Goal: Task Accomplishment & Management: Manage account settings

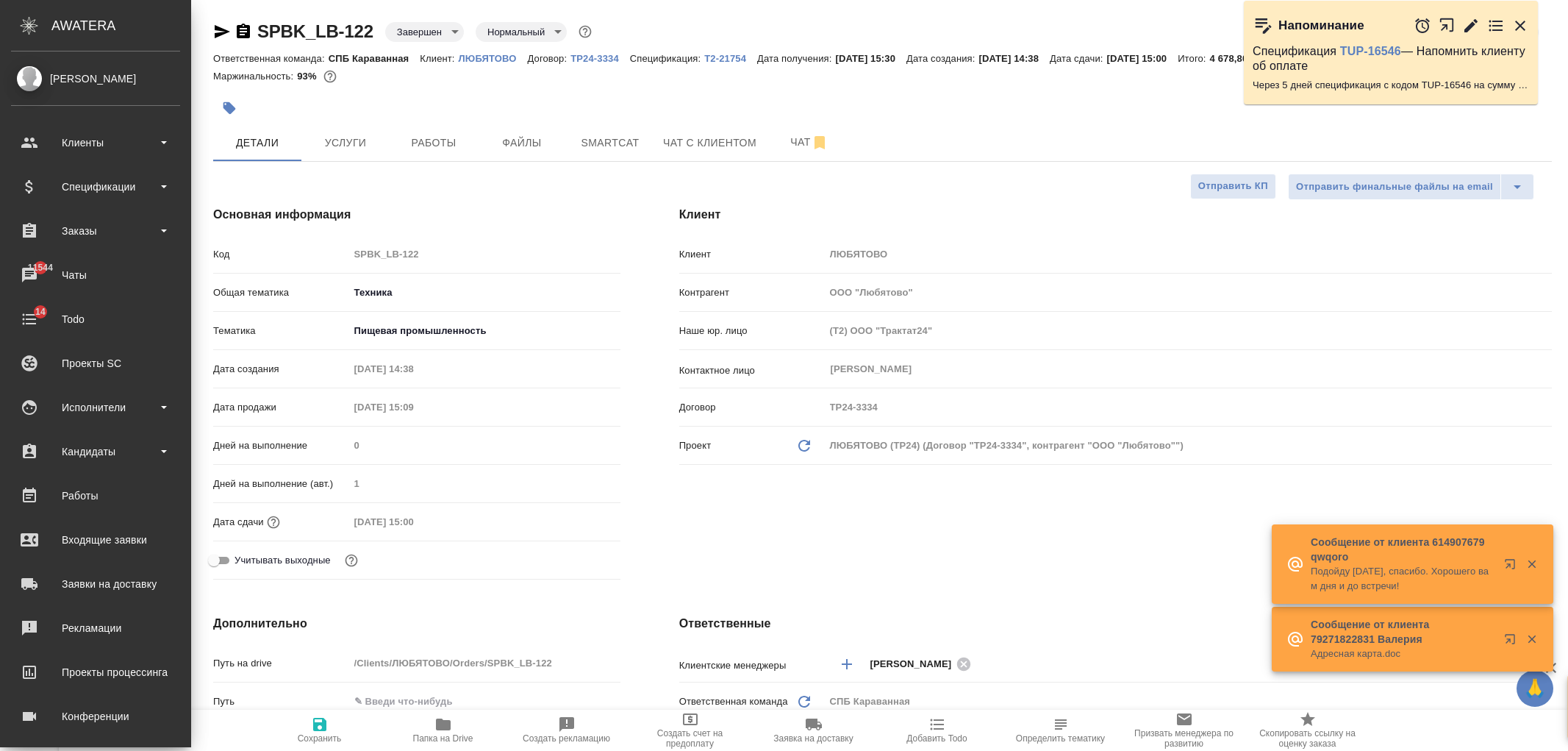
select select "RU"
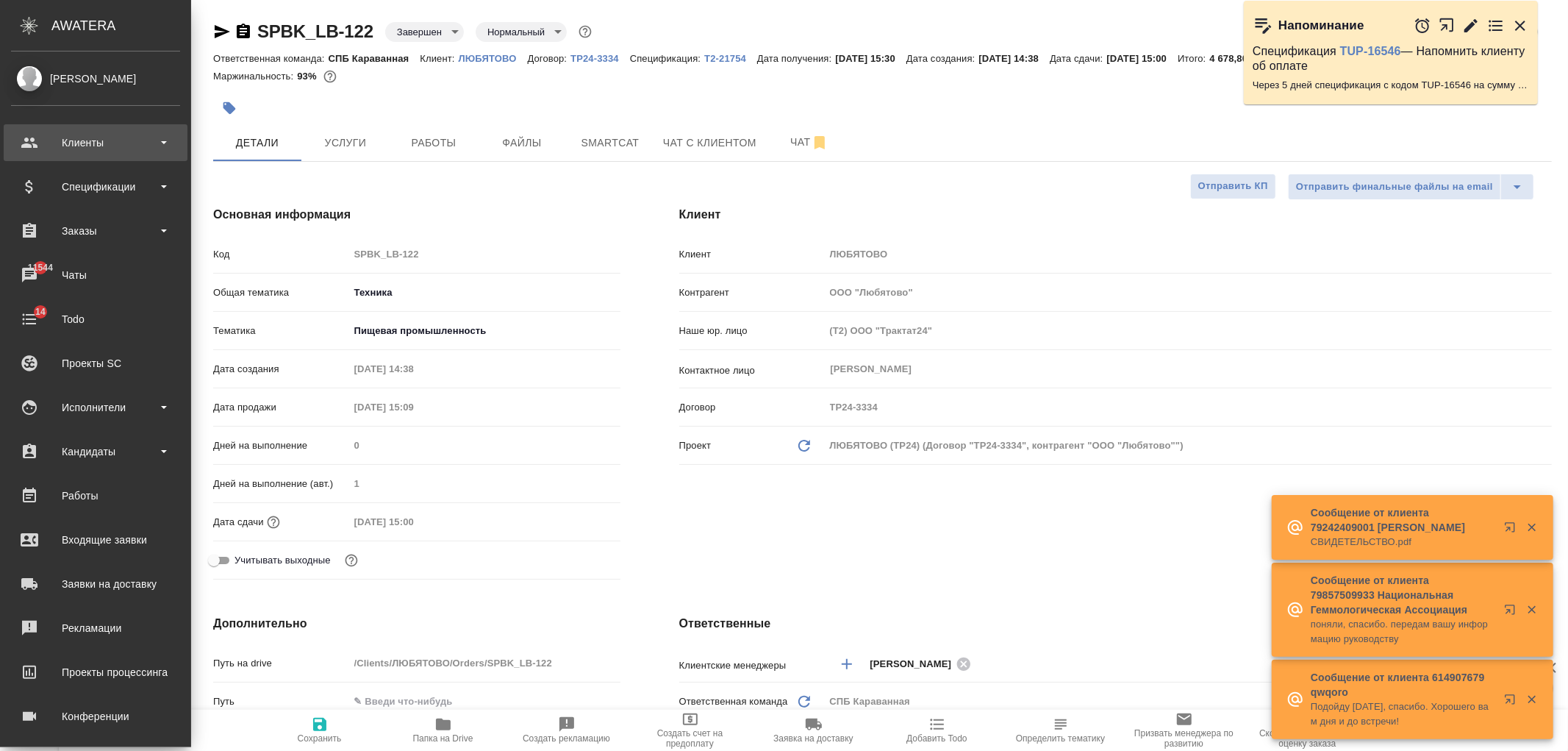
click at [126, 138] on div "Клиенты" at bounding box center [96, 142] width 169 height 22
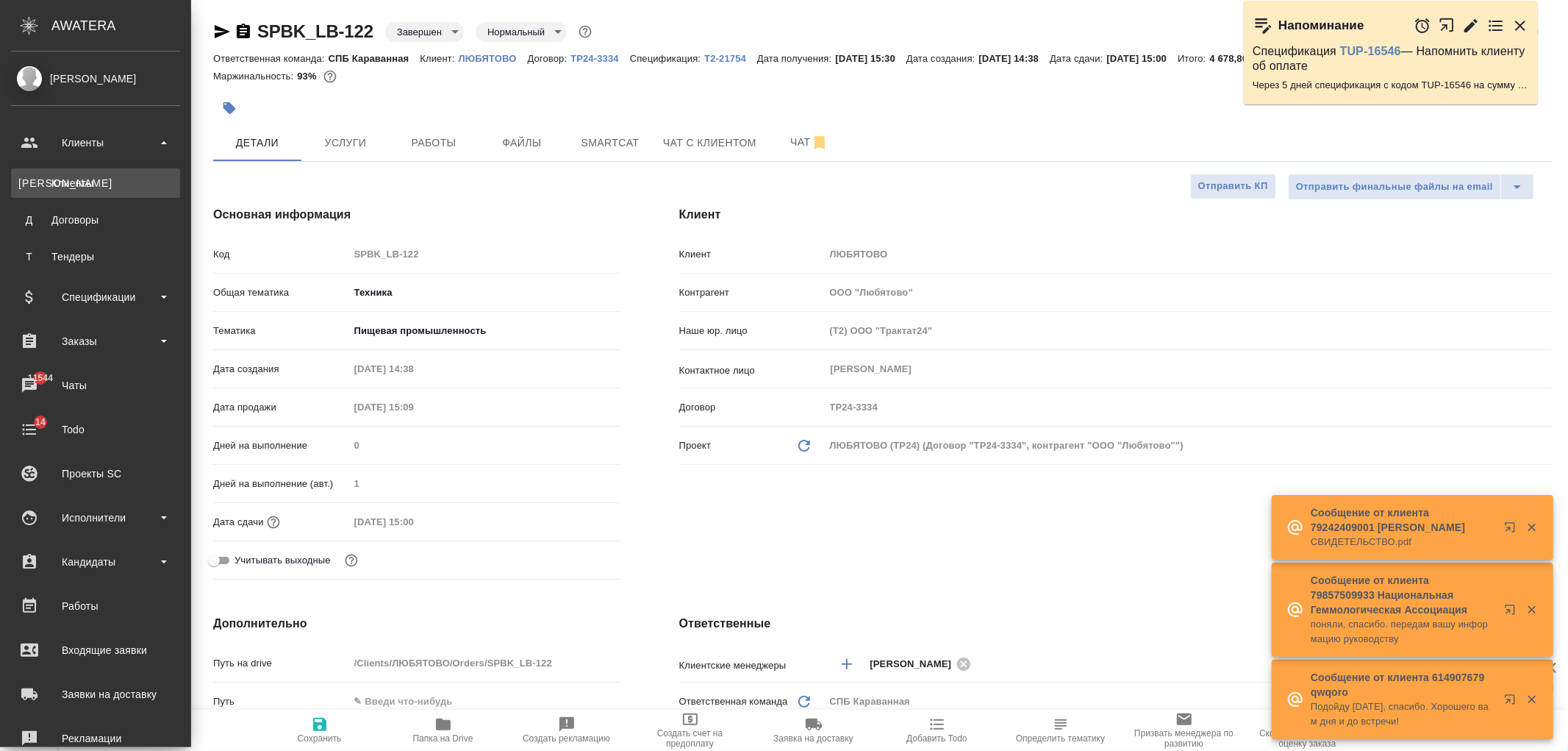
click at [122, 189] on div "Клиенты" at bounding box center [95, 182] width 154 height 15
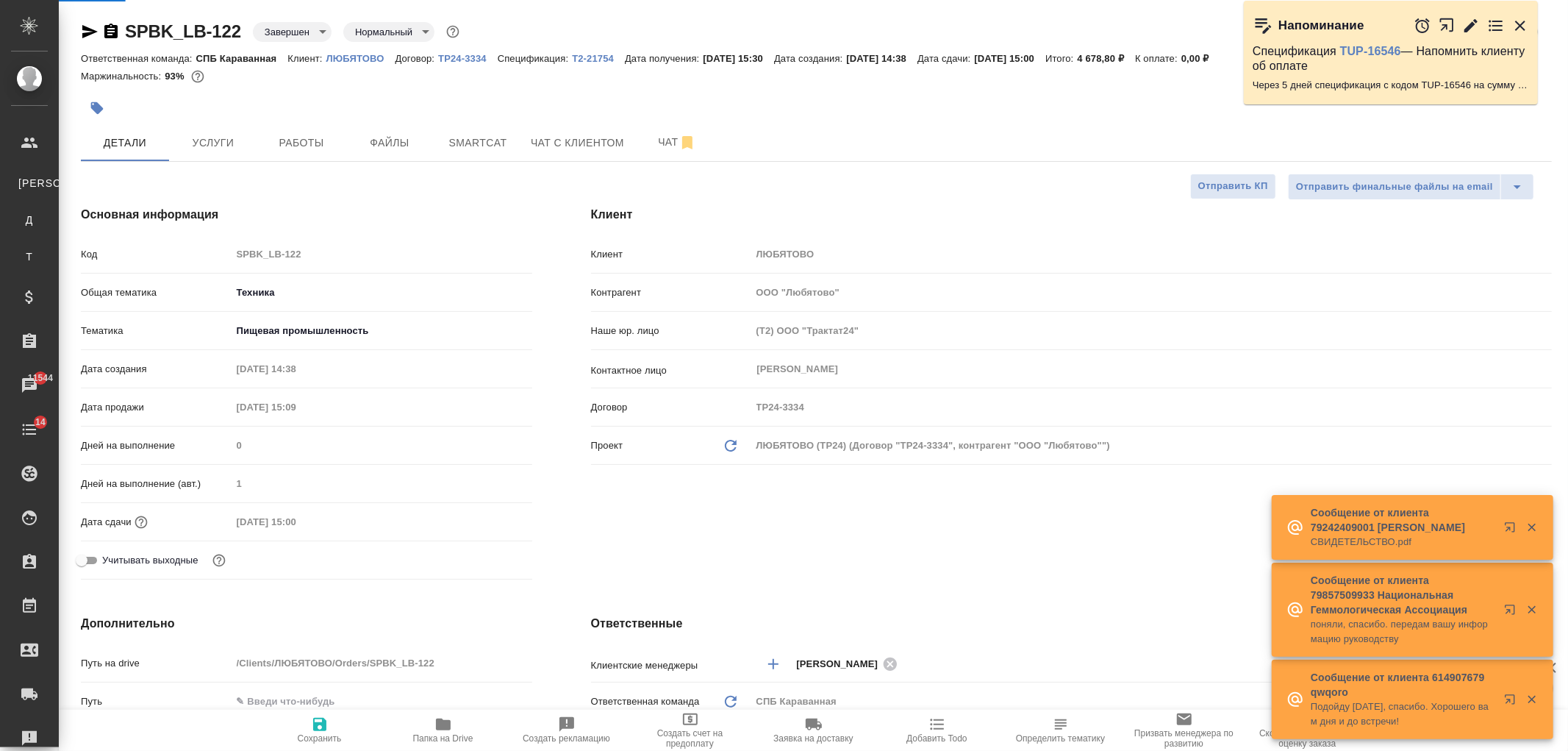
select select "RU"
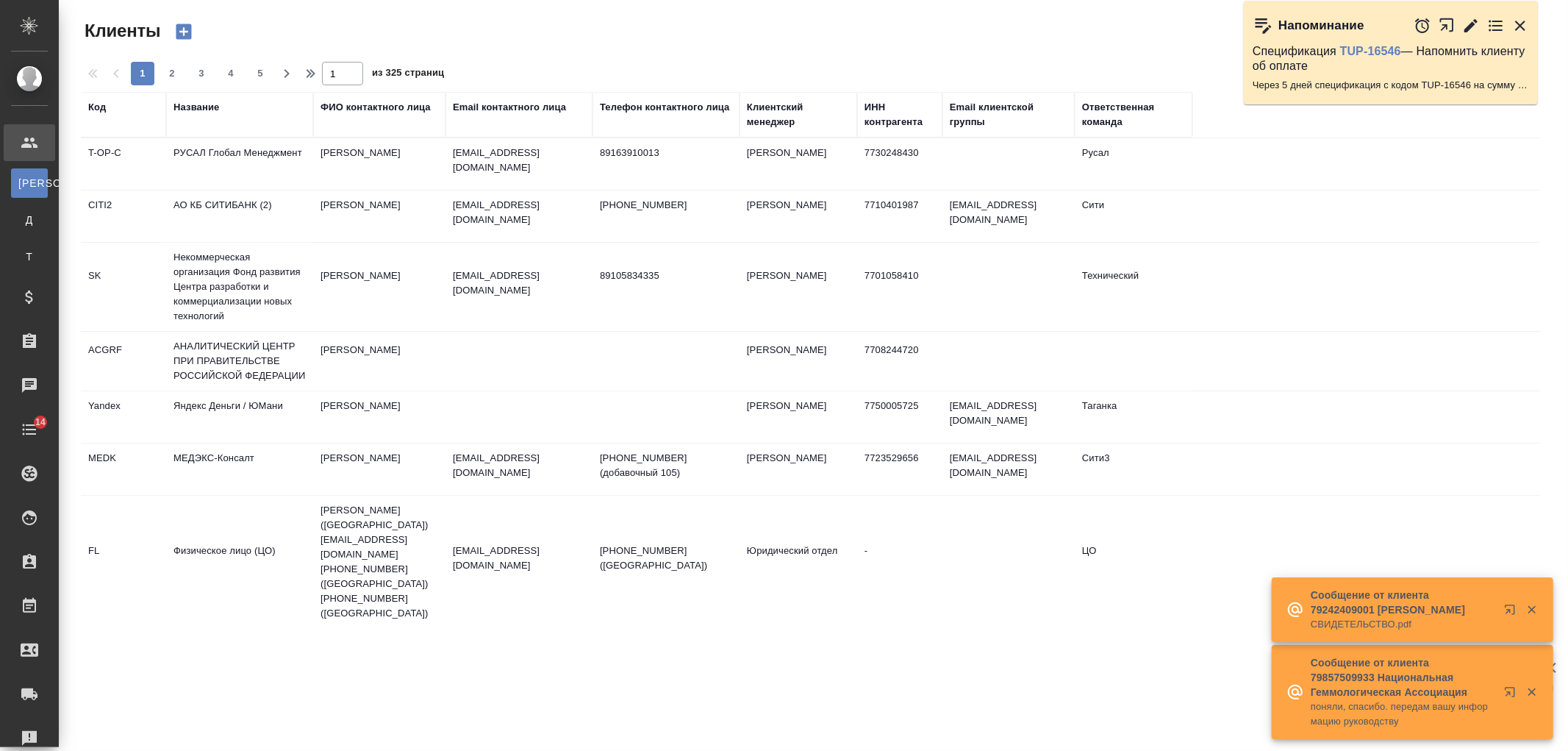
click at [185, 33] on icon "button" at bounding box center [184, 32] width 16 height 16
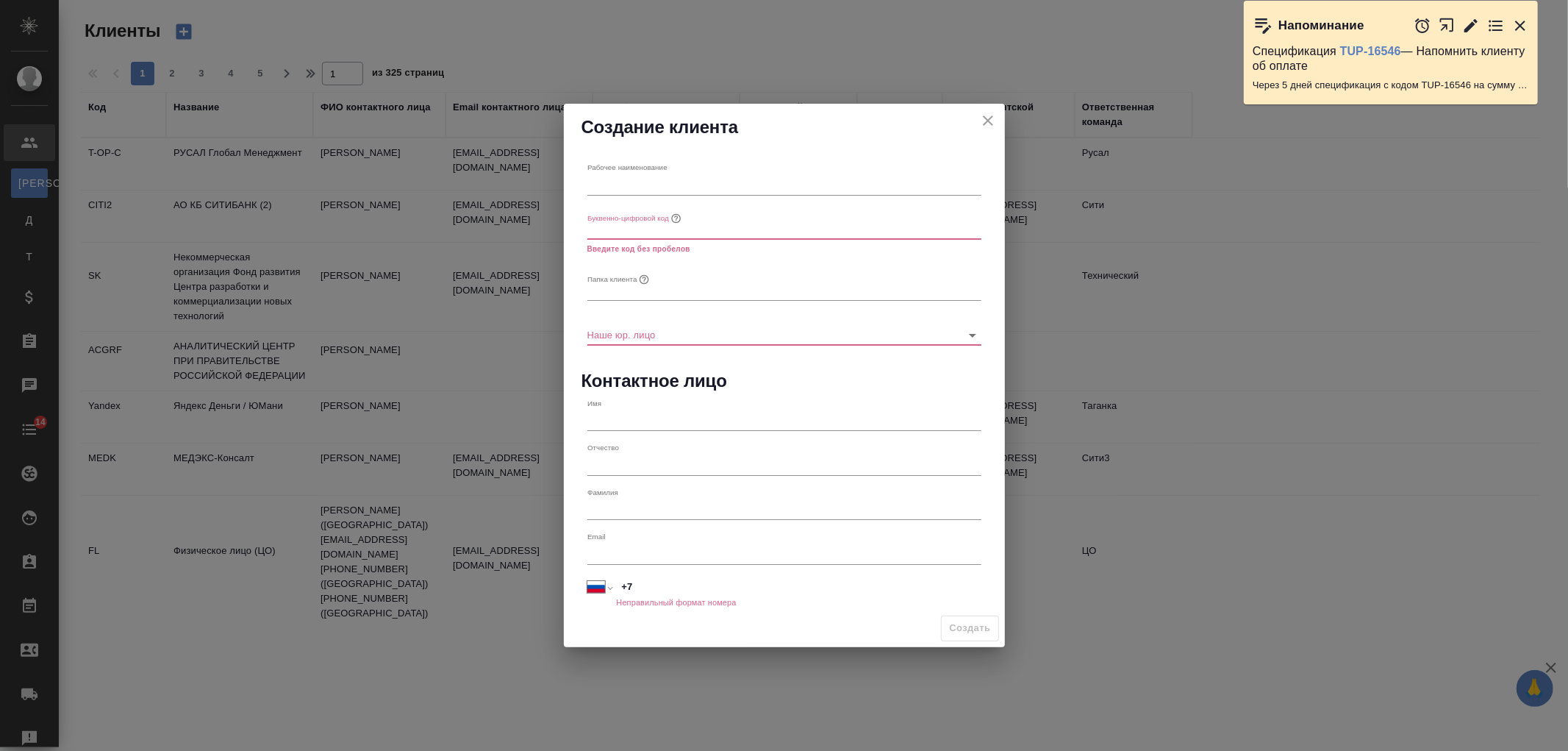
click at [986, 118] on icon "close" at bounding box center [989, 121] width 18 height 18
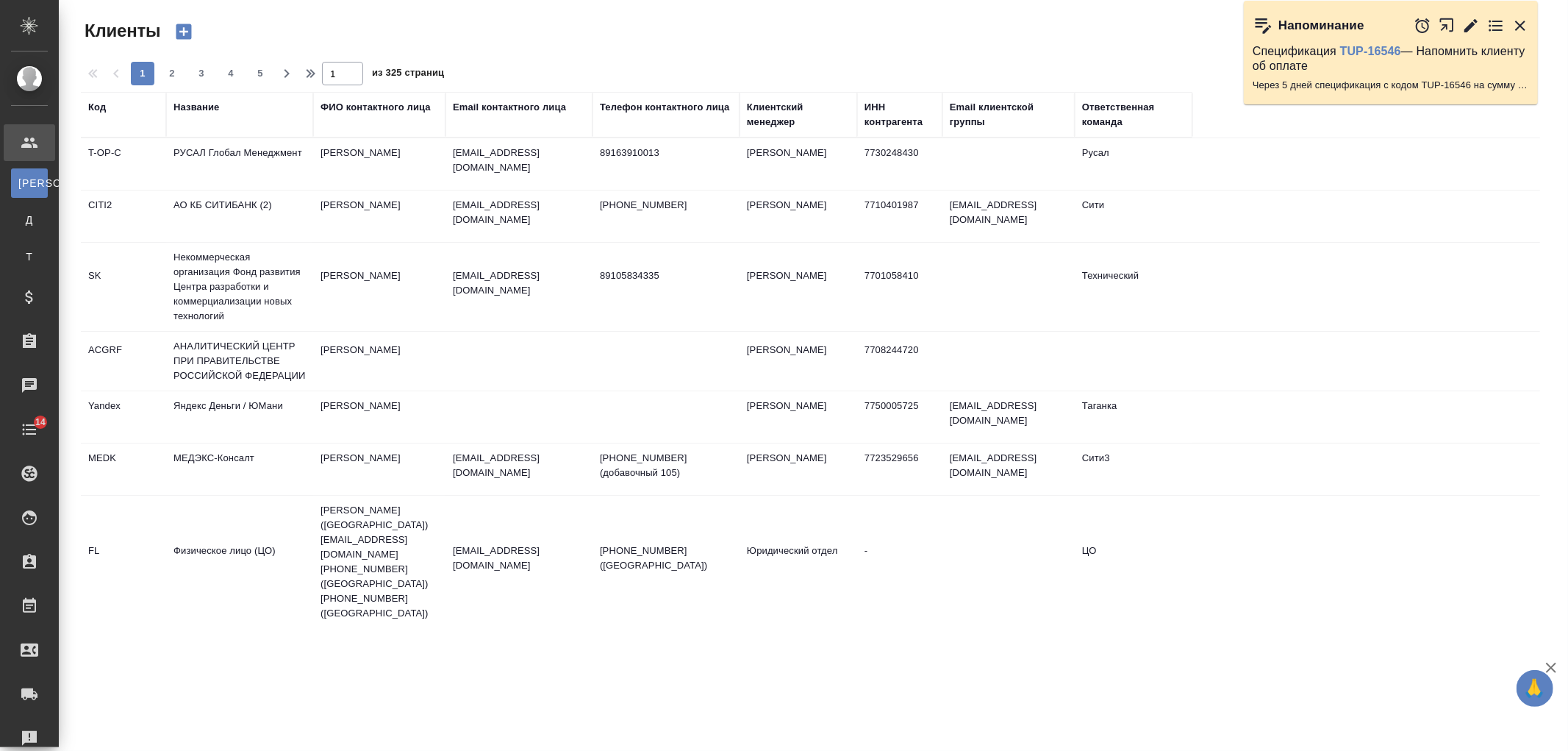
click at [211, 107] on div "Название" at bounding box center [196, 107] width 46 height 15
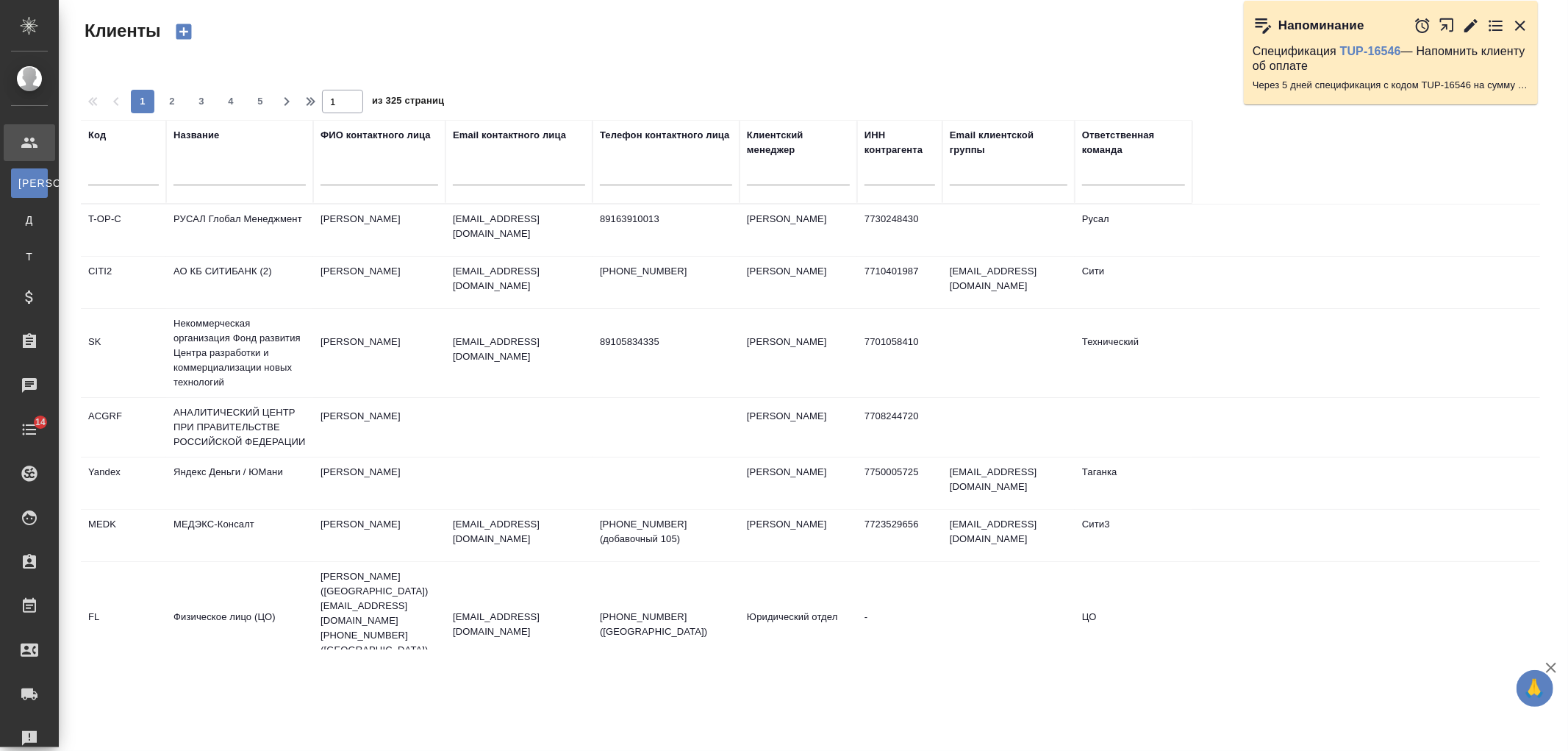
click at [238, 161] on div at bounding box center [239, 177] width 132 height 36
click at [235, 173] on input "text" at bounding box center [239, 176] width 132 height 18
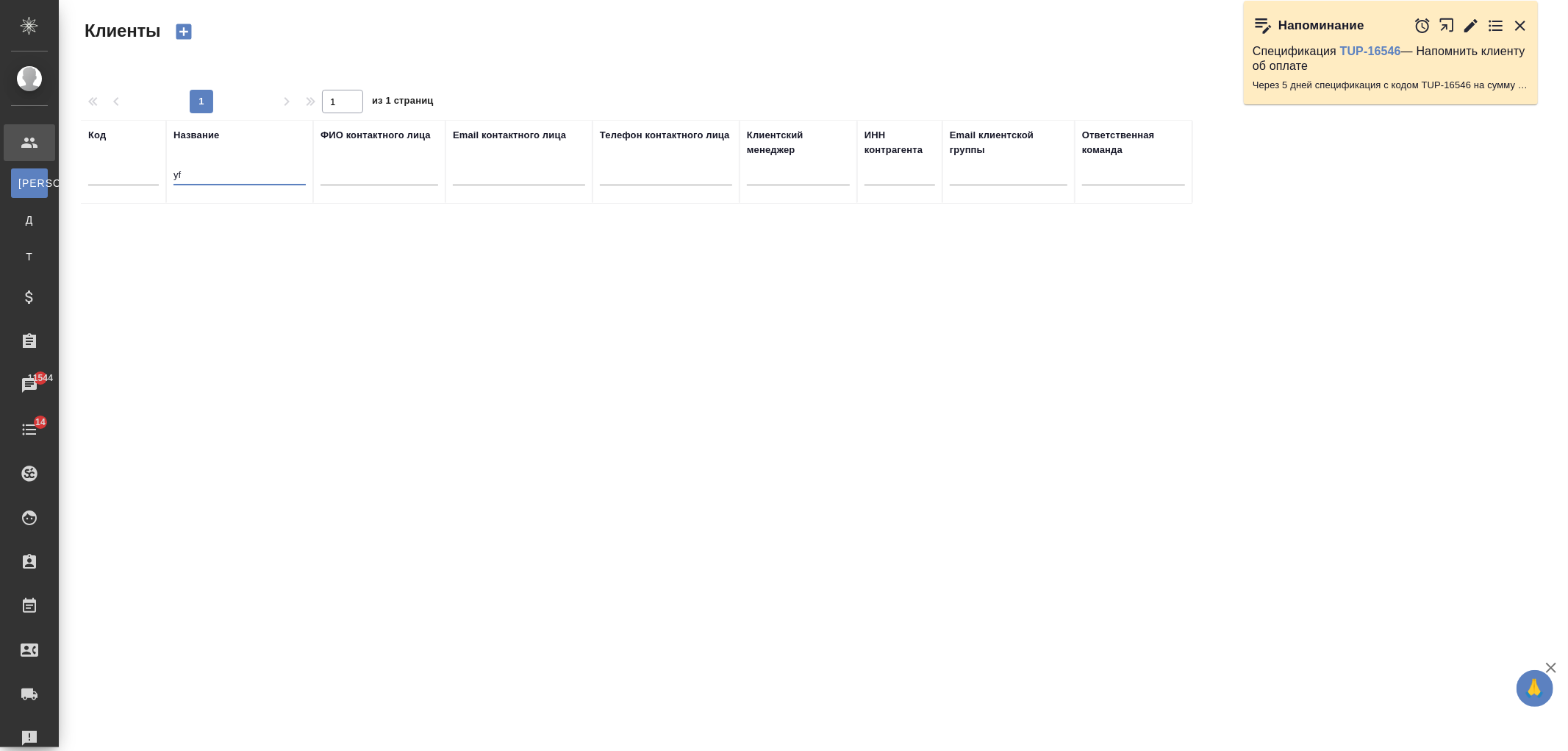
type input "y"
type input "наше пиво"
click at [350, 243] on td "Волкова Виктория" at bounding box center [379, 230] width 132 height 52
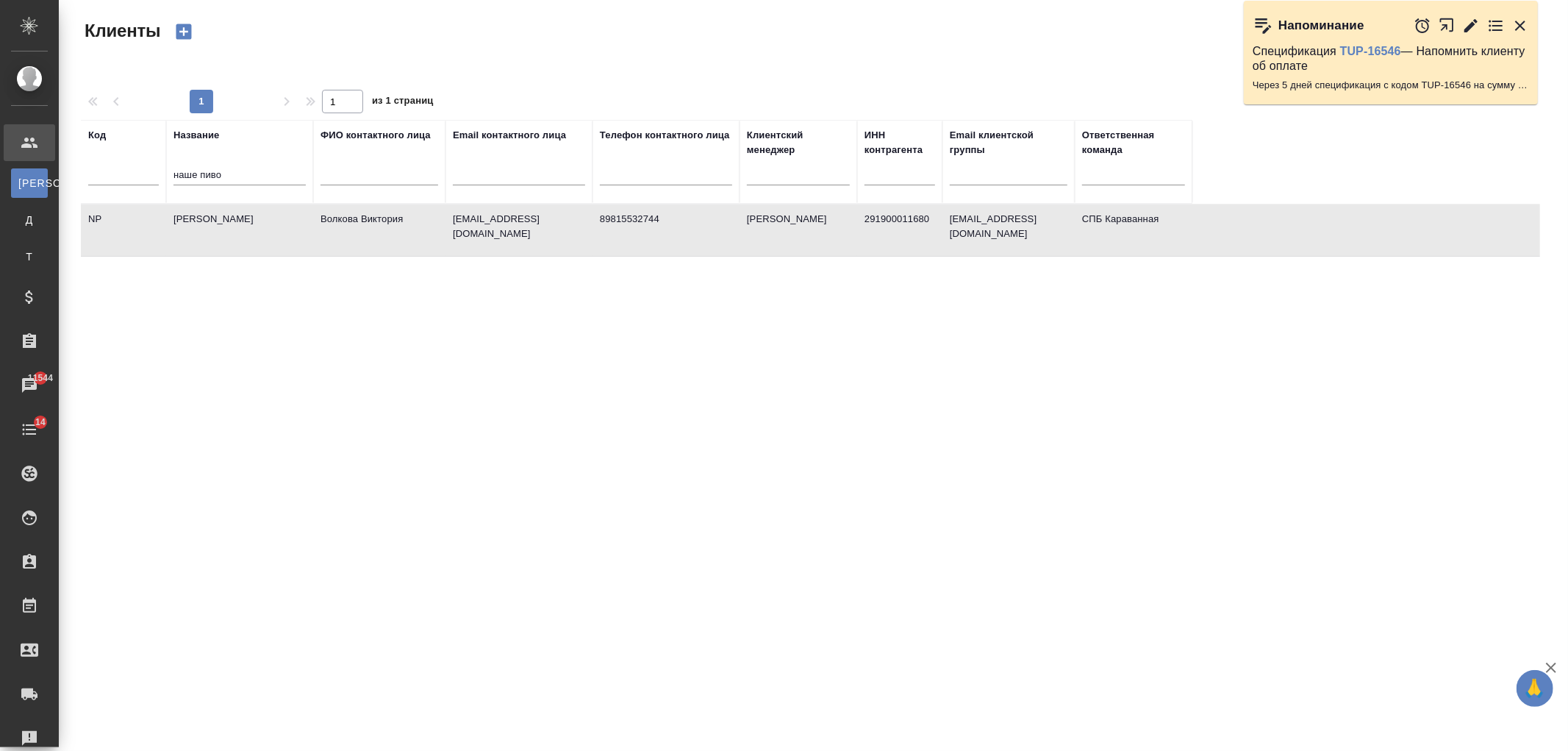
click at [350, 243] on td "Волкова Виктория" at bounding box center [379, 230] width 132 height 52
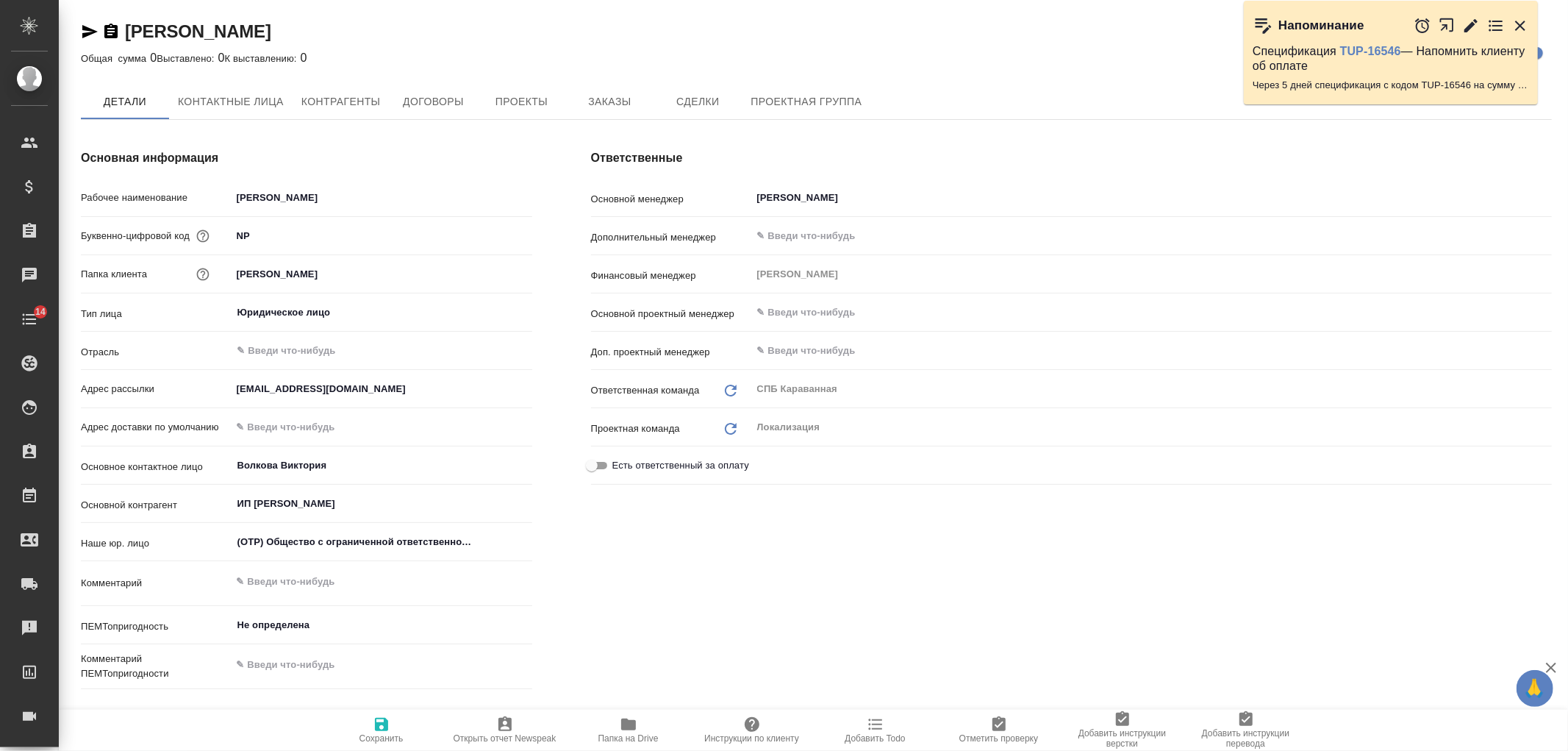
type textarea "x"
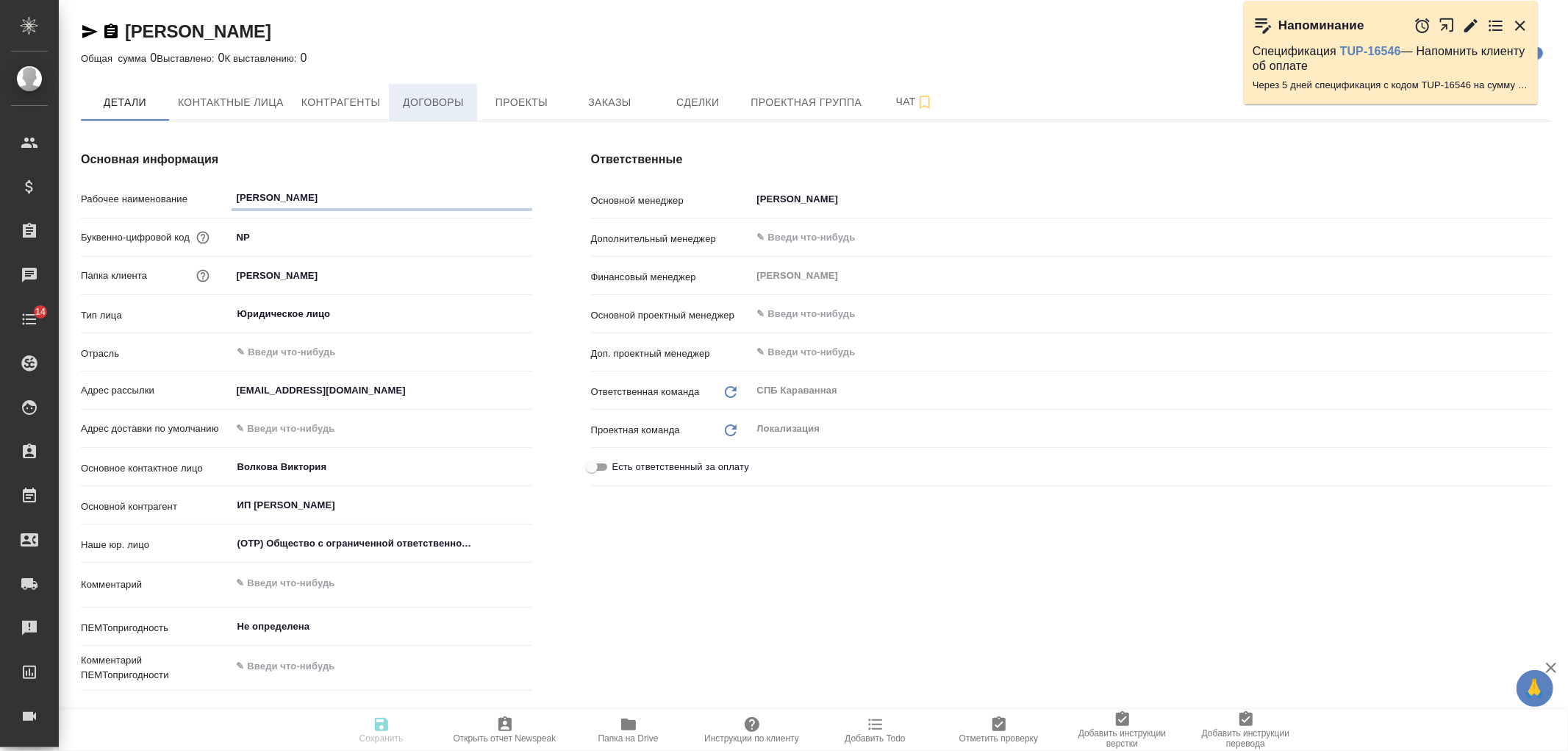
type textarea "x"
click at [622, 111] on span "Заказы" at bounding box center [609, 103] width 71 height 18
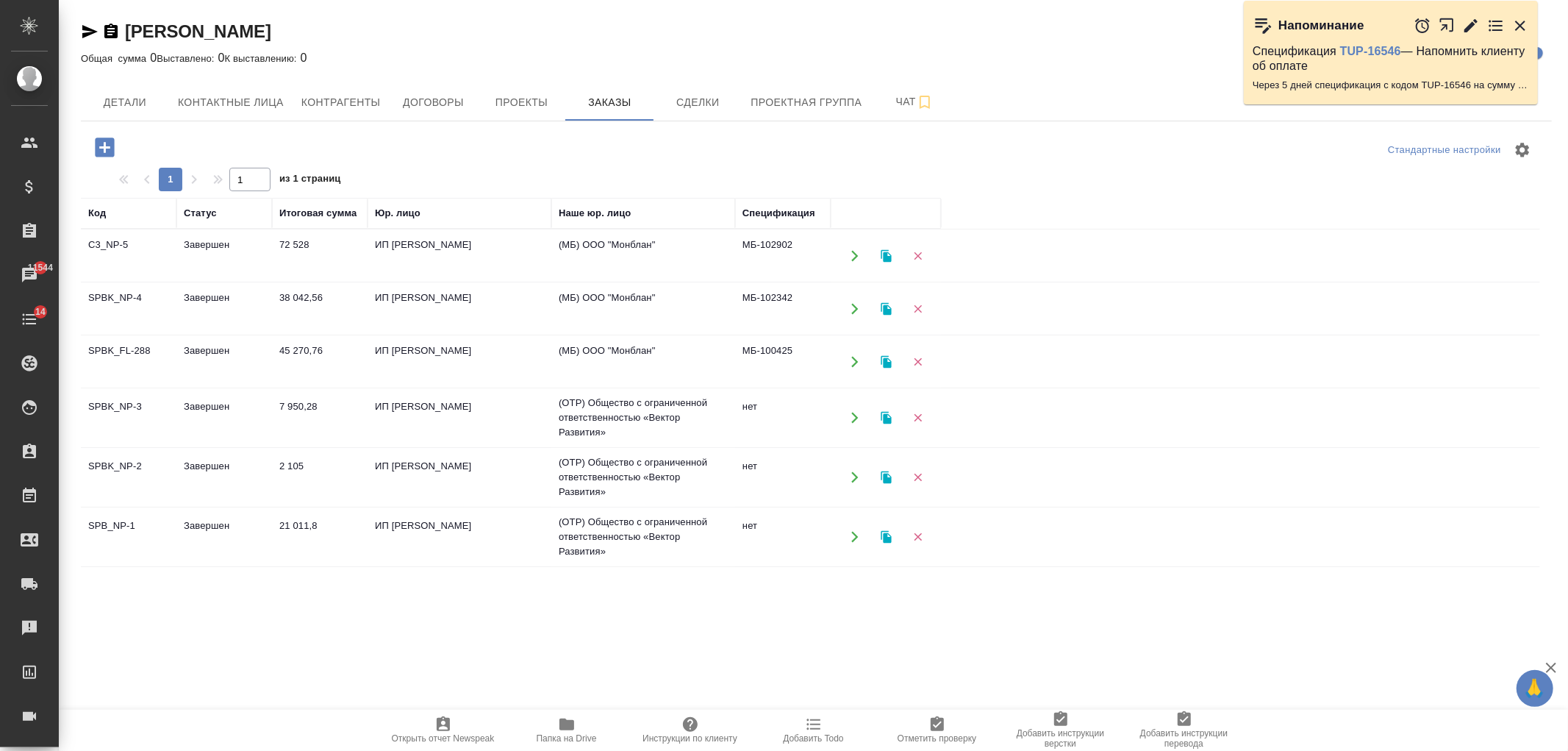
click at [112, 153] on icon "button" at bounding box center [104, 146] width 19 height 19
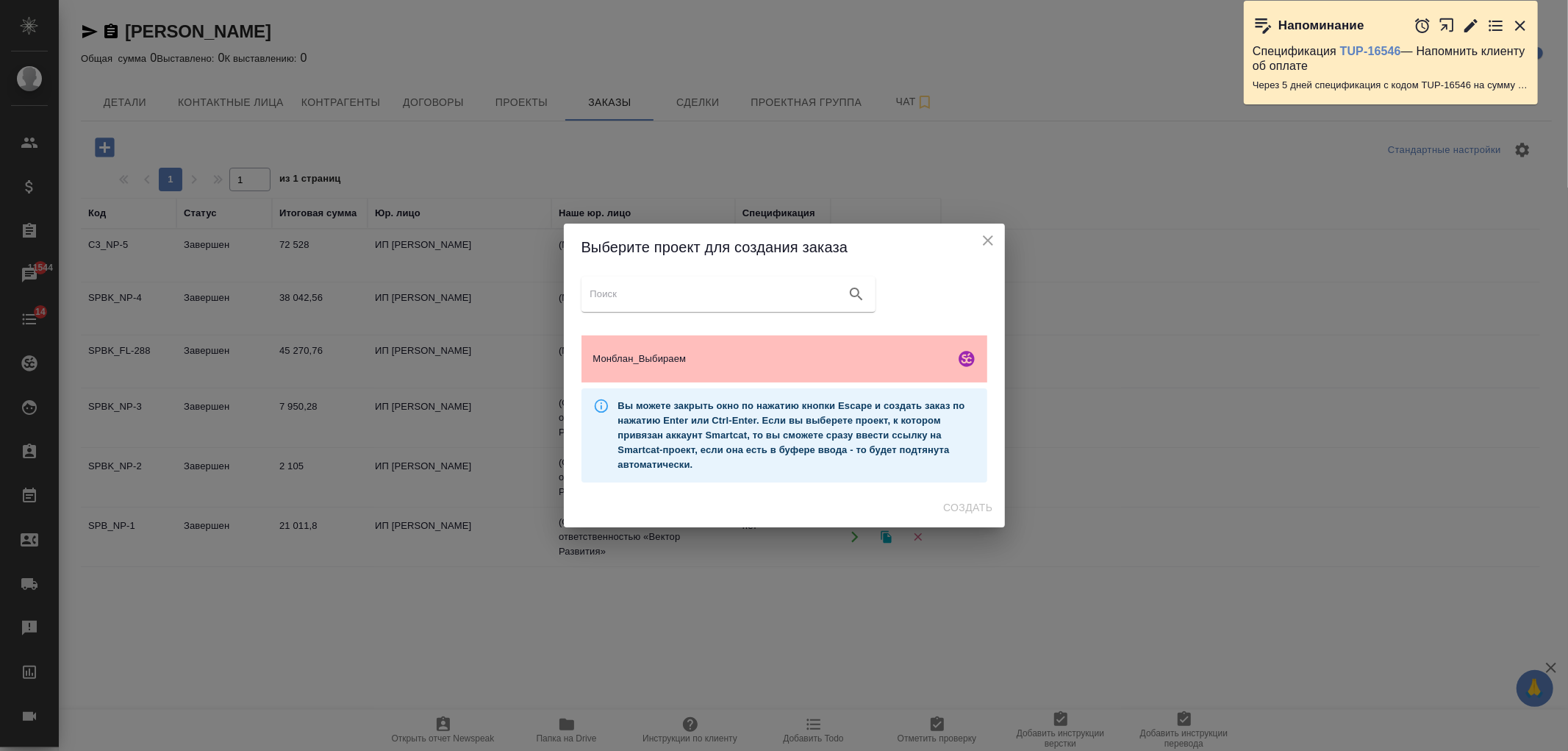
click at [780, 349] on div "Монблан_Выбираем" at bounding box center [784, 359] width 406 height 47
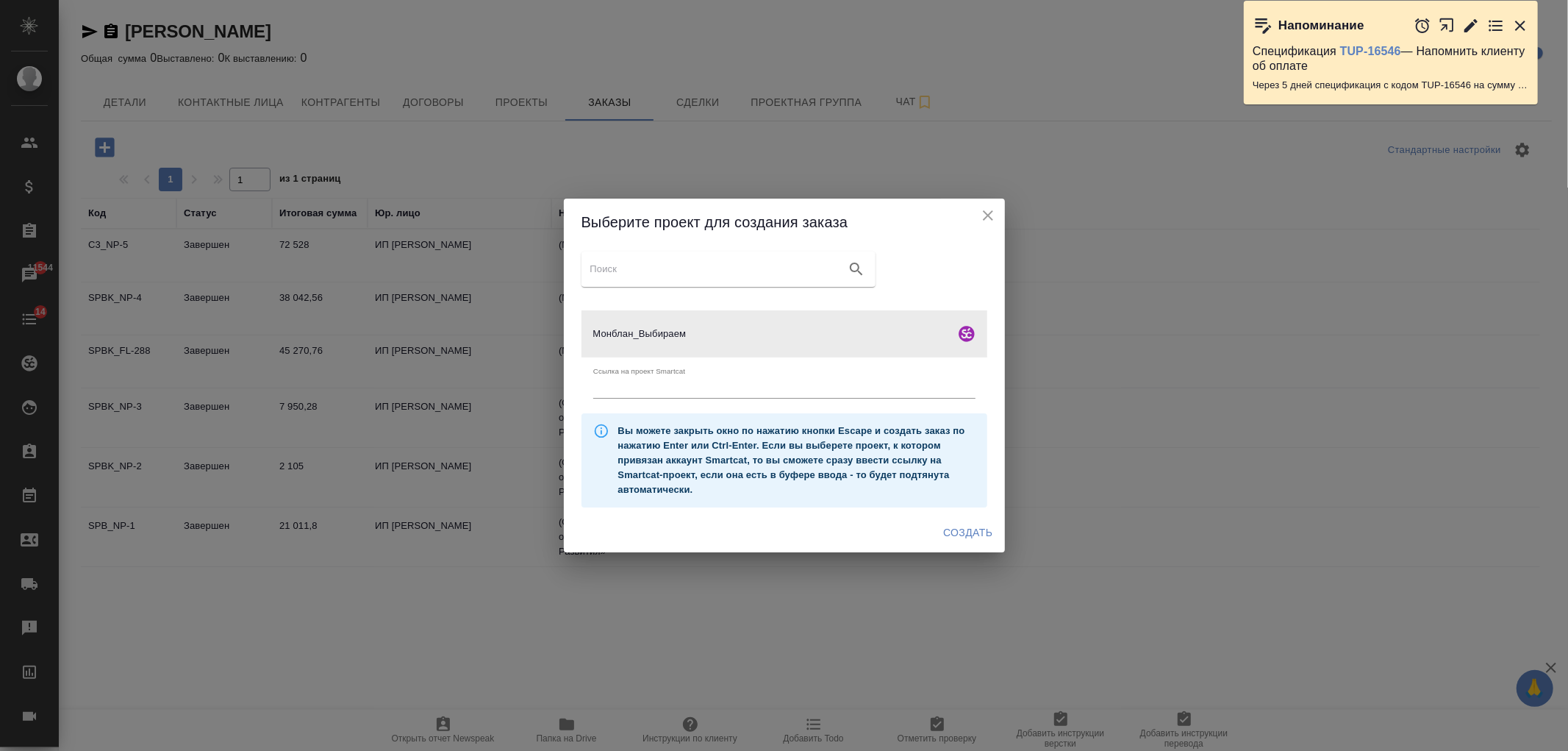
click at [957, 522] on button "Создать" at bounding box center [968, 532] width 61 height 27
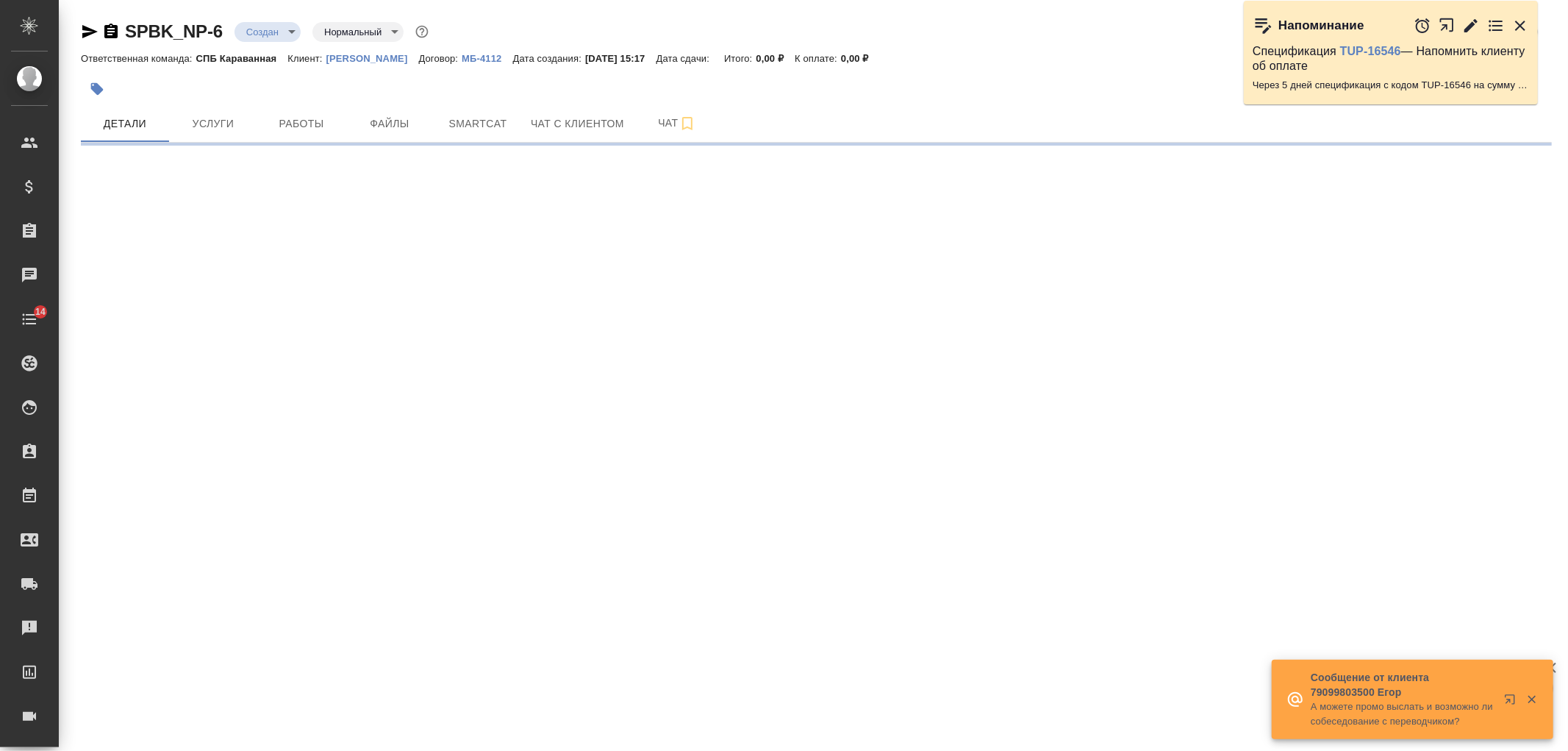
select select "RU"
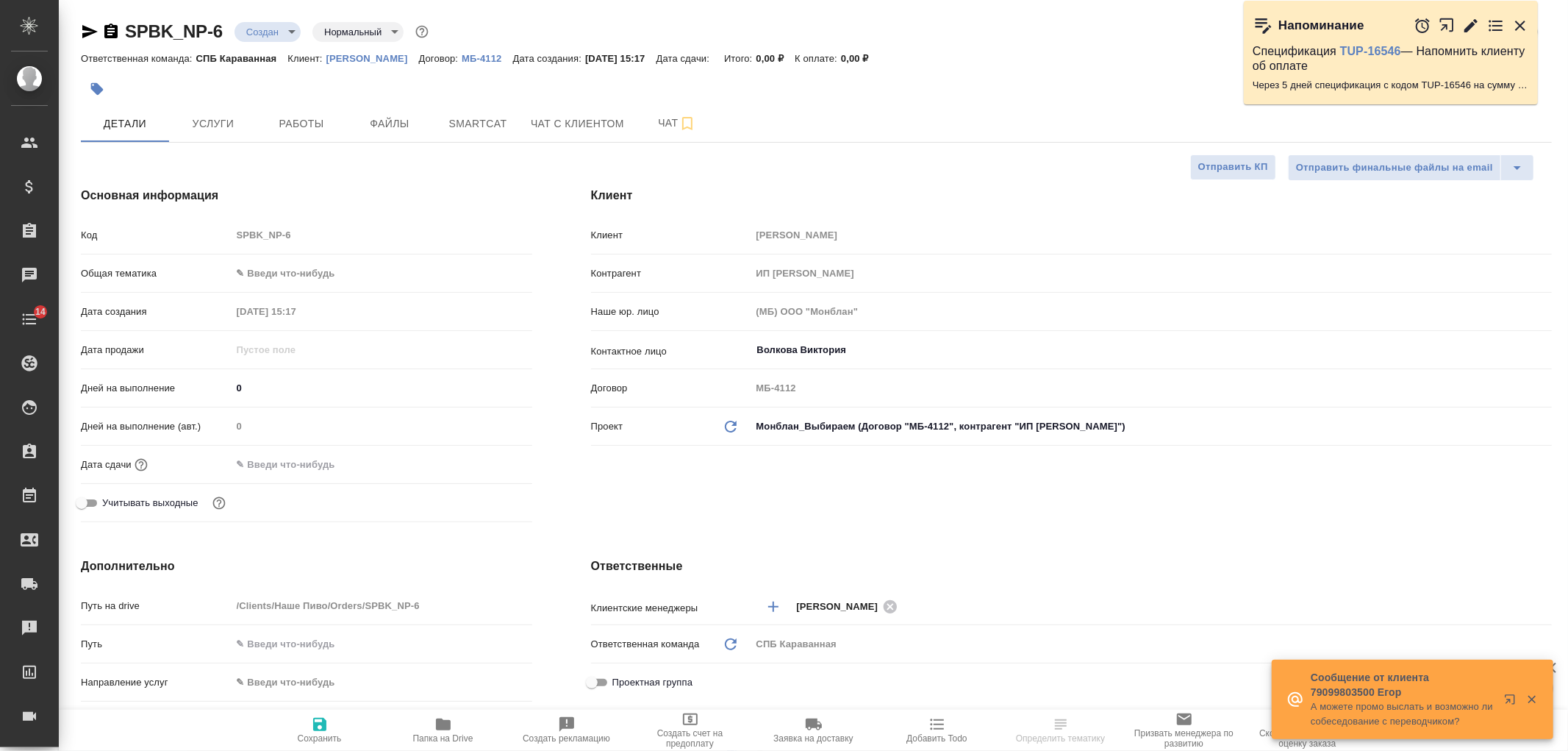
type textarea "x"
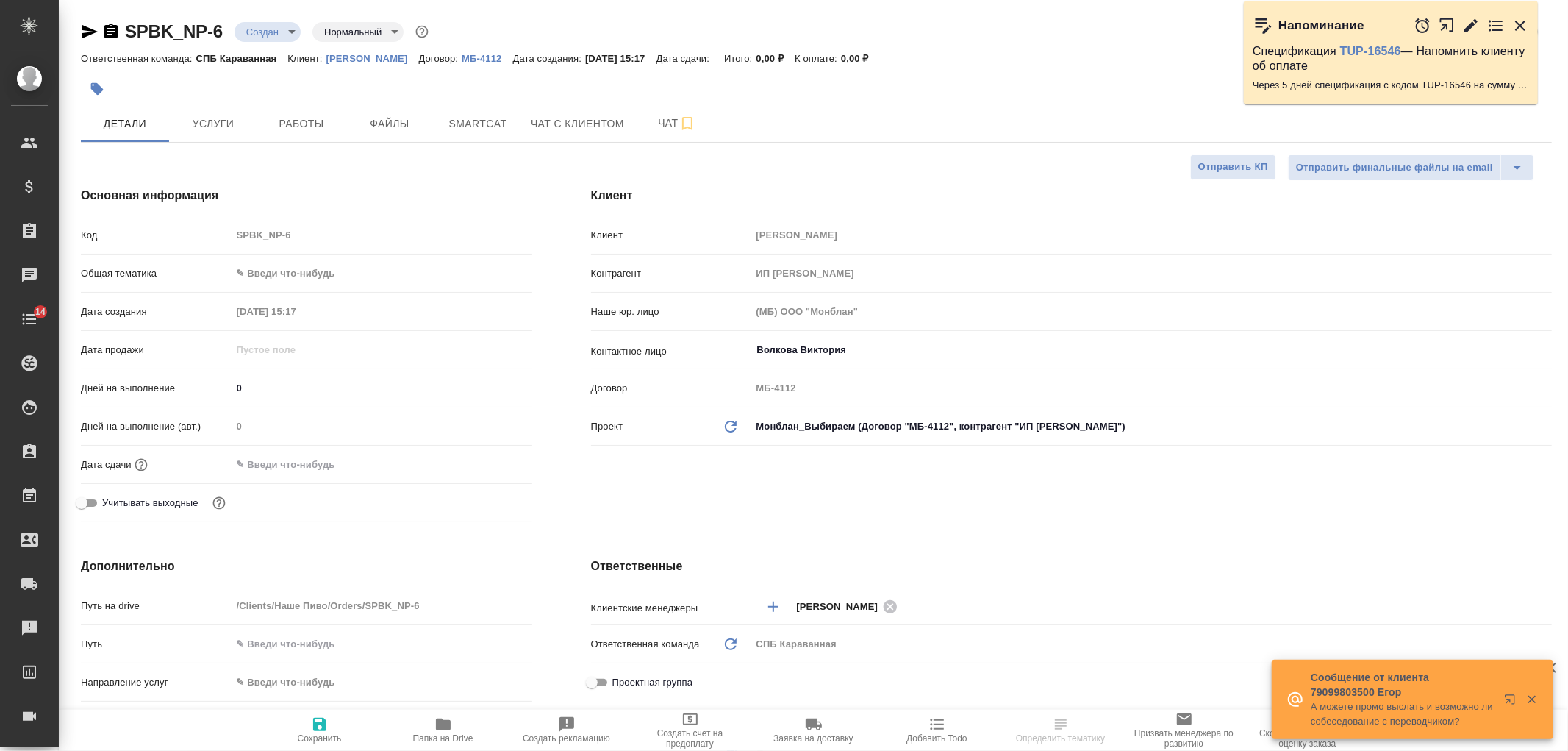
type textarea "x"
click at [271, 272] on body "🙏 .cls-1 fill:#fff; AWATERA Ivanova Arina Клиенты Спецификации Заказы 11545 Чат…" at bounding box center [784, 376] width 1568 height 751
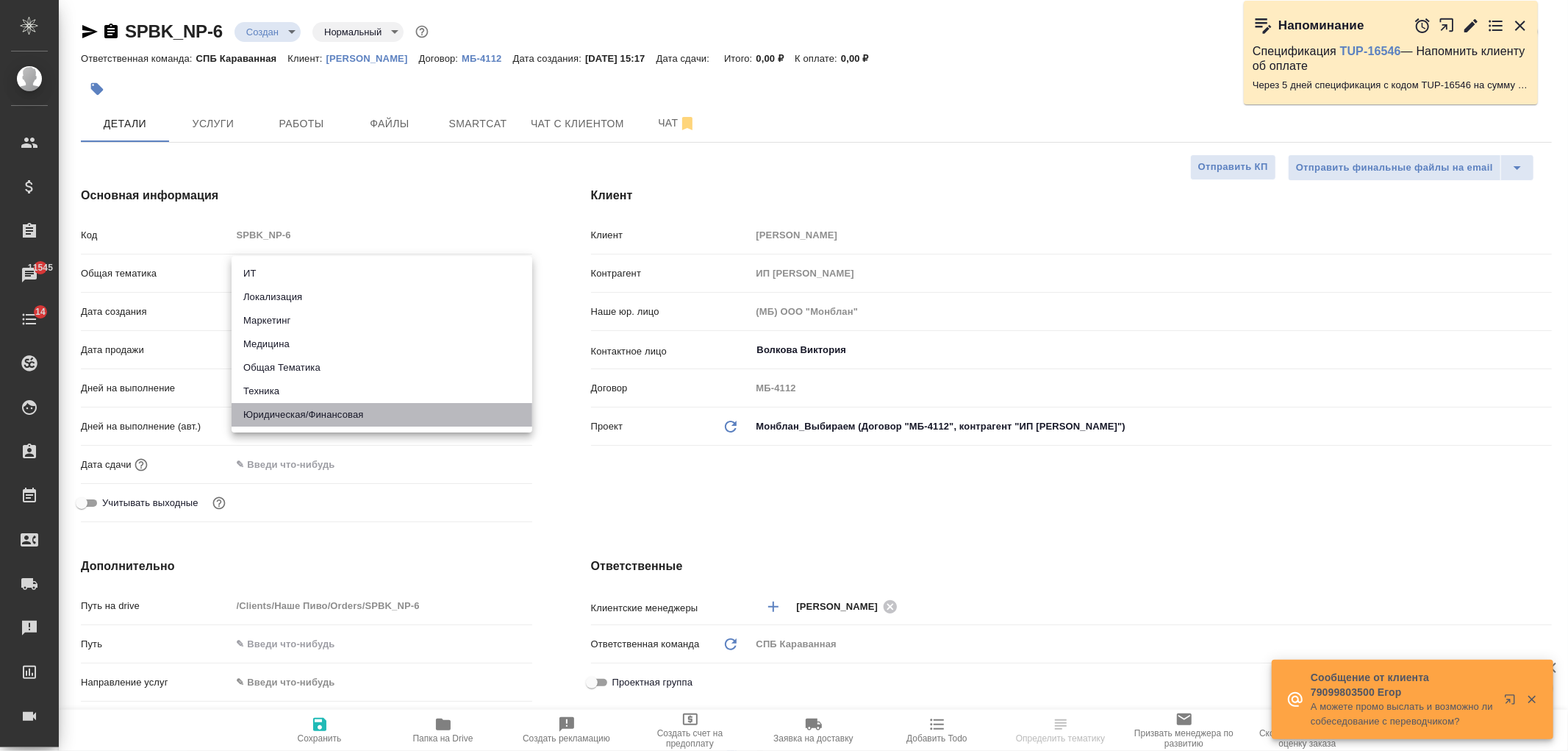
click at [355, 417] on li "Юридическая/Финансовая" at bounding box center [382, 415] width 301 height 24
type input "yr-fn"
type textarea "x"
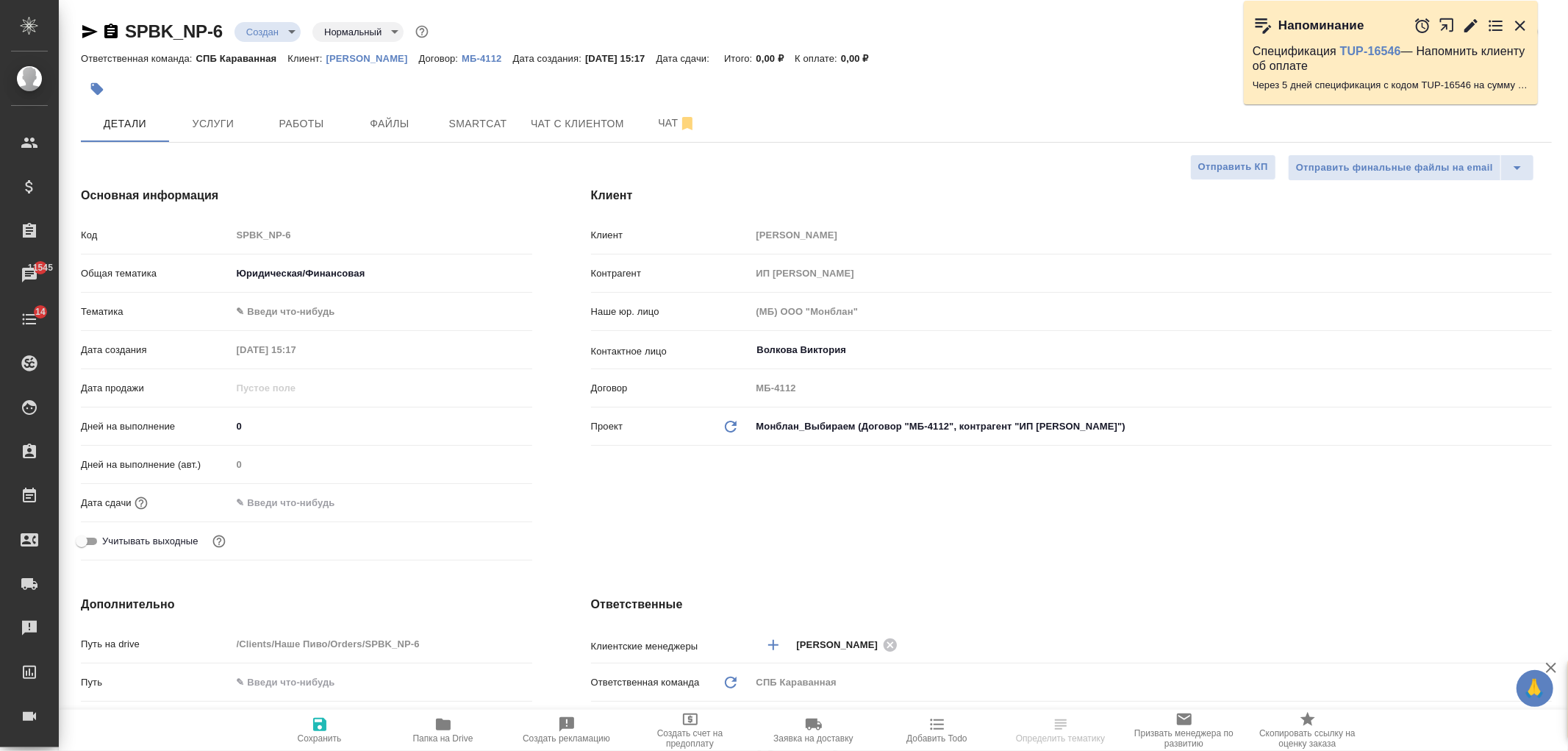
click at [277, 319] on body "🙏 .cls-1 fill:#fff; AWATERA Ivanova Arina Клиенты Спецификации Заказы 11545 Чат…" at bounding box center [784, 376] width 1568 height 751
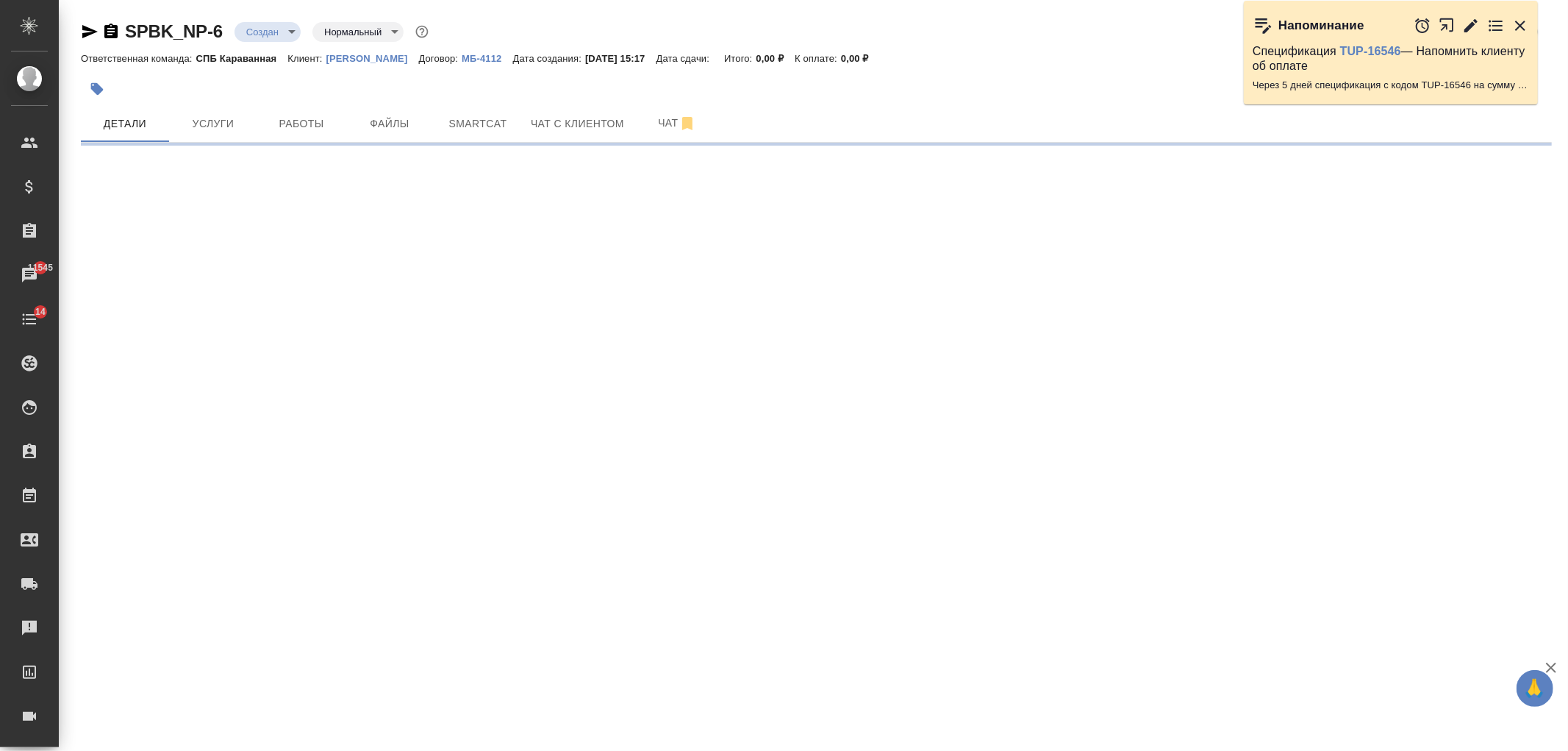
select select "RU"
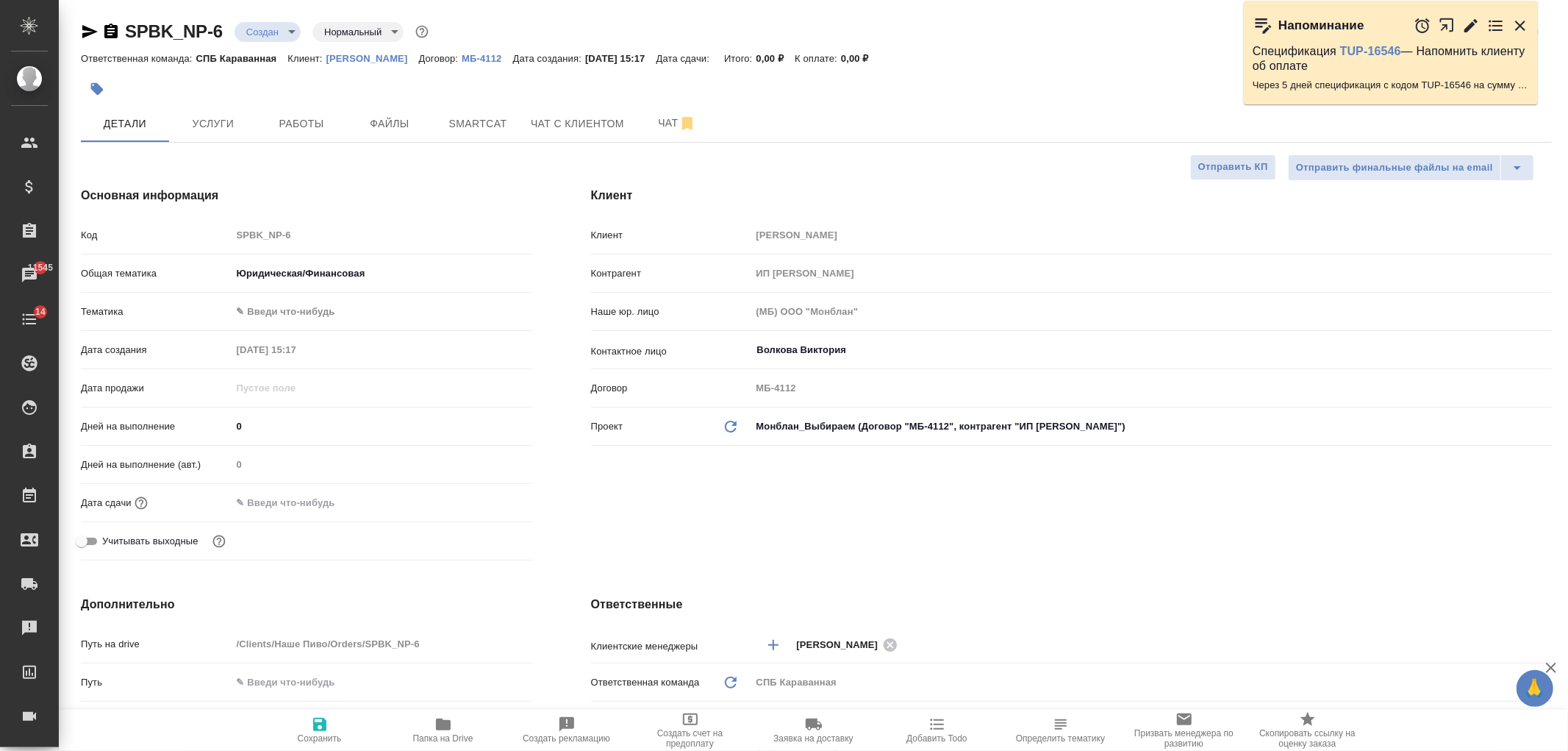
type textarea "x"
click at [297, 311] on body "🙏 .cls-1 fill:#fff; AWATERA Ivanova Arina Клиенты Спецификации Заказы 11545 Чат…" at bounding box center [784, 376] width 1568 height 751
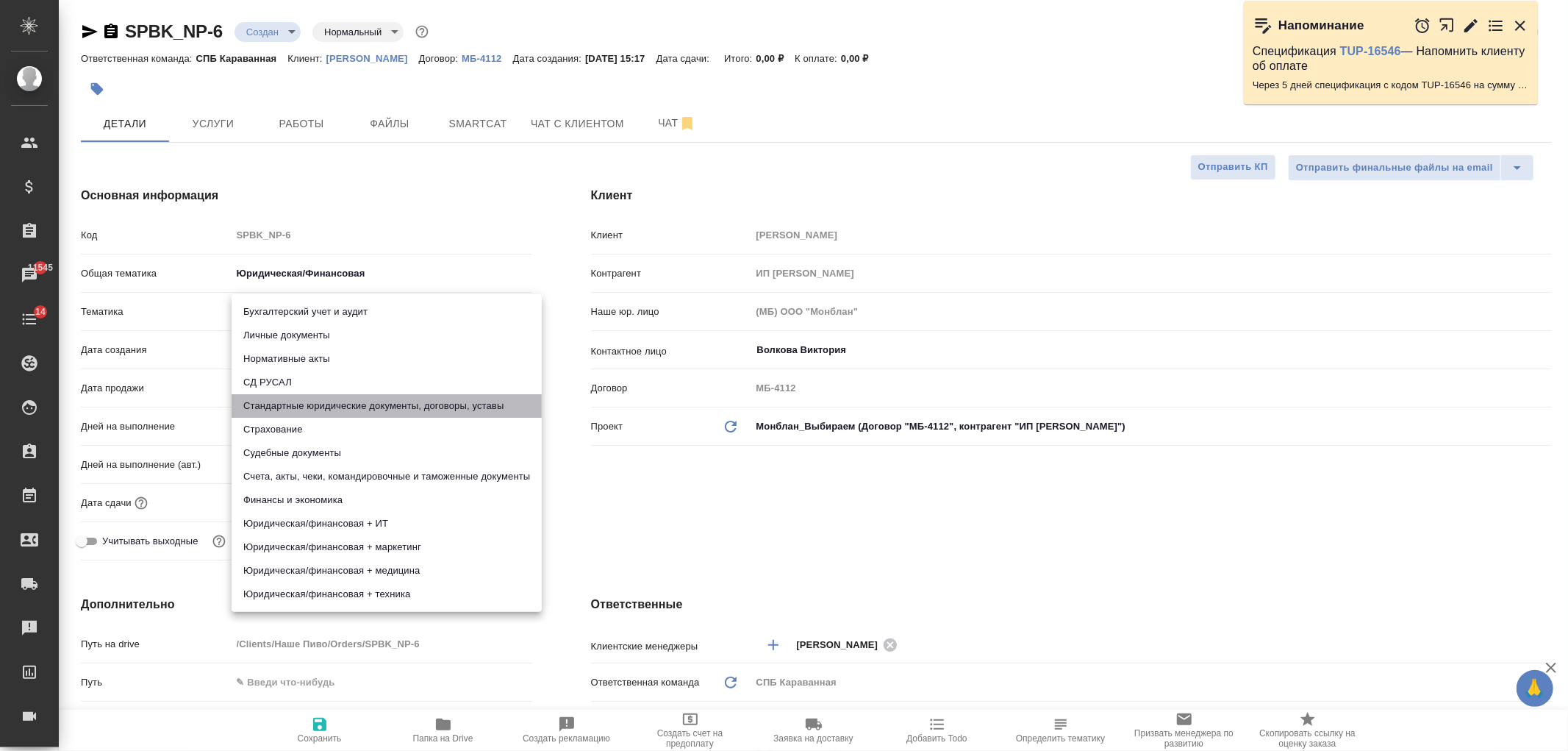
click at [386, 409] on li "Стандартные юридические документы, договоры, уставы" at bounding box center [387, 406] width 311 height 24
type input "5f647205b73bc97568ca66bf"
type textarea "x"
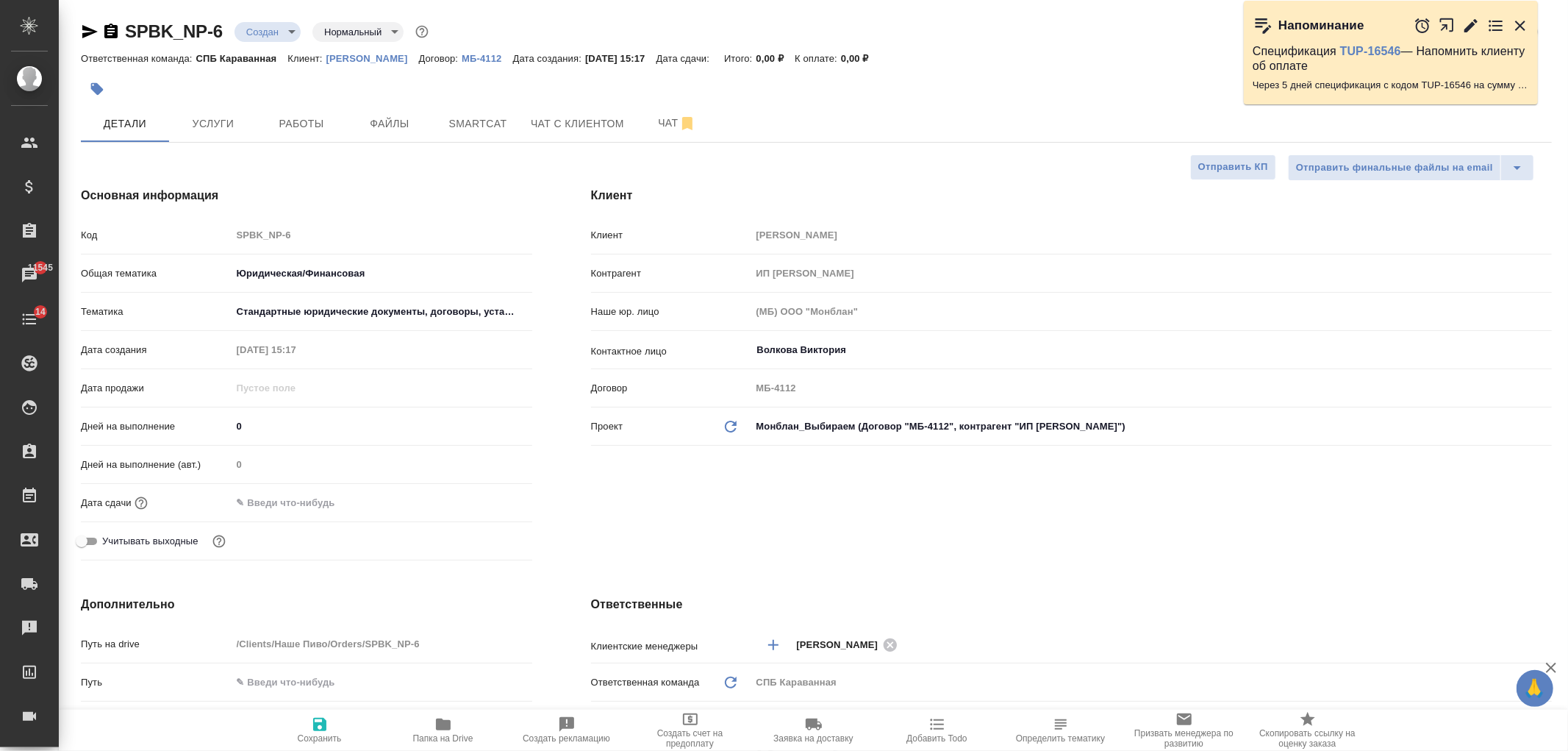
click at [319, 729] on icon "button" at bounding box center [320, 725] width 18 height 18
type textarea "x"
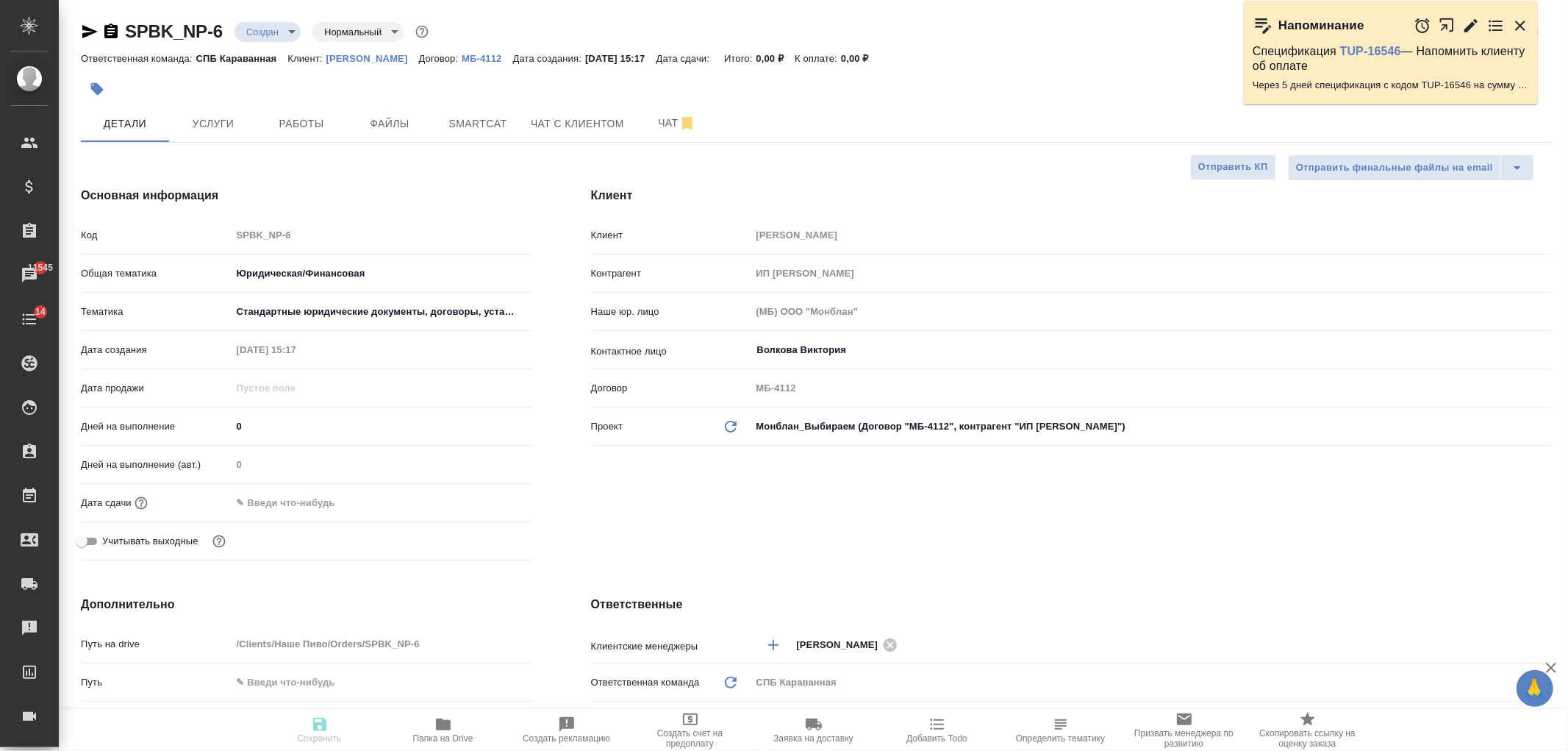
type textarea "x"
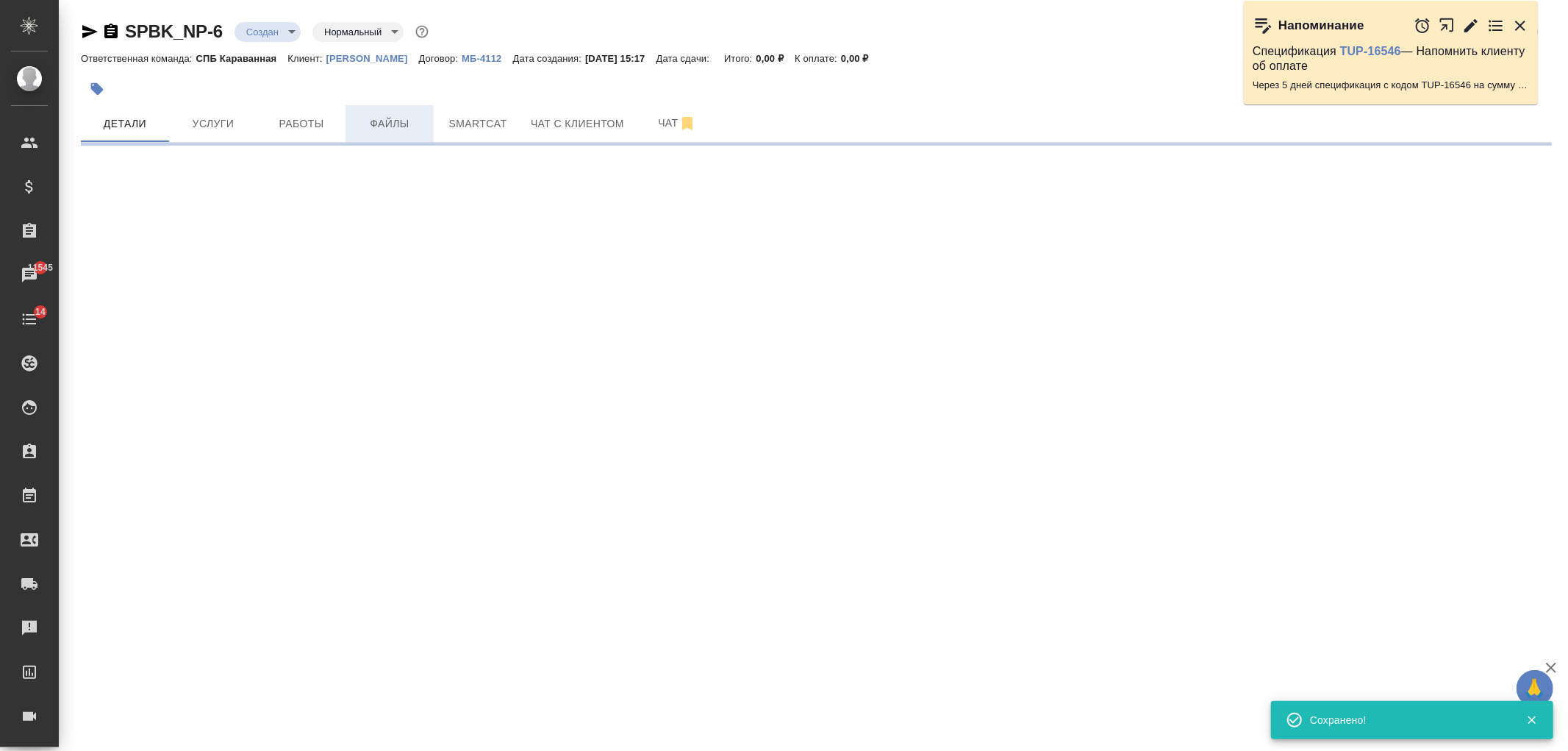
select select "RU"
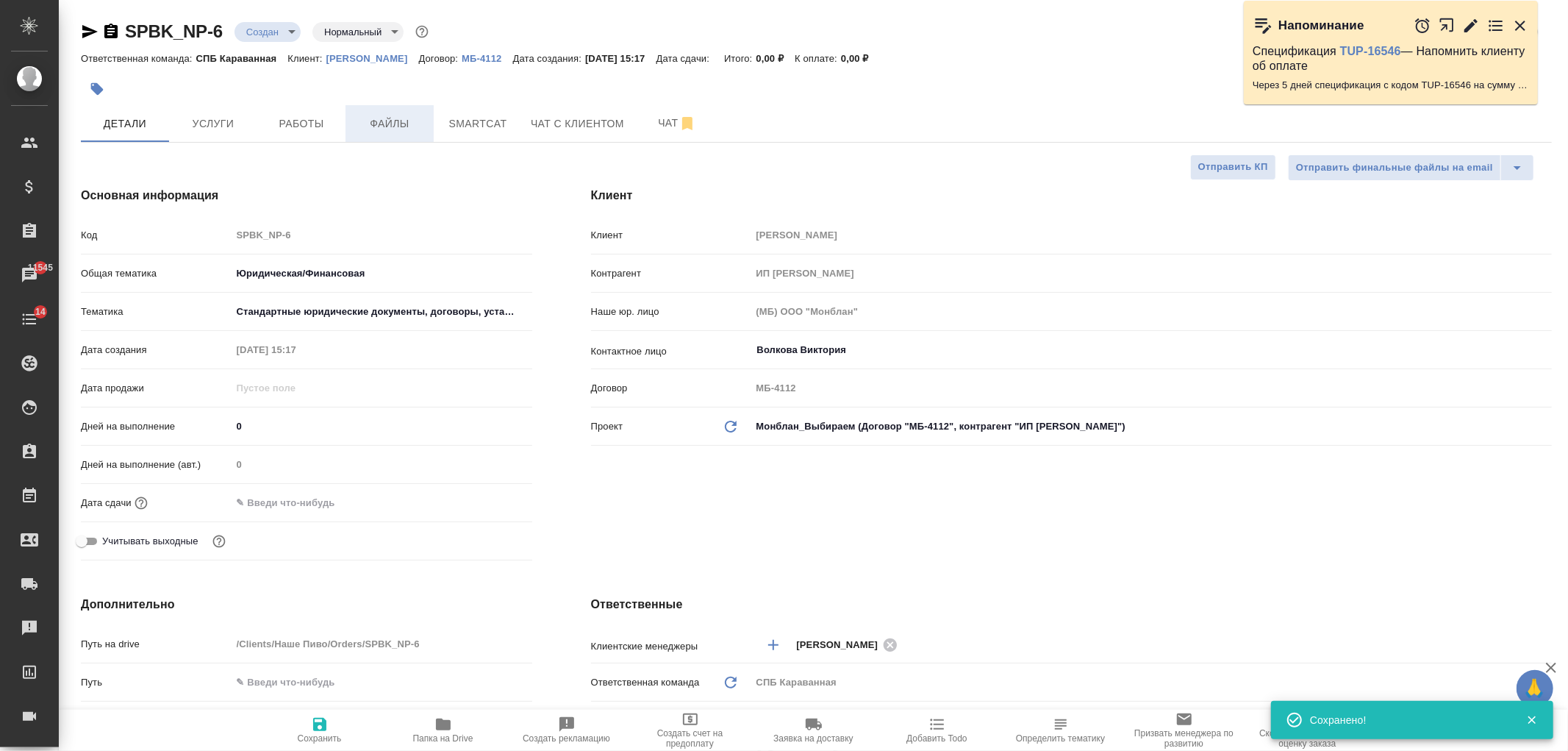
type textarea "x"
click at [395, 120] on span "Файлы" at bounding box center [389, 124] width 71 height 18
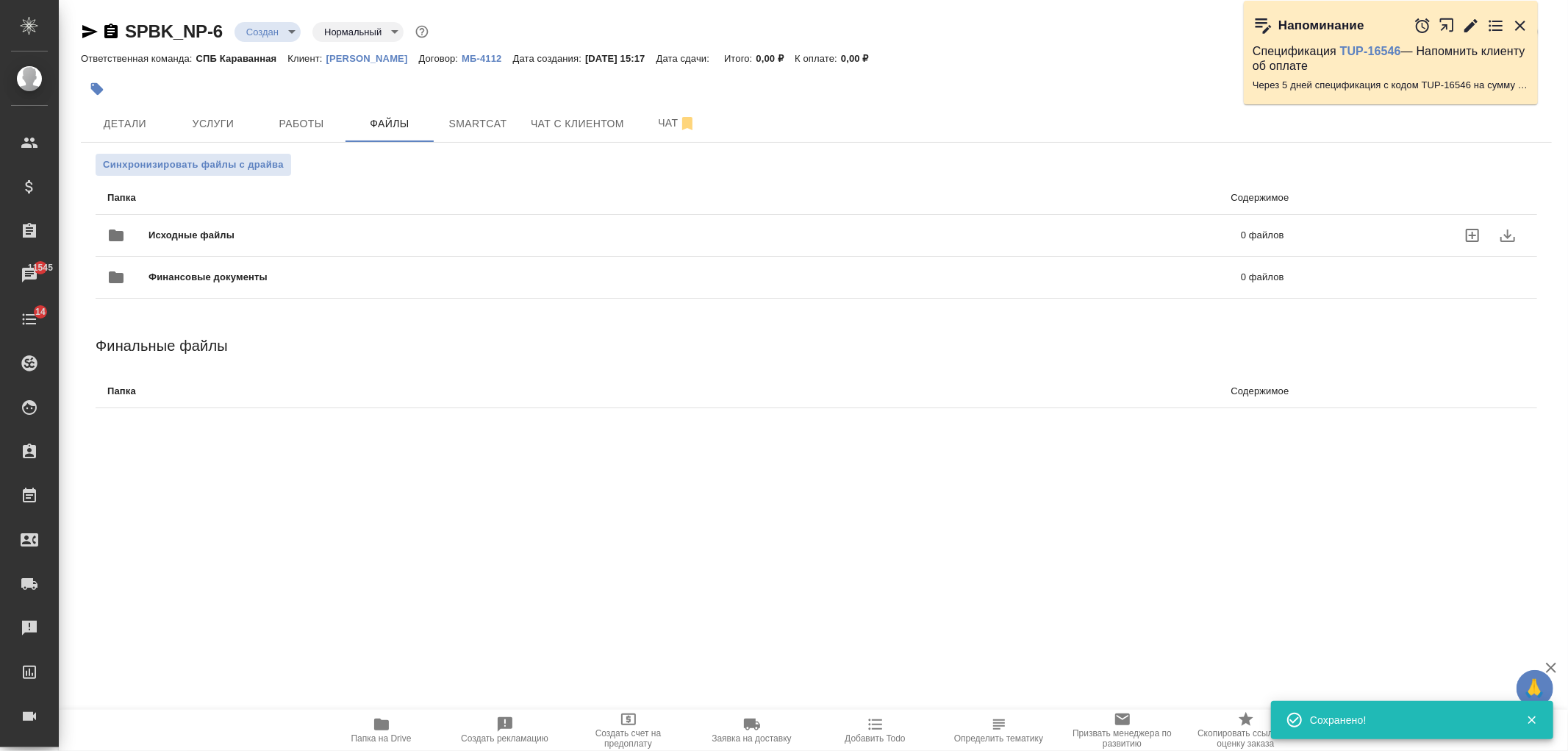
click at [181, 233] on span "Исходные файлы" at bounding box center [443, 235] width 589 height 15
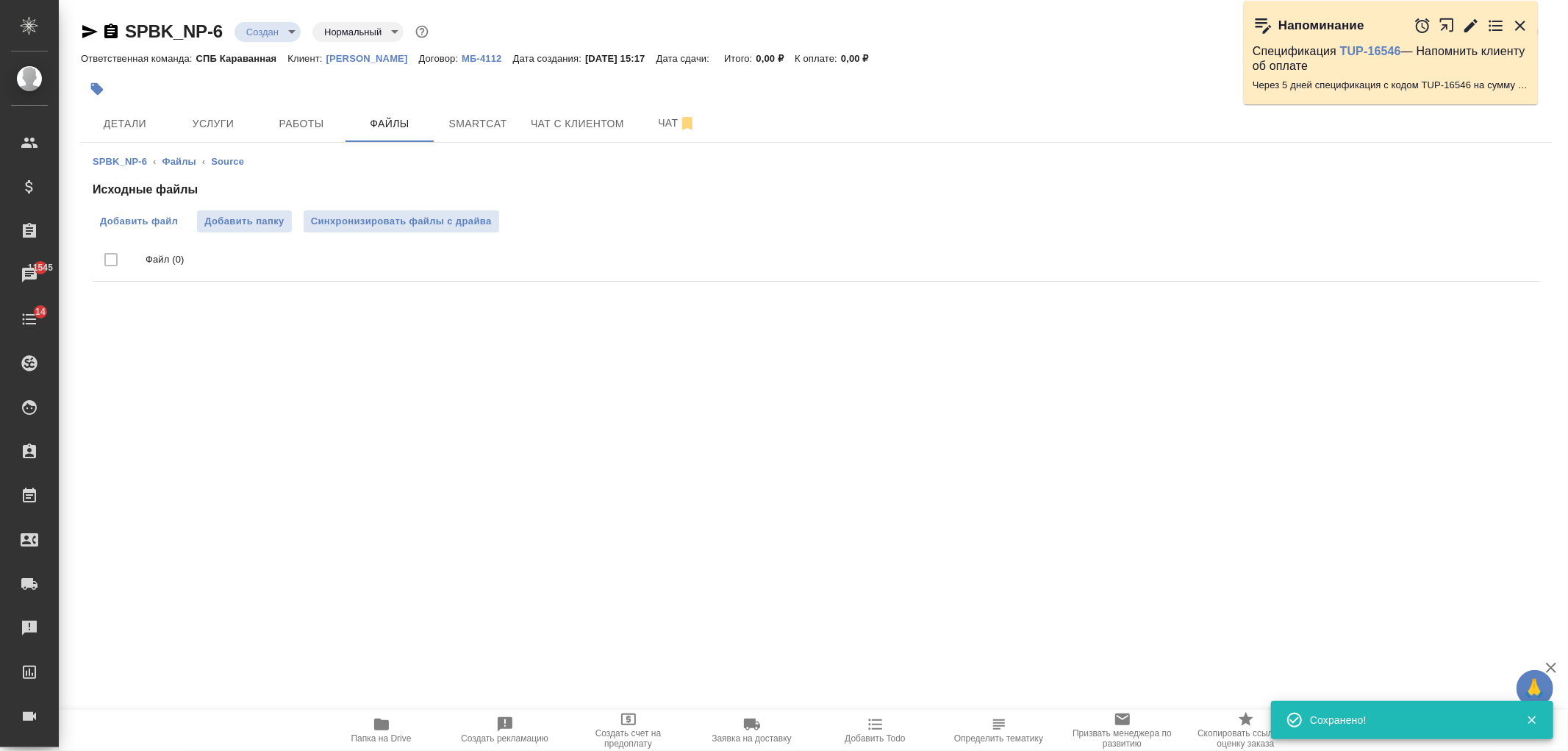
click at [122, 222] on span "Добавить файл" at bounding box center [138, 221] width 78 height 15
click at [0, 0] on input "Добавить файл" at bounding box center [0, 0] width 0 height 0
click at [135, 125] on span "Детали" at bounding box center [124, 124] width 71 height 18
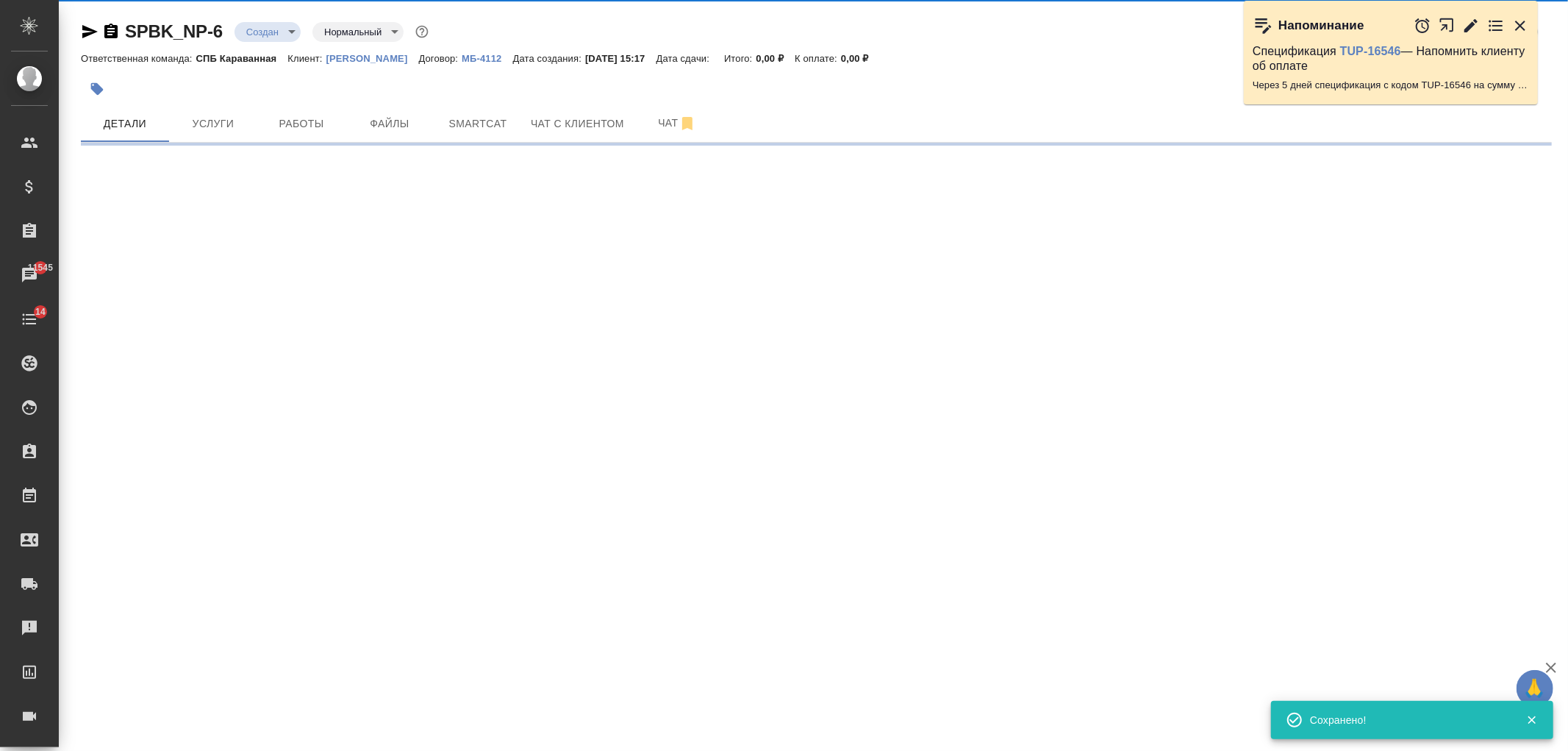
select select "RU"
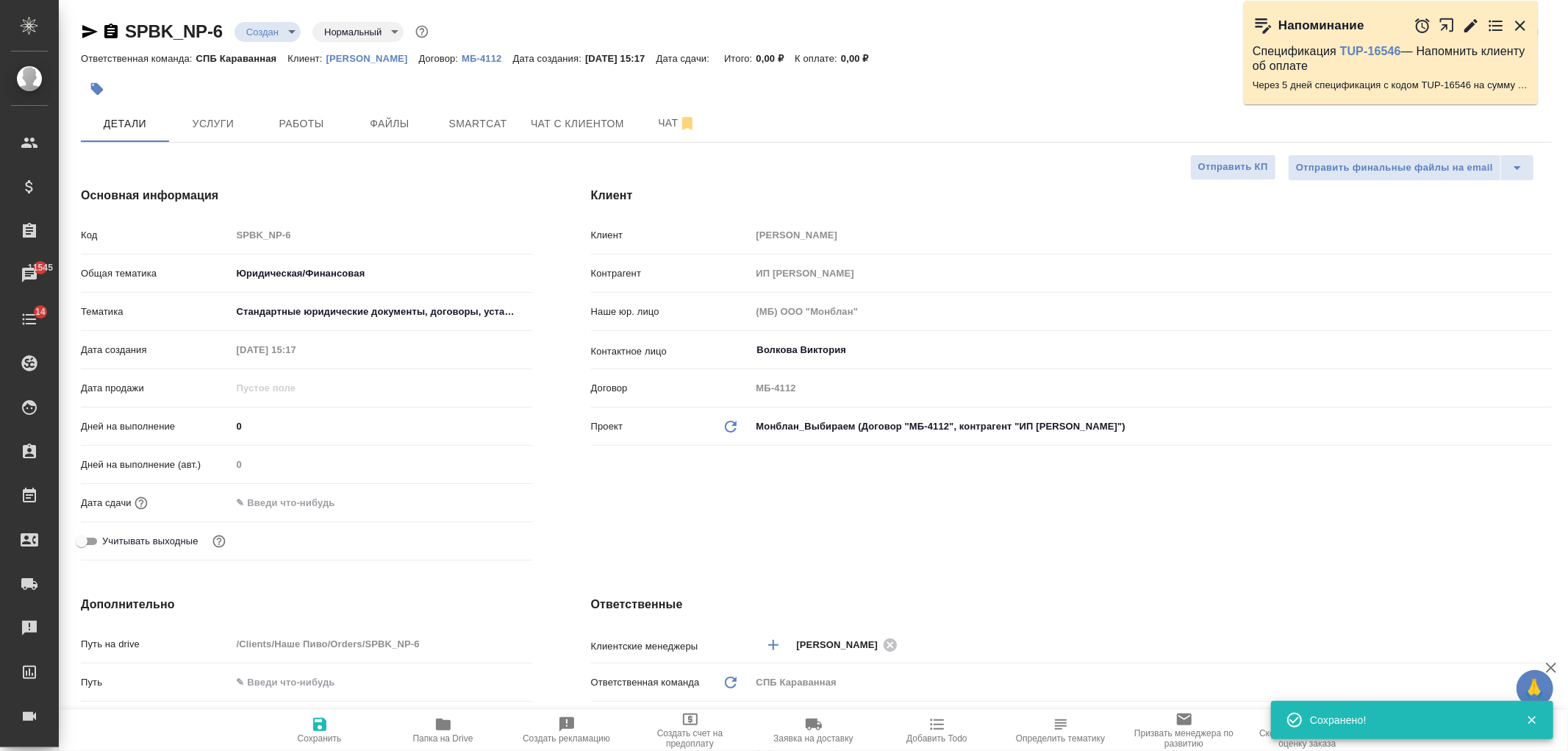
type textarea "x"
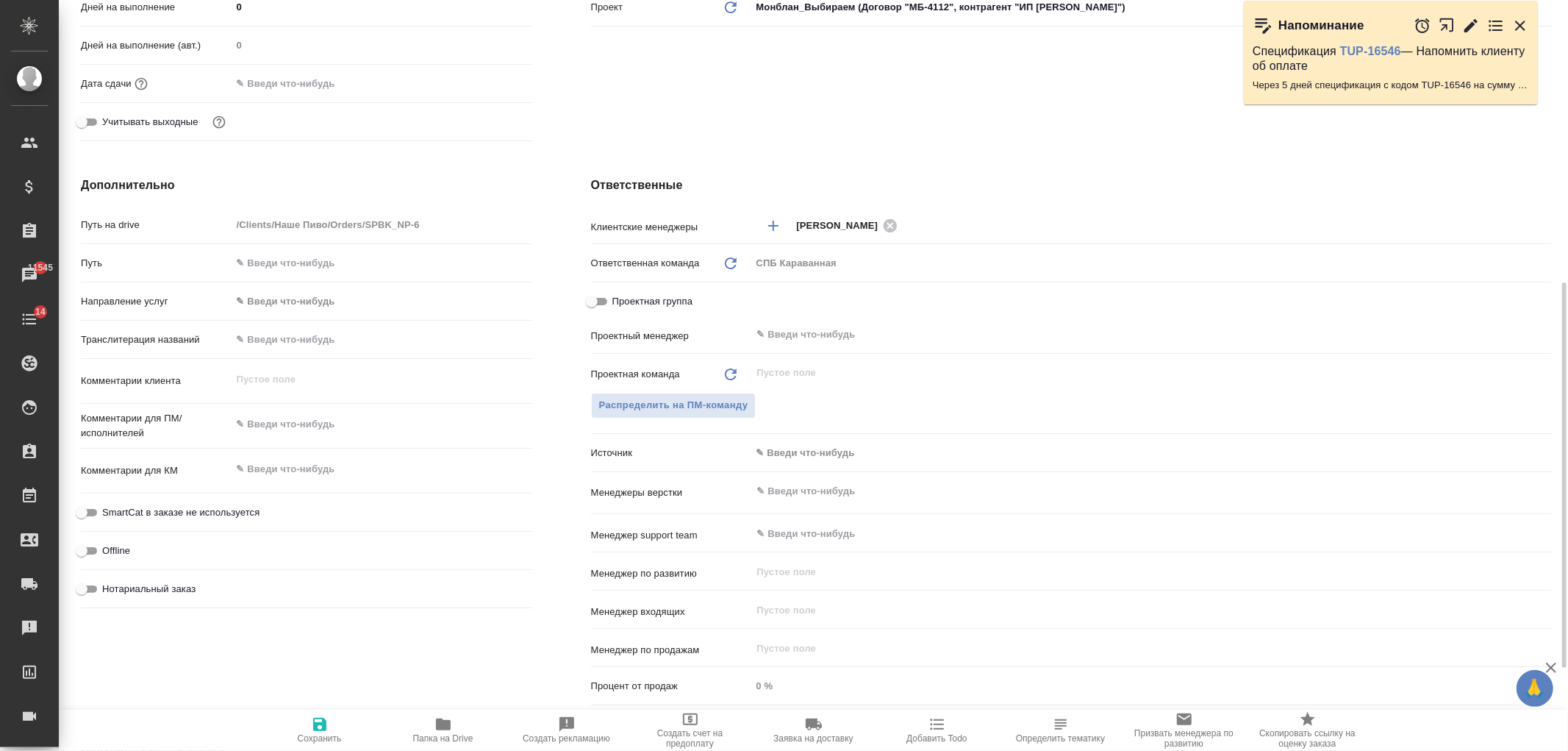
scroll to position [463, 0]
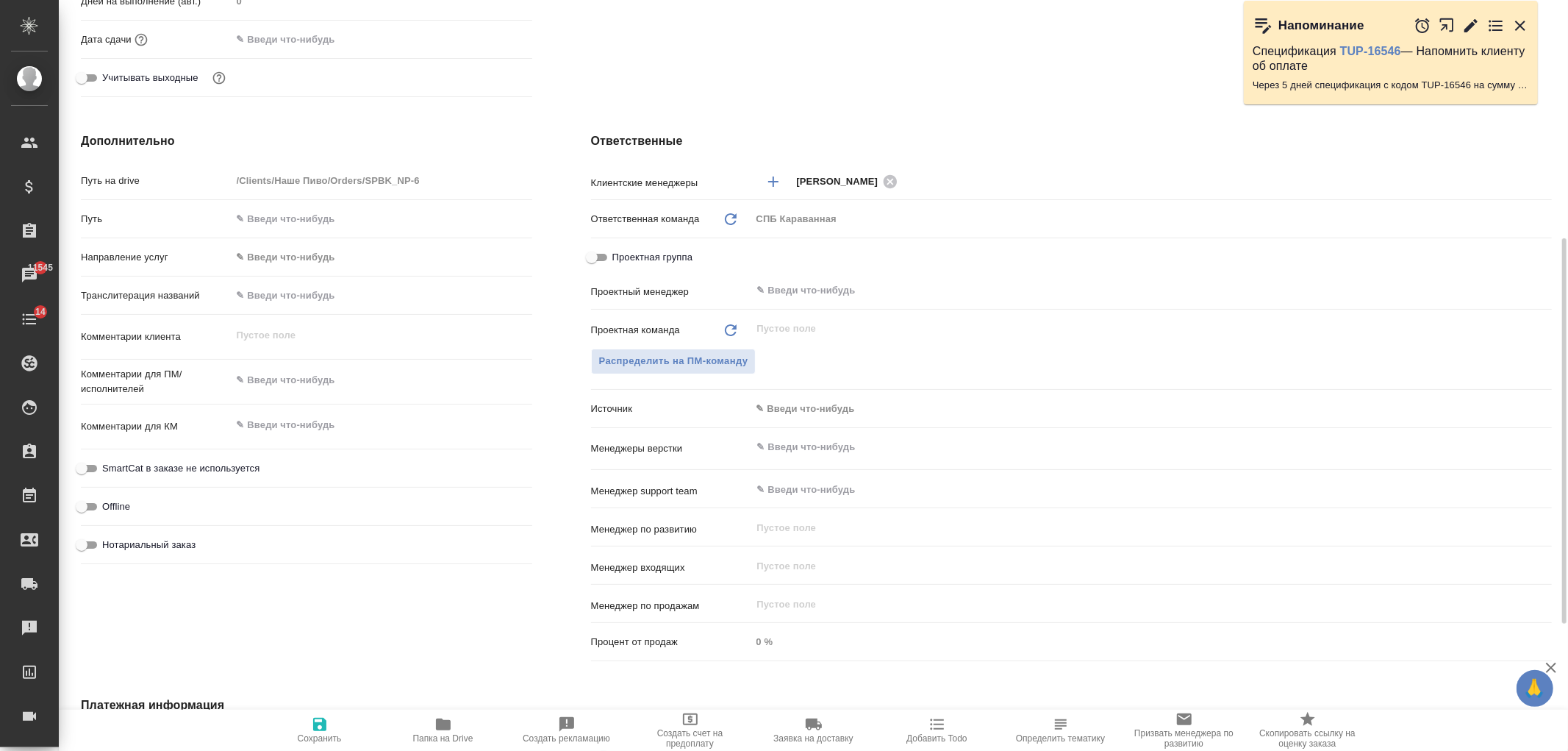
type textarea "x"
click at [287, 373] on textarea at bounding box center [382, 379] width 301 height 25
type textarea "от"
type textarea "x"
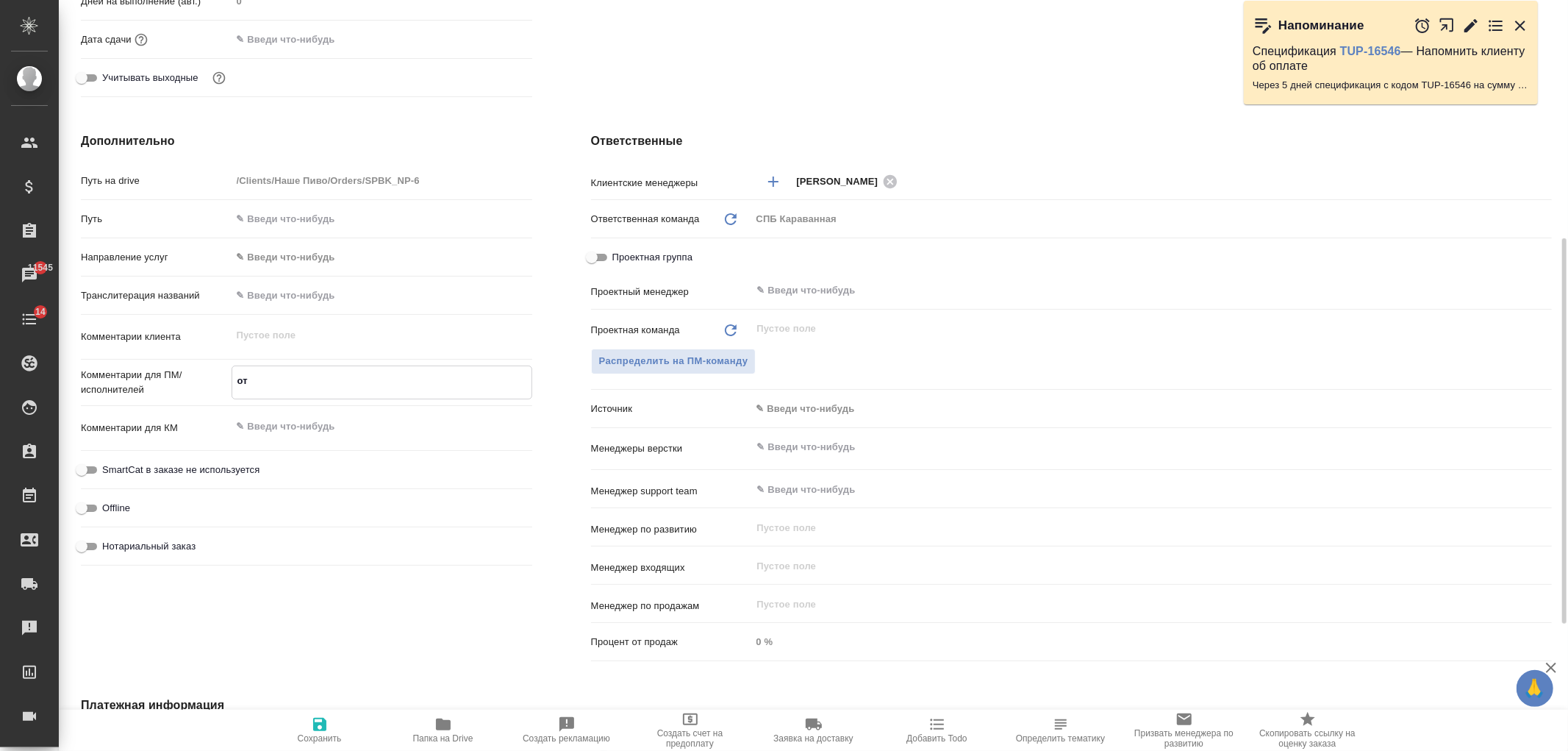
type textarea "x"
type textarea "от"
type textarea "x"
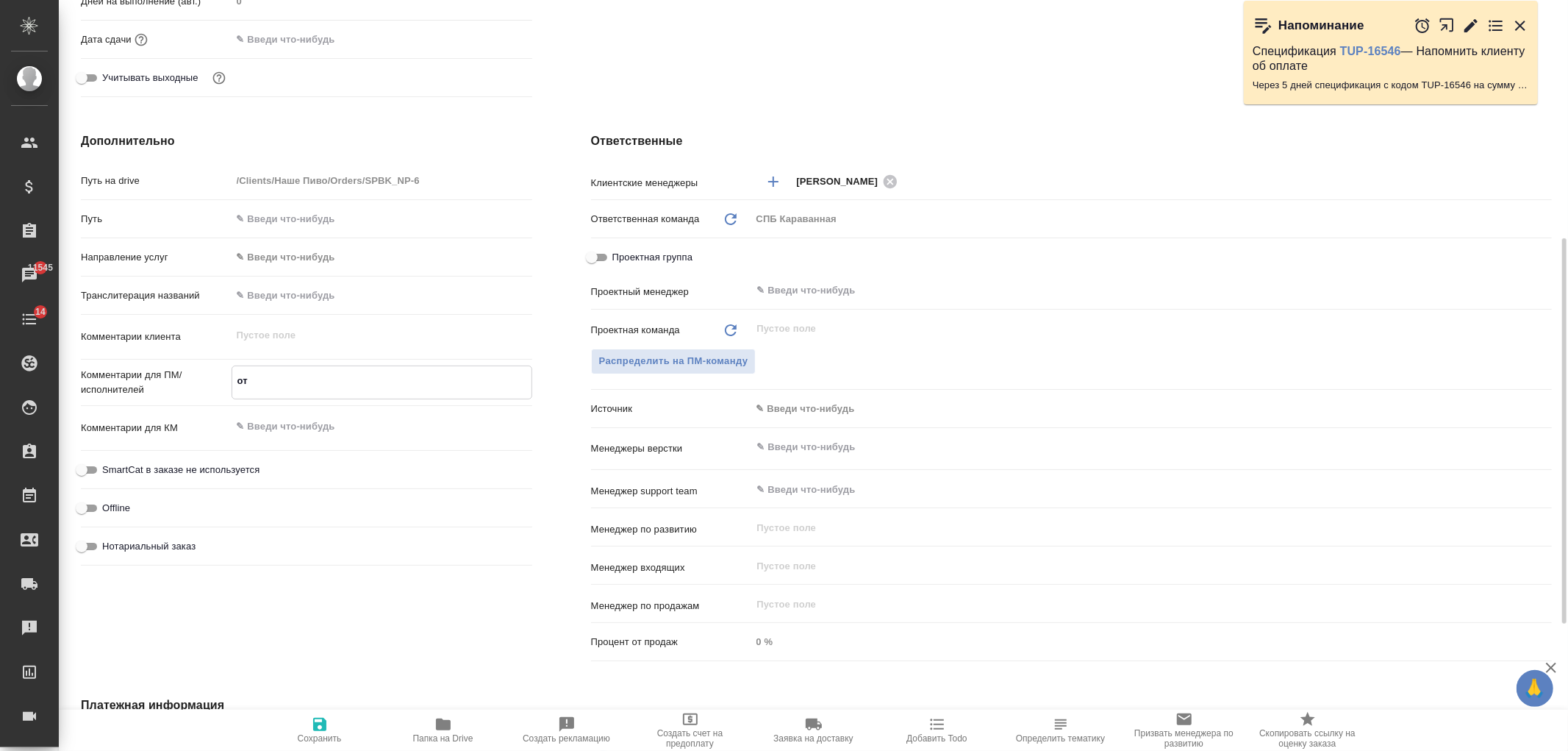
type textarea "от з"
type textarea "x"
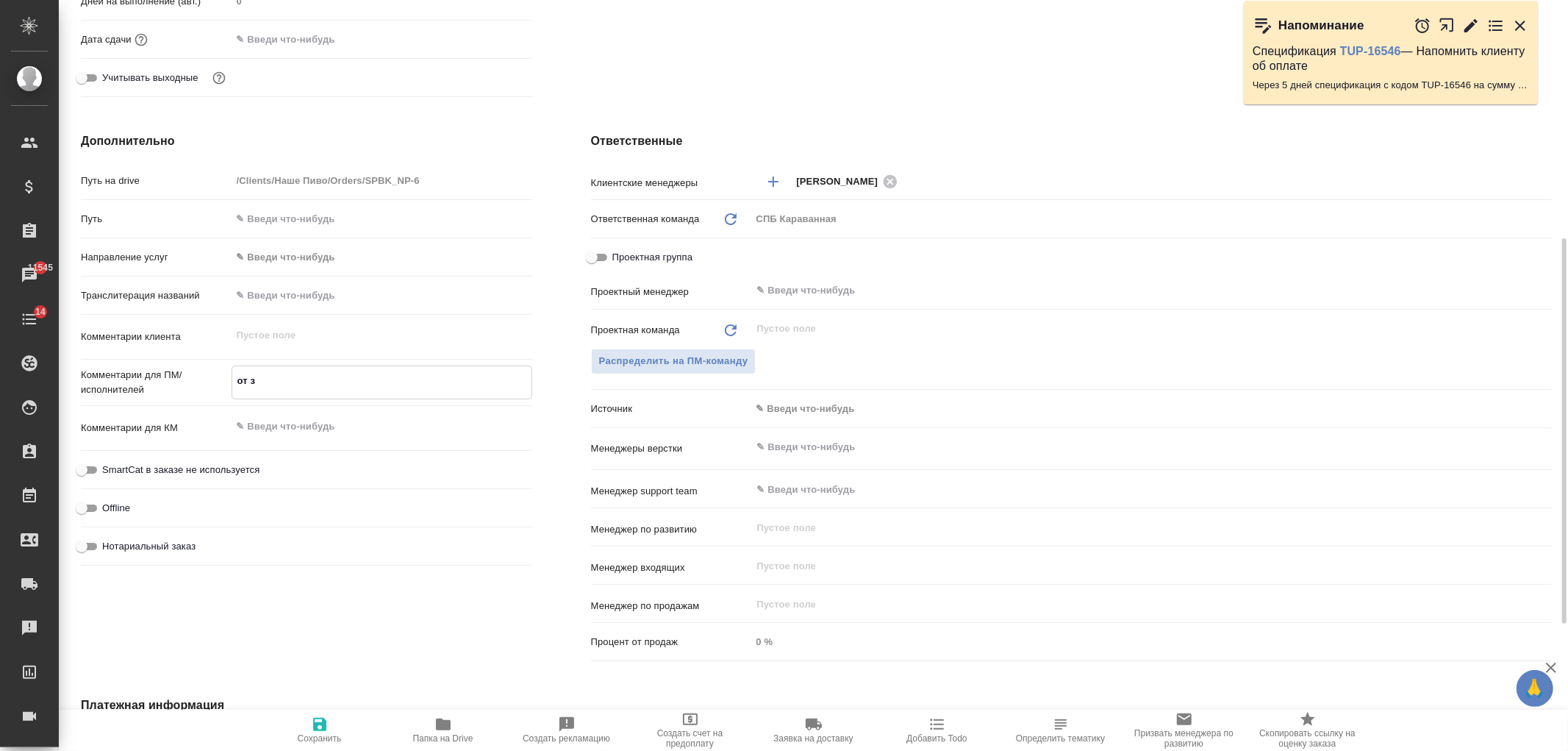
type textarea "от за"
type textarea "x"
type textarea "от зака"
type textarea "x"
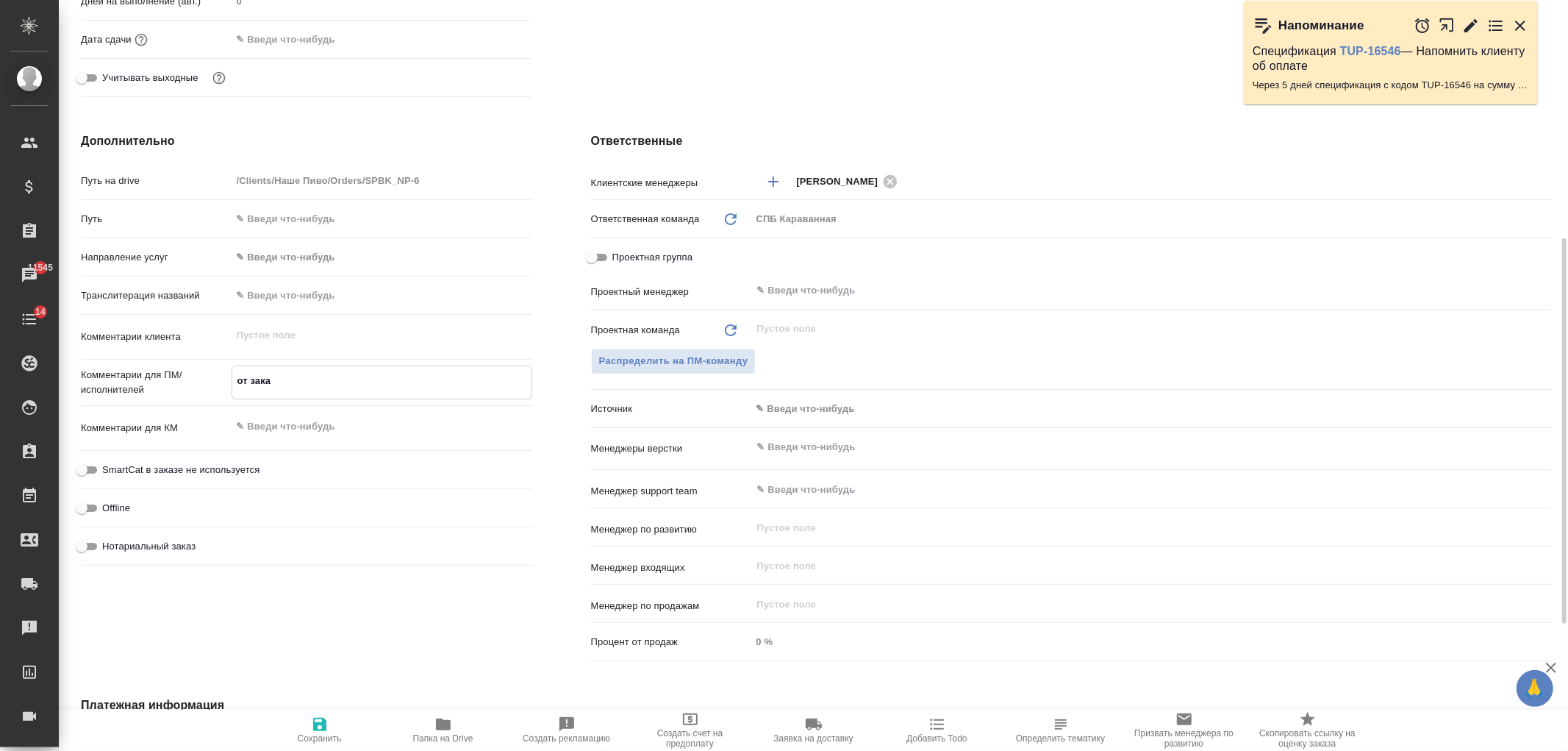
type textarea "x"
type textarea "от заказ"
type textarea "x"
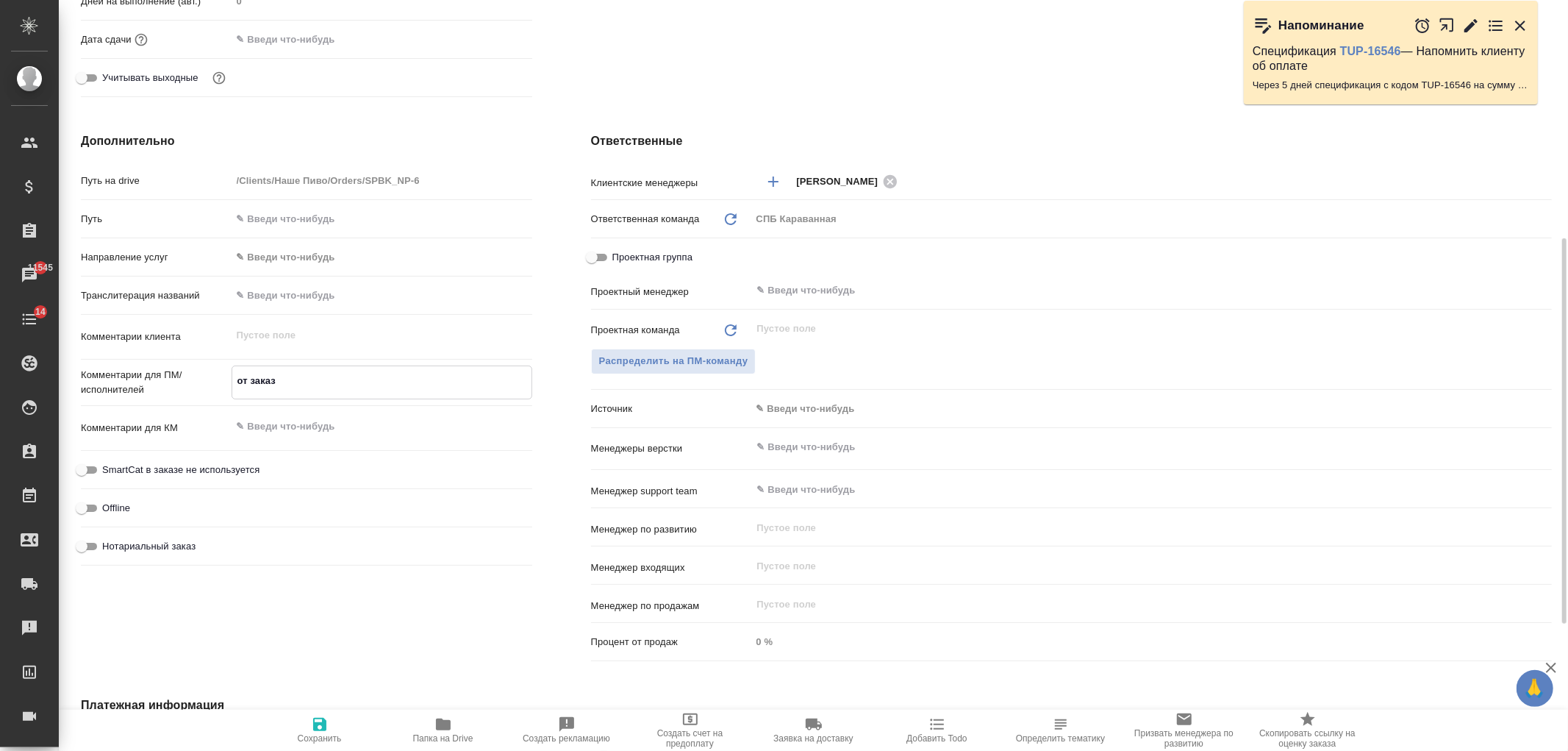
type textarea "x"
type textarea "от заказч"
type textarea "x"
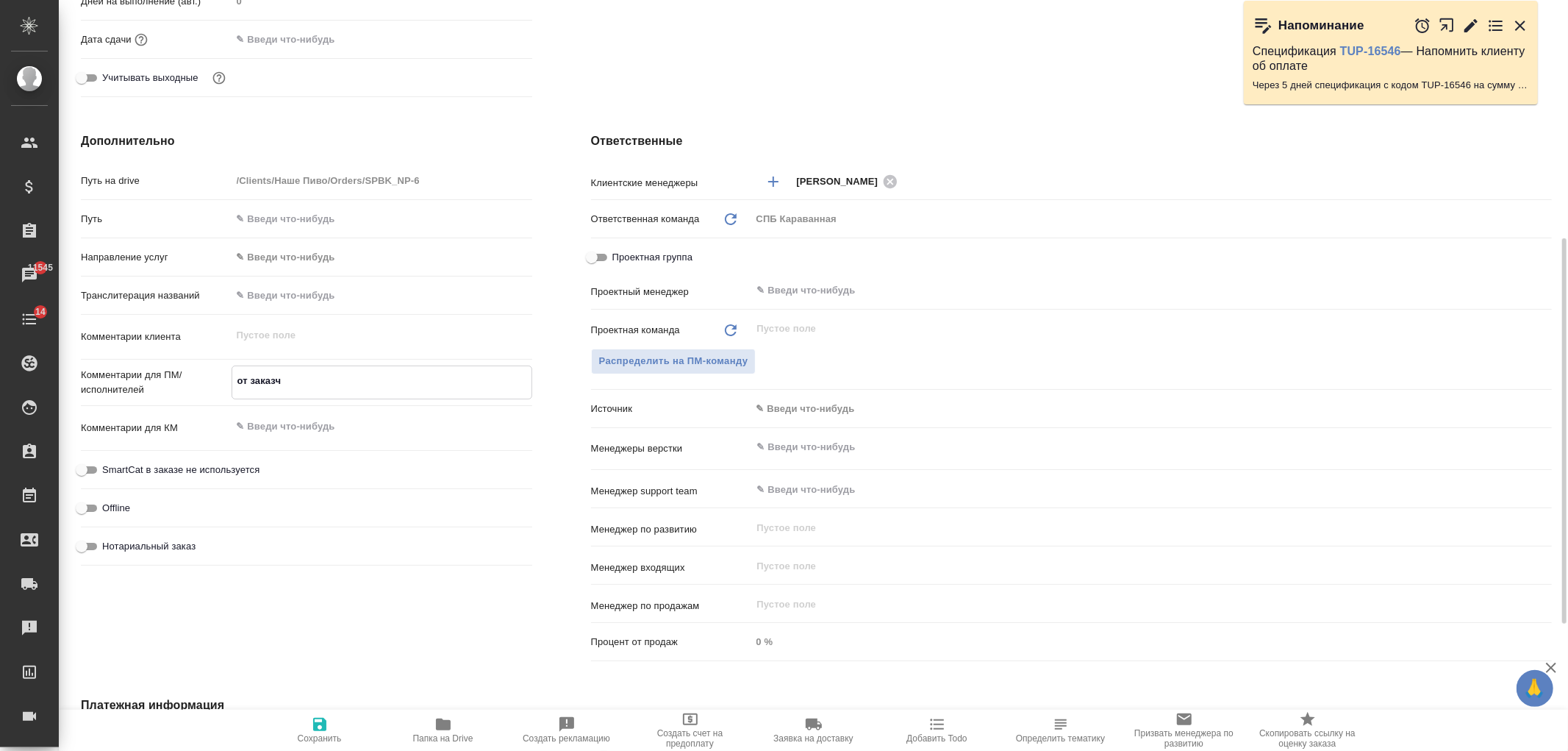
type textarea "от заказчи"
type textarea "x"
type textarea "от заказчика"
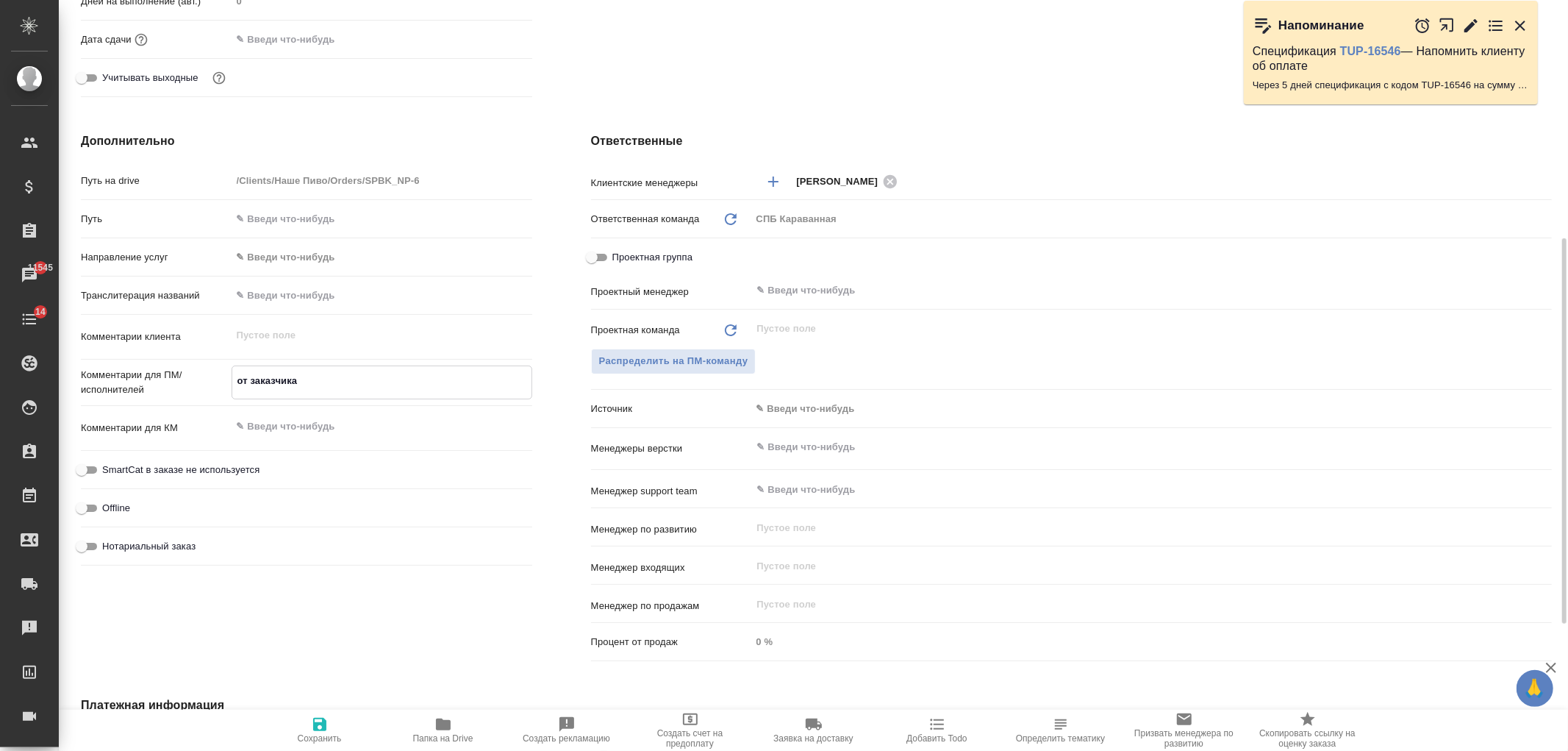
type textarea "x"
type textarea "от заказчика"
type textarea "x"
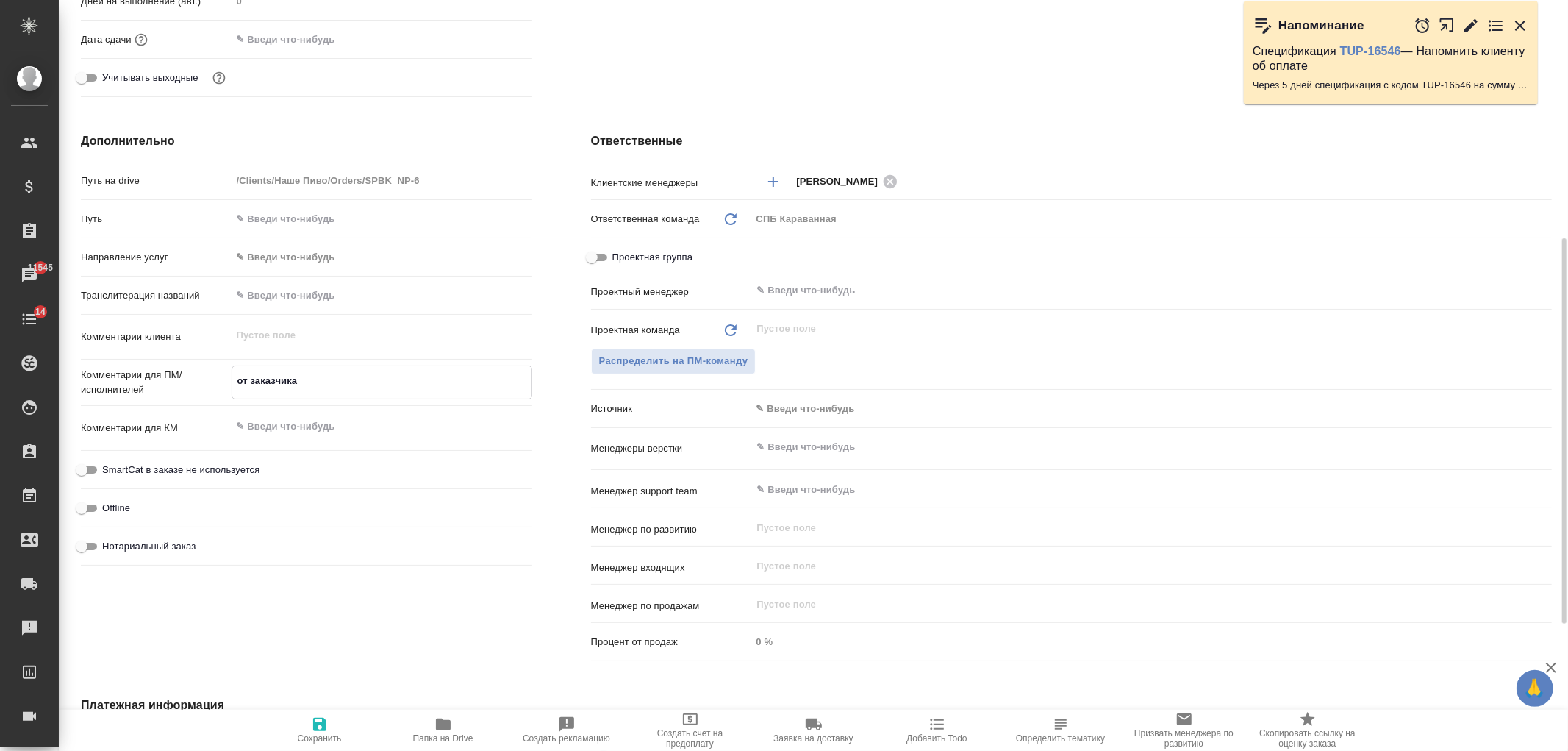
type textarea "x"
type textarea "от заказчика по"
type textarea "x"
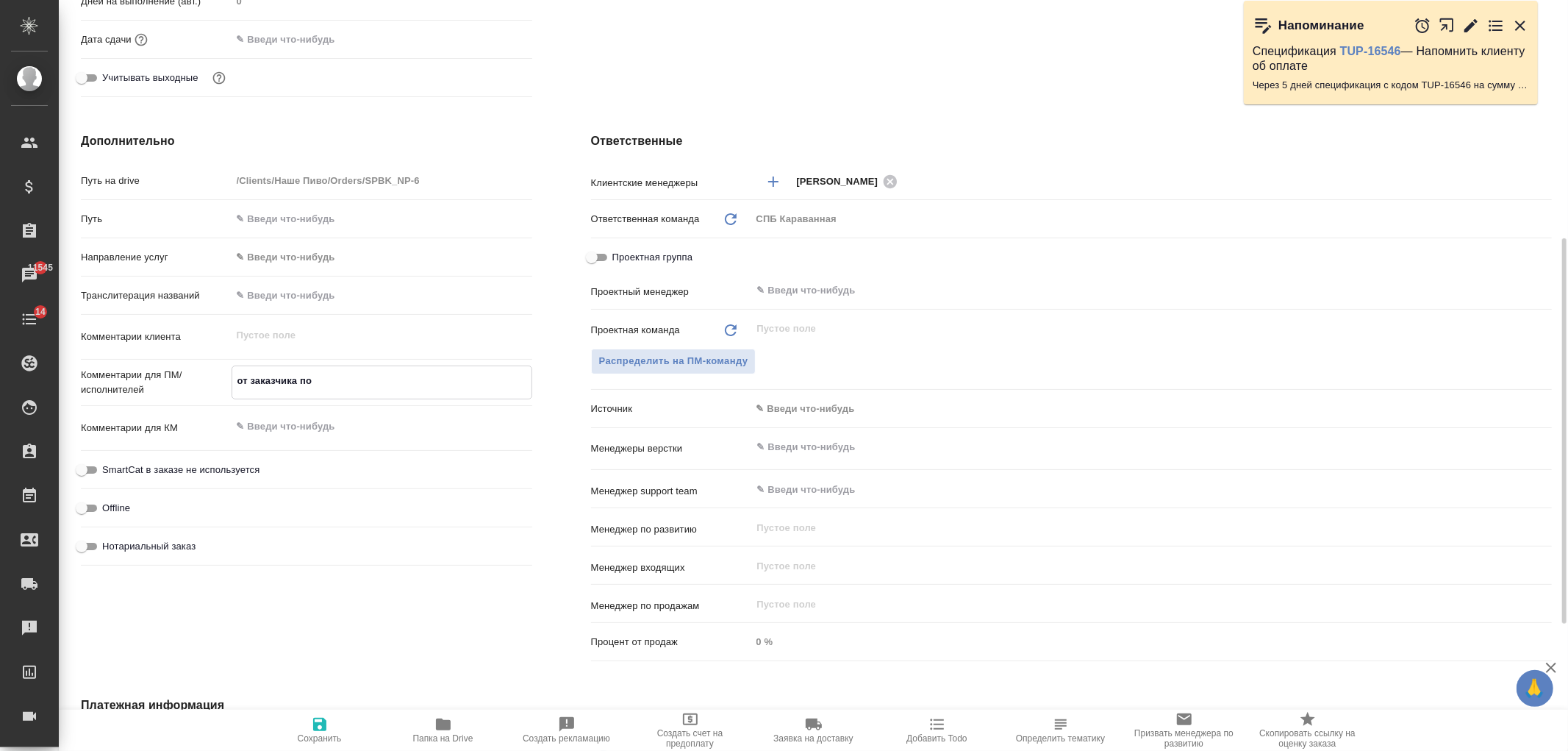
type textarea "x"
type textarea "от заказчика по"
type textarea "x"
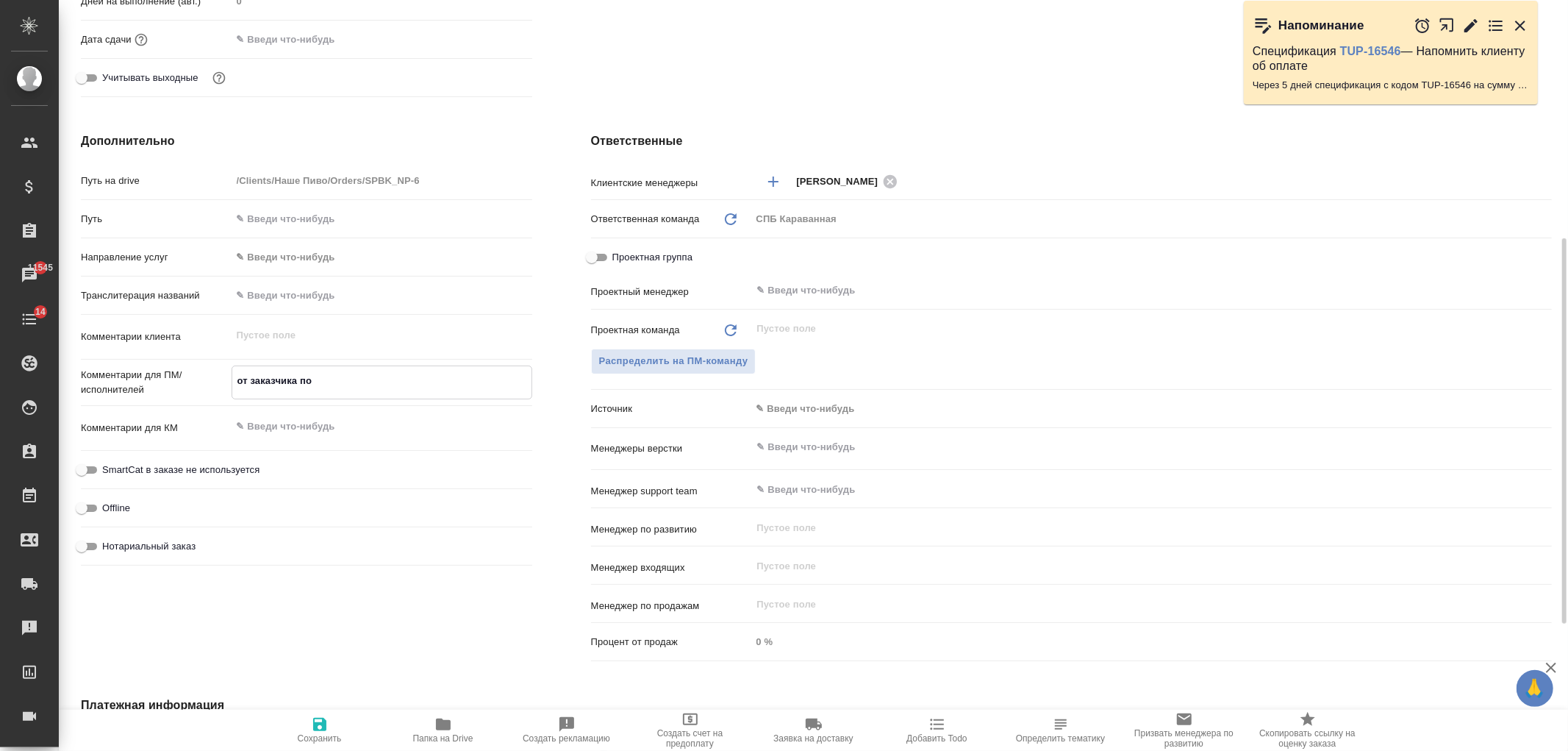
type textarea "от заказчика по р"
type textarea "x"
type textarea "от заказчика по ра"
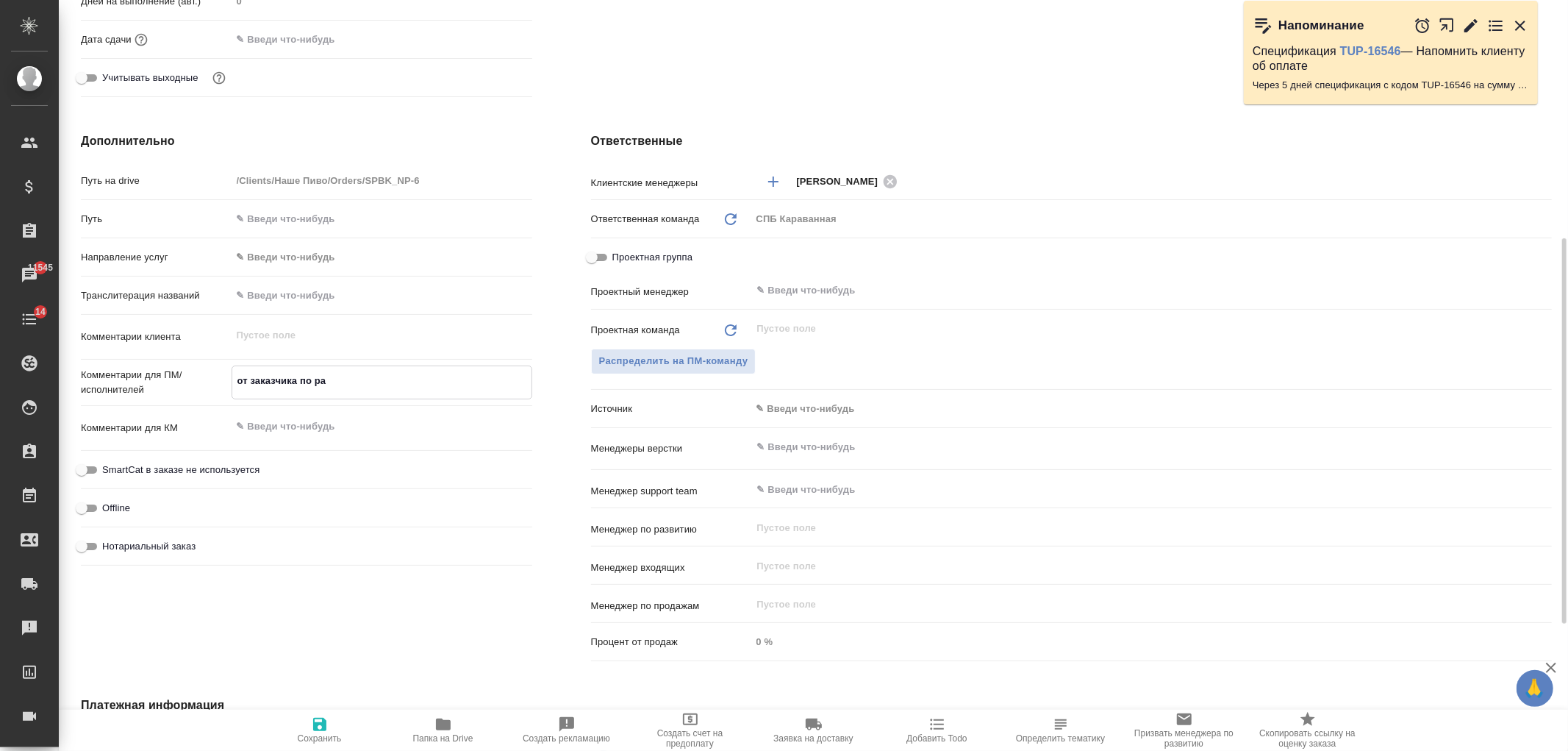
type textarea "x"
type textarea "от заказчика по рас"
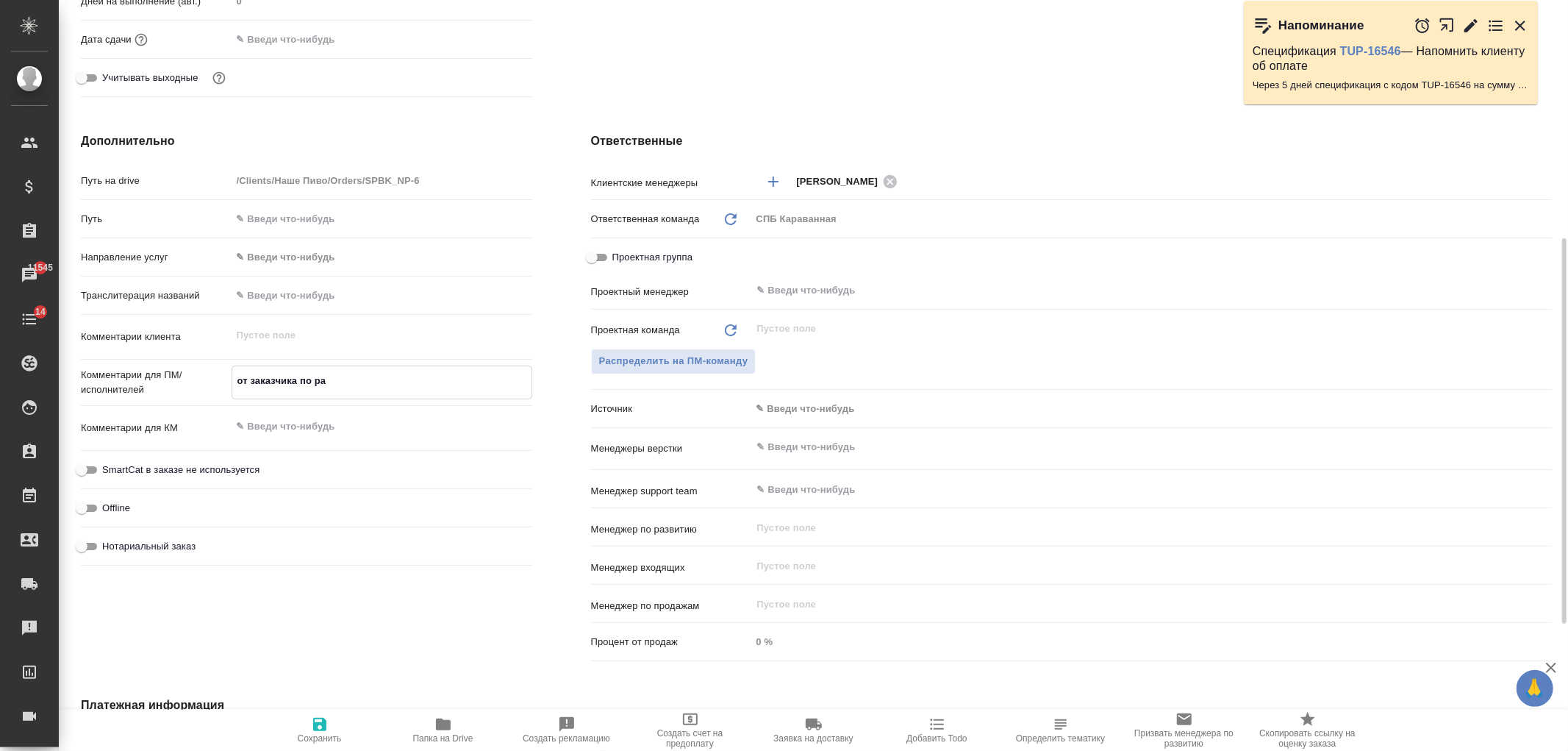
type textarea "x"
type textarea "от заказчика по расч"
type textarea "x"
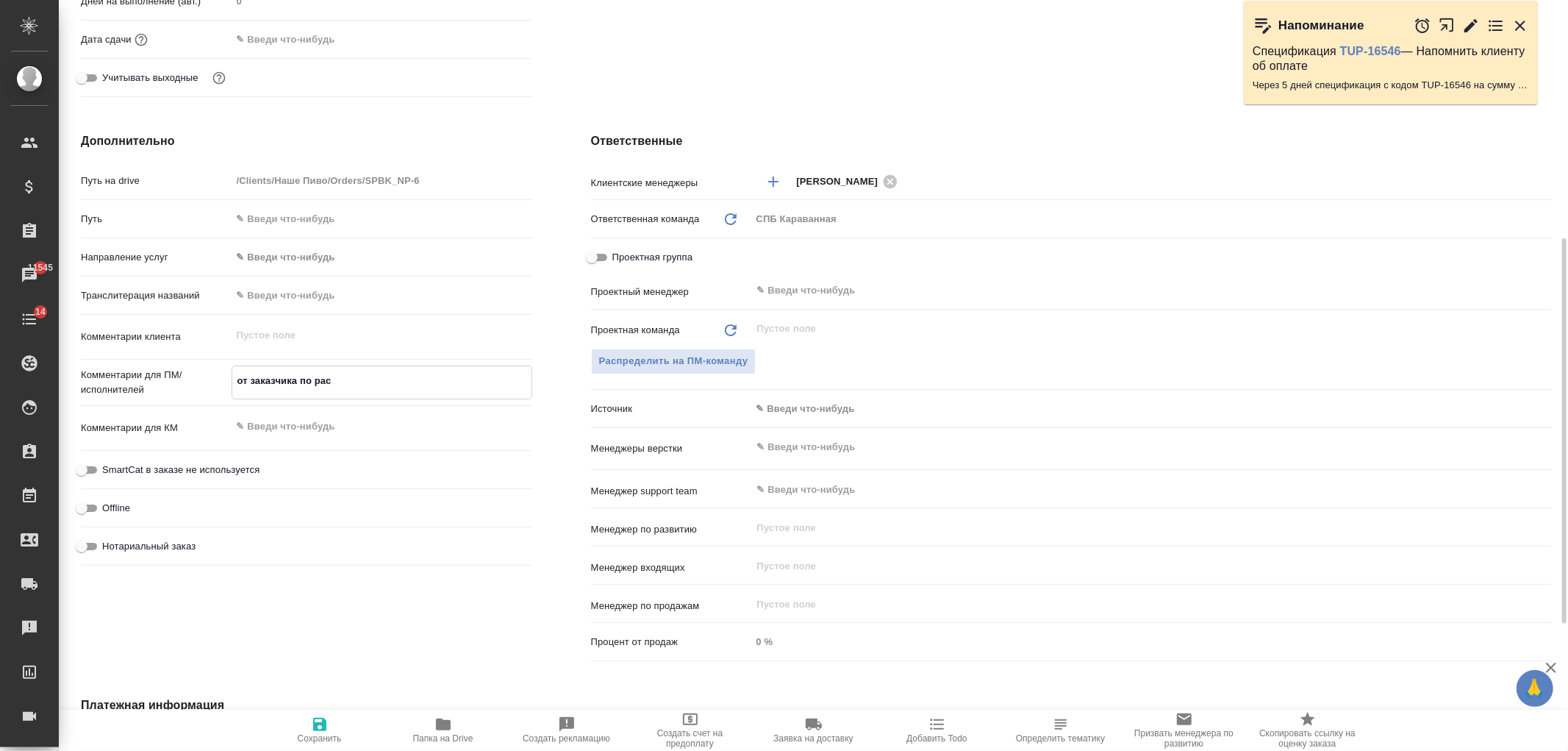
type textarea "x"
type textarea "от заказчика по расчё"
type textarea "x"
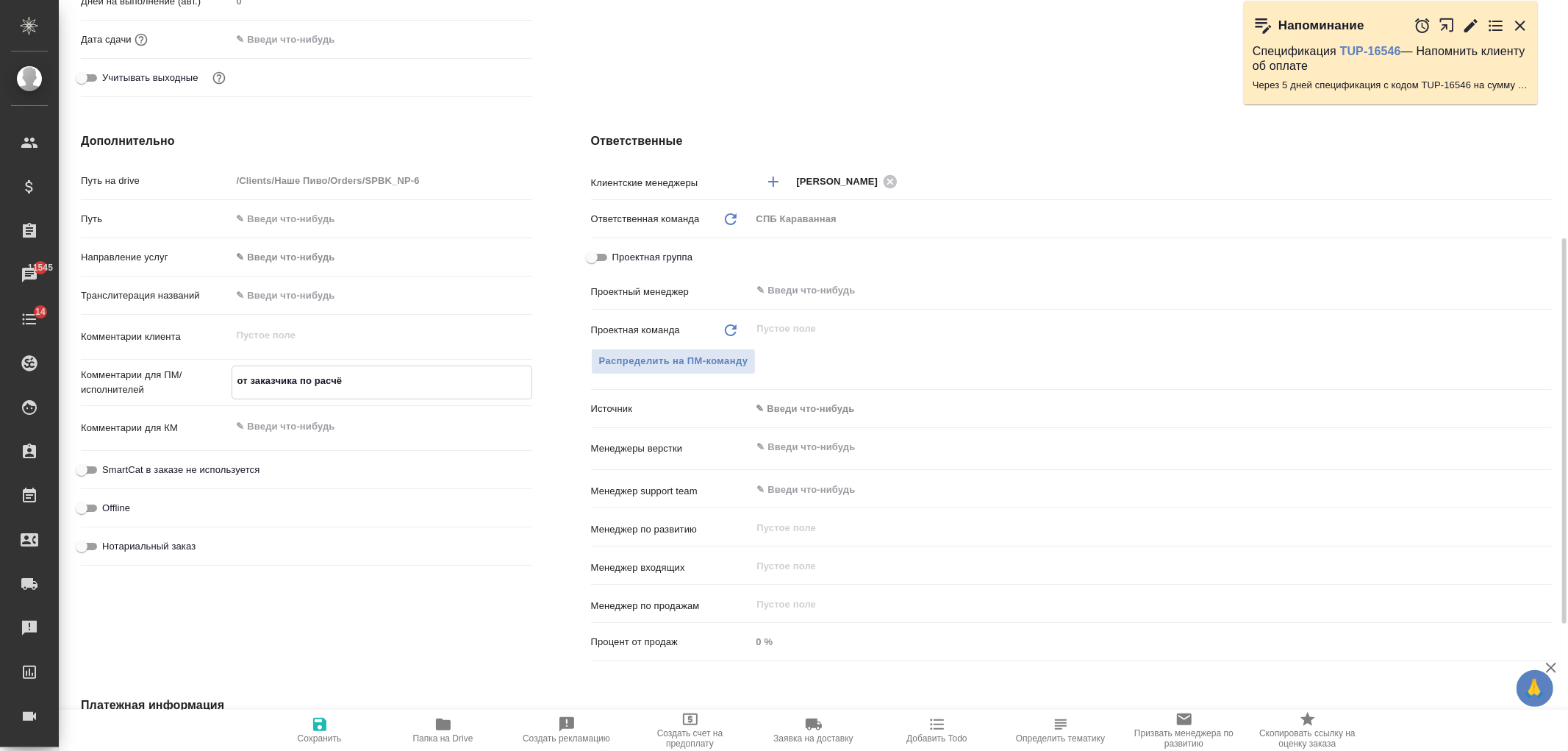
type textarea "от заказчика по расчёт"
type textarea "x"
type textarea "от заказчика по расчётн"
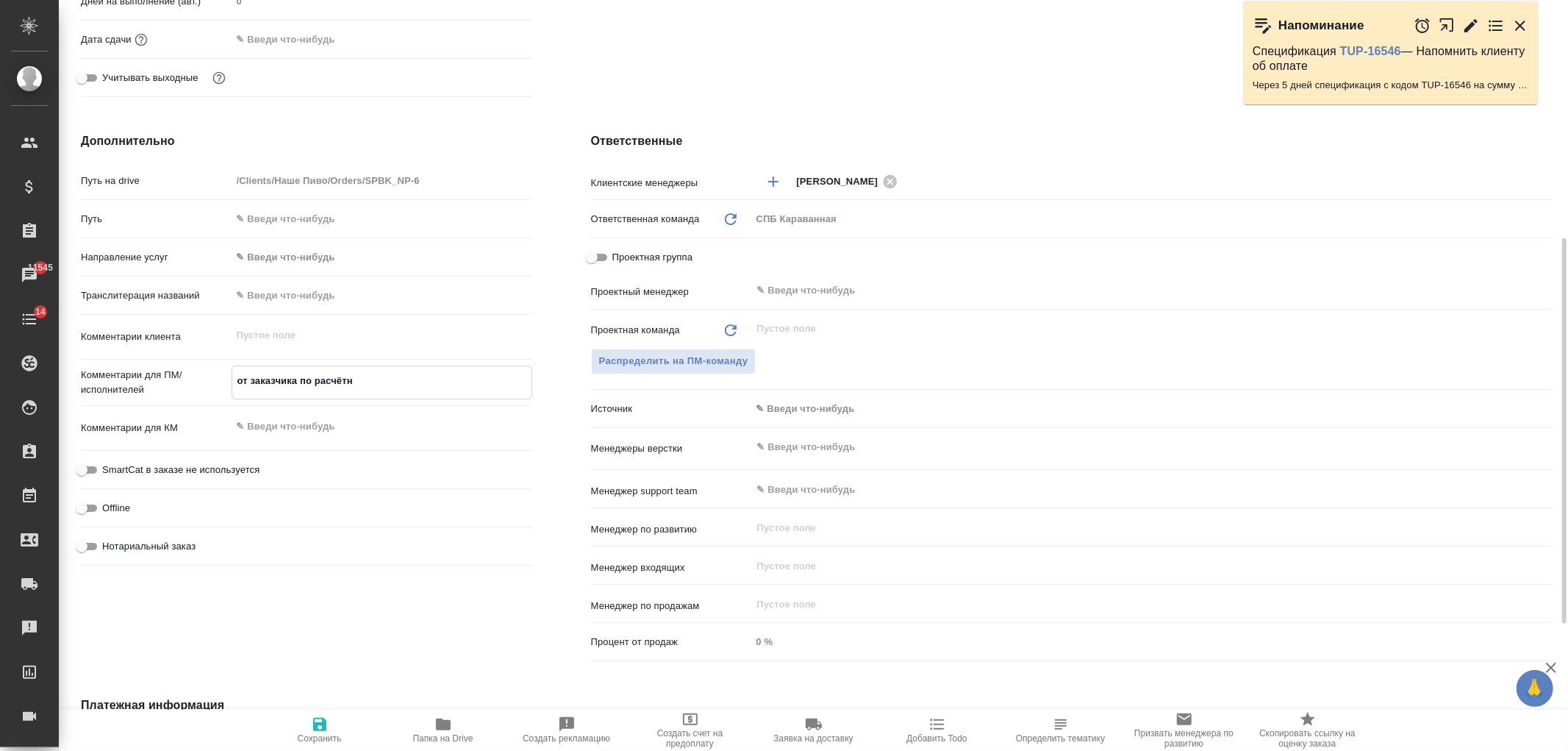
type textarea "x"
type textarea "от заказчика по расчётны"
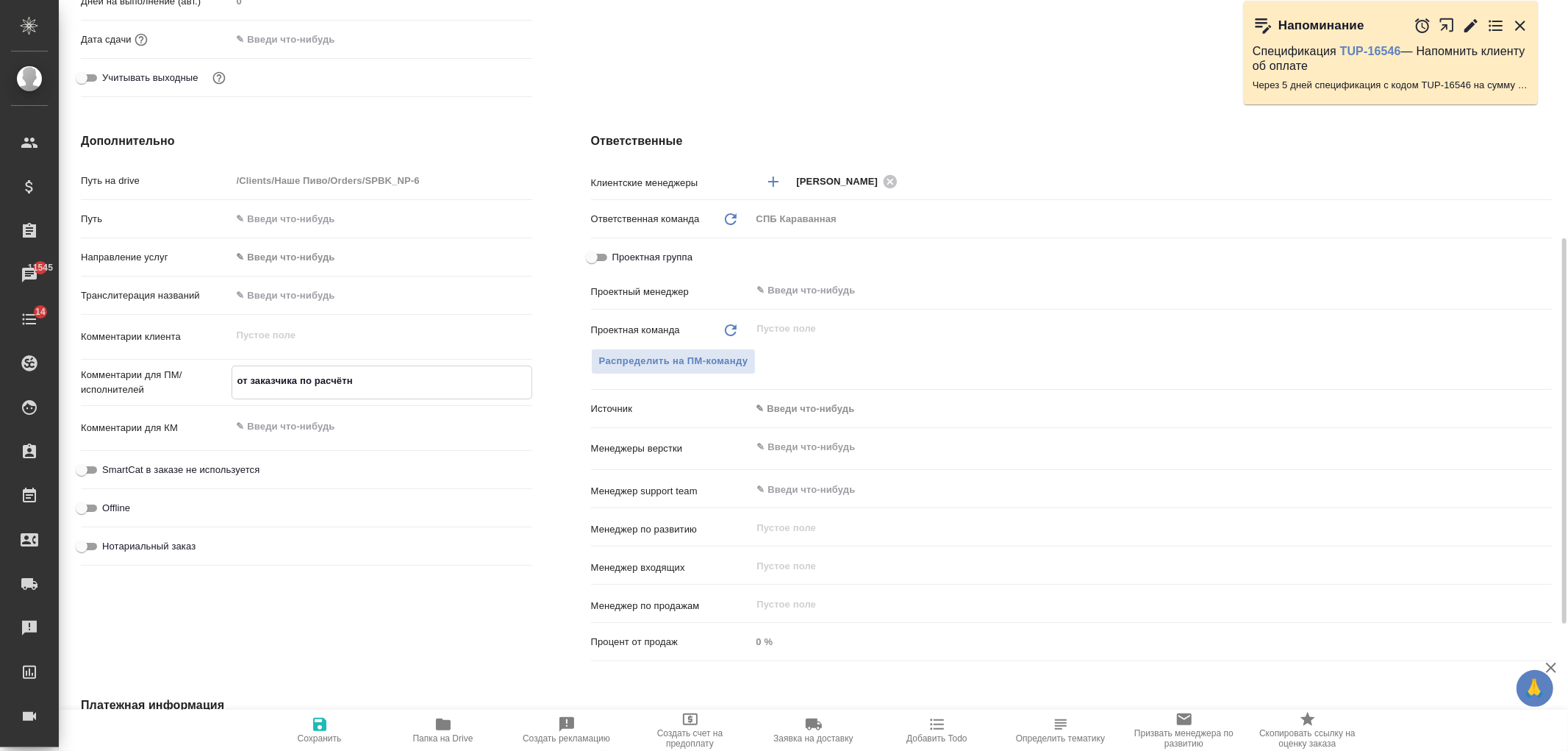
type textarea "x"
type textarea "от заказчика по расчётным"
type textarea "x"
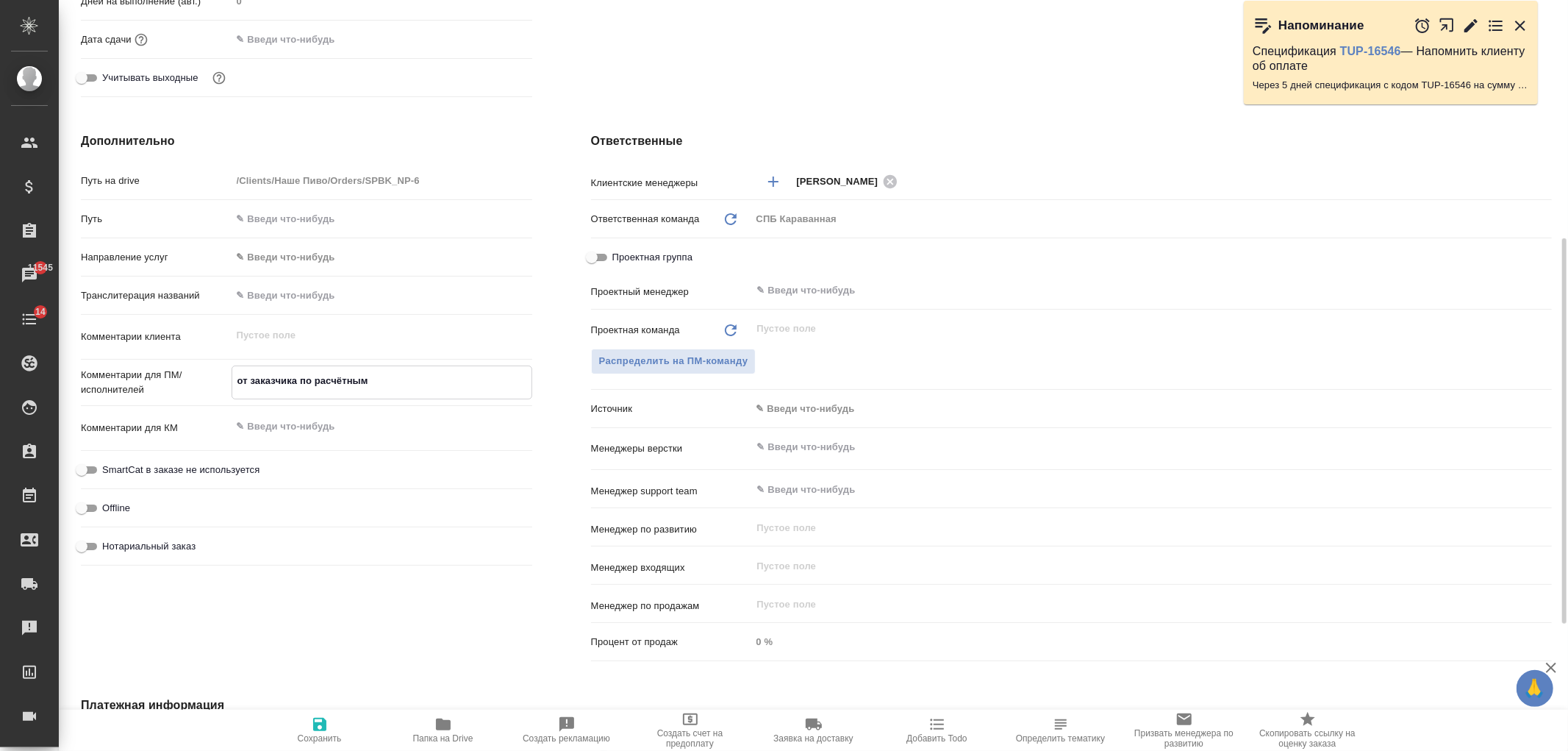
type textarea "x"
type textarea "от заказчика по расчётным"
type textarea "x"
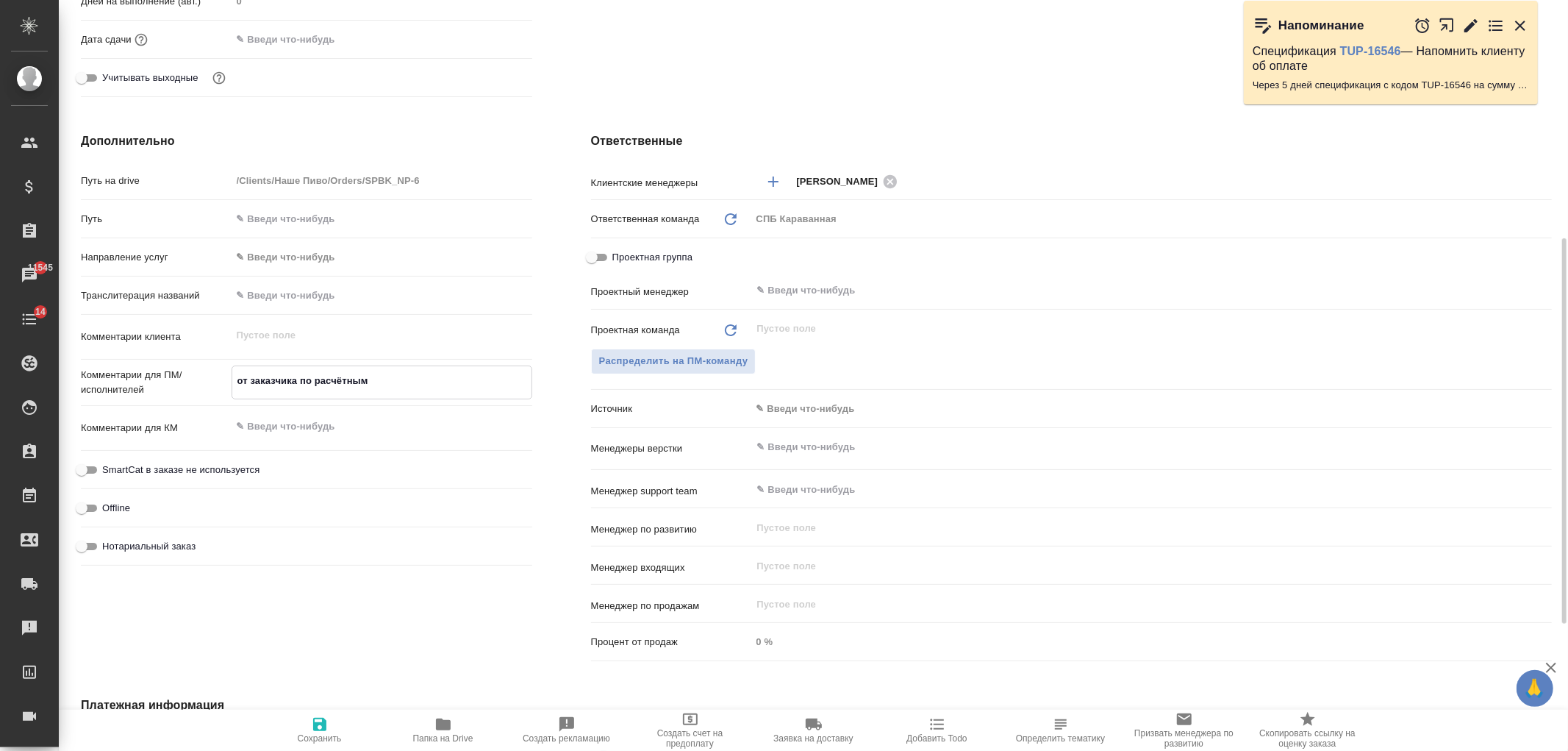
type textarea "от заказчика по расчётным л"
type textarea "x"
type textarea "от заказчика по расчётным ли"
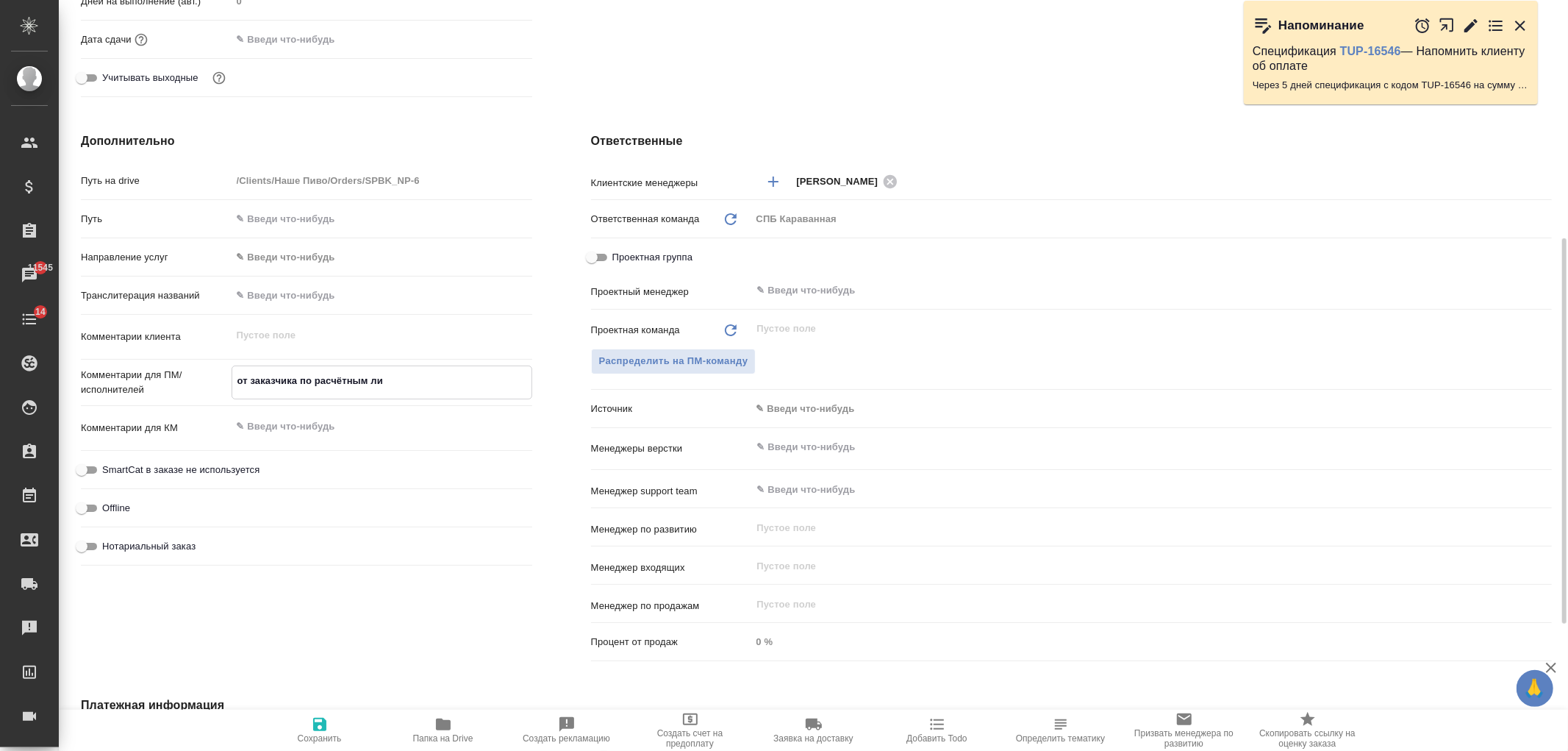
type textarea "x"
type textarea "от заказчика по расчётным лис"
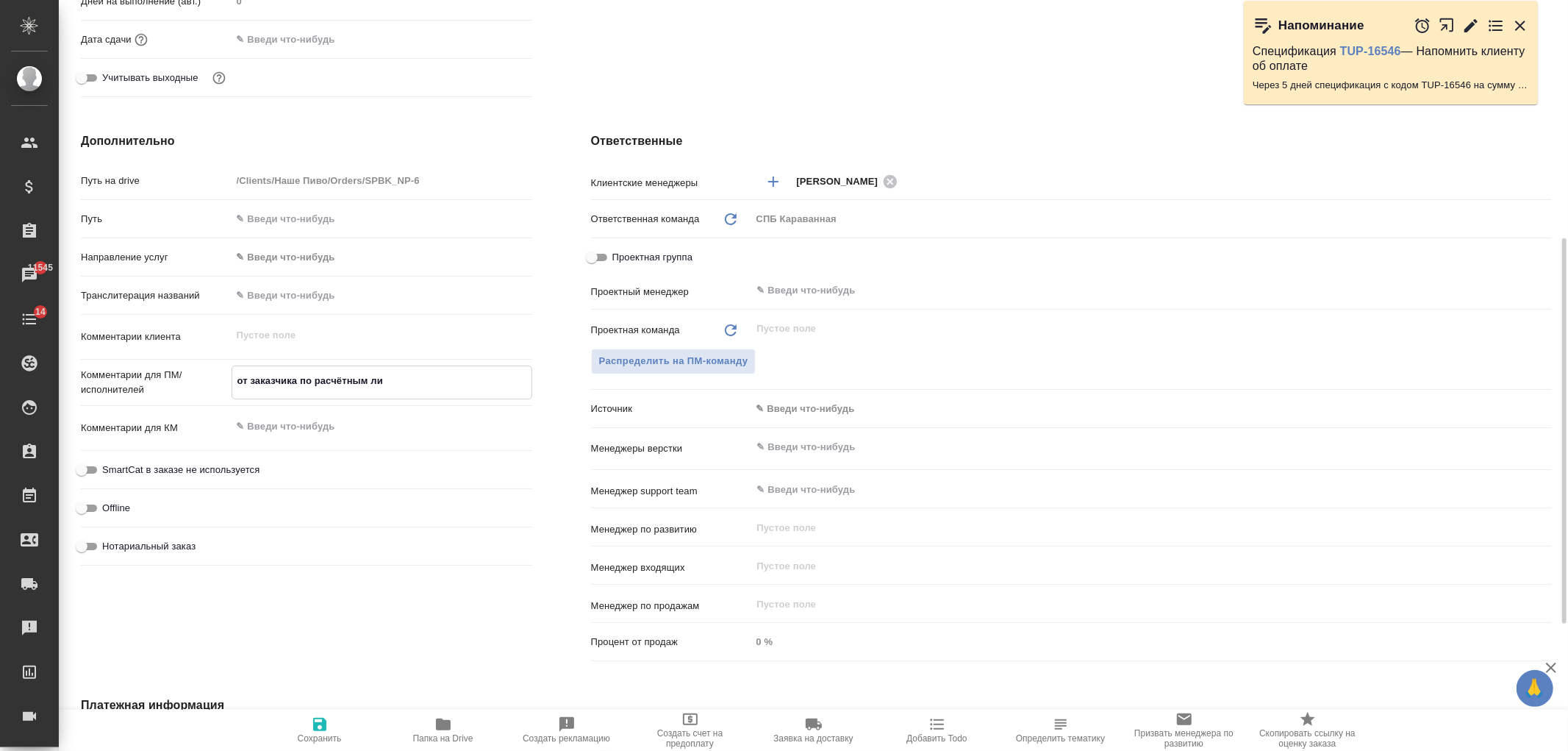
type textarea "x"
type textarea "от заказчика по расчётным лист"
type textarea "x"
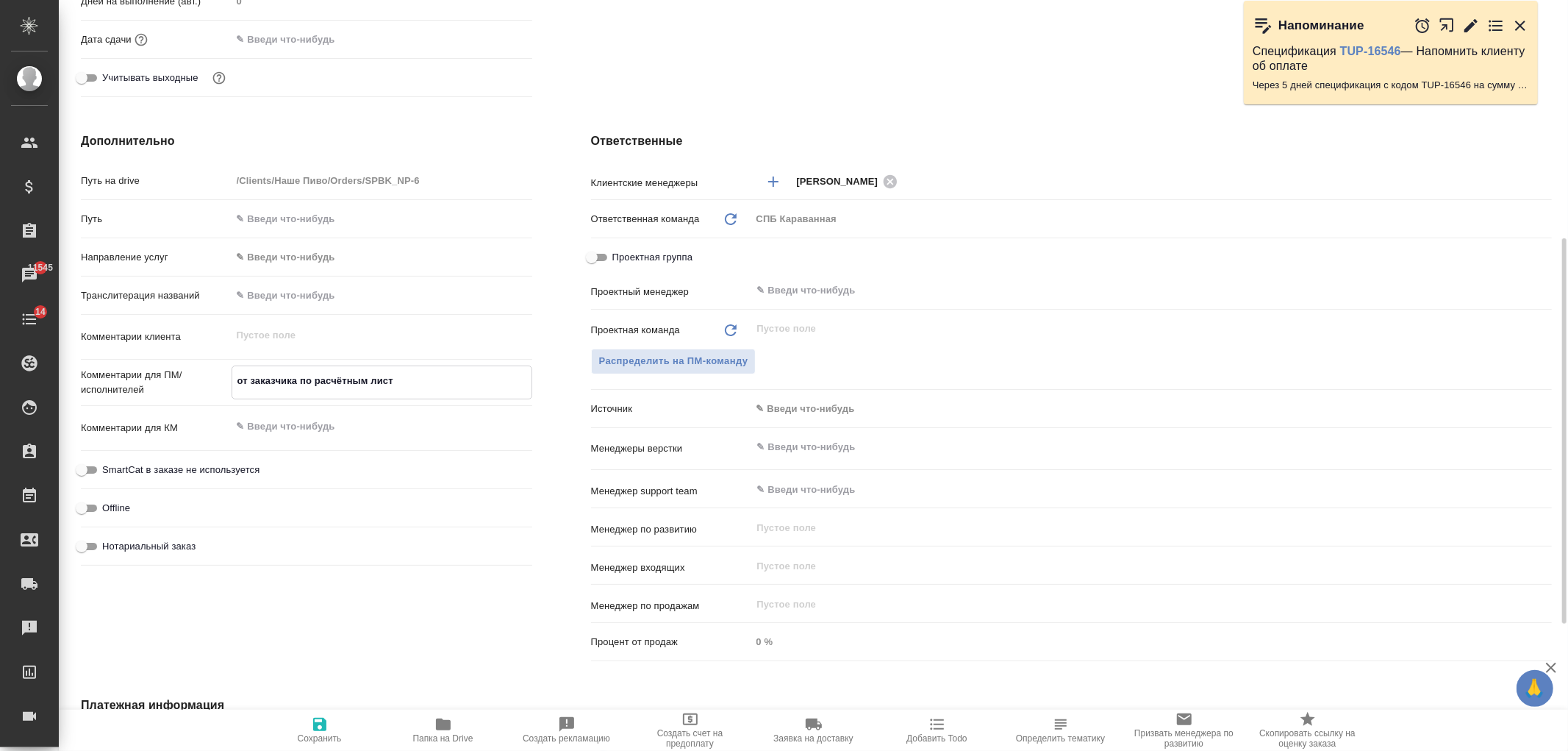
type textarea "x"
type textarea "от заказчика по расчётным листка"
type textarea "x"
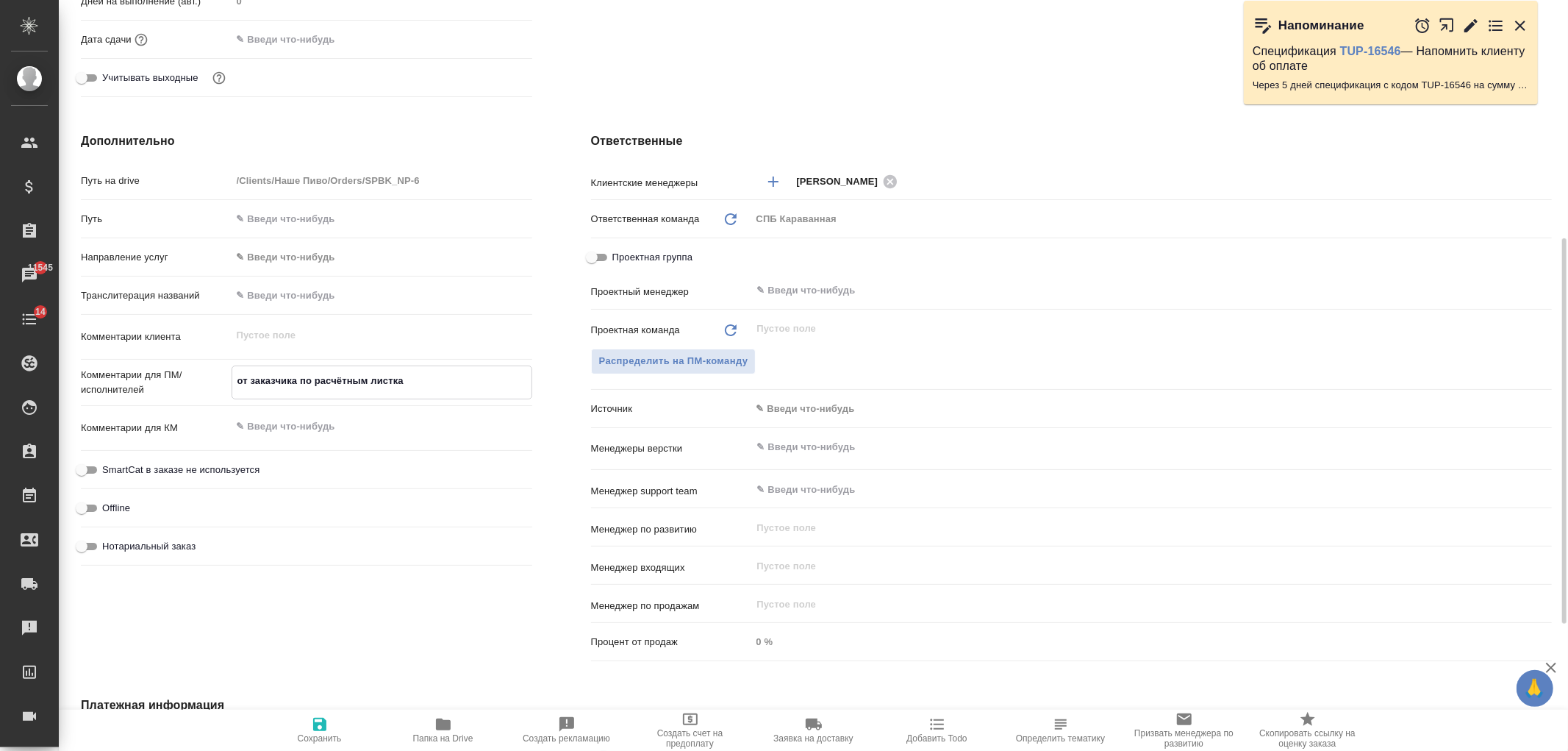
type textarea "от заказчика по расчётным листкам"
type textarea "x"
type textarea "от заказчика по расчётным листкам:"
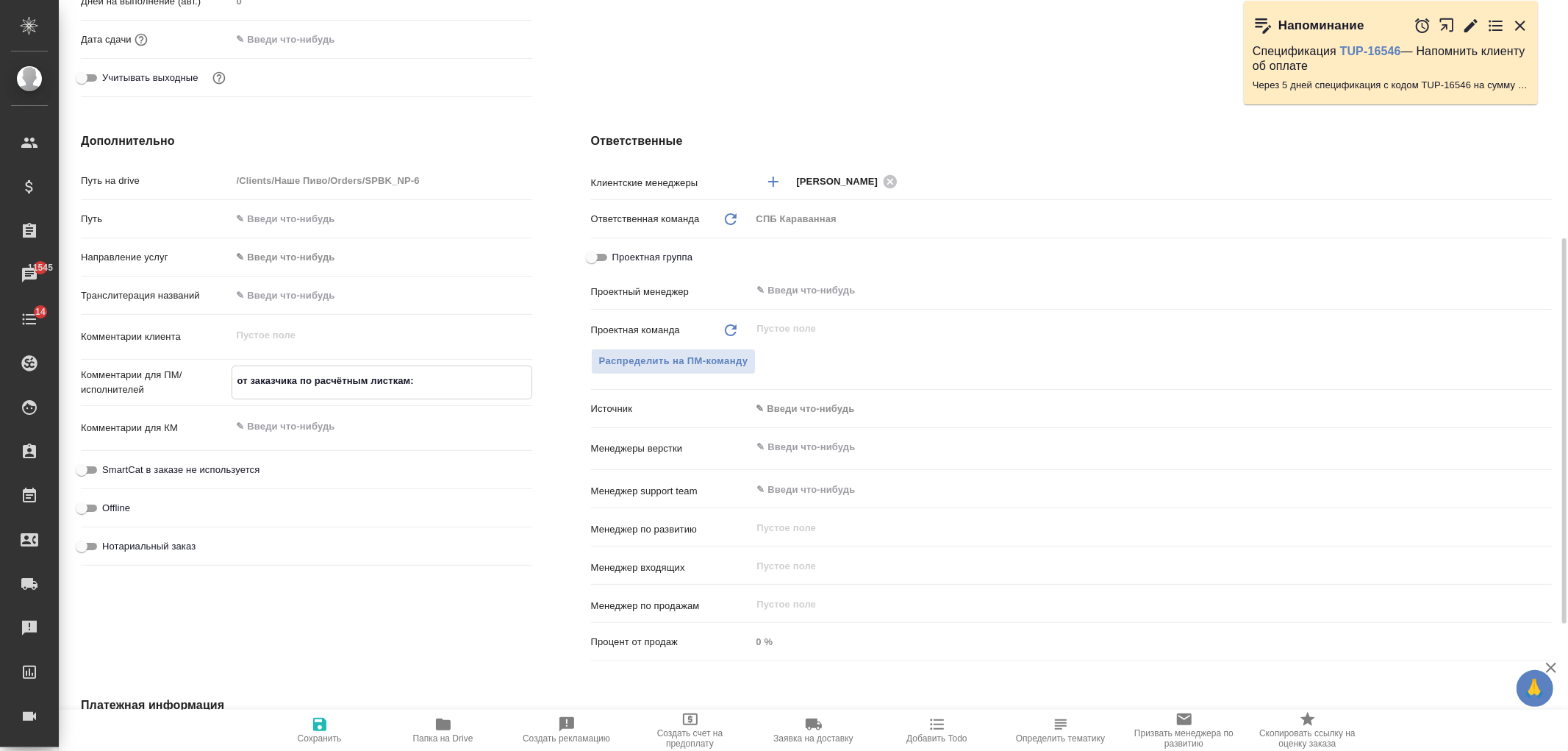
type textarea "x"
type textarea "от заказчика по расчётным листкам:"
type textarea "x"
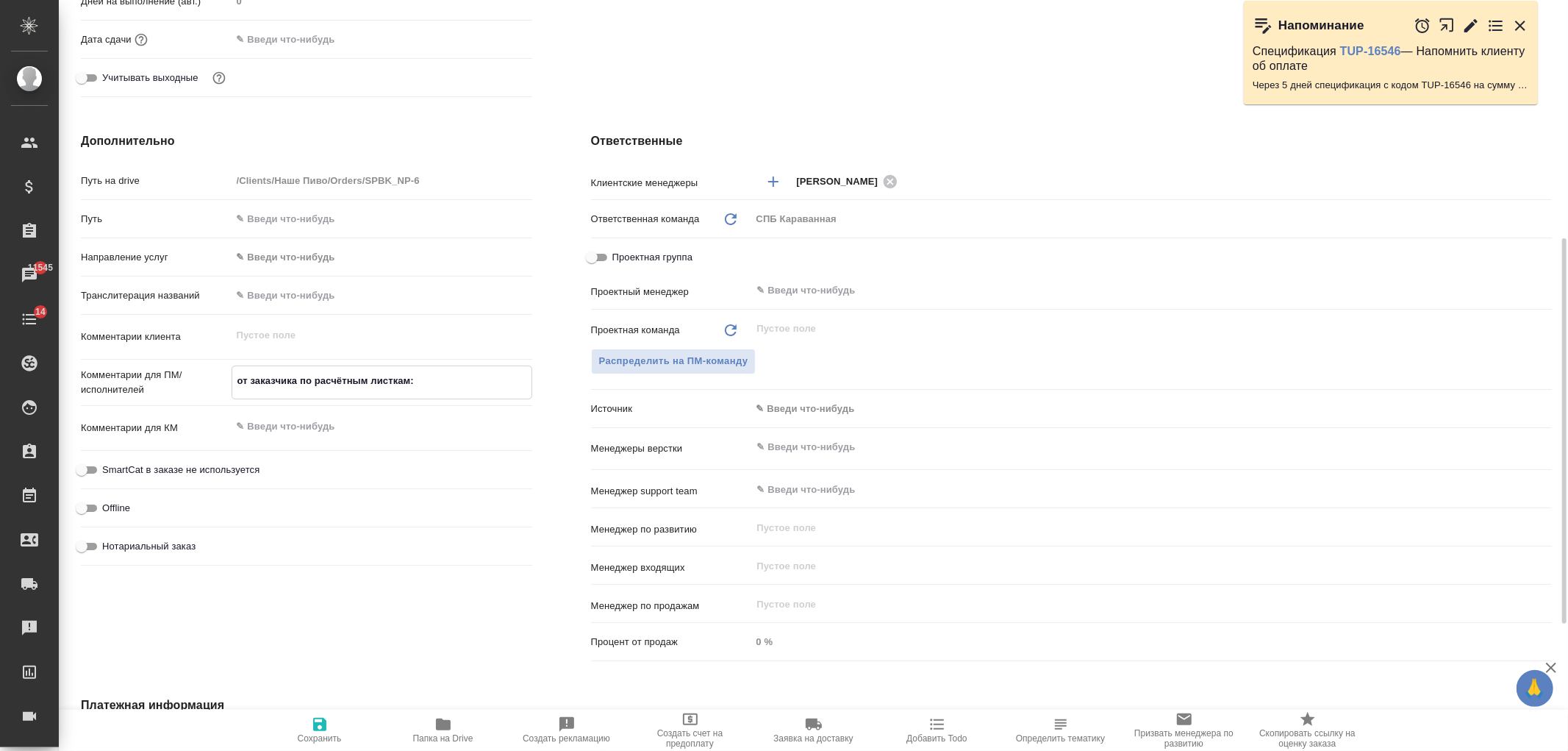
type textarea "x"
type textarea "от заказчика по расчётным листкам:"
type textarea "x"
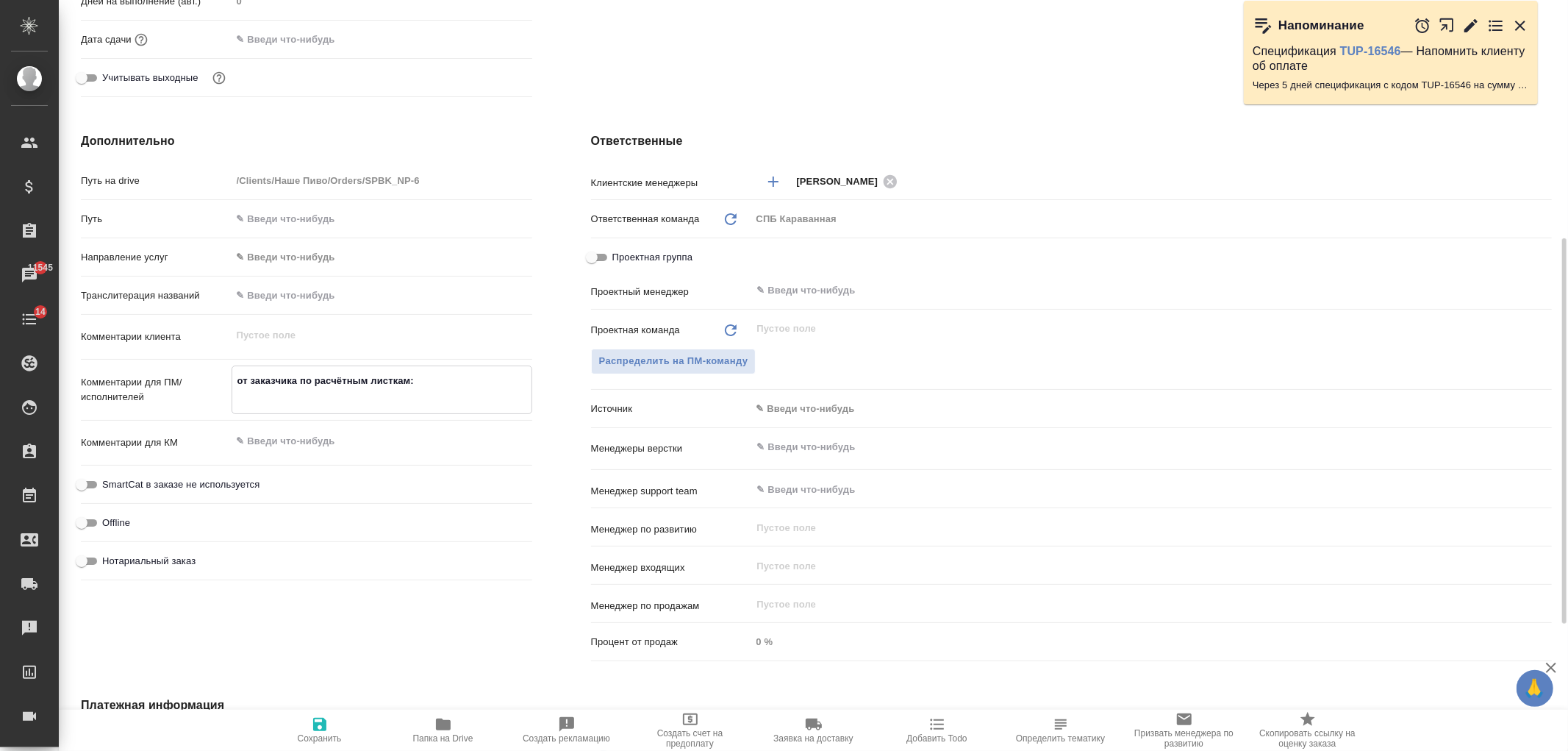
type textarea "x"
paste textarea "Каждый листок можно сделать отдельно в файле pdf."
type textarea "от заказчика по расчётным листкам: Каждый листок можно сделать отдельно в файле…"
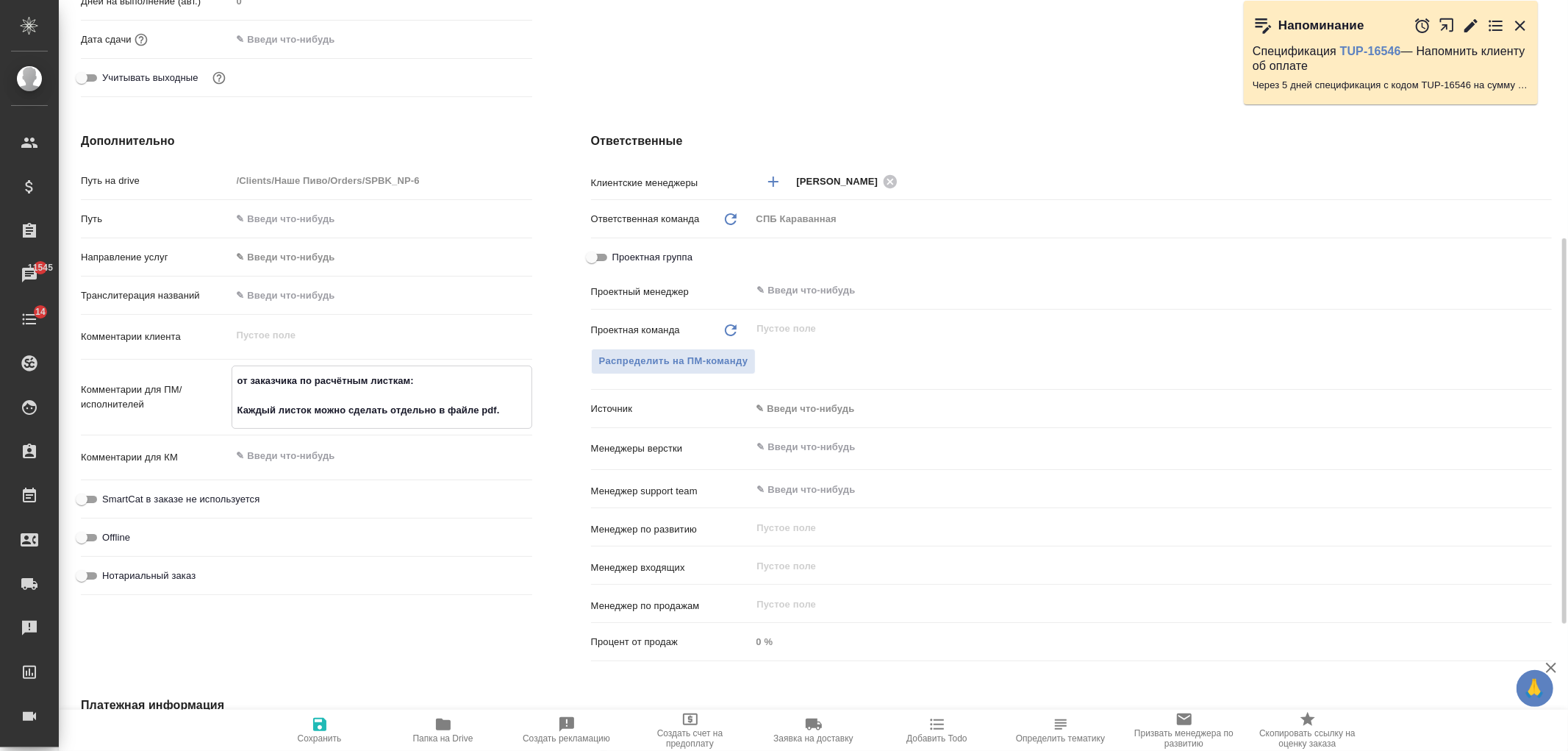
type textarea "x"
type textarea "от заказчика по расчётным листкам: Каждый листок можно сделать отдельно в файле…"
type textarea "x"
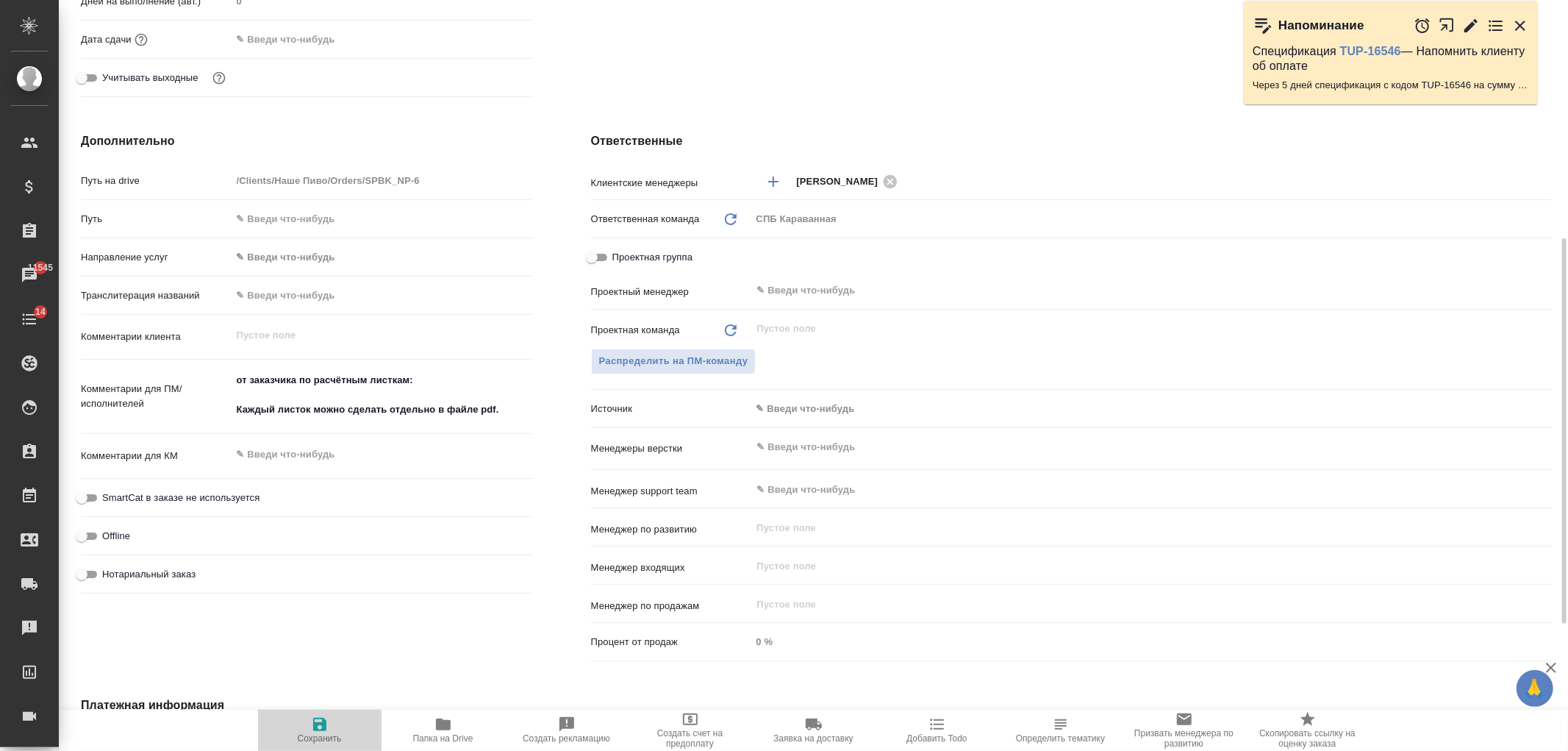
click at [319, 724] on icon "button" at bounding box center [320, 724] width 13 height 13
type textarea "x"
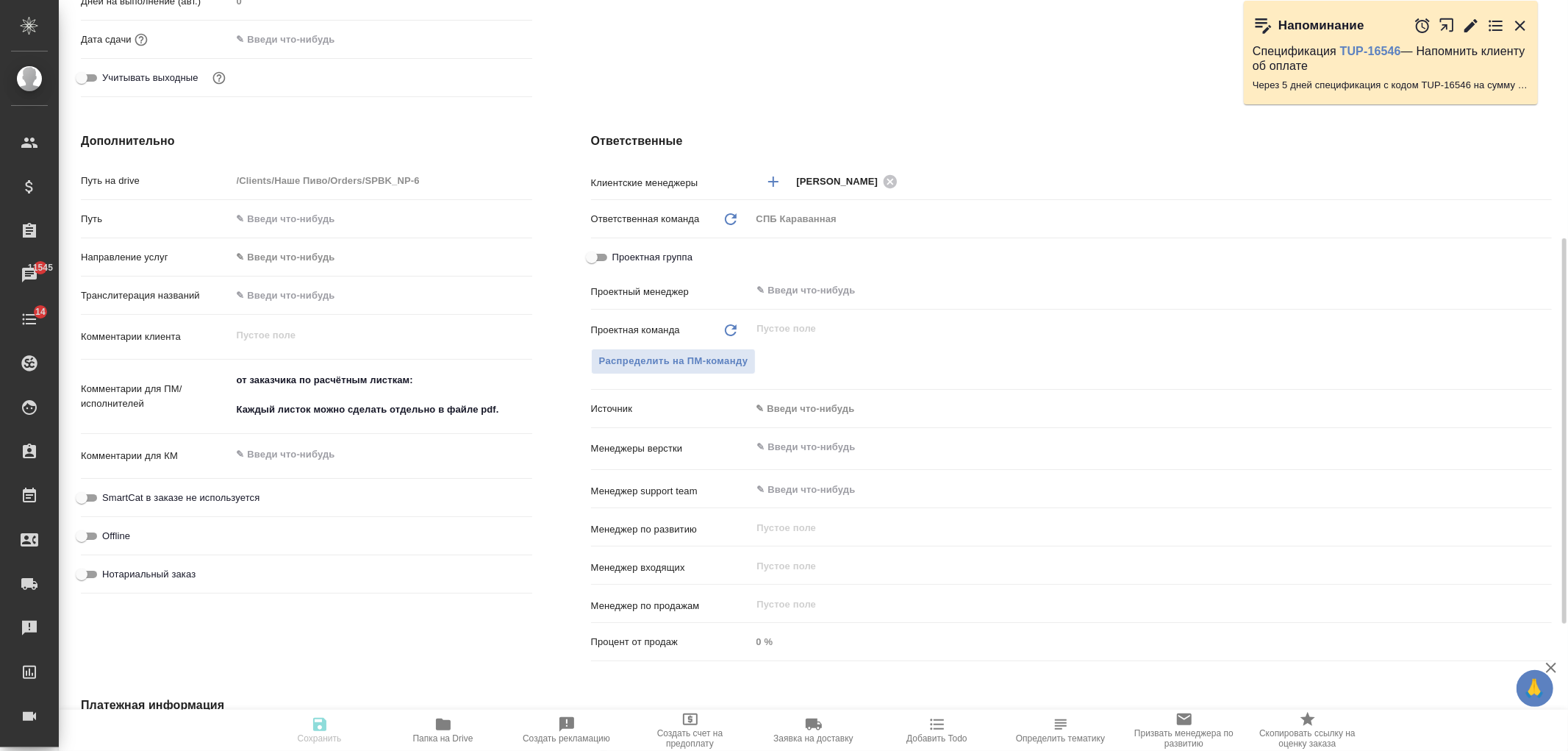
type textarea "x"
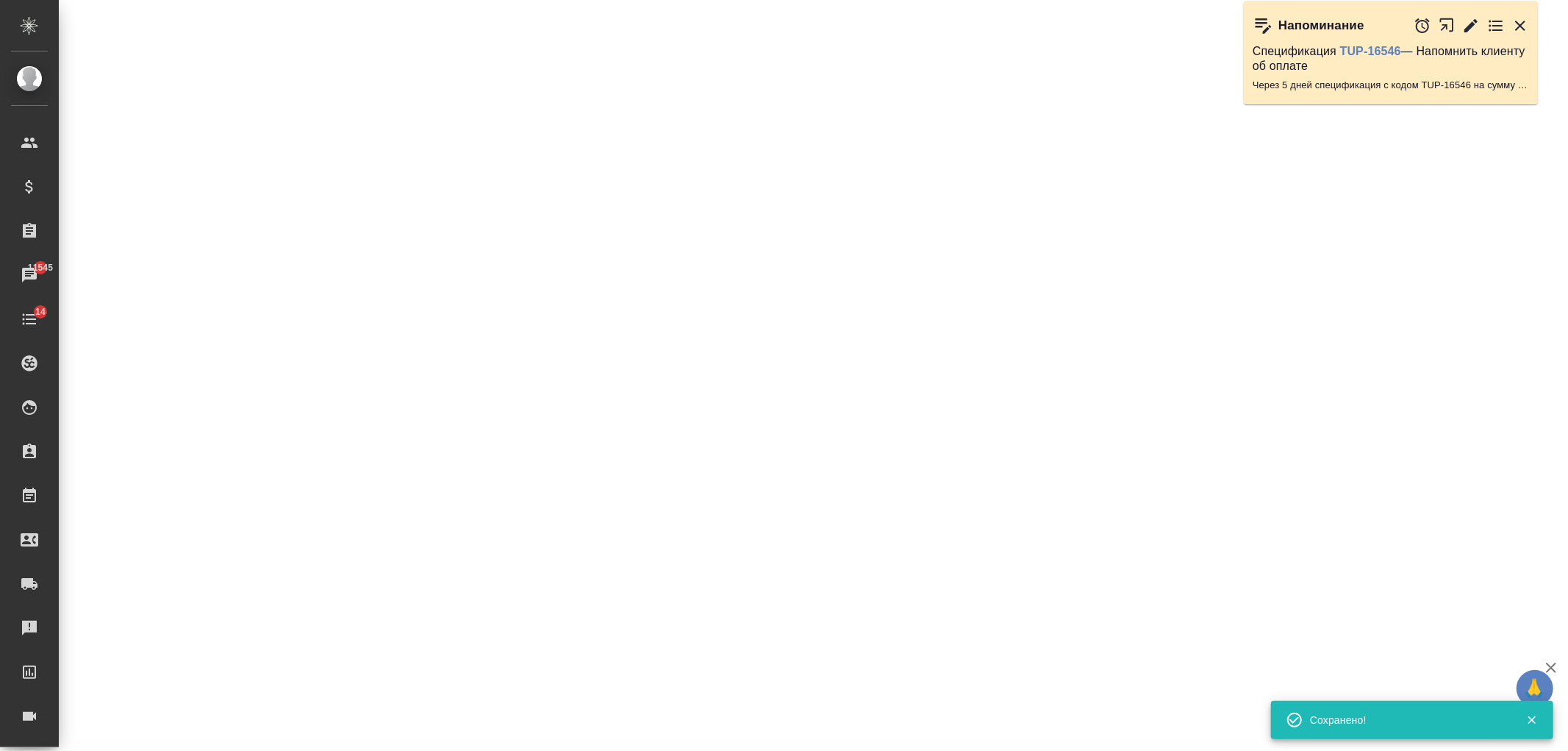
select select "RU"
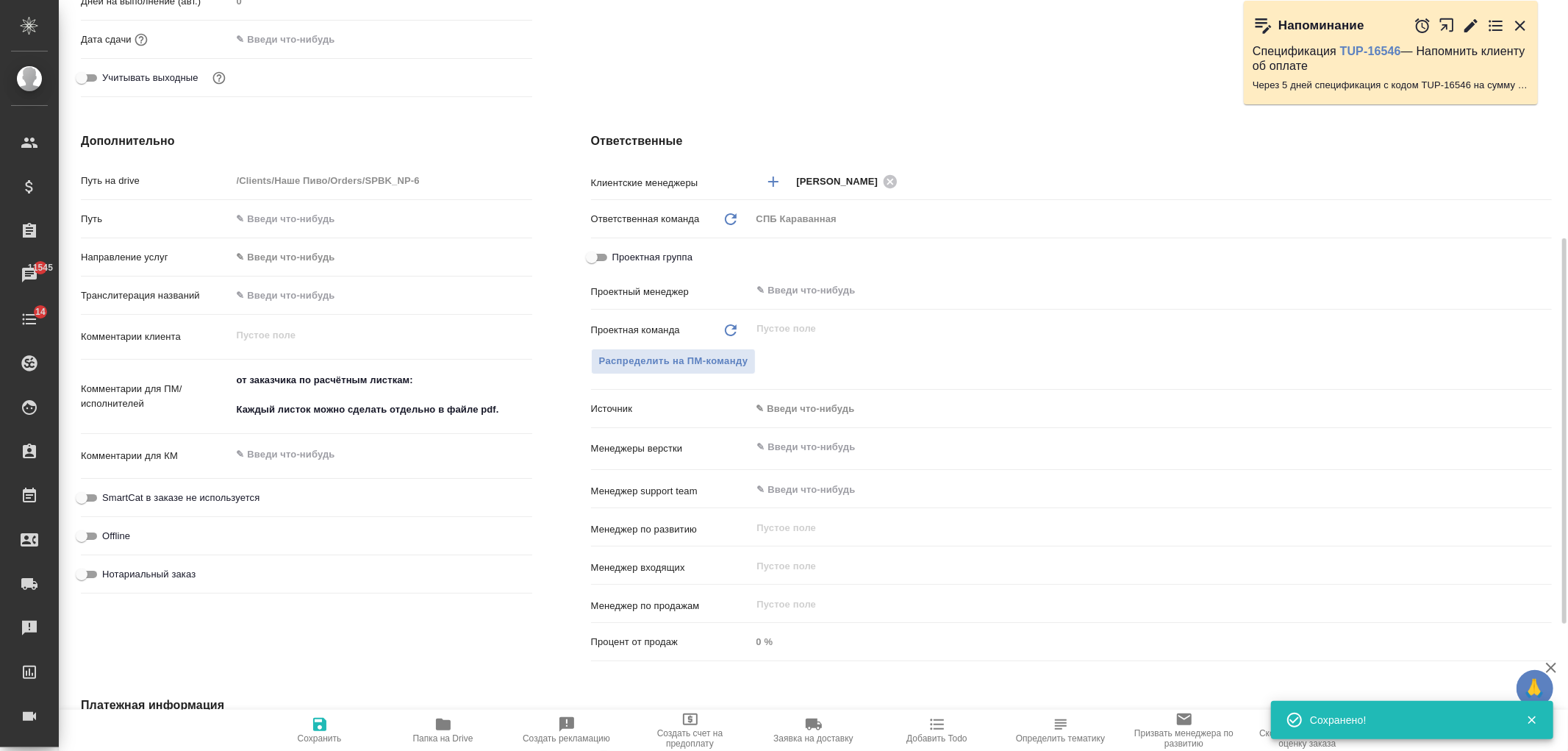
type textarea "x"
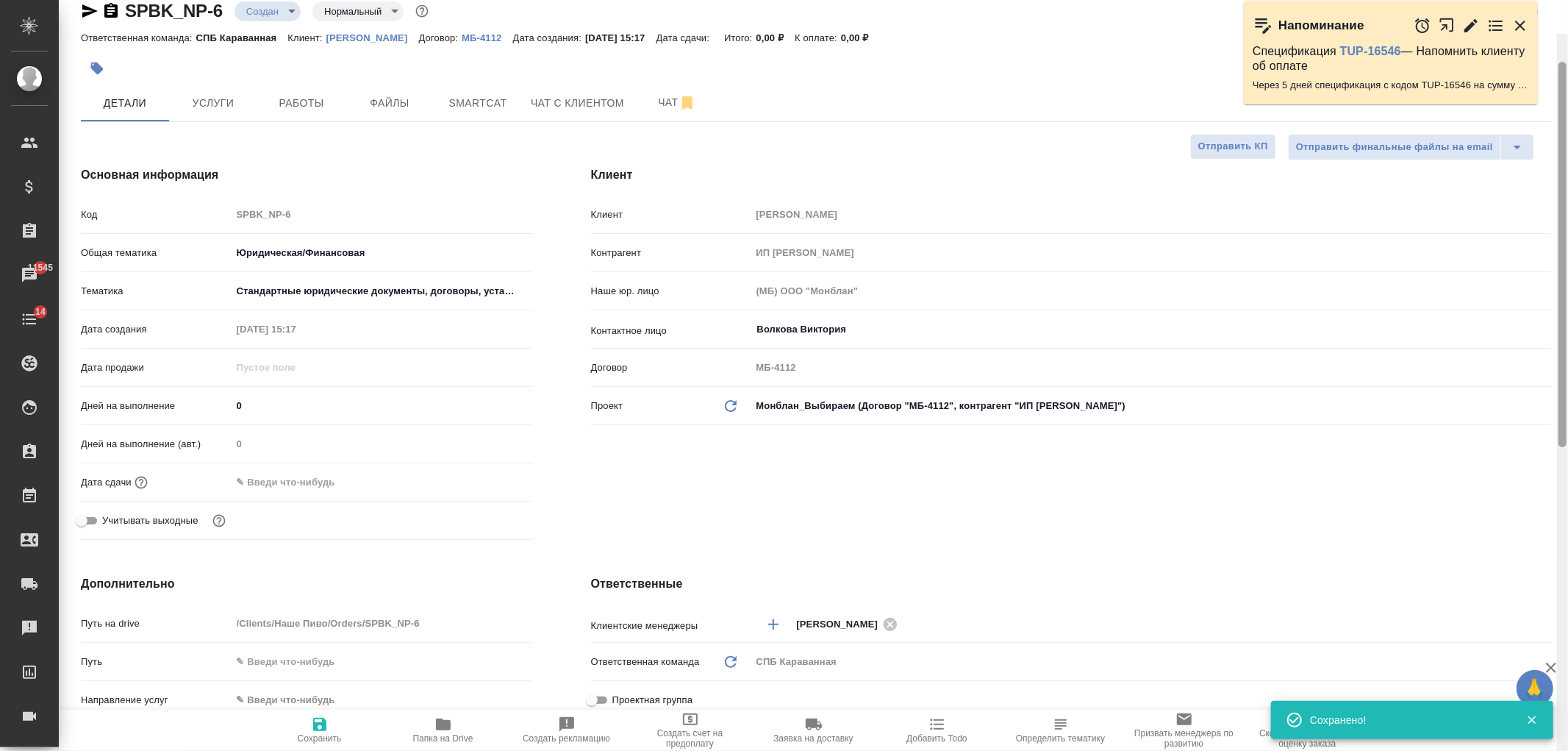
scroll to position [0, 0]
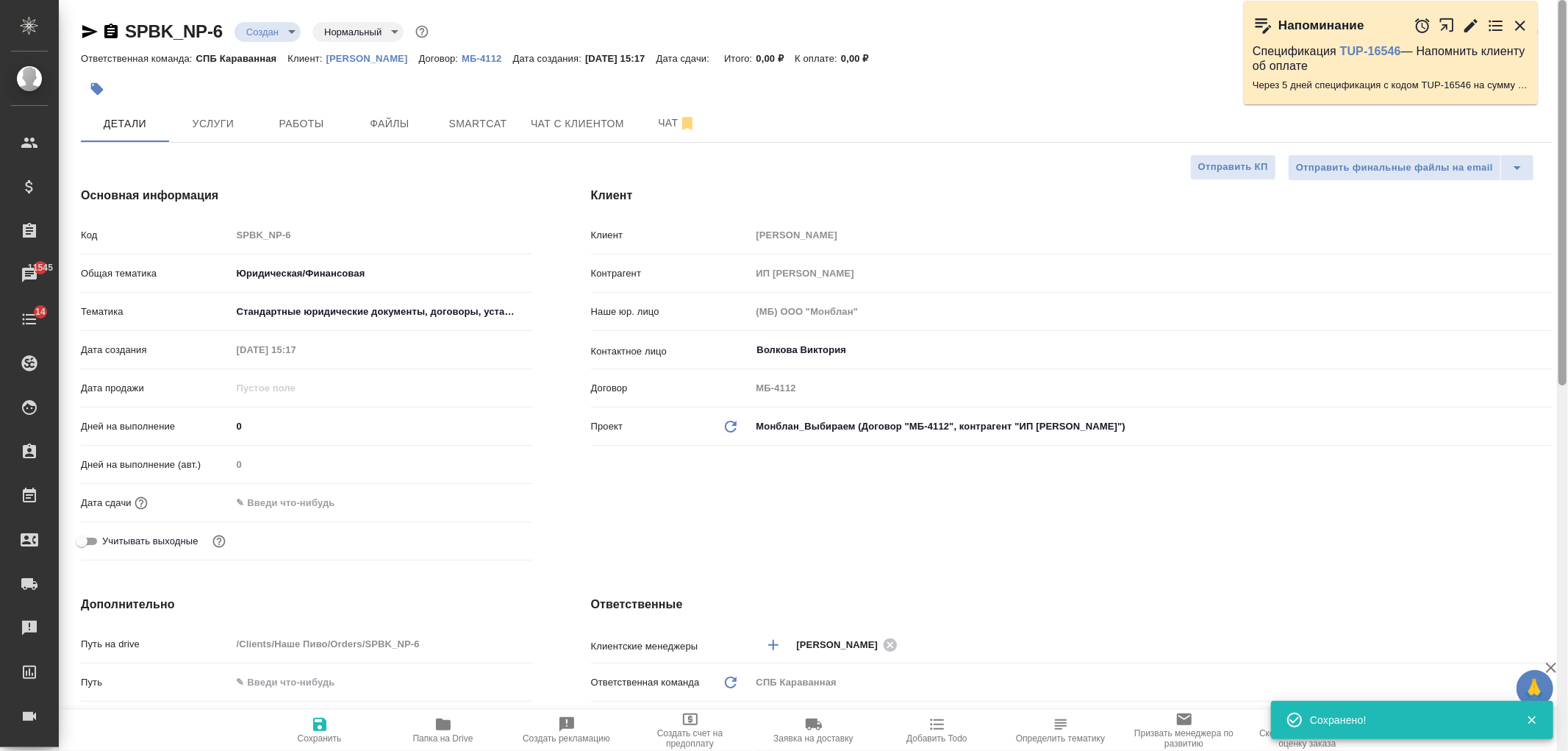
drag, startPoint x: 1559, startPoint y: 527, endPoint x: 1561, endPoint y: 218, distance: 309.0
click at [1561, 218] on div at bounding box center [1563, 192] width 8 height 385
click at [384, 127] on span "Файлы" at bounding box center [389, 124] width 71 height 18
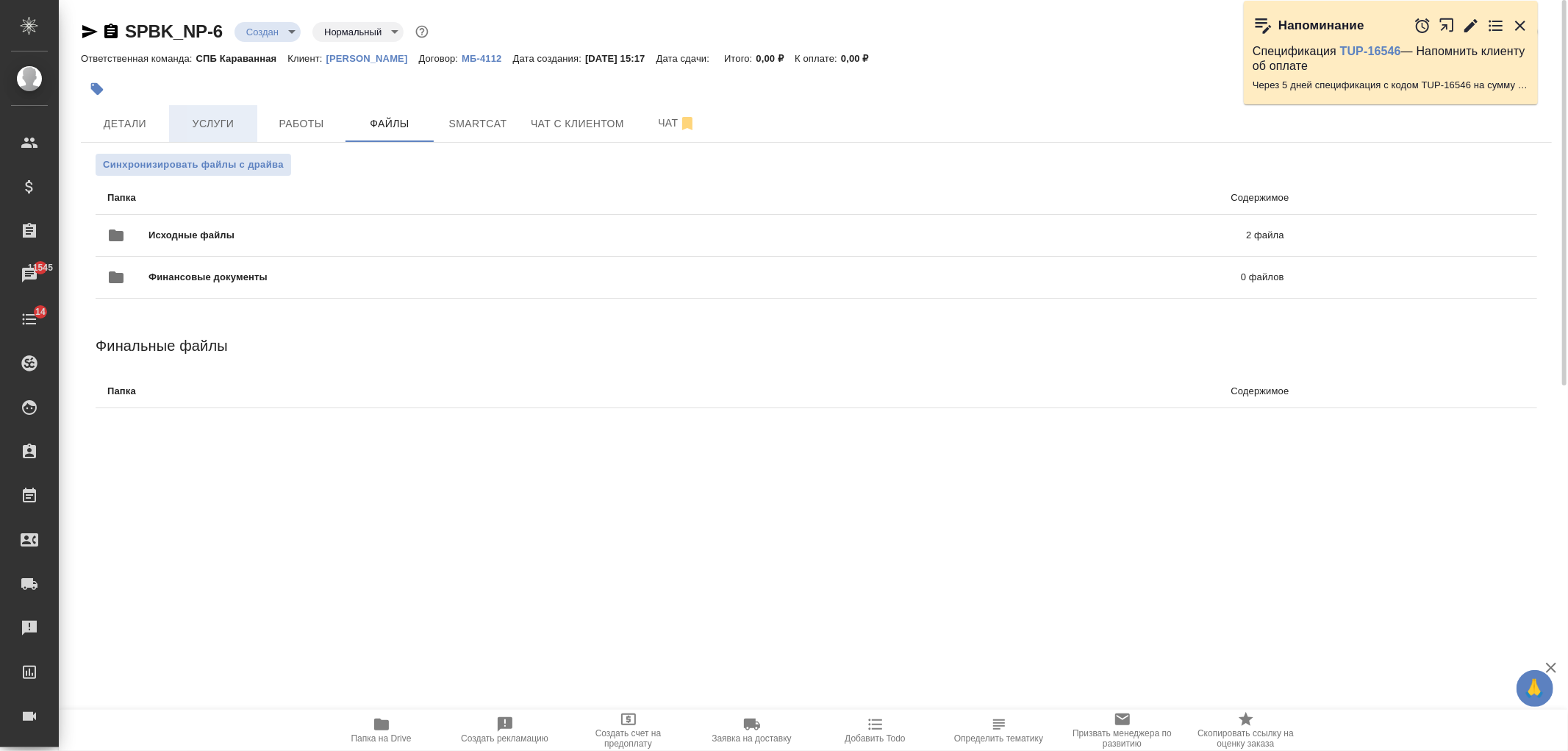
click at [243, 114] on button "Услуги" at bounding box center [213, 124] width 89 height 37
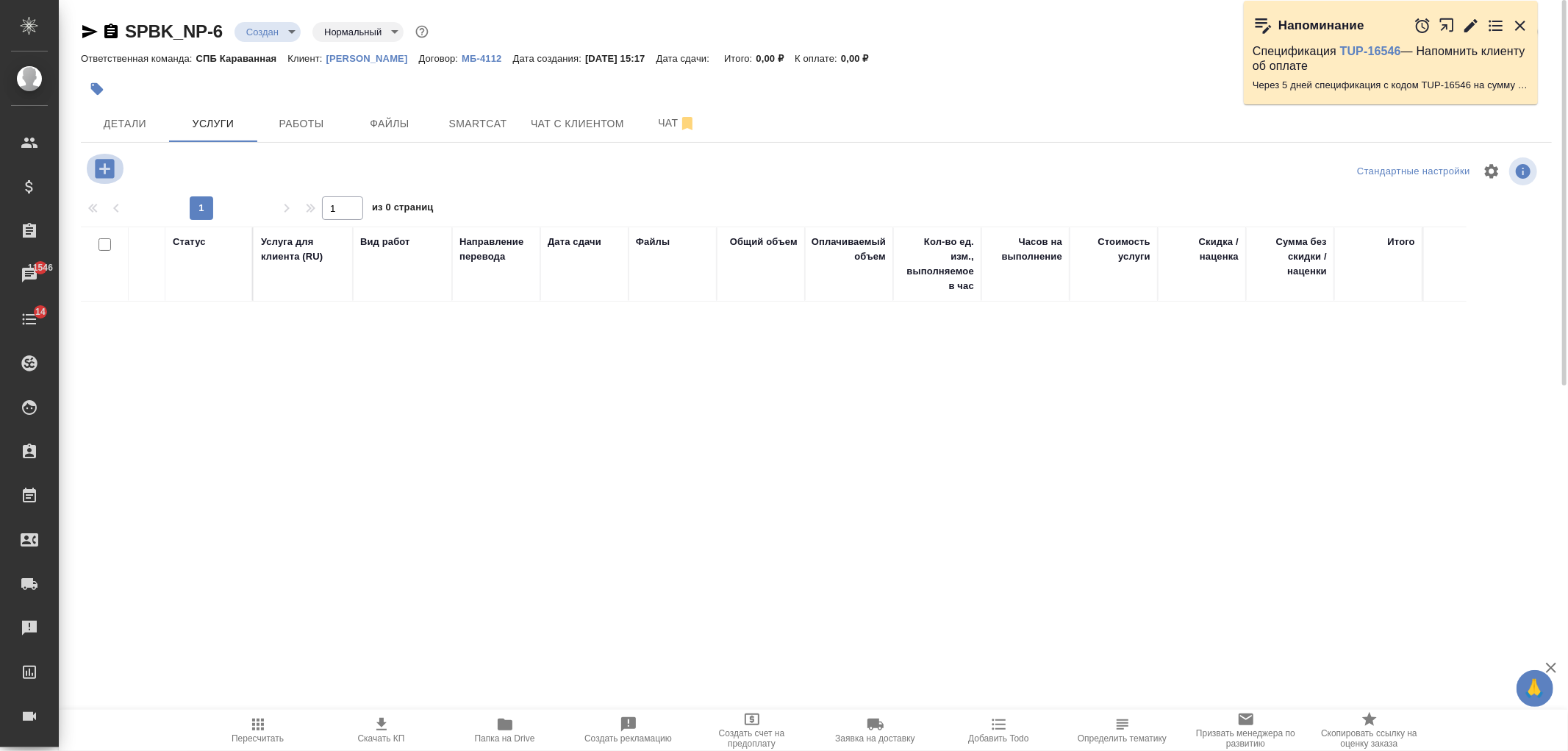
click at [103, 170] on icon "button" at bounding box center [104, 168] width 19 height 19
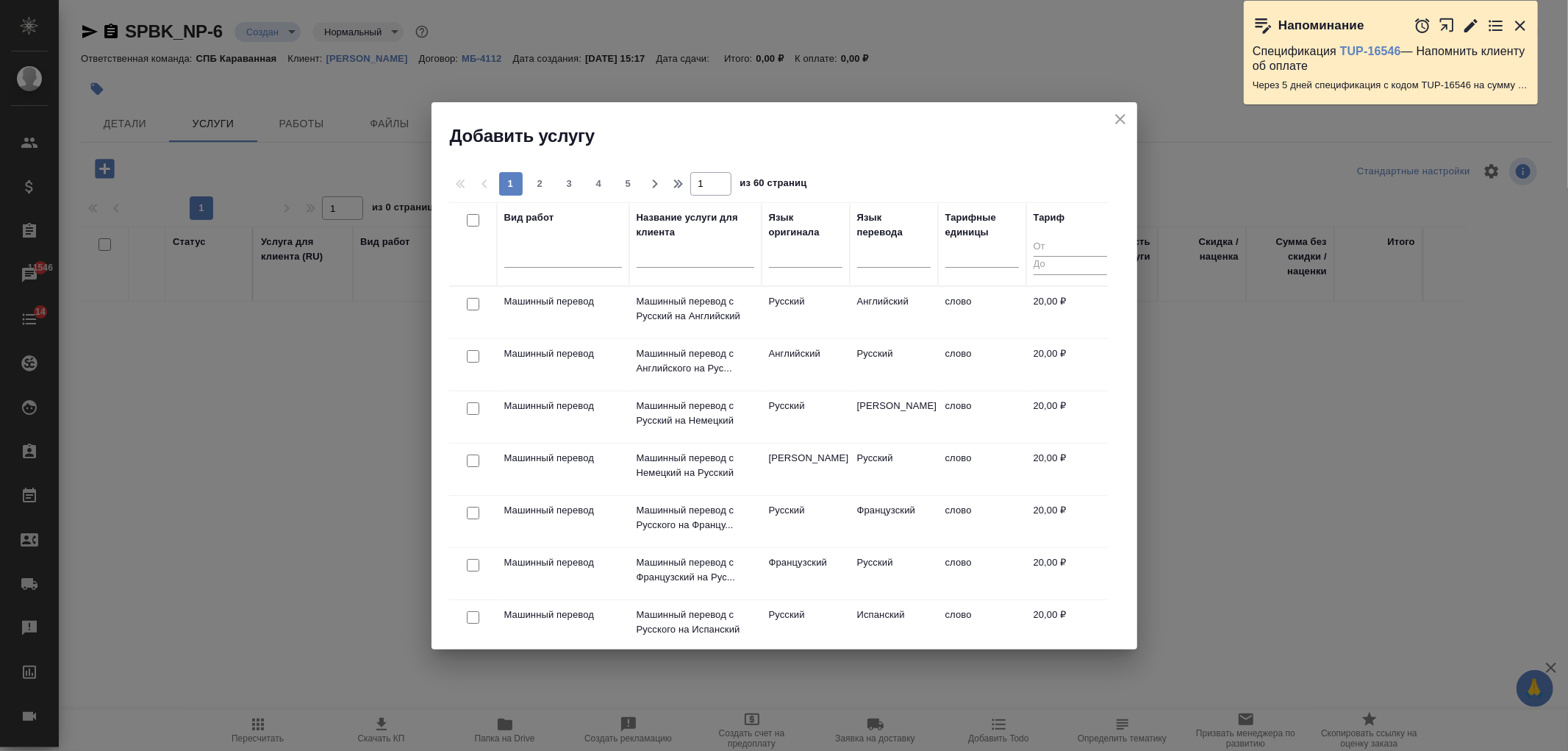
click at [893, 272] on div at bounding box center [894, 259] width 74 height 38
click at [878, 255] on div at bounding box center [894, 252] width 74 height 21
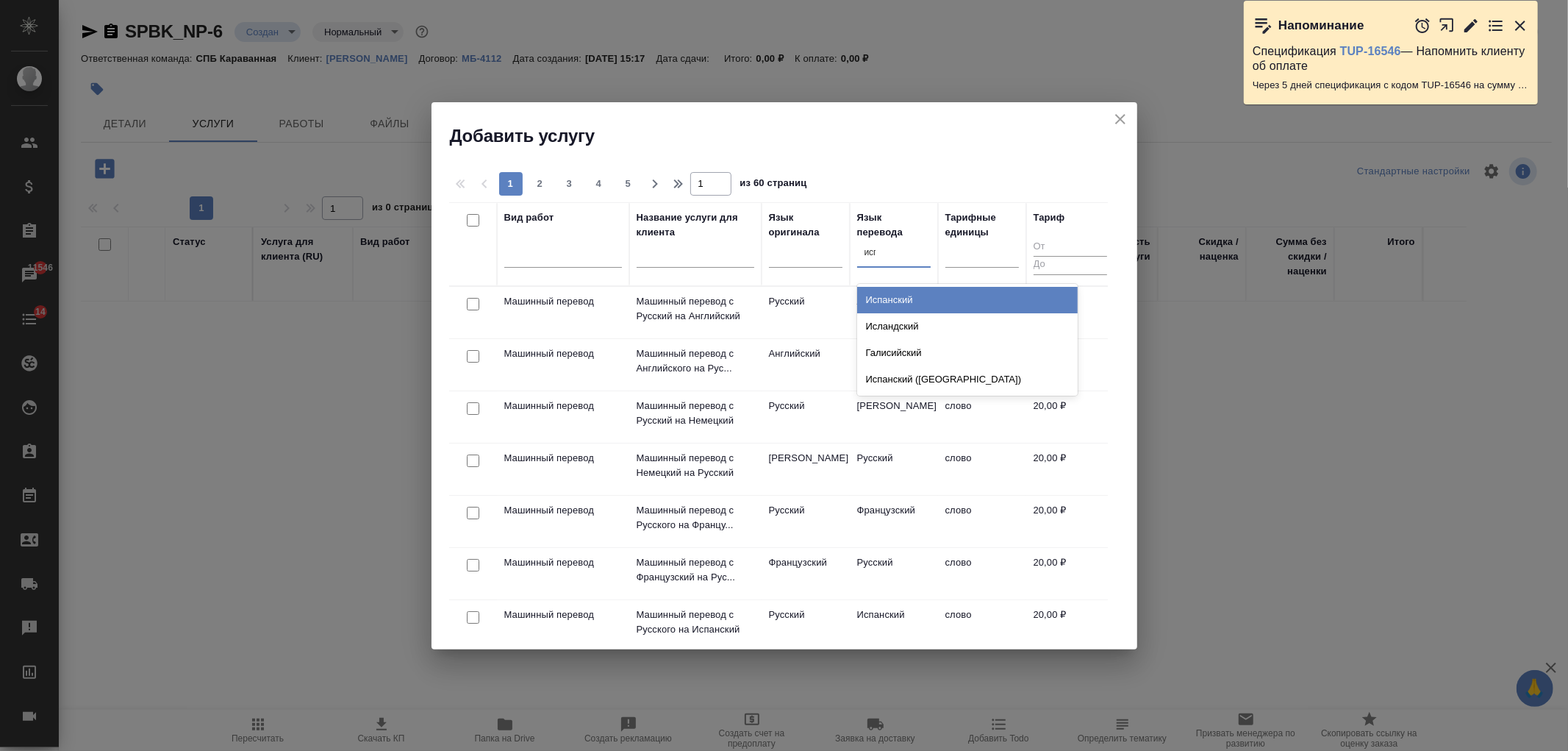
type input "испа"
click at [905, 295] on div "Испанский" at bounding box center [968, 300] width 221 height 27
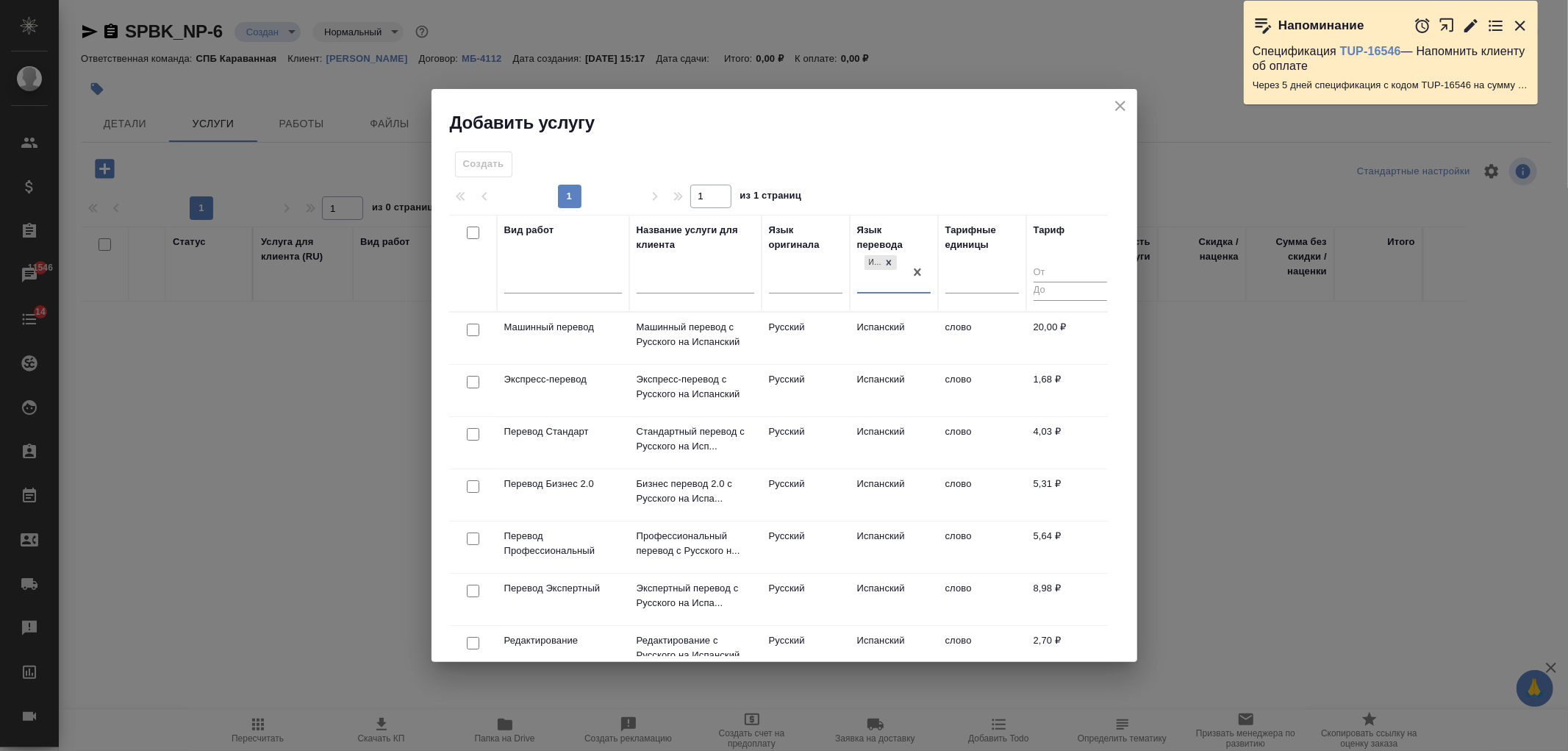
click at [471, 437] on input "checkbox" at bounding box center [473, 434] width 13 height 13
checkbox input "true"
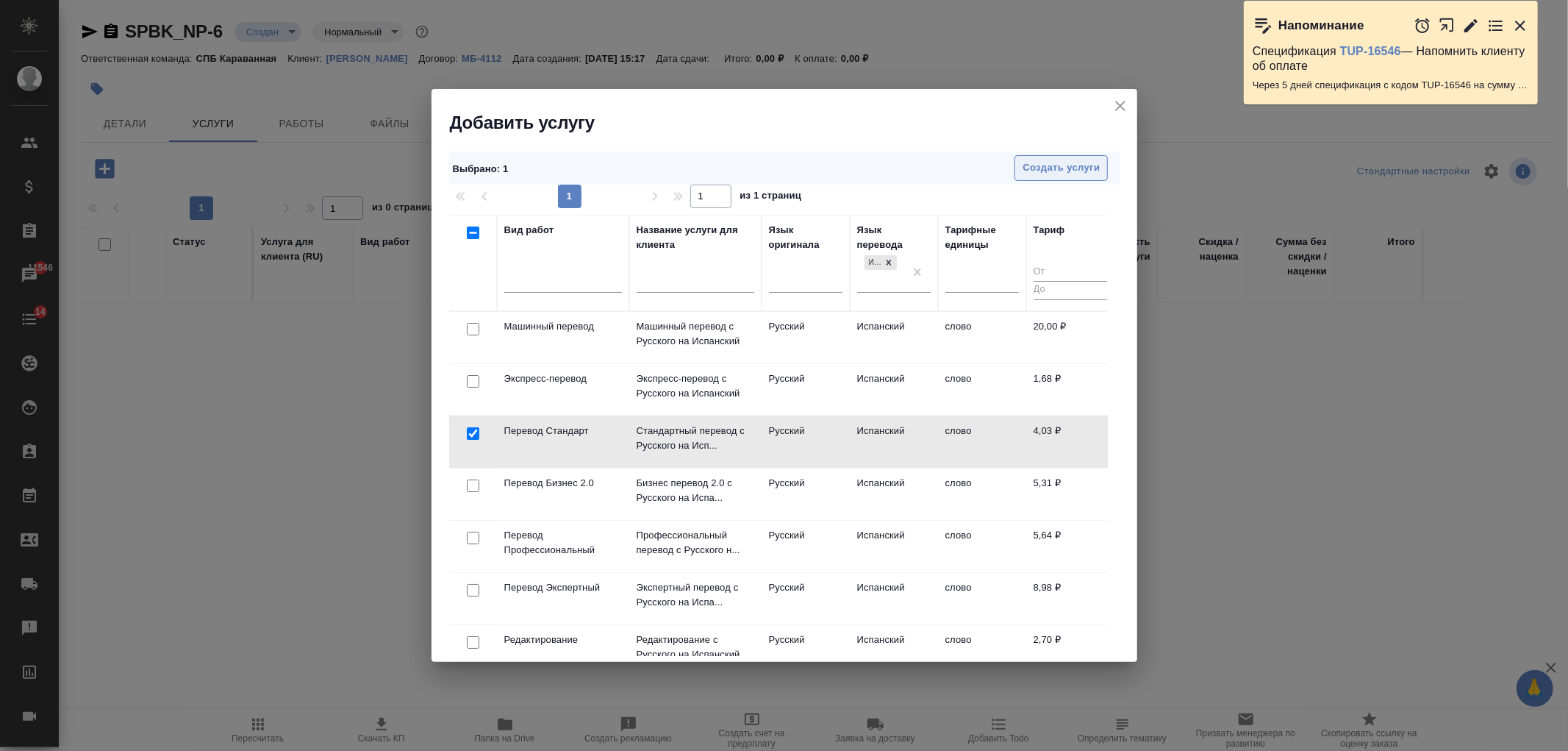
click at [1045, 163] on span "Создать услуги" at bounding box center [1061, 167] width 78 height 17
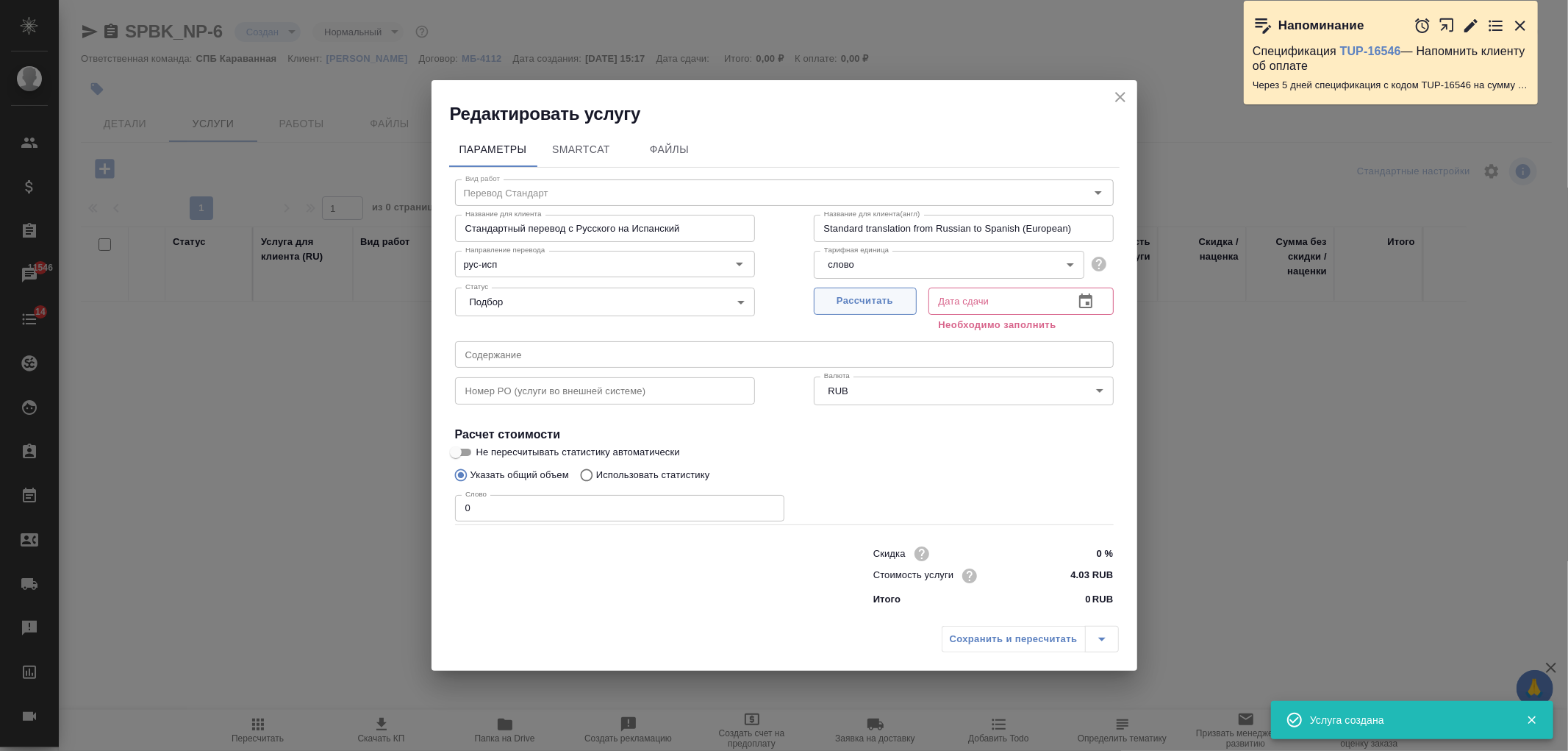
click at [888, 309] on span "Рассчитать" at bounding box center [865, 301] width 87 height 17
type input "16.09.2025 15:20"
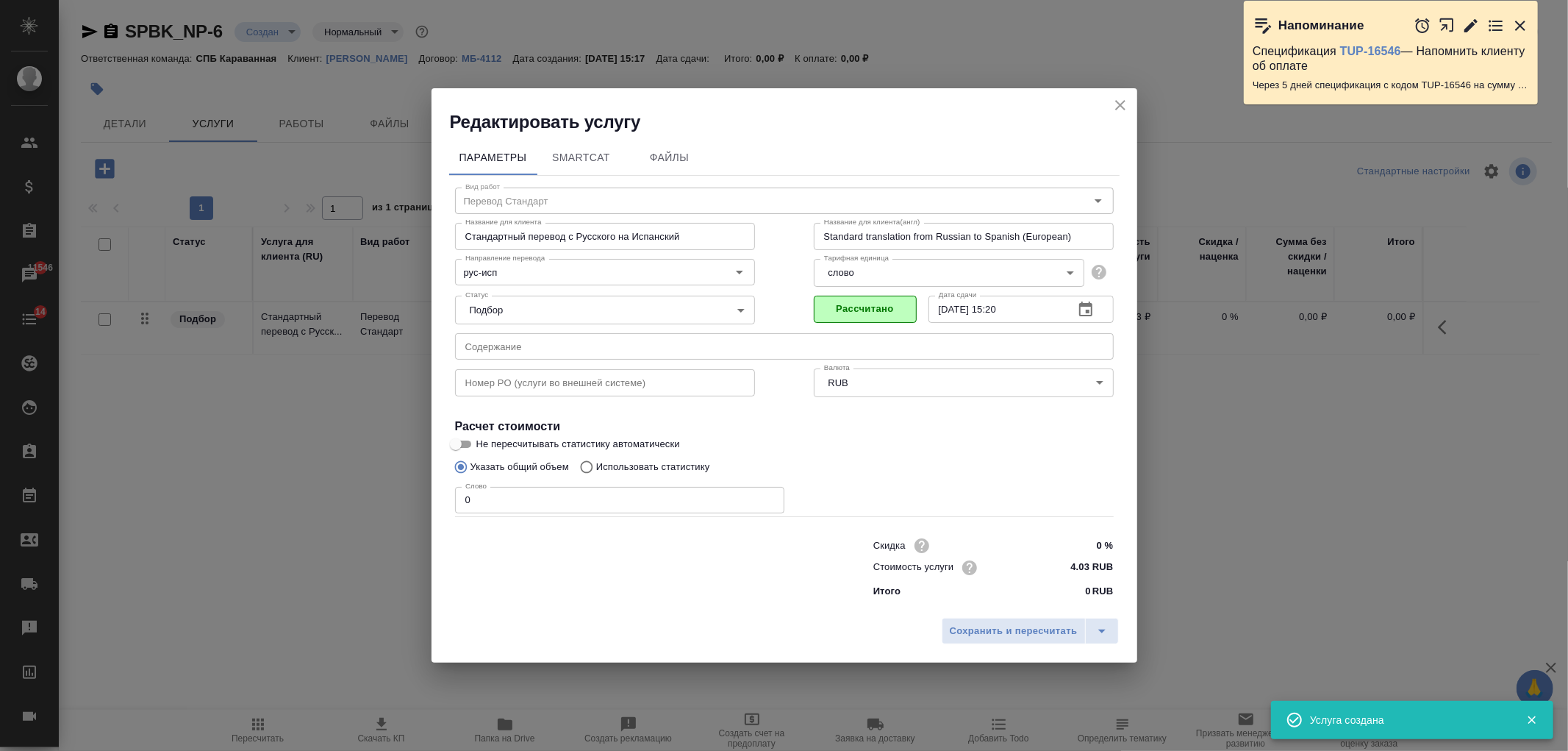
click at [642, 471] on p "Использовать статистику" at bounding box center [653, 467] width 113 height 15
click at [596, 471] on input "Использовать статистику" at bounding box center [584, 467] width 24 height 28
radio input "true"
radio input "false"
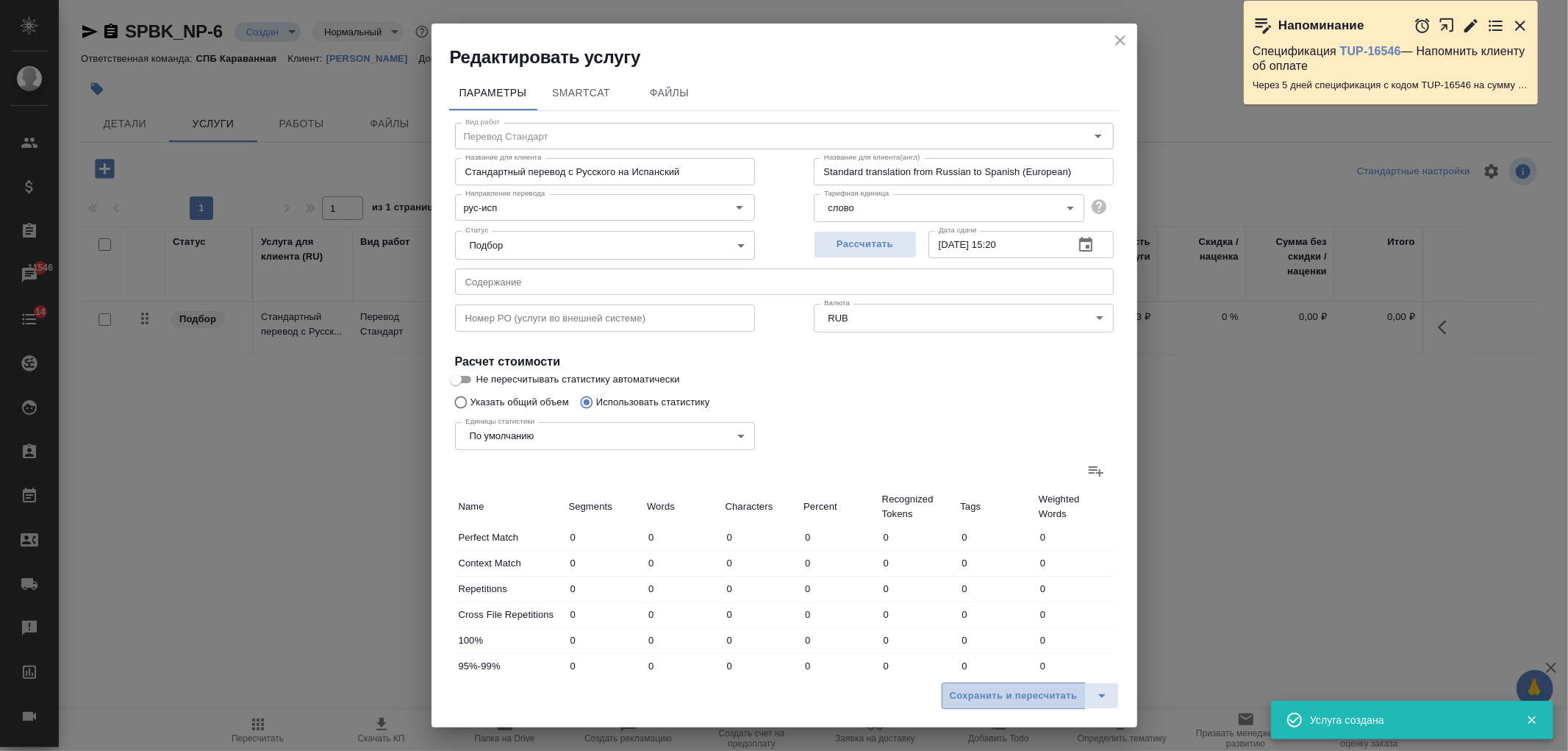
click at [1025, 685] on button "Сохранить и пересчитать" at bounding box center [1013, 695] width 144 height 27
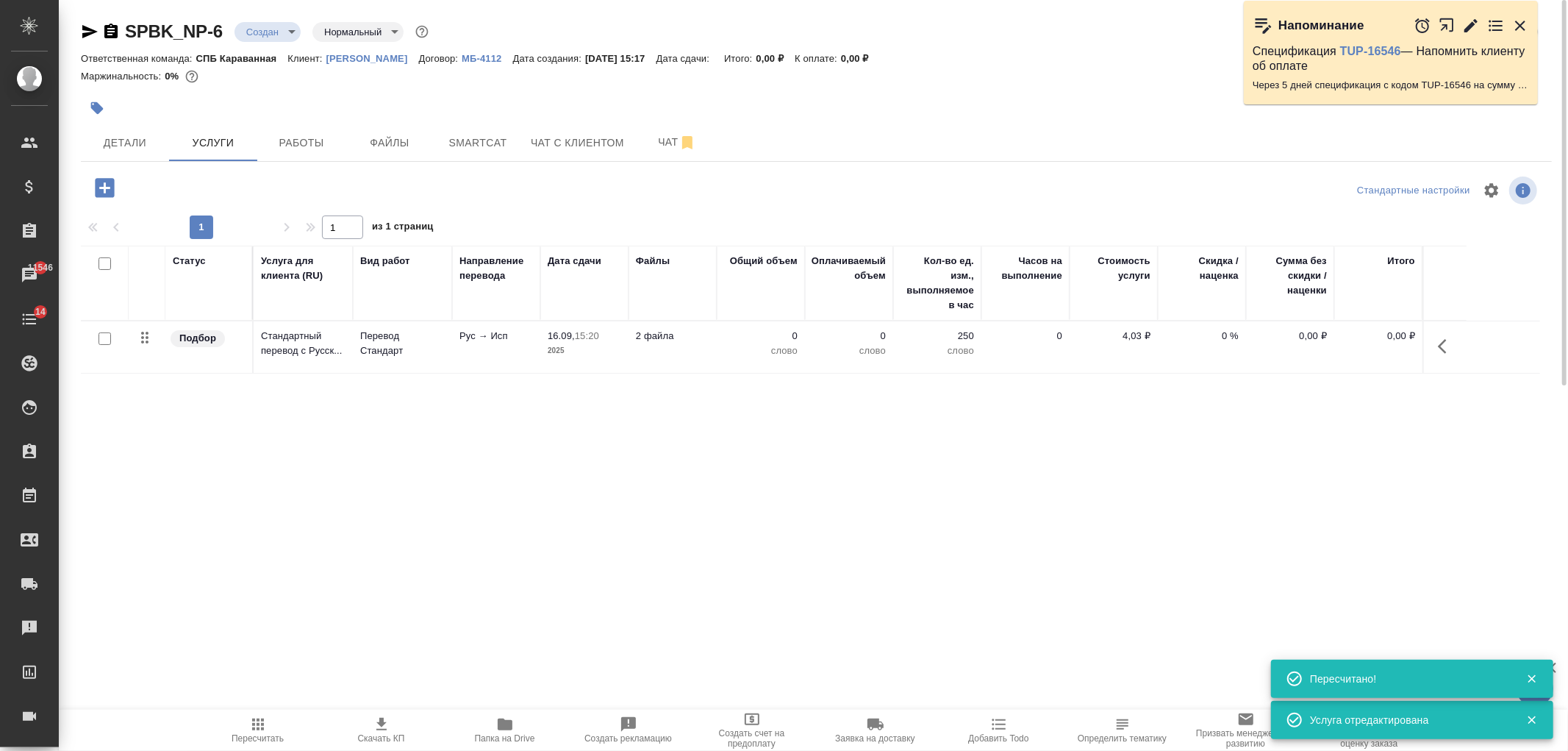
click at [102, 340] on input "checkbox" at bounding box center [105, 339] width 13 height 13
checkbox input "true"
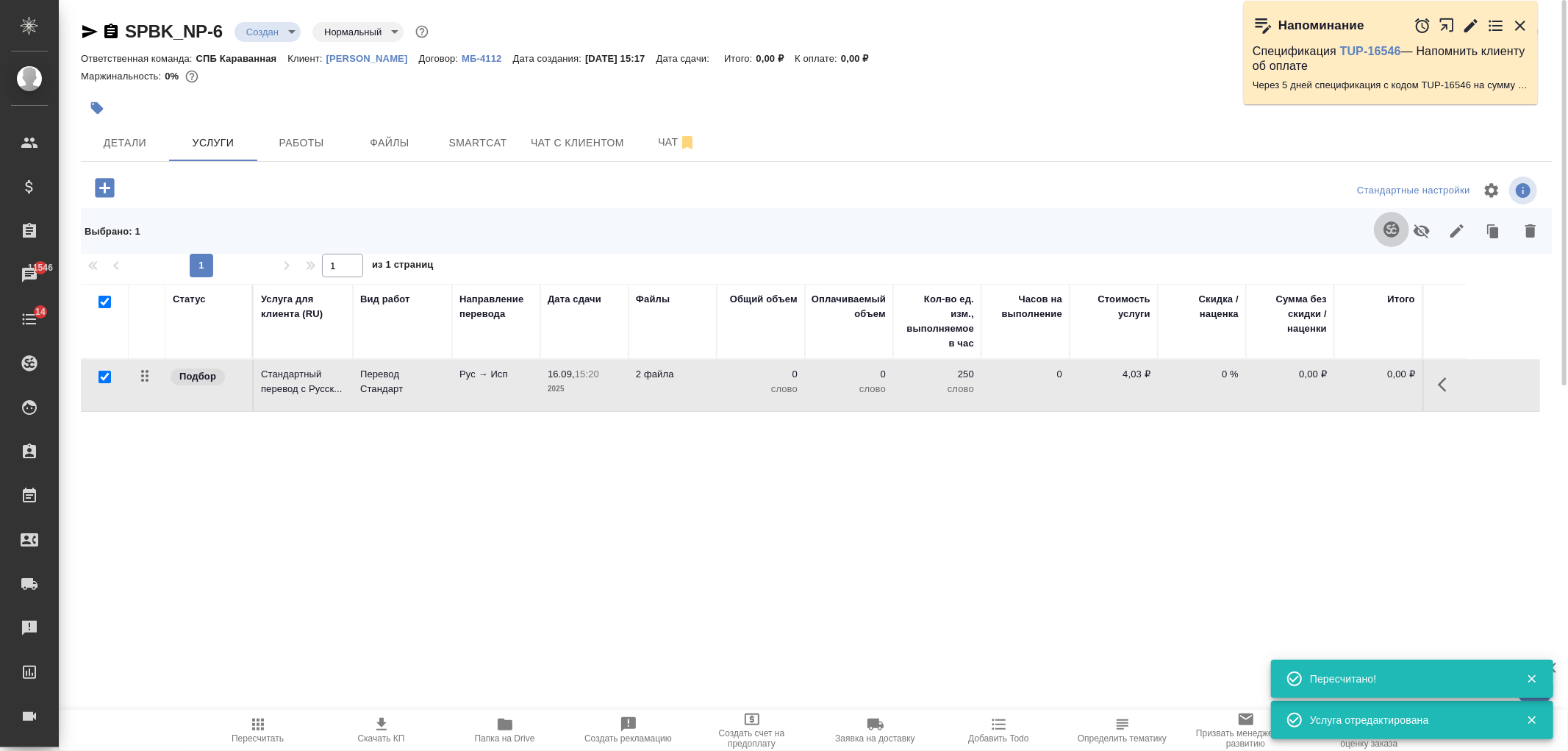
click at [1395, 238] on icon "button" at bounding box center [1392, 230] width 18 height 18
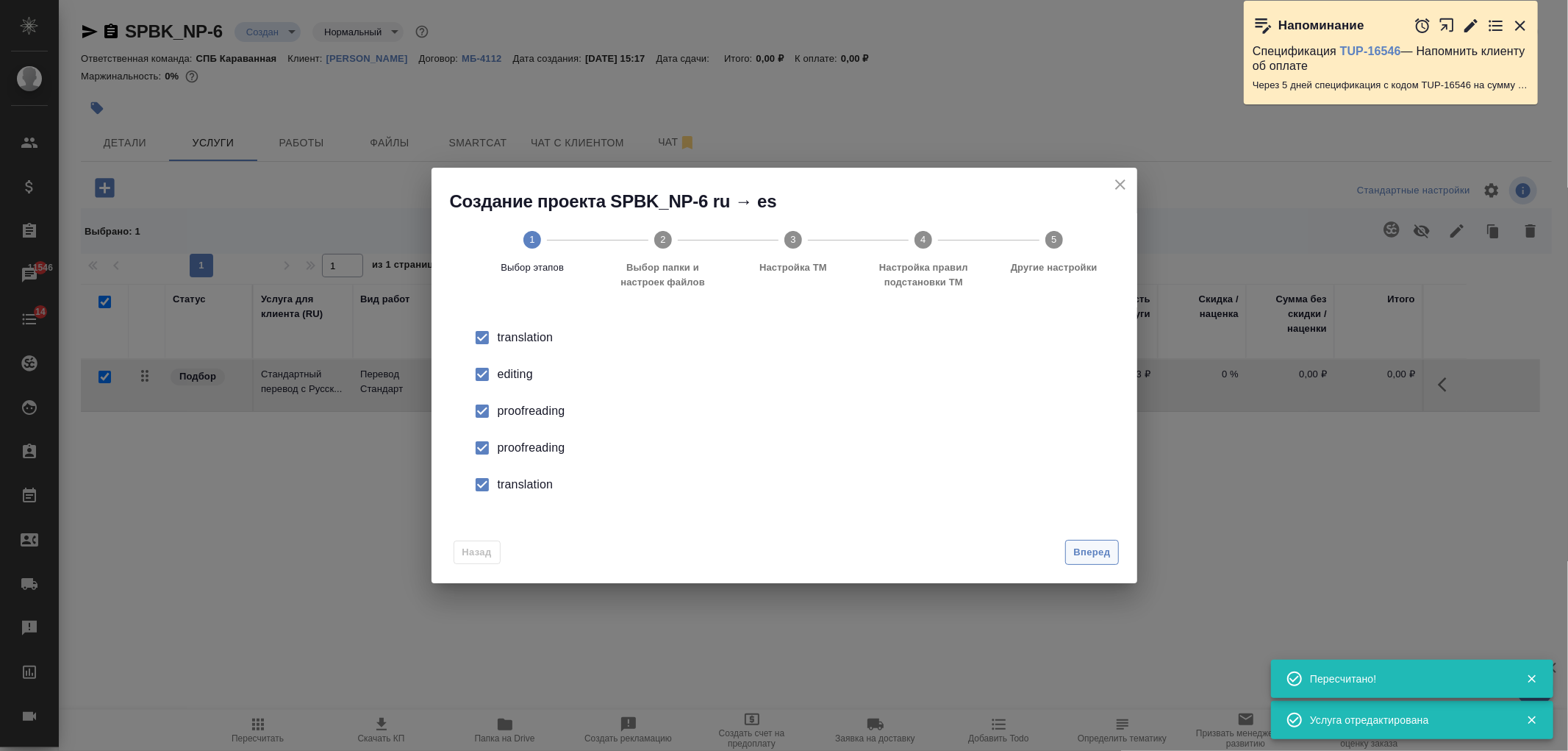
click at [1091, 564] on button "Вперед" at bounding box center [1091, 553] width 53 height 26
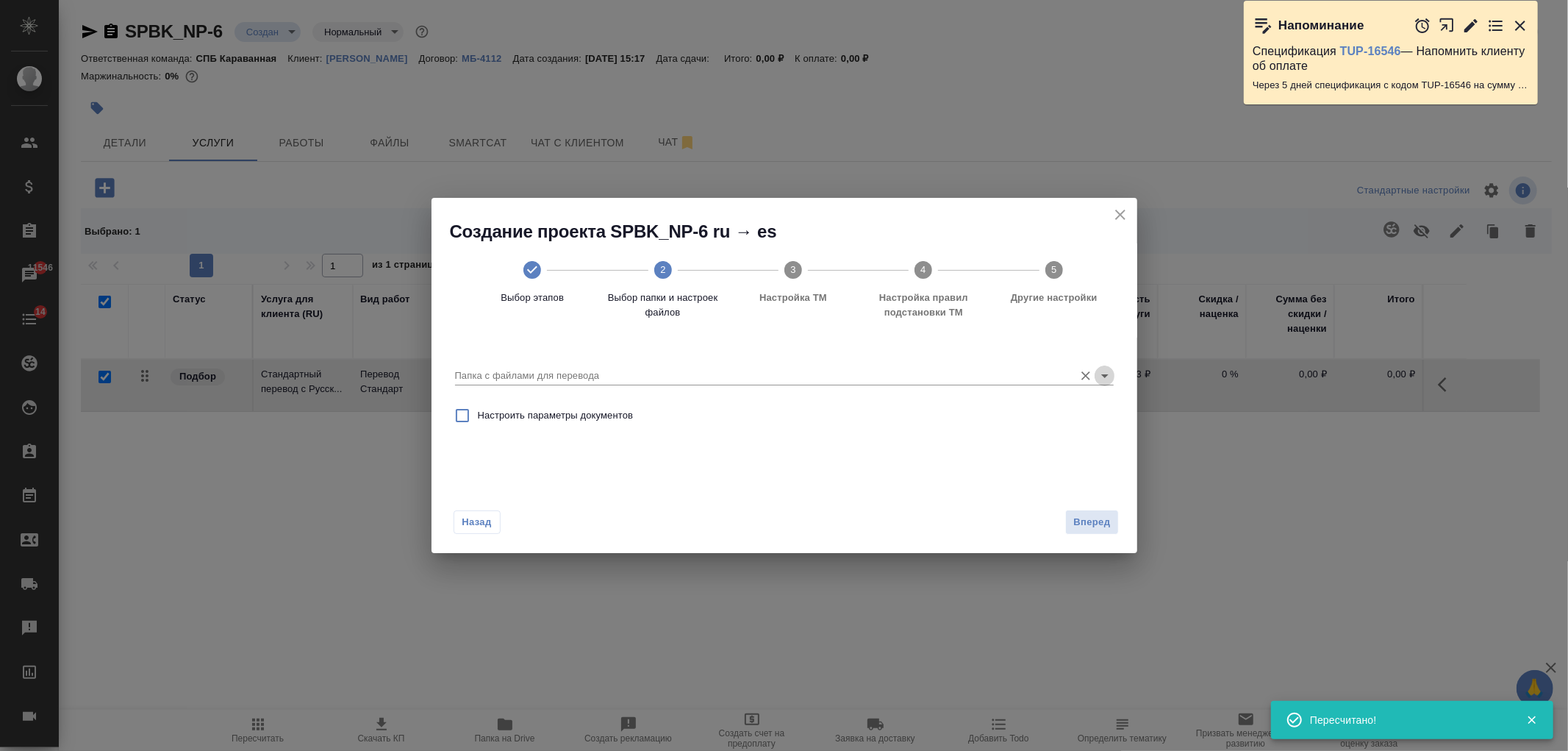
click at [1109, 381] on icon "Open" at bounding box center [1105, 376] width 18 height 18
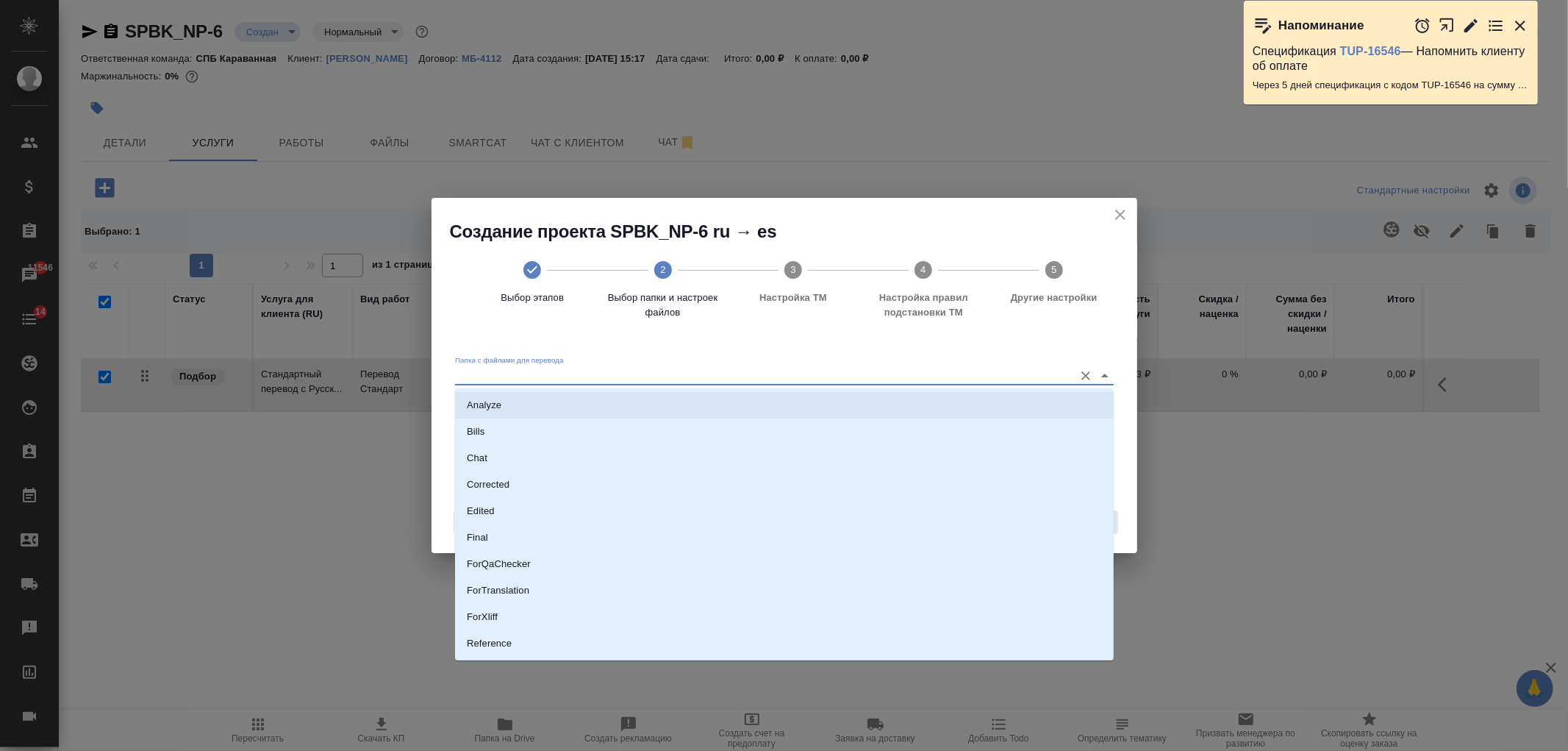
scroll to position [77, 0]
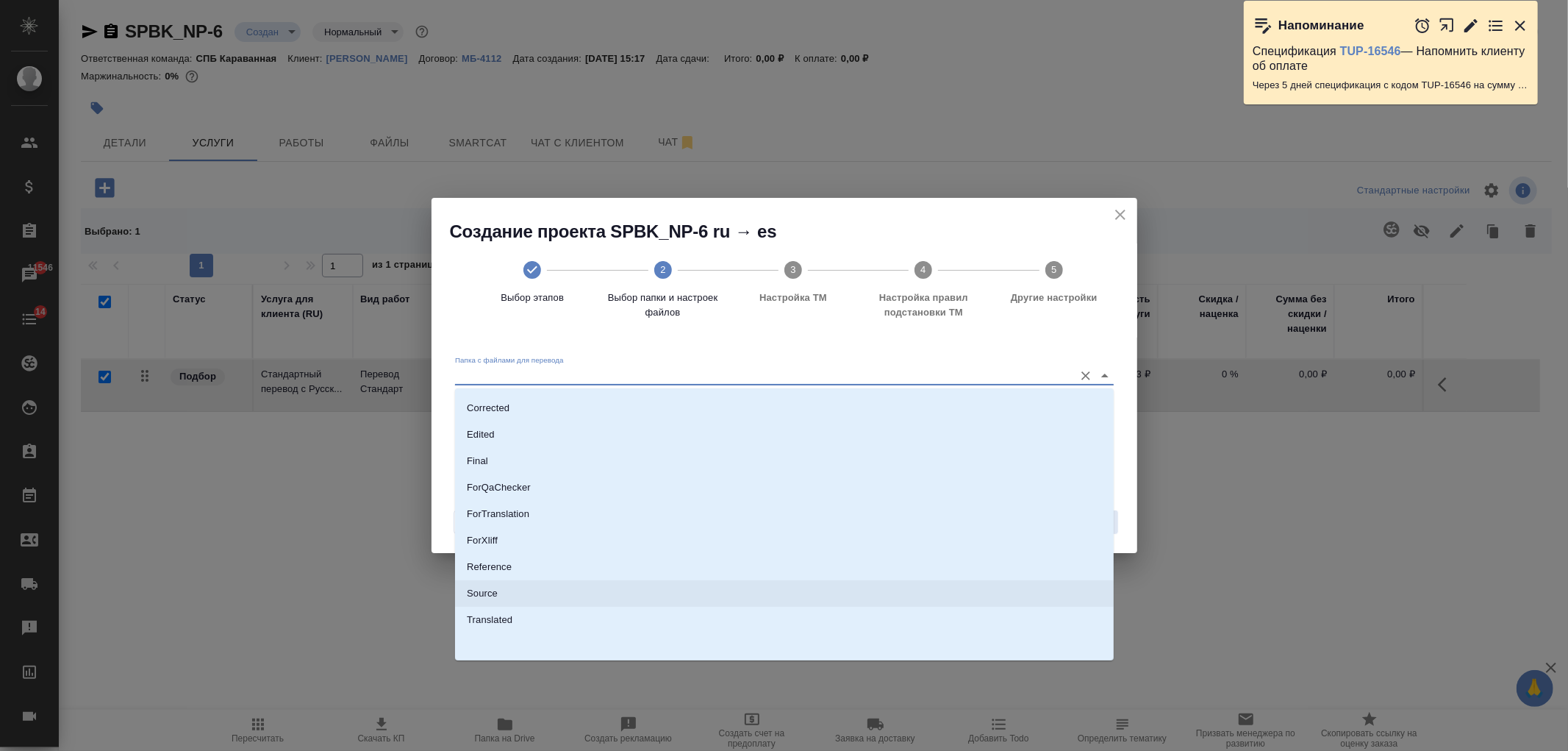
click at [527, 601] on li "Source" at bounding box center [784, 594] width 659 height 27
type input "Source"
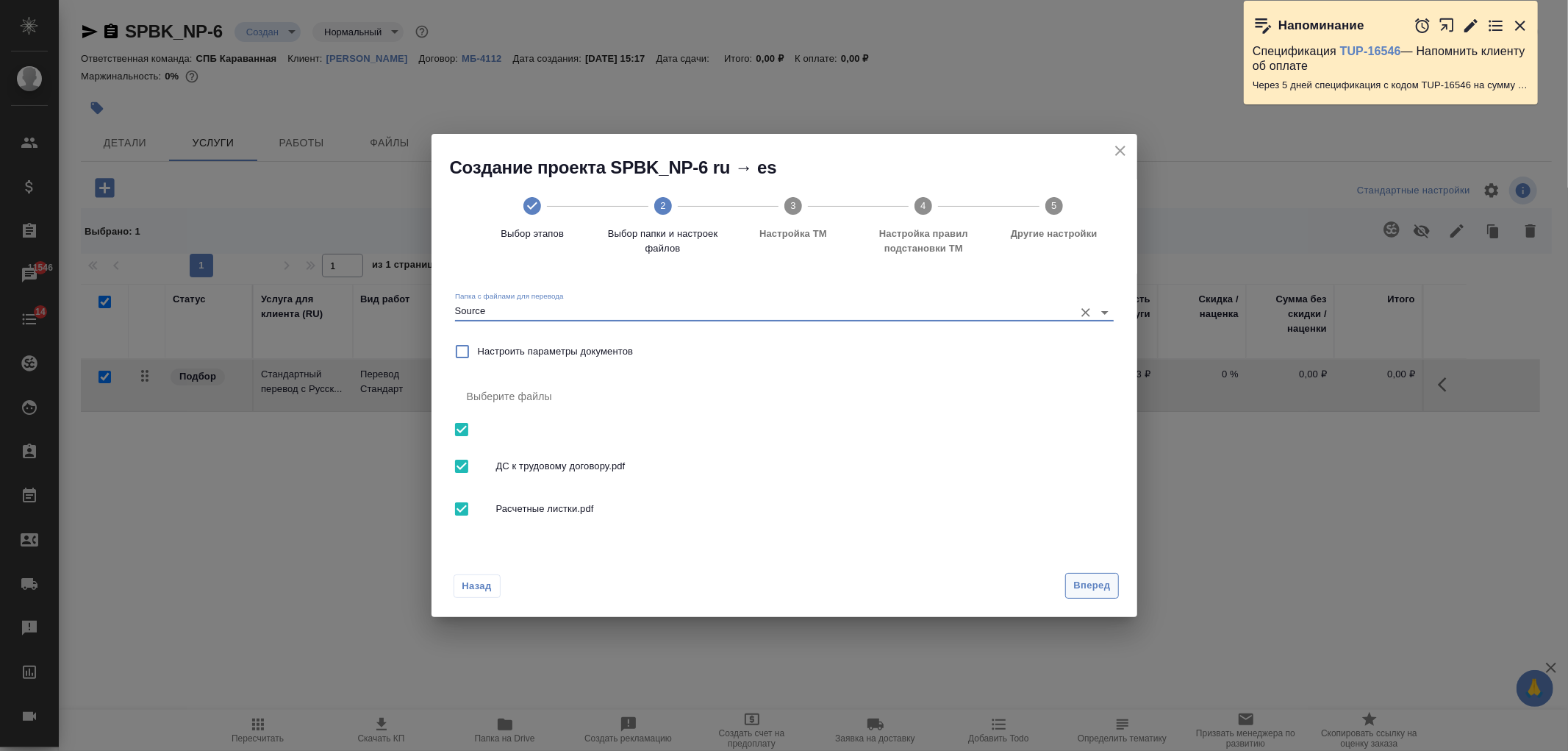
click at [1103, 579] on span "Вперед" at bounding box center [1091, 586] width 37 height 17
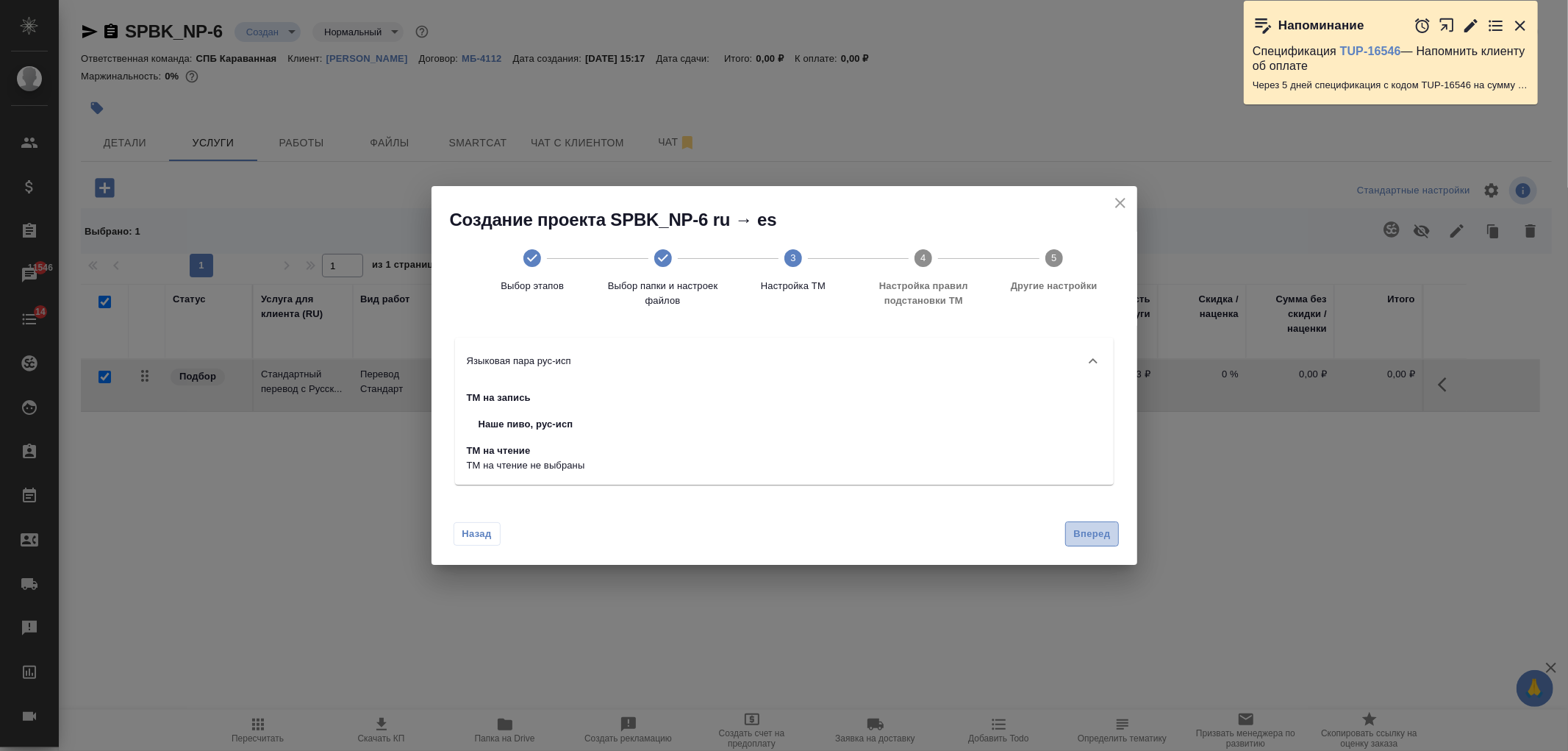
click at [1071, 542] on button "Вперед" at bounding box center [1091, 535] width 53 height 26
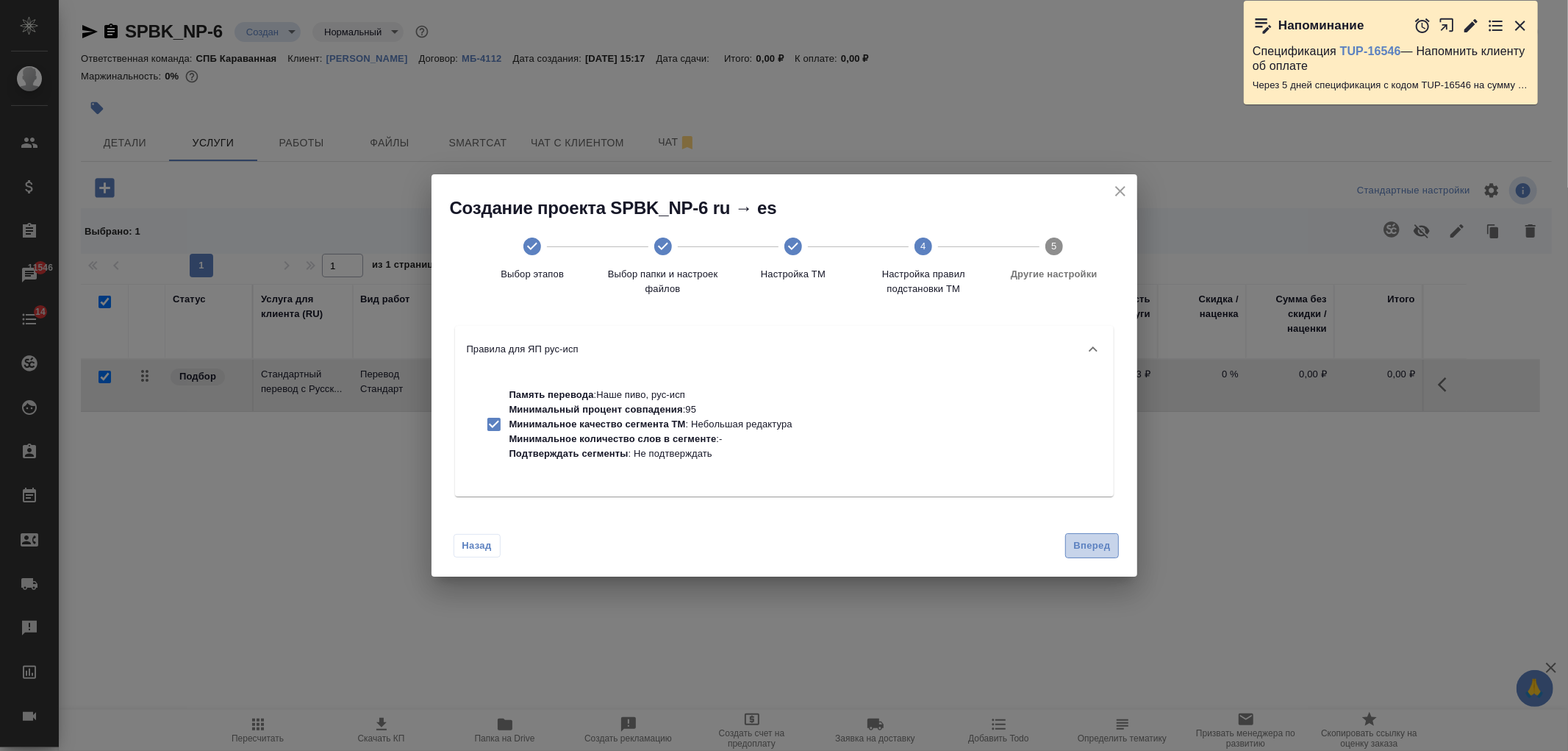
click at [1089, 542] on span "Вперед" at bounding box center [1091, 546] width 37 height 17
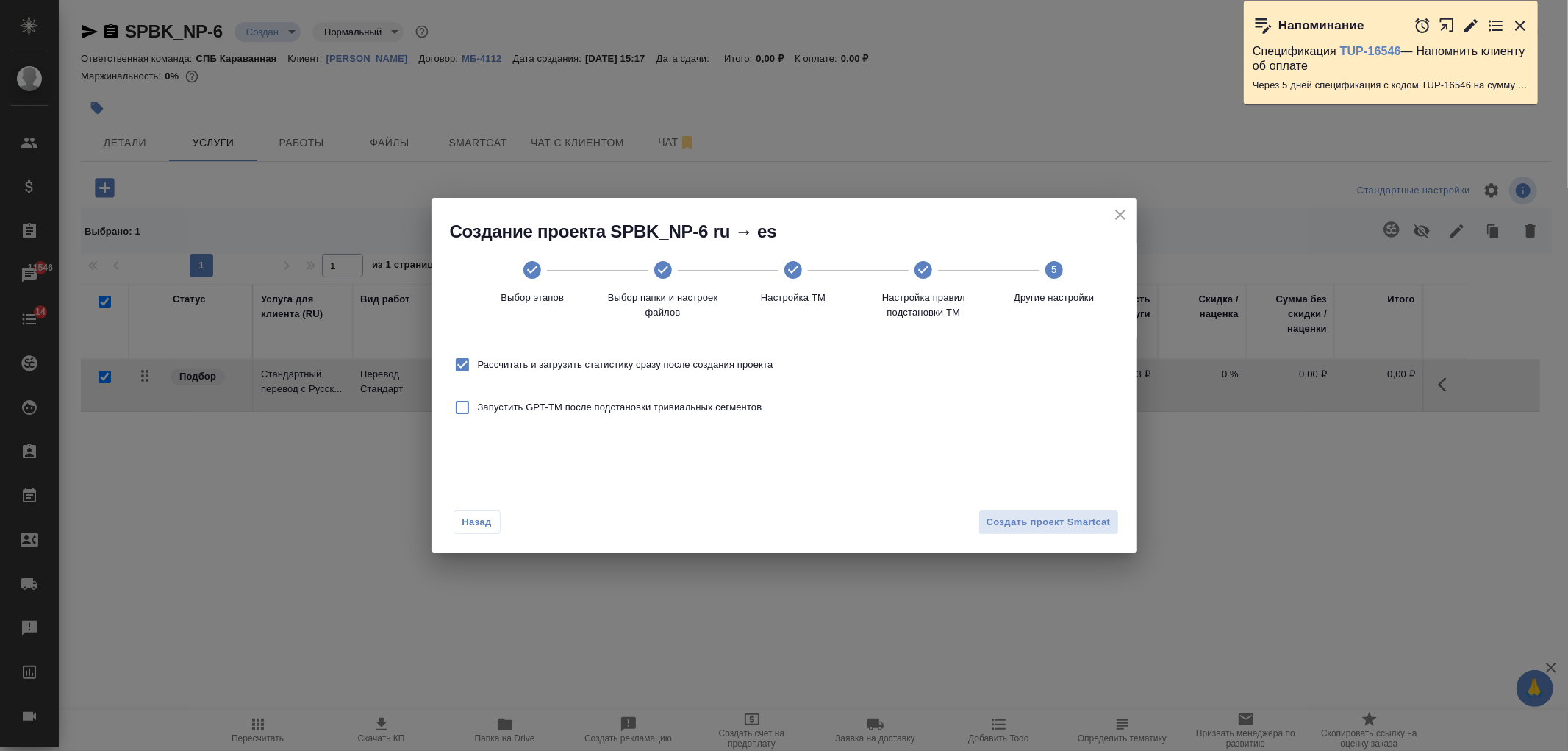
click at [591, 369] on span "Рассчитать и загрузить статистику сразу после создания проекта" at bounding box center [625, 365] width 296 height 15
click at [478, 369] on input "Рассчитать и загрузить статистику сразу после создания проекта" at bounding box center [462, 365] width 31 height 31
checkbox input "false"
click at [1072, 517] on span "Создать проект Smartcat" at bounding box center [1048, 522] width 124 height 17
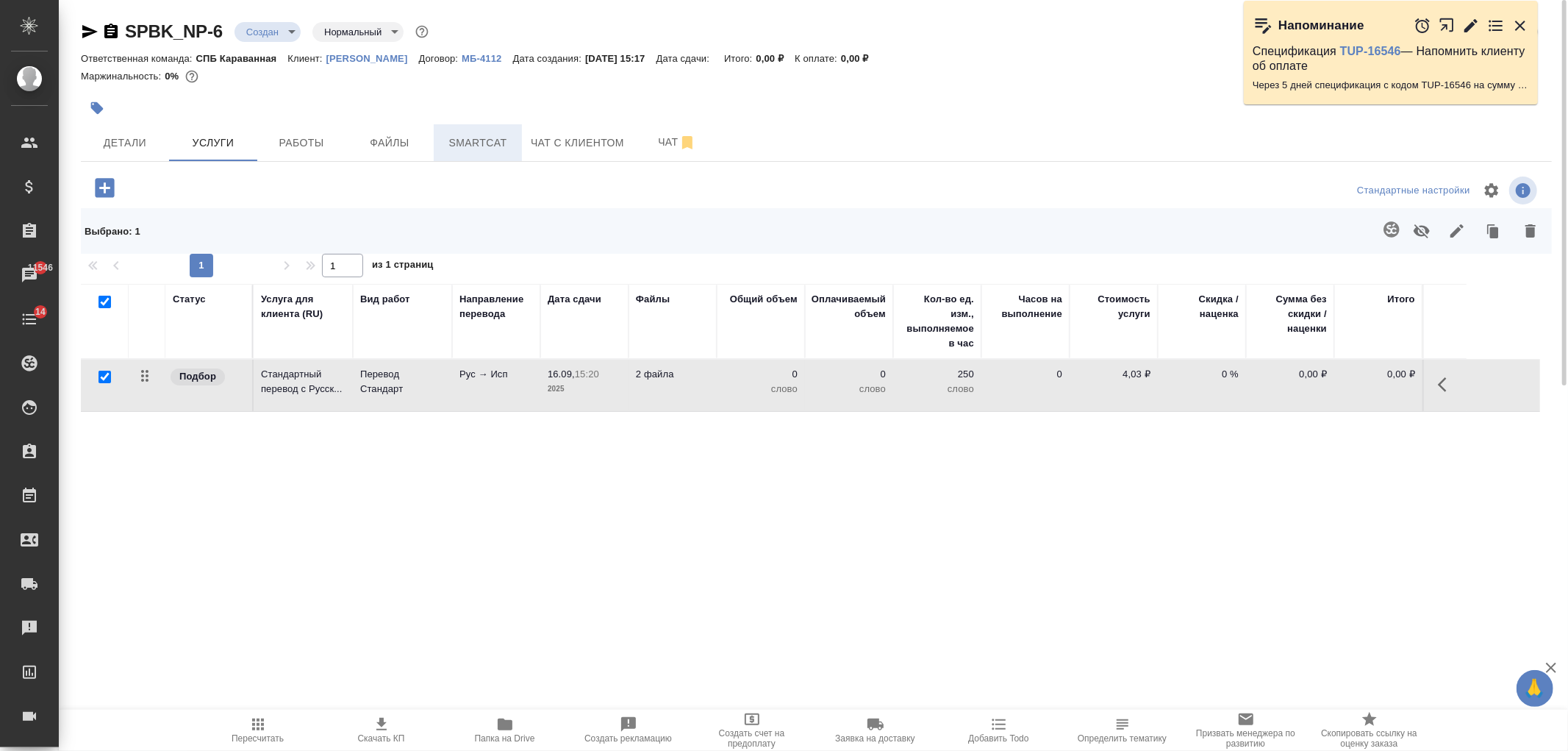
click at [476, 135] on span "Smartcat" at bounding box center [478, 142] width 71 height 18
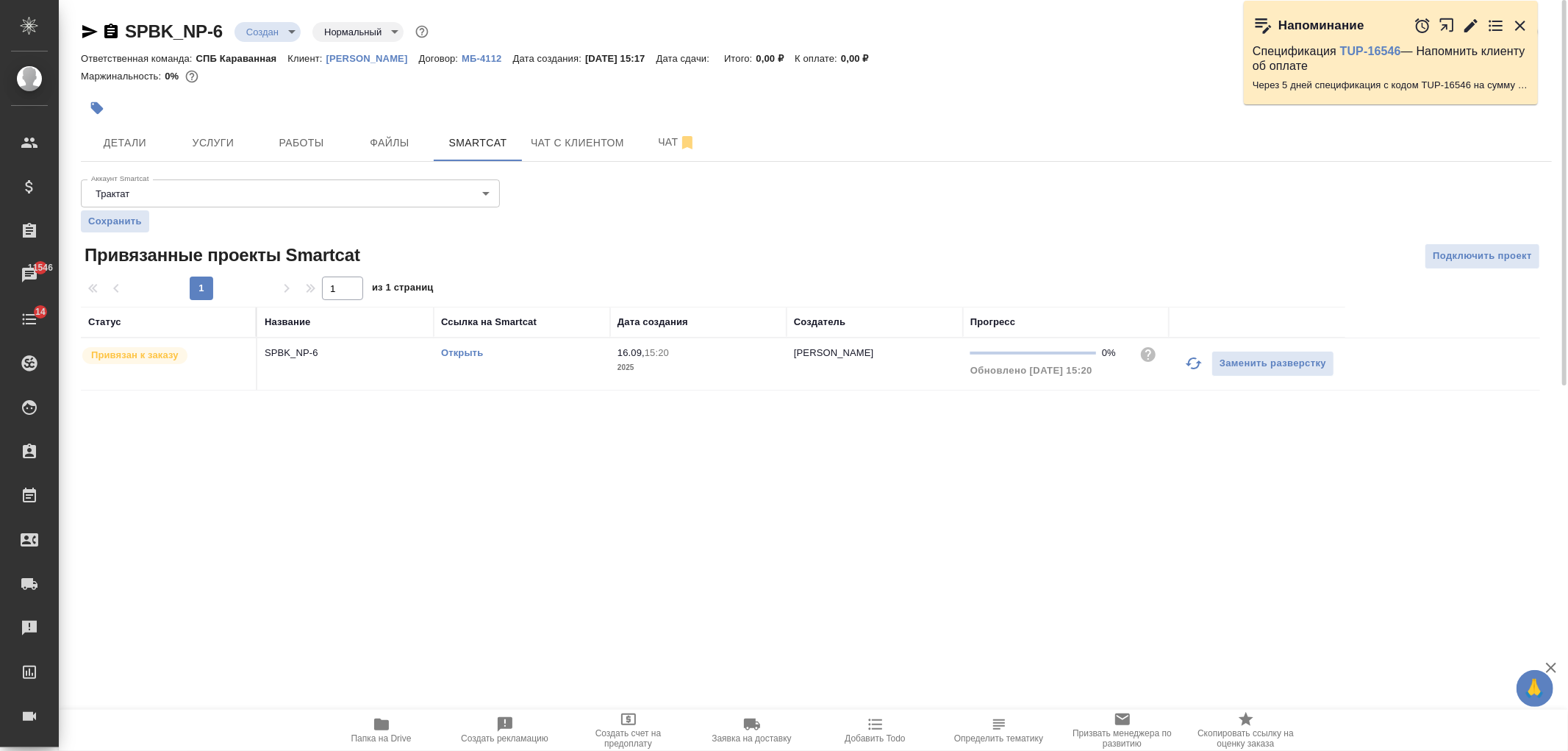
click at [476, 348] on link "Открыть" at bounding box center [462, 353] width 42 height 11
click at [213, 143] on span "Услуги" at bounding box center [213, 142] width 71 height 18
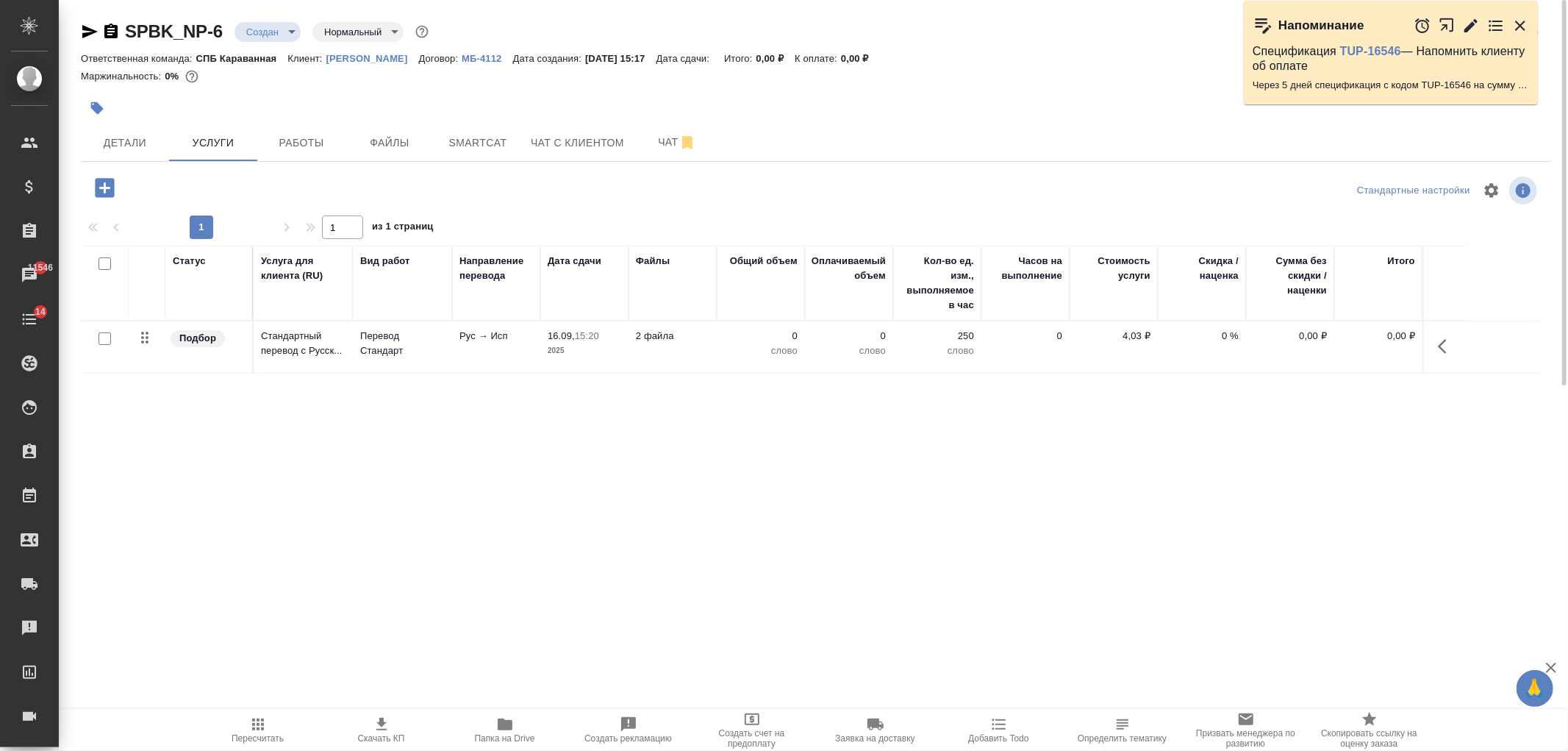
click at [597, 335] on p "15:20" at bounding box center [586, 336] width 24 height 11
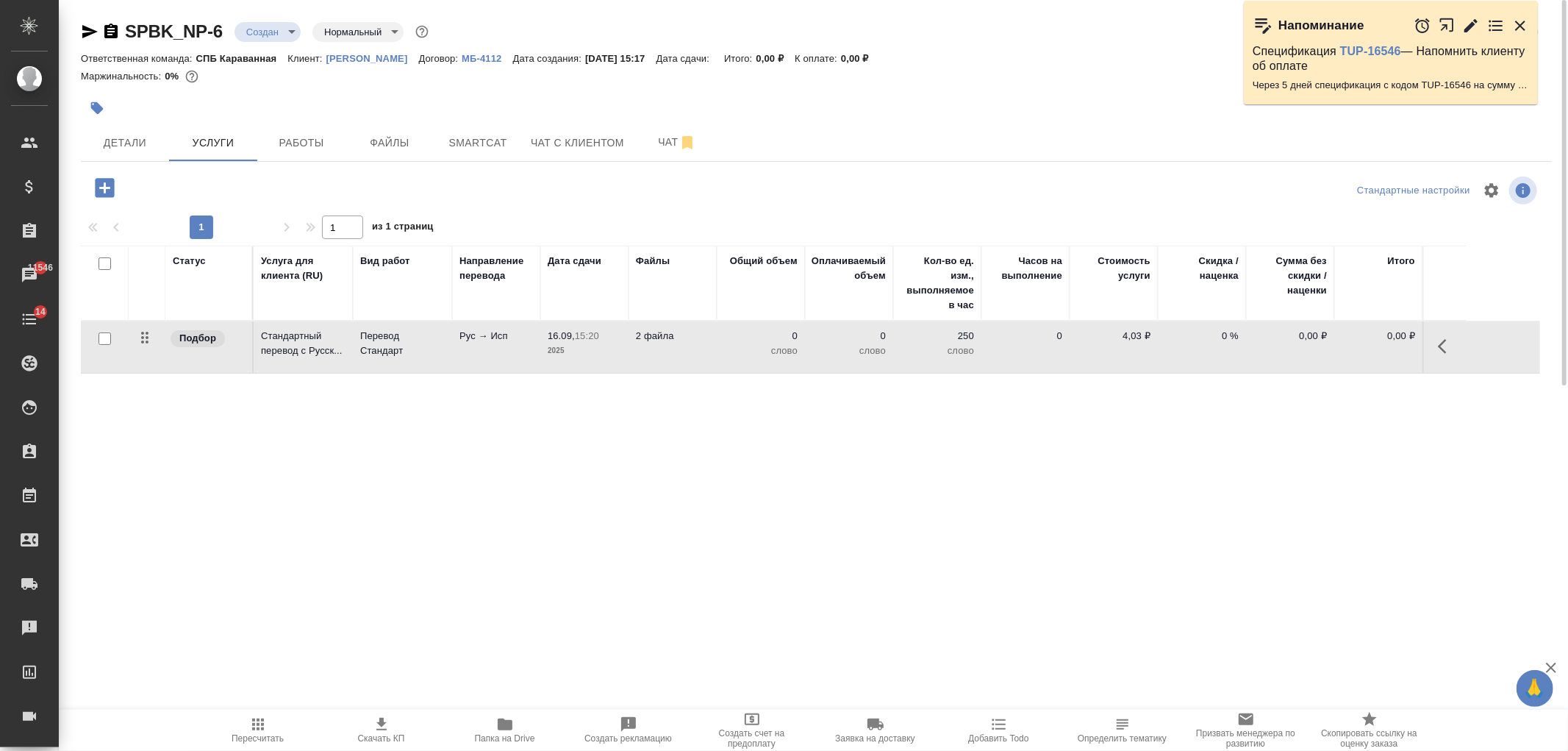
click at [597, 335] on p "15:20" at bounding box center [586, 336] width 24 height 11
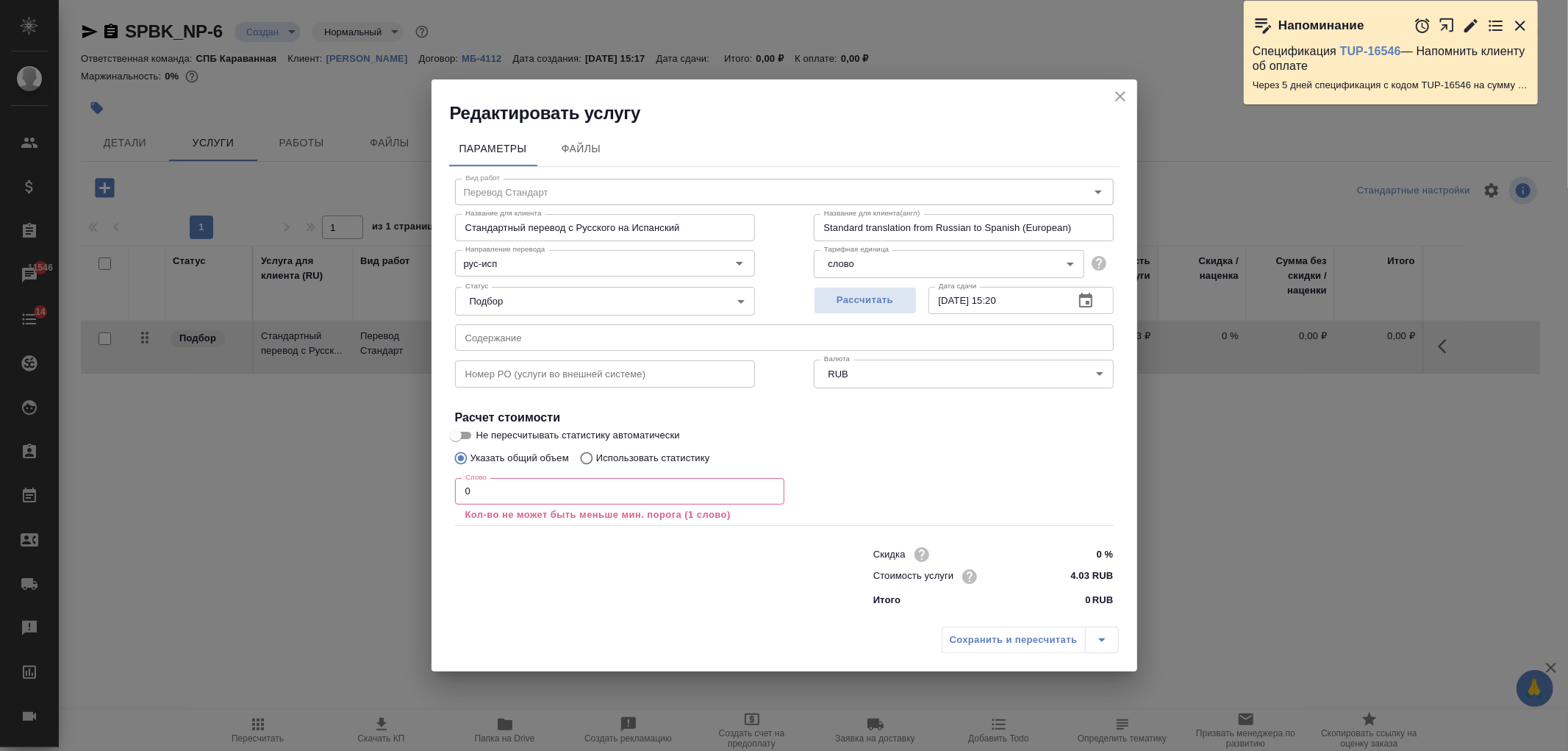
click at [634, 451] on p "Использовать статистику" at bounding box center [653, 458] width 113 height 15
click at [596, 451] on input "Использовать статистику" at bounding box center [584, 458] width 24 height 28
radio input "true"
radio input "false"
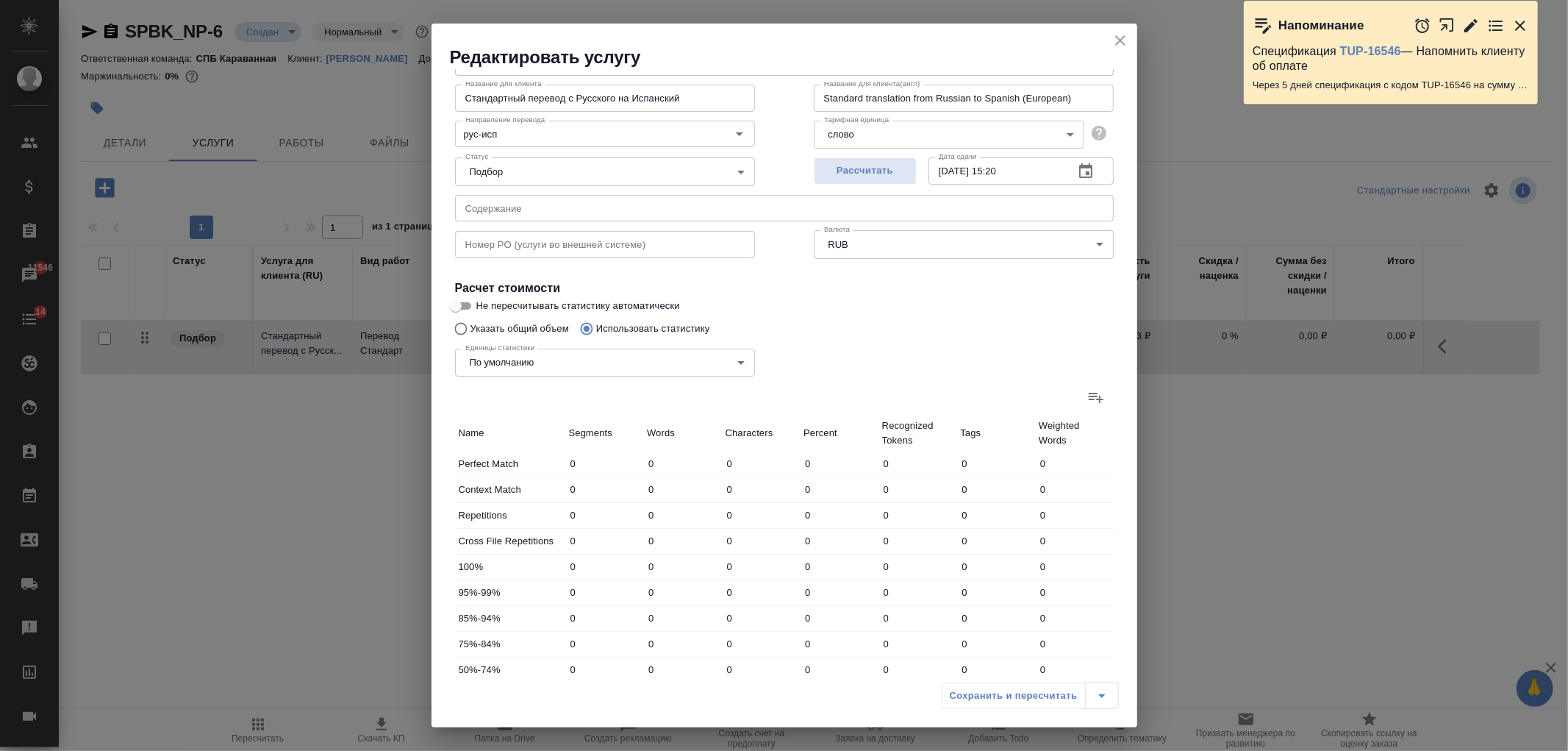
scroll to position [150, 0]
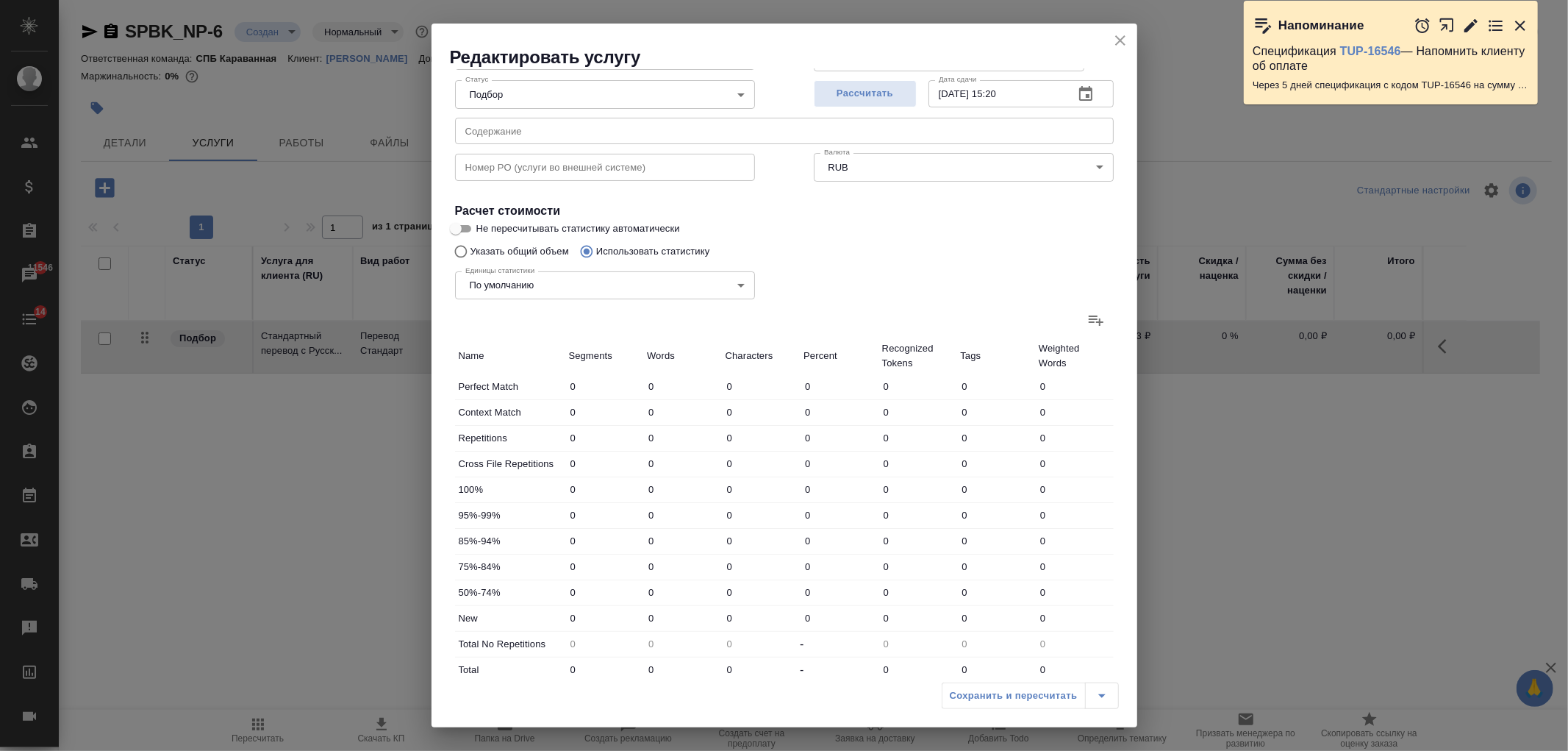
click at [1089, 322] on icon at bounding box center [1096, 321] width 15 height 10
click at [0, 0] on input "file" at bounding box center [0, 0] width 0 height 0
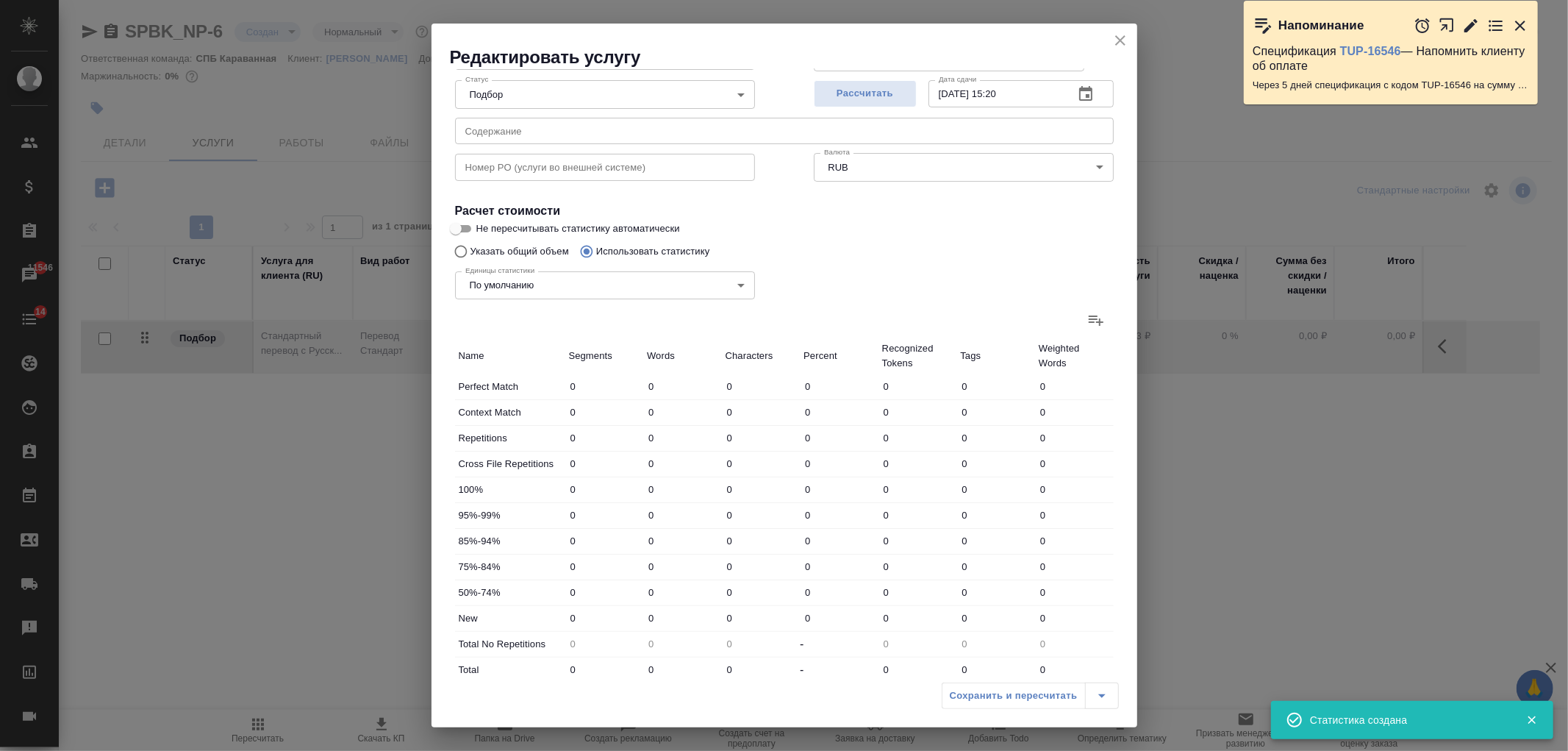
type input "2"
type input "28"
type input "192"
type input "262"
type input "557"
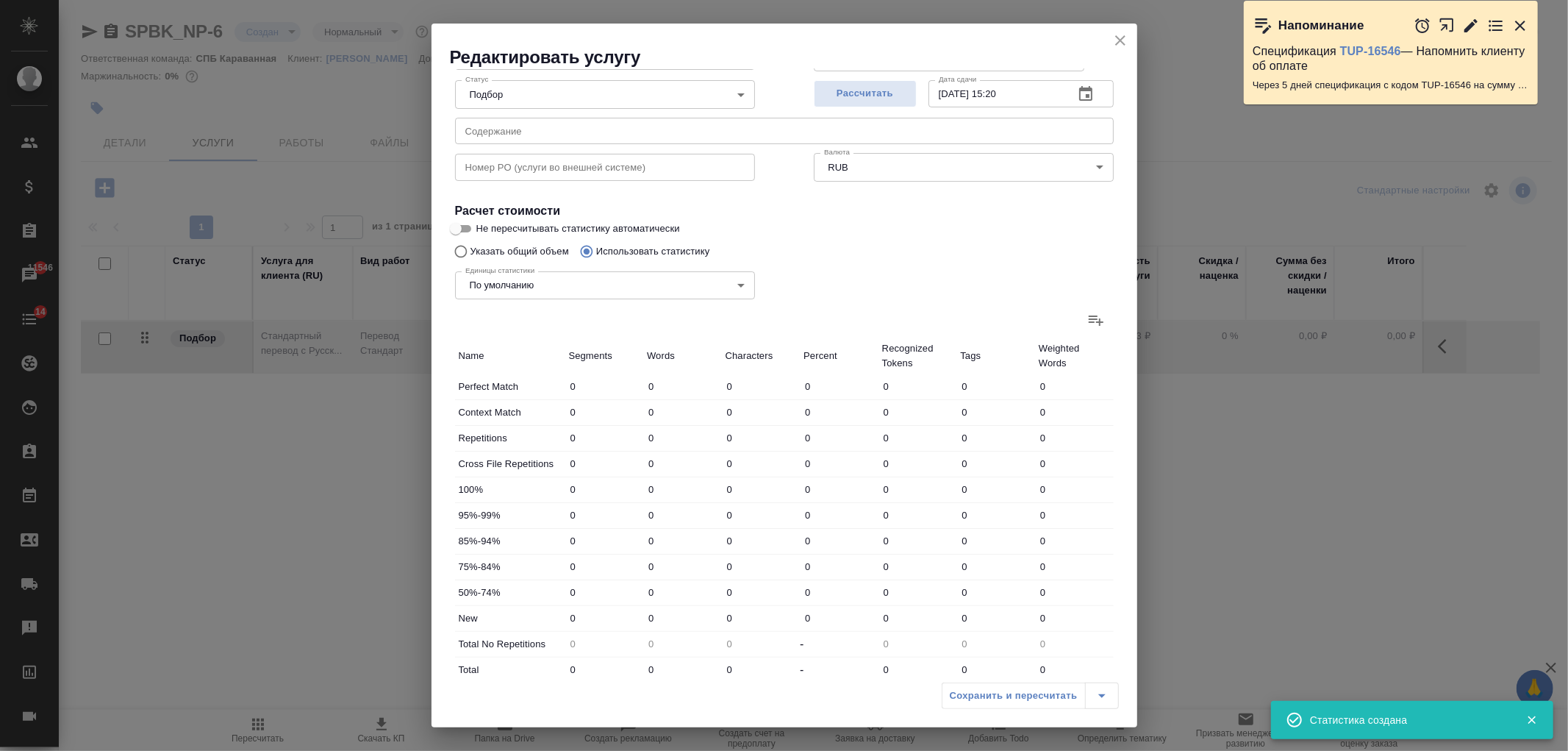
type input "3532"
type input "3"
type input "7"
type input "52"
type input "12"
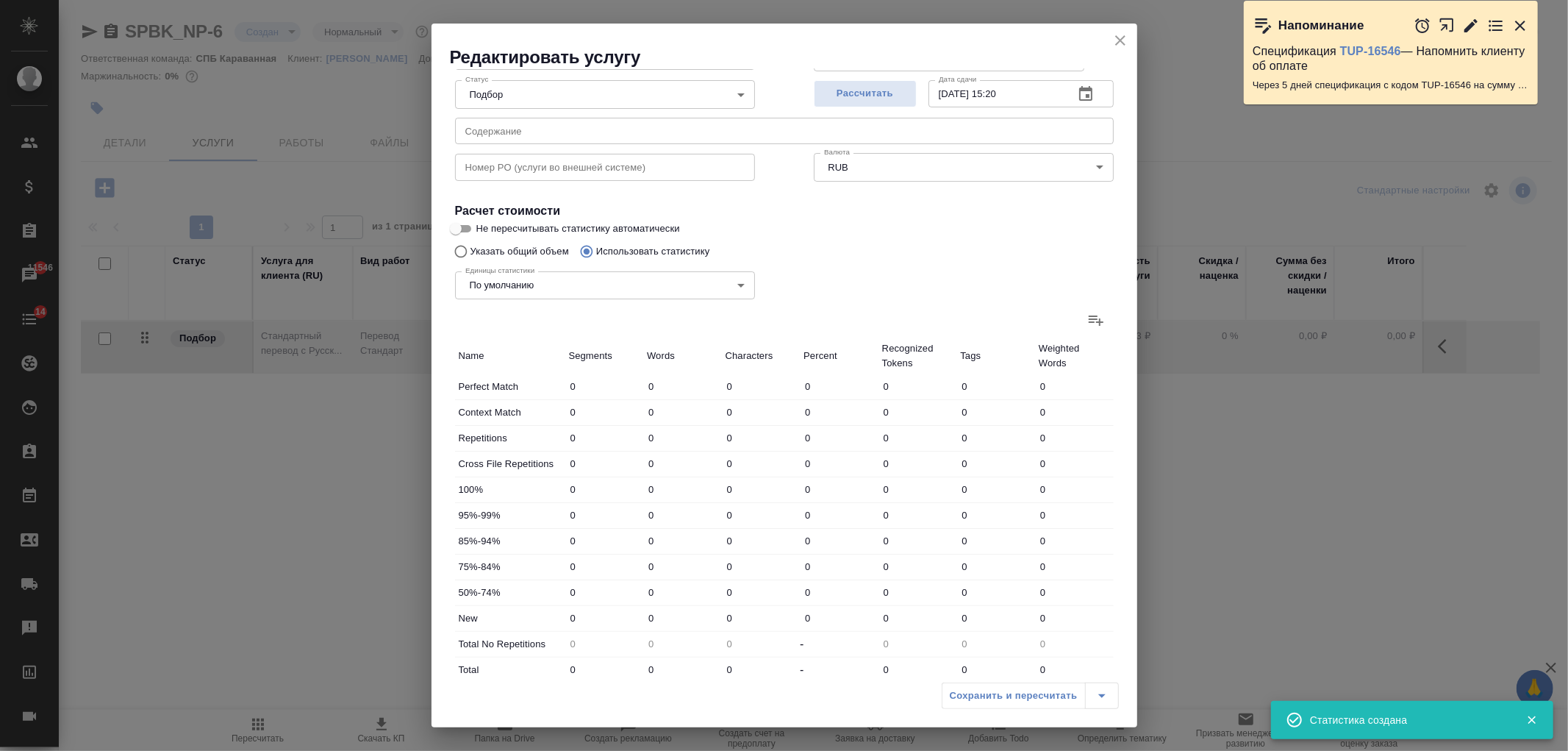
type input "98"
type input "742"
type input "2"
type input "8"
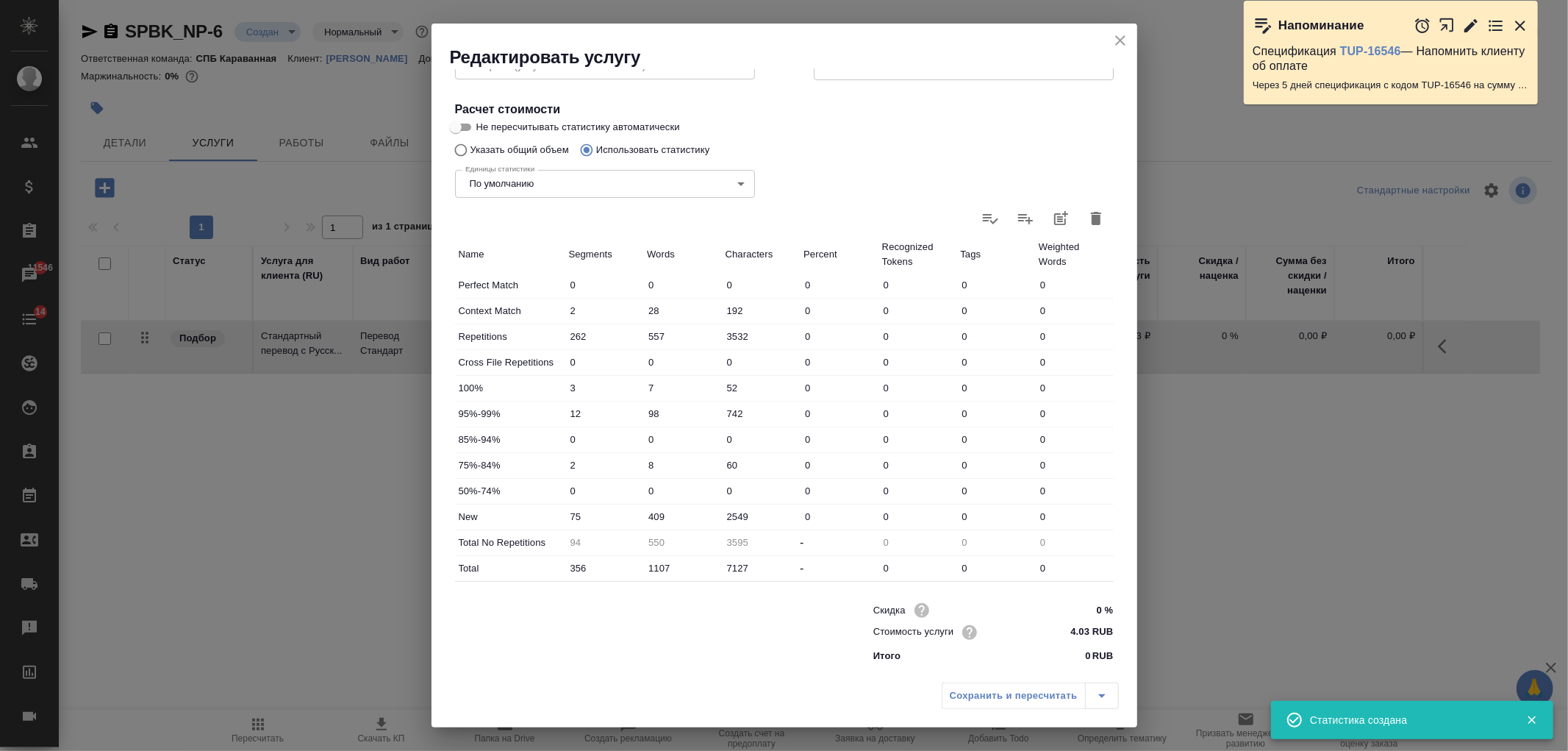
click at [1122, 32] on icon "close" at bounding box center [1121, 41] width 18 height 18
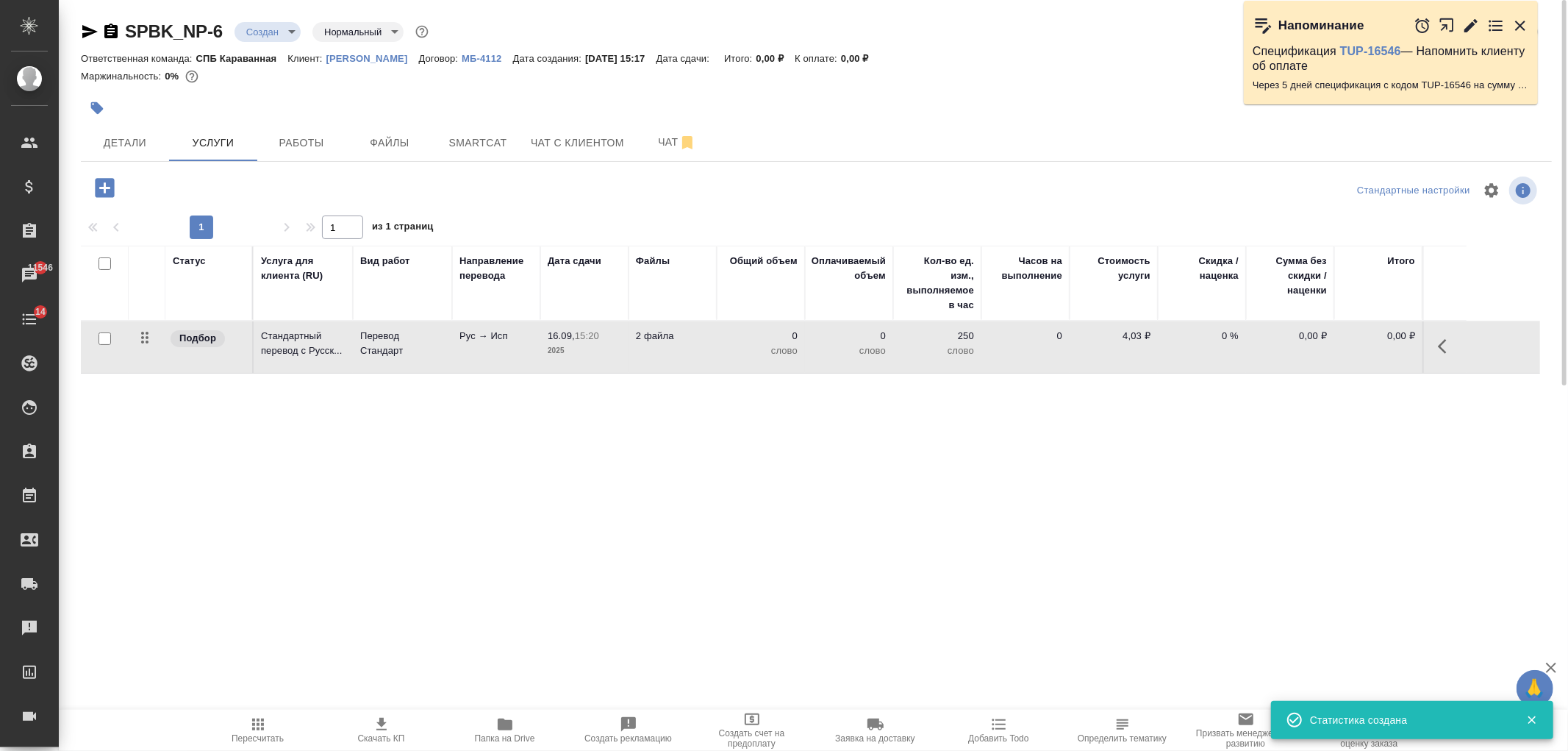
click at [275, 721] on span "Пересчитать" at bounding box center [258, 730] width 106 height 28
click at [511, 350] on td "Рус → Исп" at bounding box center [496, 348] width 89 height 52
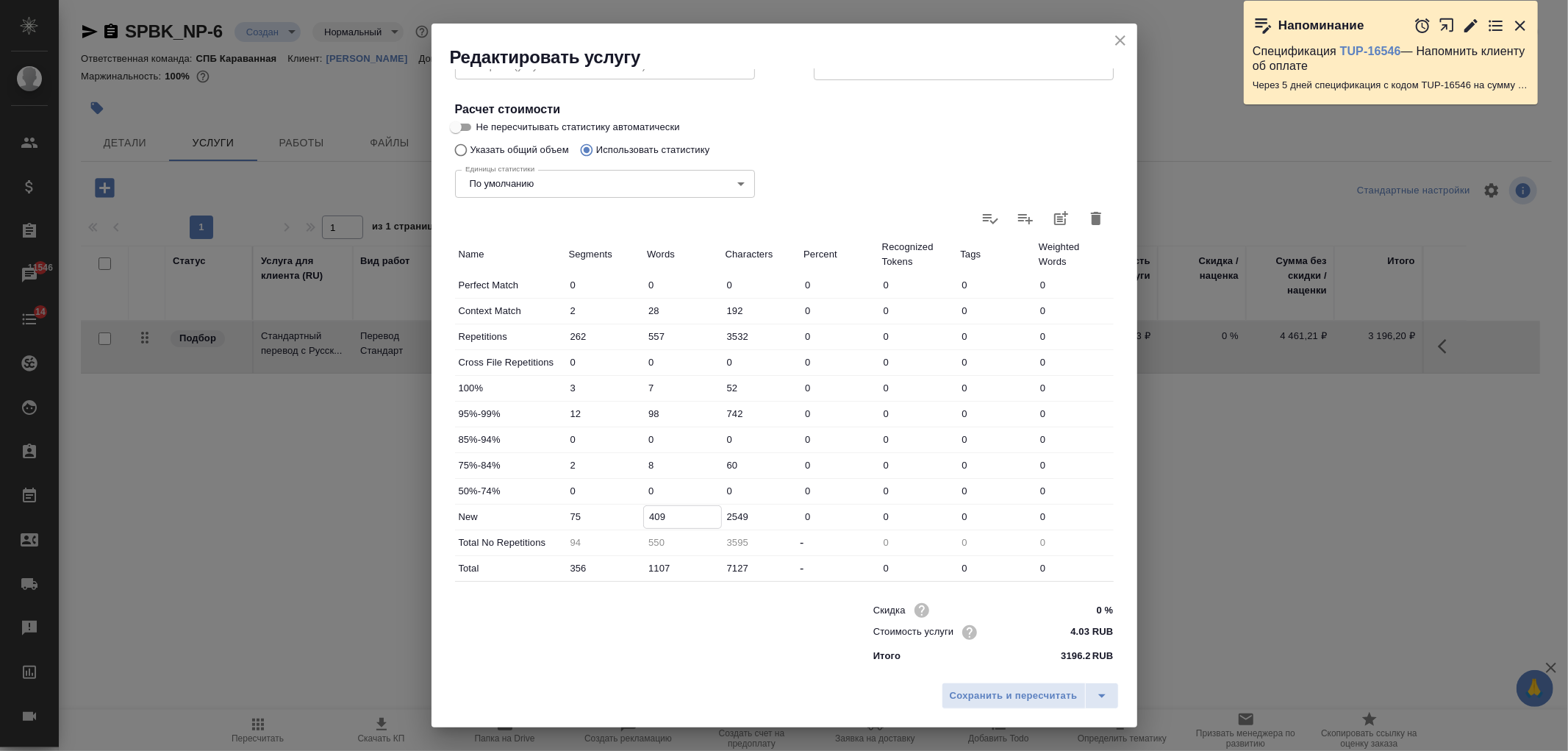
click at [657, 513] on input "409" at bounding box center [683, 516] width 78 height 21
click at [659, 570] on input "1107" at bounding box center [683, 568] width 78 height 21
click at [1021, 695] on span "Сохранить и пересчитать" at bounding box center [1013, 695] width 127 height 17
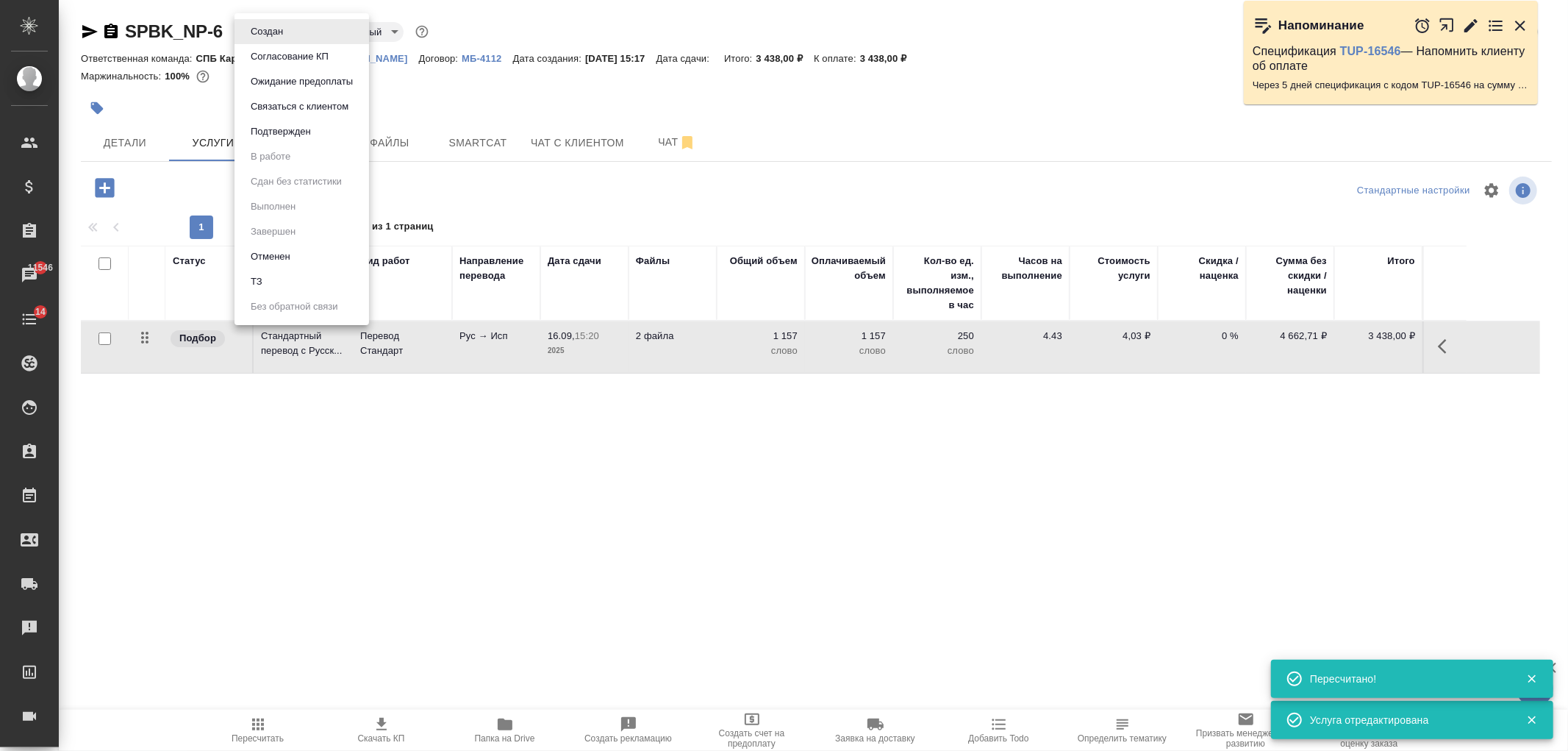
click at [277, 33] on body "🙏 .cls-1 fill:#fff; AWATERA Ivanova Arina Клиенты Спецификации Заказы 11546 Чат…" at bounding box center [784, 376] width 1568 height 751
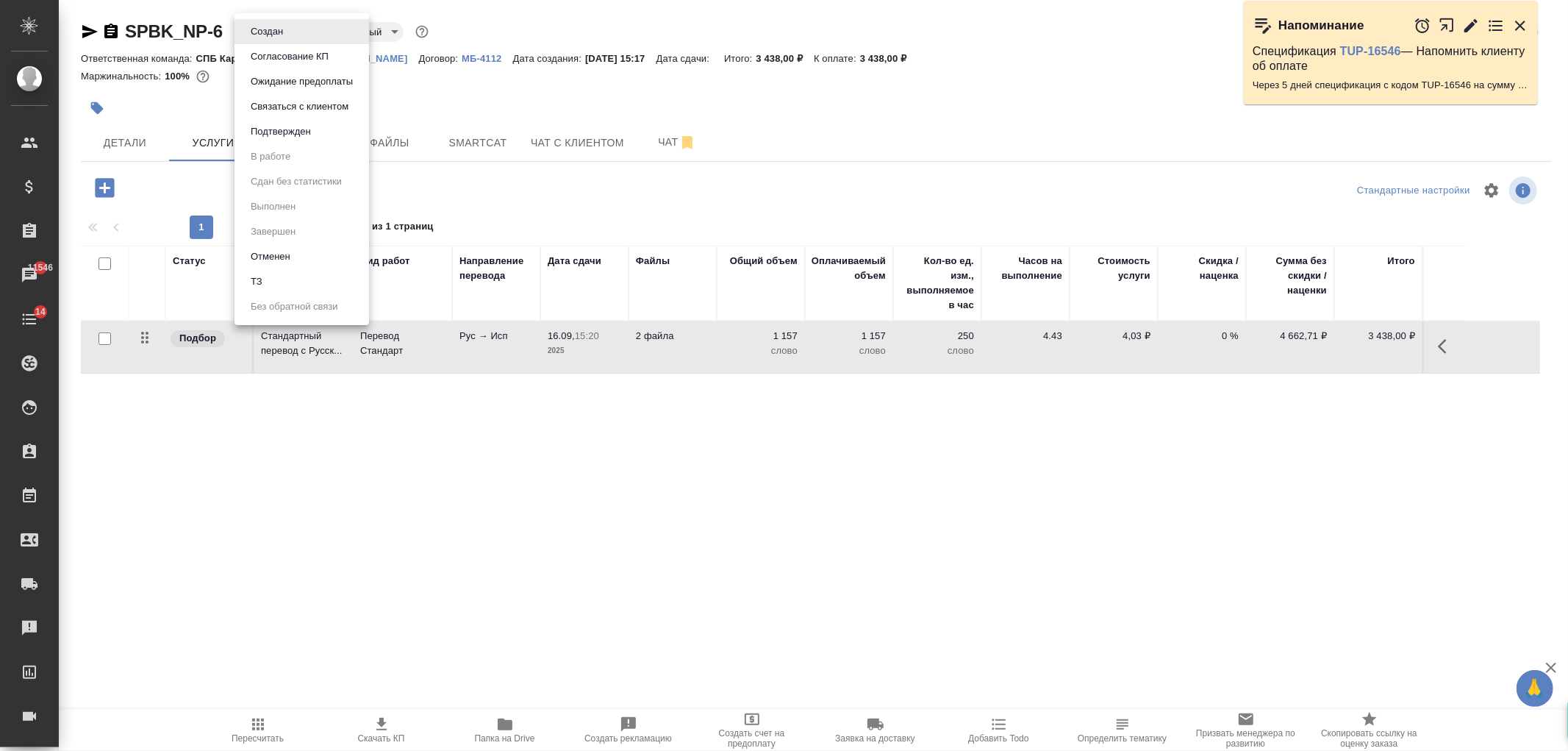
click at [336, 274] on li "ТЗ" at bounding box center [302, 281] width 134 height 25
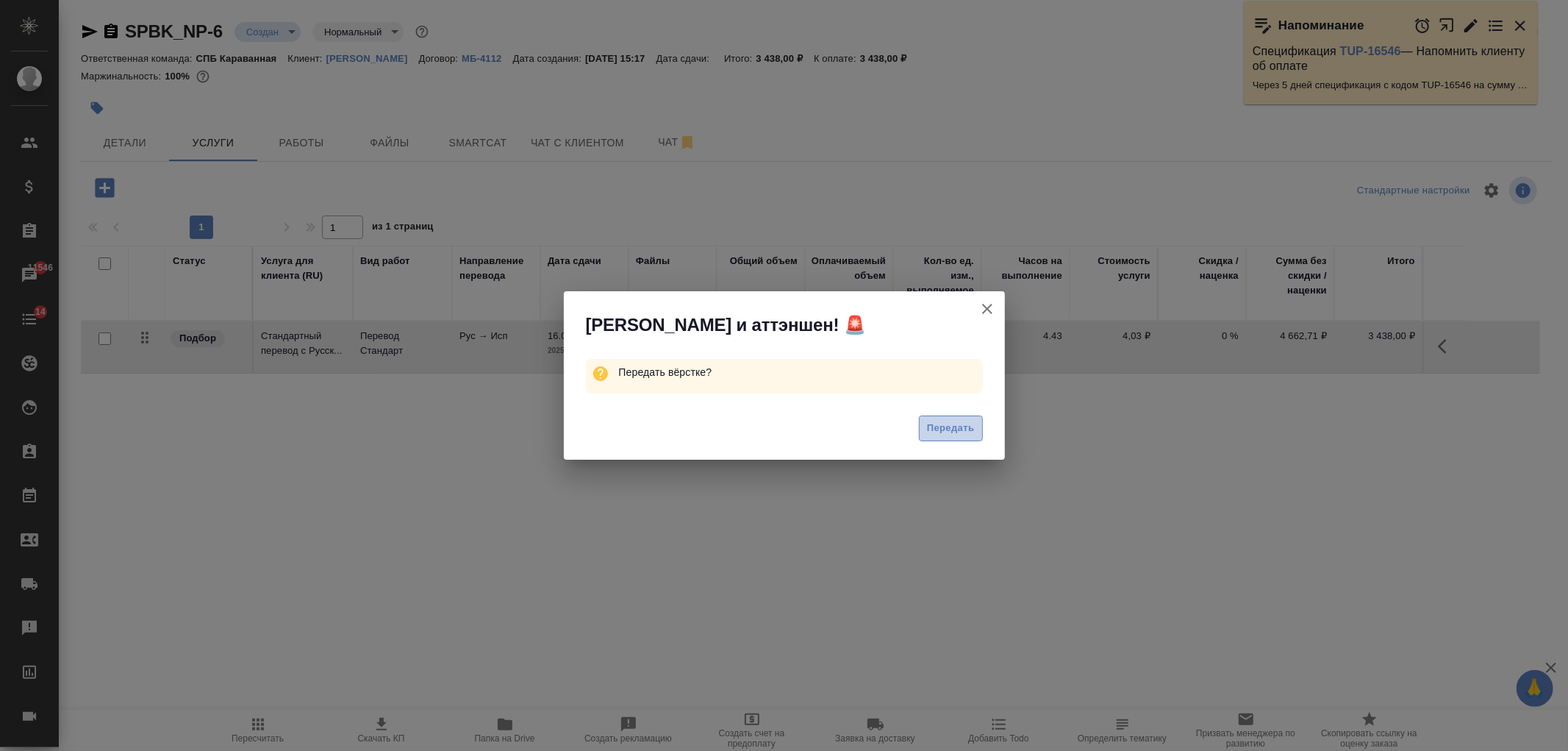
click at [941, 423] on span "Передать" at bounding box center [951, 428] width 48 height 17
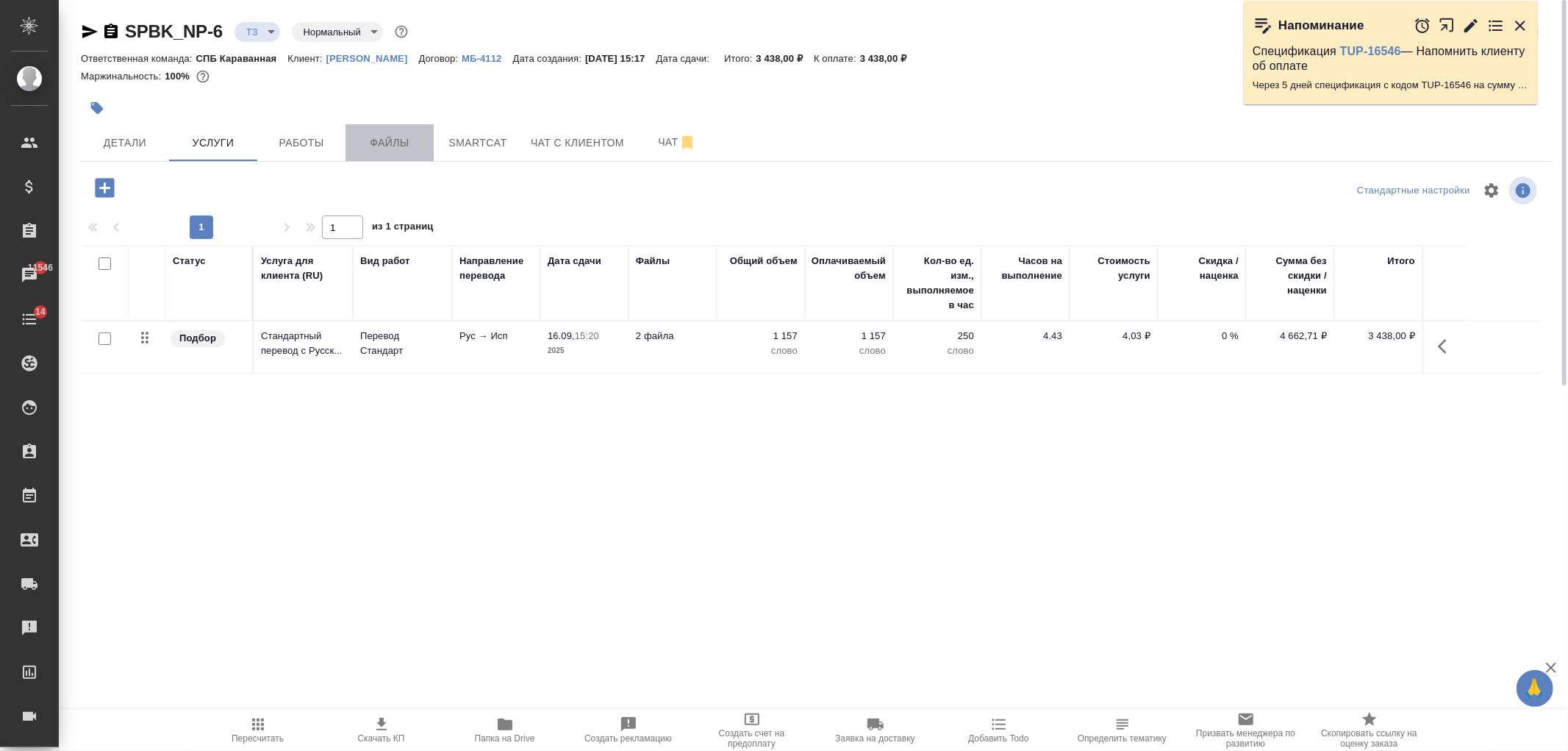
click at [385, 139] on span "Файлы" at bounding box center [389, 142] width 71 height 18
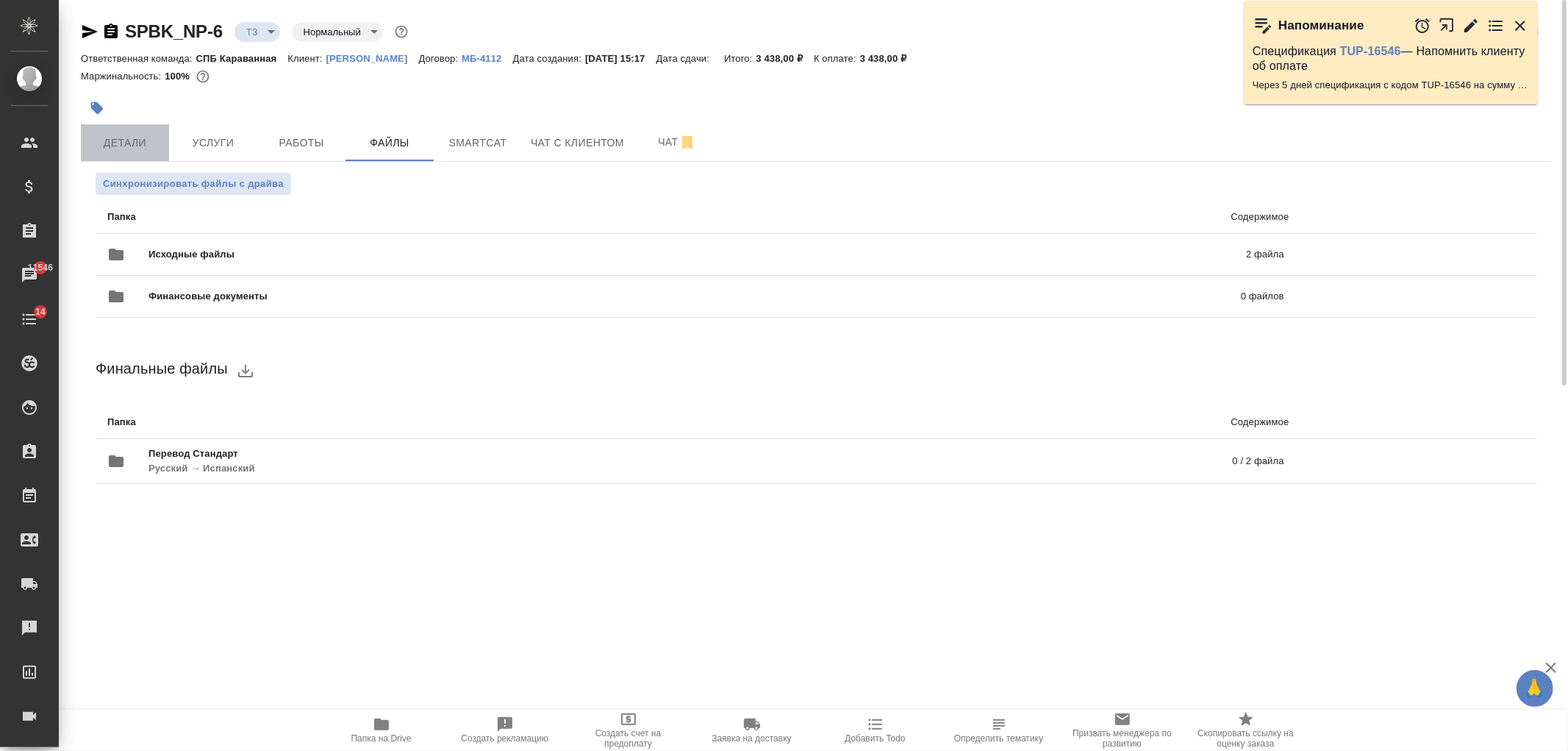
click at [133, 149] on span "Детали" at bounding box center [124, 142] width 71 height 18
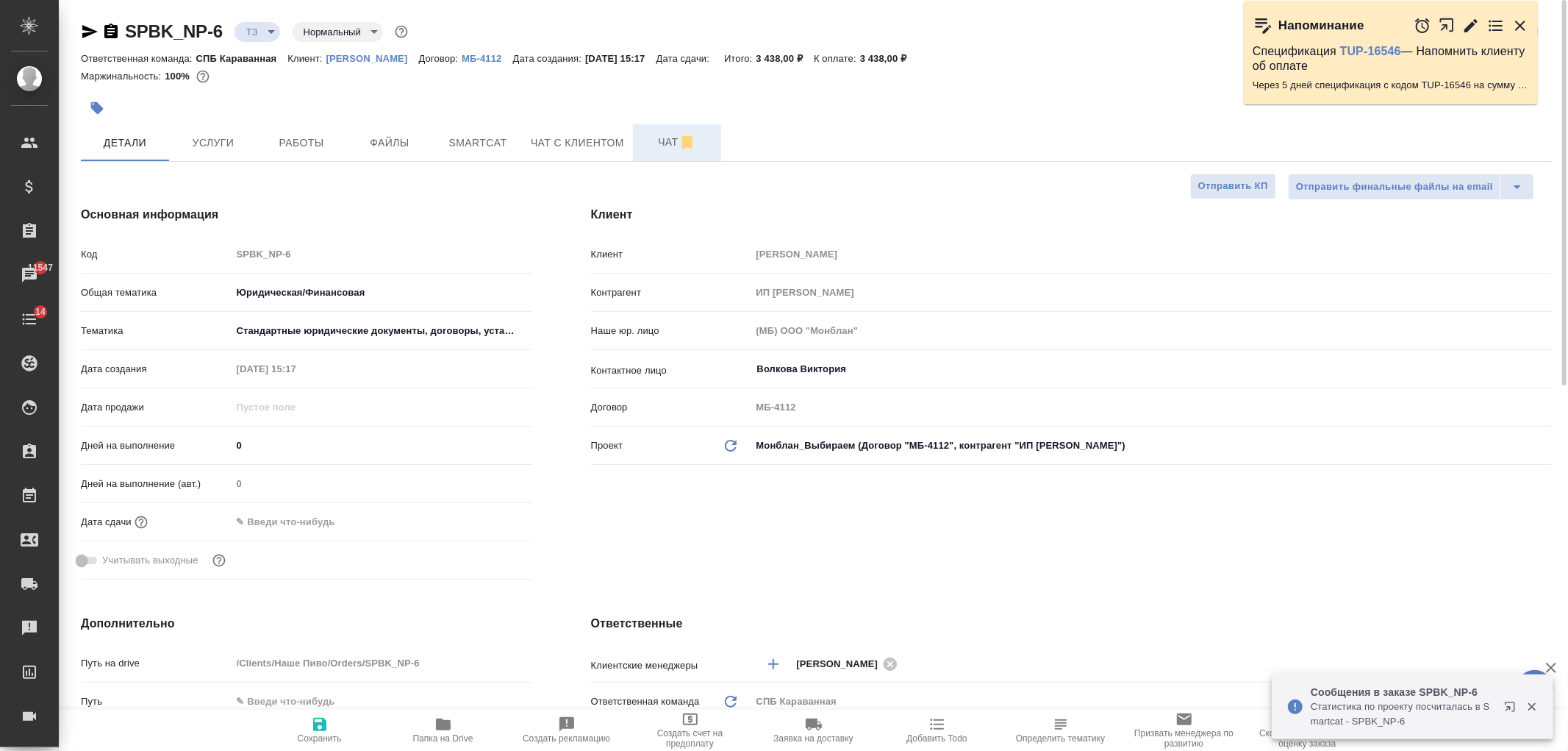
click at [648, 144] on span "Чат" at bounding box center [677, 142] width 71 height 18
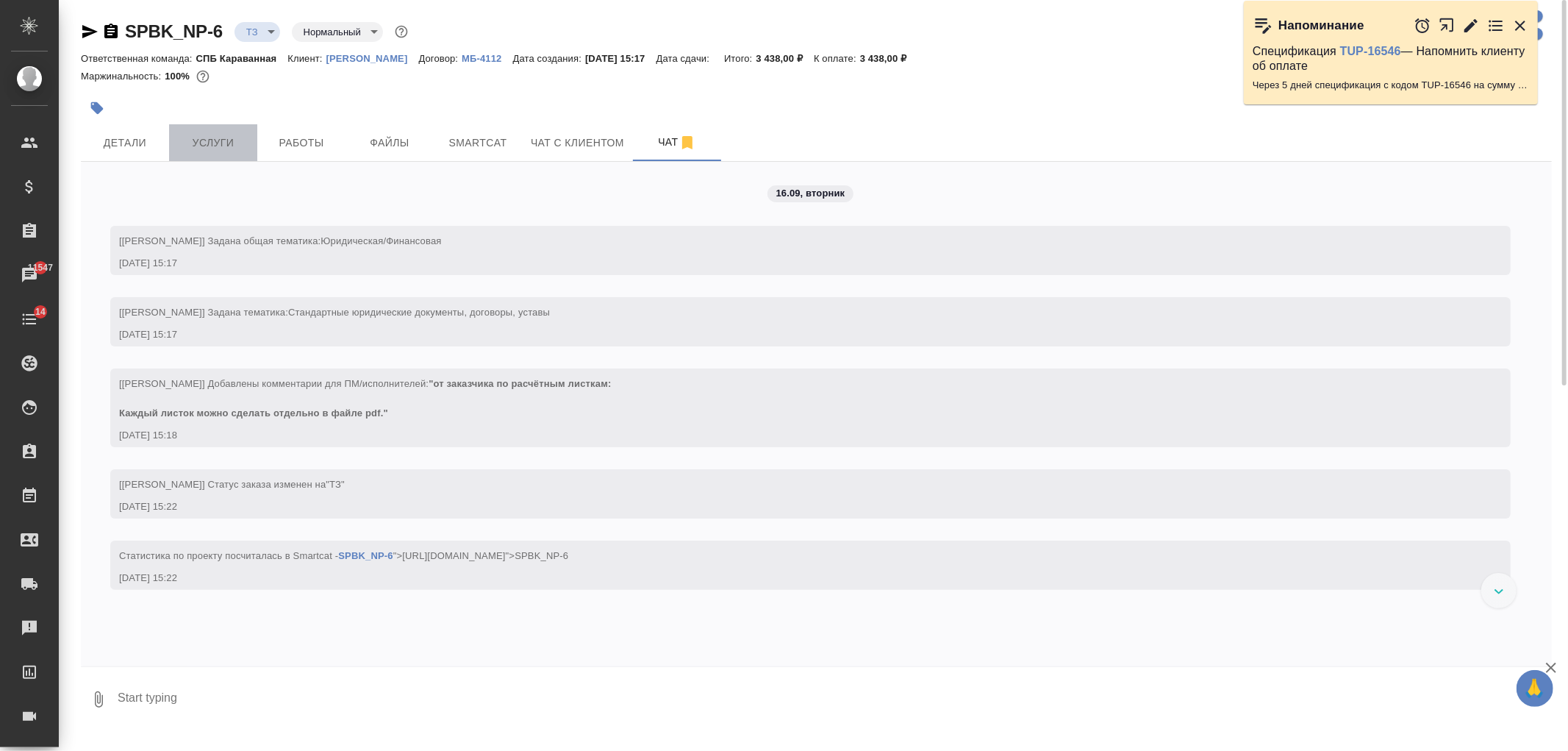
click at [232, 142] on span "Услуги" at bounding box center [213, 142] width 71 height 18
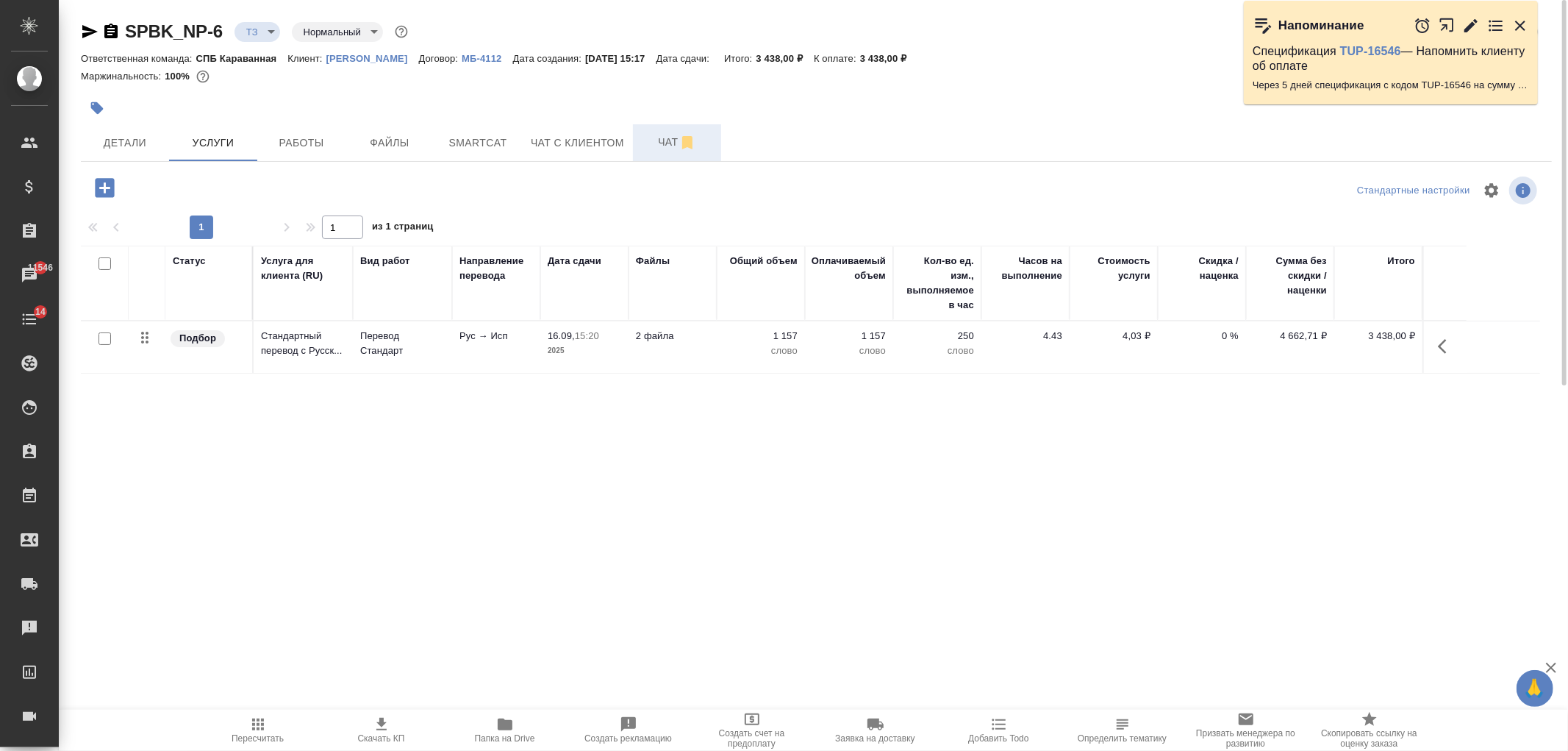
click at [675, 132] on button "Чат" at bounding box center [677, 142] width 89 height 37
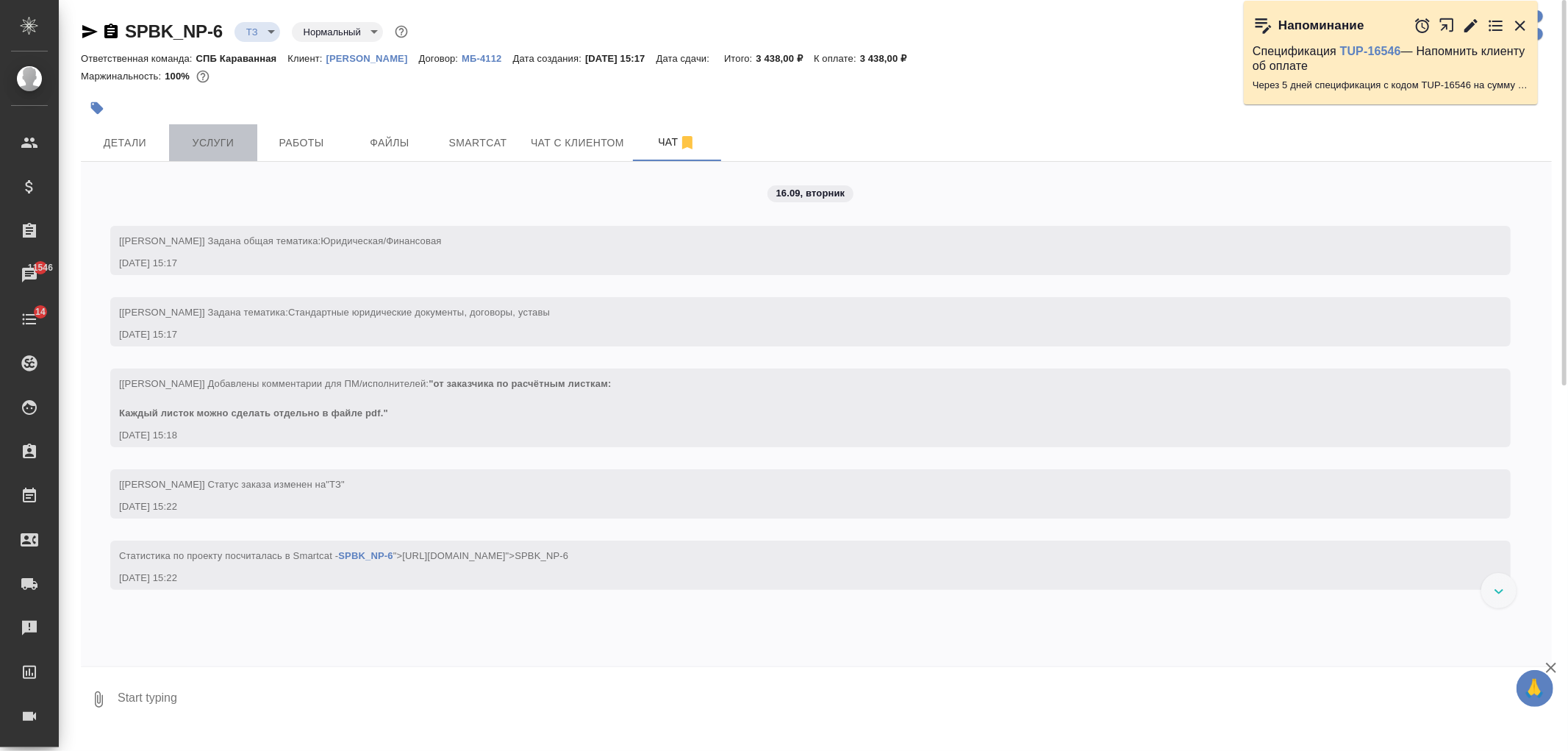
click at [243, 139] on span "Услуги" at bounding box center [213, 142] width 71 height 18
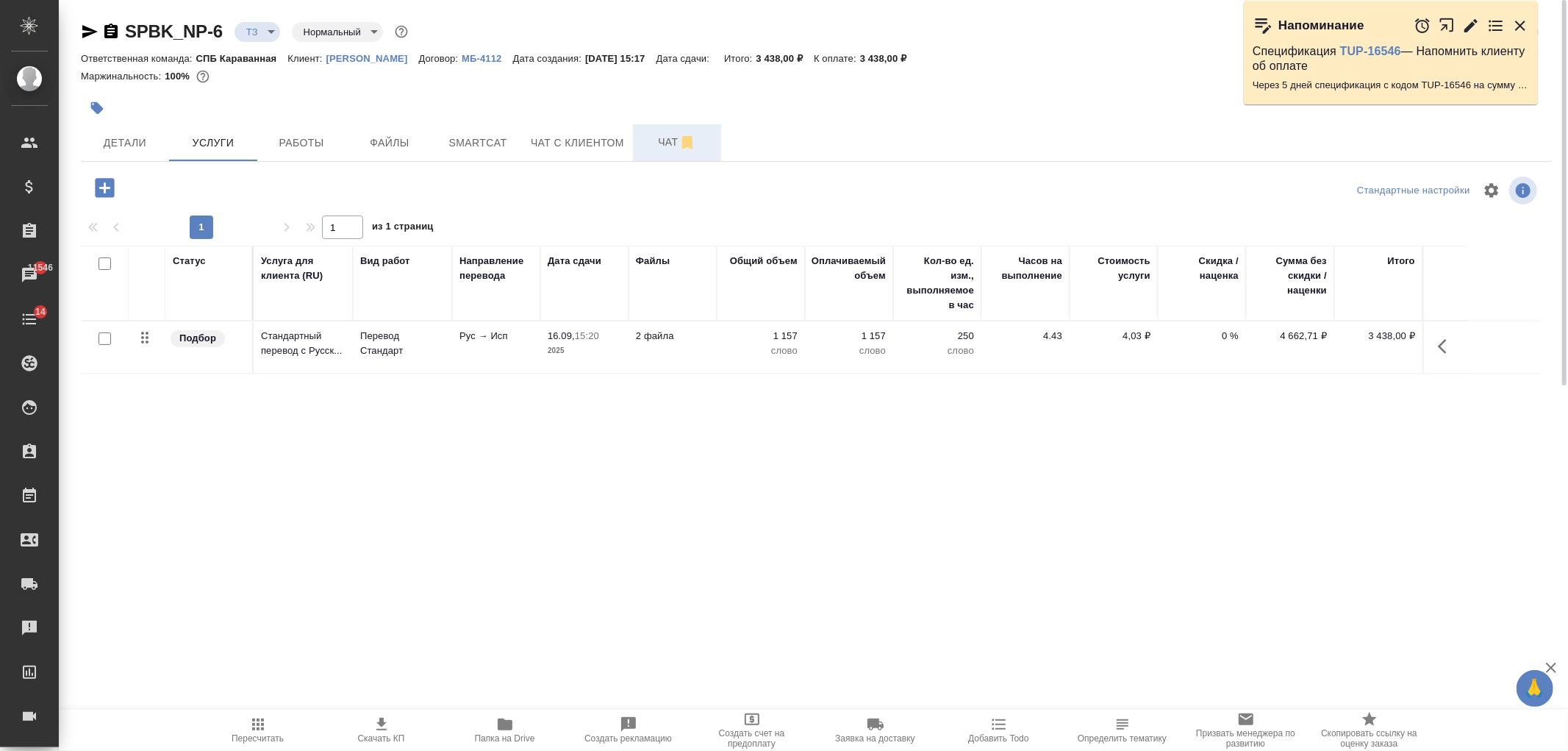
click at [648, 140] on span "Чат" at bounding box center [677, 142] width 71 height 18
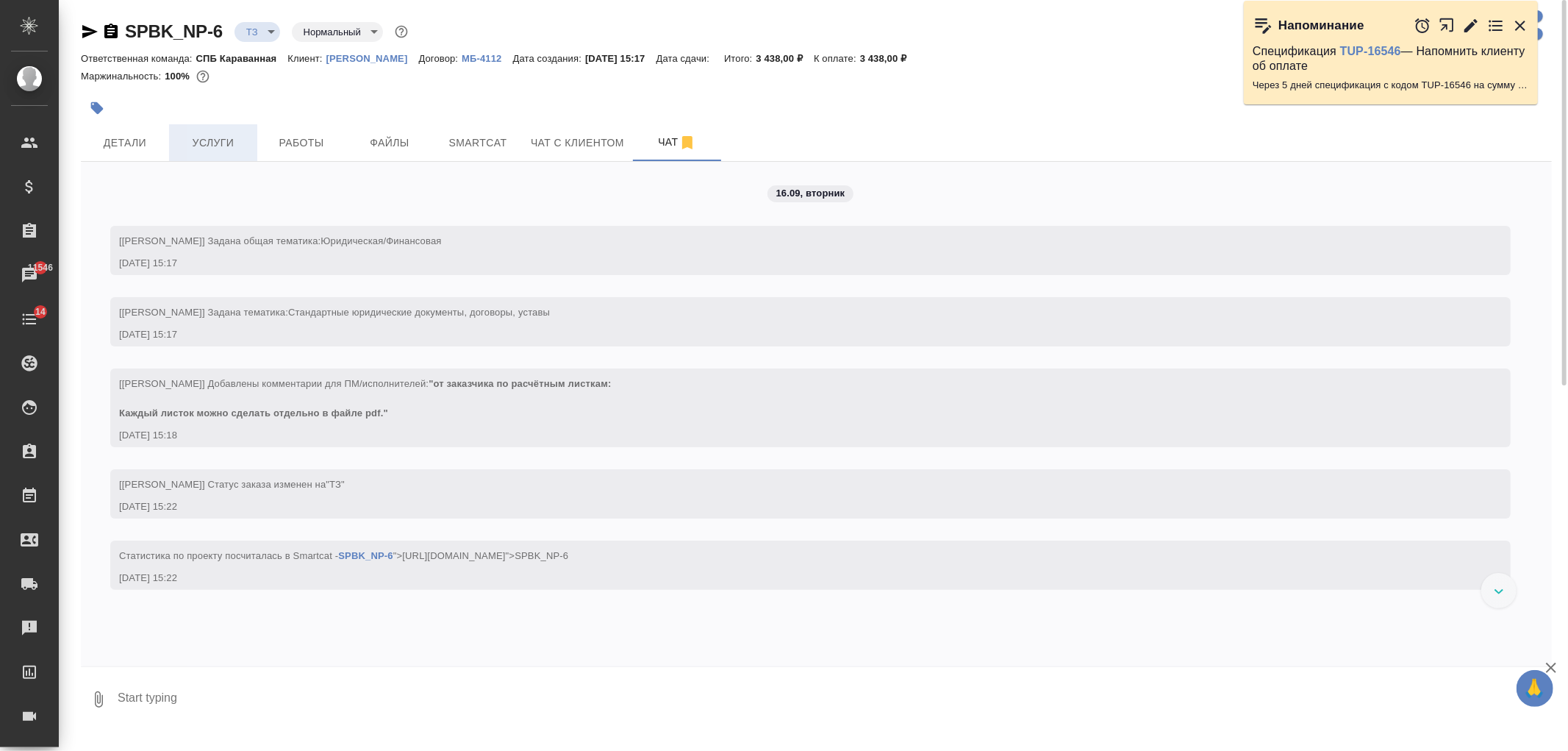
click at [193, 142] on span "Услуги" at bounding box center [213, 142] width 71 height 18
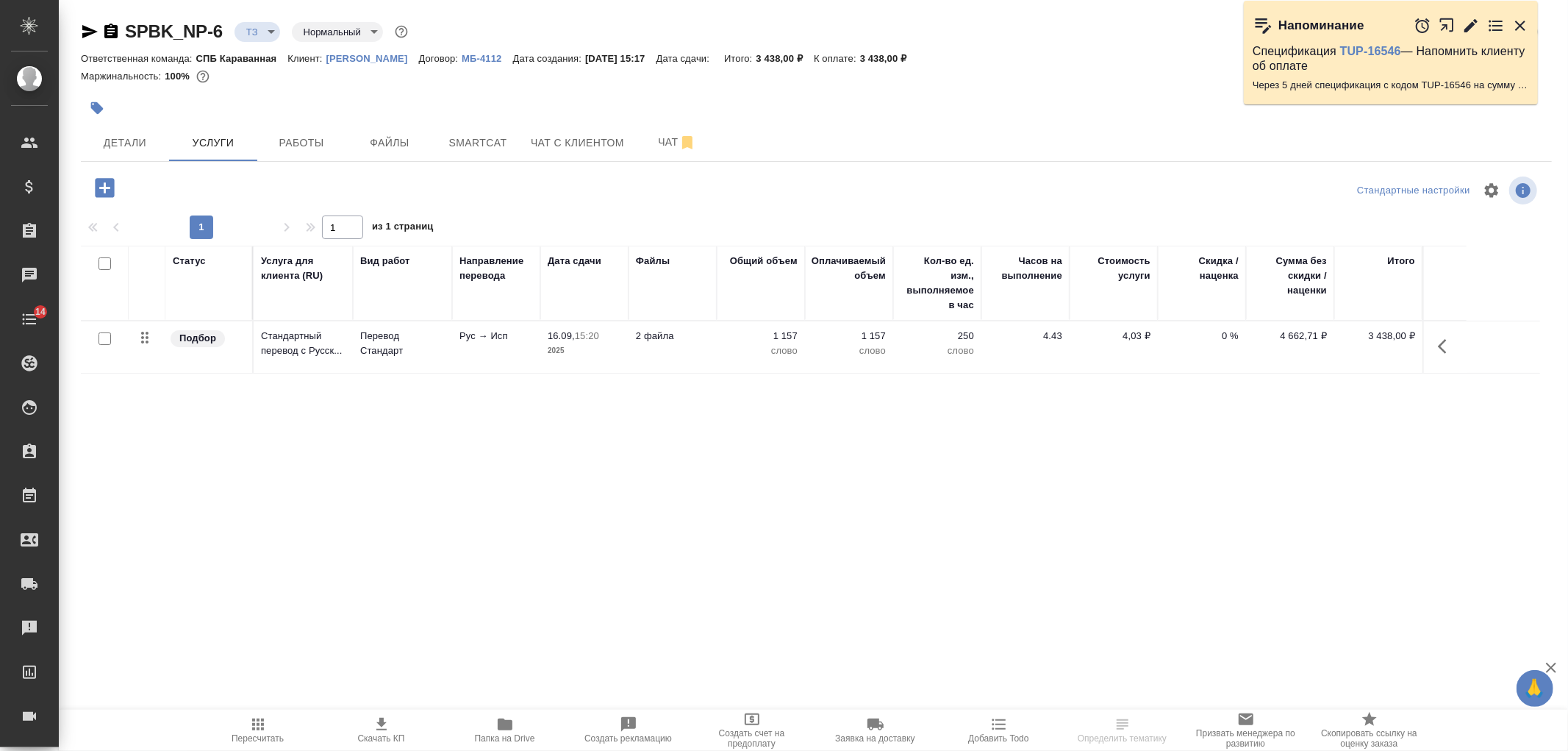
click at [116, 138] on span "Детали" at bounding box center [124, 142] width 71 height 18
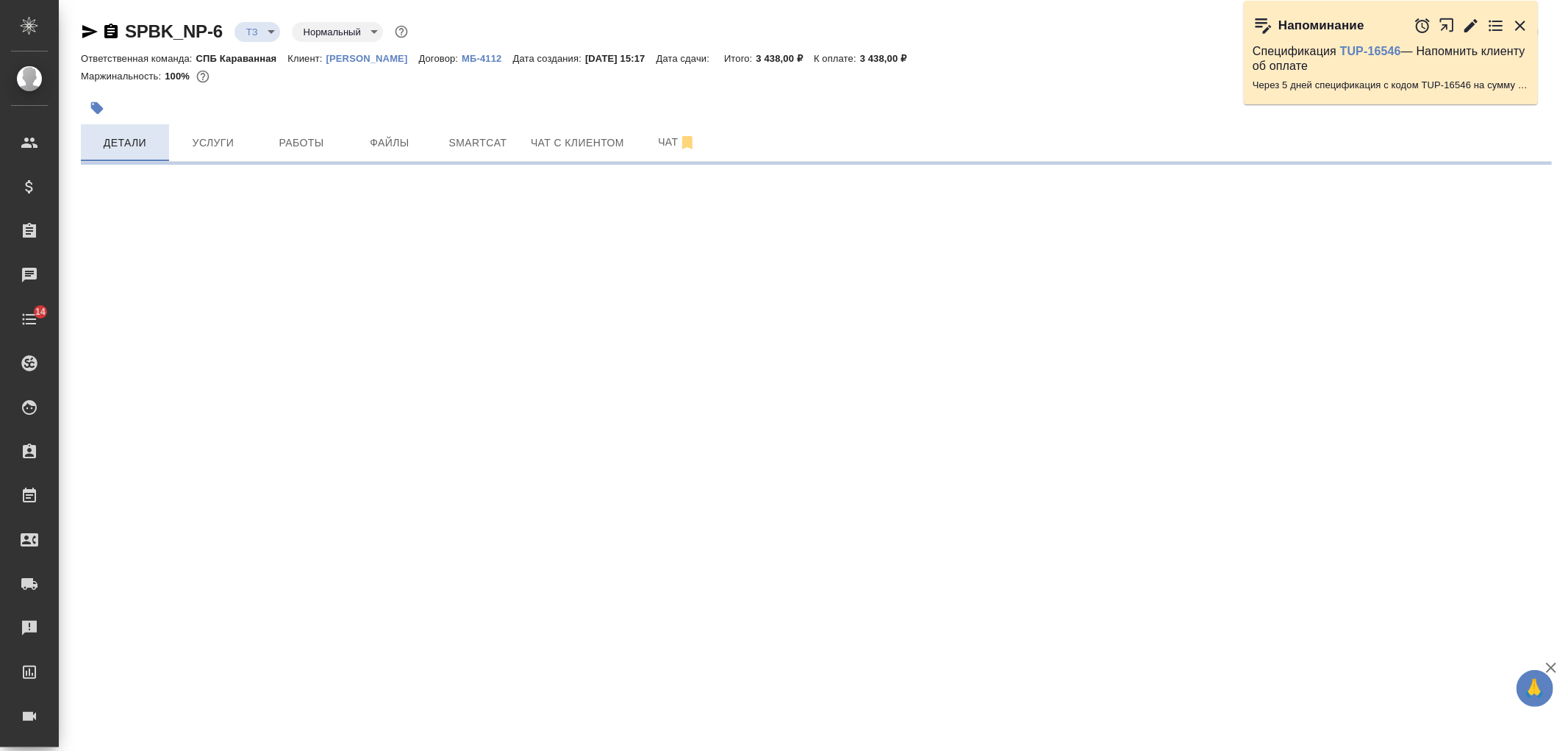
select select "RU"
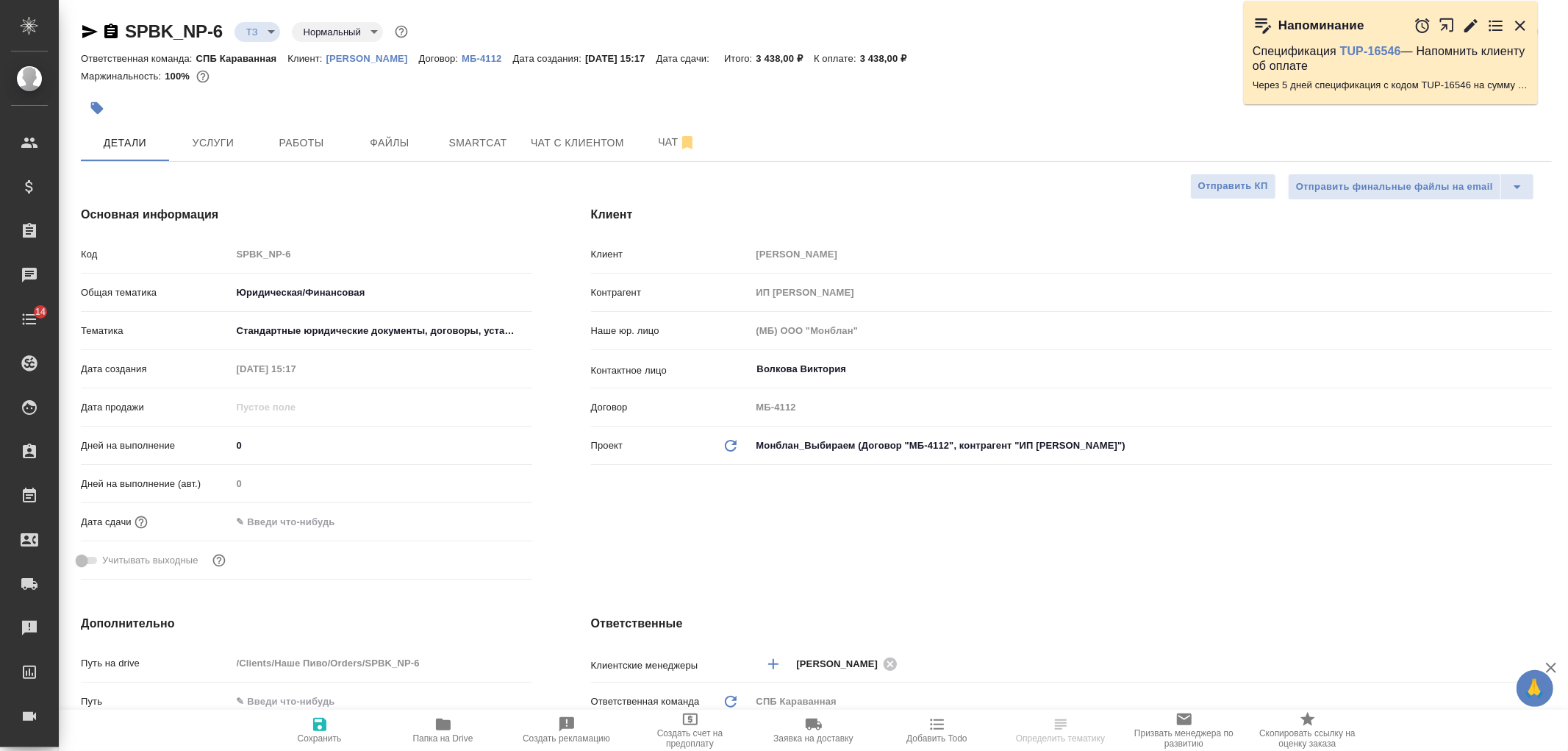
type textarea "x"
click at [895, 563] on div "[PERSON_NAME] [PERSON_NAME] ИП [PERSON_NAME] юр. лицо (МБ) ООО "Монблан" Контак…" at bounding box center [1071, 395] width 1019 height 438
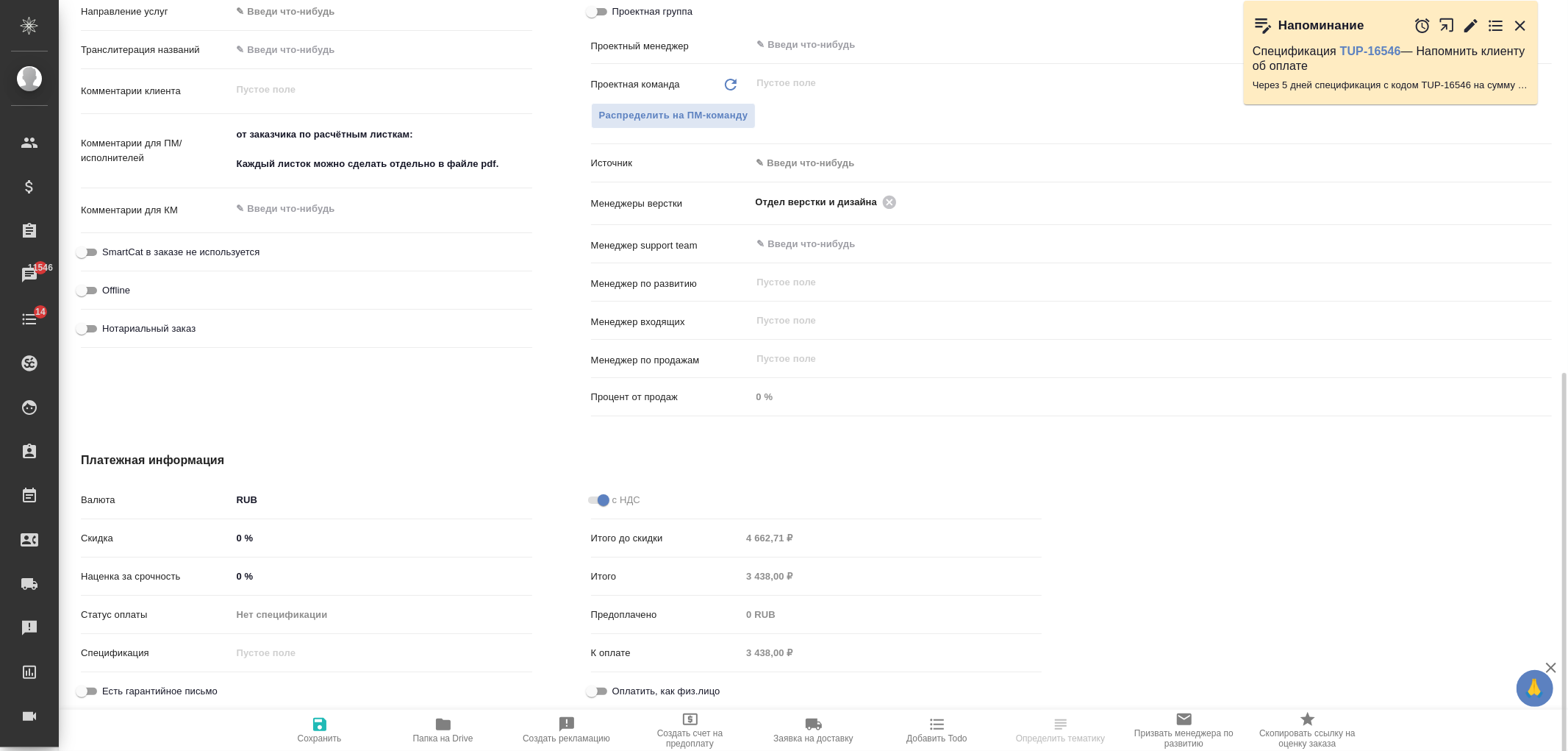
scroll to position [730, 0]
click at [806, 460] on div "с НДС Итого до скидки 4 662,71 ₽ Итого 3 438,00 ₽ Предоплачено 0 RUB К оплате 3…" at bounding box center [816, 599] width 511 height 288
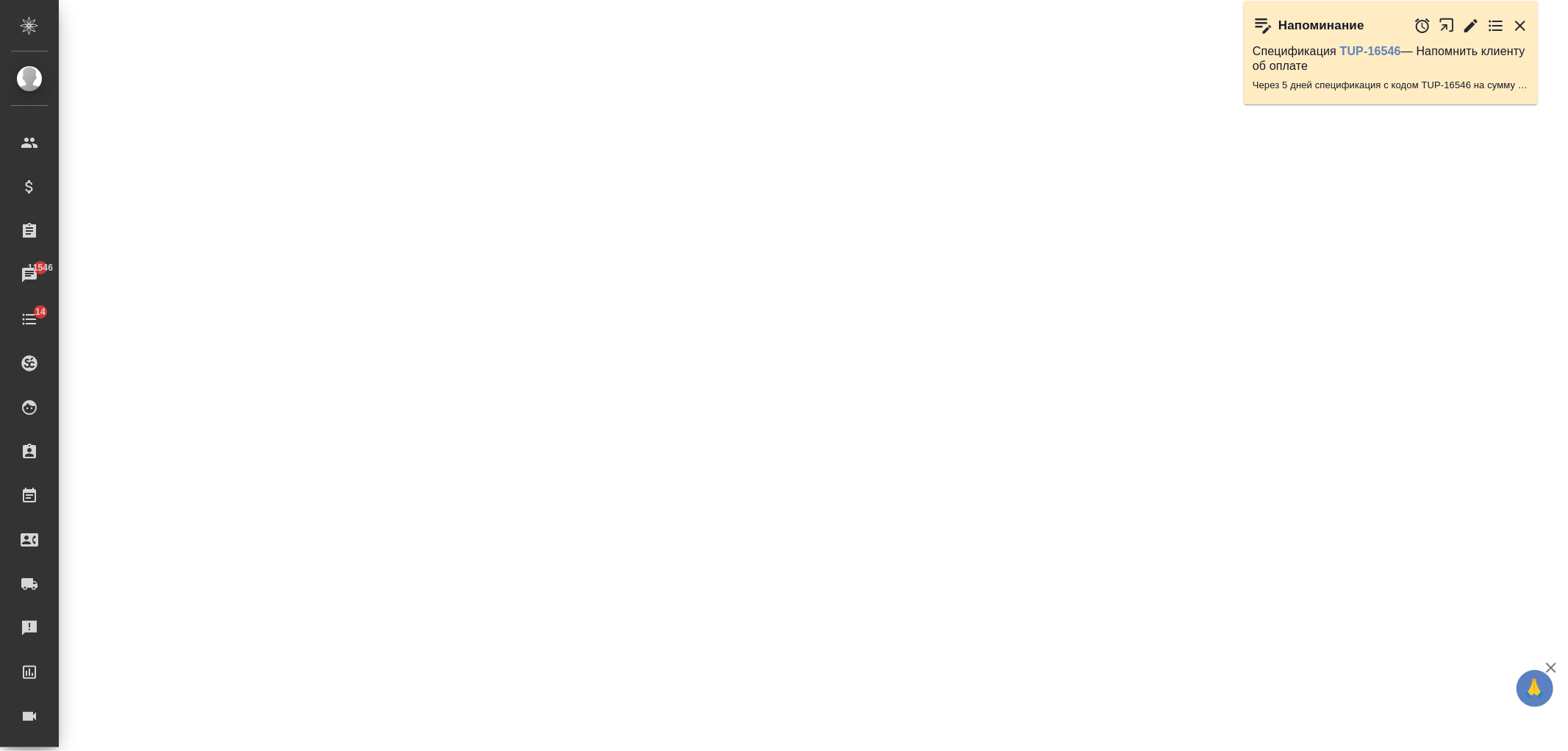
select select "RU"
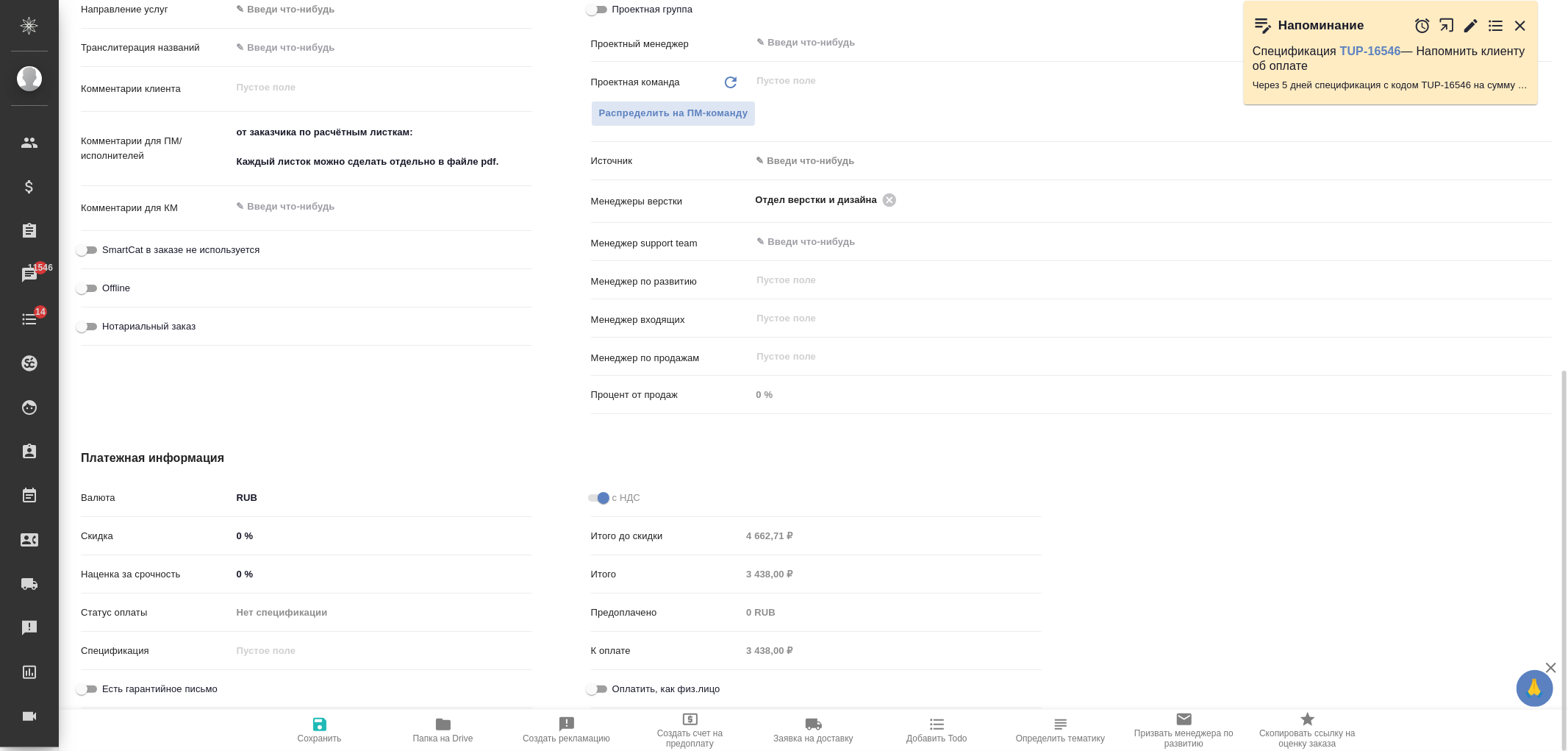
type textarea "x"
click at [806, 460] on div "с НДС Итого до скидки 4 662,71 ₽ Итого 3 438,00 ₽ Предоплачено 0 RUB К оплате 3…" at bounding box center [816, 599] width 511 height 288
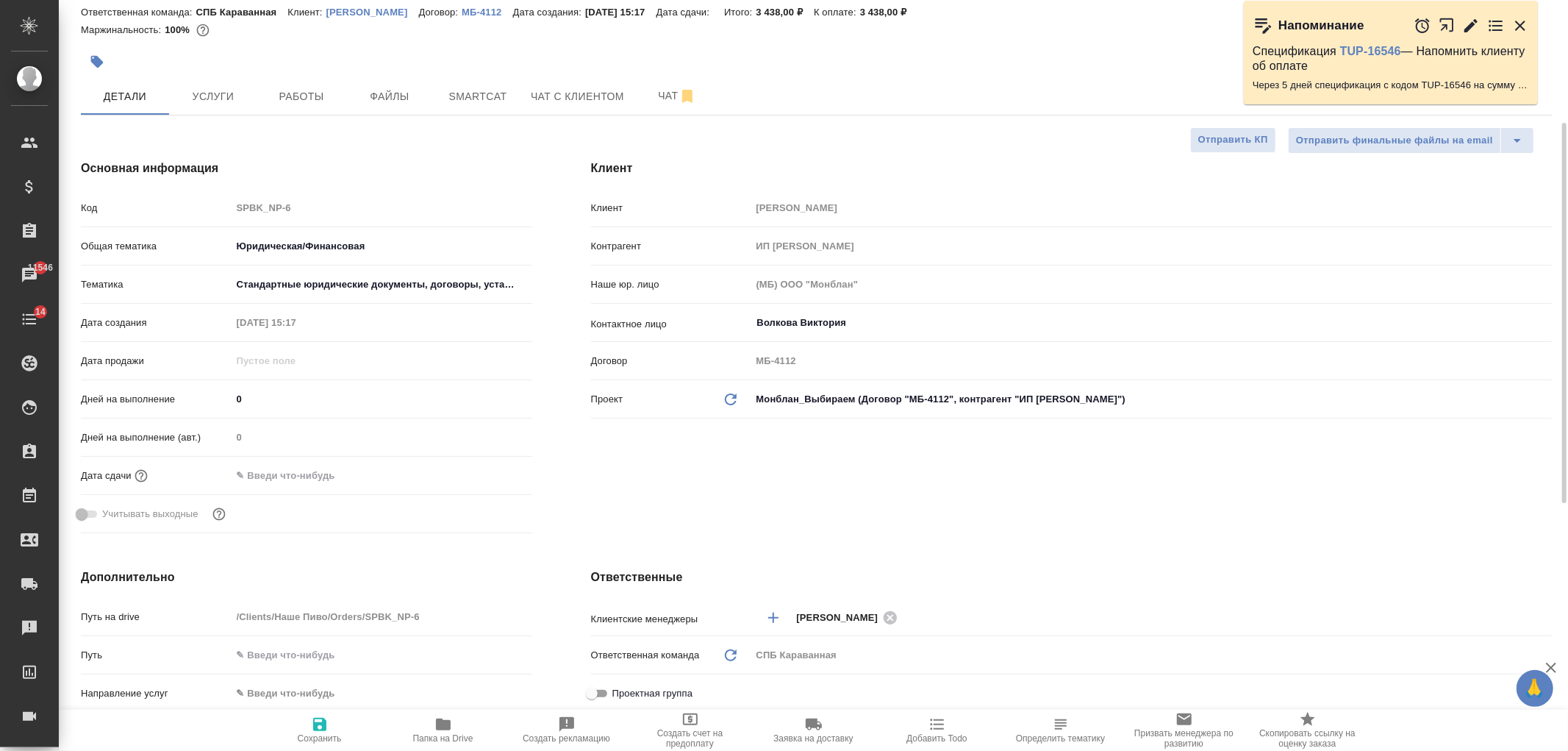
scroll to position [0, 0]
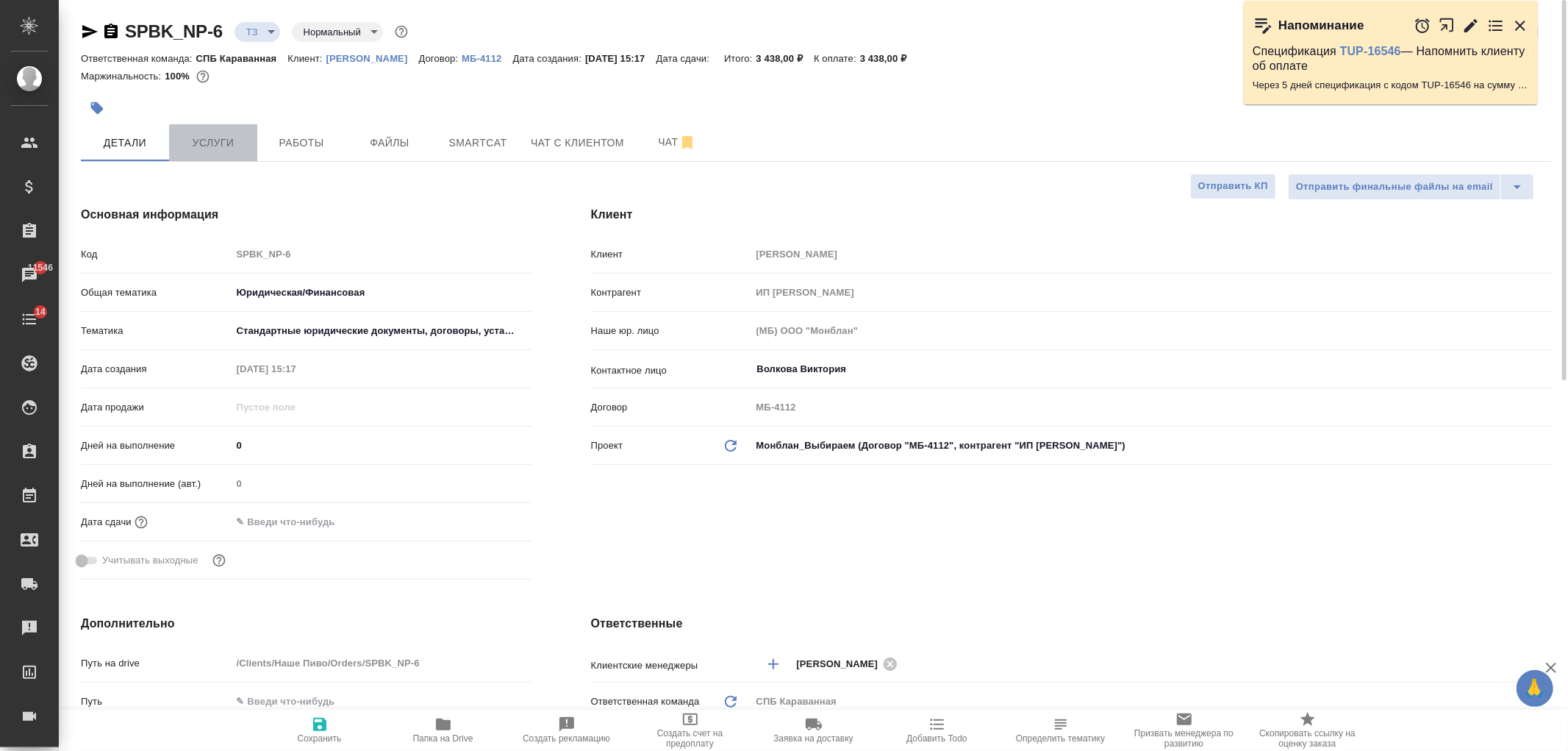
click at [229, 149] on span "Услуги" at bounding box center [213, 142] width 71 height 18
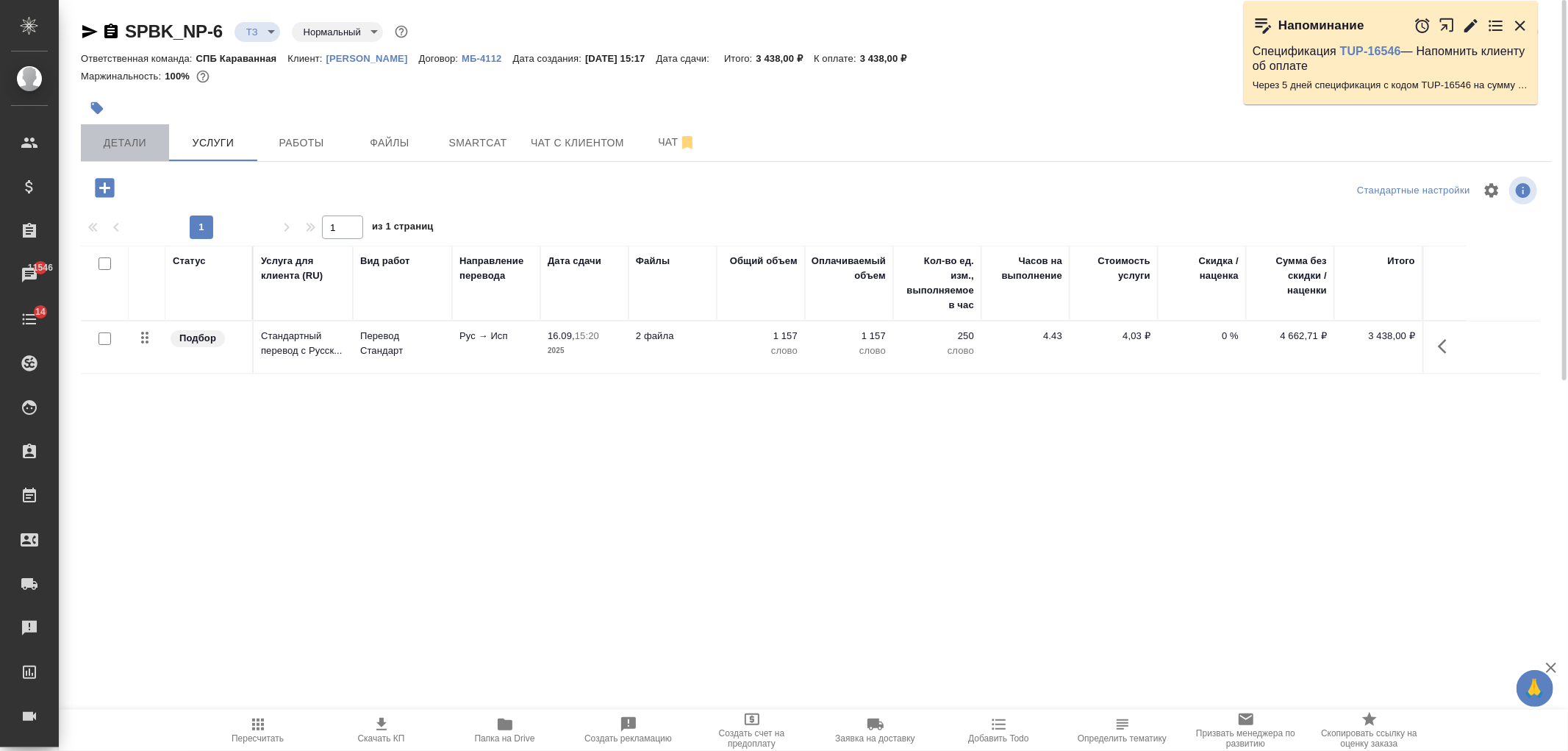
click at [123, 141] on span "Детали" at bounding box center [124, 142] width 71 height 18
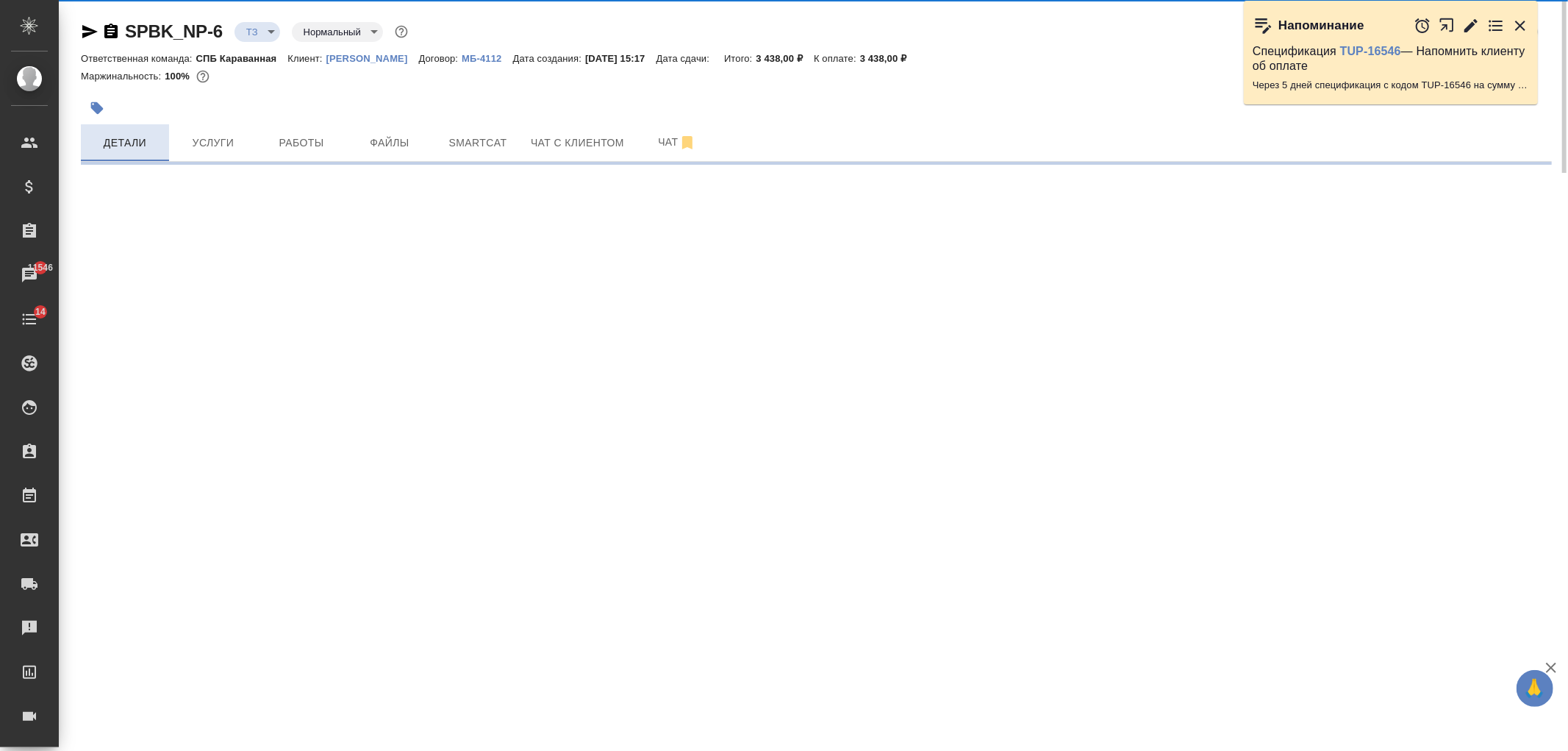
select select "RU"
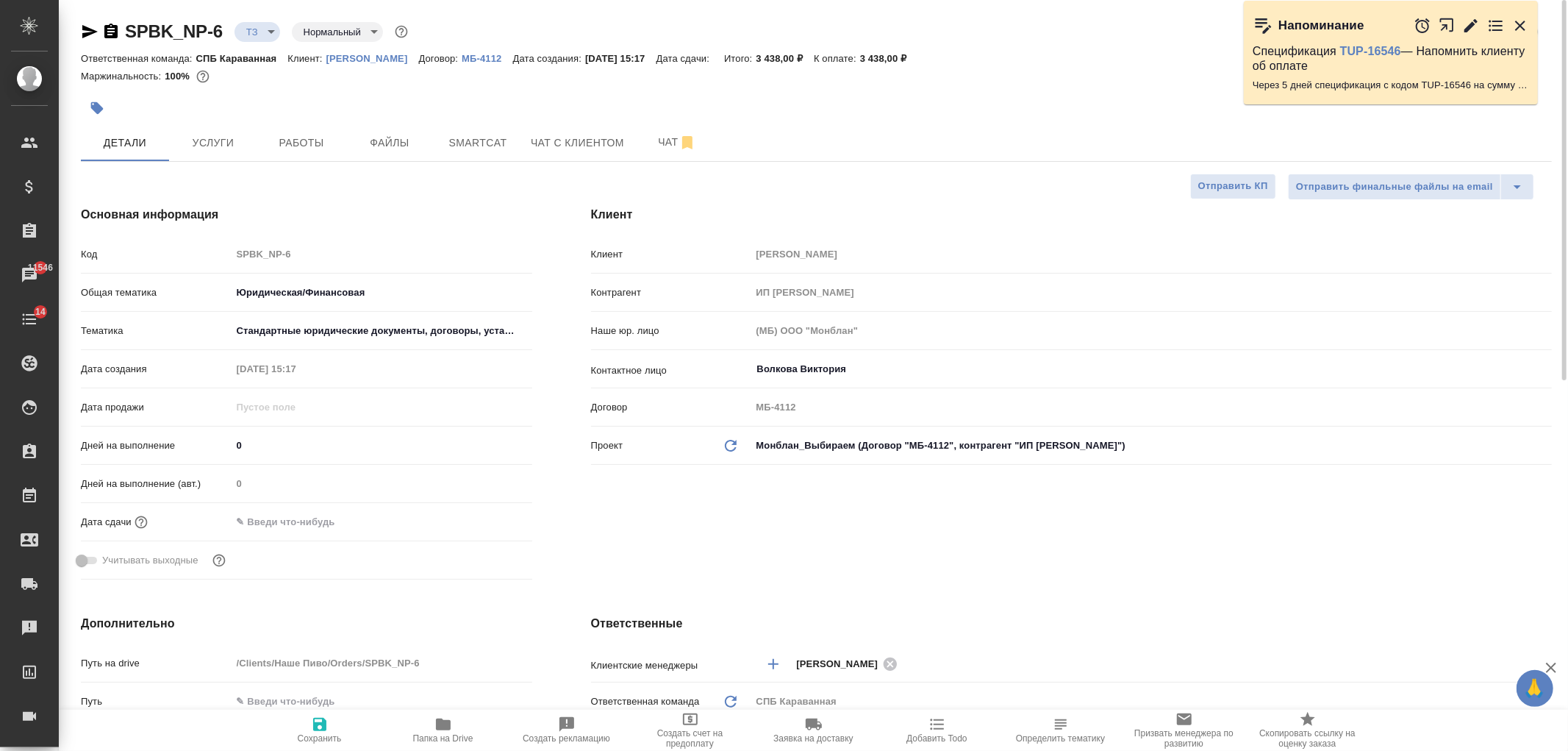
type textarea "x"
click at [277, 522] on input "text" at bounding box center [296, 521] width 128 height 21
click at [489, 520] on icon "button" at bounding box center [490, 521] width 18 height 18
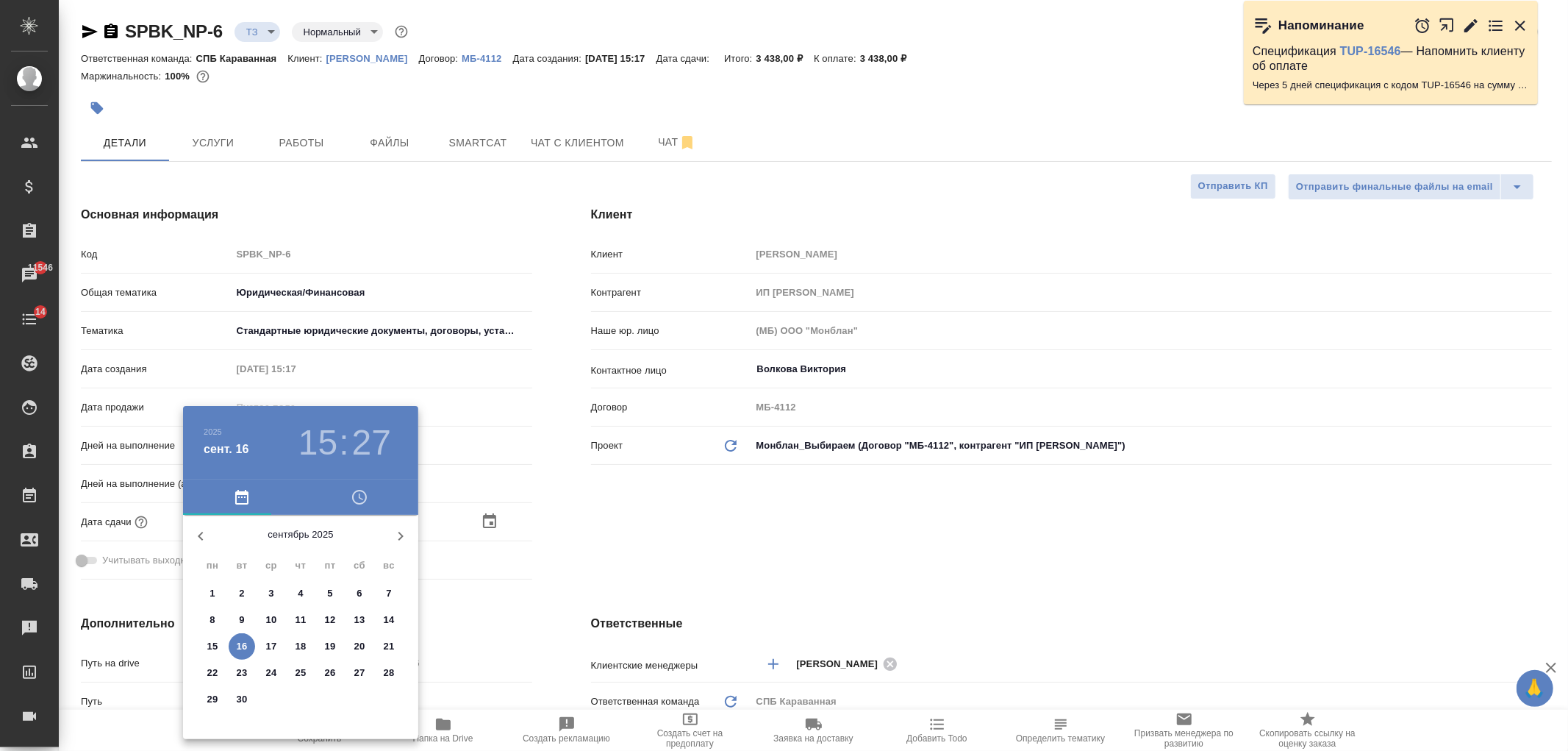
click at [281, 644] on span "17" at bounding box center [271, 646] width 27 height 15
type input "17.09.2025 15:27"
type textarea "x"
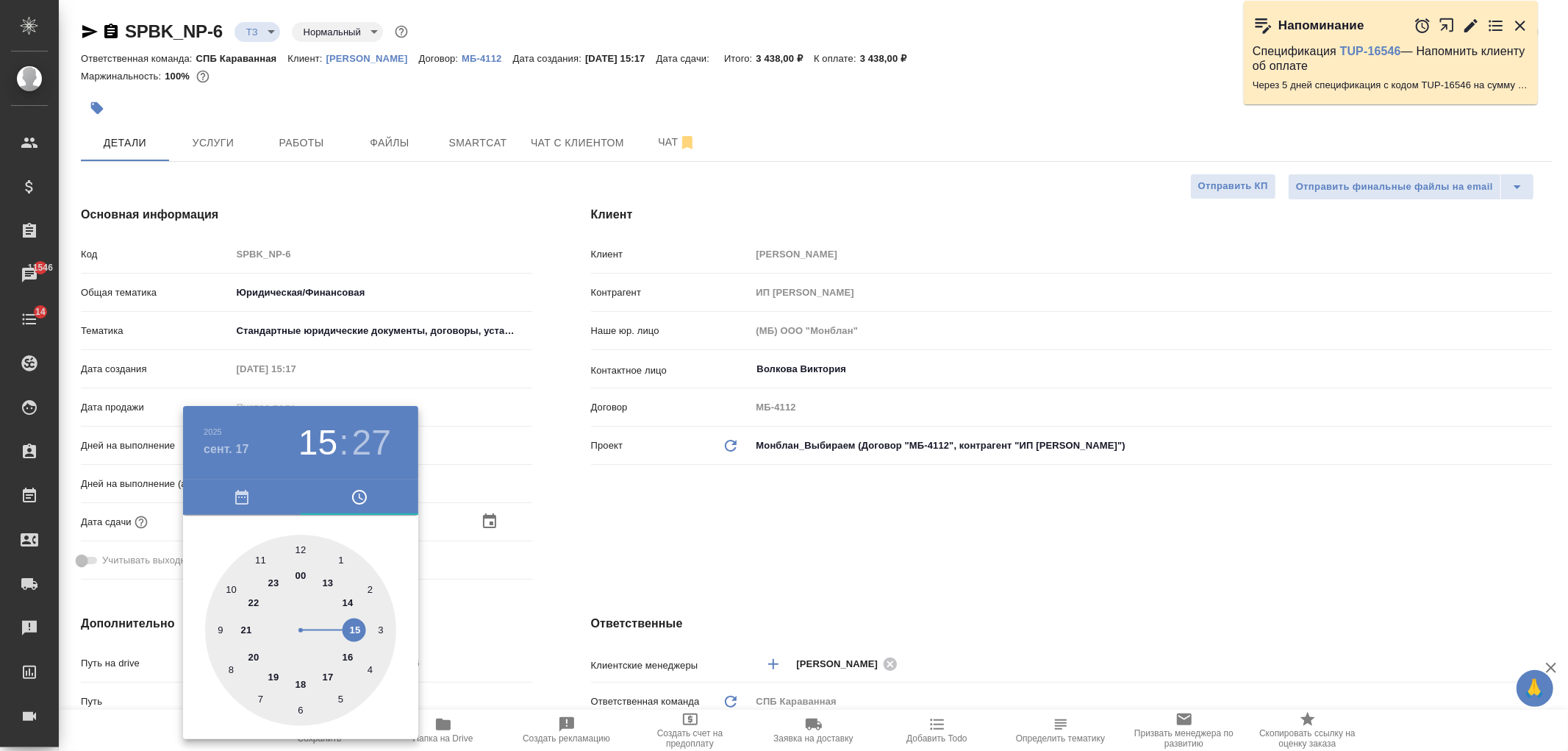
click at [330, 673] on div at bounding box center [301, 630] width 191 height 191
type input "17.09.2025 17:27"
type textarea "x"
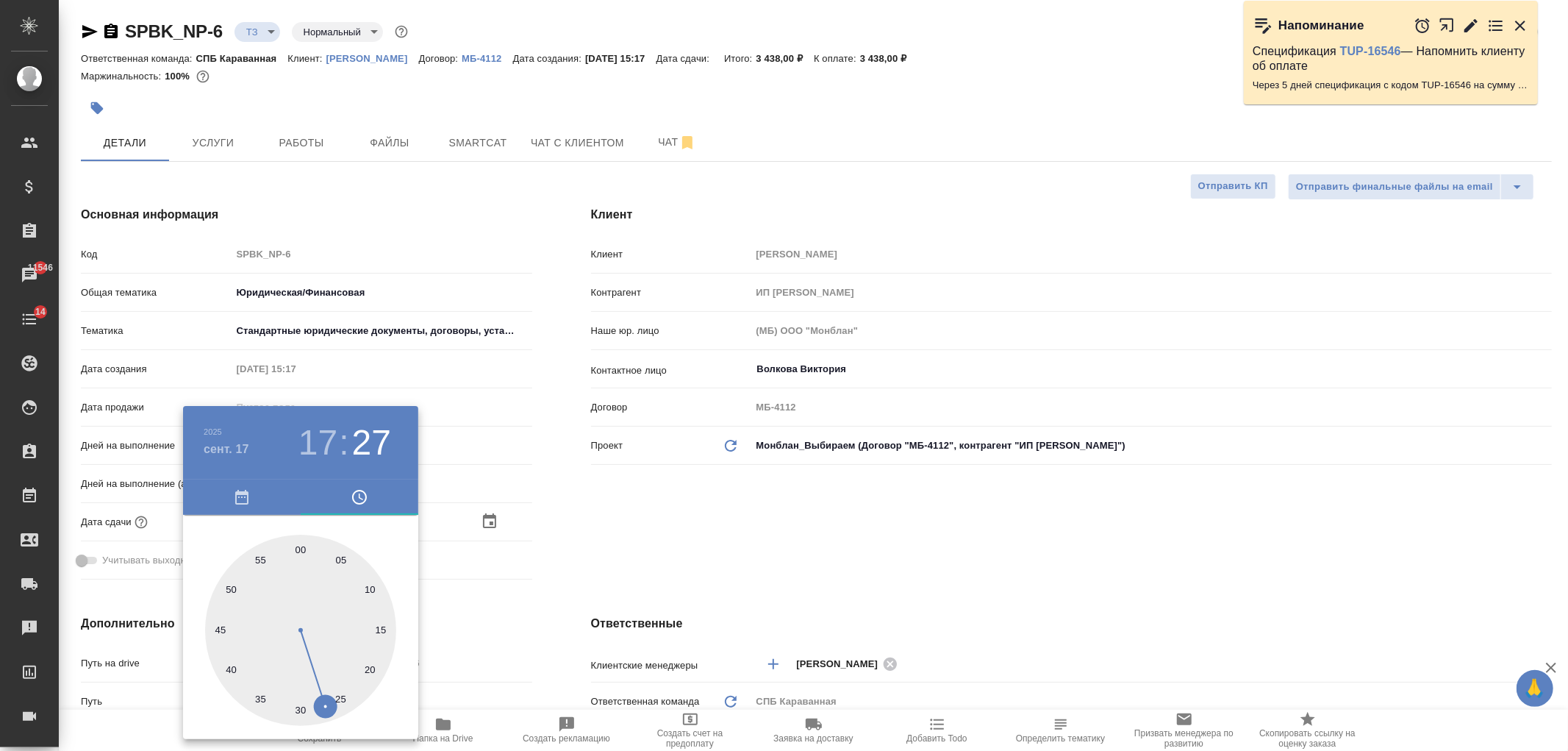
click at [302, 548] on div at bounding box center [301, 630] width 191 height 191
type input "17.09.2025 17:00"
type textarea "x"
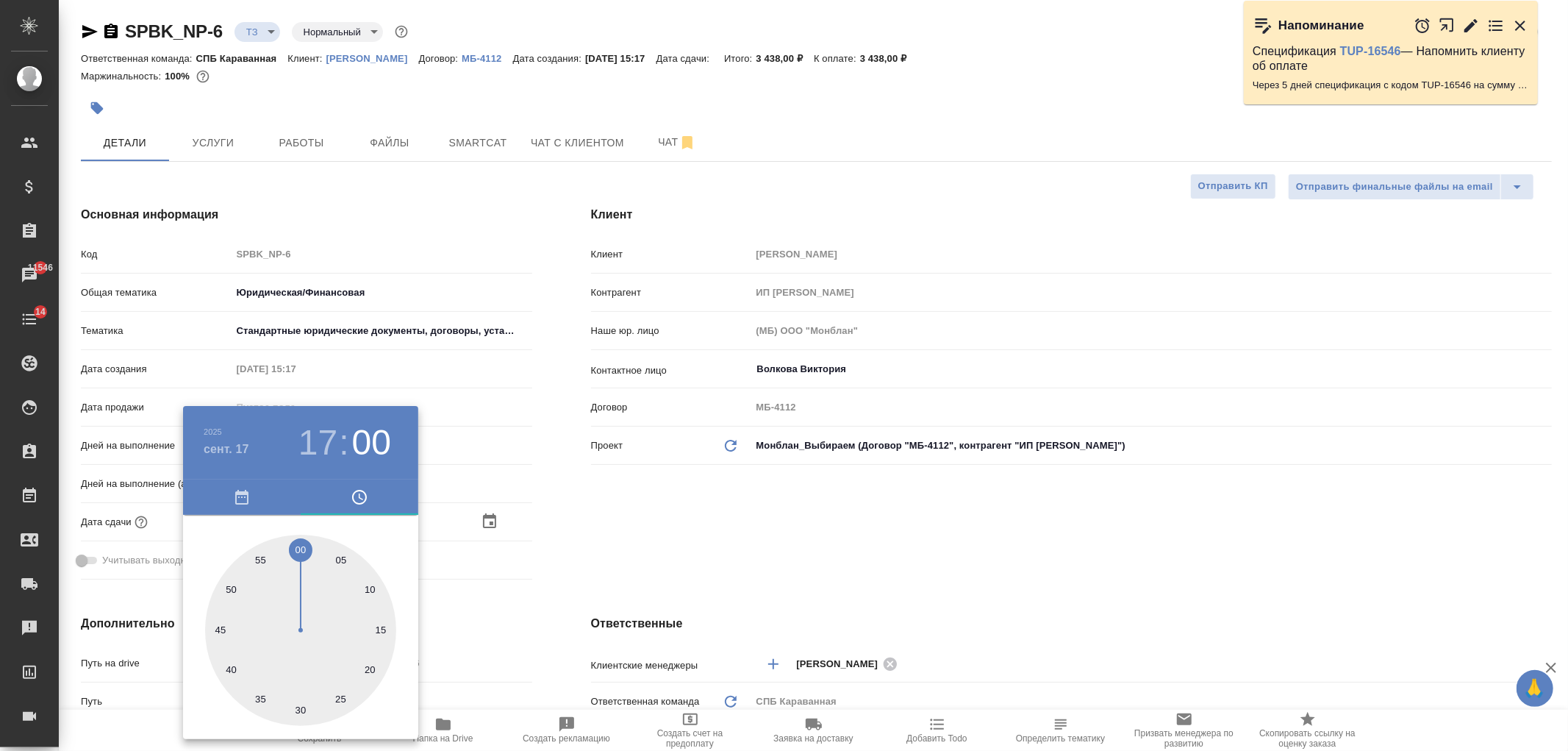
click at [692, 499] on div at bounding box center [784, 376] width 1568 height 751
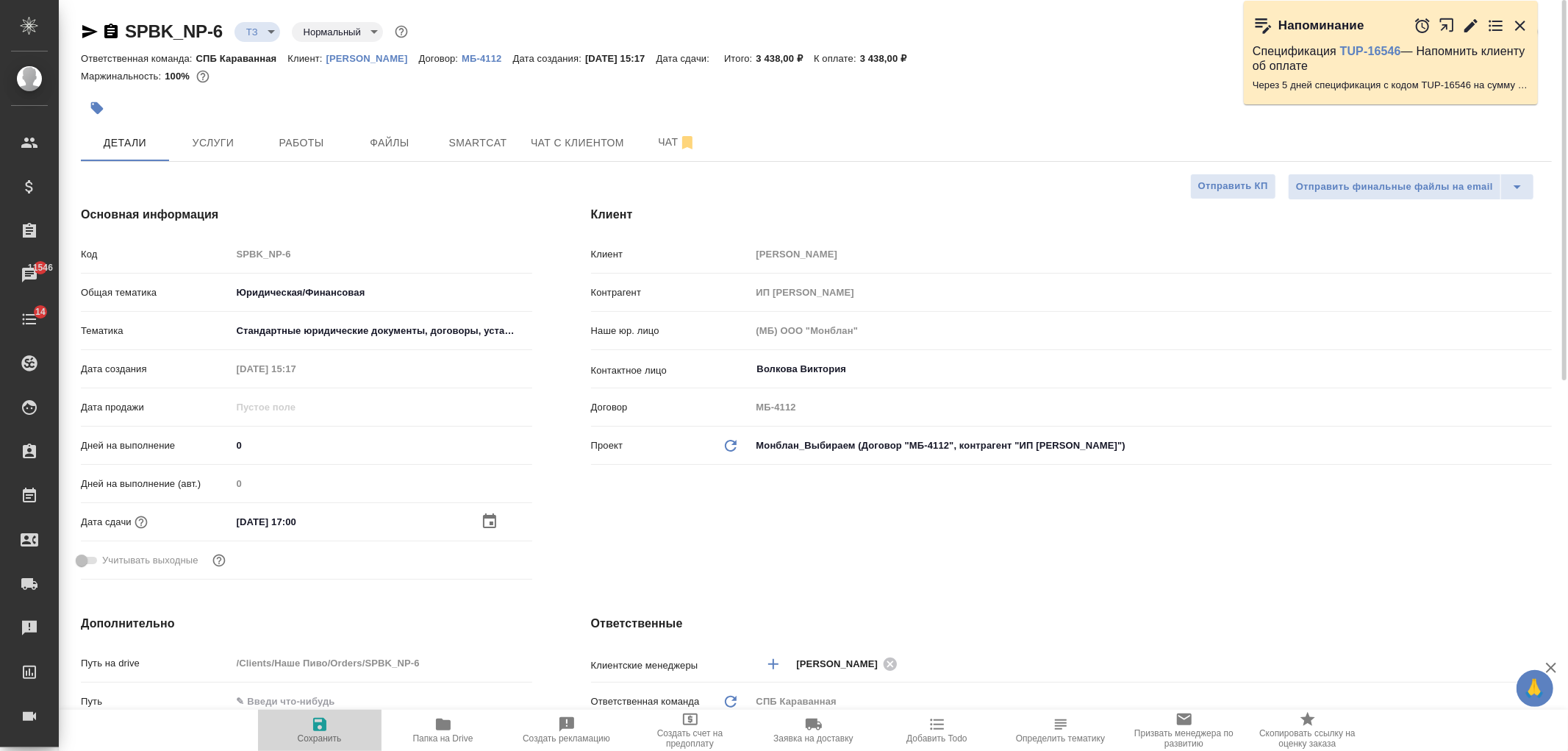
click at [328, 728] on icon "button" at bounding box center [320, 725] width 18 height 18
type textarea "x"
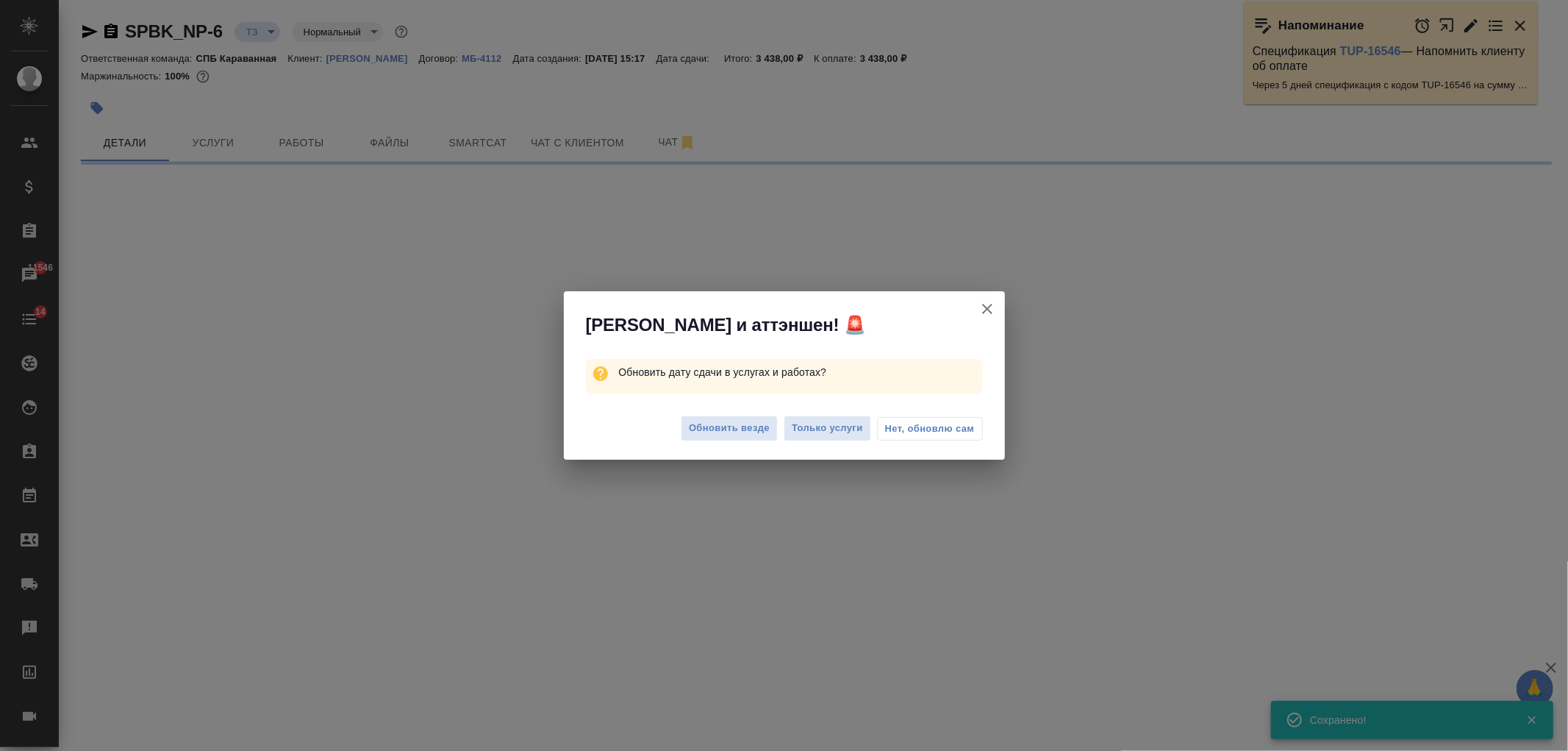
select select "RU"
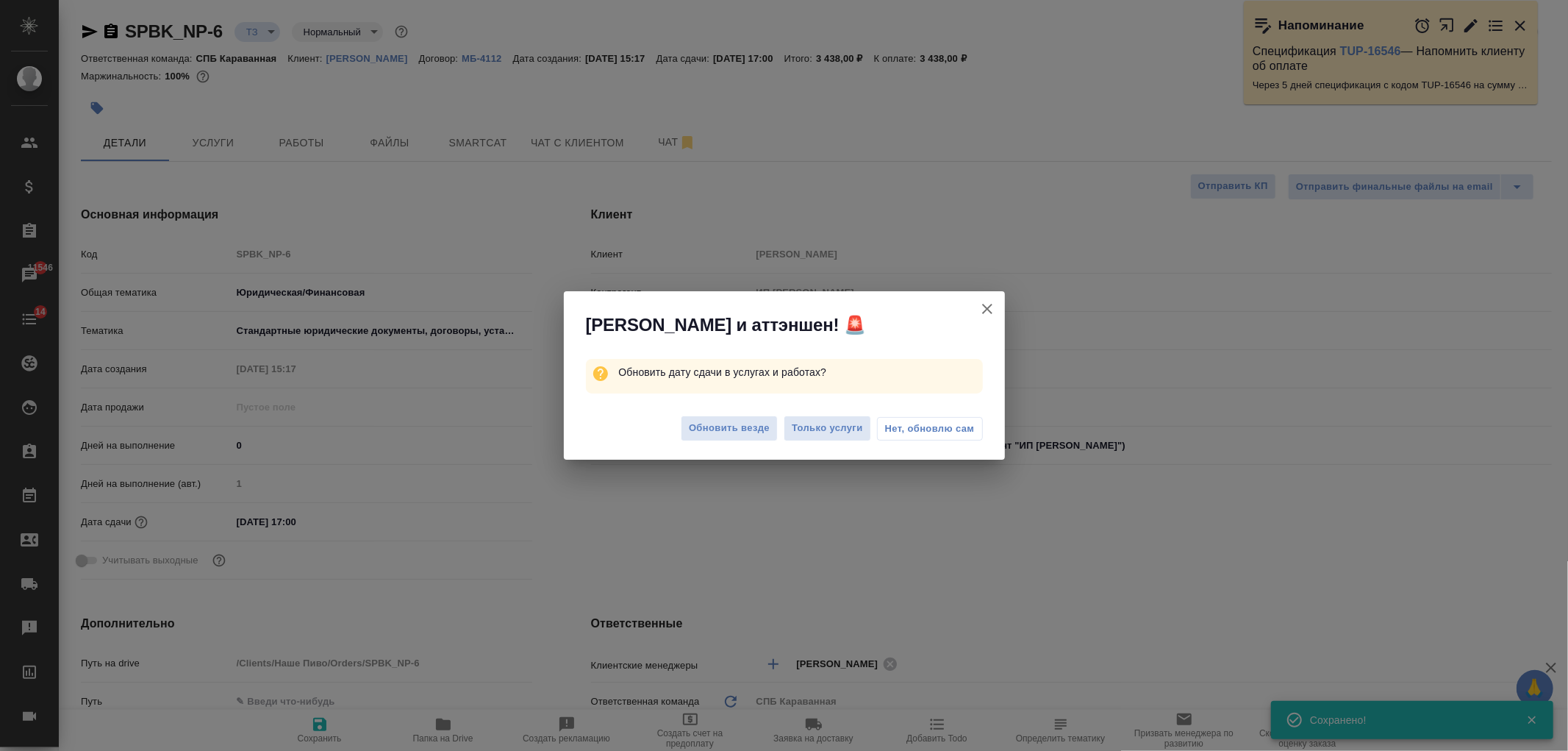
type textarea "x"
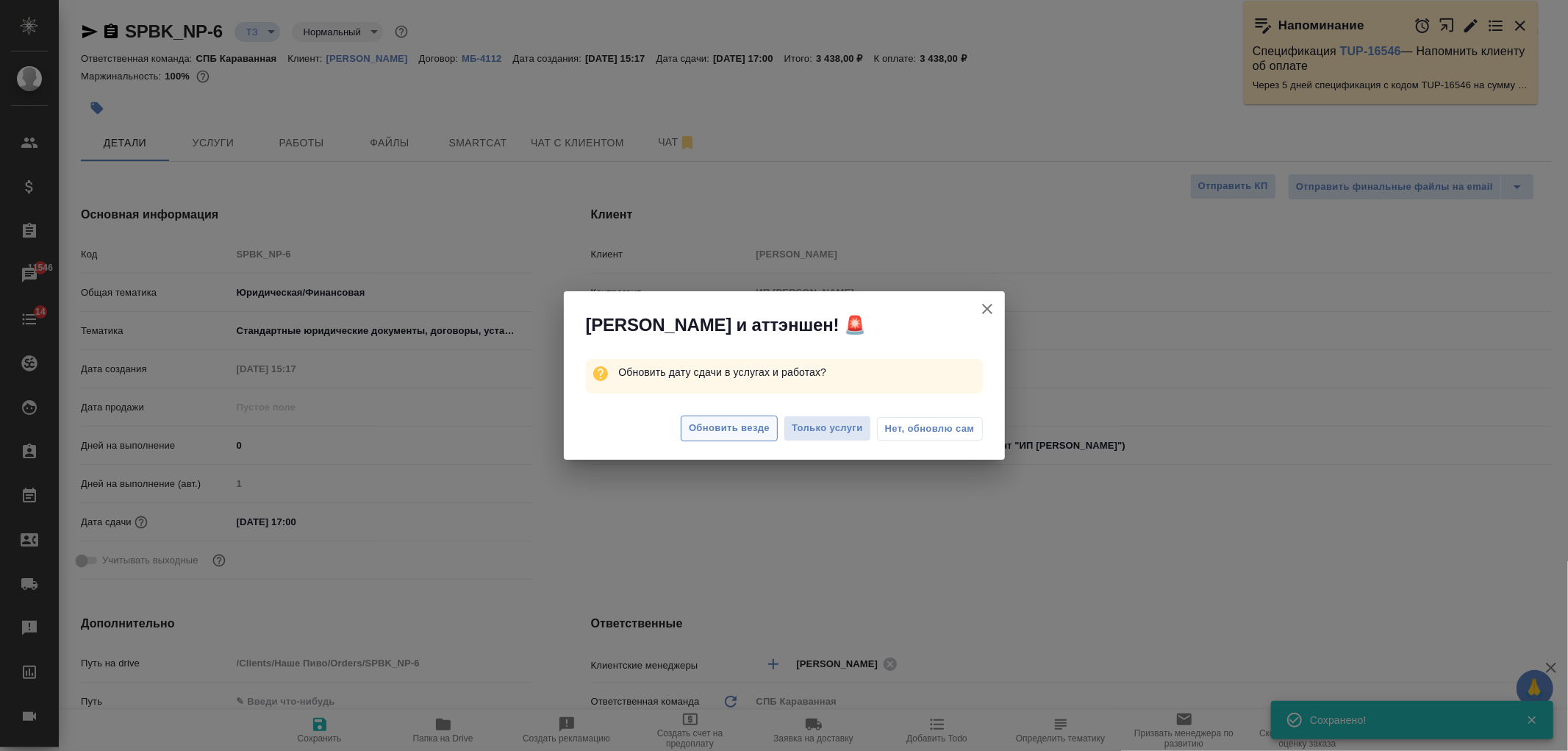
type textarea "x"
click at [731, 429] on span "Обновить везде" at bounding box center [729, 428] width 81 height 17
type textarea "x"
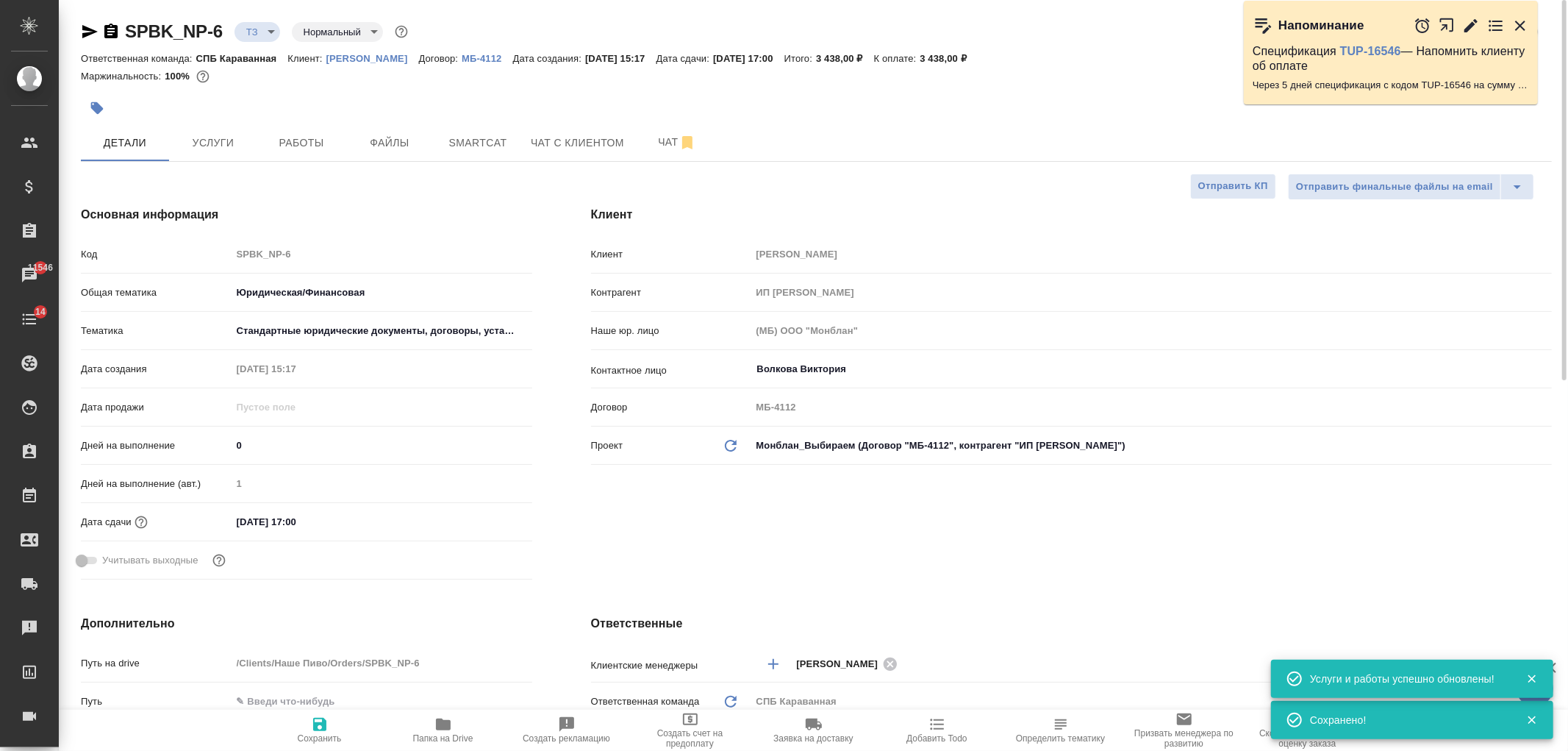
type textarea "x"
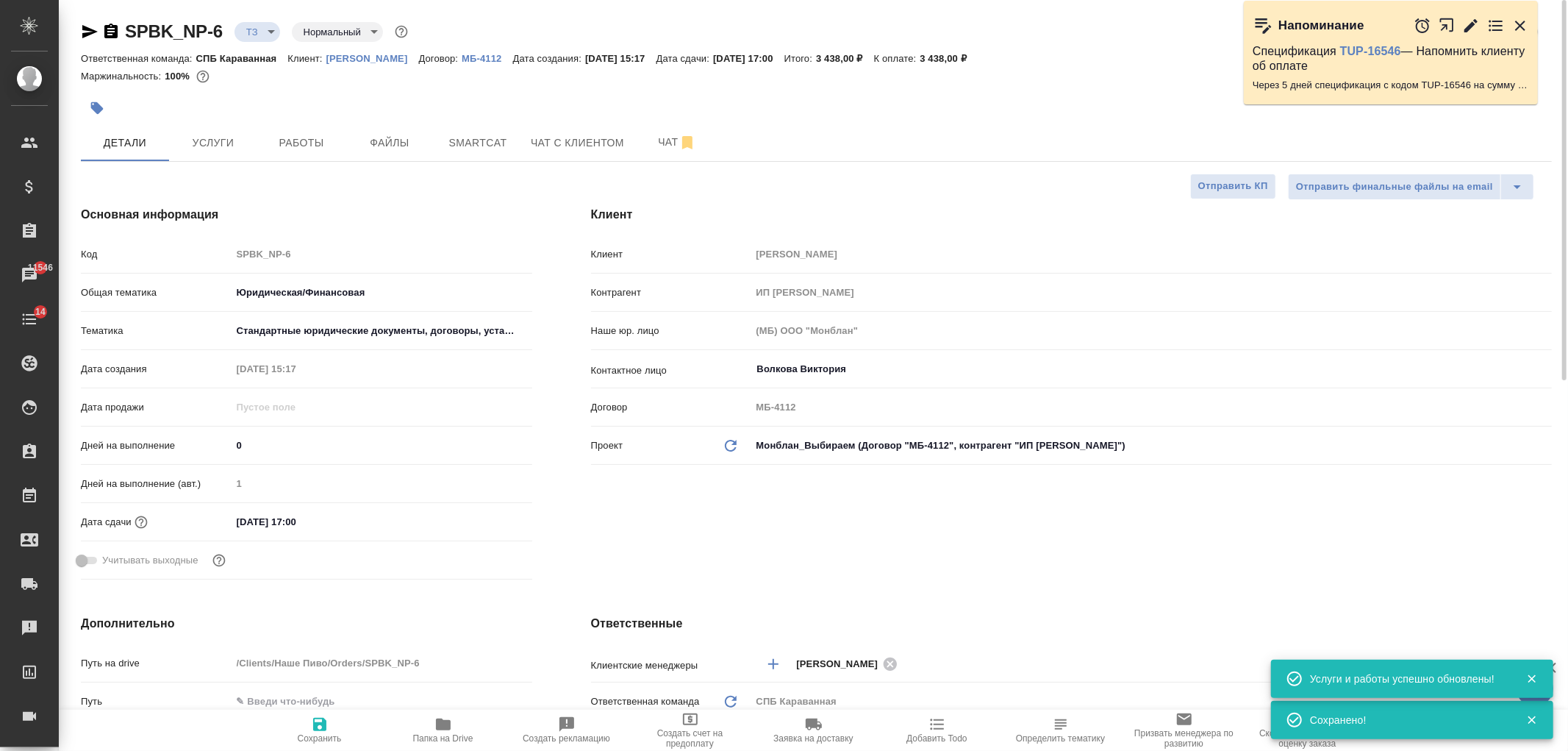
type textarea "x"
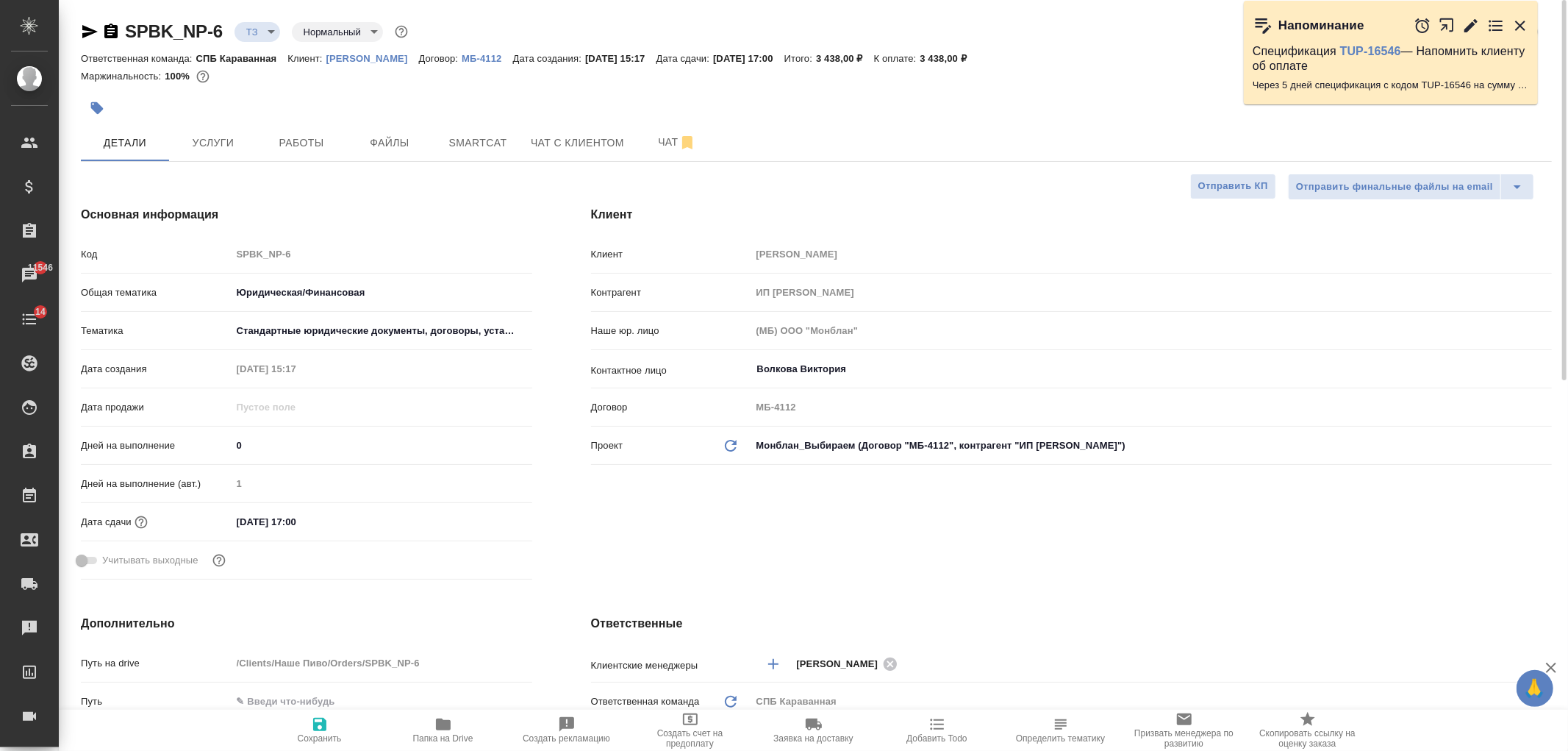
type textarea "x"
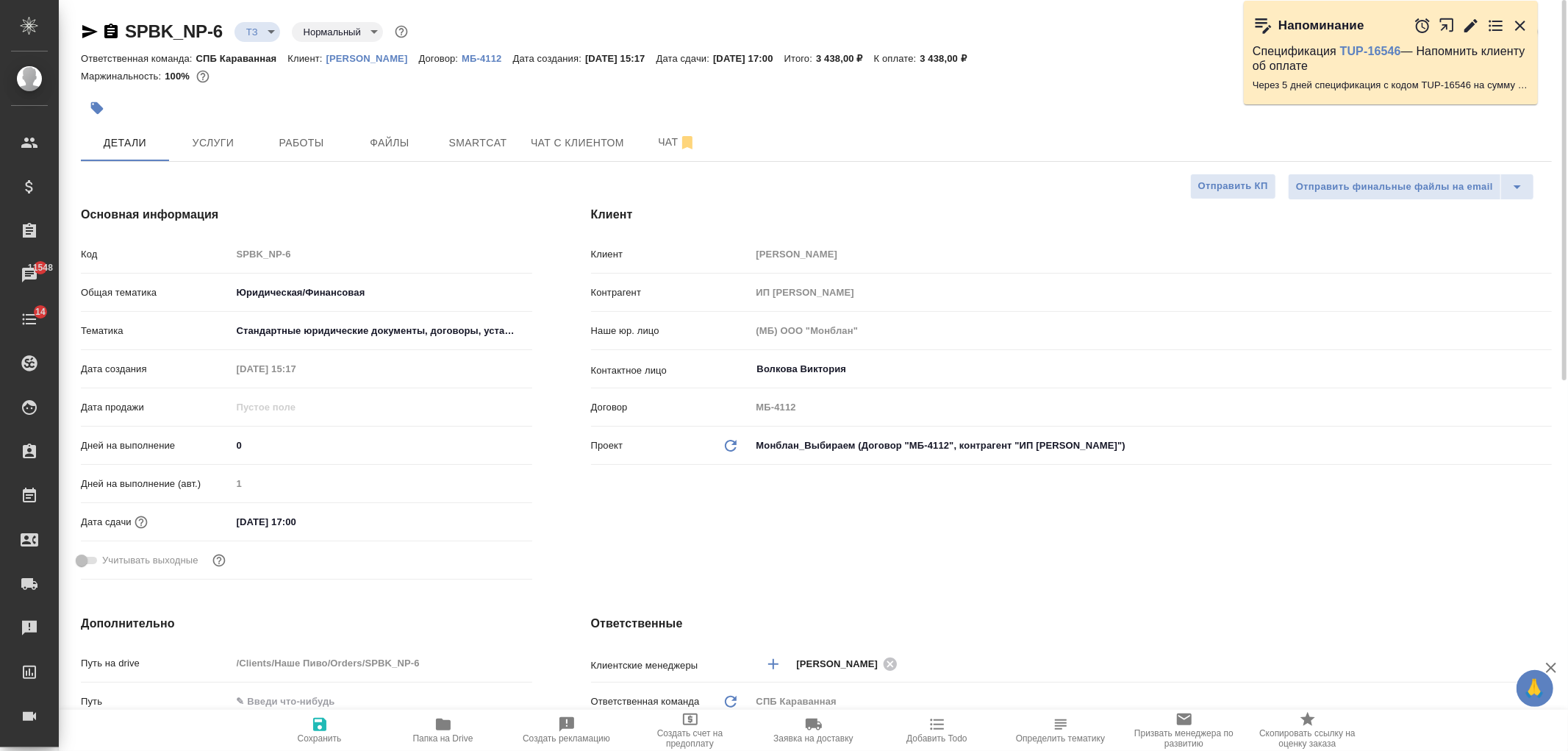
type textarea "x"
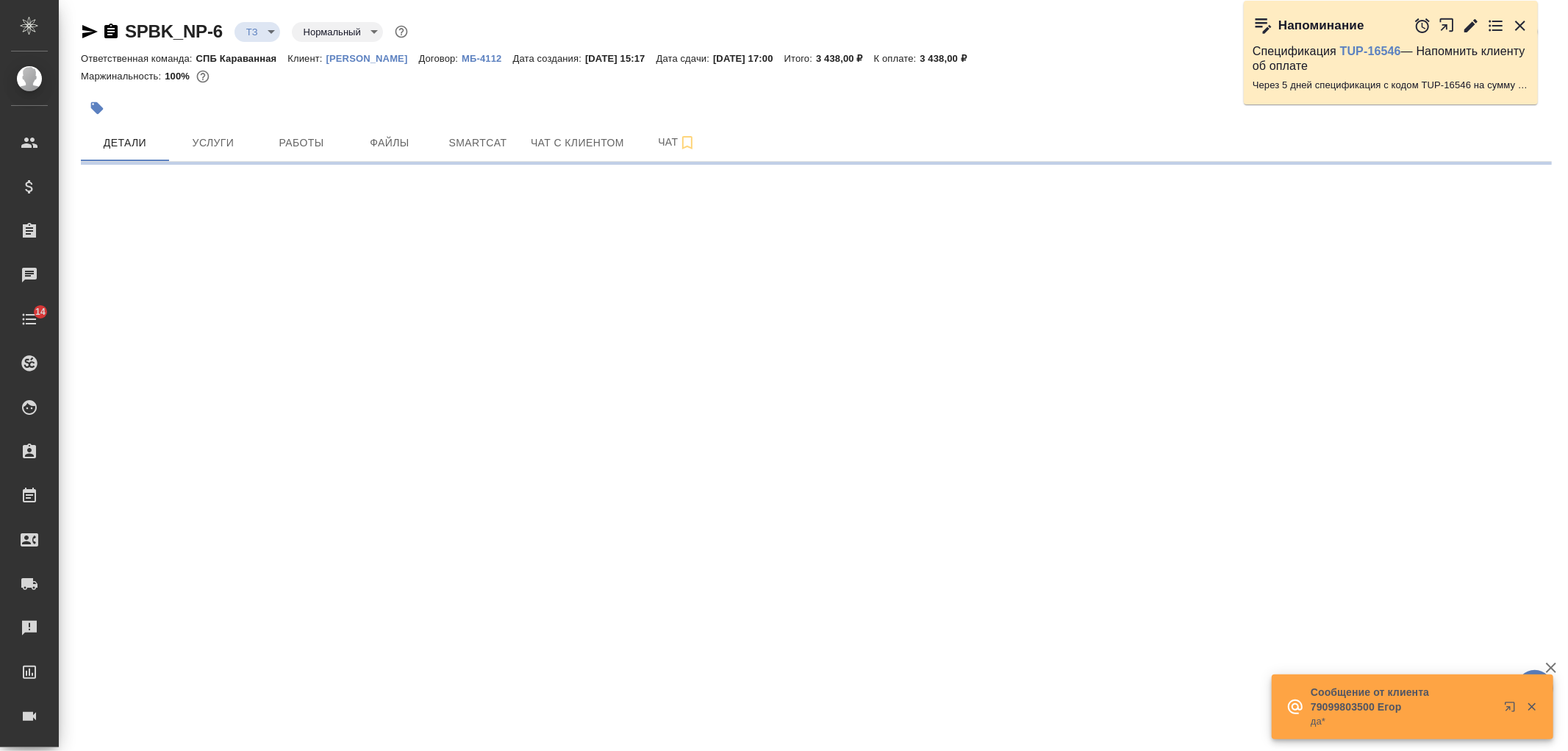
select select "RU"
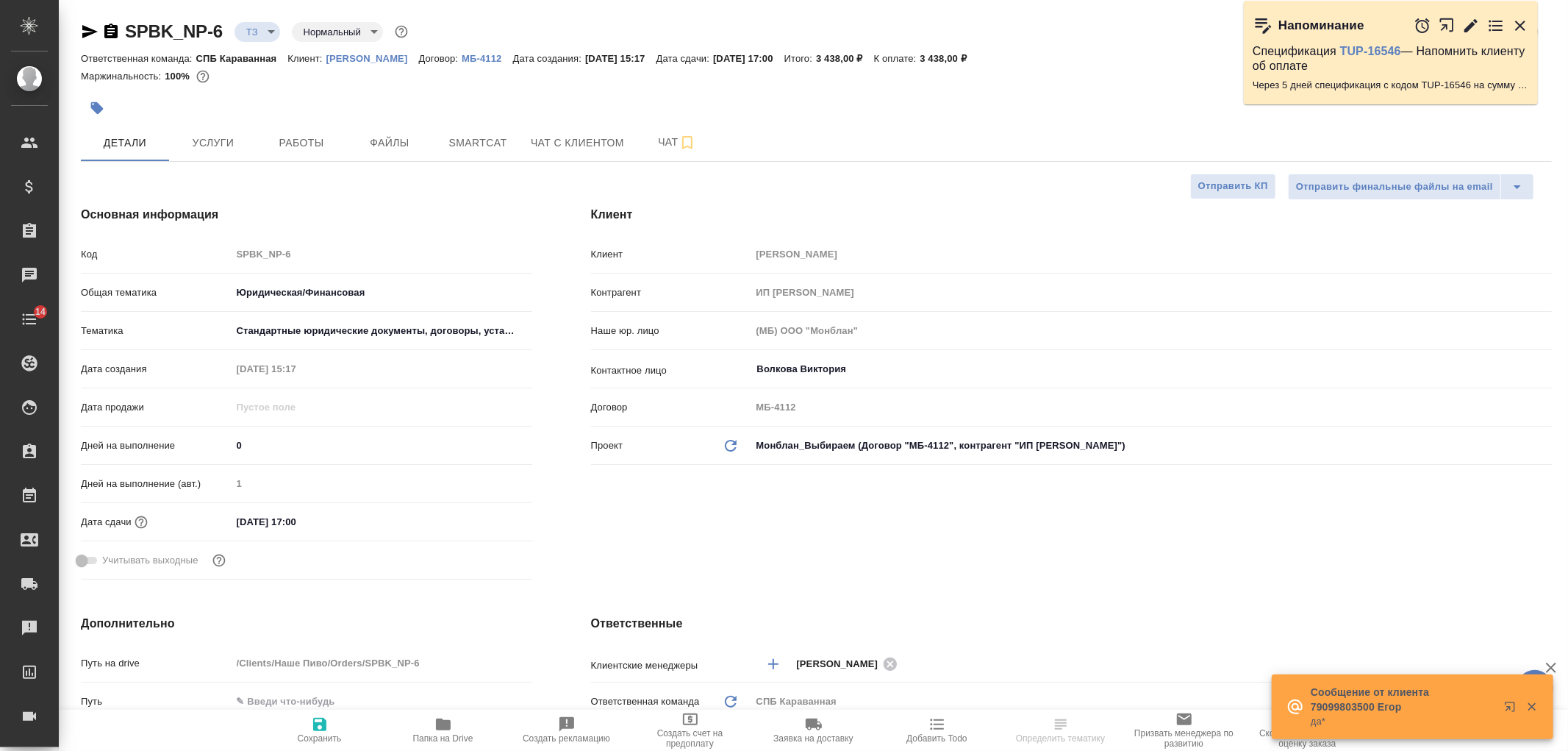
type textarea "x"
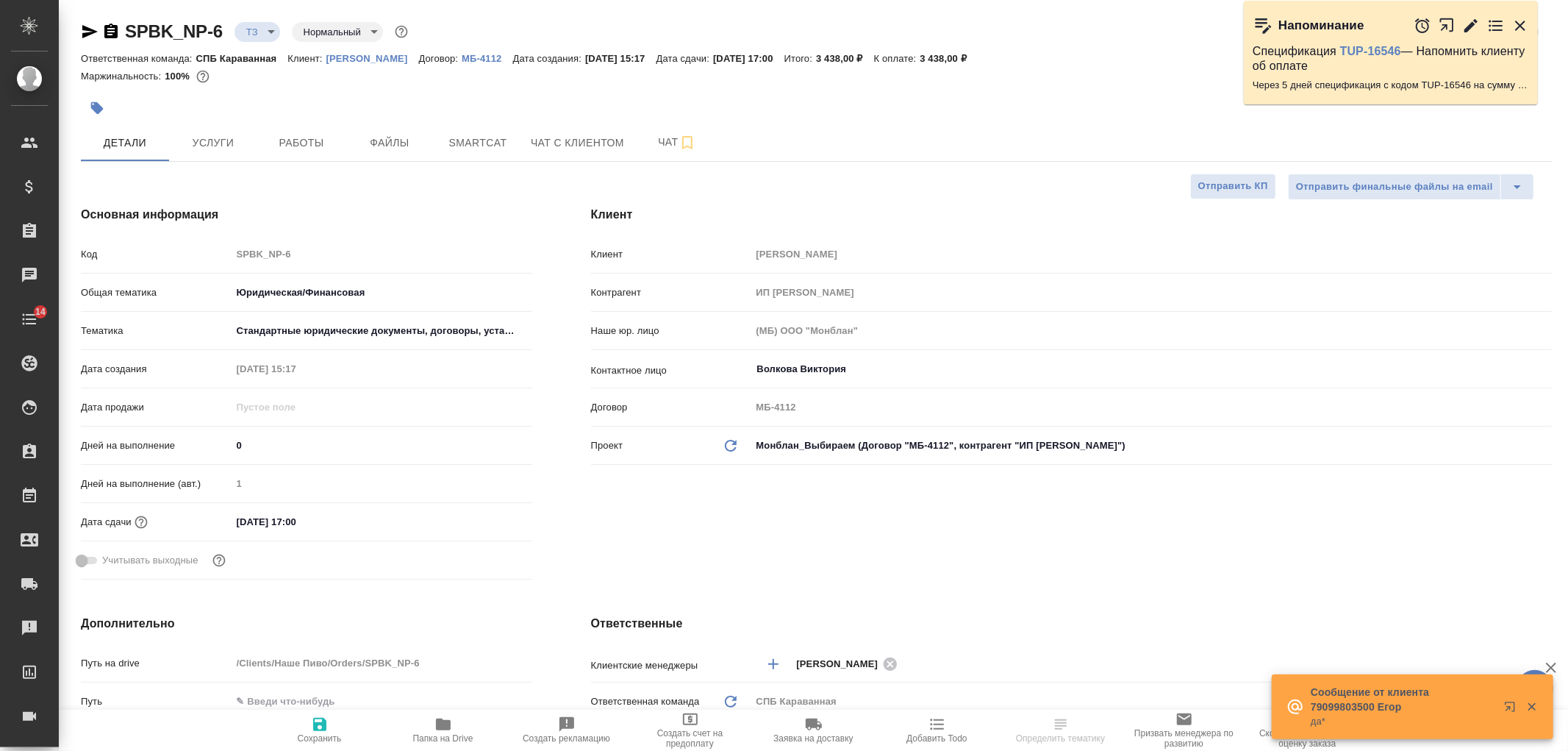
type textarea "x"
click at [656, 151] on button "Чат" at bounding box center [677, 142] width 89 height 37
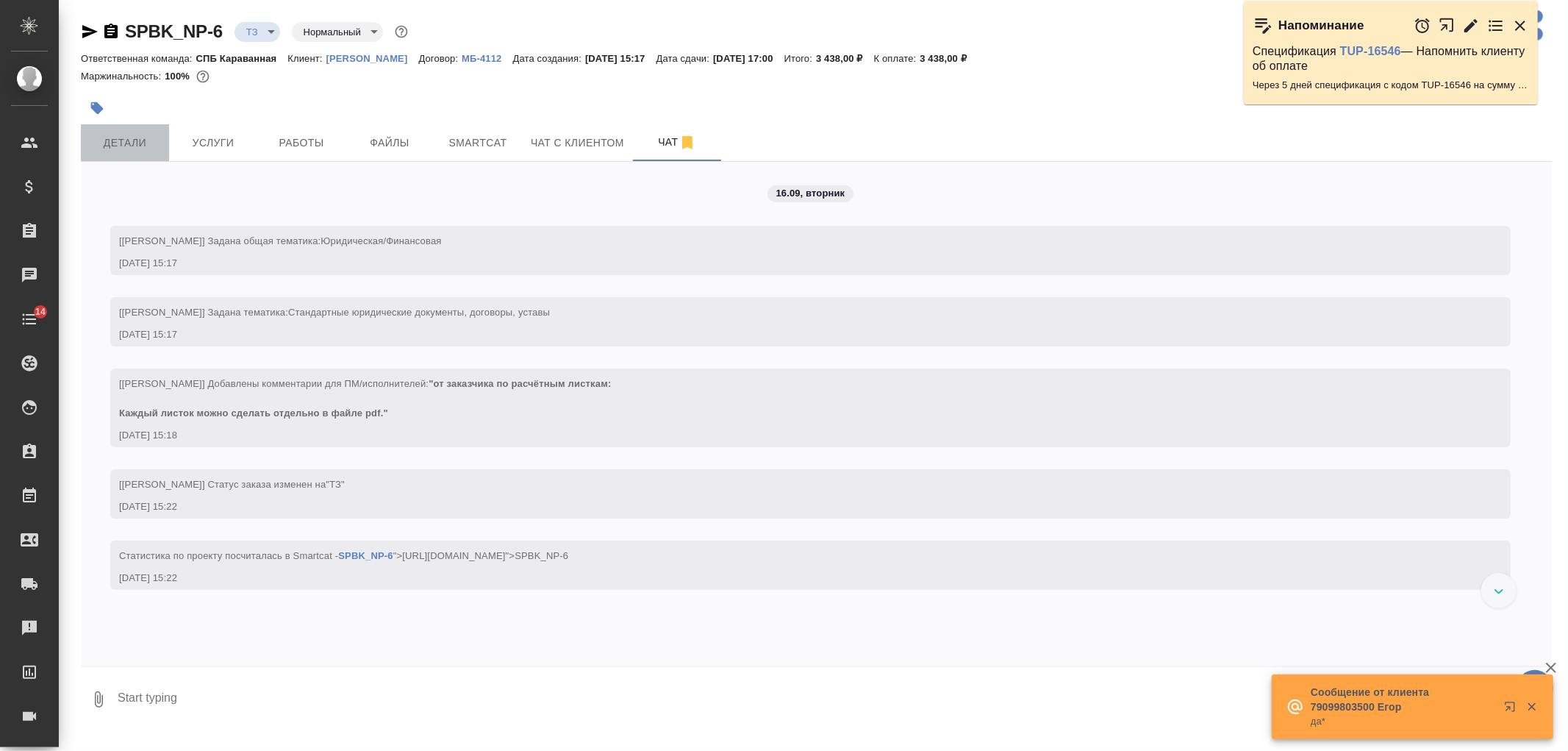
click at [122, 144] on span "Детали" at bounding box center [124, 142] width 71 height 18
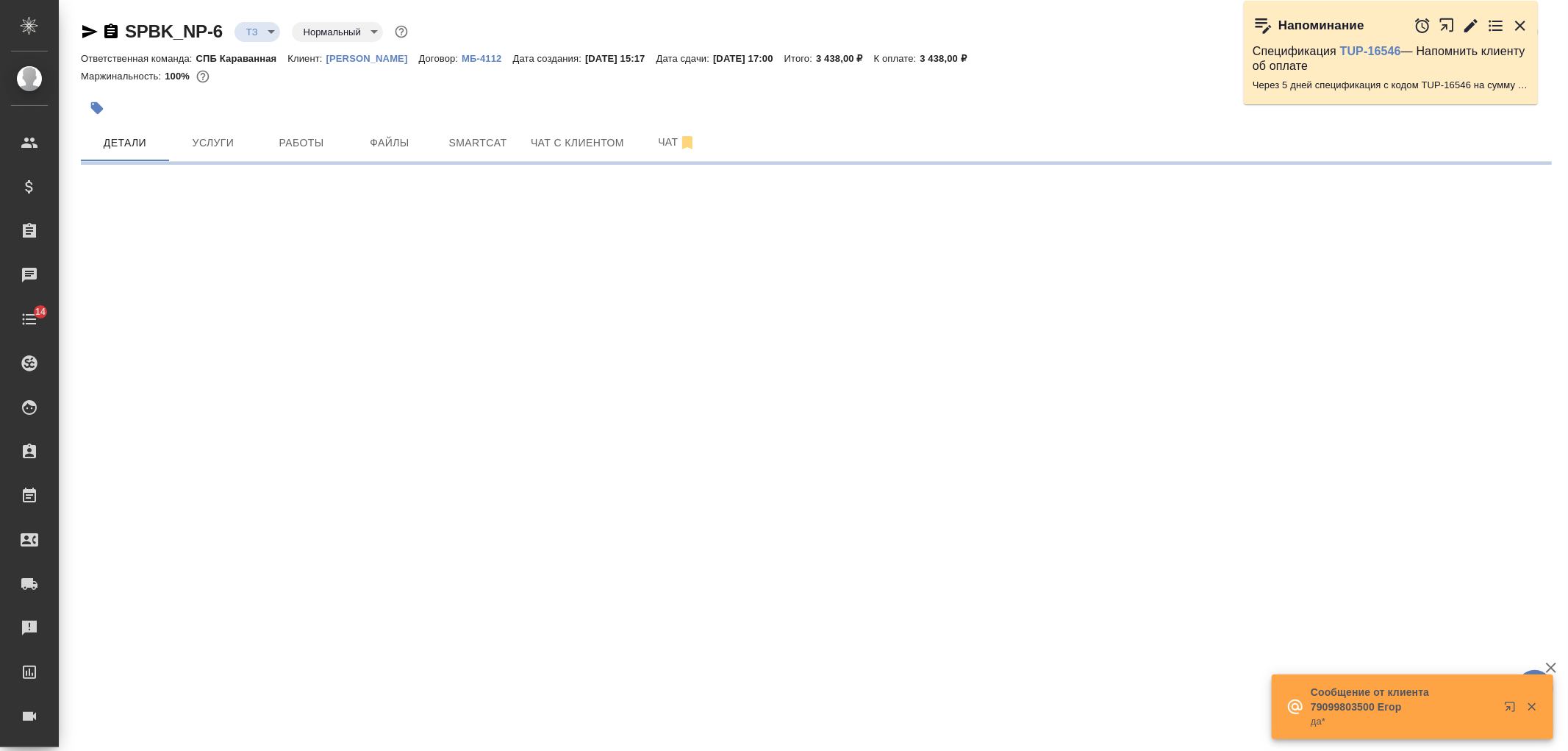
select select "RU"
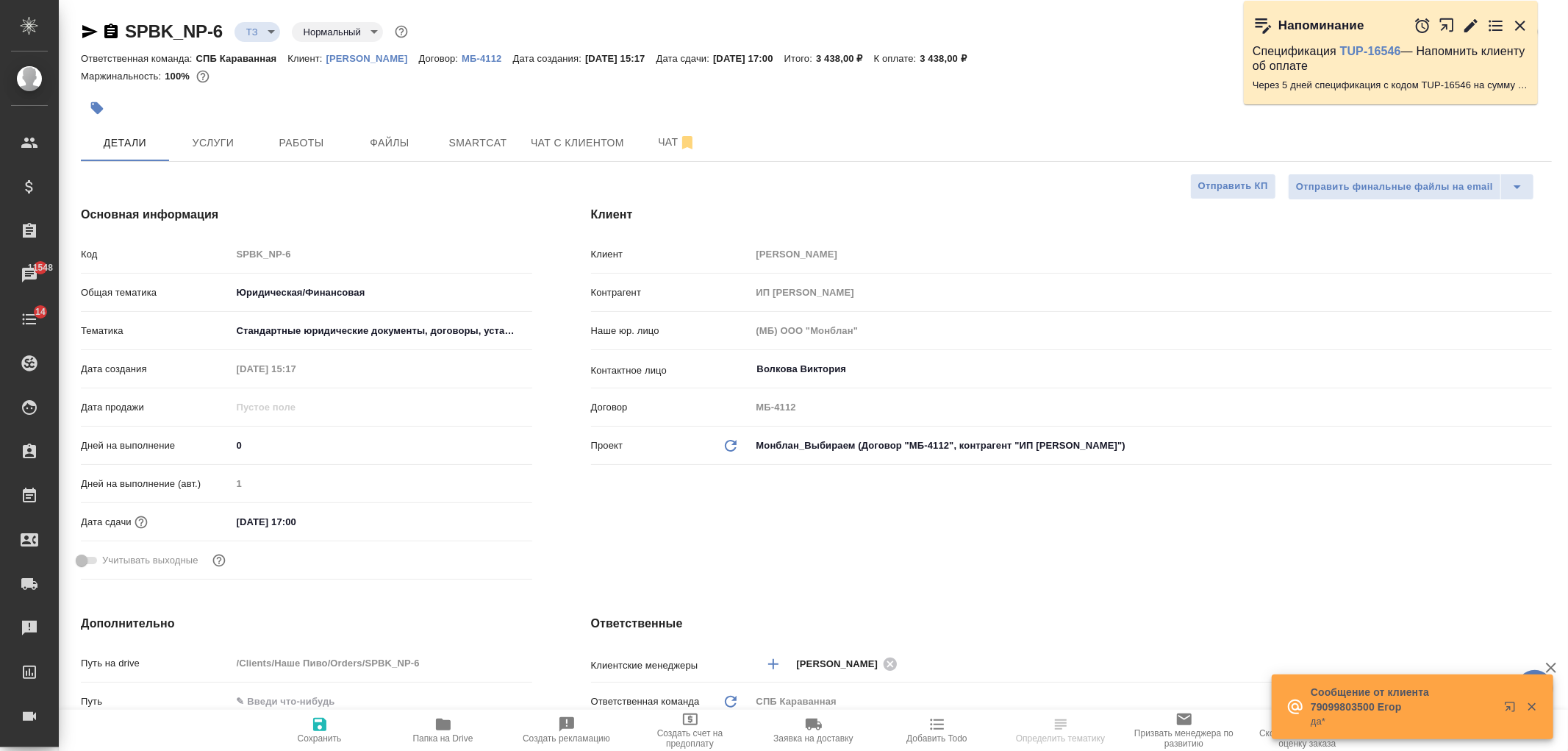
type textarea "x"
click at [1192, 520] on div "Клиент Клиент Наше Пиво Контрагент ИП Дракунов Олег Леонидович Наше юр. лицо (М…" at bounding box center [1071, 395] width 1019 height 438
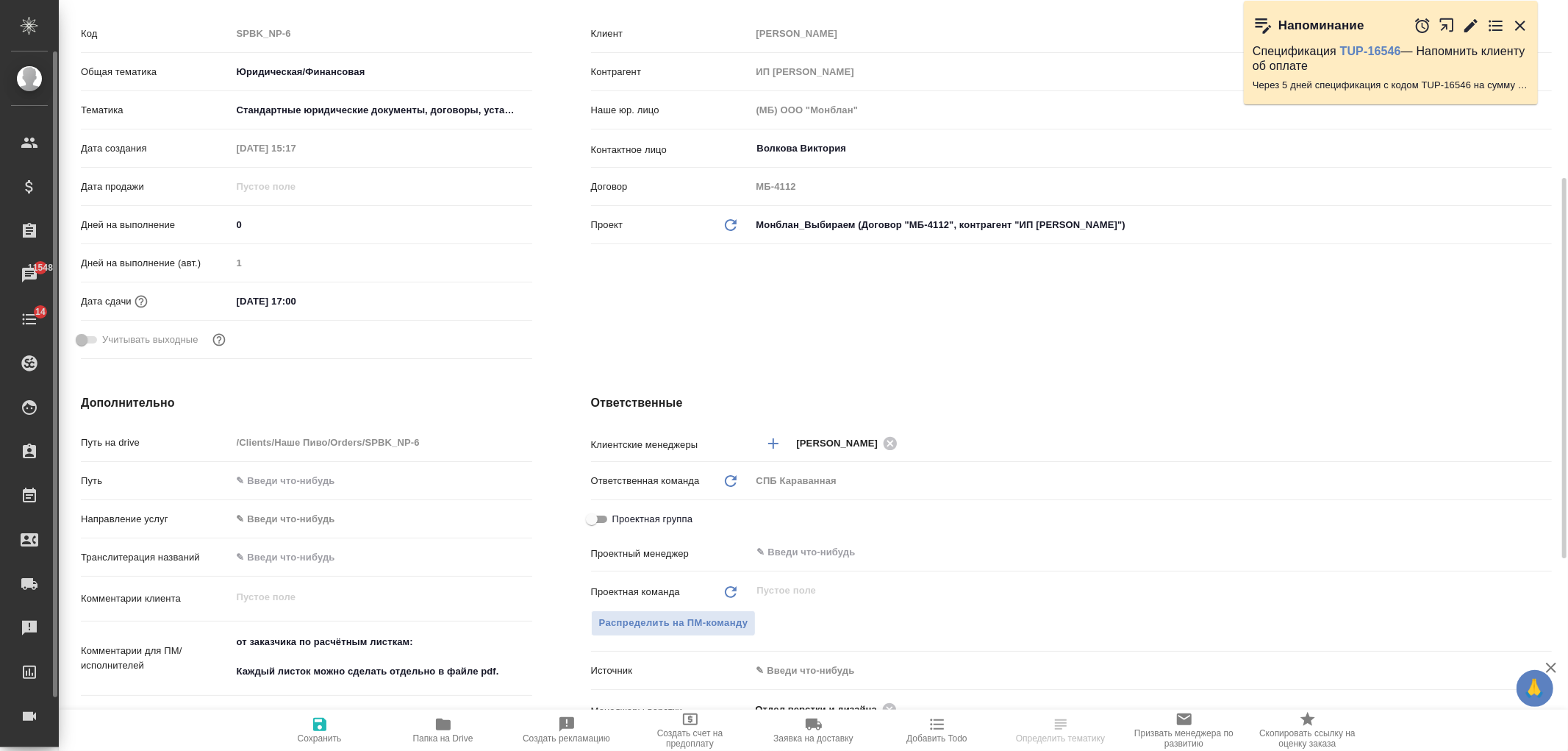
type textarea "x"
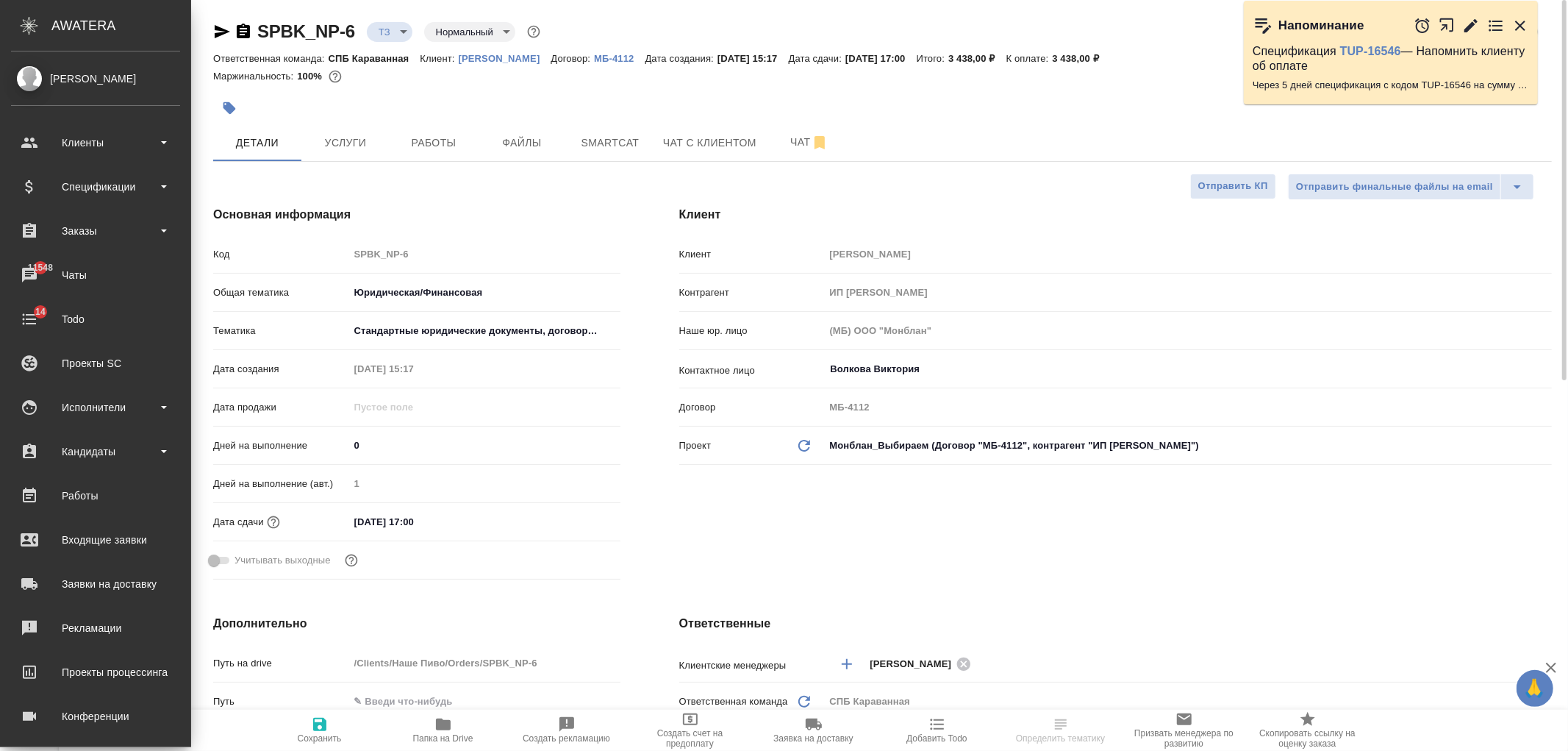
type textarea "x"
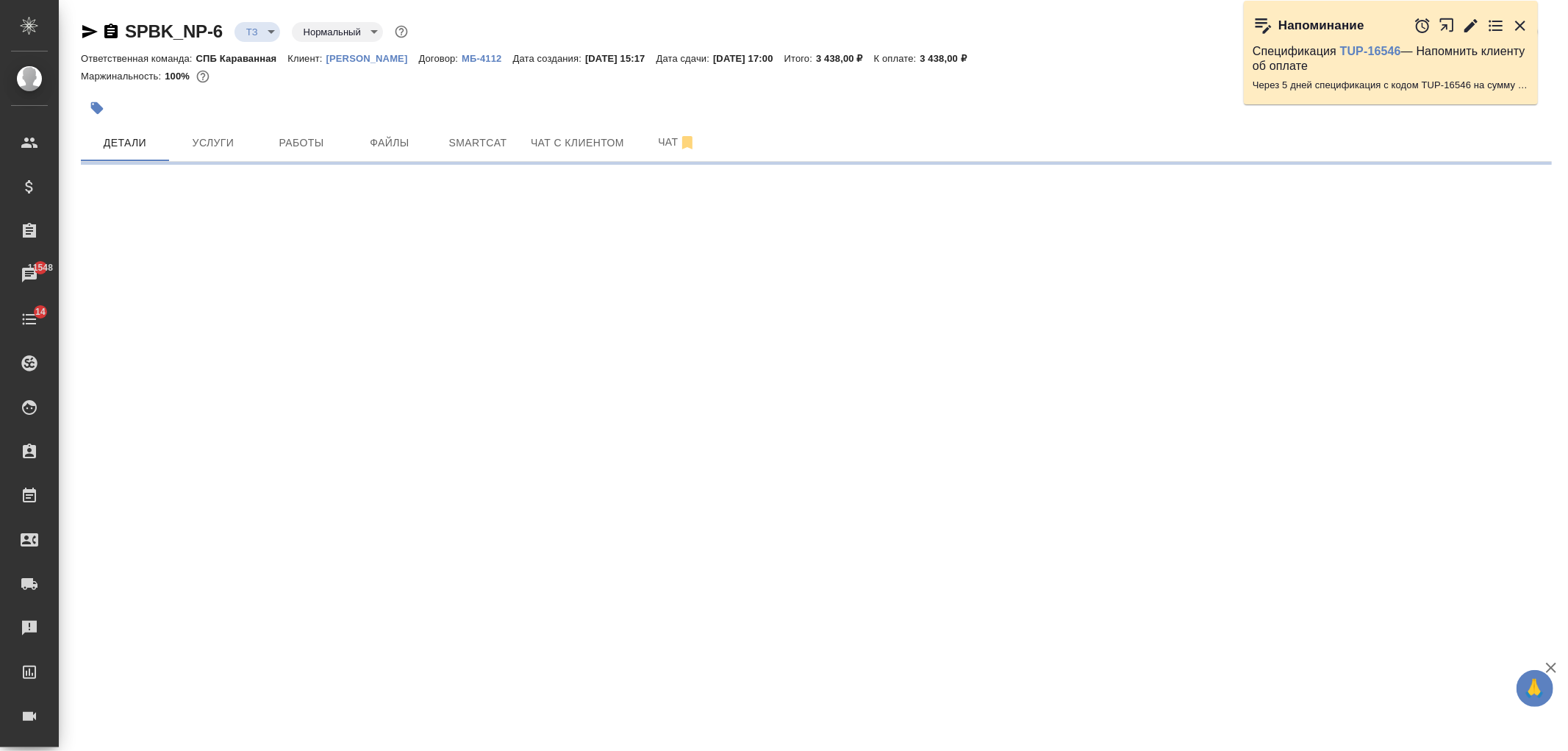
select select "RU"
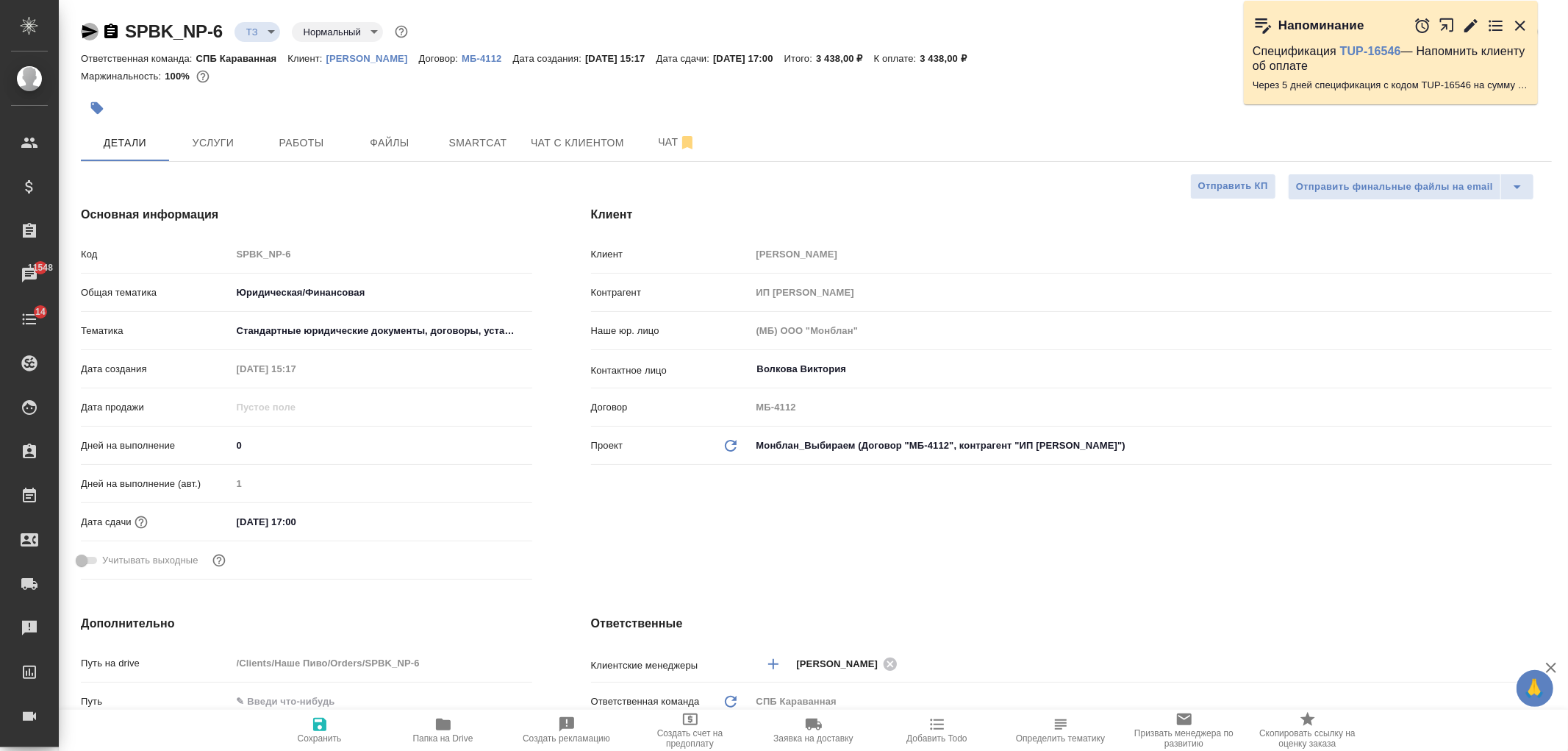
type textarea "x"
click at [86, 27] on icon "button" at bounding box center [91, 31] width 16 height 13
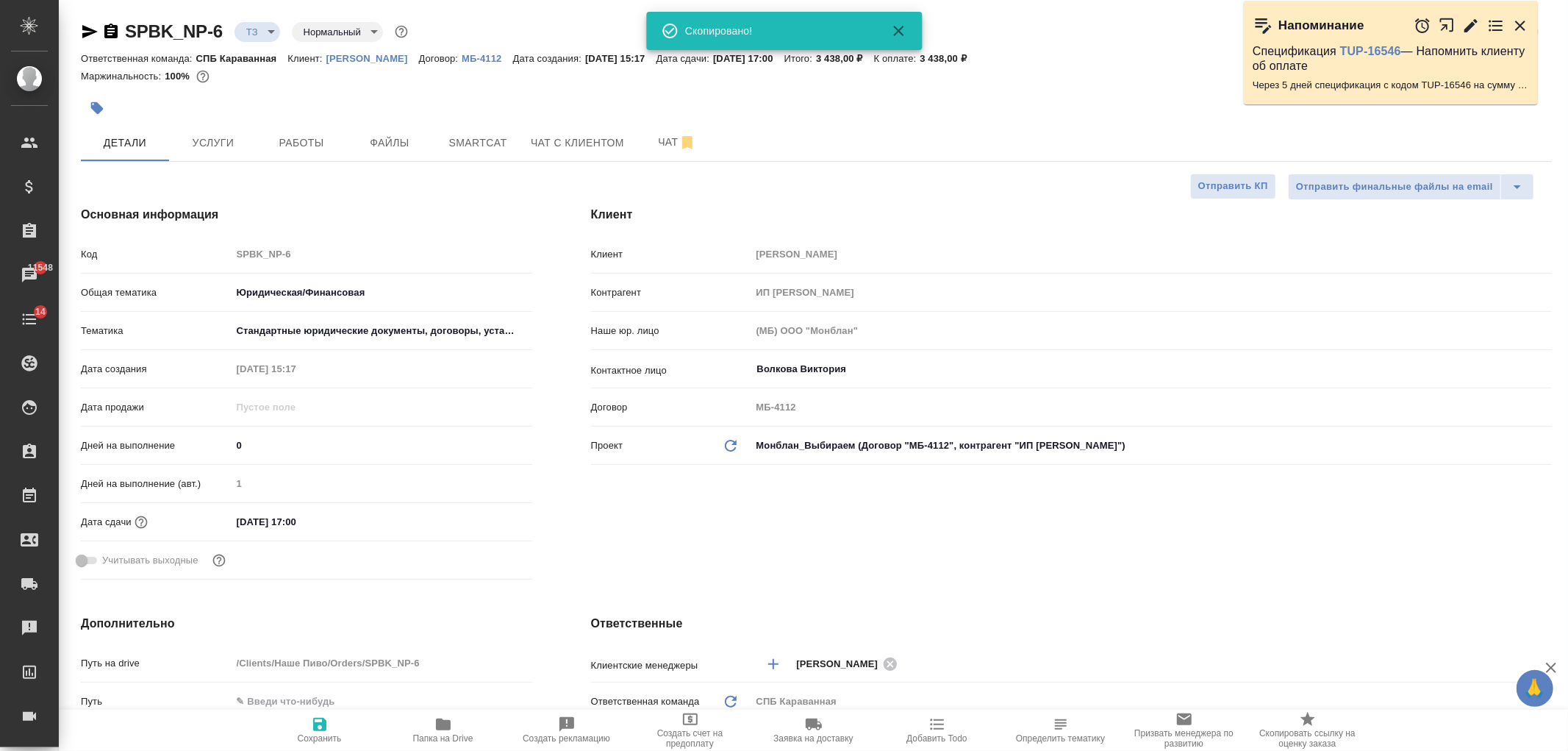
type textarea "x"
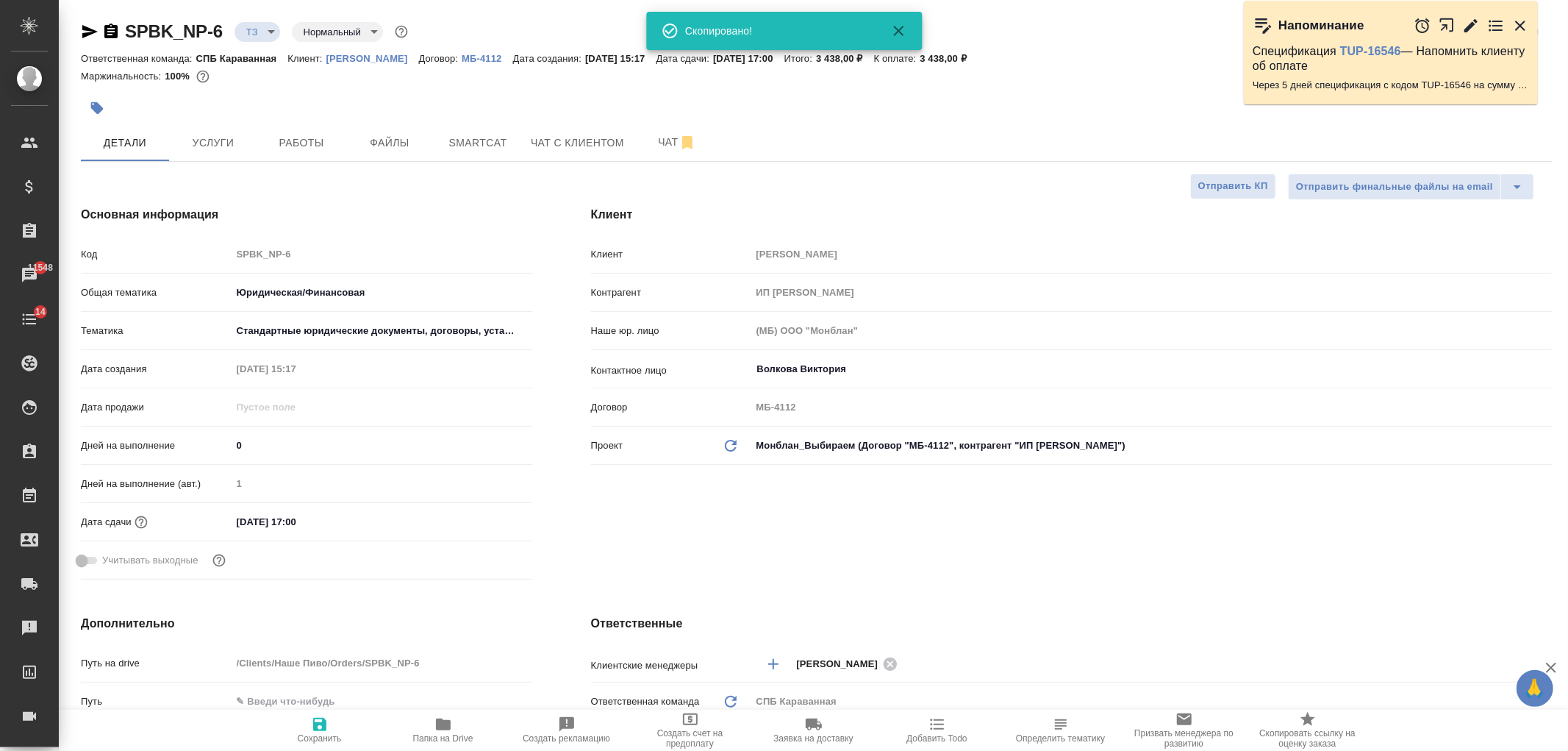
type textarea "x"
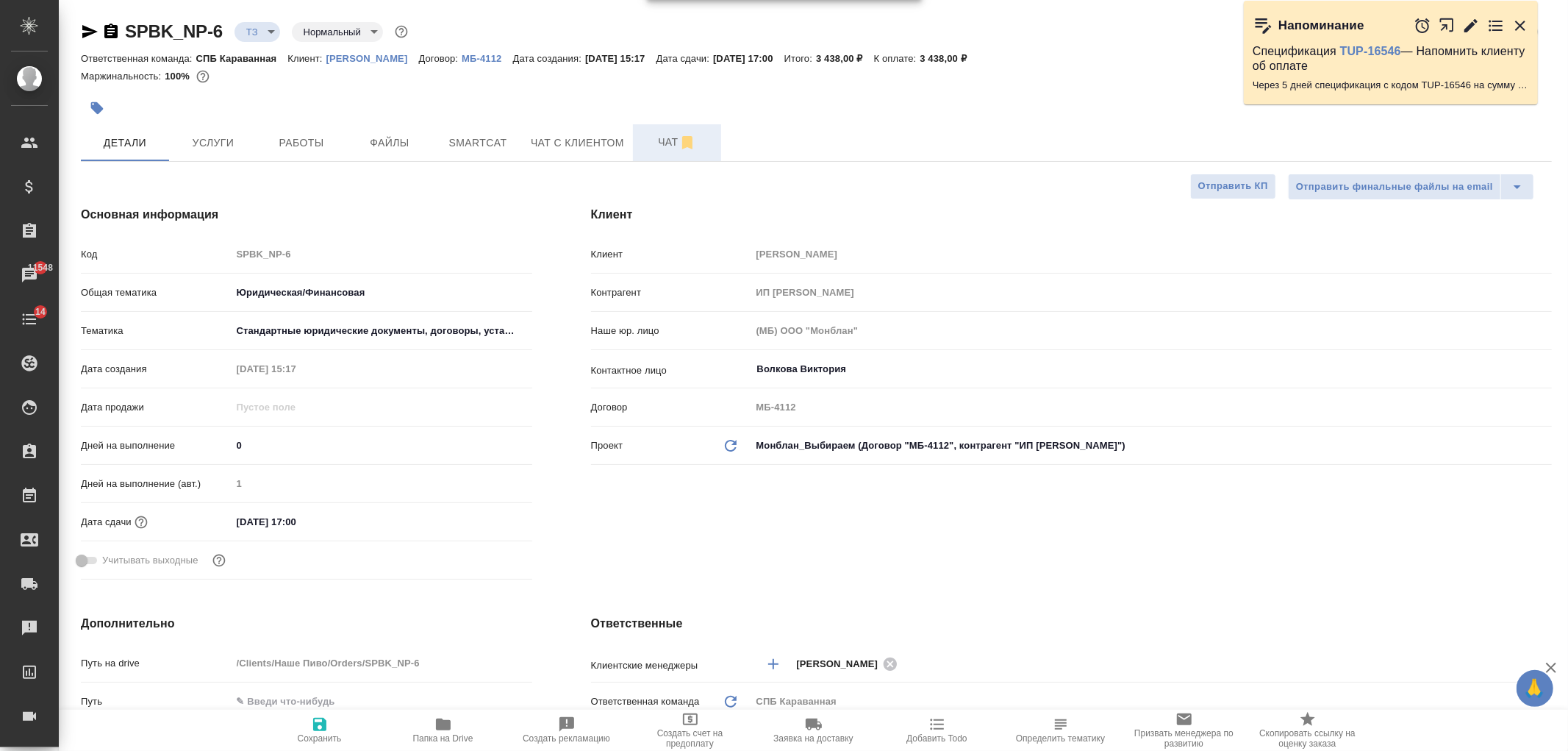
click at [665, 147] on span "Чат" at bounding box center [677, 142] width 71 height 18
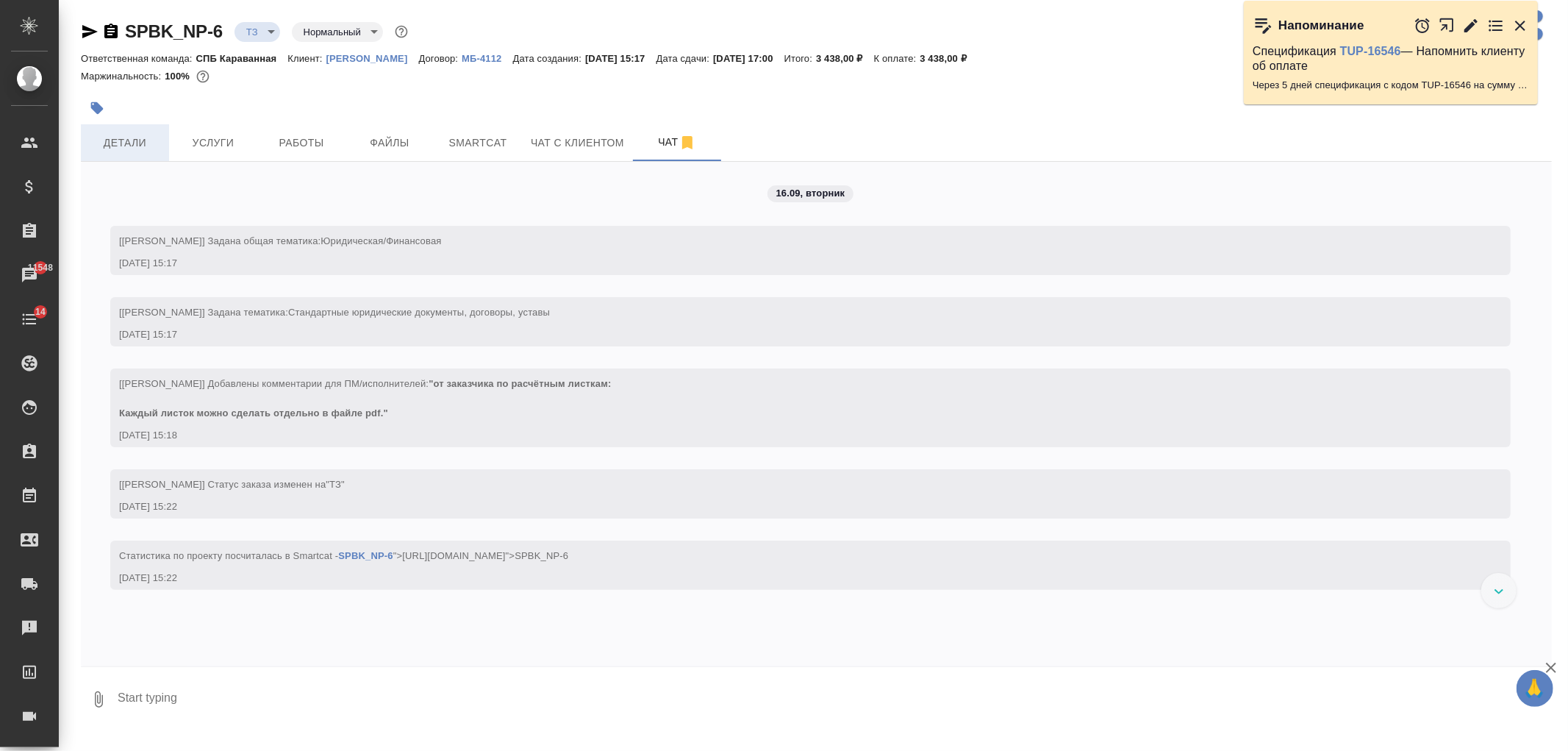
click at [113, 153] on button "Детали" at bounding box center [124, 142] width 89 height 37
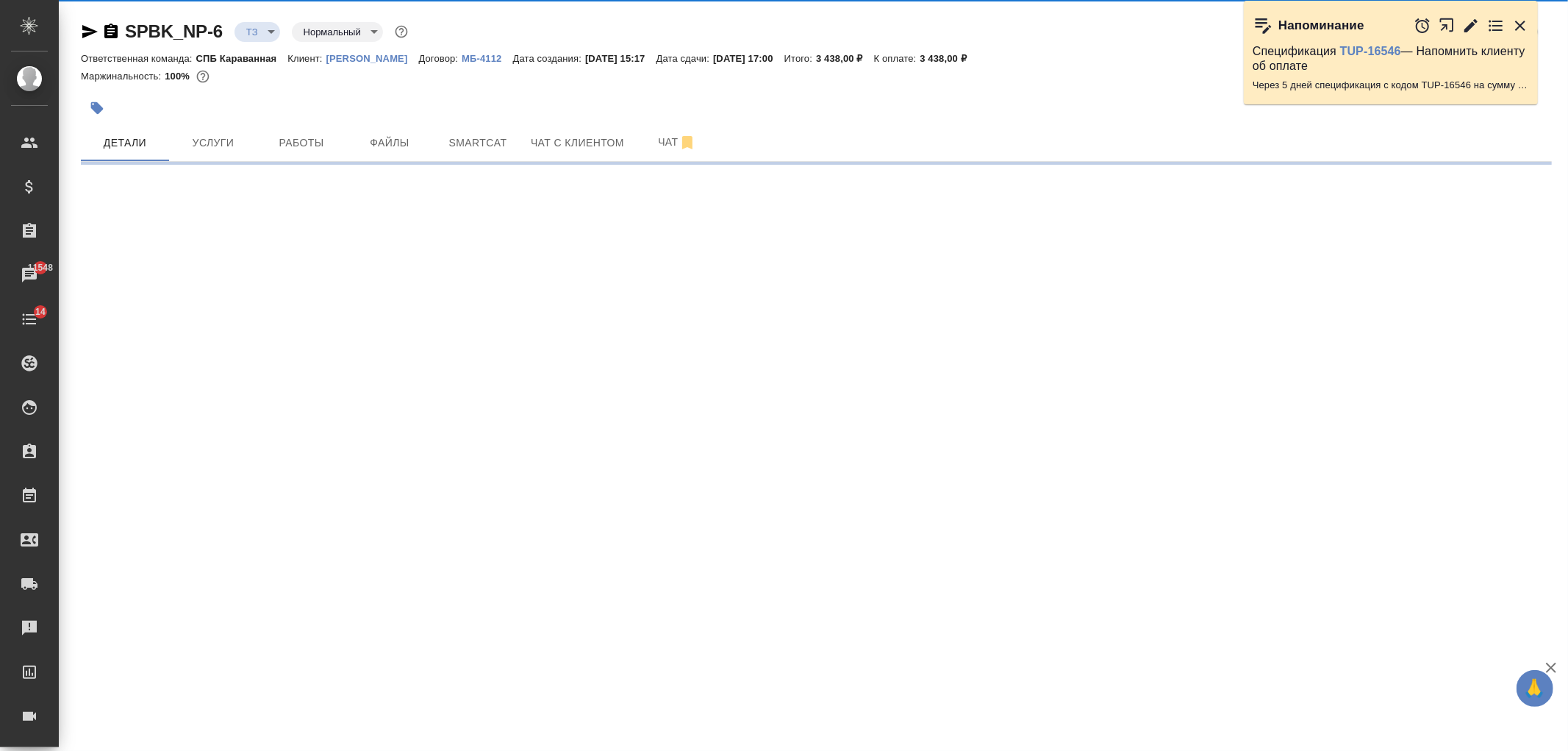
select select "RU"
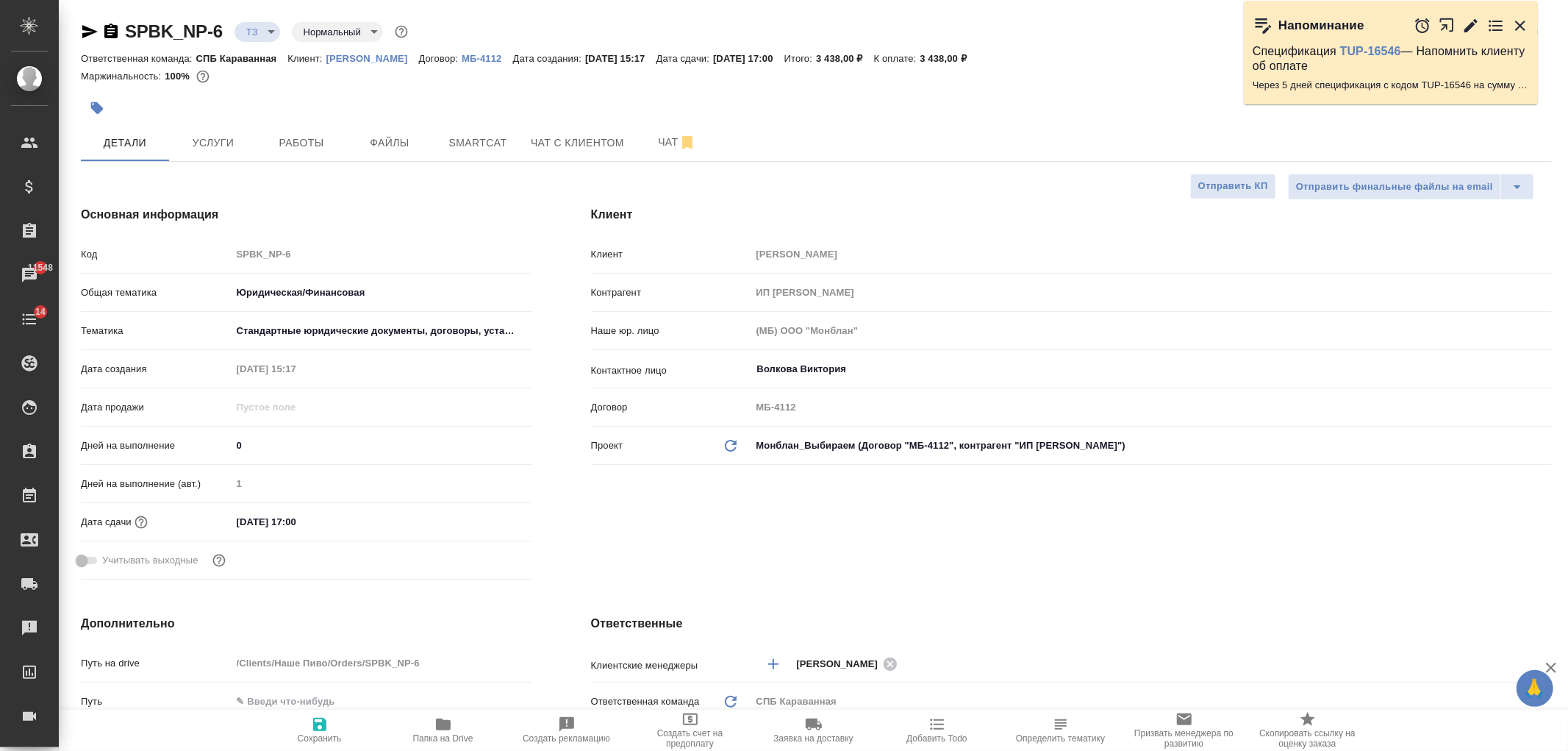
type textarea "x"
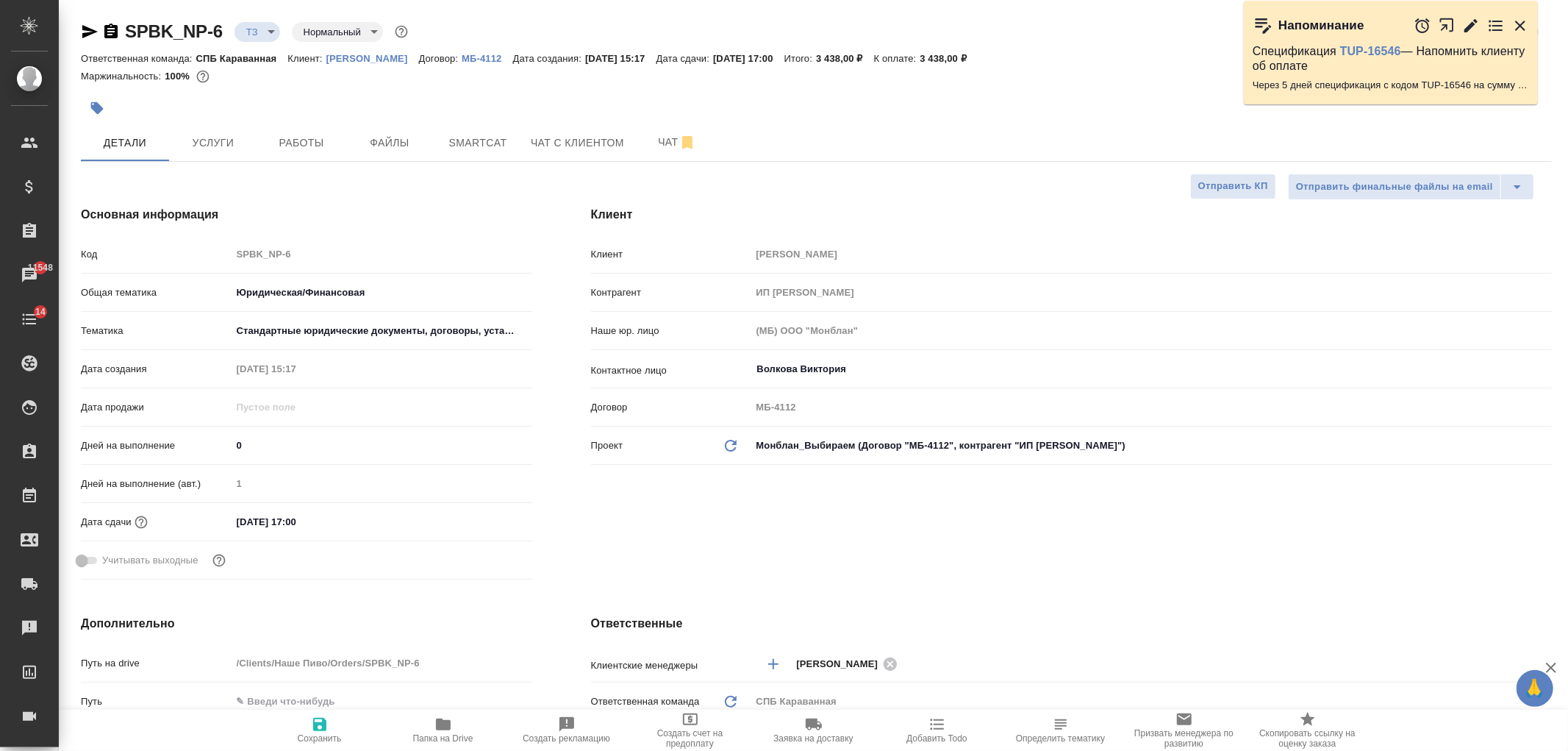
type textarea "x"
click at [550, 142] on span "Чат с клиентом" at bounding box center [577, 142] width 94 height 18
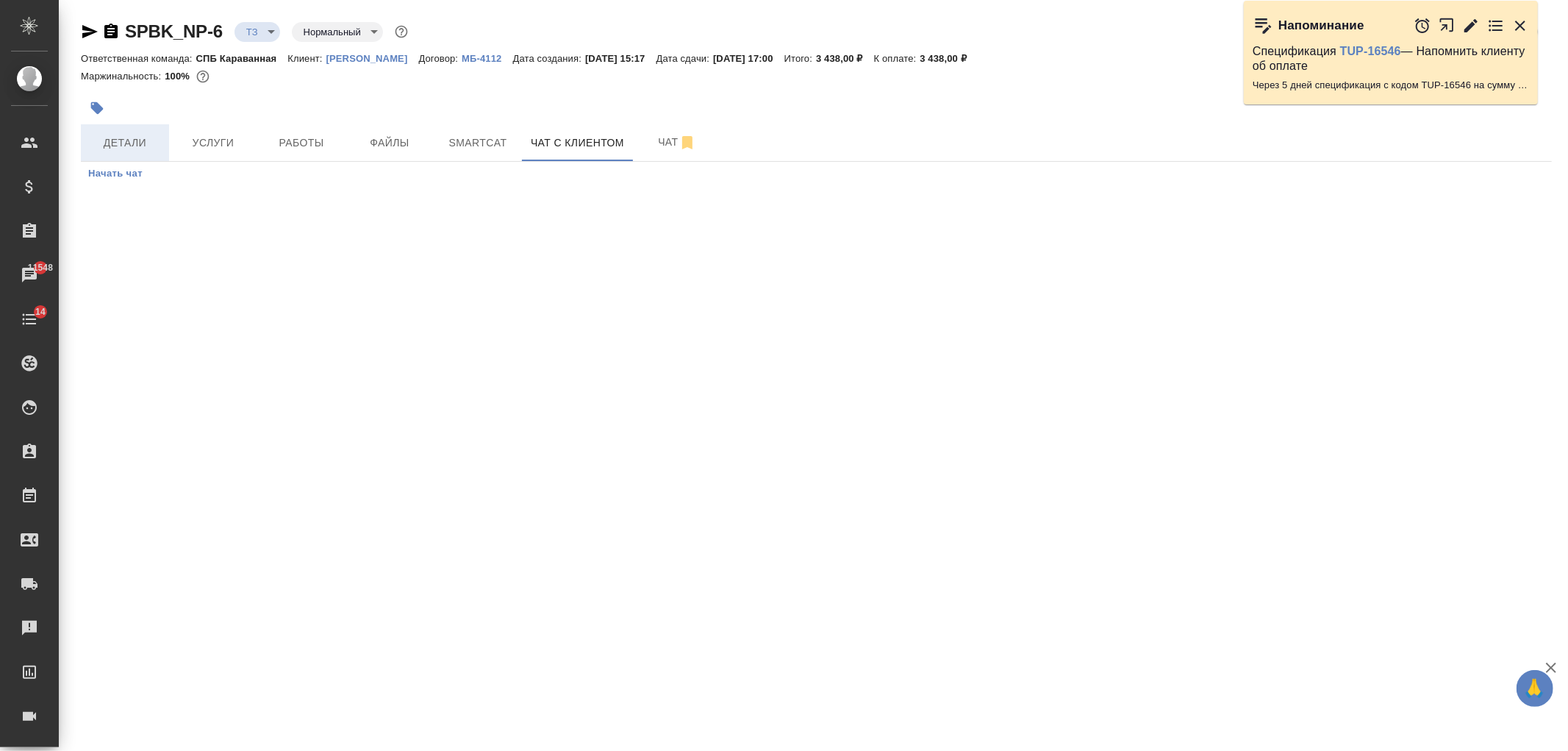
click at [130, 143] on span "Детали" at bounding box center [124, 142] width 71 height 18
select select "RU"
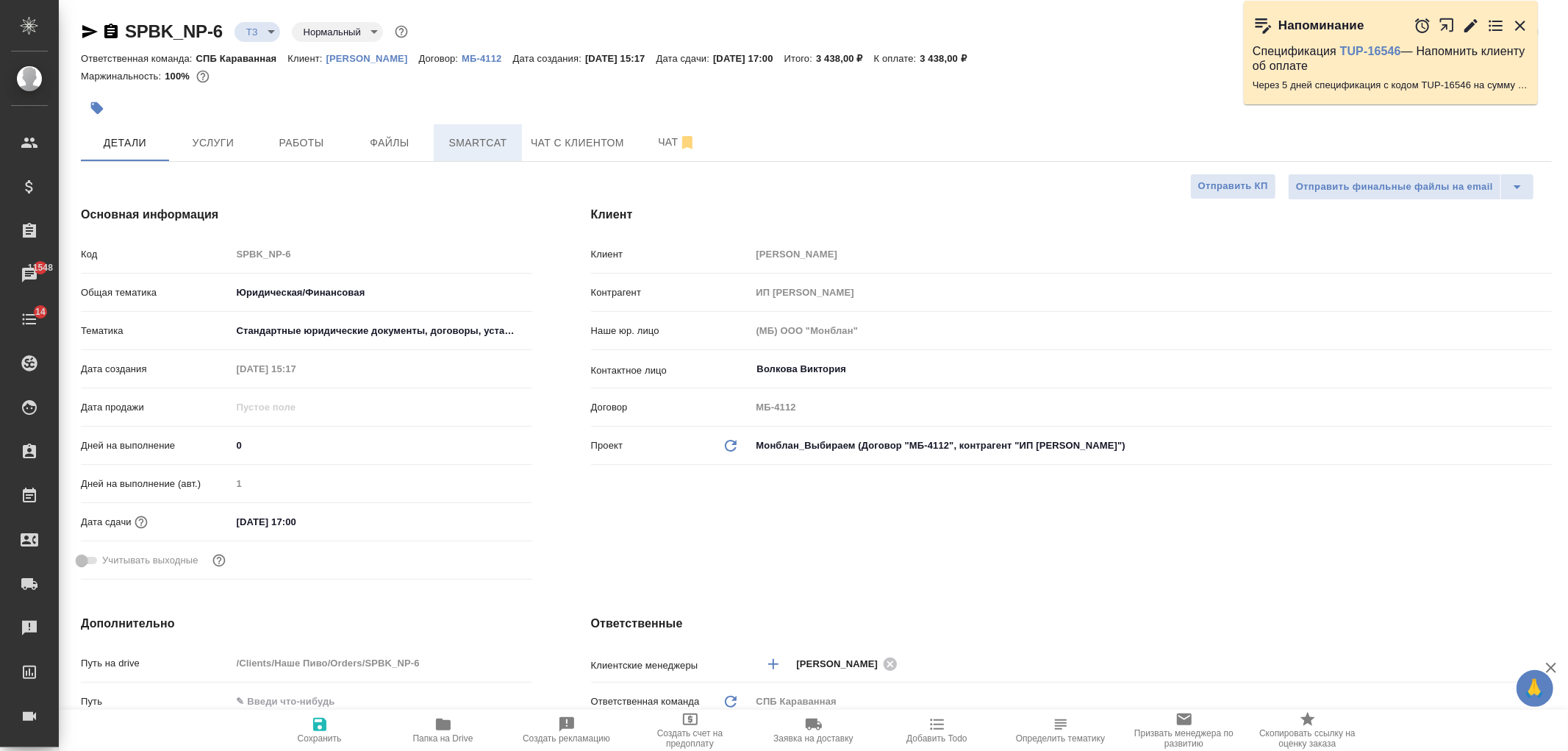
type textarea "x"
click at [673, 144] on span "Чат" at bounding box center [677, 142] width 71 height 18
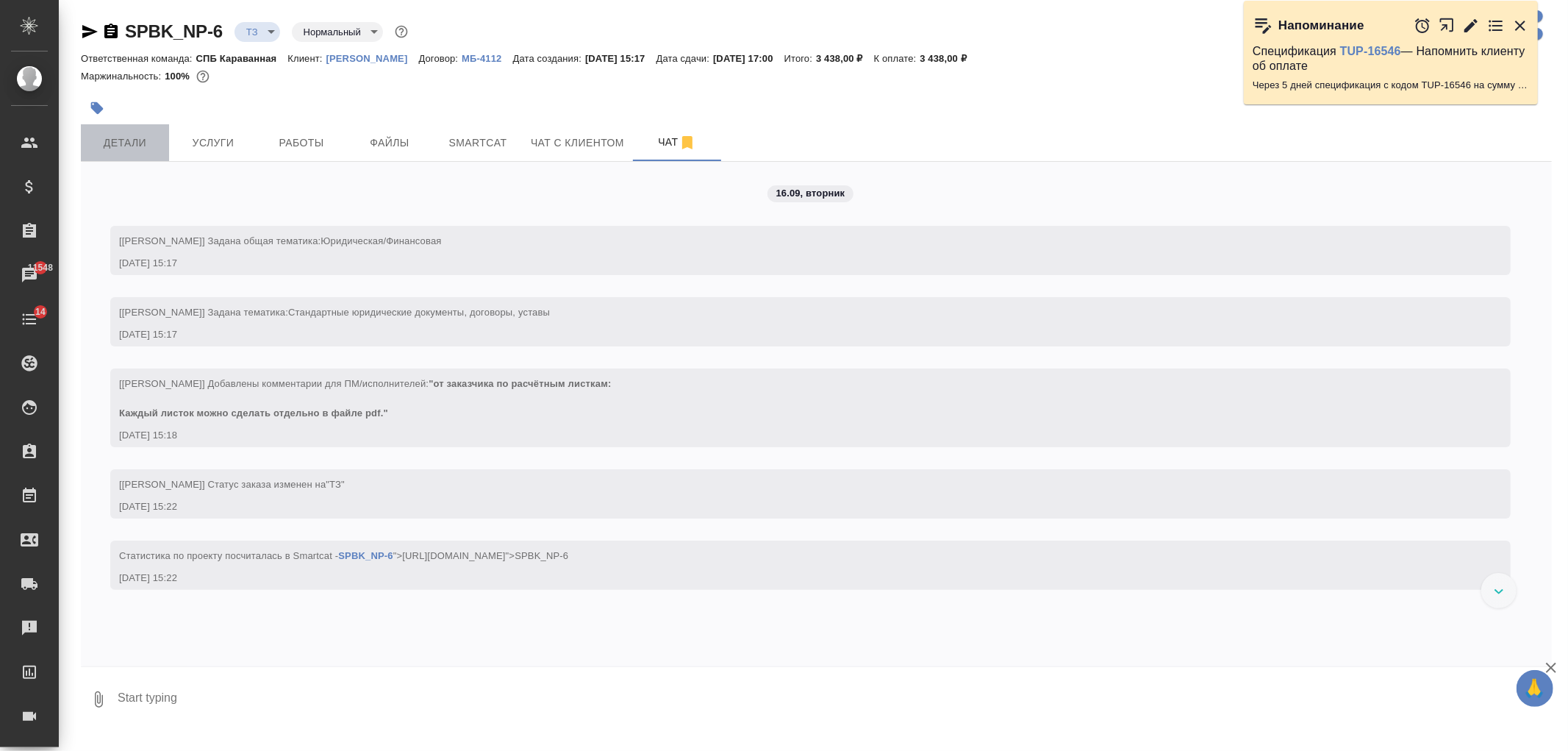
click at [130, 145] on span "Детали" at bounding box center [124, 142] width 71 height 18
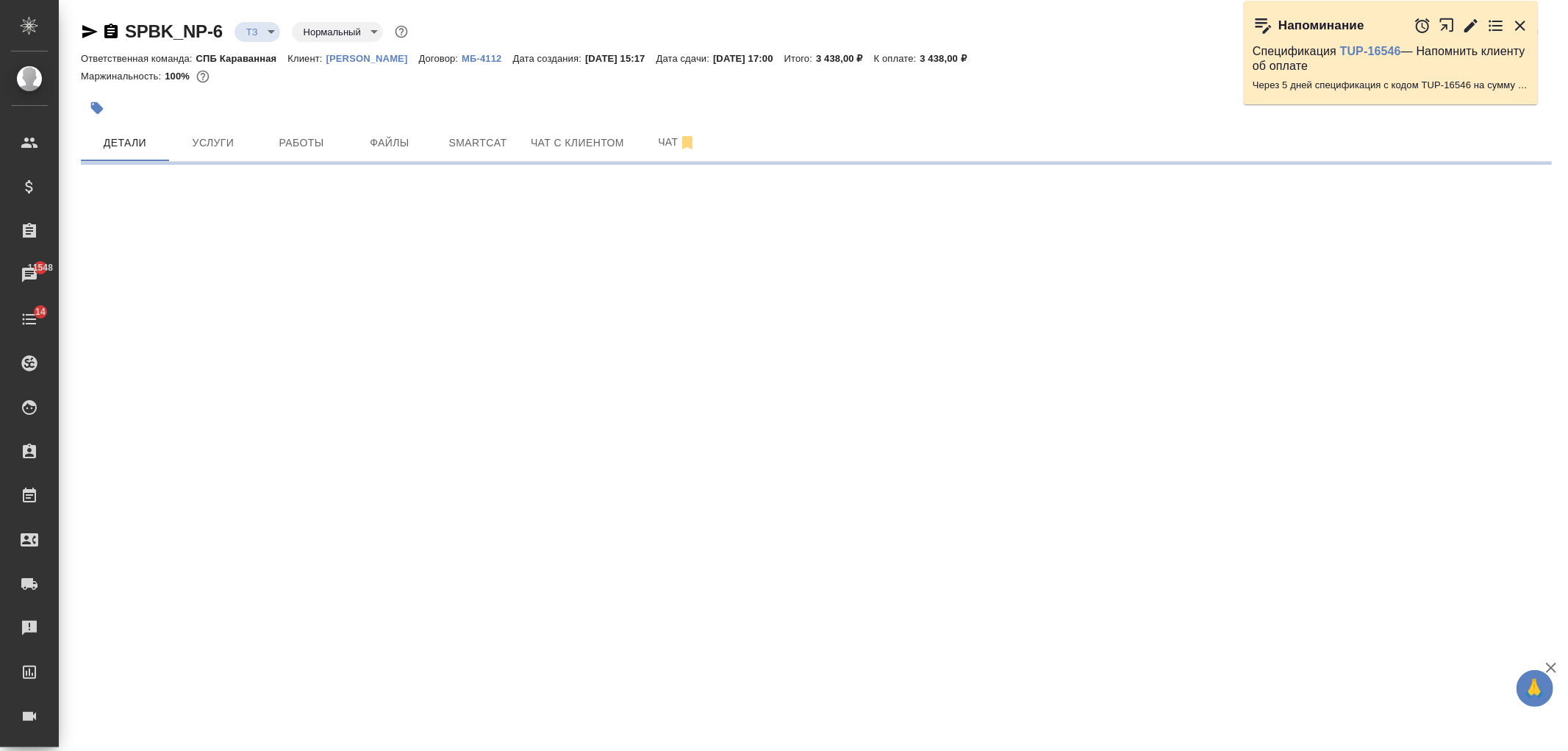
select select "RU"
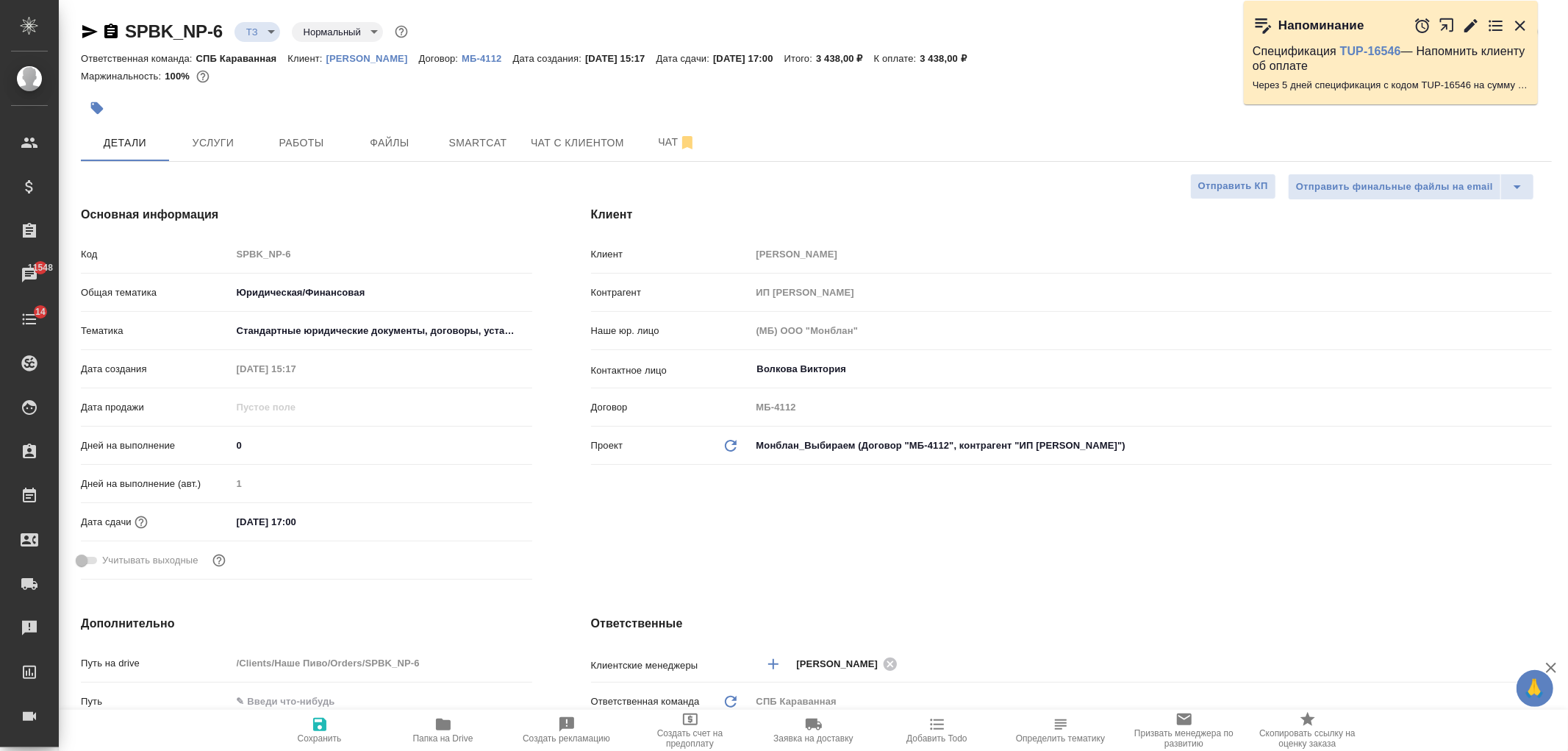
type textarea "x"
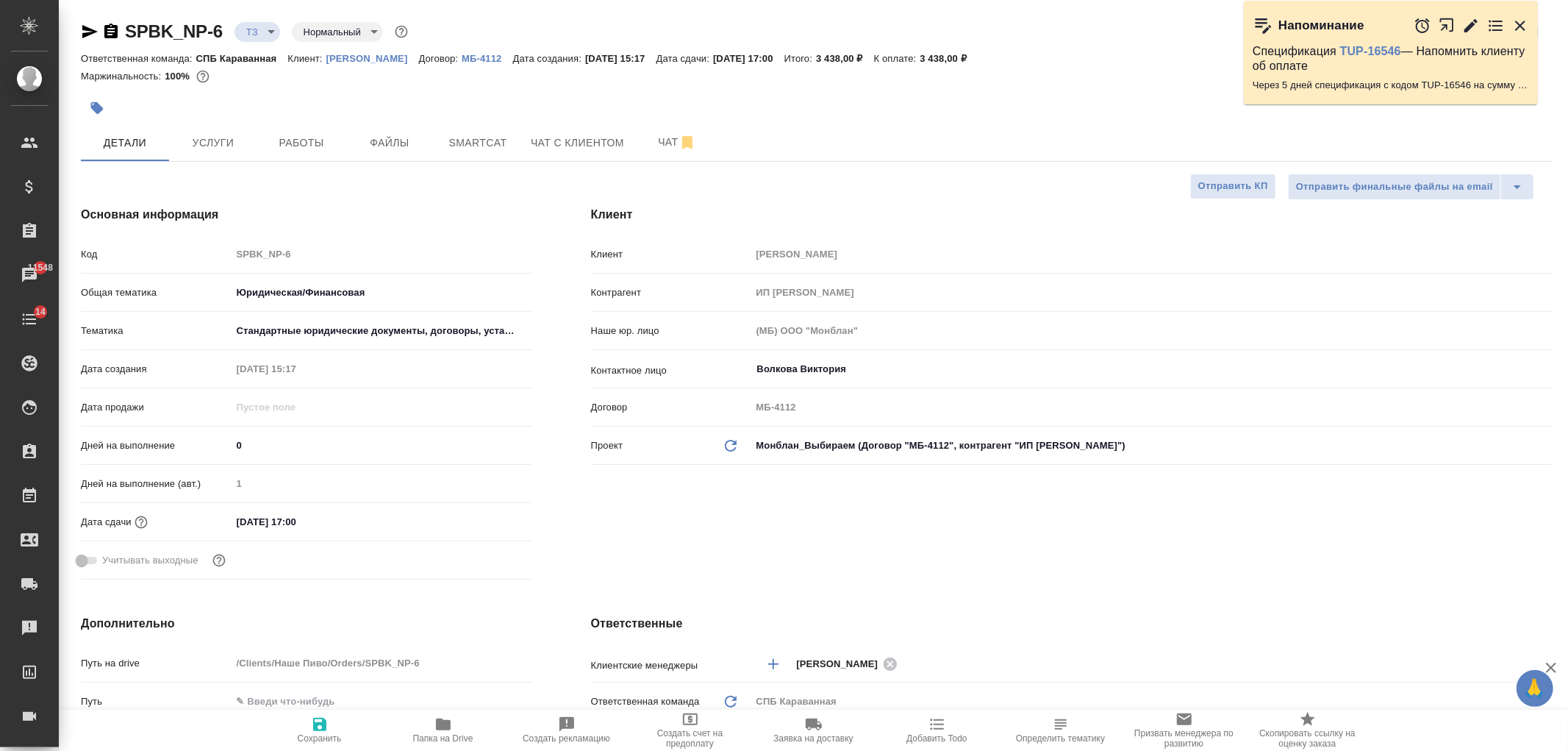
type textarea "x"
click at [640, 155] on button "Чат" at bounding box center [677, 142] width 89 height 37
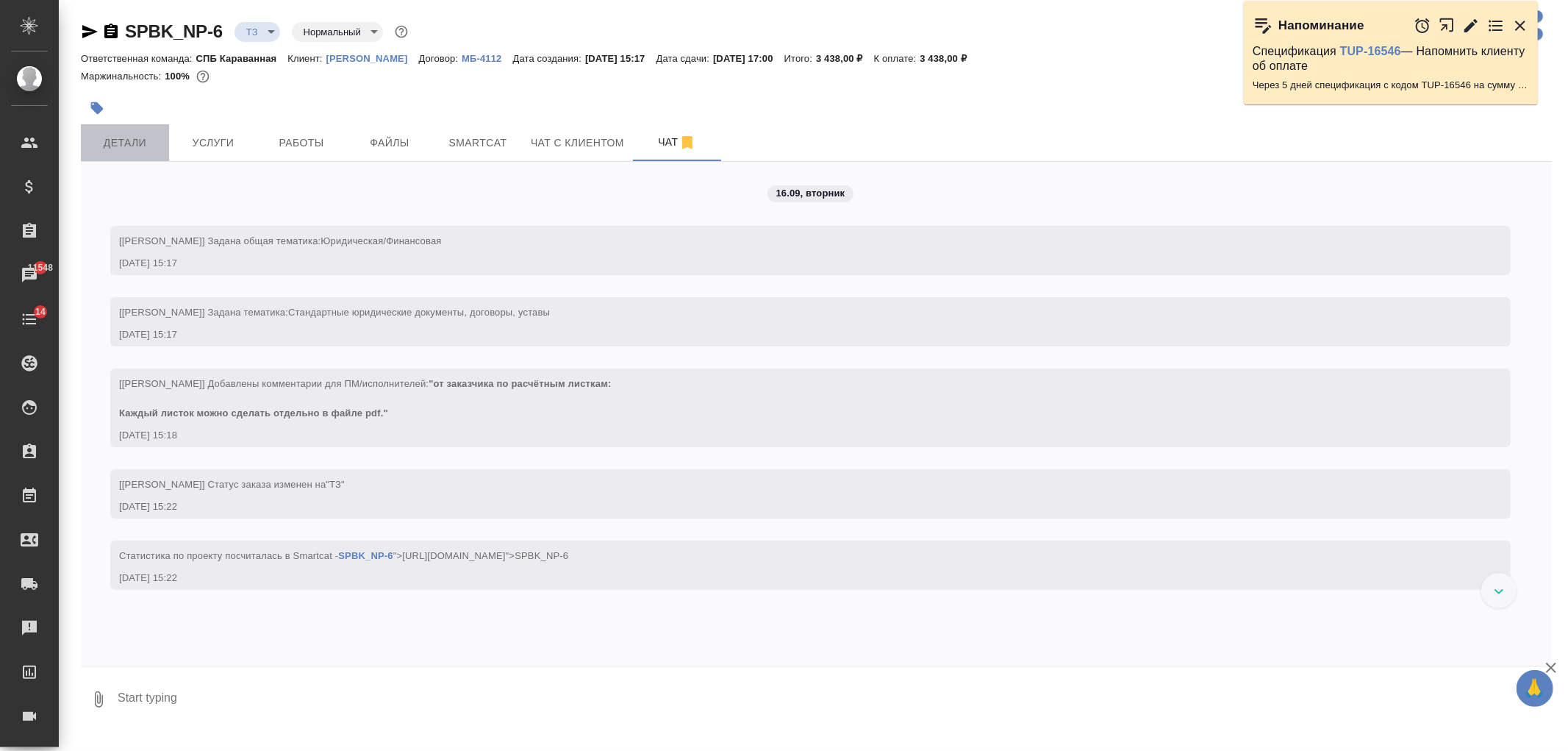
click at [137, 144] on span "Детали" at bounding box center [124, 142] width 71 height 18
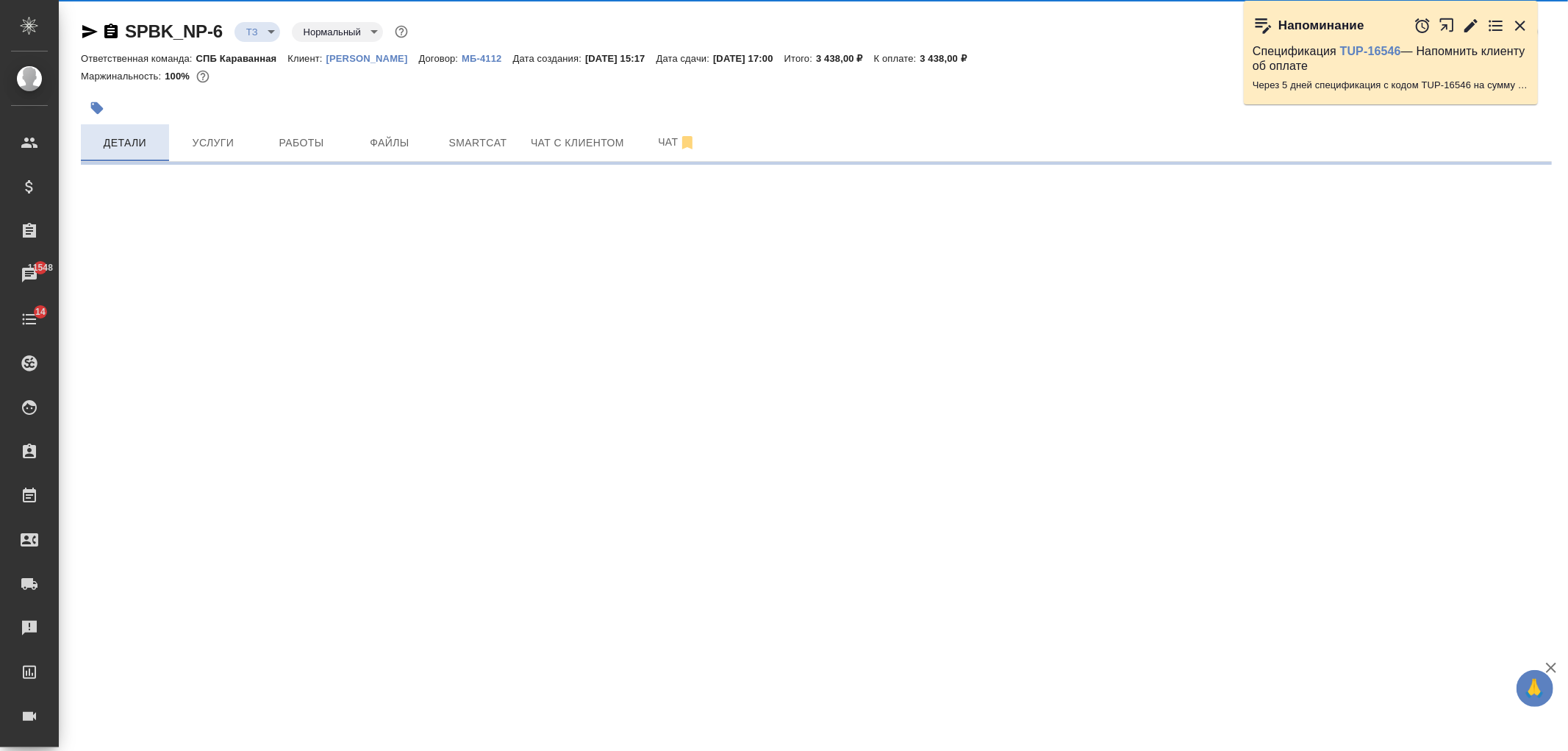
select select "RU"
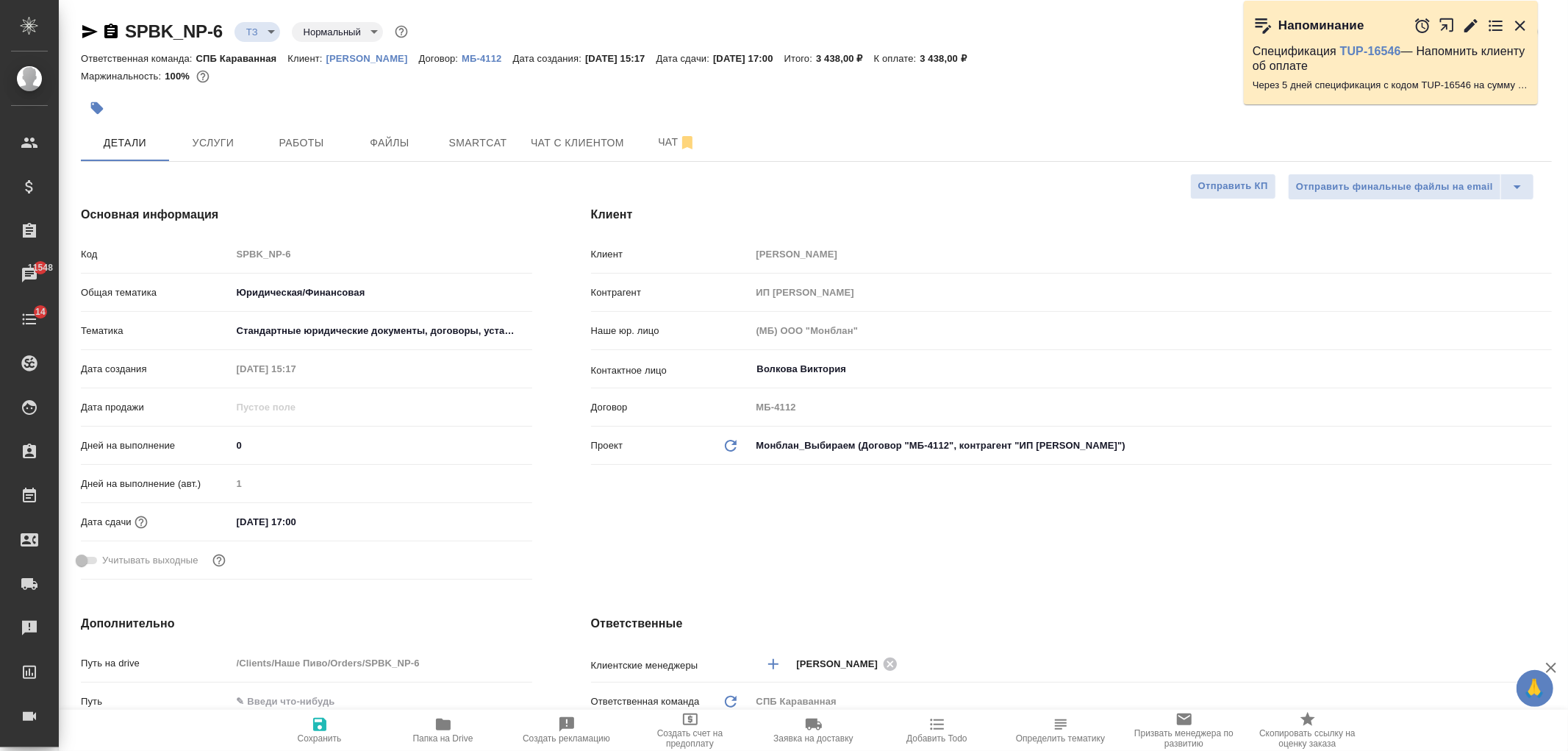
type textarea "x"
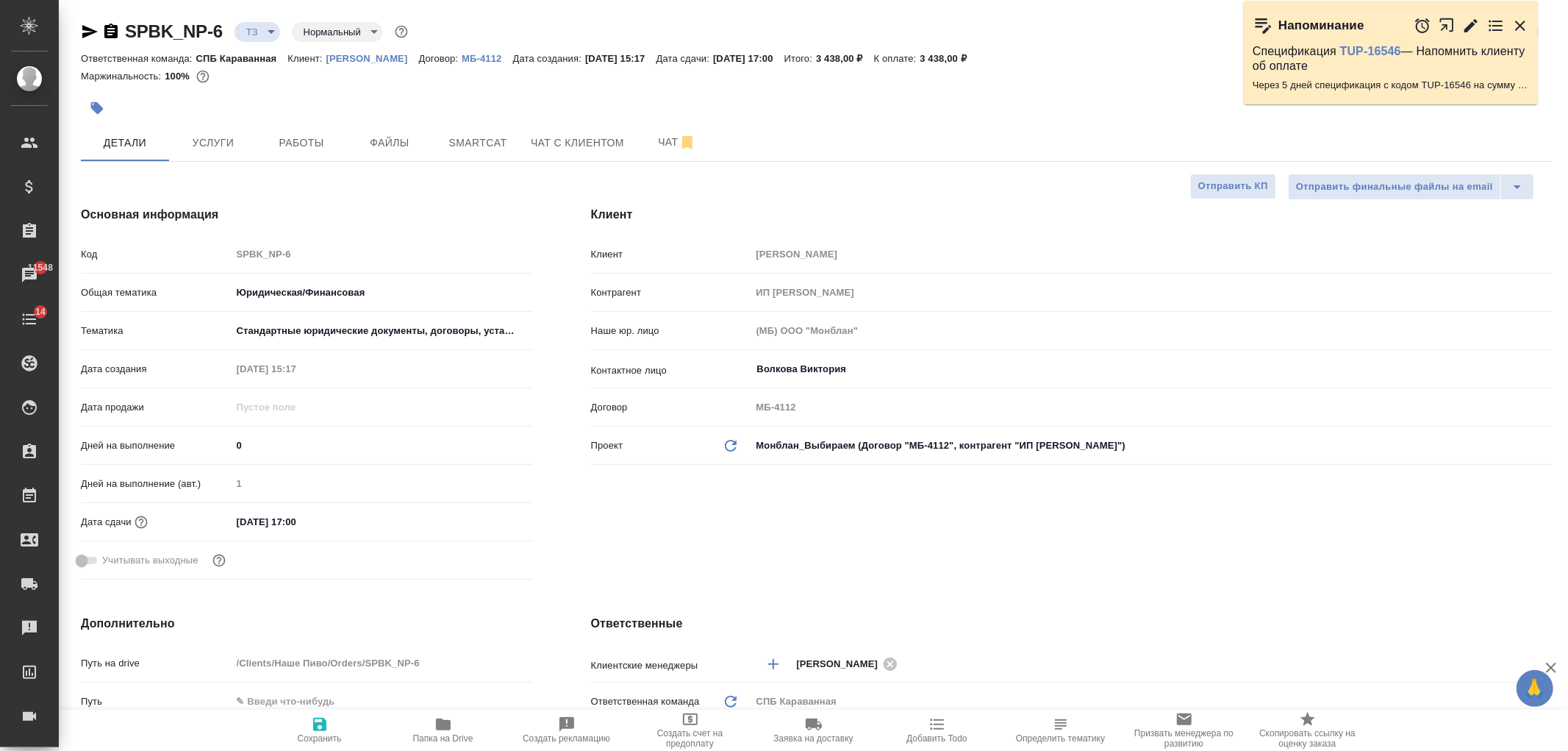
type textarea "x"
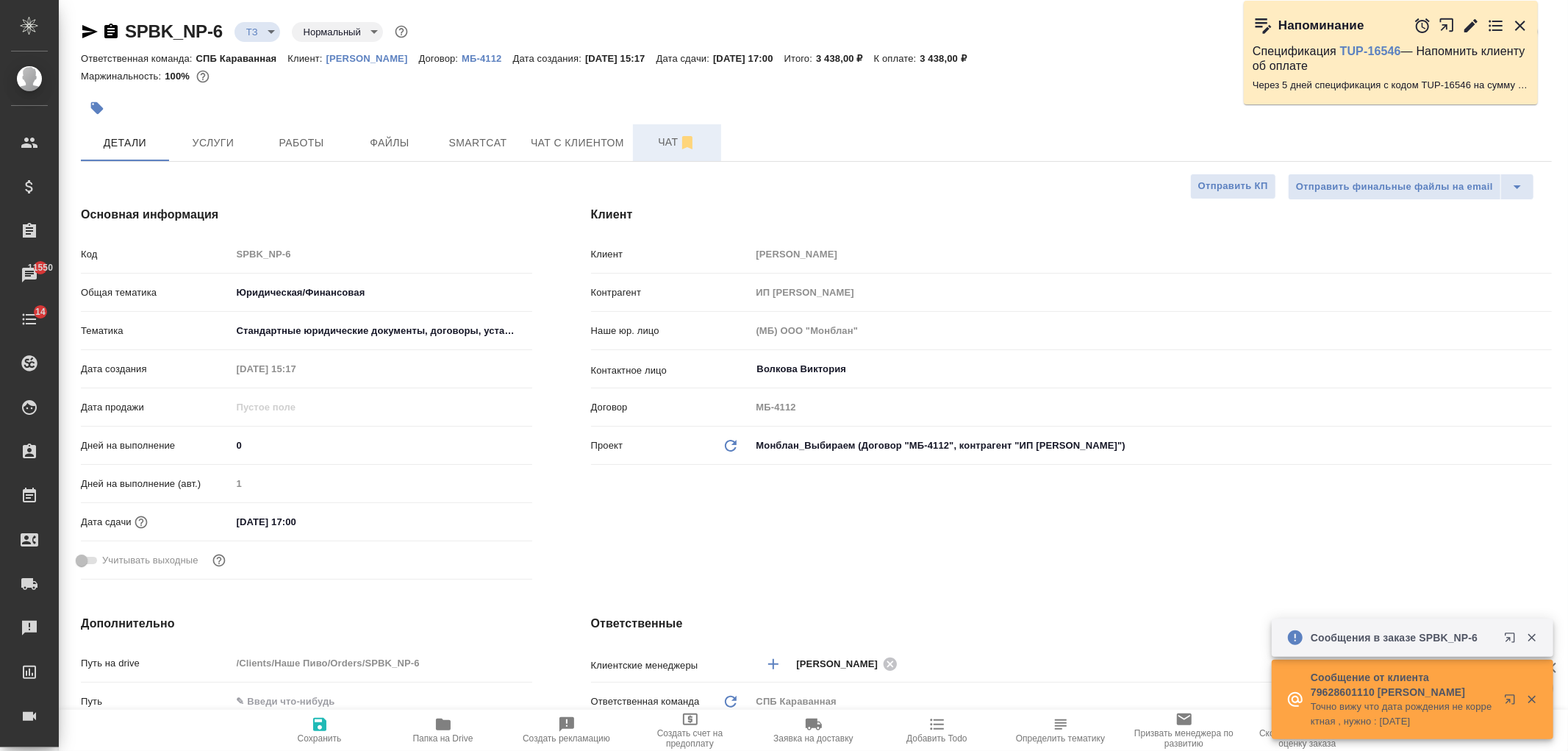
click at [650, 136] on span "Чат" at bounding box center [677, 142] width 71 height 18
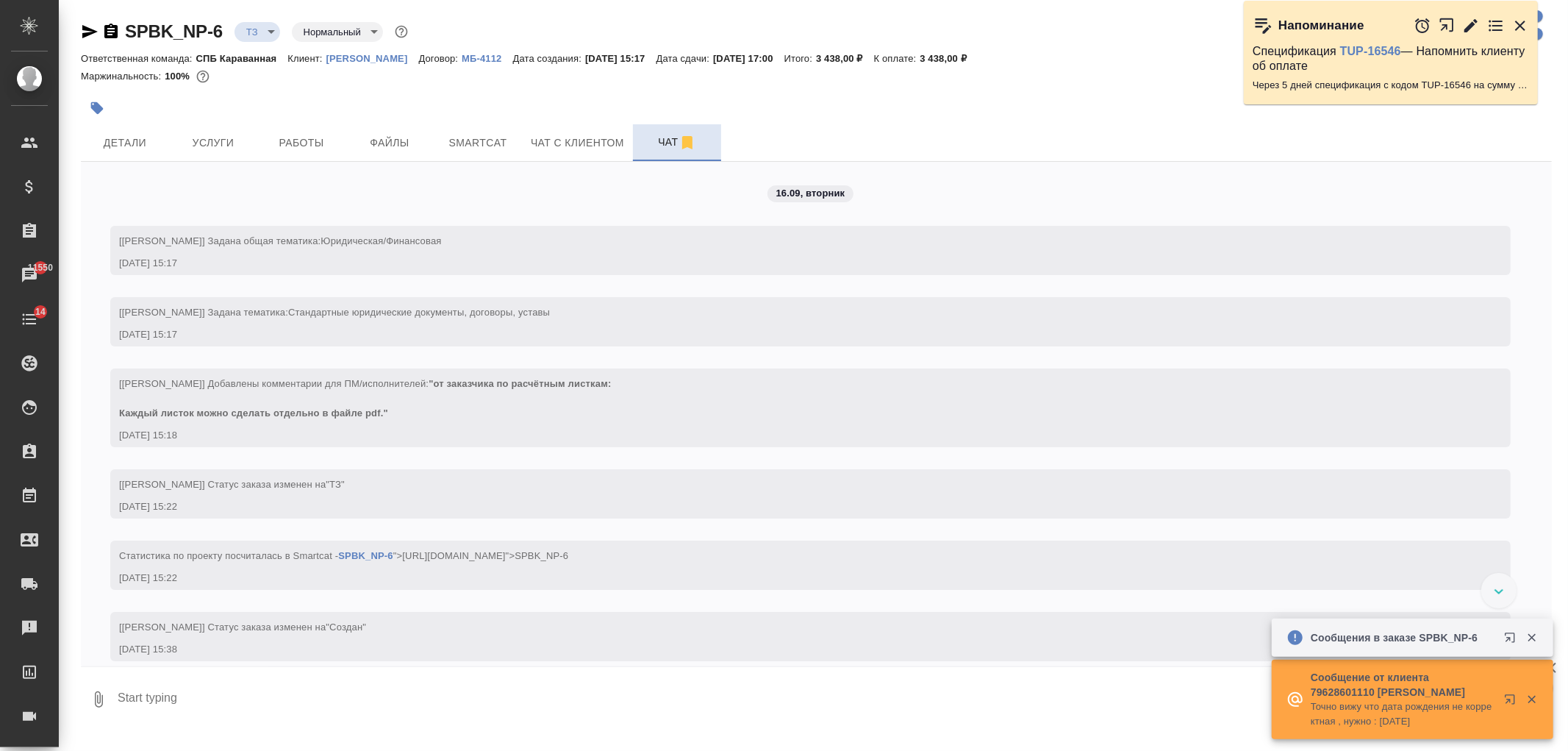
scroll to position [136, 0]
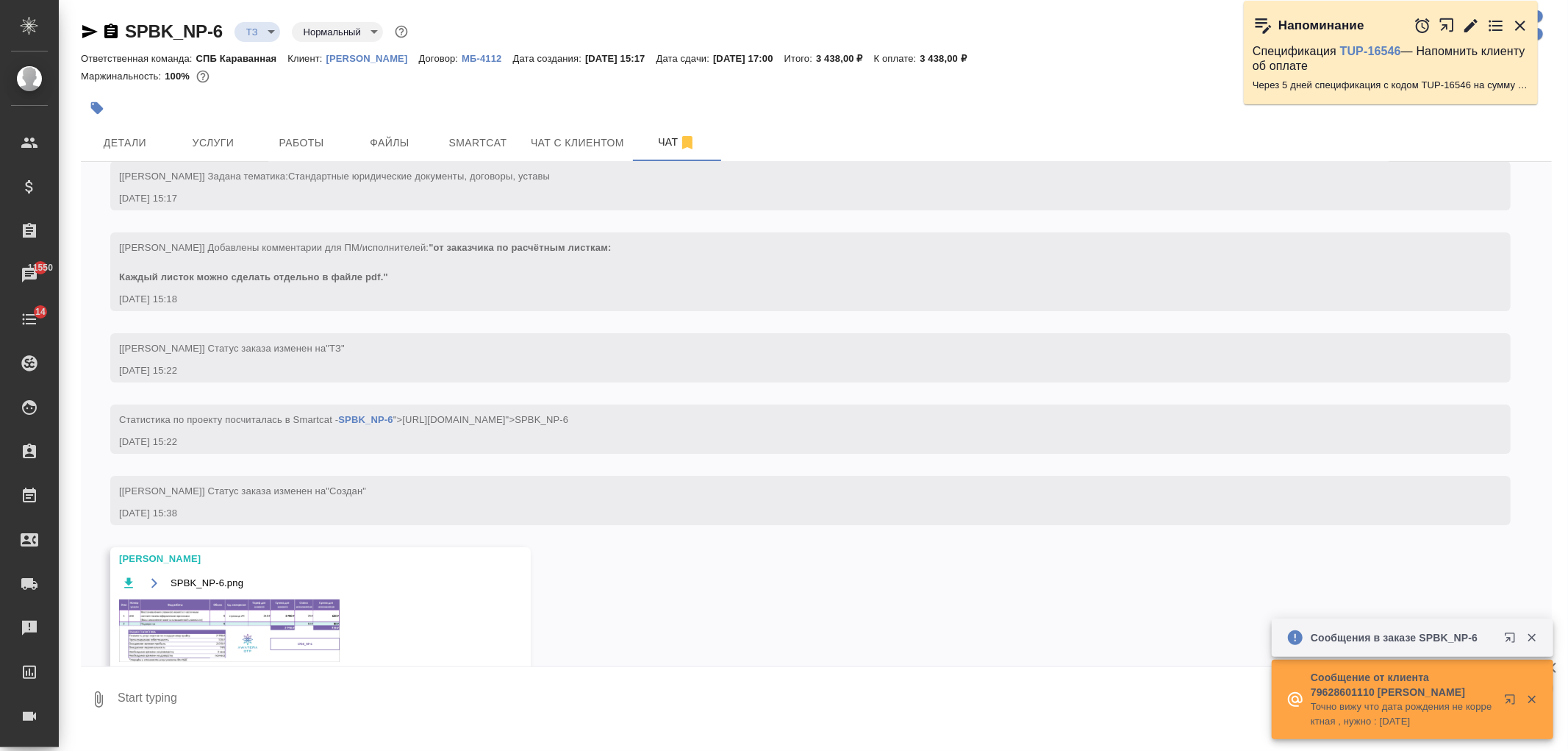
click at [234, 612] on img at bounding box center [230, 630] width 221 height 63
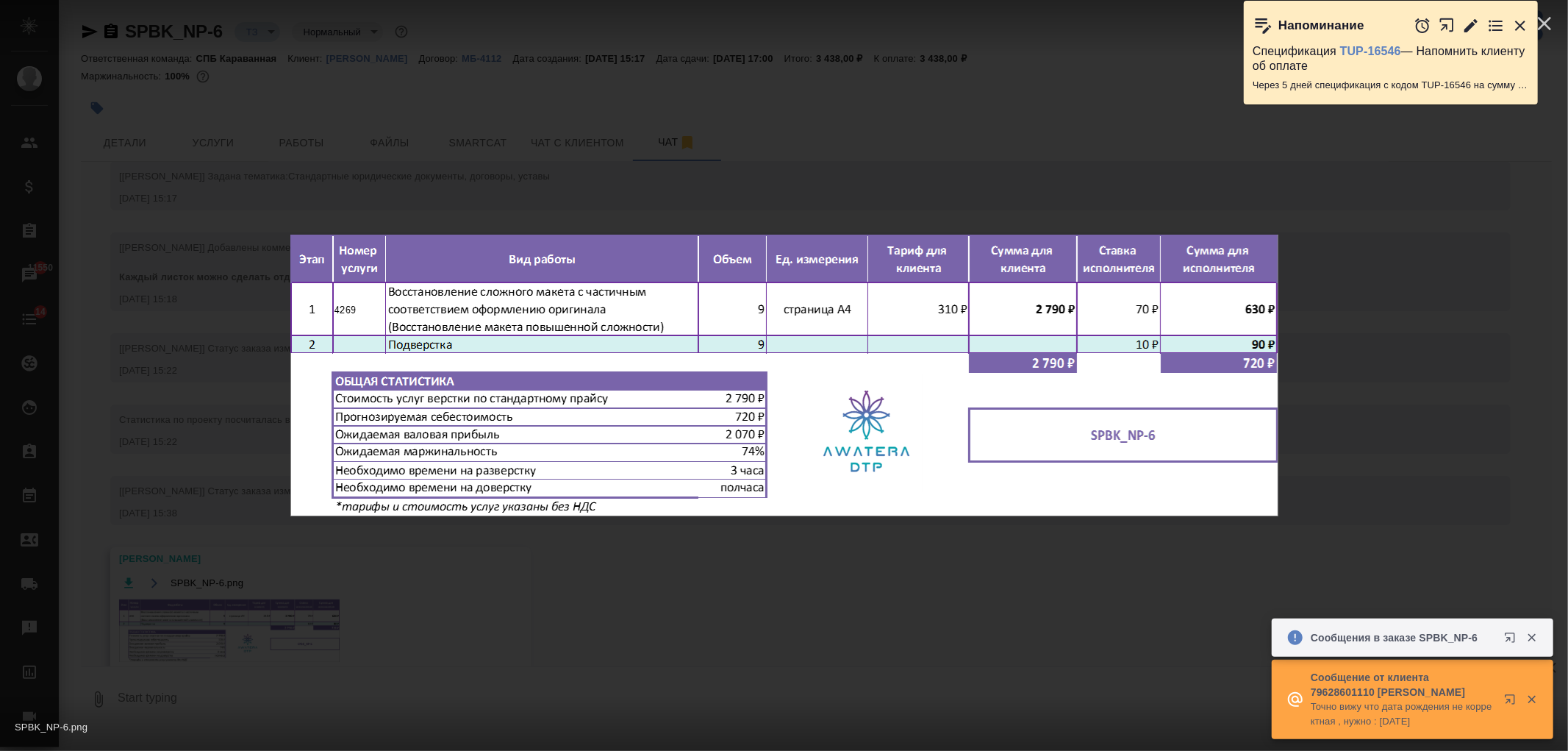
click at [667, 585] on div "SPBK_NP-6.png 1 of 1" at bounding box center [784, 376] width 1568 height 751
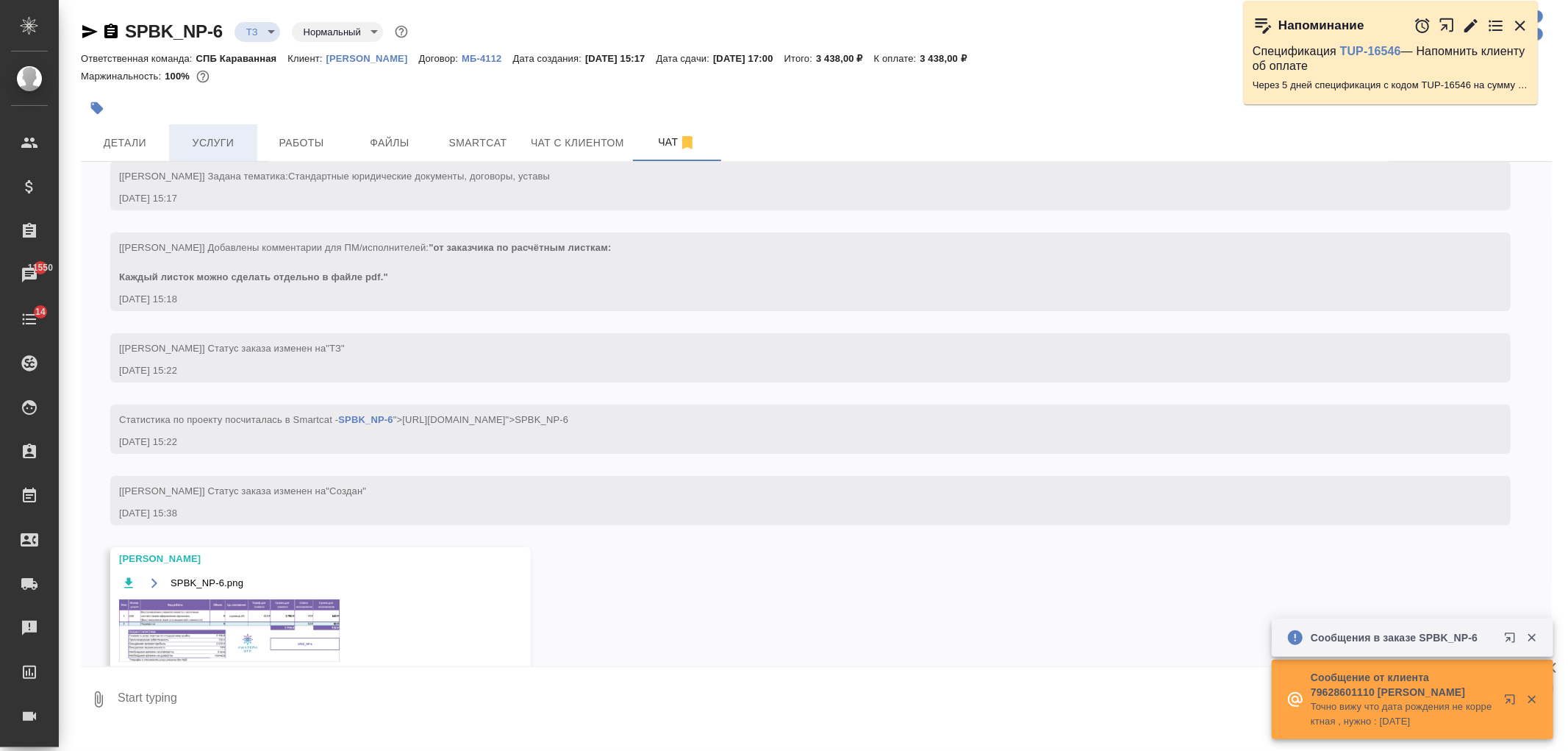
click at [223, 141] on span "Услуги" at bounding box center [213, 142] width 71 height 18
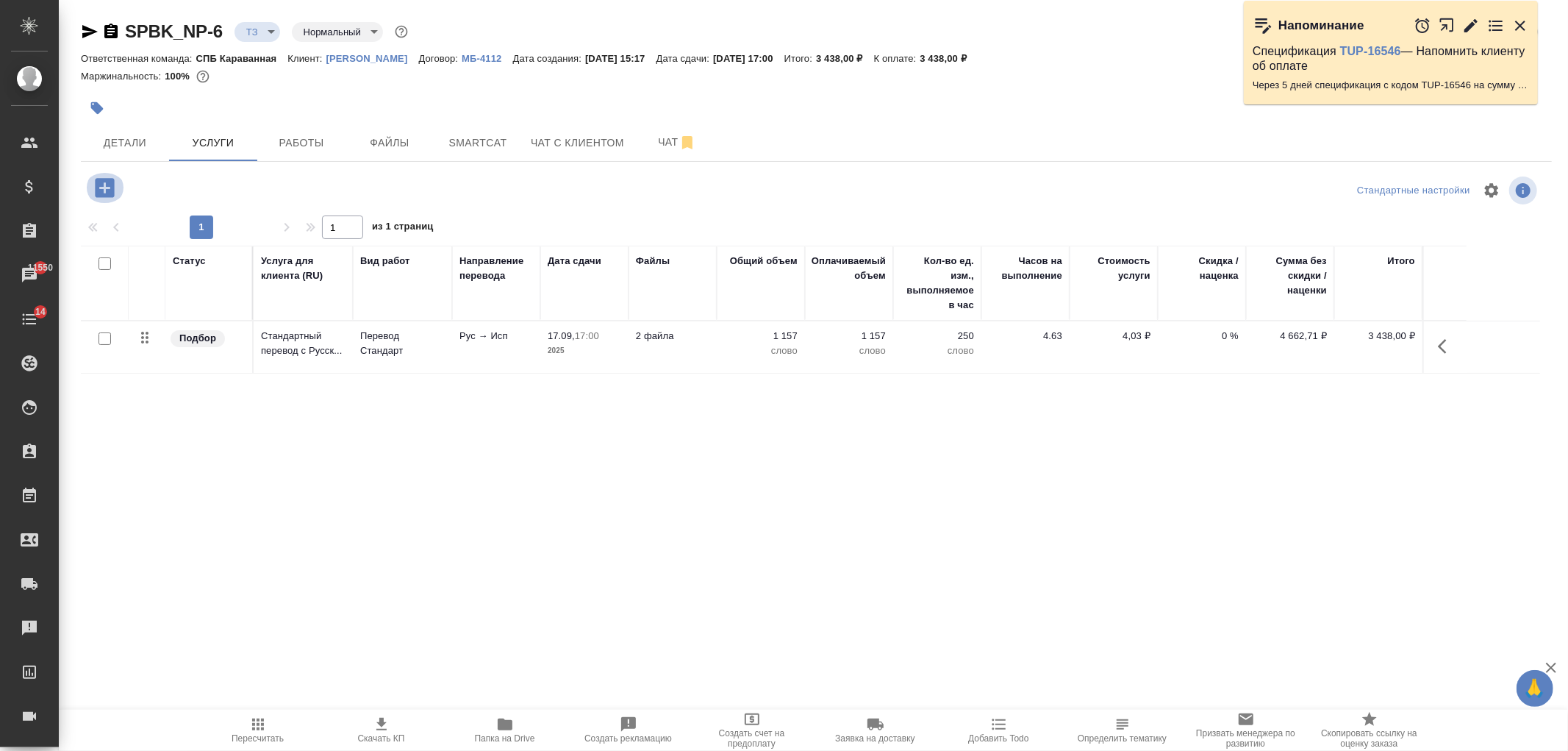
click at [108, 184] on icon "button" at bounding box center [104, 187] width 19 height 19
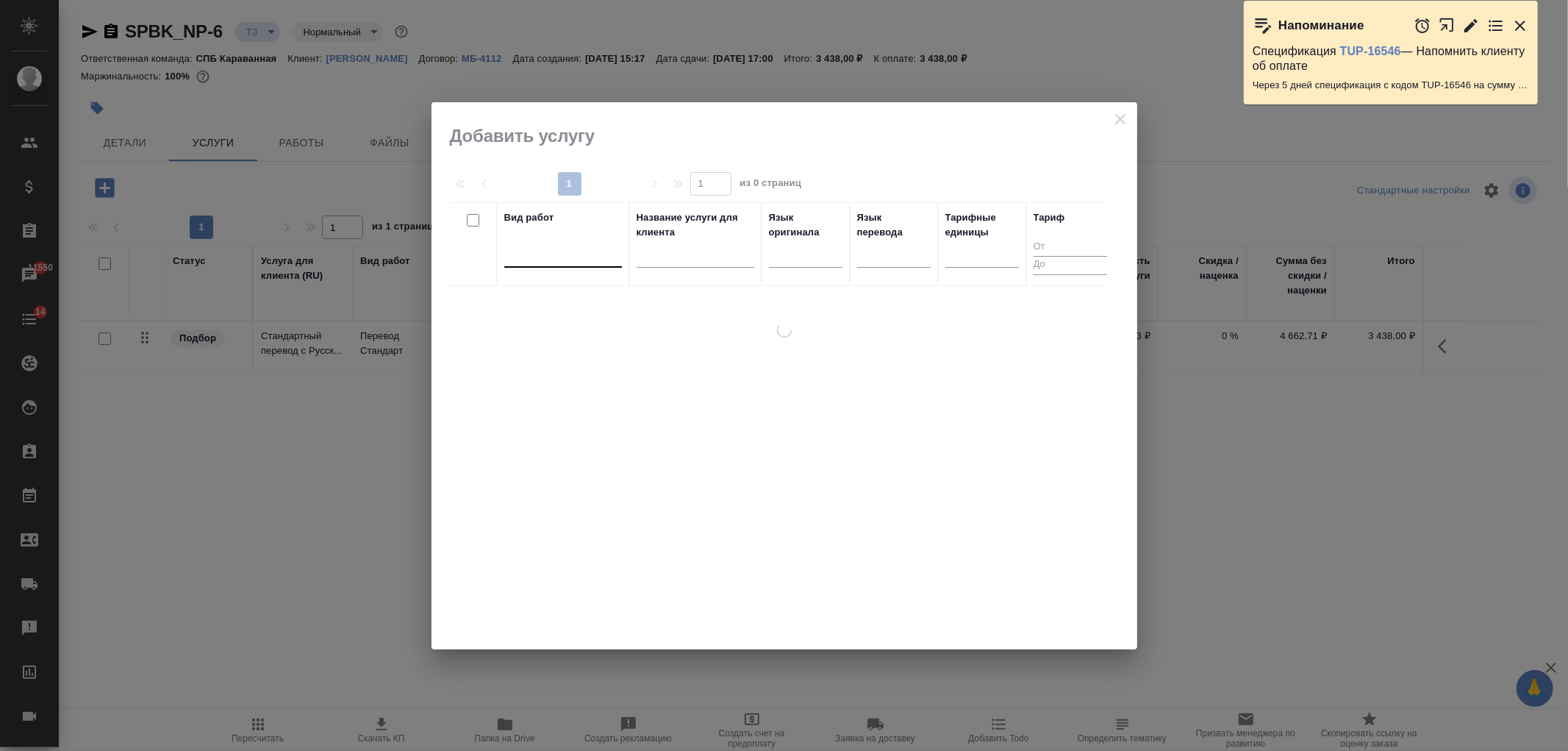
click at [509, 262] on div at bounding box center [563, 252] width 117 height 21
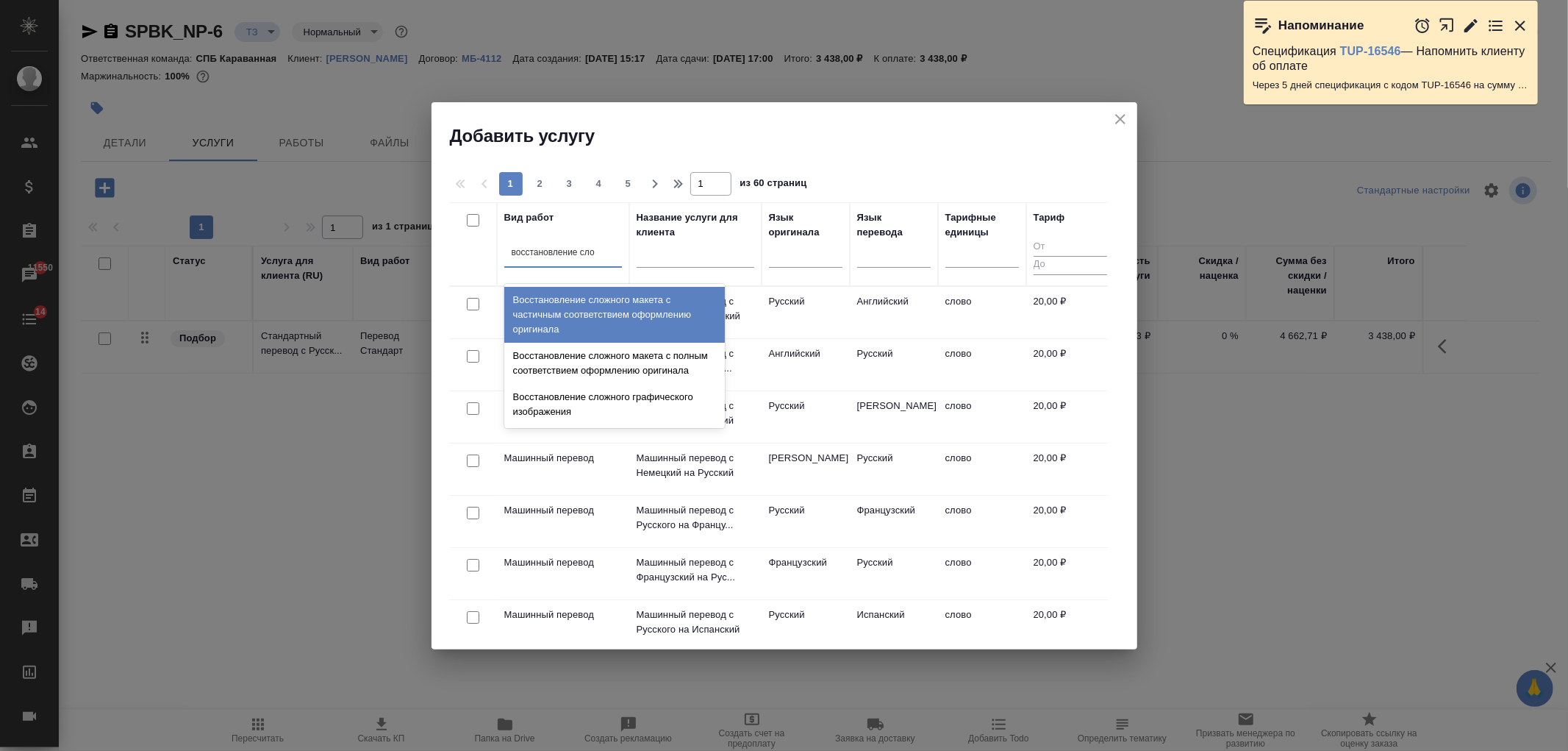
type input "восстановление слож"
click at [596, 306] on div "Восстановление сложного макета с частичным соответствием оформлению оригинала" at bounding box center [615, 315] width 221 height 56
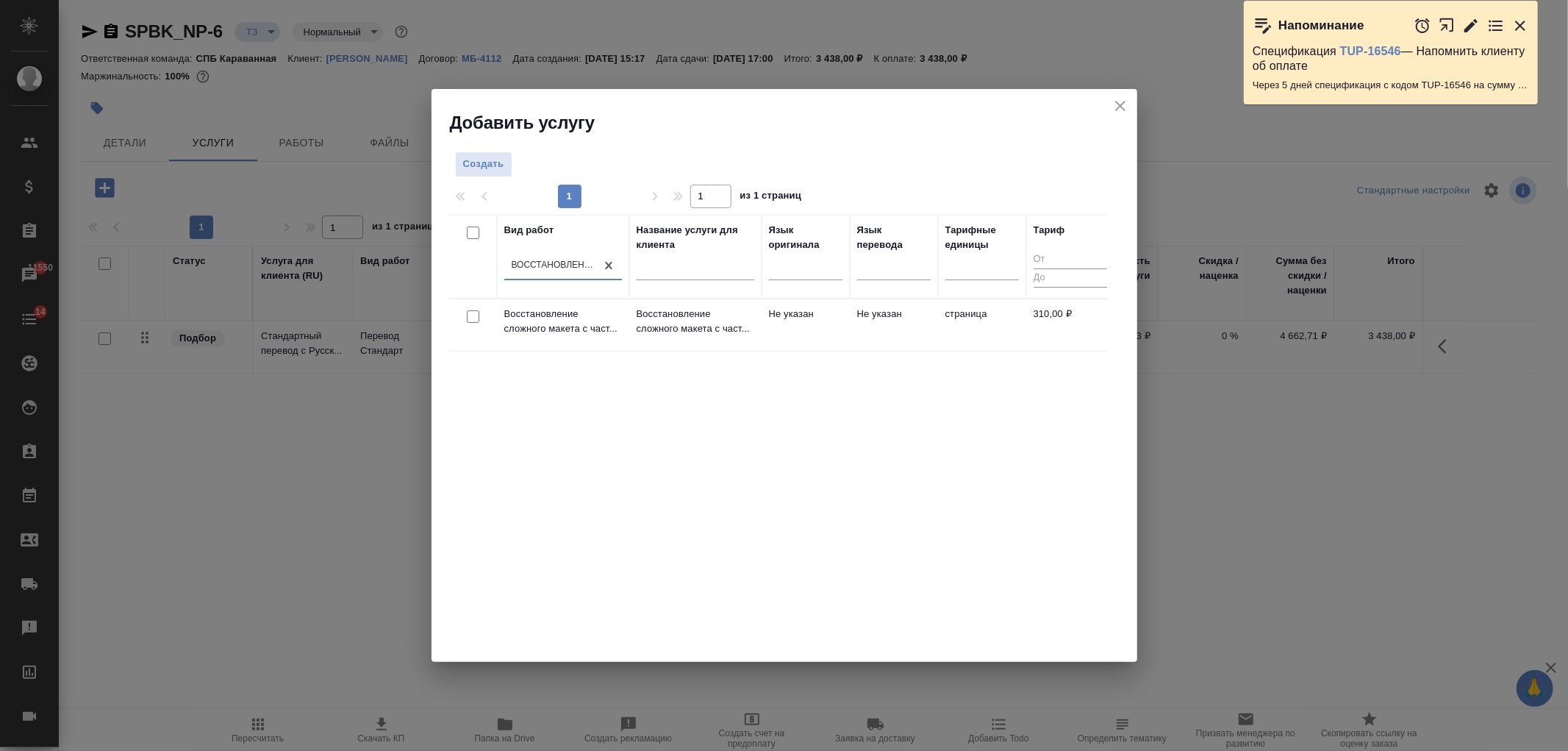
click at [474, 320] on input "checkbox" at bounding box center [473, 317] width 13 height 13
checkbox input "true"
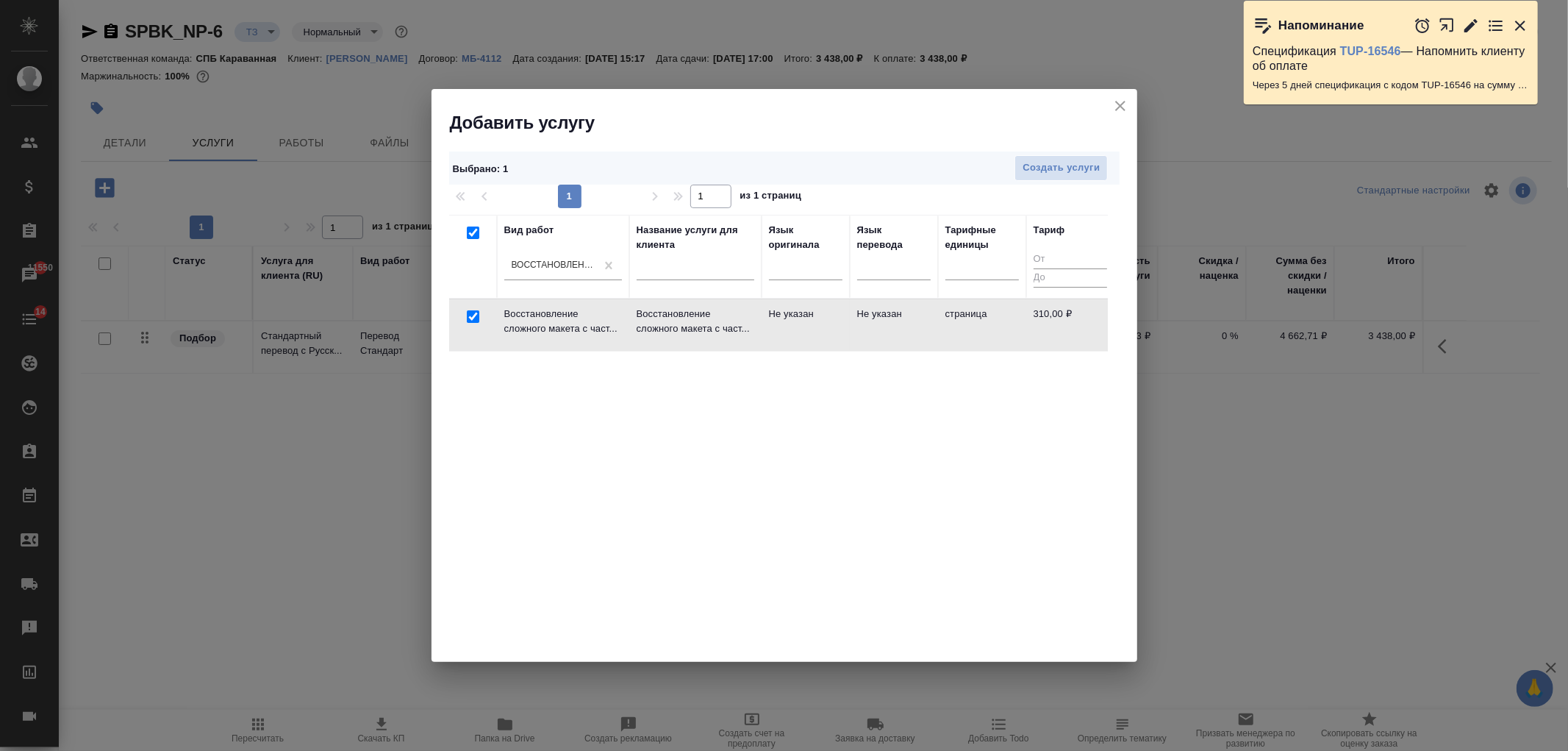
click at [1029, 152] on div "Выбрано : 1 Создать услуги" at bounding box center [784, 167] width 670 height 33
click at [1029, 164] on span "Создать услуги" at bounding box center [1061, 167] width 78 height 17
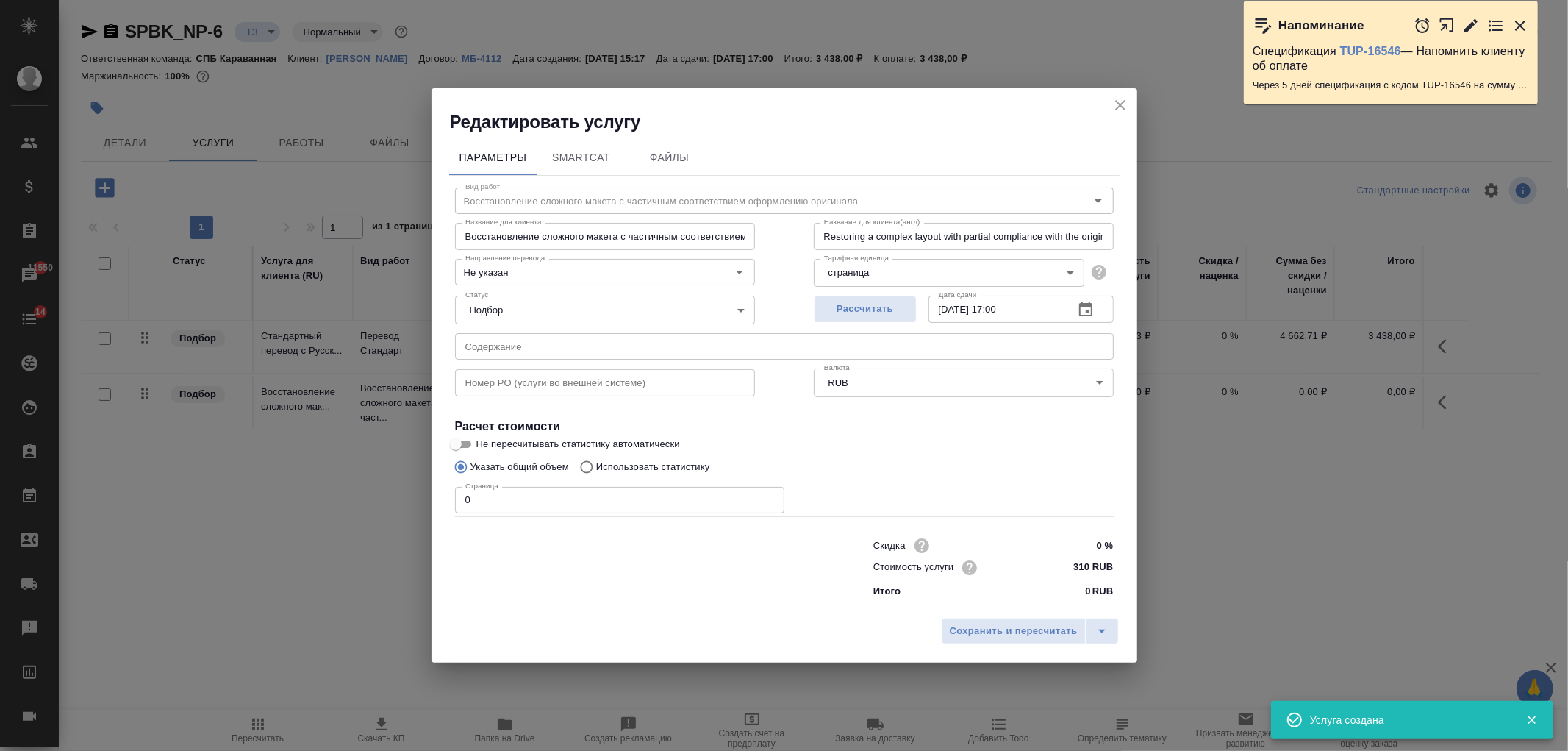
click at [524, 495] on input "0" at bounding box center [619, 500] width 330 height 27
type input "9"
click at [1008, 620] on button "Сохранить и пересчитать" at bounding box center [1013, 630] width 144 height 27
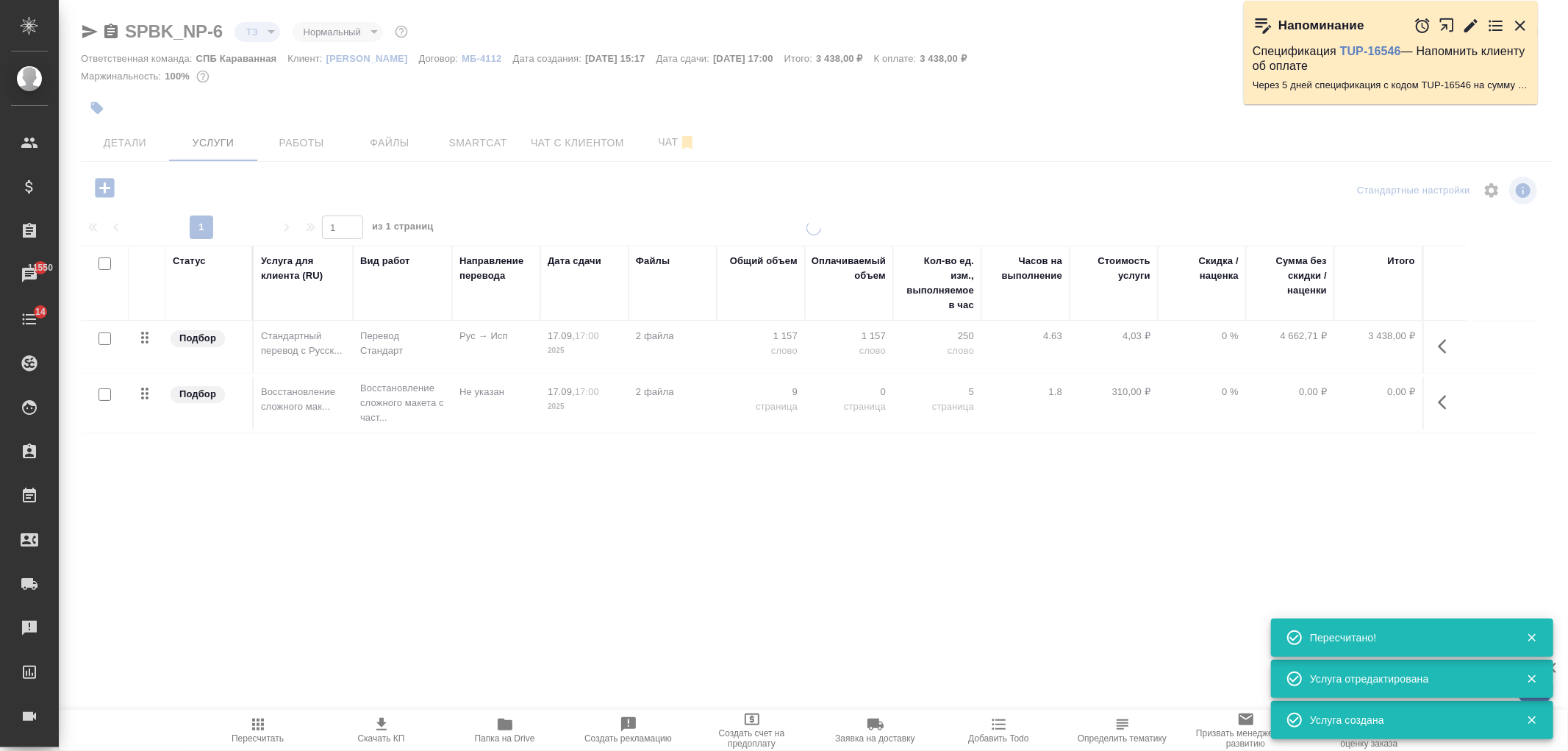
type input "new"
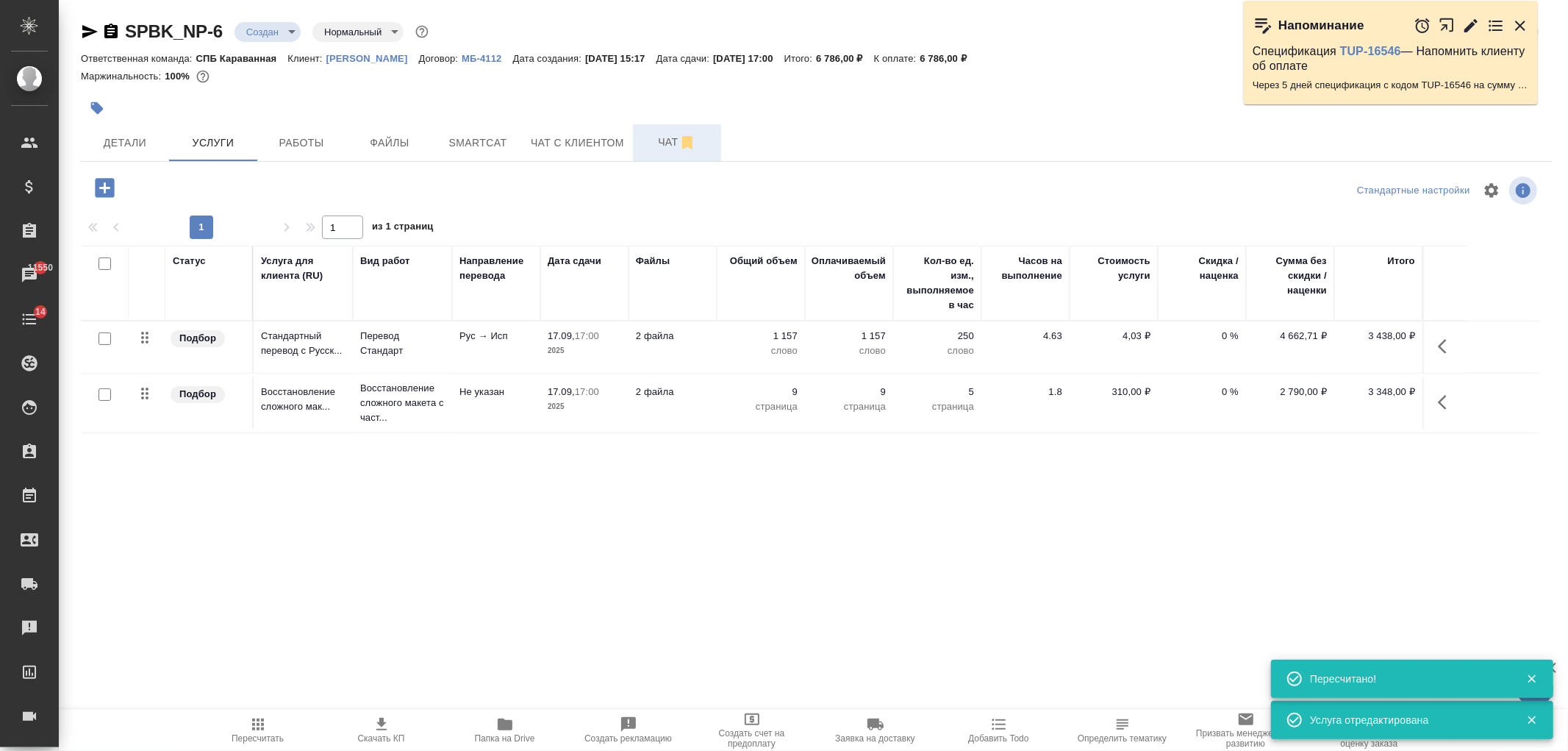
click at [650, 152] on button "Чат" at bounding box center [677, 142] width 89 height 37
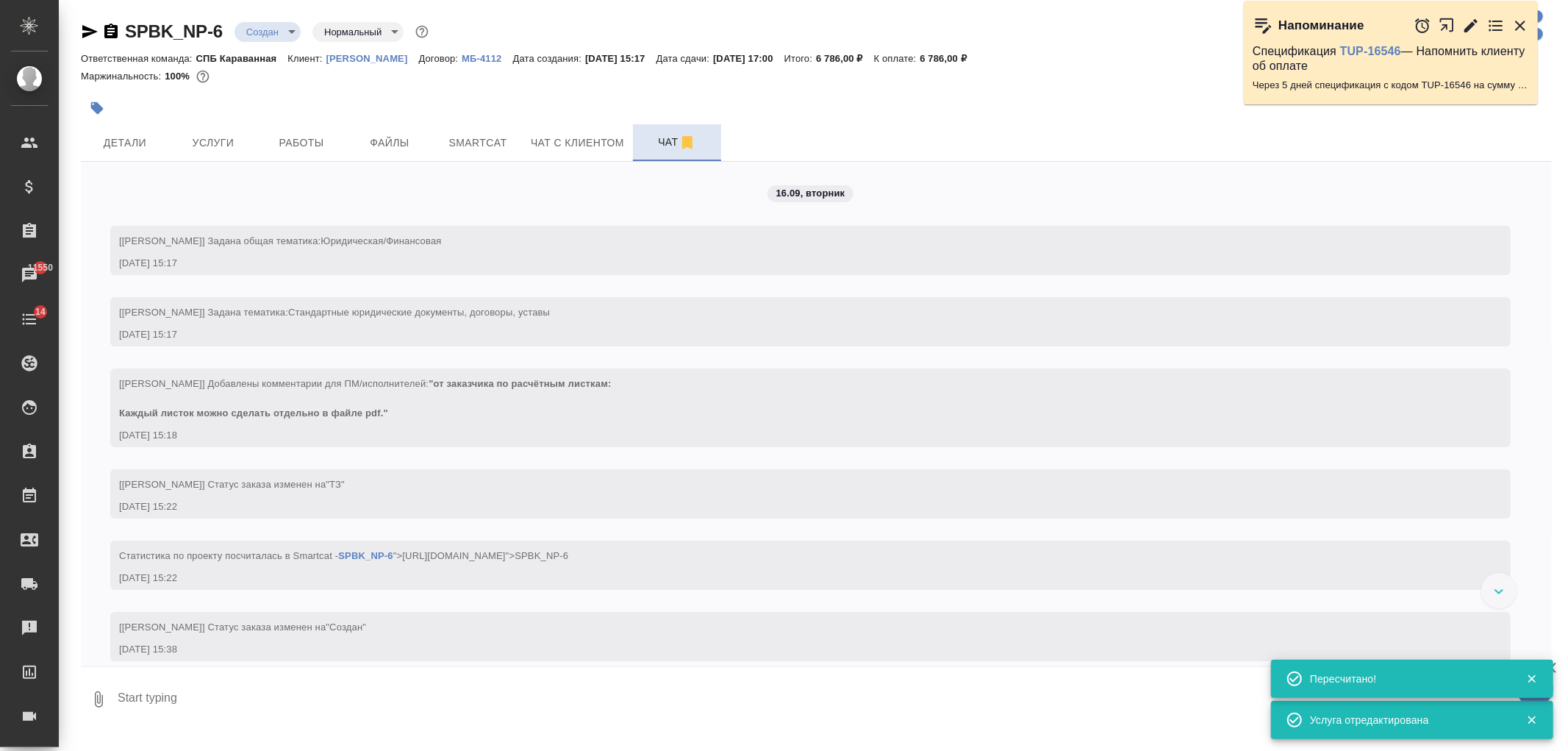
scroll to position [199, 0]
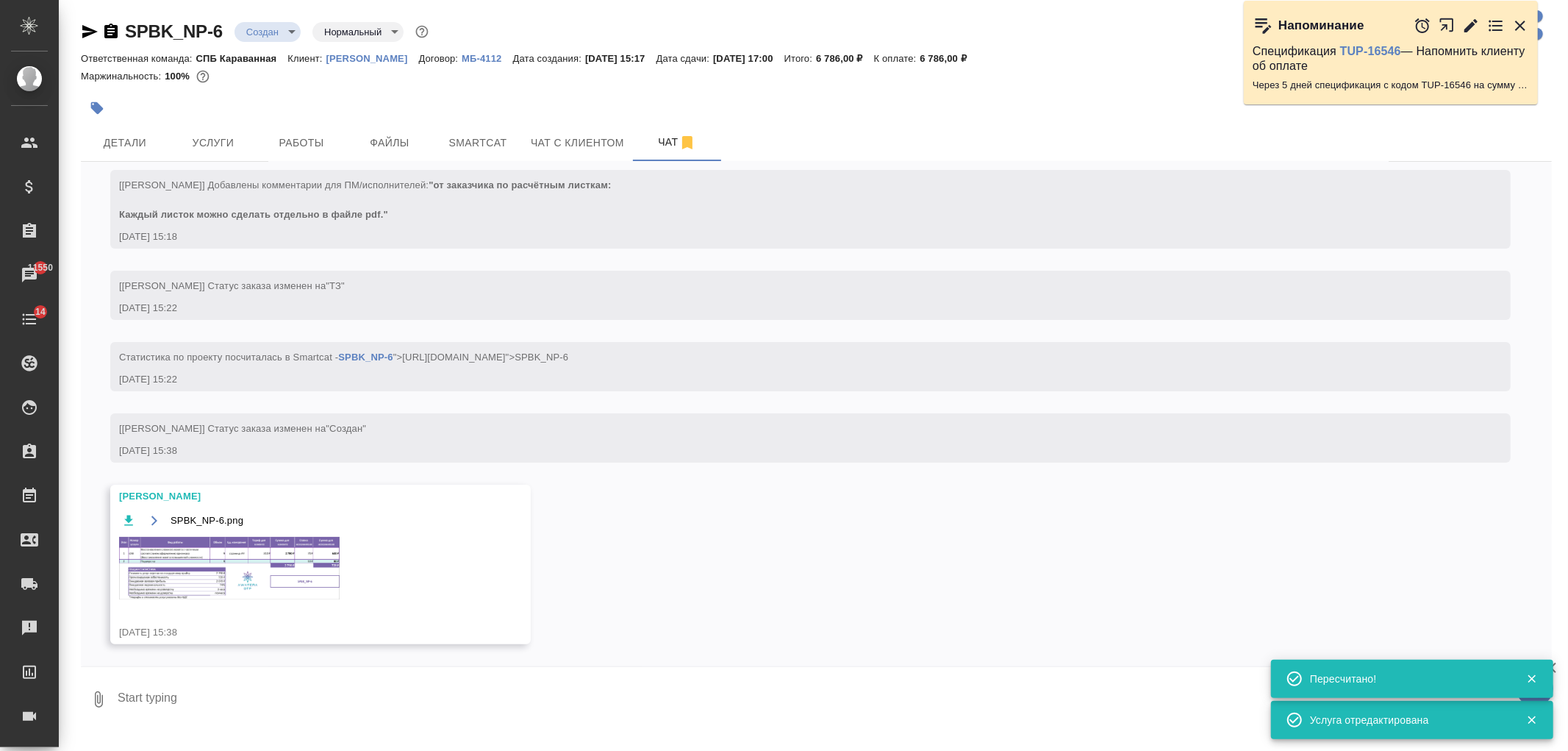
click at [266, 567] on img at bounding box center [230, 568] width 221 height 63
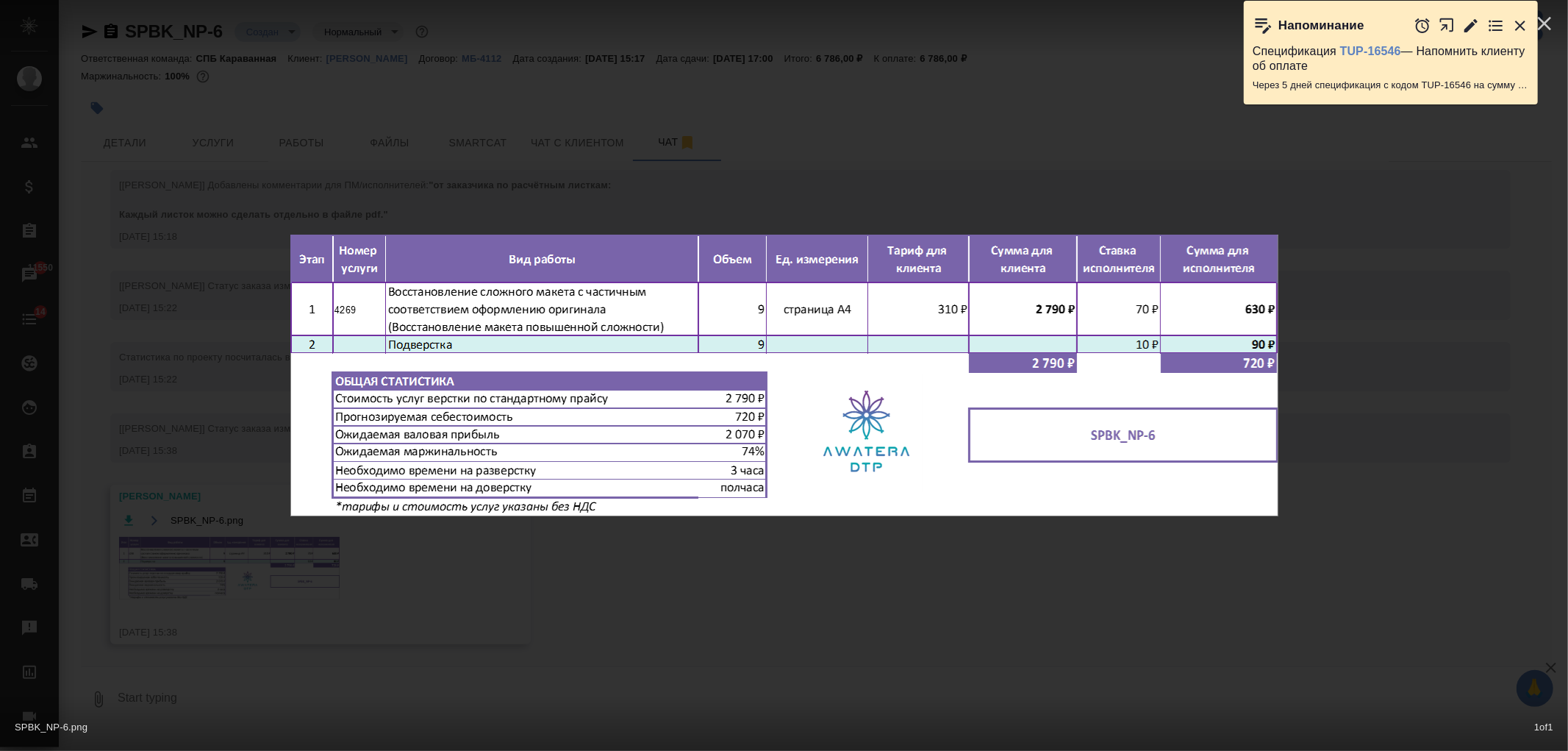
click at [505, 636] on div "SPBK_NP-6.png 1 of 1" at bounding box center [784, 376] width 1568 height 751
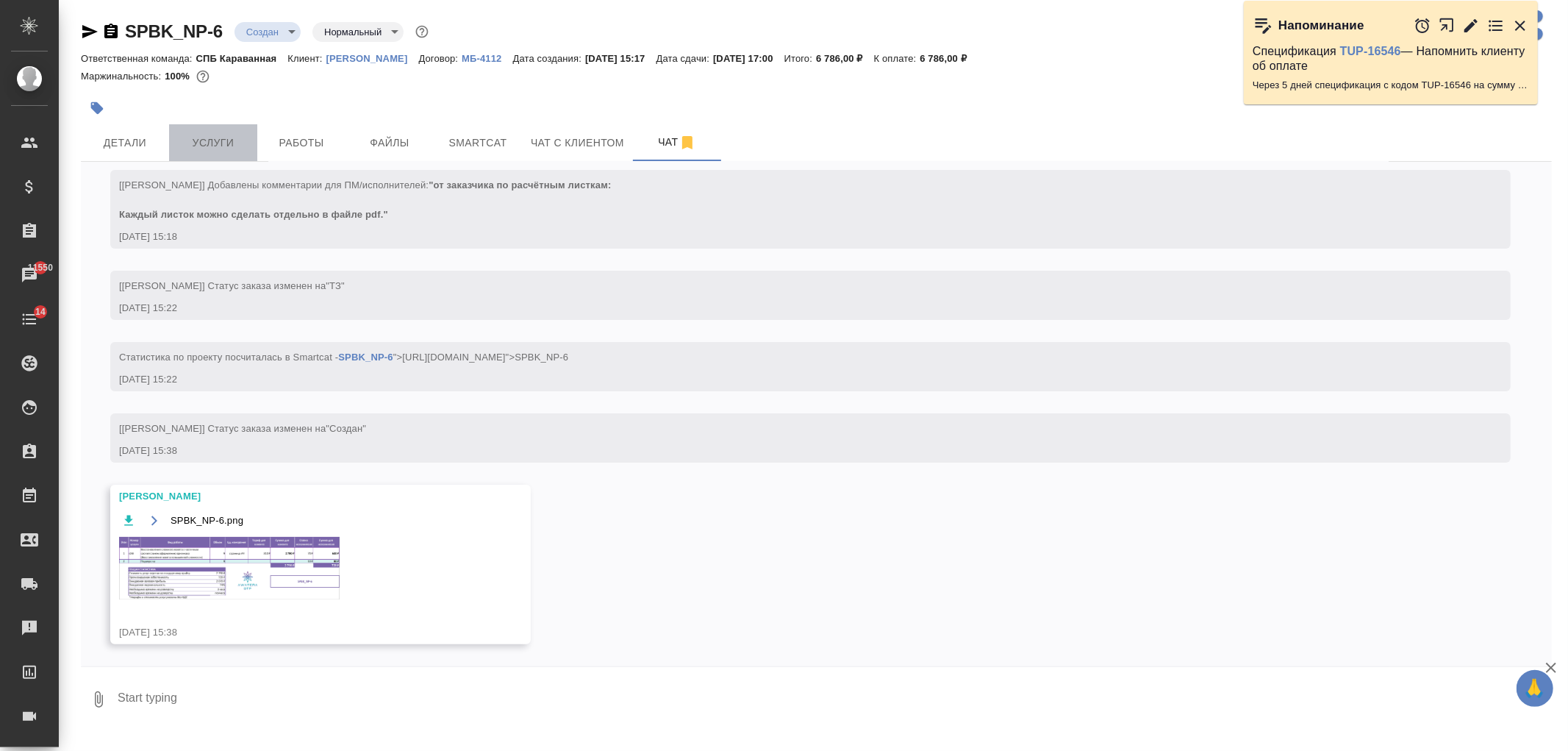
click at [229, 133] on span "Услуги" at bounding box center [213, 142] width 71 height 18
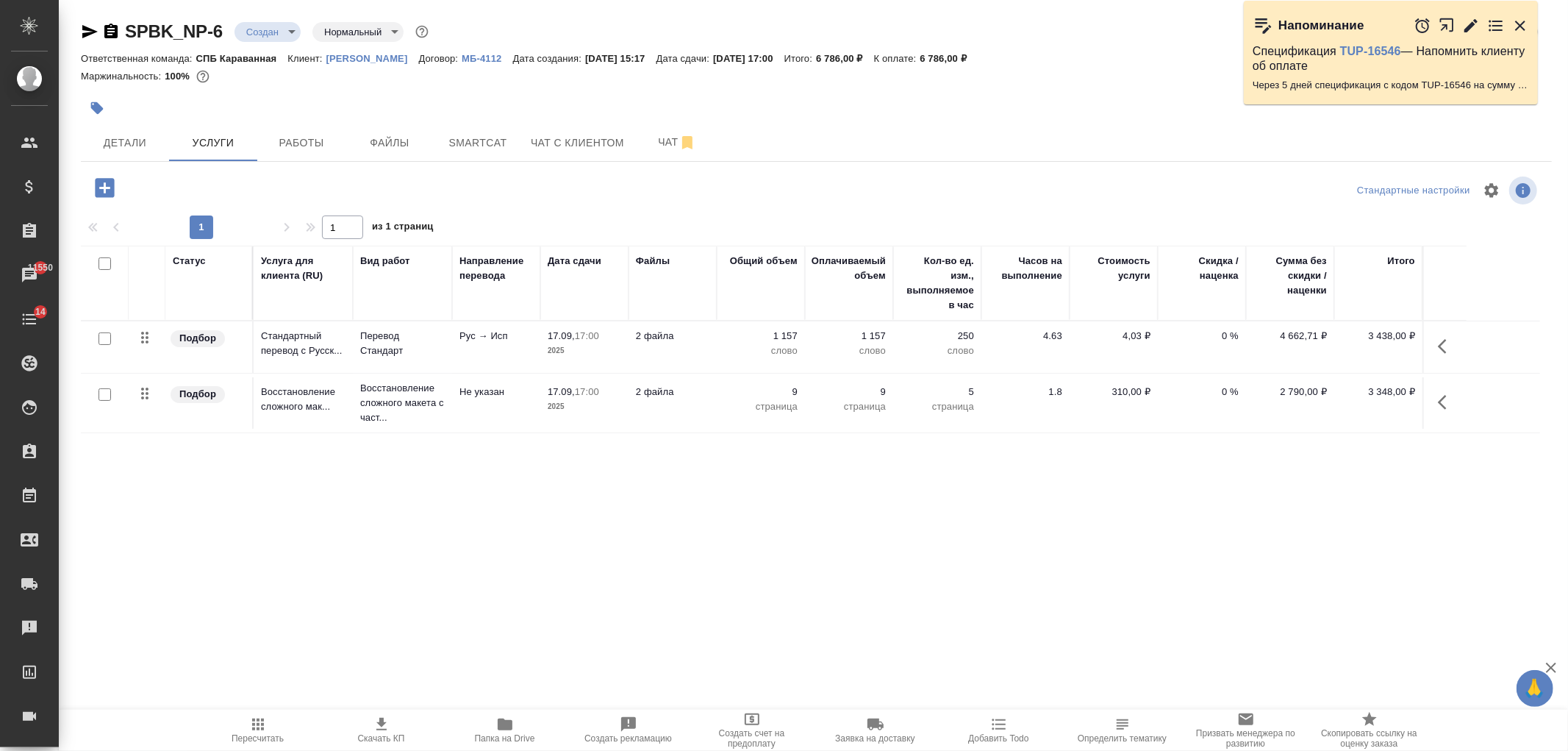
click at [644, 401] on td "2 файла" at bounding box center [672, 403] width 89 height 52
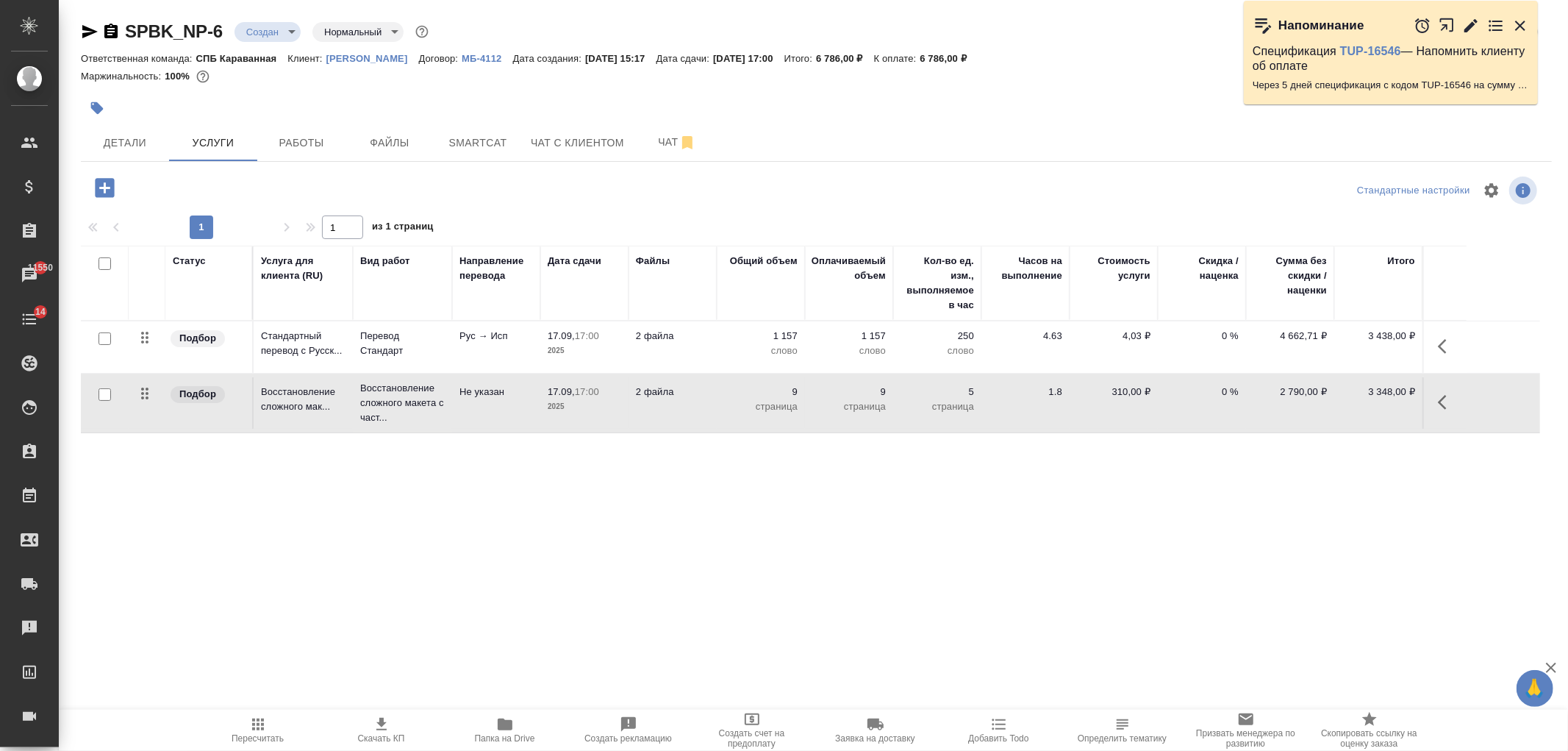
click at [644, 401] on td "2 файла" at bounding box center [672, 403] width 89 height 52
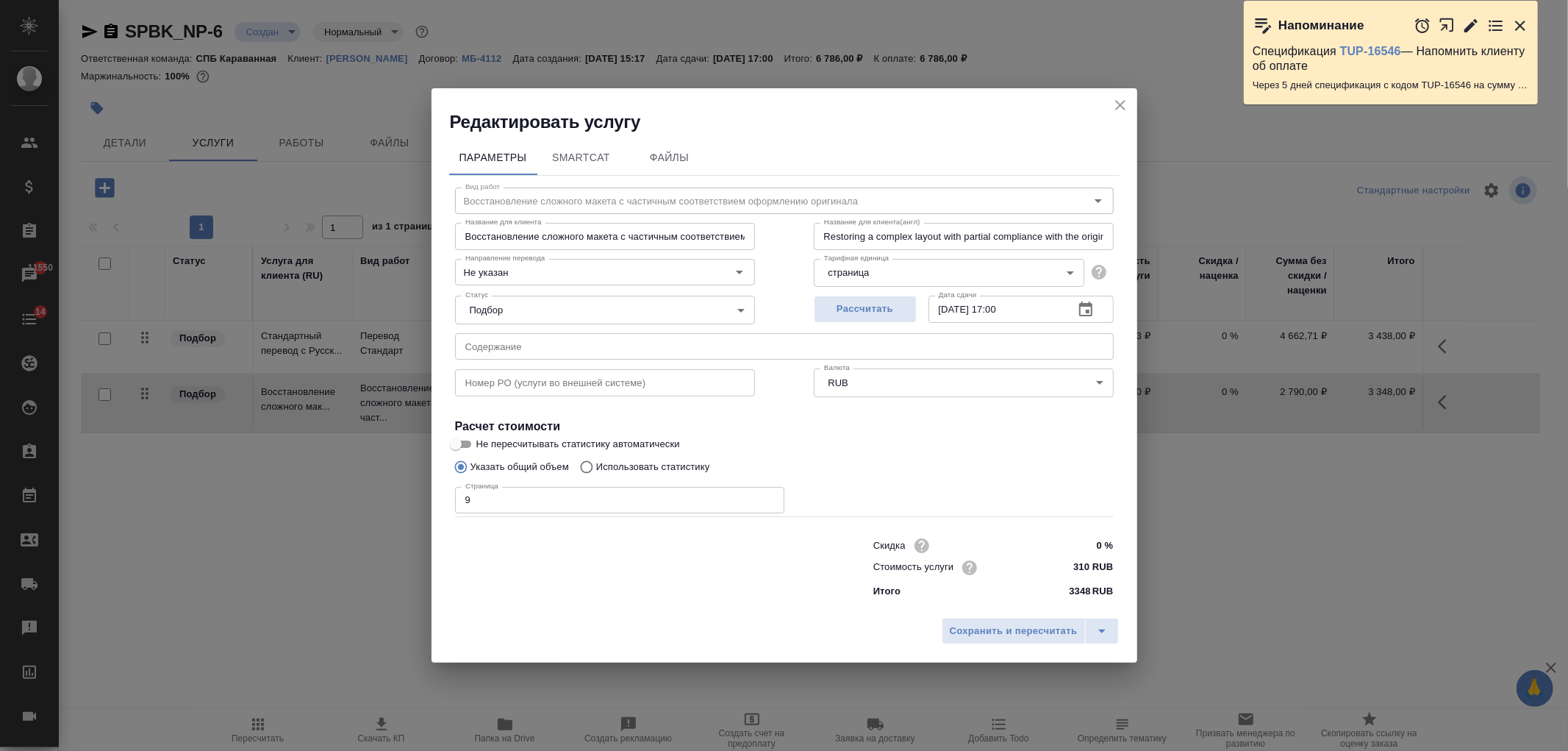
click at [1061, 541] on input "0 %" at bounding box center [1085, 545] width 55 height 21
type input "20 %"
click at [994, 636] on span "Сохранить и пересчитать" at bounding box center [1013, 630] width 127 height 17
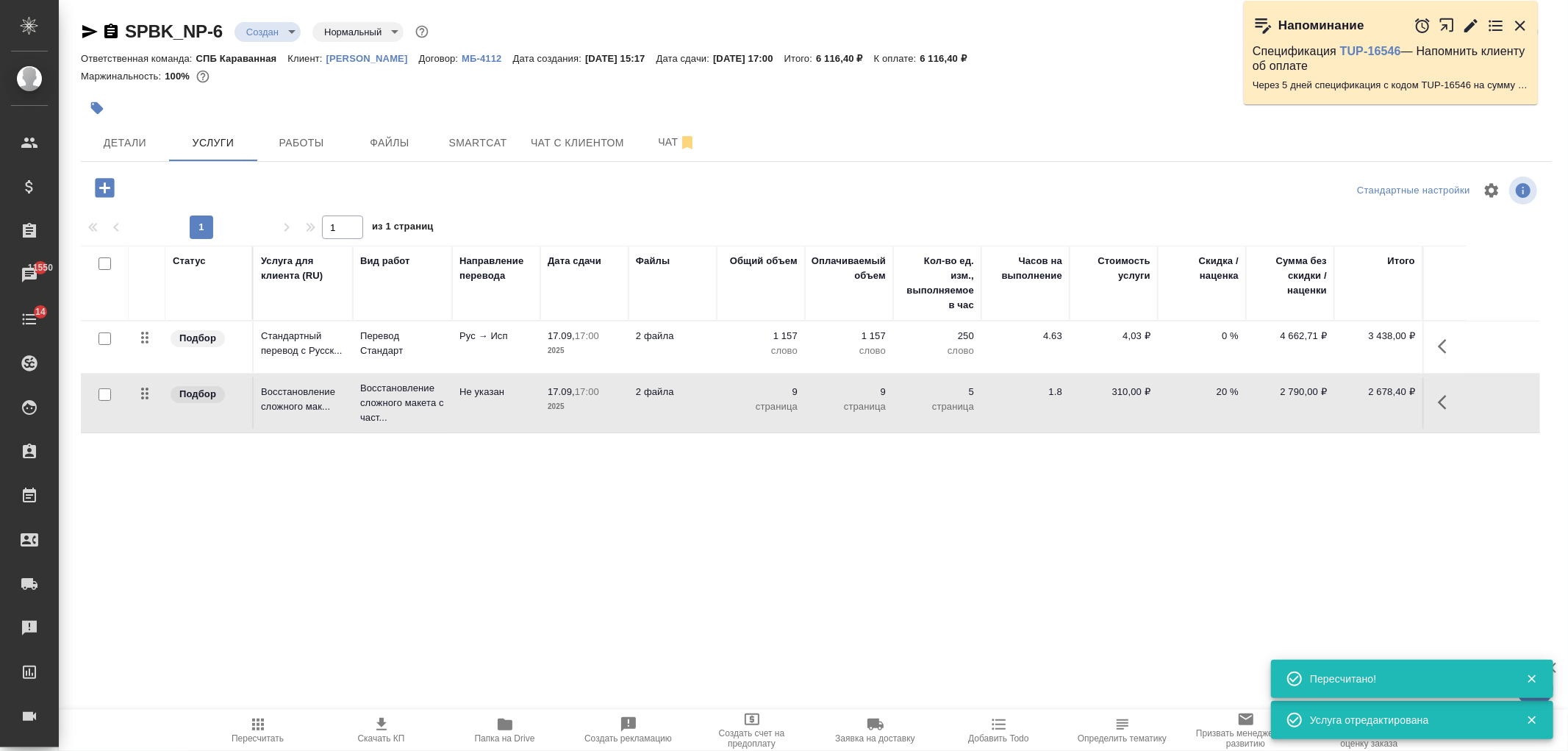
click at [266, 718] on icon "button" at bounding box center [258, 725] width 18 height 18
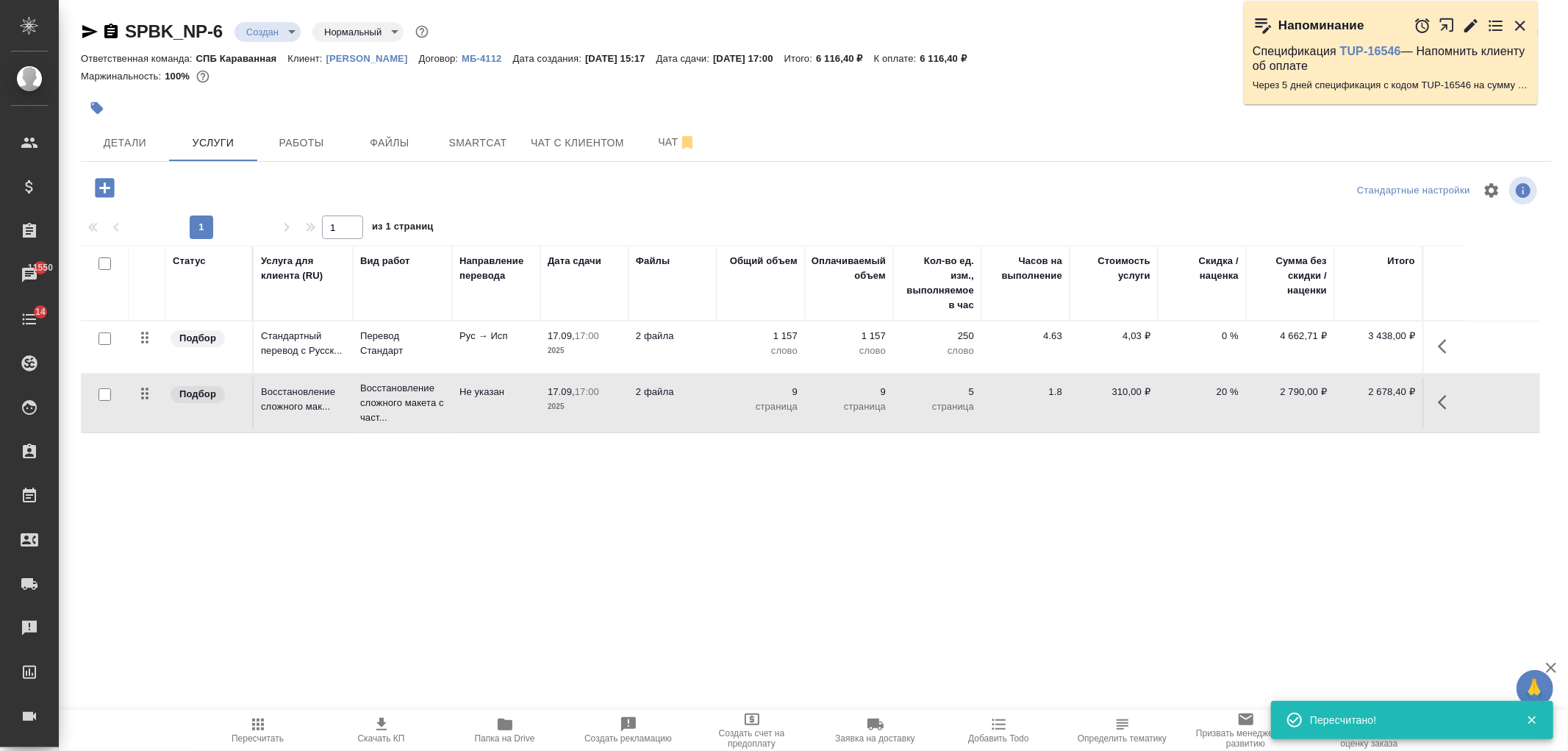
click at [387, 733] on span "Скачать КП" at bounding box center [381, 738] width 47 height 10
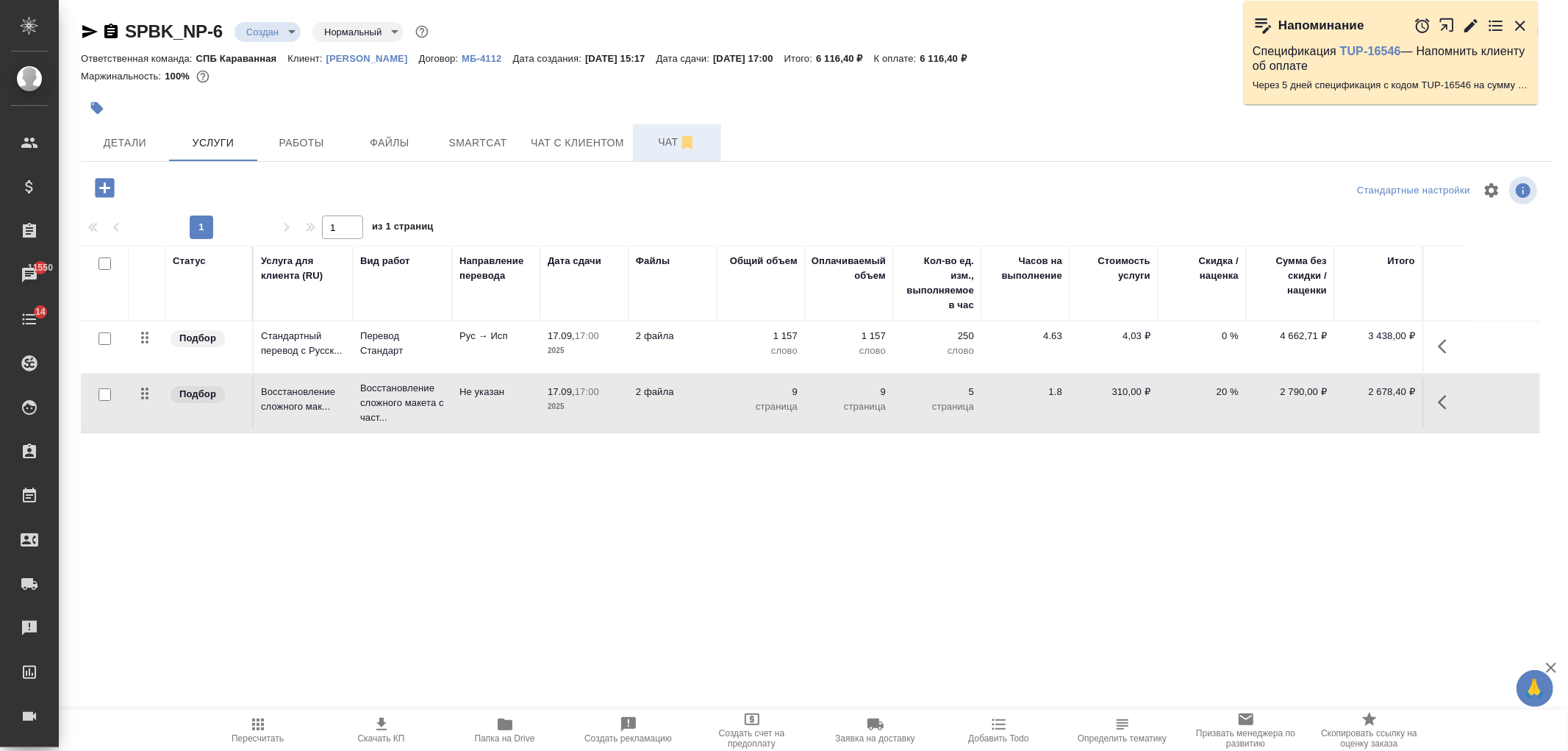
click at [666, 143] on span "Чат" at bounding box center [677, 142] width 71 height 18
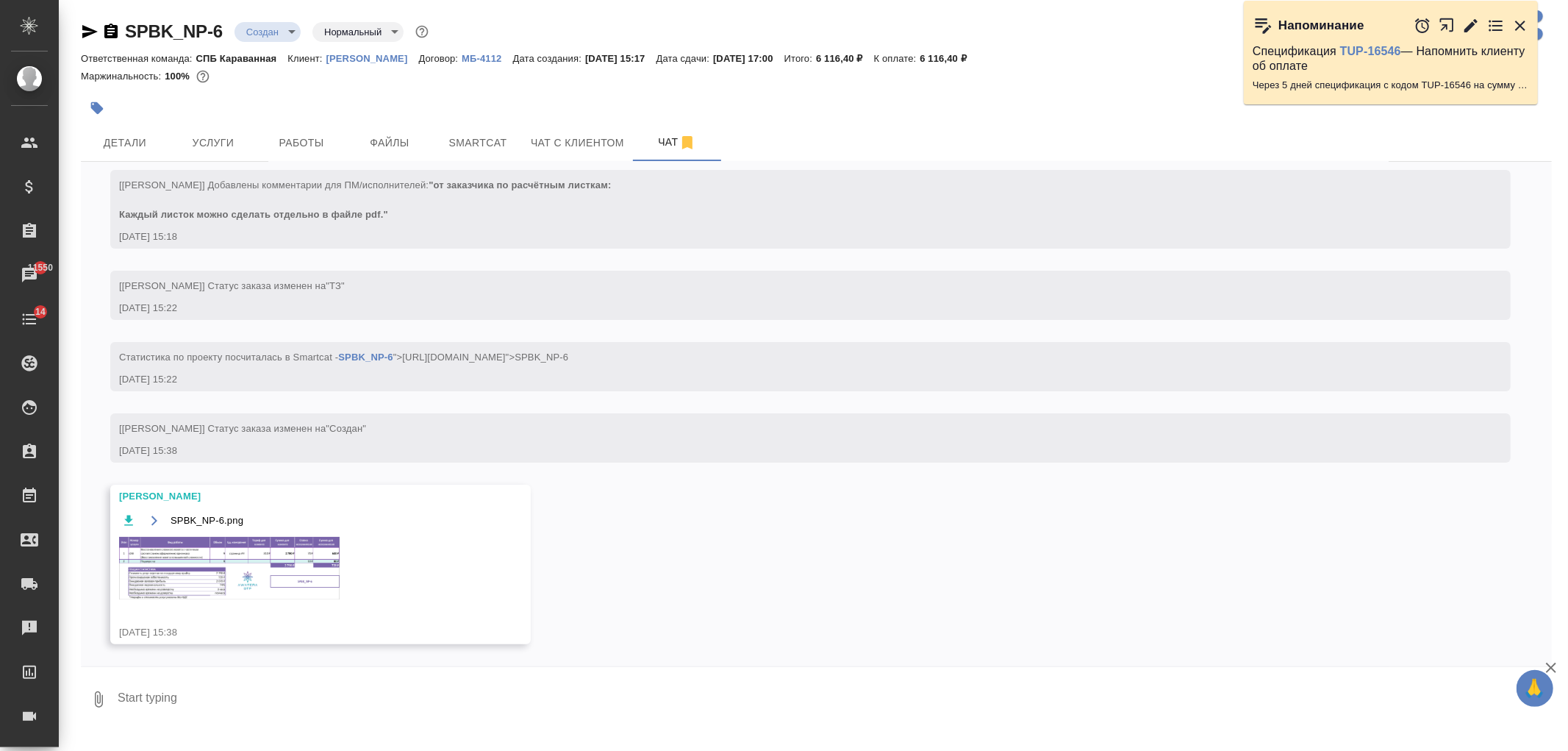
scroll to position [199, 0]
click at [284, 582] on img at bounding box center [230, 568] width 221 height 63
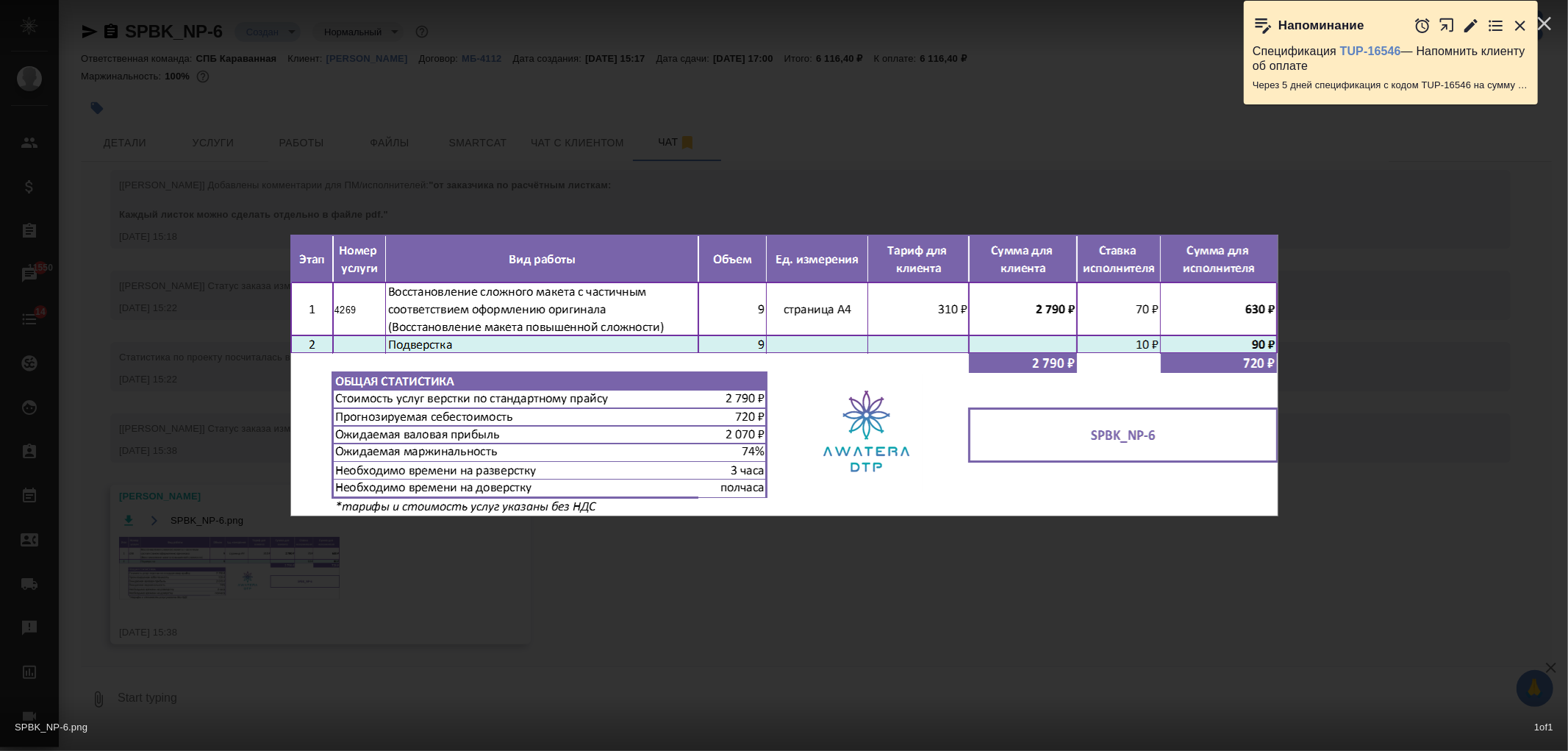
click at [652, 587] on div "SPBK_NP-6.png 1 of 1" at bounding box center [784, 376] width 1568 height 751
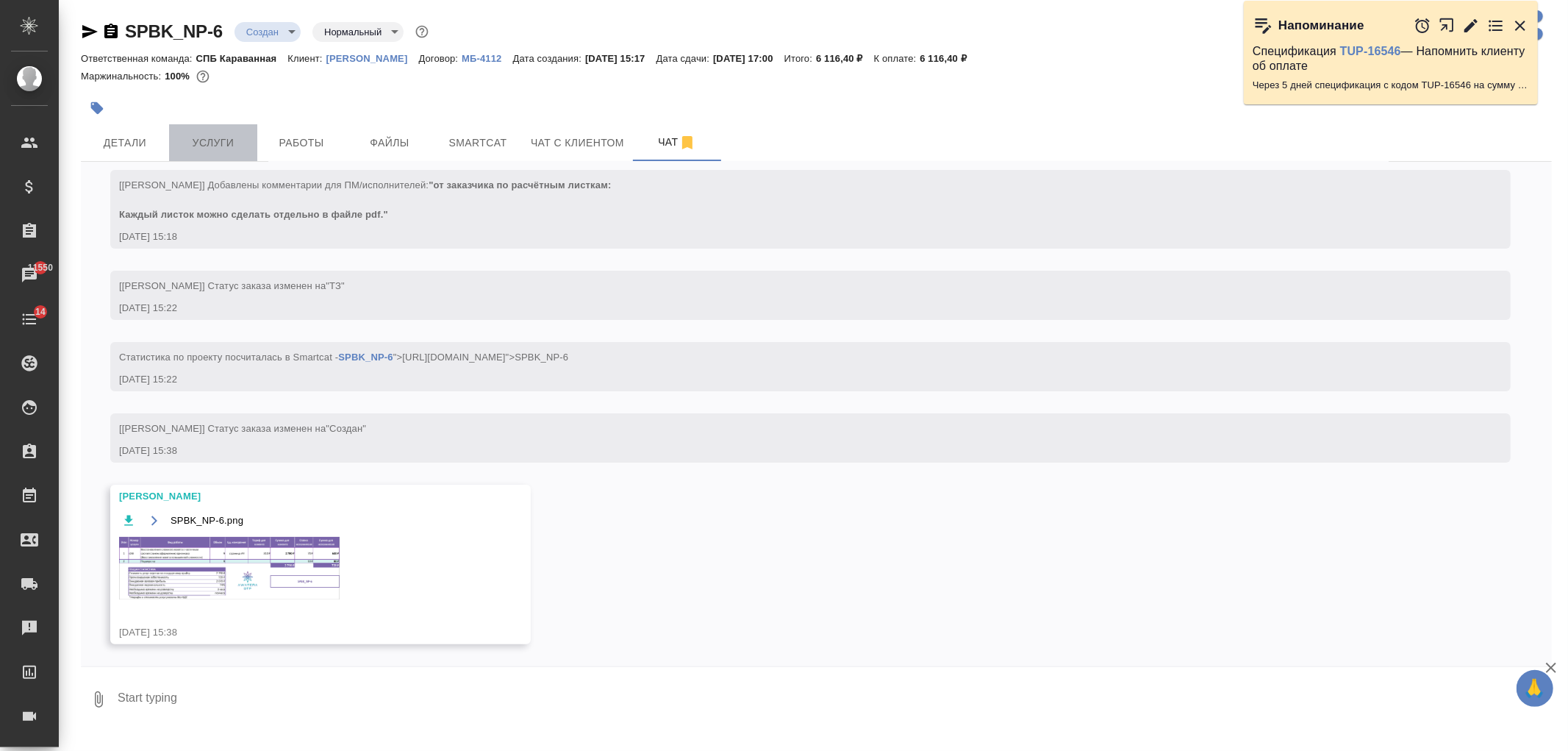
click at [246, 150] on span "Услуги" at bounding box center [213, 142] width 71 height 18
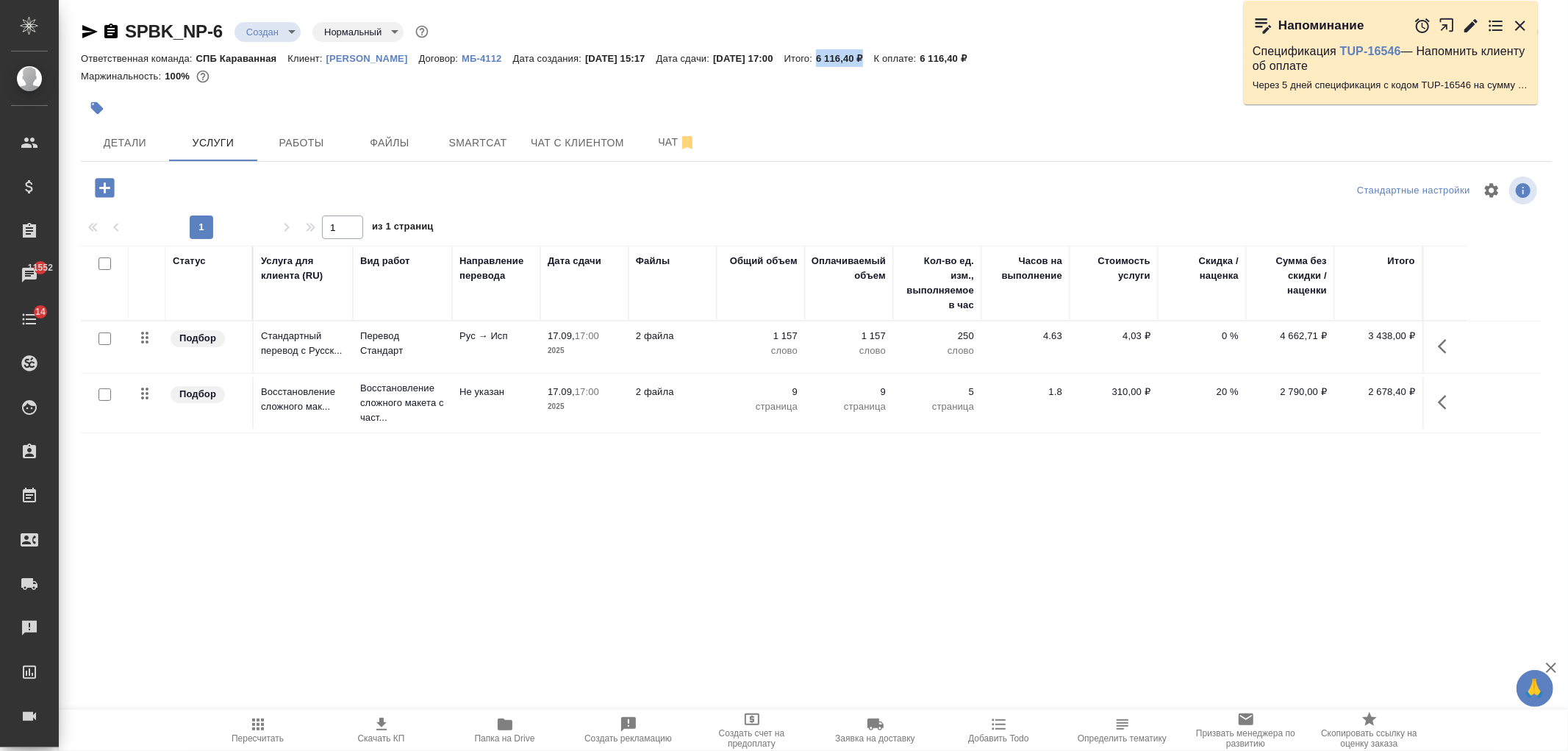
drag, startPoint x: 825, startPoint y: 58, endPoint x: 875, endPoint y: 54, distance: 50.2
click at [874, 54] on p "6 116,40 ₽" at bounding box center [845, 58] width 58 height 11
copy p "6 116,40 ₽"
click at [754, 738] on span "Создать счет на предоплату" at bounding box center [752, 738] width 106 height 21
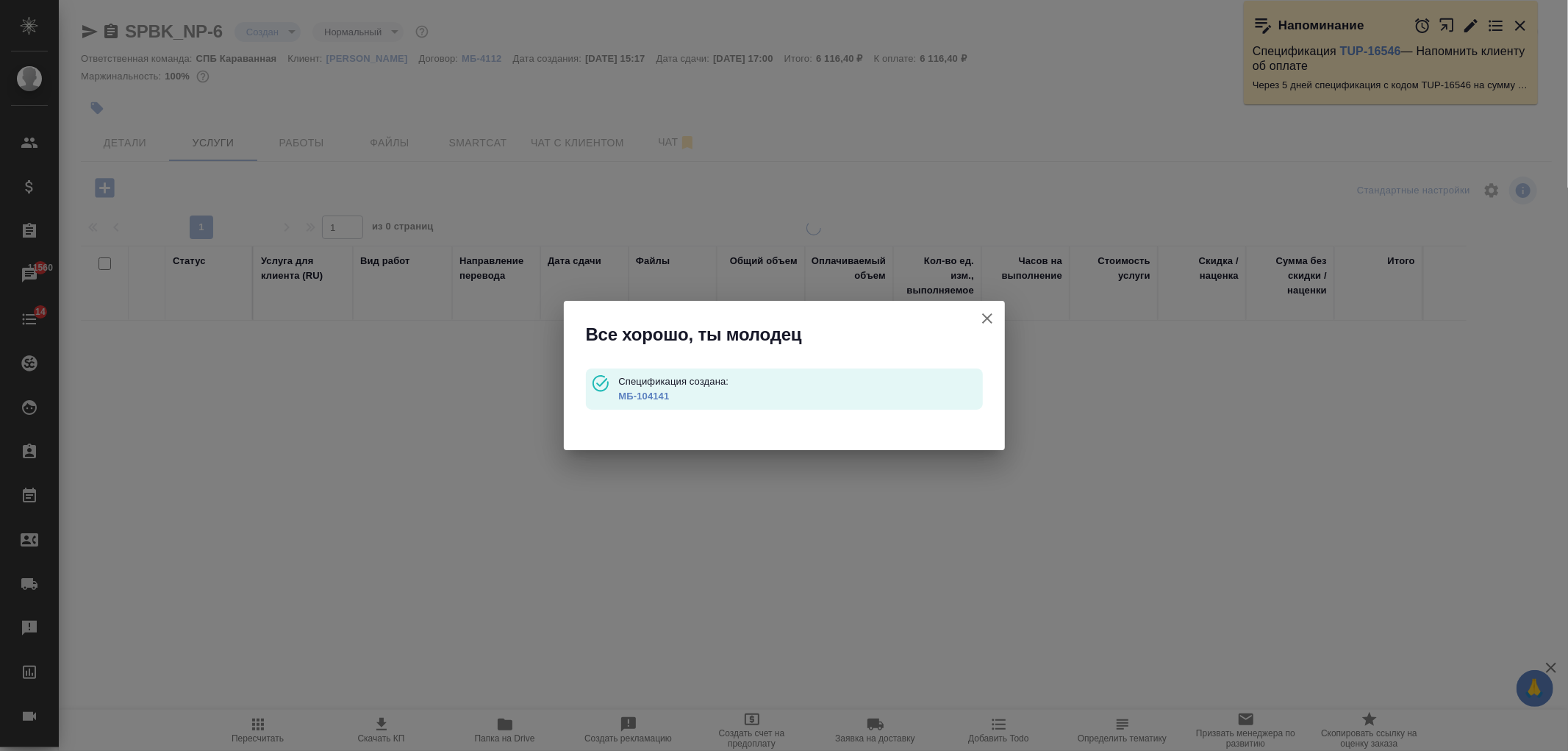
type input "waitingForPrepayment"
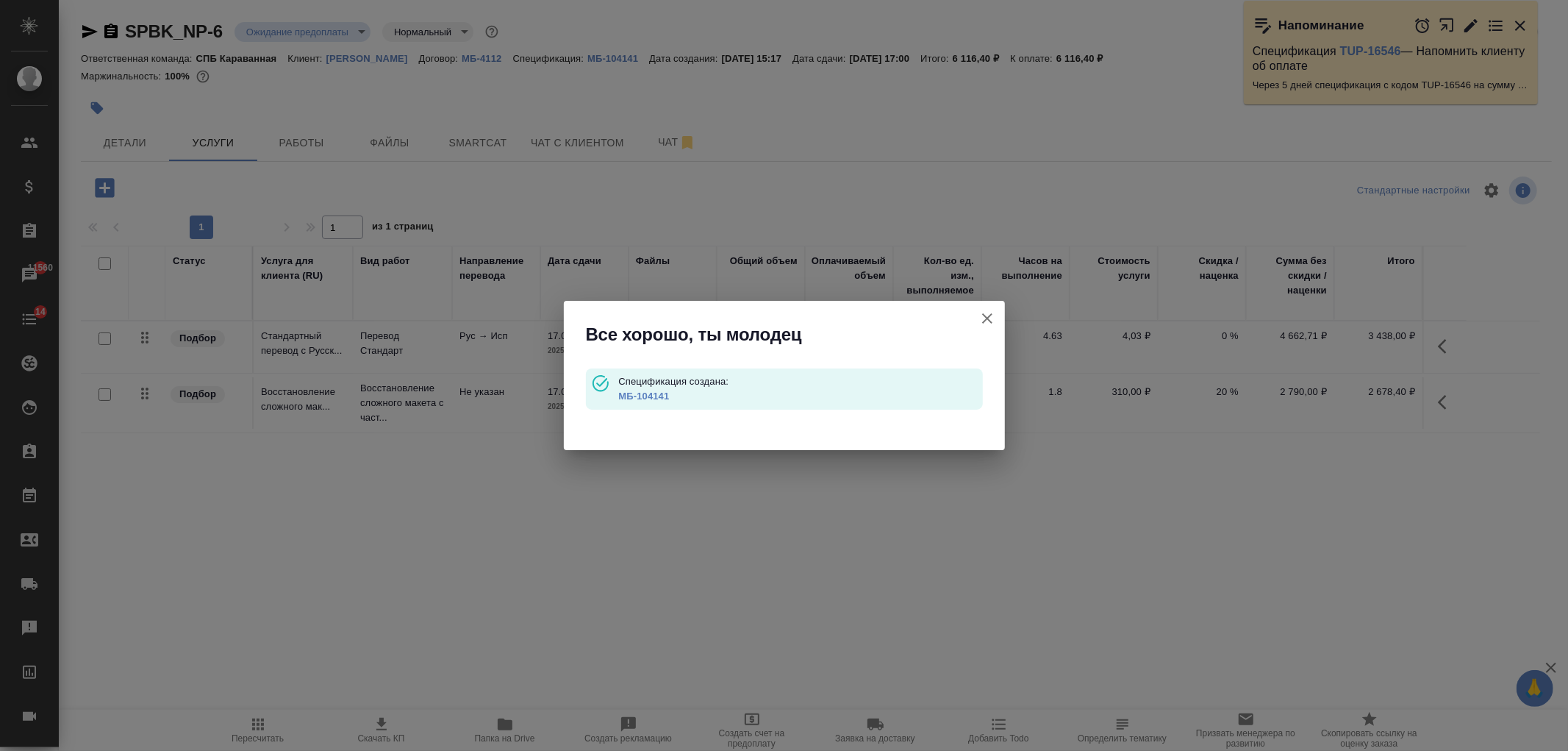
click at [628, 394] on link "МБ-104141" at bounding box center [643, 395] width 51 height 11
click at [990, 320] on icon "button" at bounding box center [988, 319] width 18 height 18
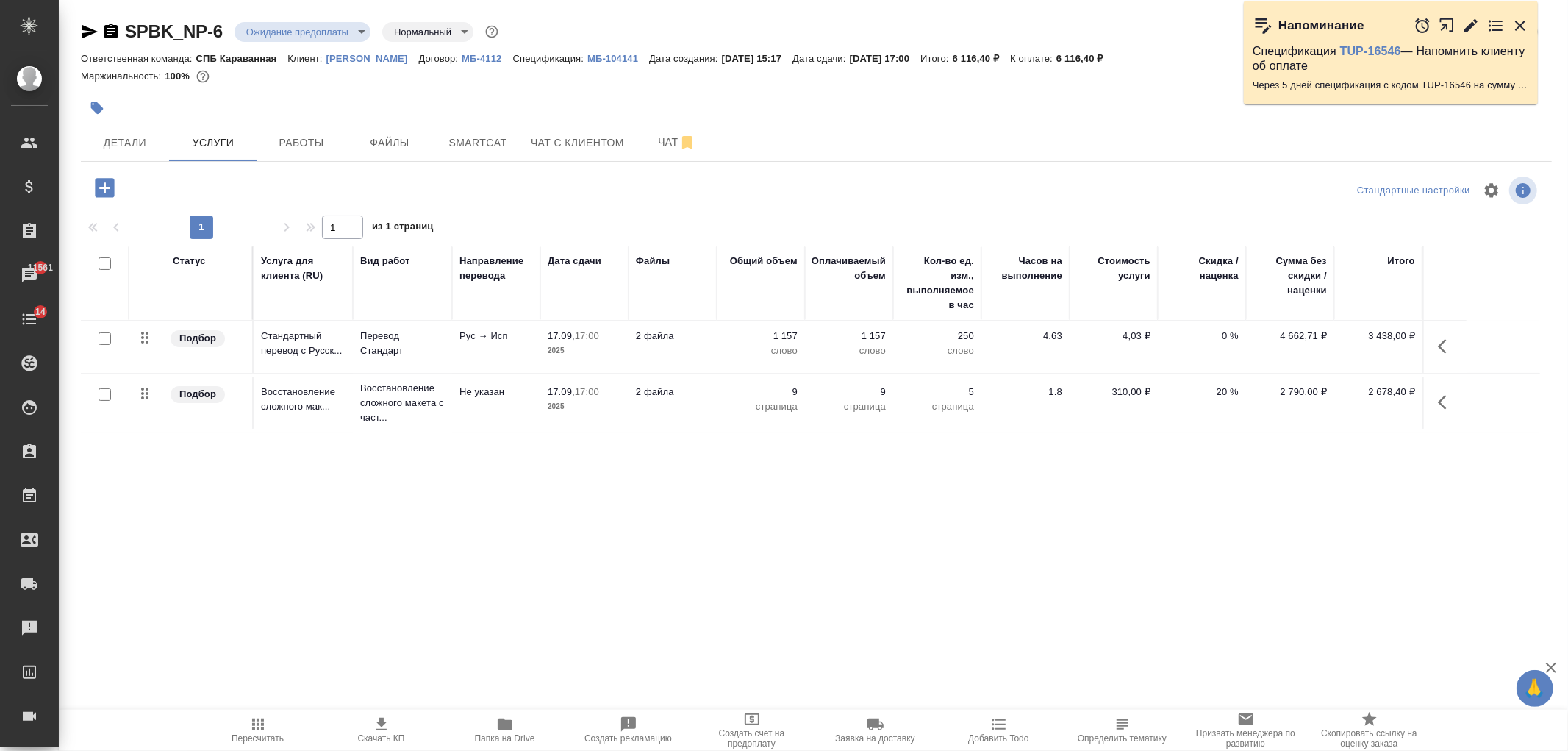
click at [1029, 542] on div "Статус Услуга для клиента (RU) Вид работ Направление перевода Дата сдачи Файлы …" at bounding box center [810, 404] width 1459 height 317
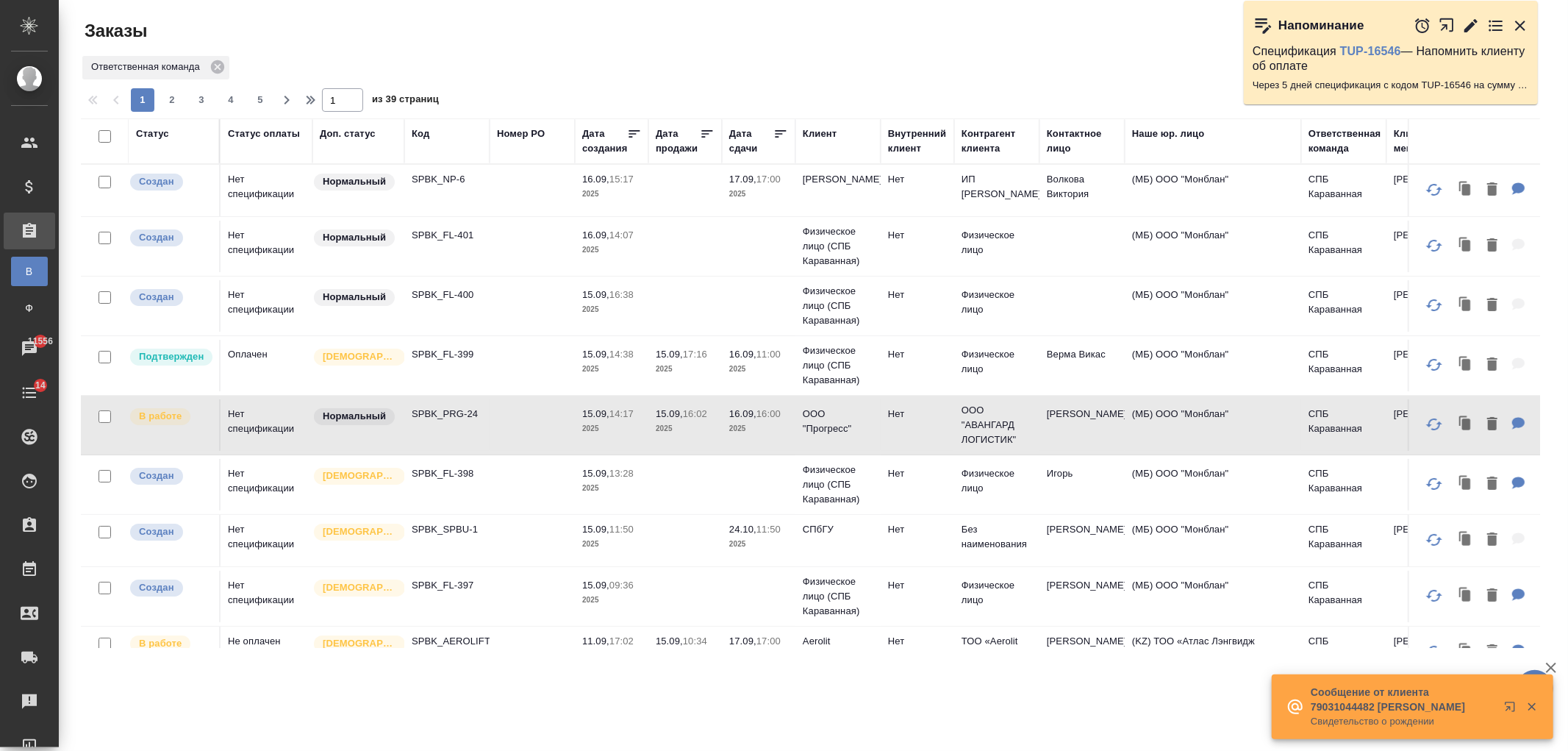
click at [550, 424] on td at bounding box center [533, 425] width 86 height 52
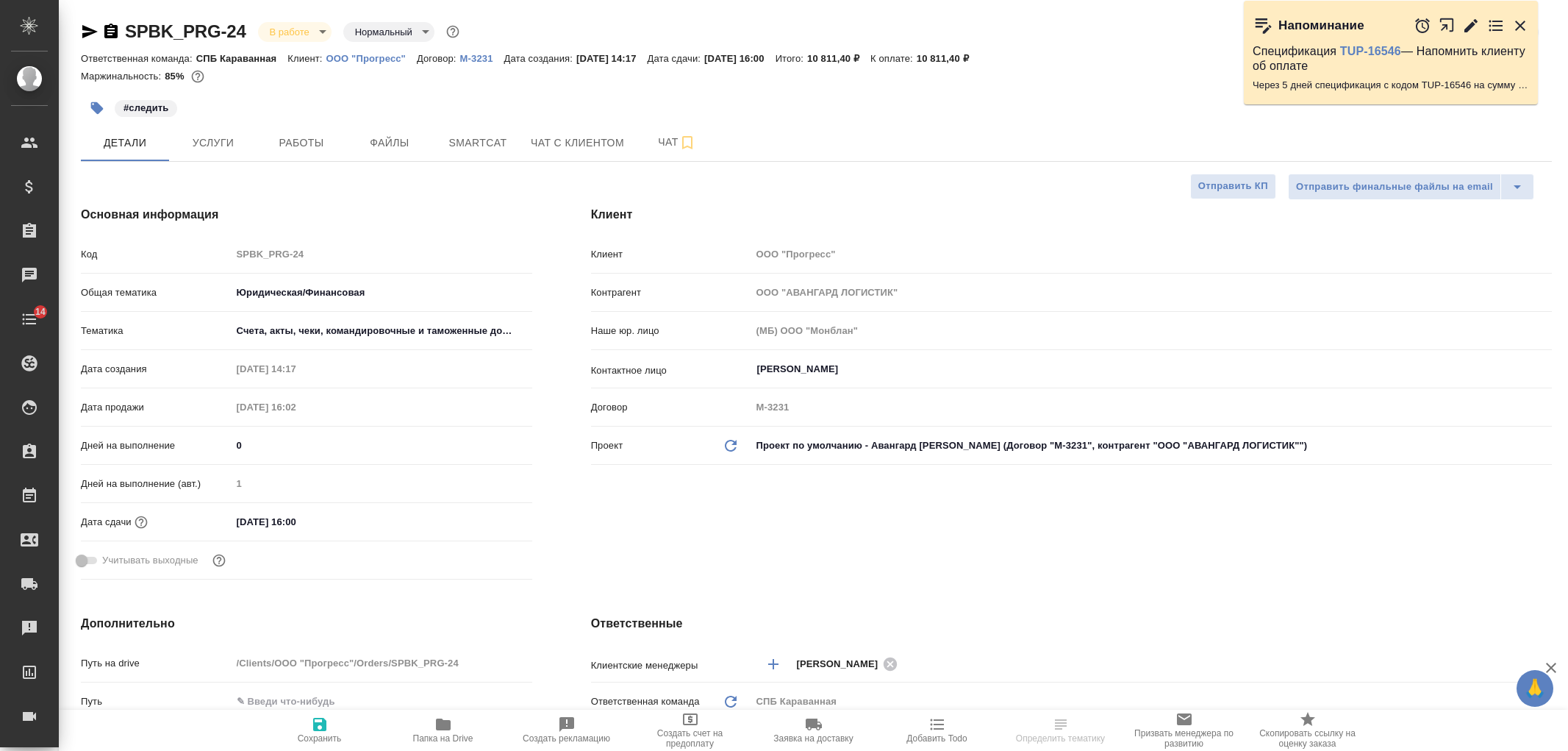
select select "RU"
click at [297, 143] on span "Работы" at bounding box center [301, 142] width 71 height 18
type textarea "x"
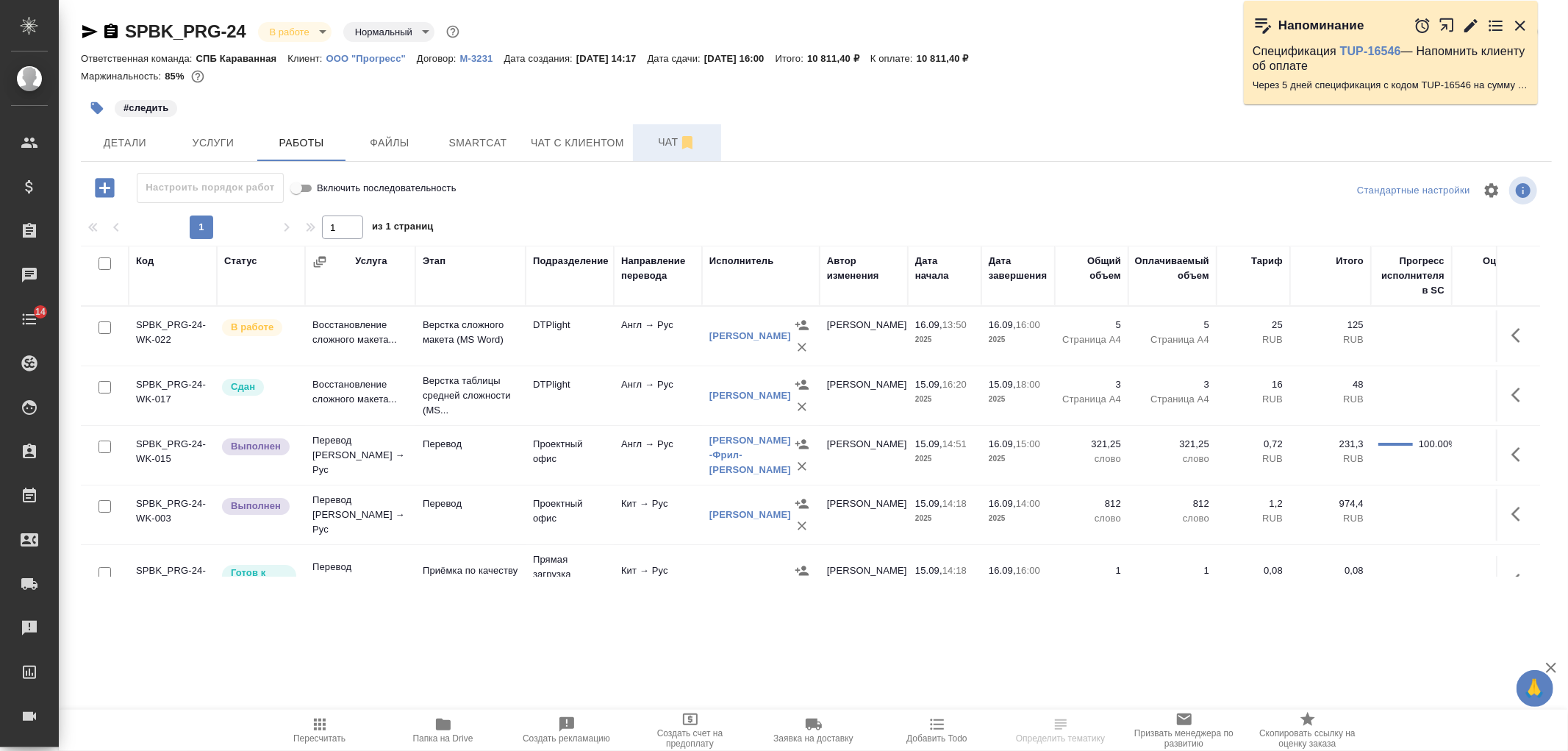
click at [651, 144] on span "Чат" at bounding box center [677, 142] width 71 height 18
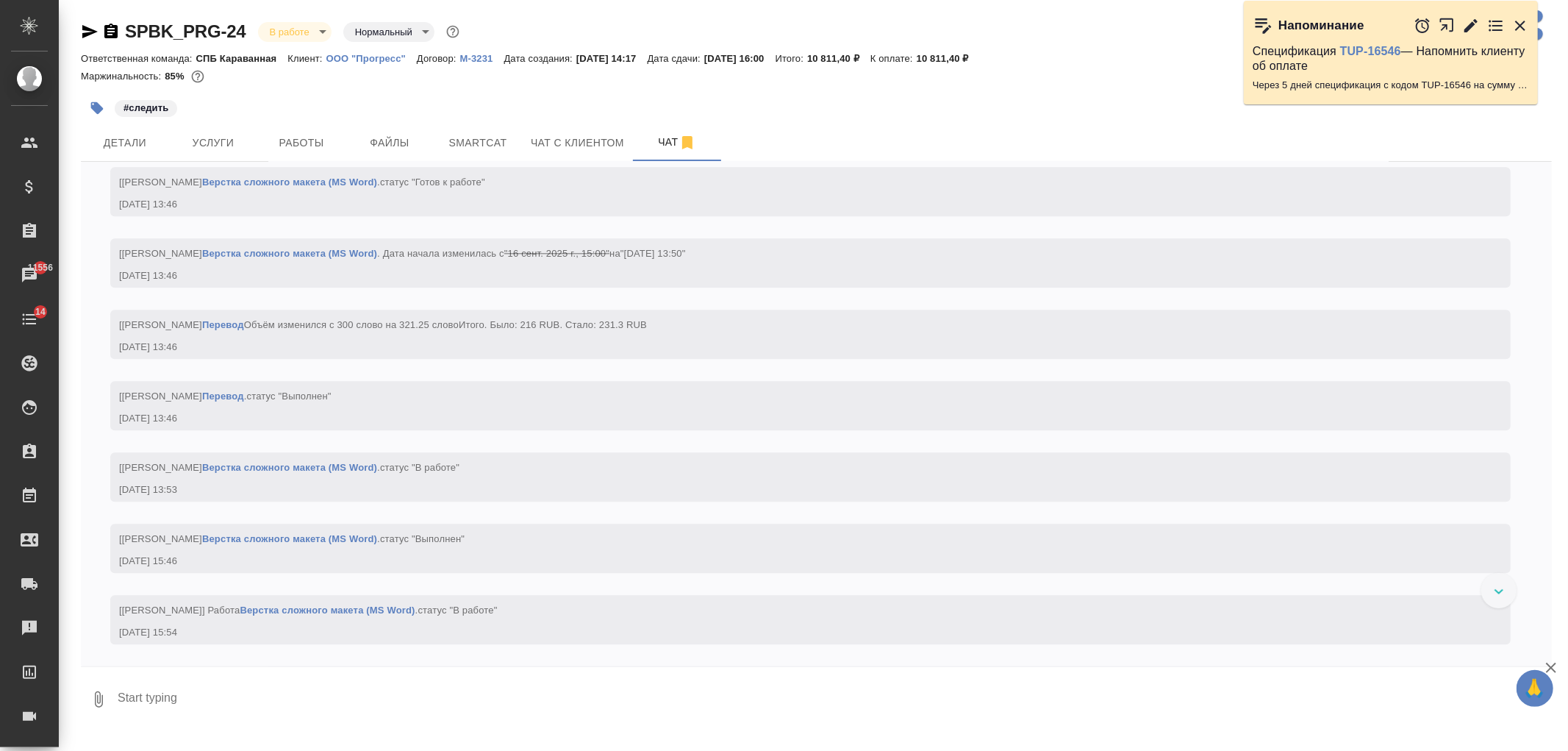
scroll to position [7918, 0]
click at [1497, 596] on div at bounding box center [1498, 590] width 35 height 35
click at [203, 144] on span "Услуги" at bounding box center [213, 142] width 71 height 18
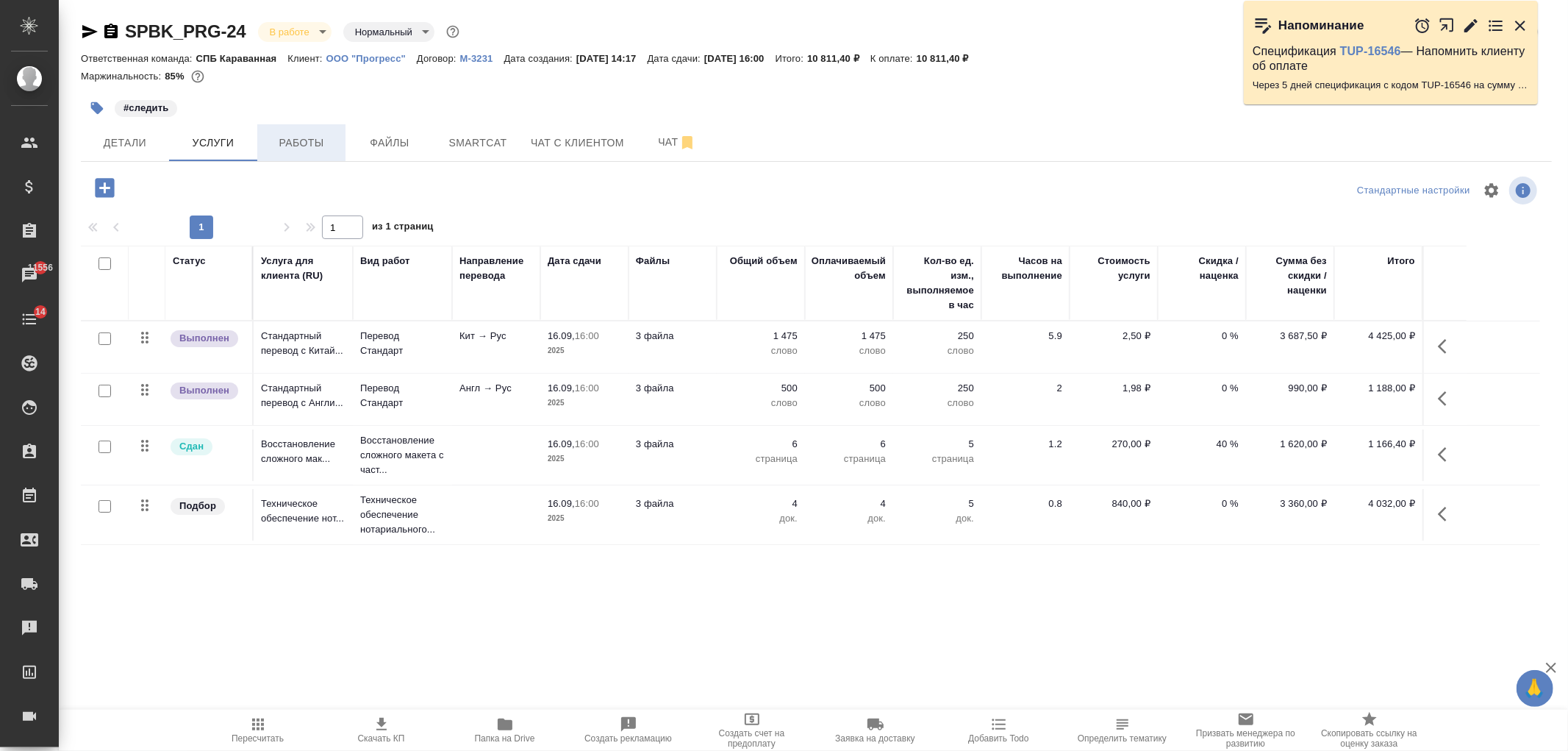
click at [297, 130] on button "Работы" at bounding box center [301, 142] width 89 height 37
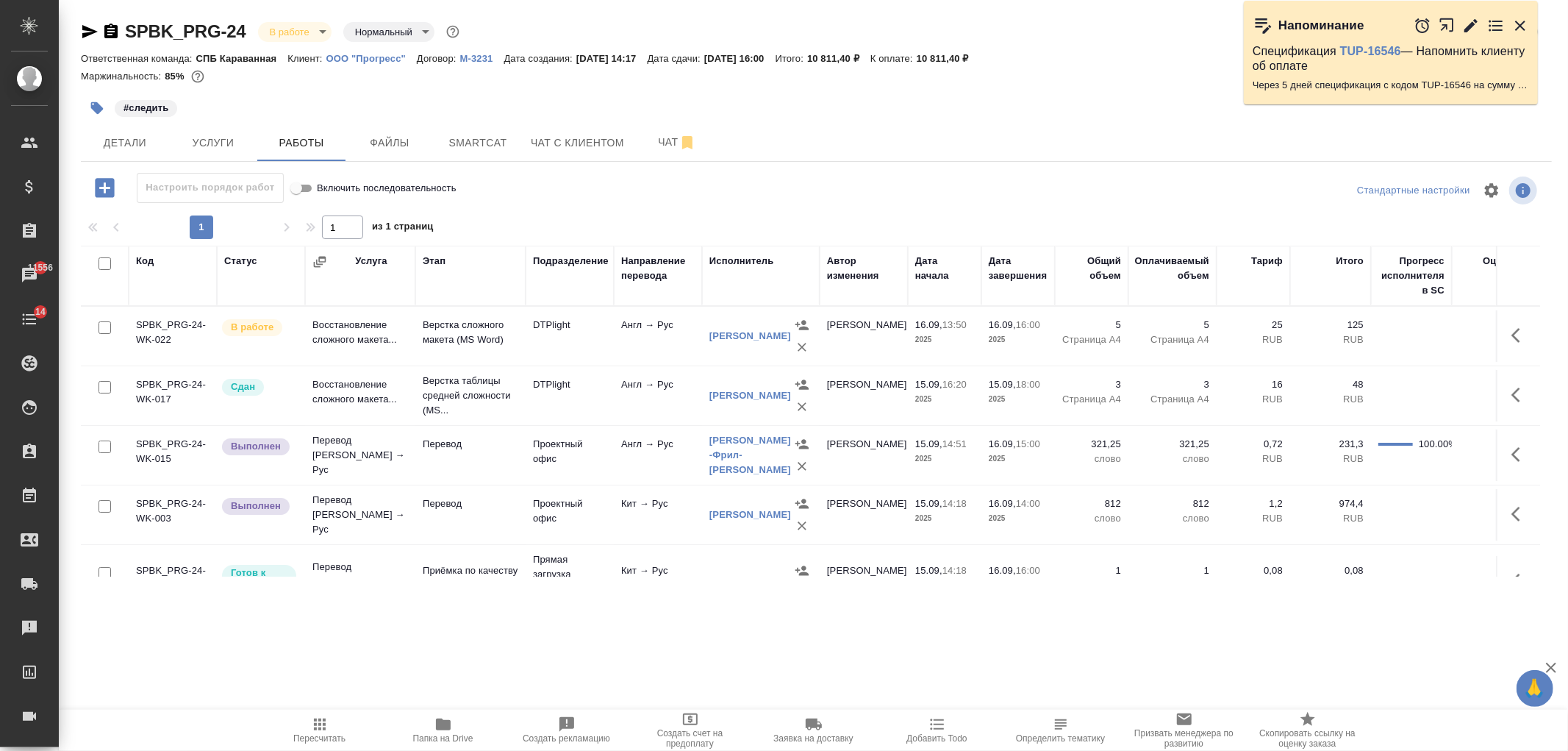
click at [444, 729] on icon "button" at bounding box center [443, 724] width 15 height 12
click at [153, 151] on button "Детали" at bounding box center [124, 142] width 89 height 37
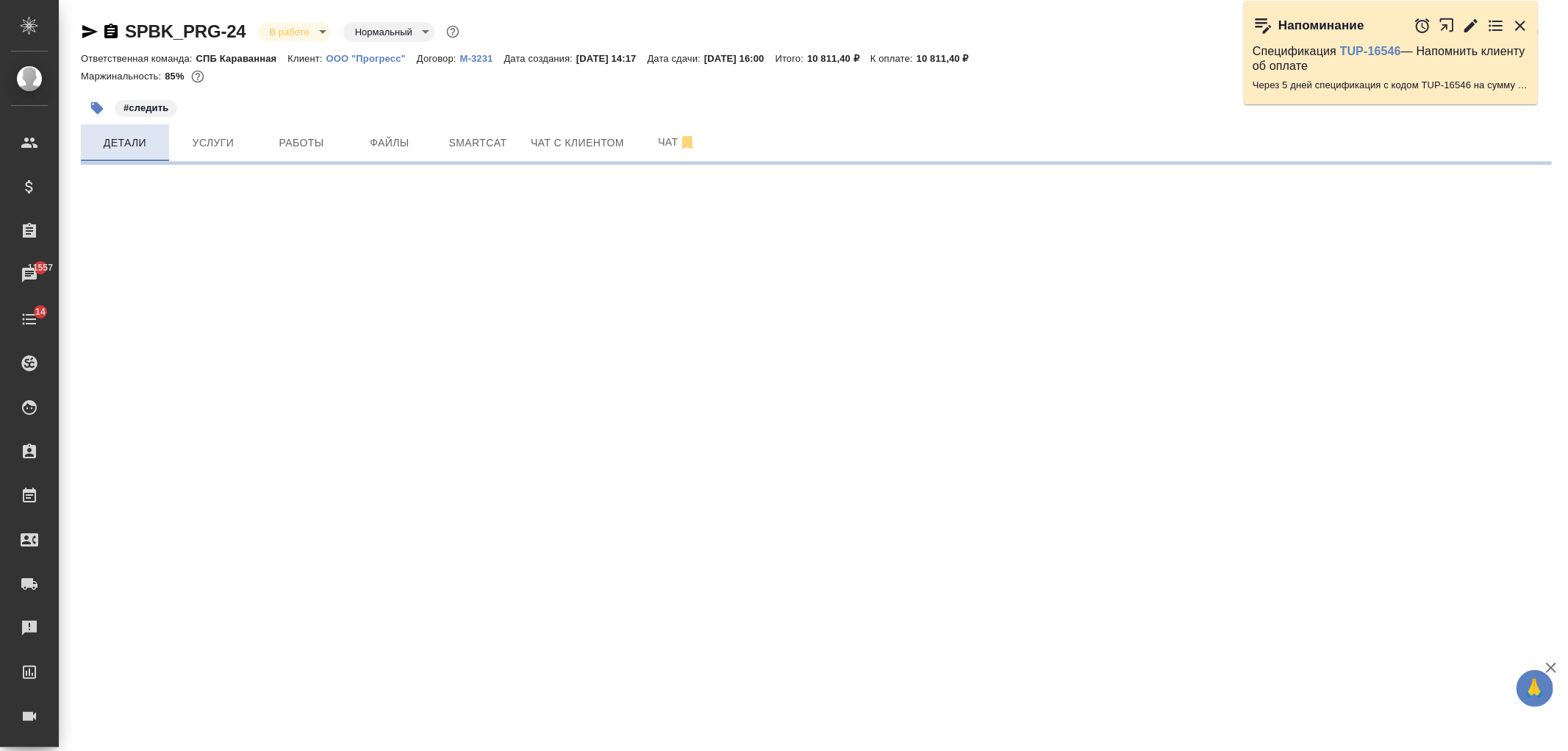
select select "RU"
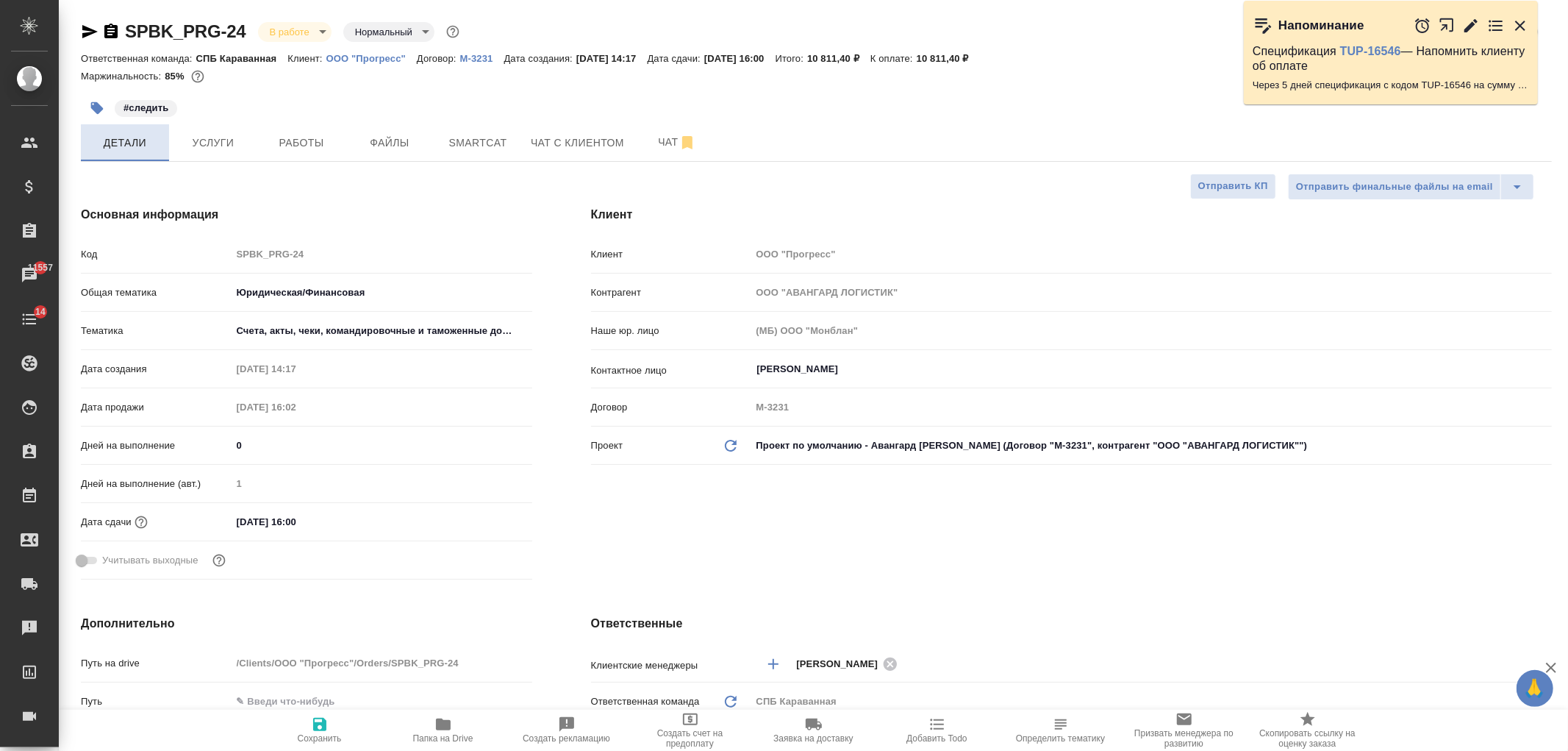
type textarea "x"
click at [660, 133] on span "Чат" at bounding box center [677, 142] width 71 height 18
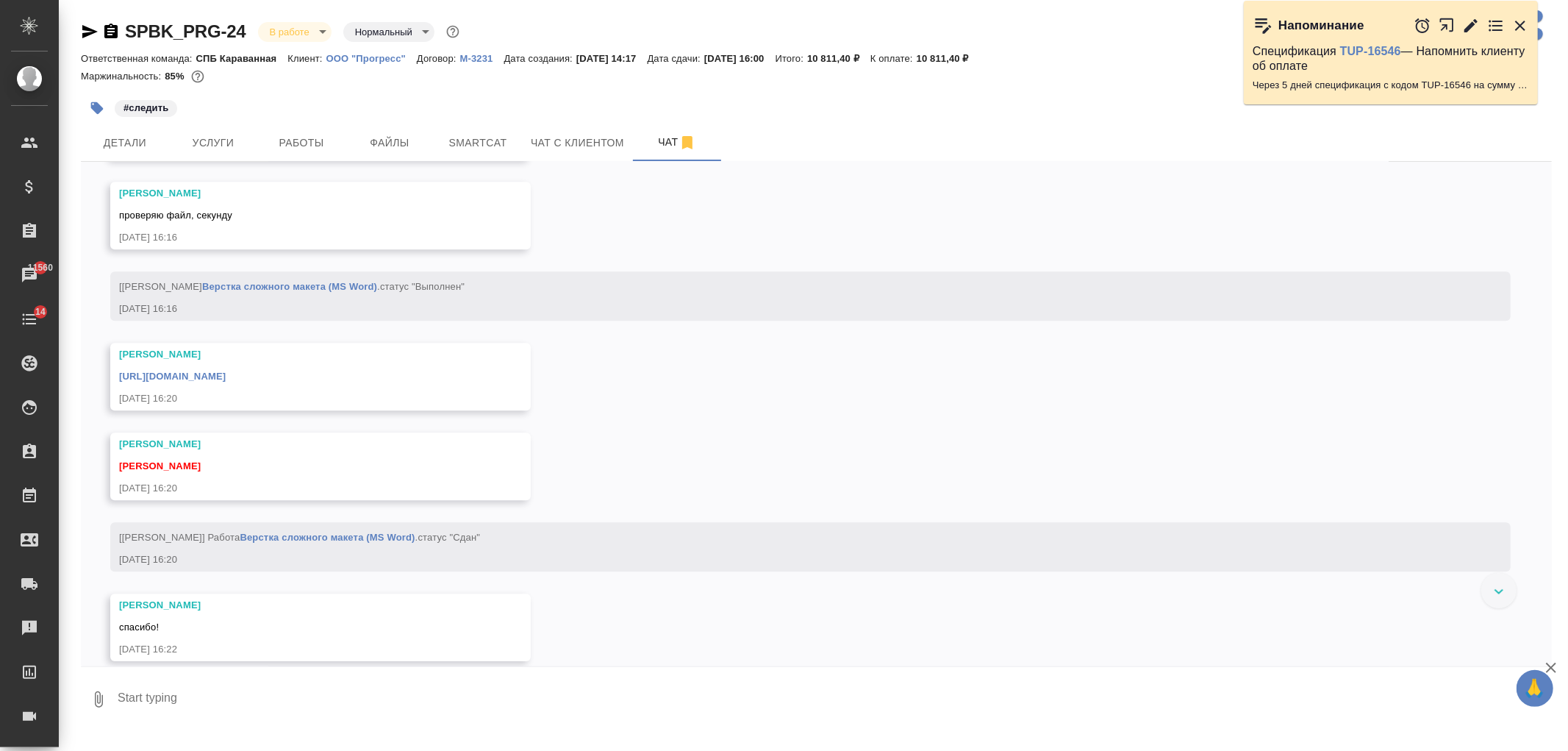
scroll to position [8590, 0]
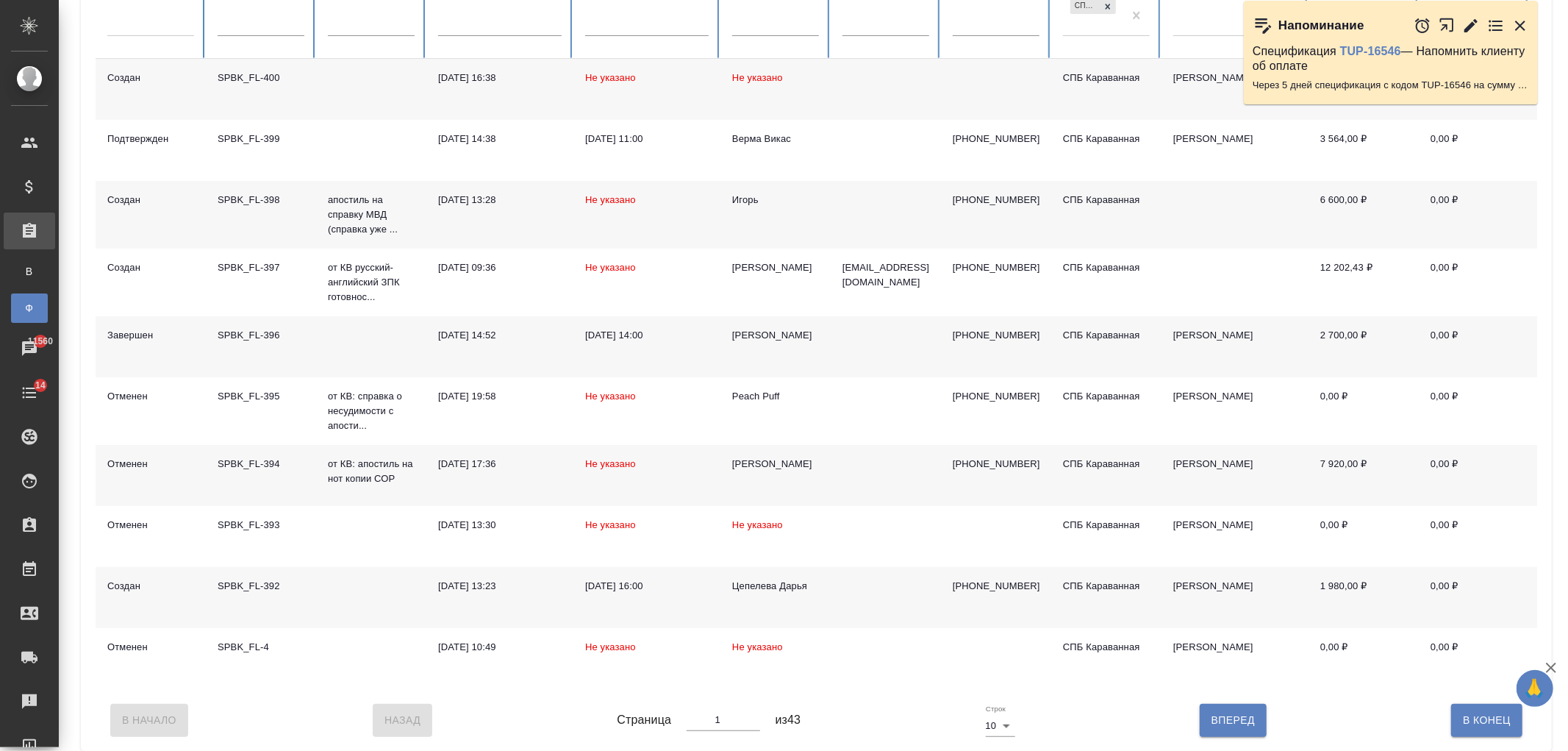
scroll to position [201, 0]
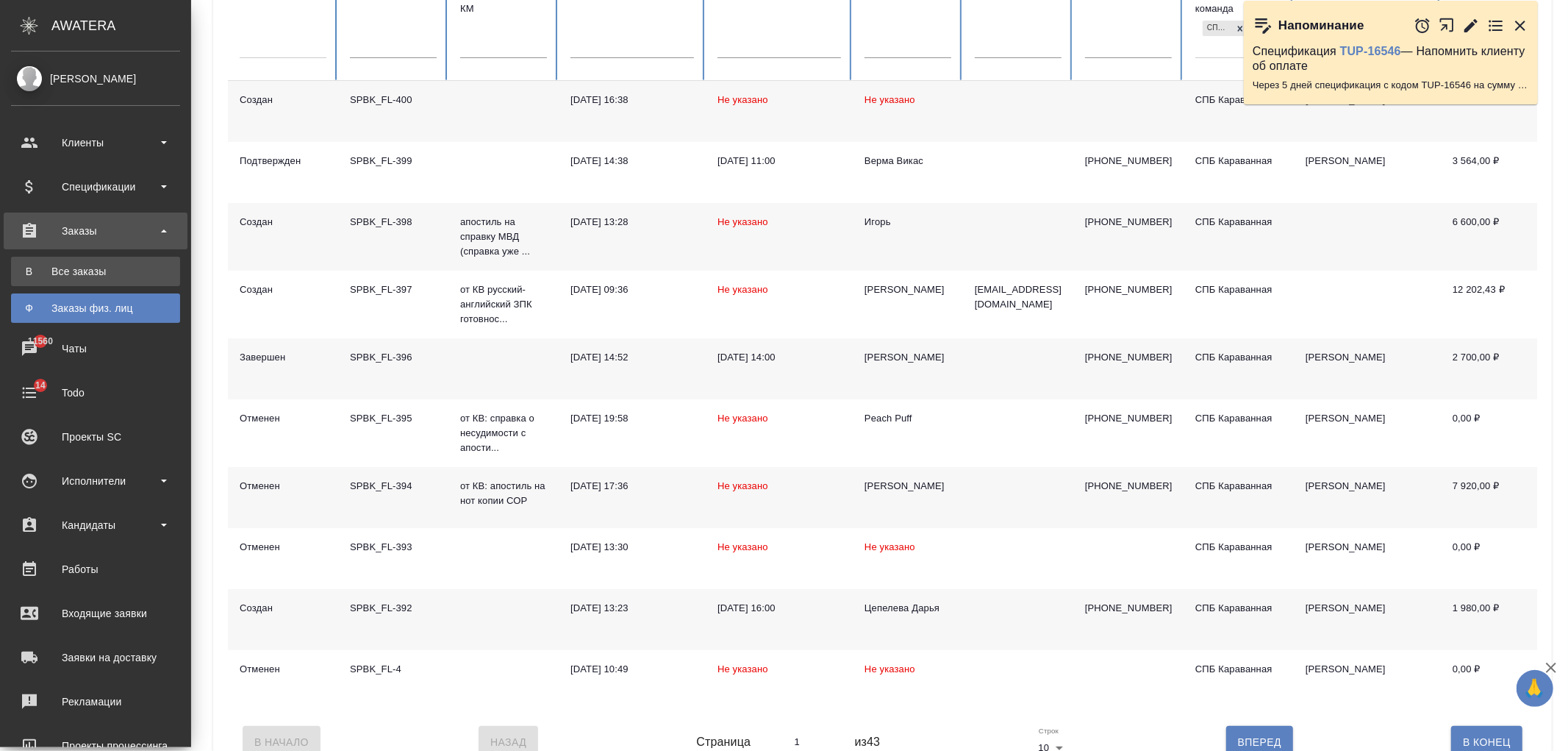
click at [114, 277] on div "Все заказы" at bounding box center [95, 271] width 154 height 15
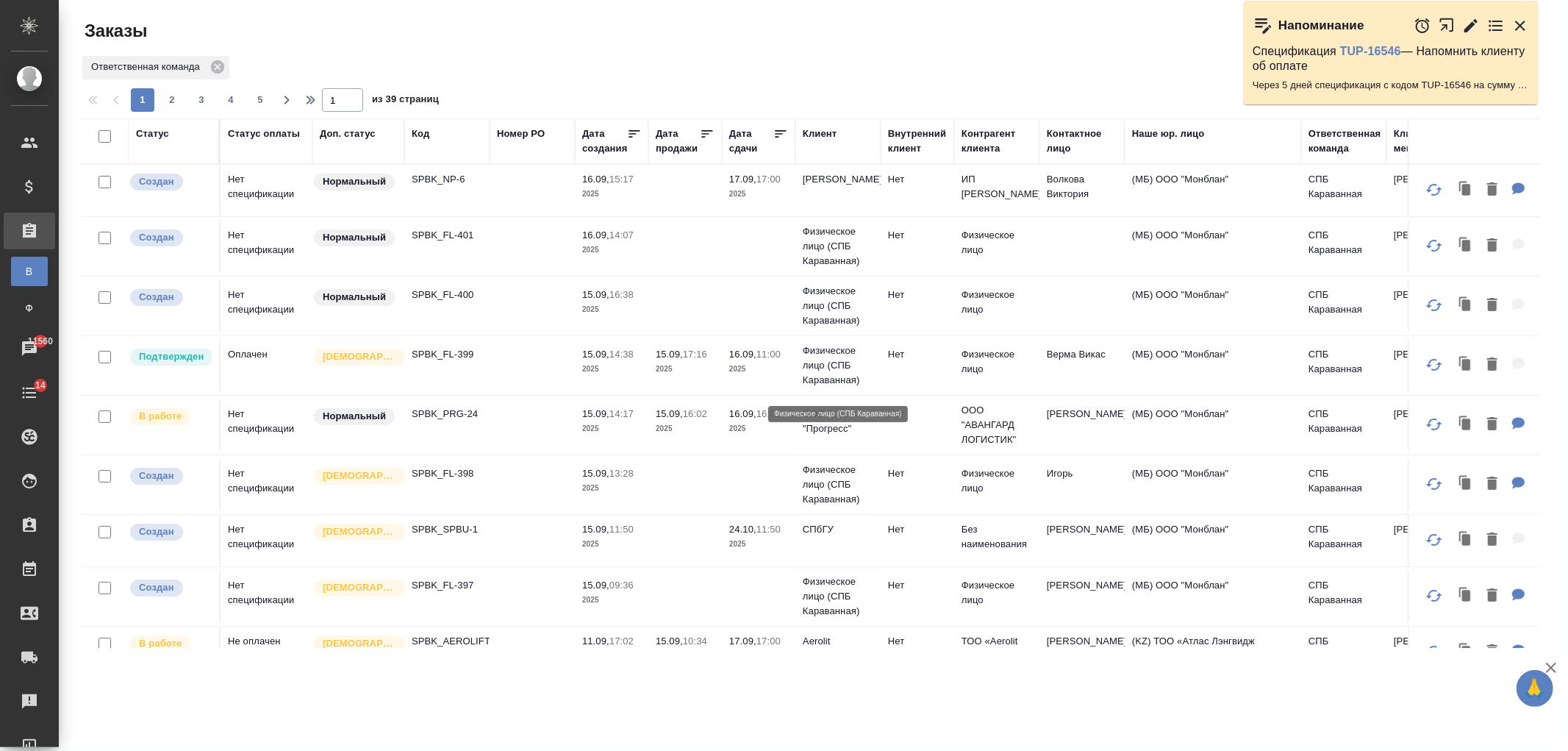
click at [864, 368] on p "Физическое лицо (СПБ Караванная)" at bounding box center [837, 366] width 71 height 44
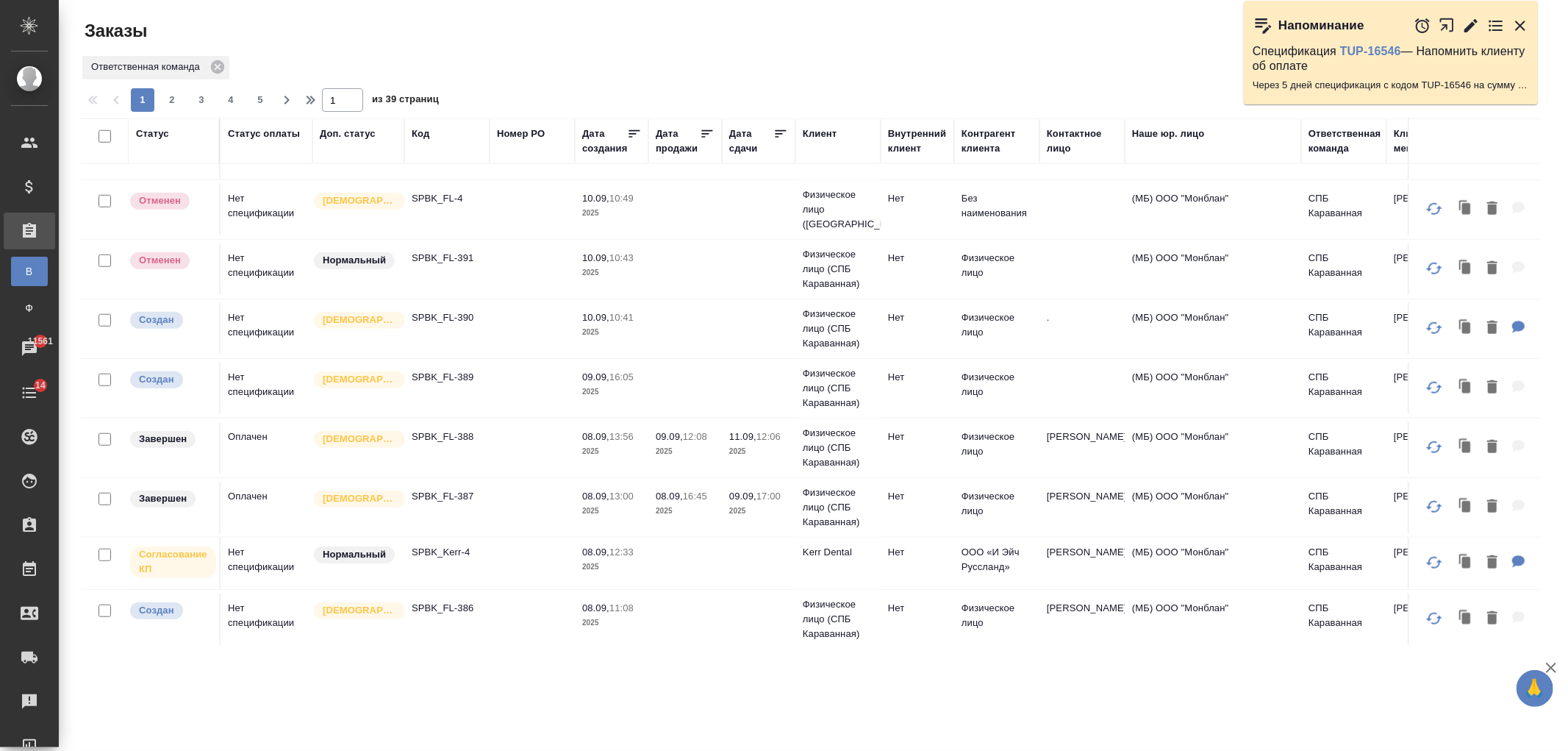
scroll to position [983, 0]
click at [556, 544] on td at bounding box center [533, 562] width 86 height 52
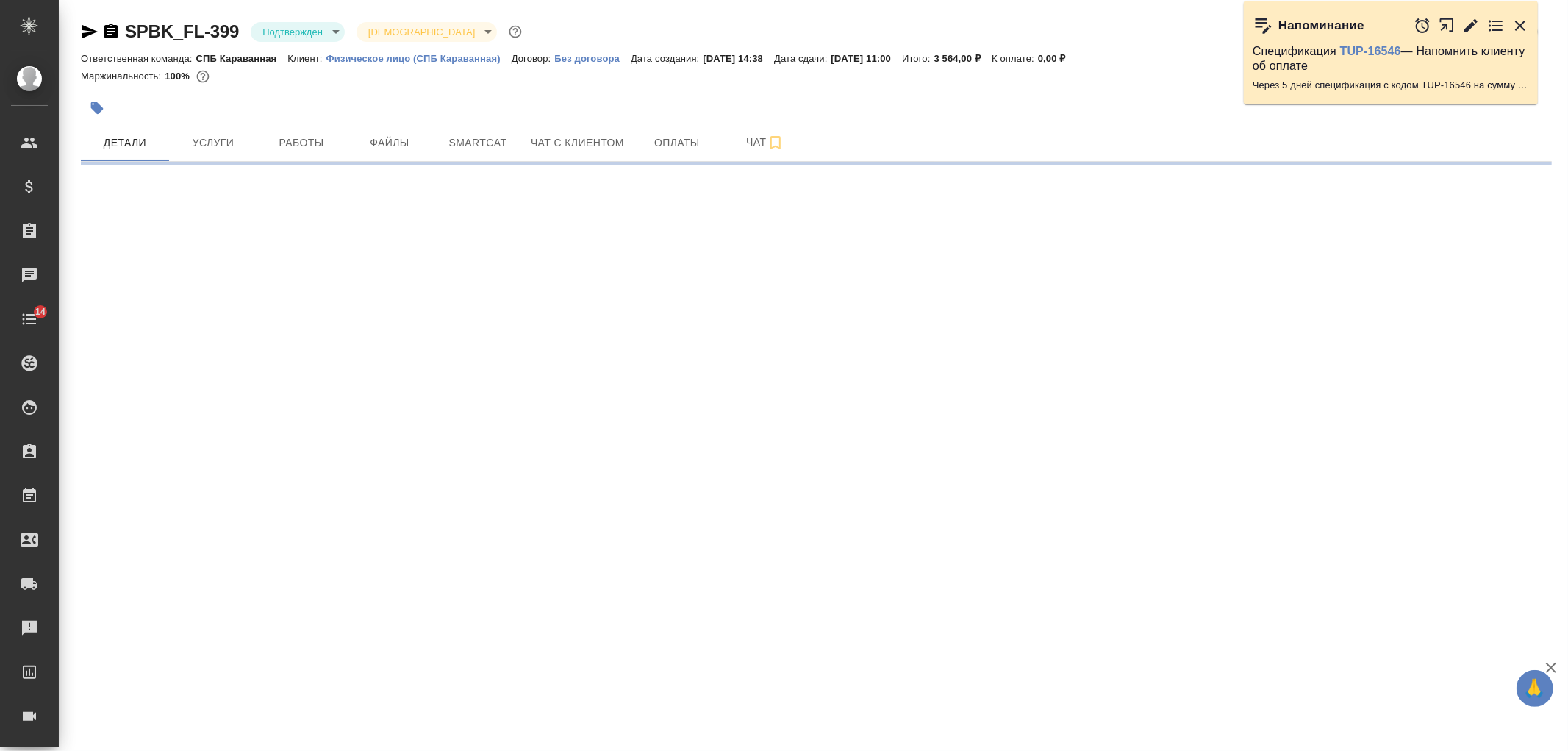
select select "RU"
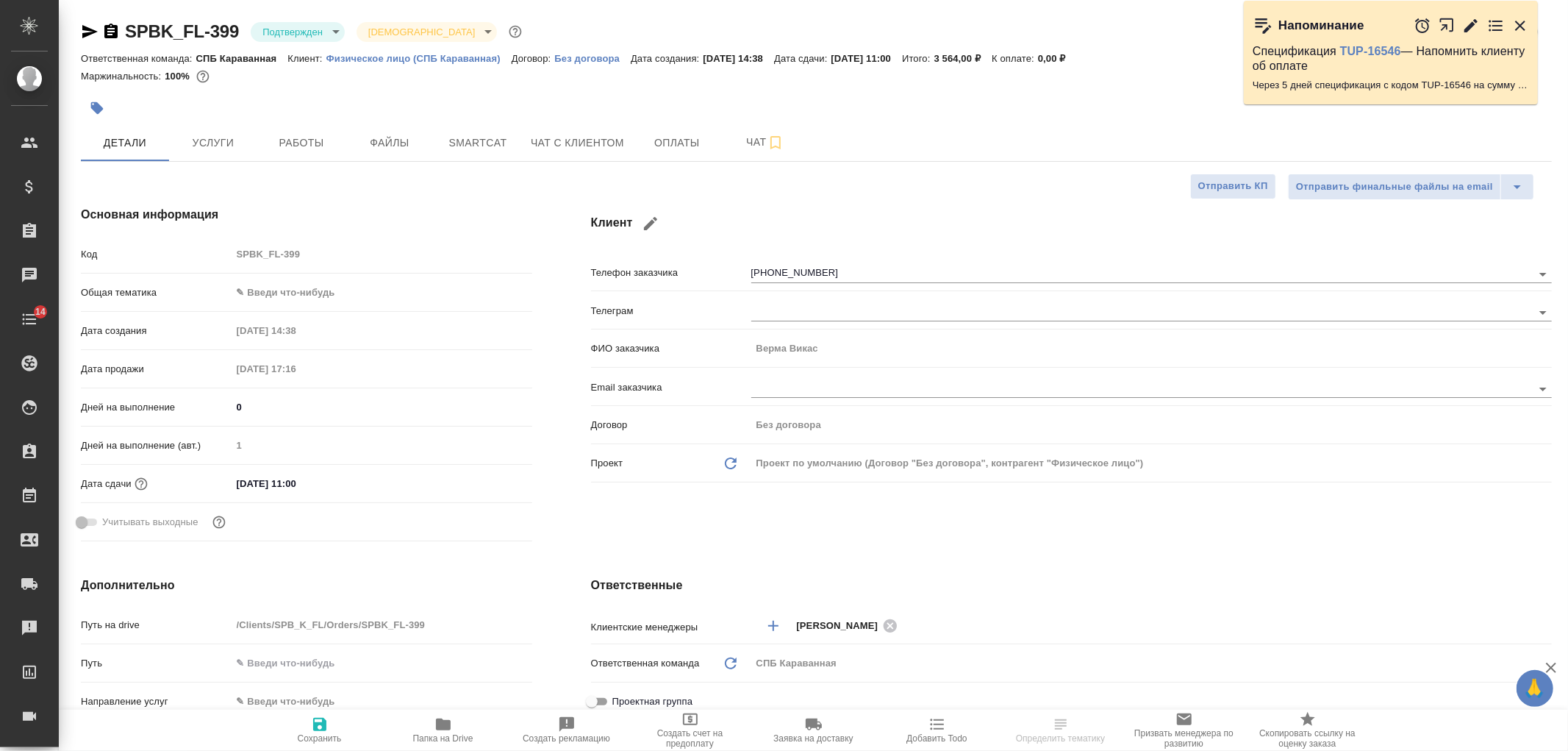
type textarea "x"
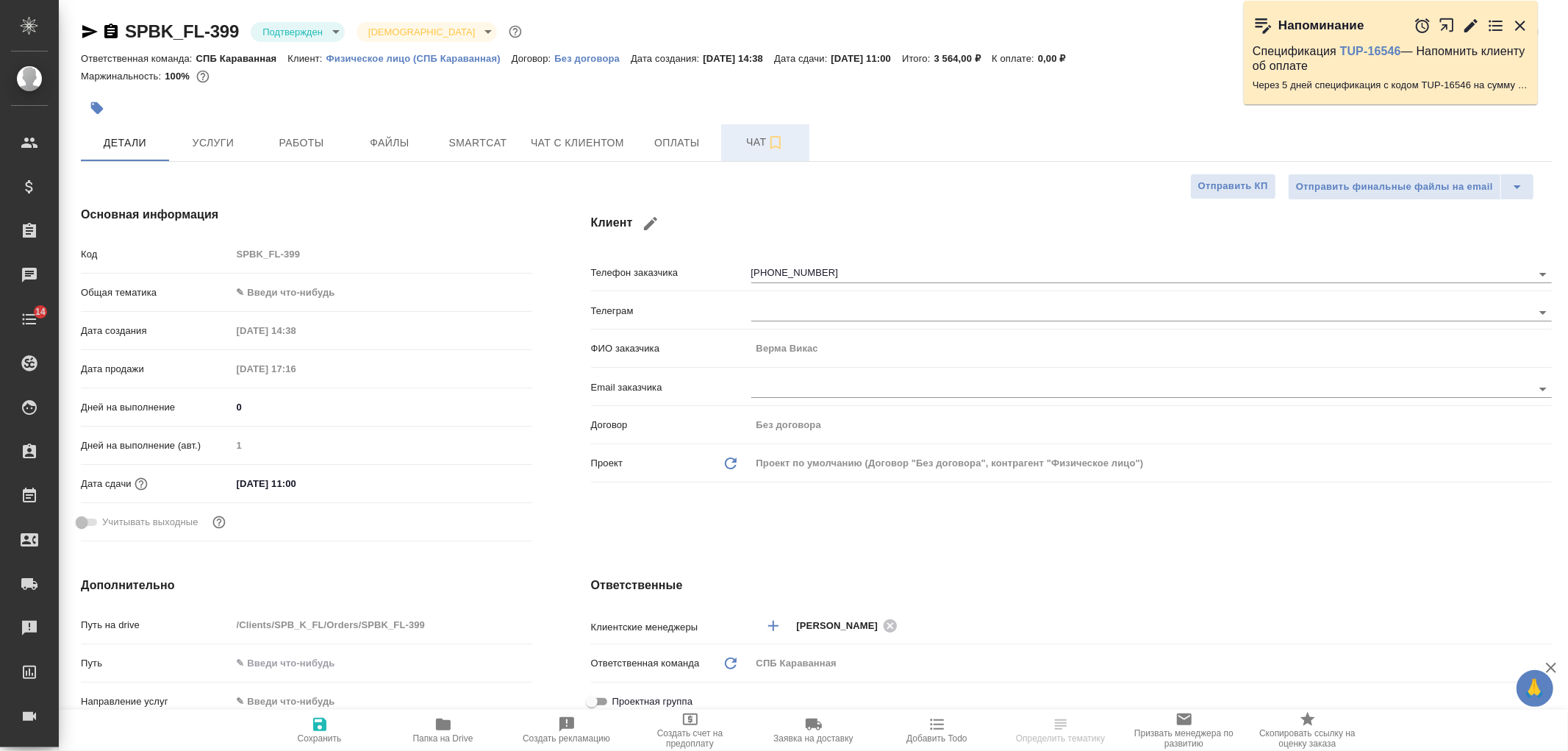
type textarea "x"
click at [333, 150] on span "Работы" at bounding box center [301, 142] width 71 height 18
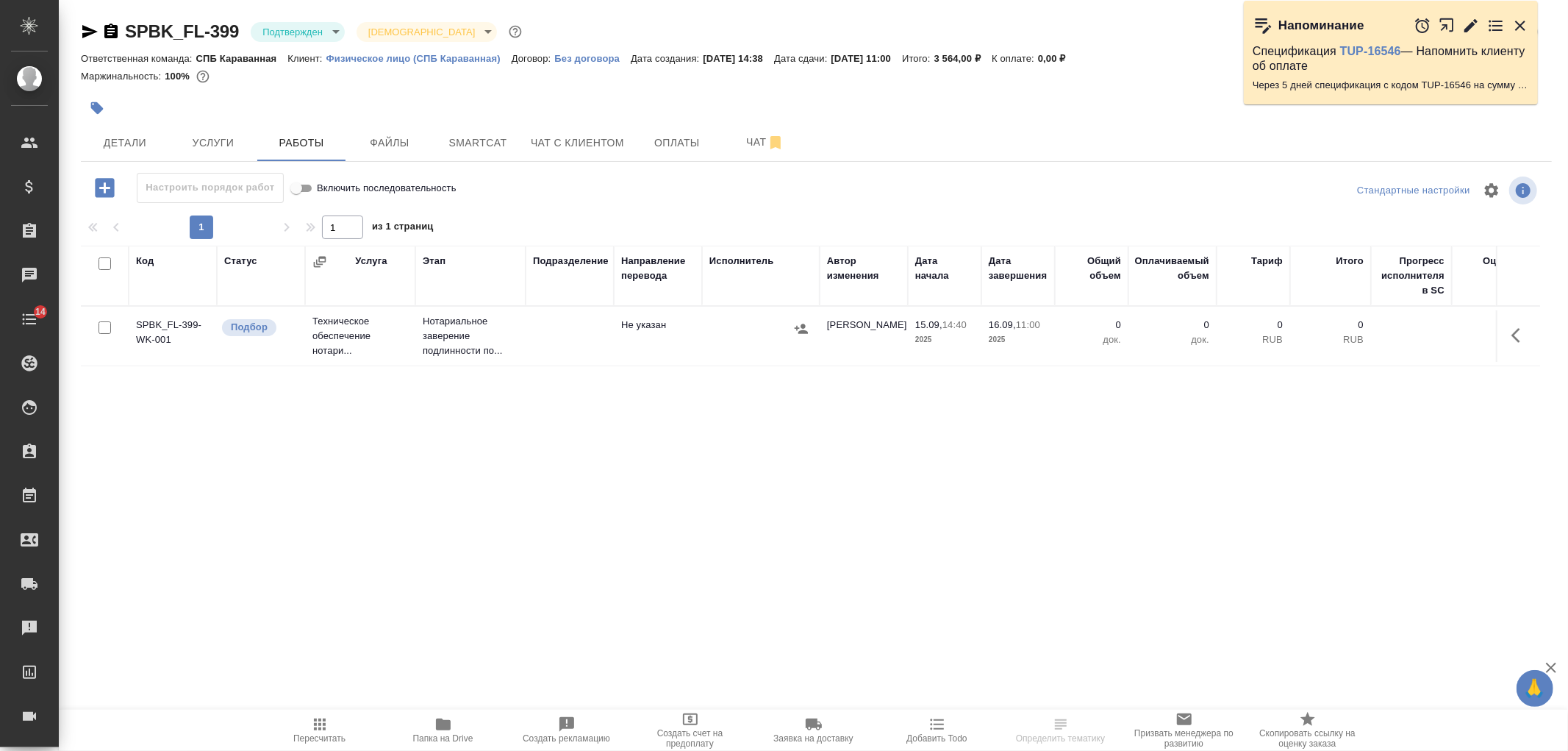
click at [1520, 337] on icon "button" at bounding box center [1520, 336] width 18 height 18
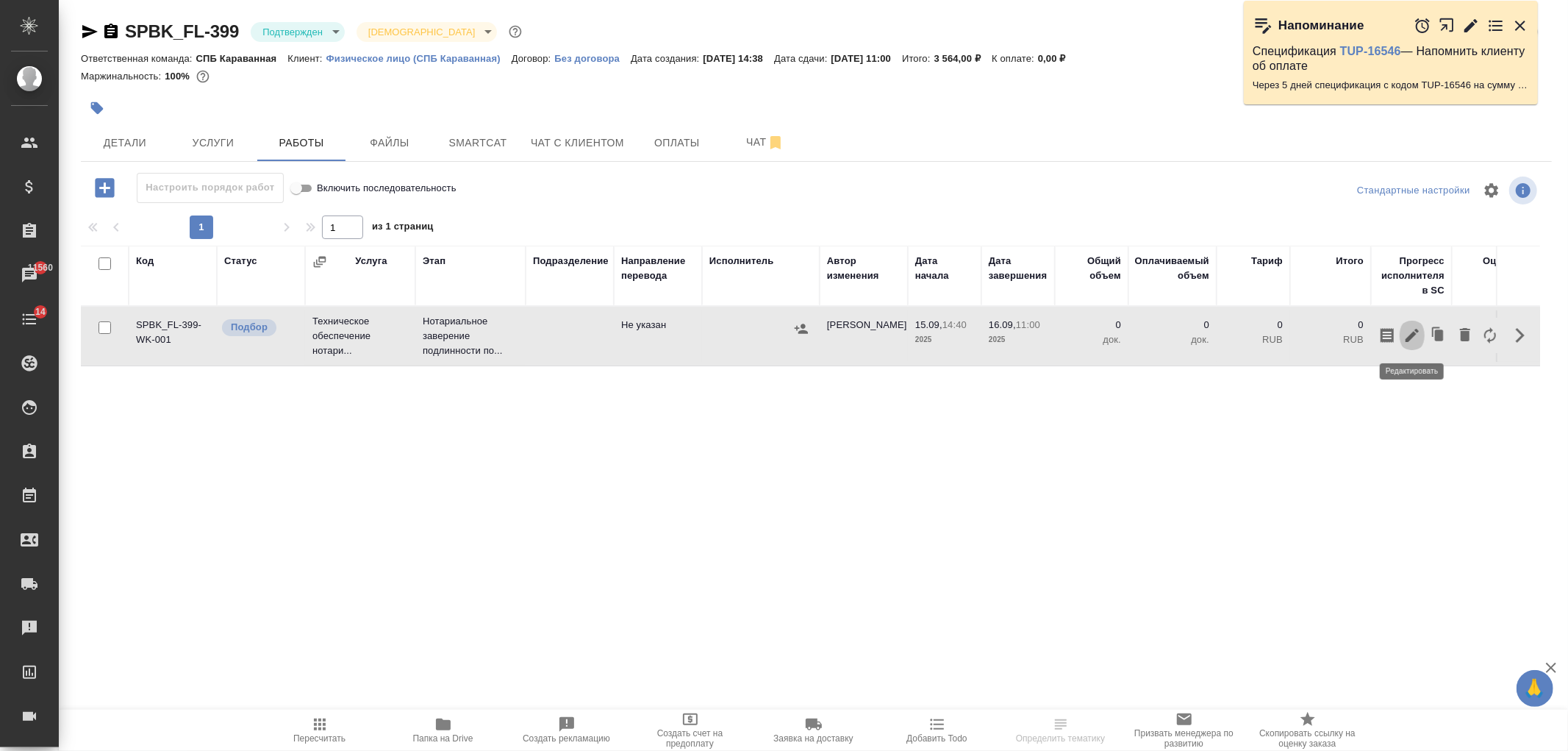
click at [1407, 333] on icon "button" at bounding box center [1413, 336] width 18 height 18
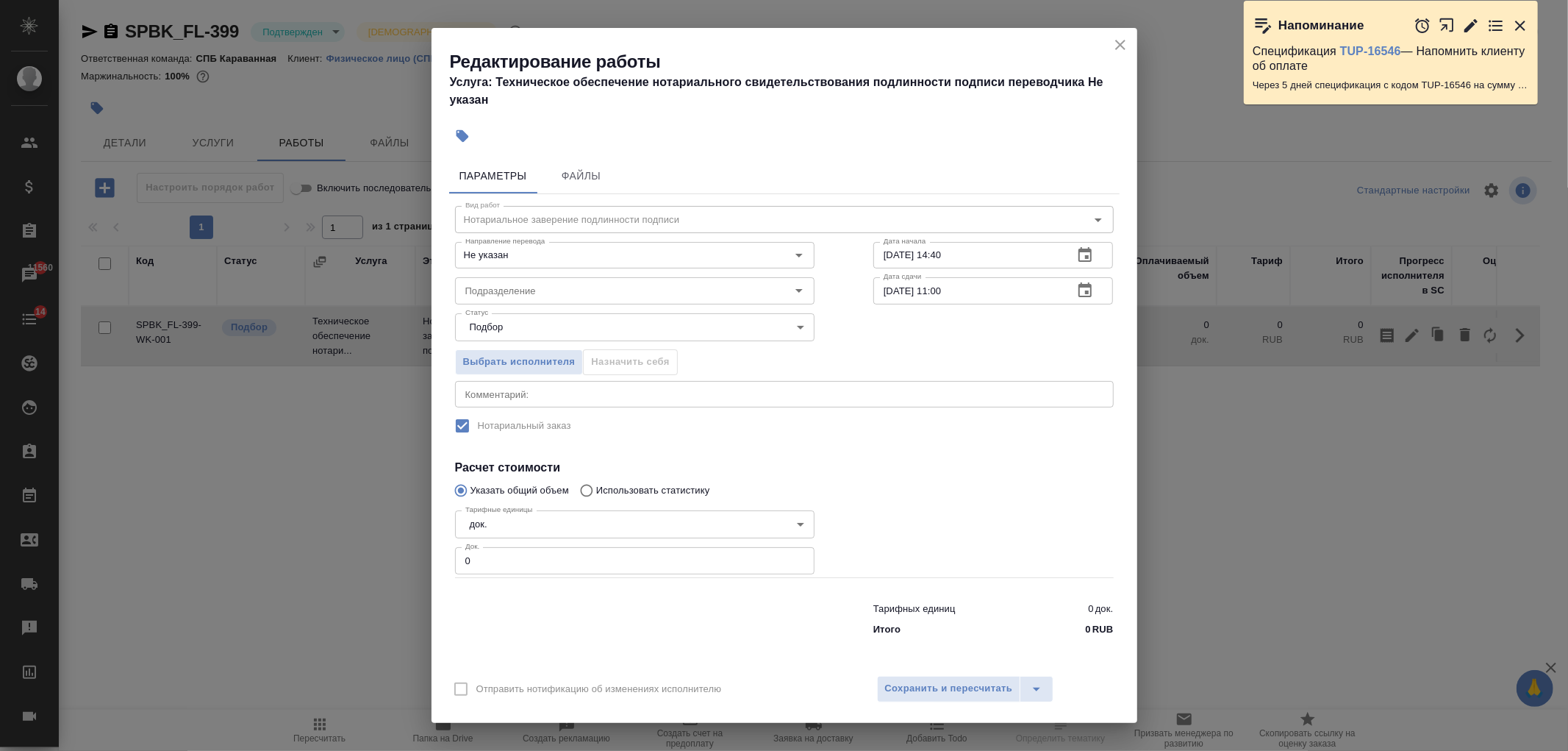
click at [509, 558] on input "0" at bounding box center [634, 560] width 359 height 27
type input "3"
click at [925, 687] on span "Сохранить и пересчитать" at bounding box center [949, 688] width 127 height 17
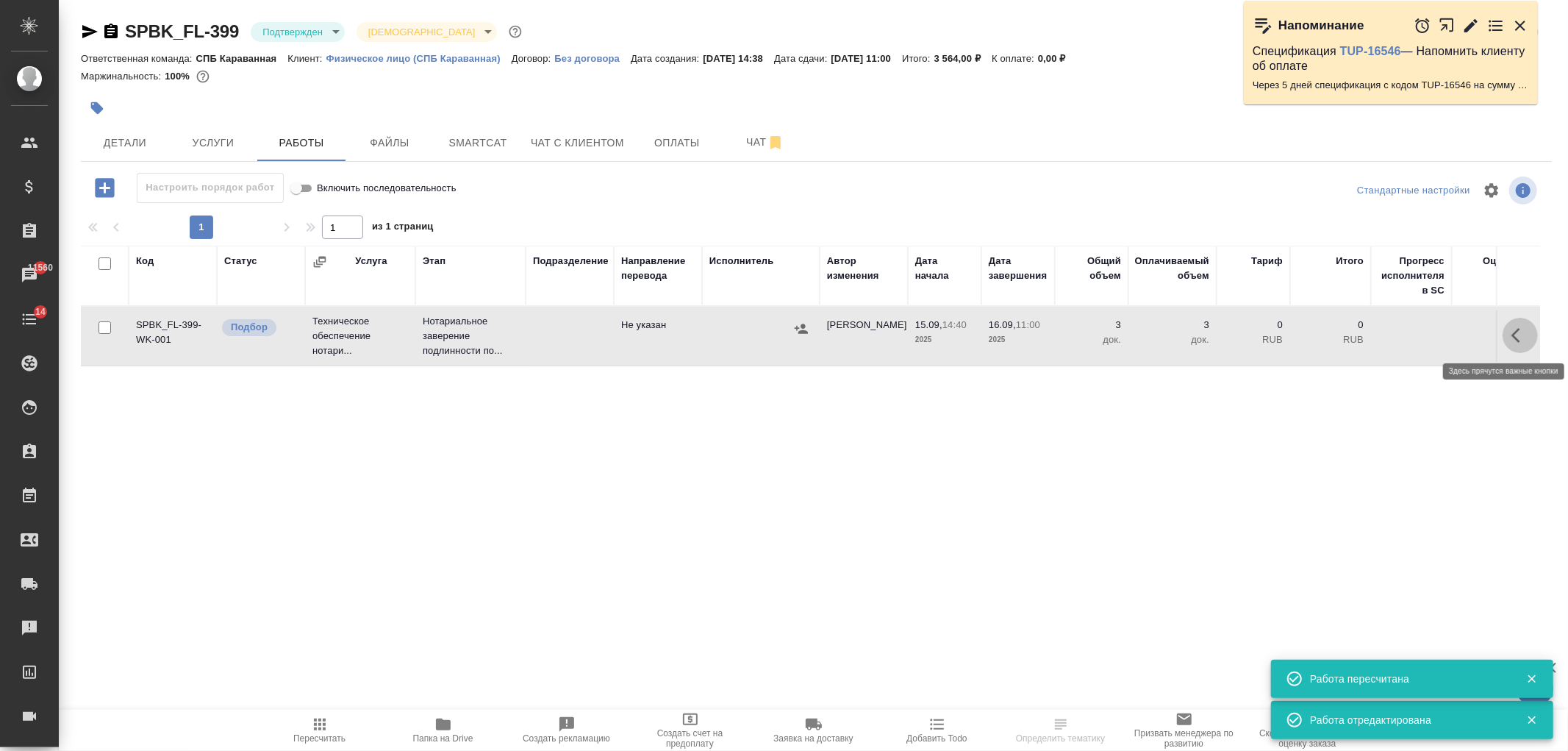
click at [1519, 336] on icon "button" at bounding box center [1520, 336] width 18 height 18
click at [1402, 333] on button "button" at bounding box center [1412, 335] width 25 height 35
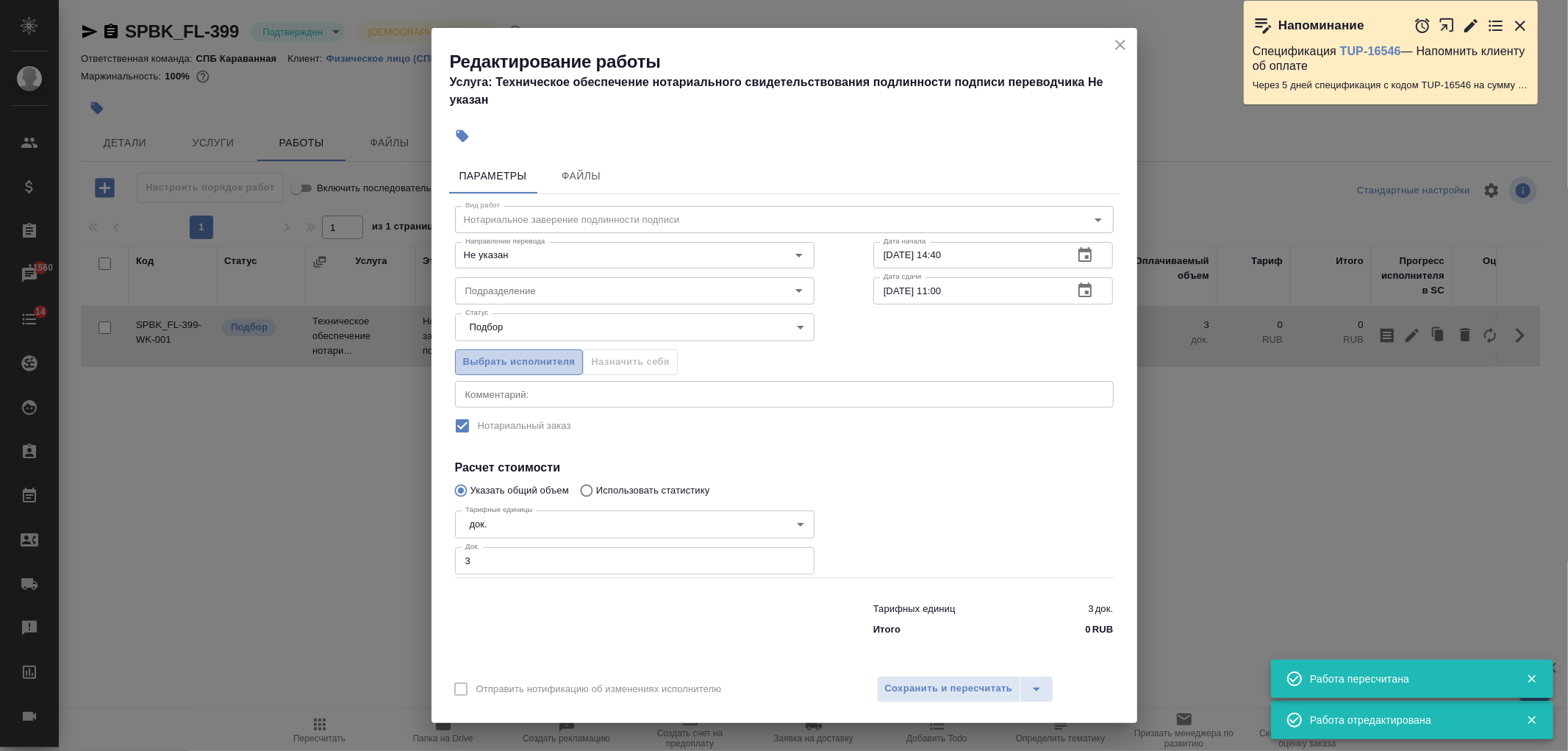
click at [534, 361] on span "Выбрать исполнителя" at bounding box center [519, 362] width 112 height 17
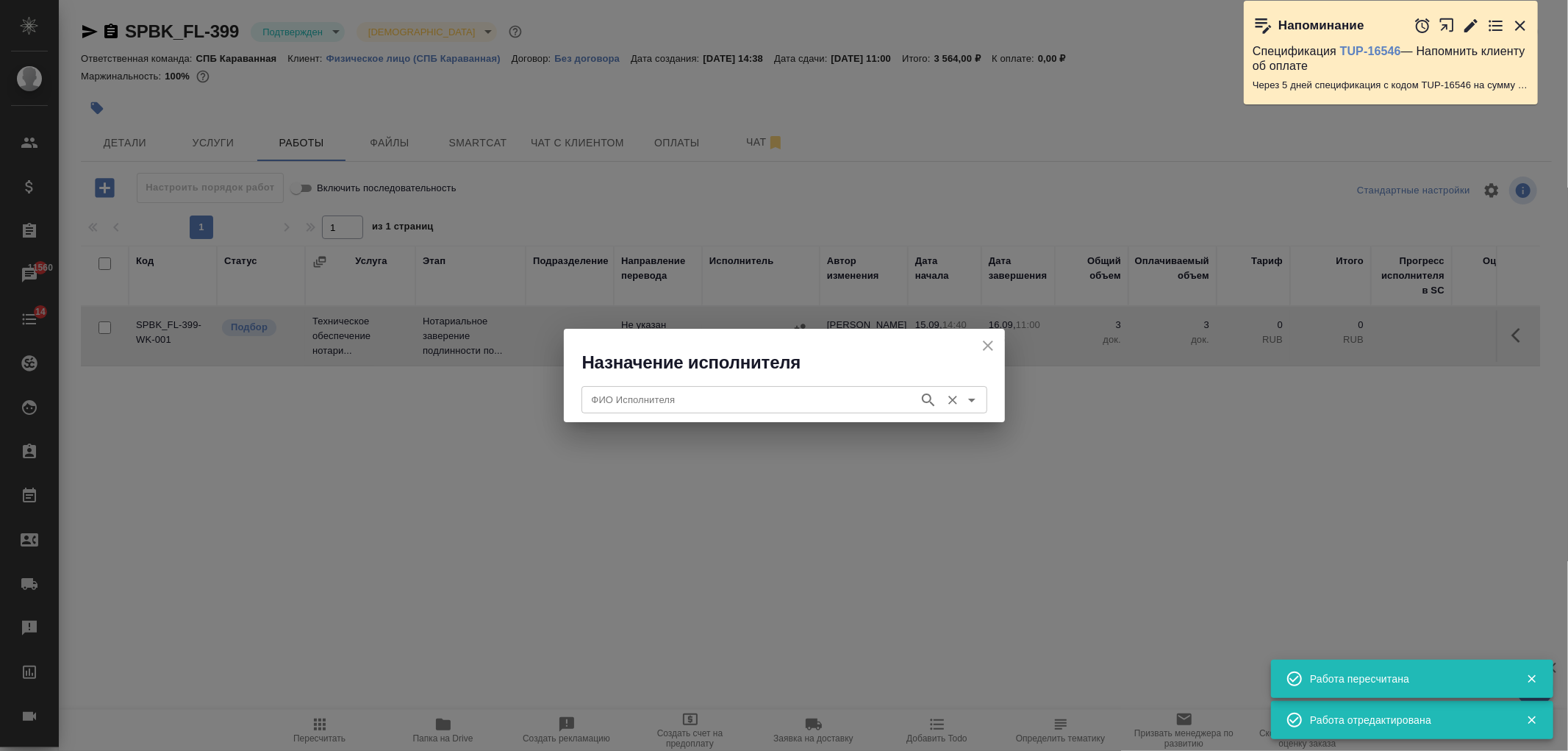
click at [641, 405] on input "ФИО Исполнителя" at bounding box center [749, 399] width 326 height 18
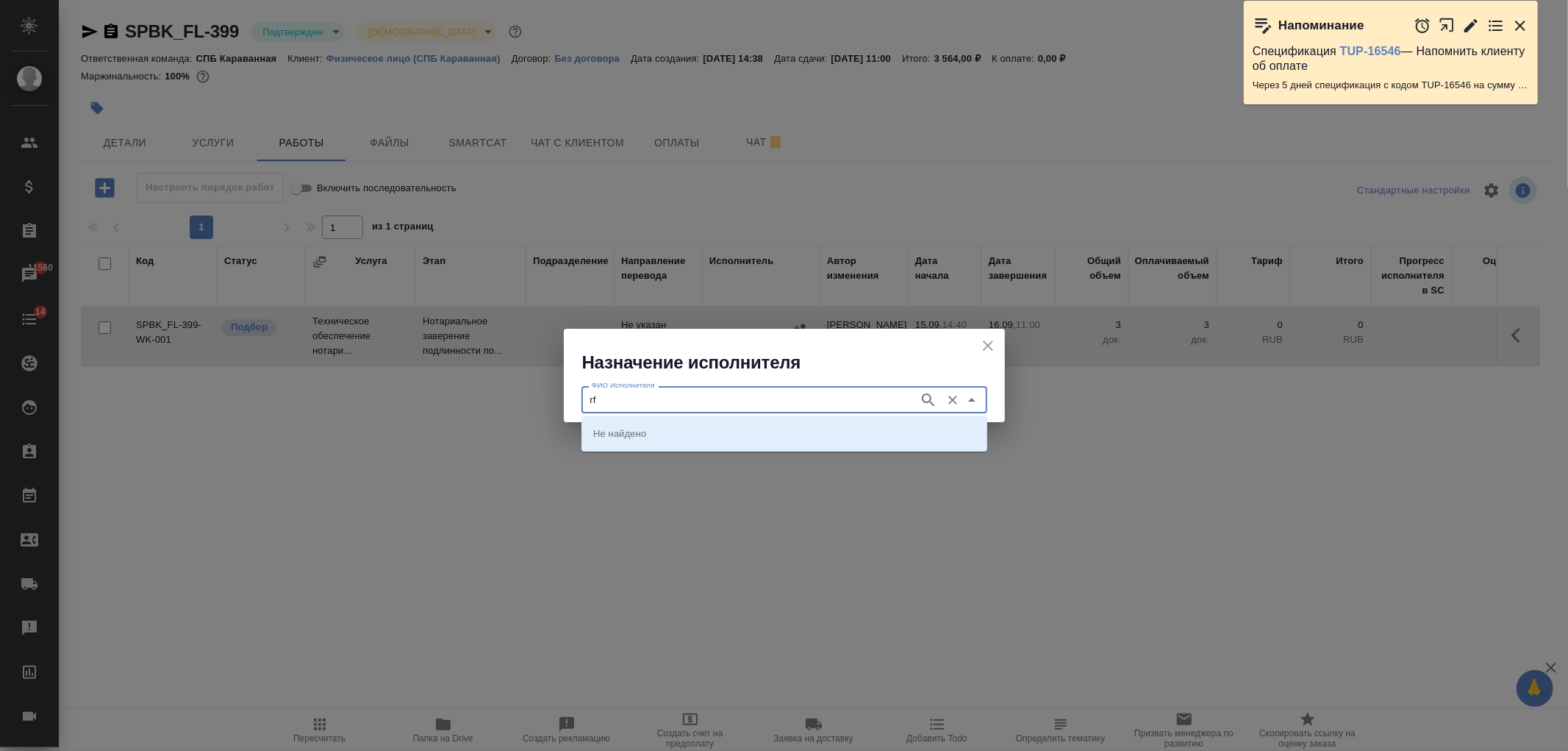
type input "r"
type input "карпун"
click at [665, 423] on li "[PERSON_NAME]" at bounding box center [784, 433] width 406 height 27
type input "[PERSON_NAME]"
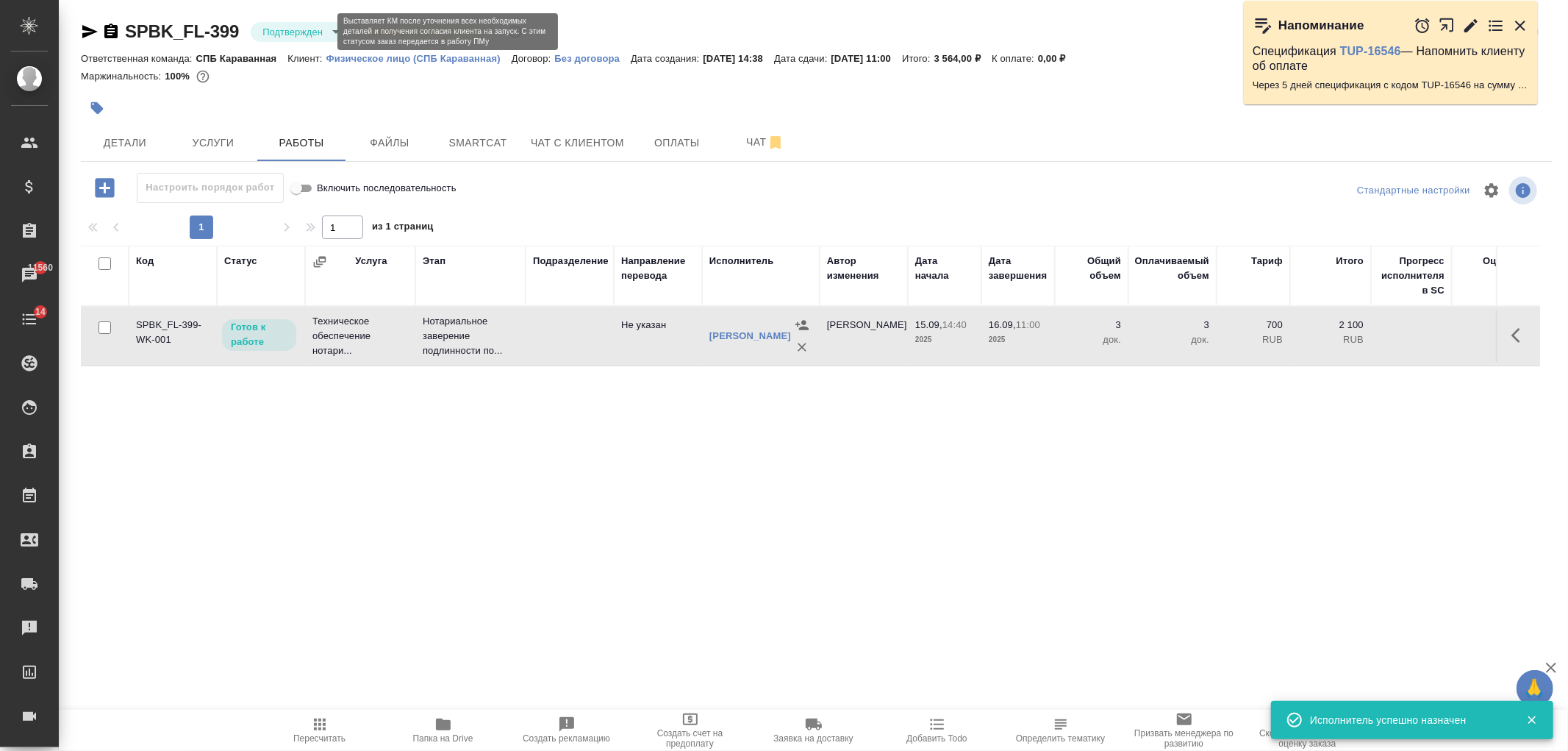
click at [303, 30] on body "🙏 .cls-1 fill:#fff; AWATERA [PERSON_NAME] Спецификации Заказы 11560 Чаты 14 Tod…" at bounding box center [784, 376] width 1568 height 751
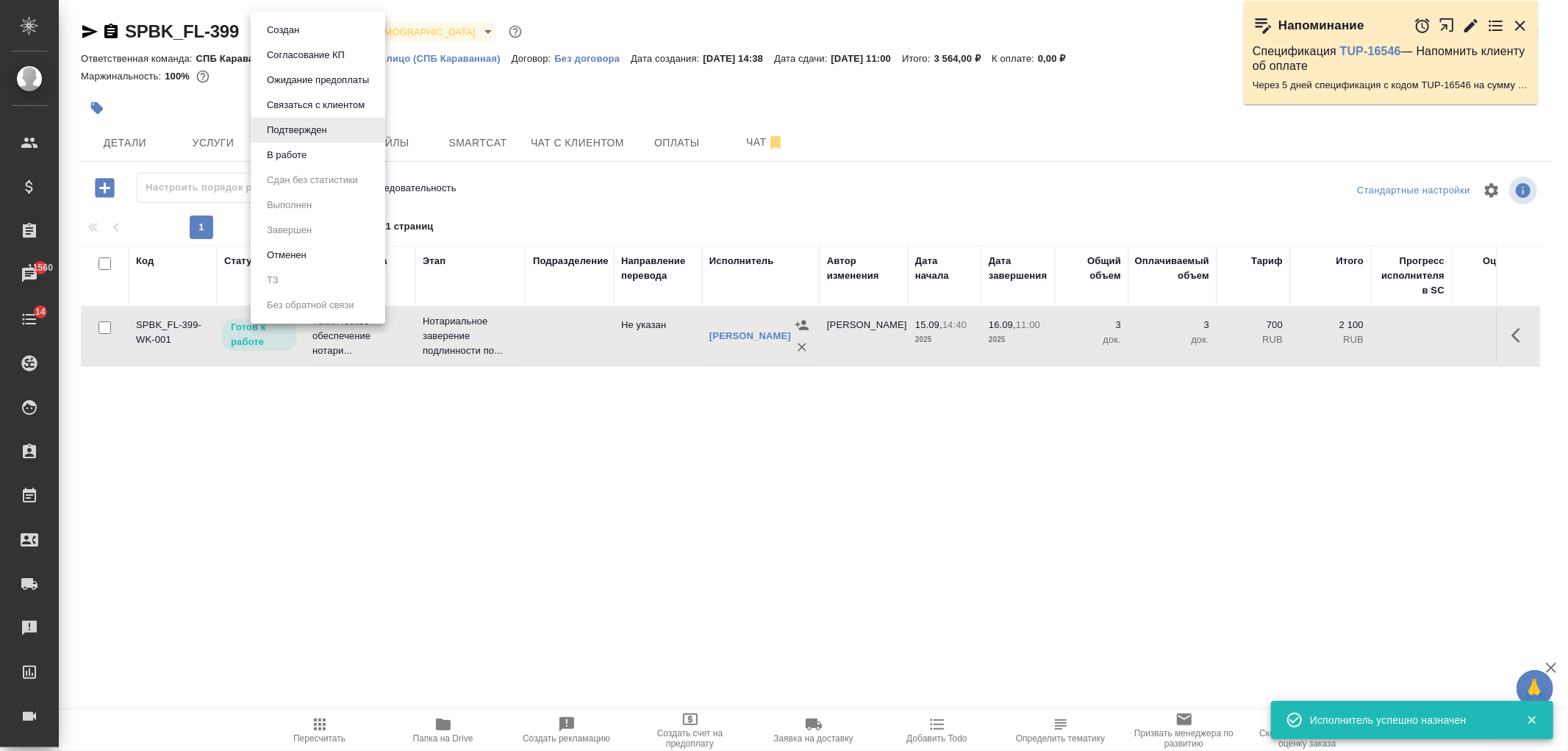
click at [317, 154] on li "В работе" at bounding box center [318, 154] width 134 height 25
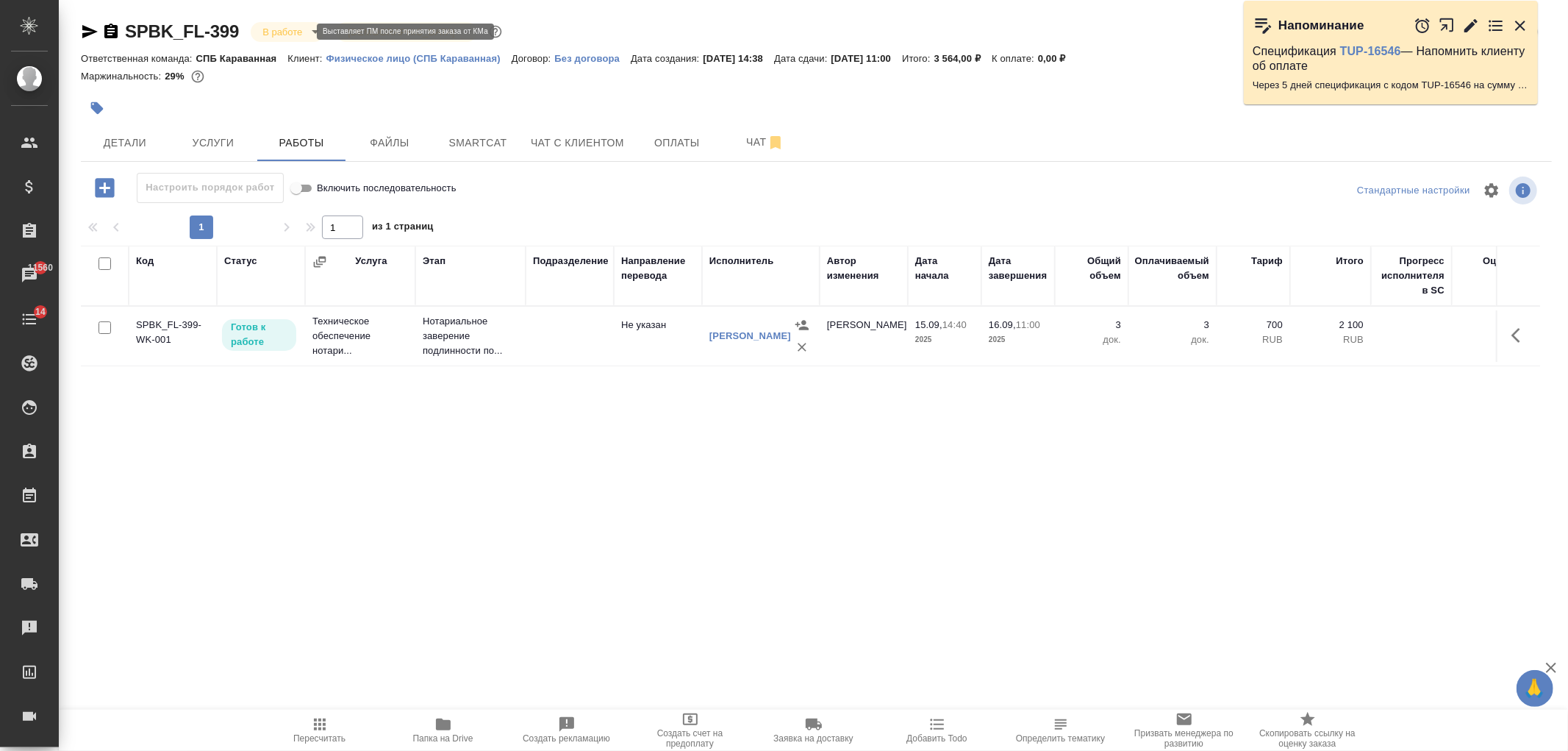
click at [296, 35] on body "🙏 .cls-1 fill:#fff; AWATERA [PERSON_NAME] Спецификации Заказы 11560 Чаты 14 Tod…" at bounding box center [784, 376] width 1568 height 751
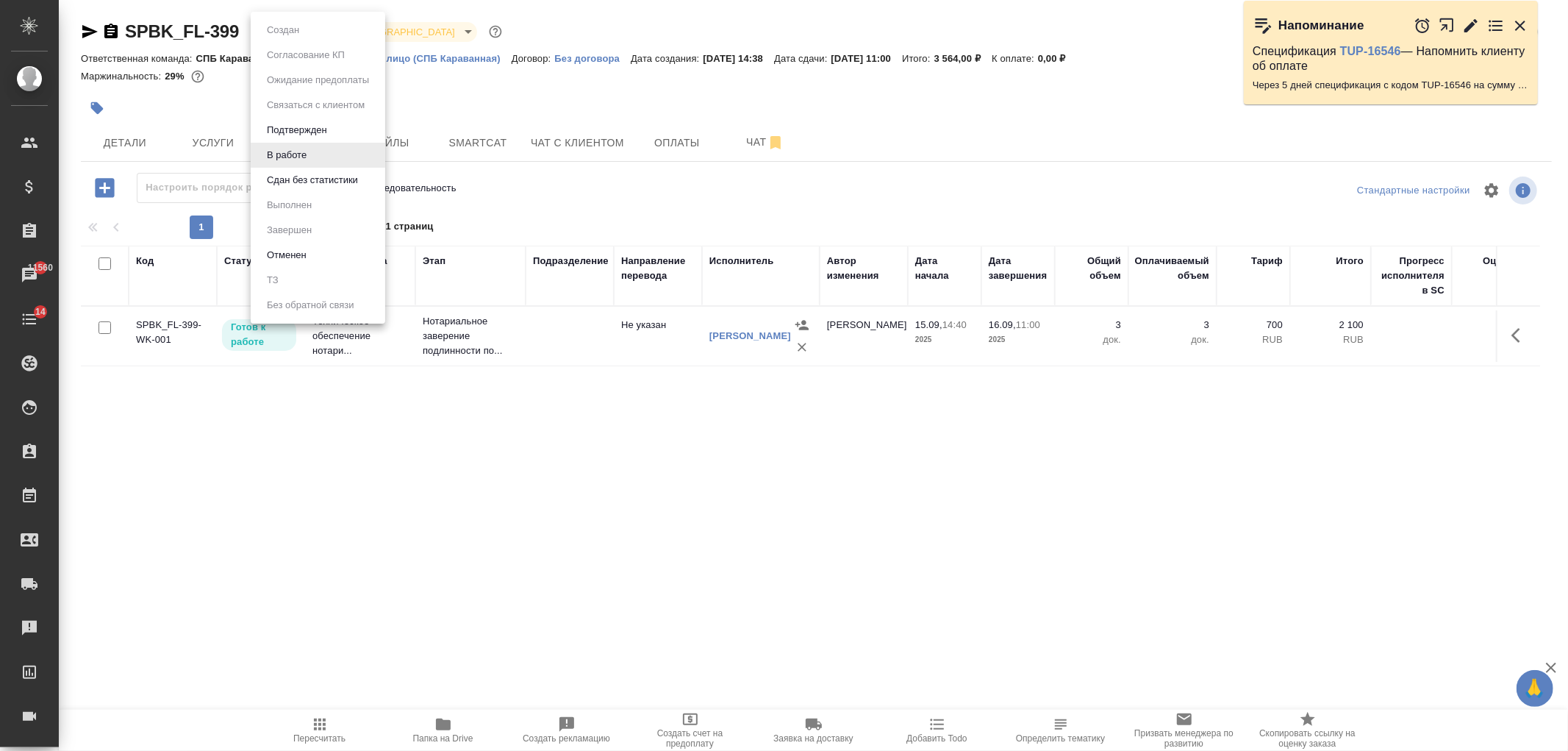
click at [320, 186] on button "Сдан без статистики" at bounding box center [313, 180] width 100 height 16
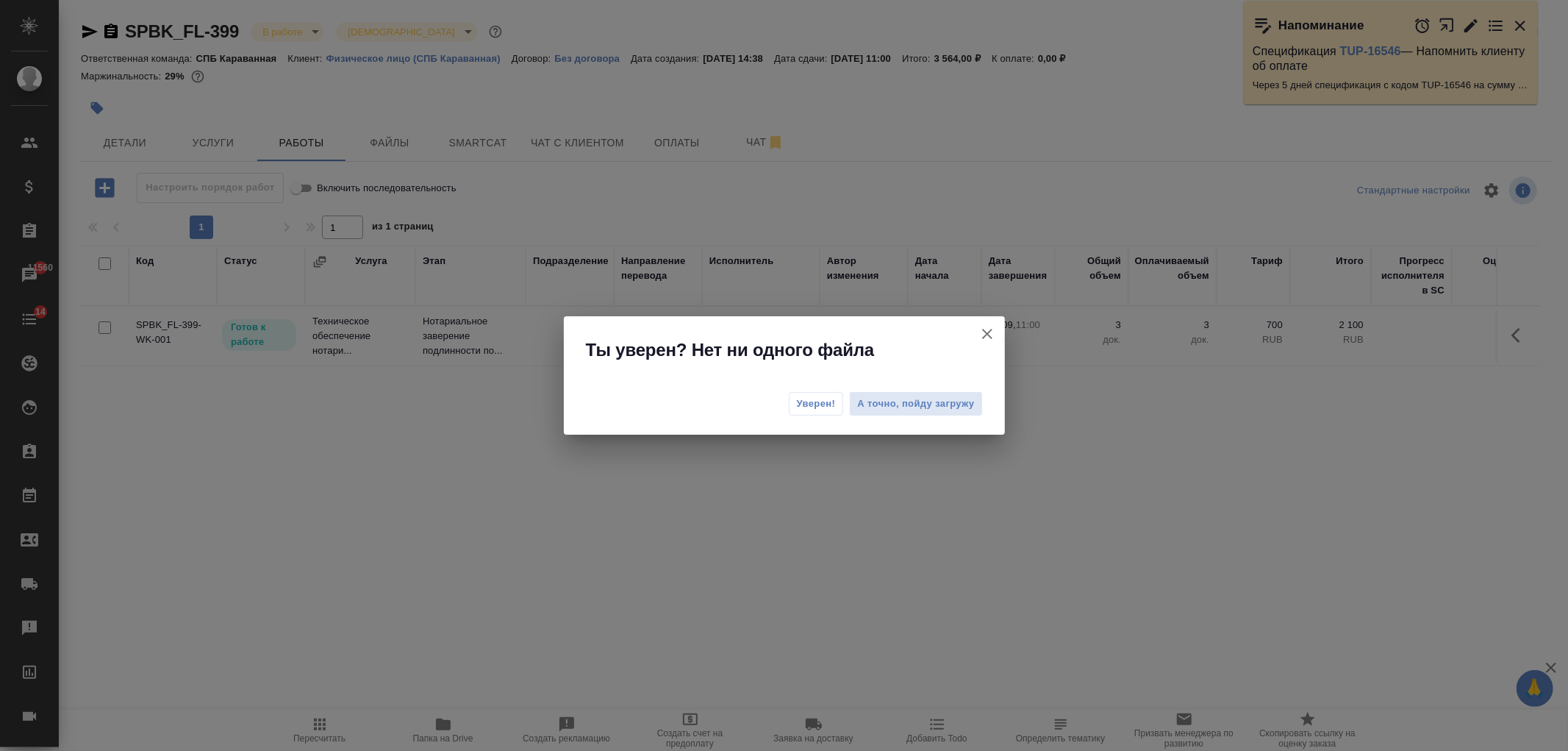
click at [804, 401] on span "Уверен!" at bounding box center [816, 403] width 39 height 15
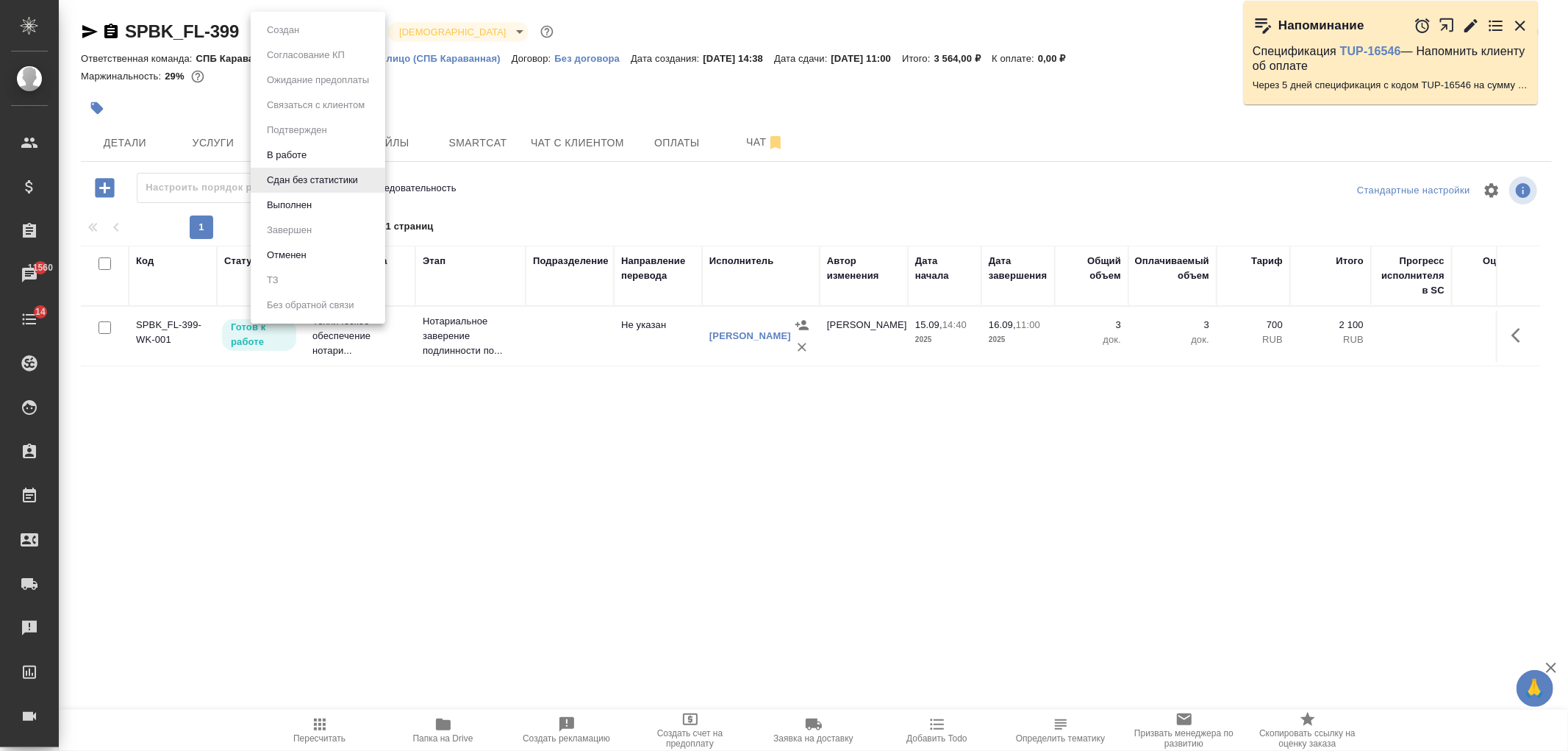
click at [303, 34] on body "🙏 .cls-1 fill:#fff; AWATERA Ivanova Arina Клиенты Спецификации Заказы 11560 Чат…" at bounding box center [784, 376] width 1568 height 751
click at [140, 142] on div at bounding box center [784, 376] width 1568 height 751
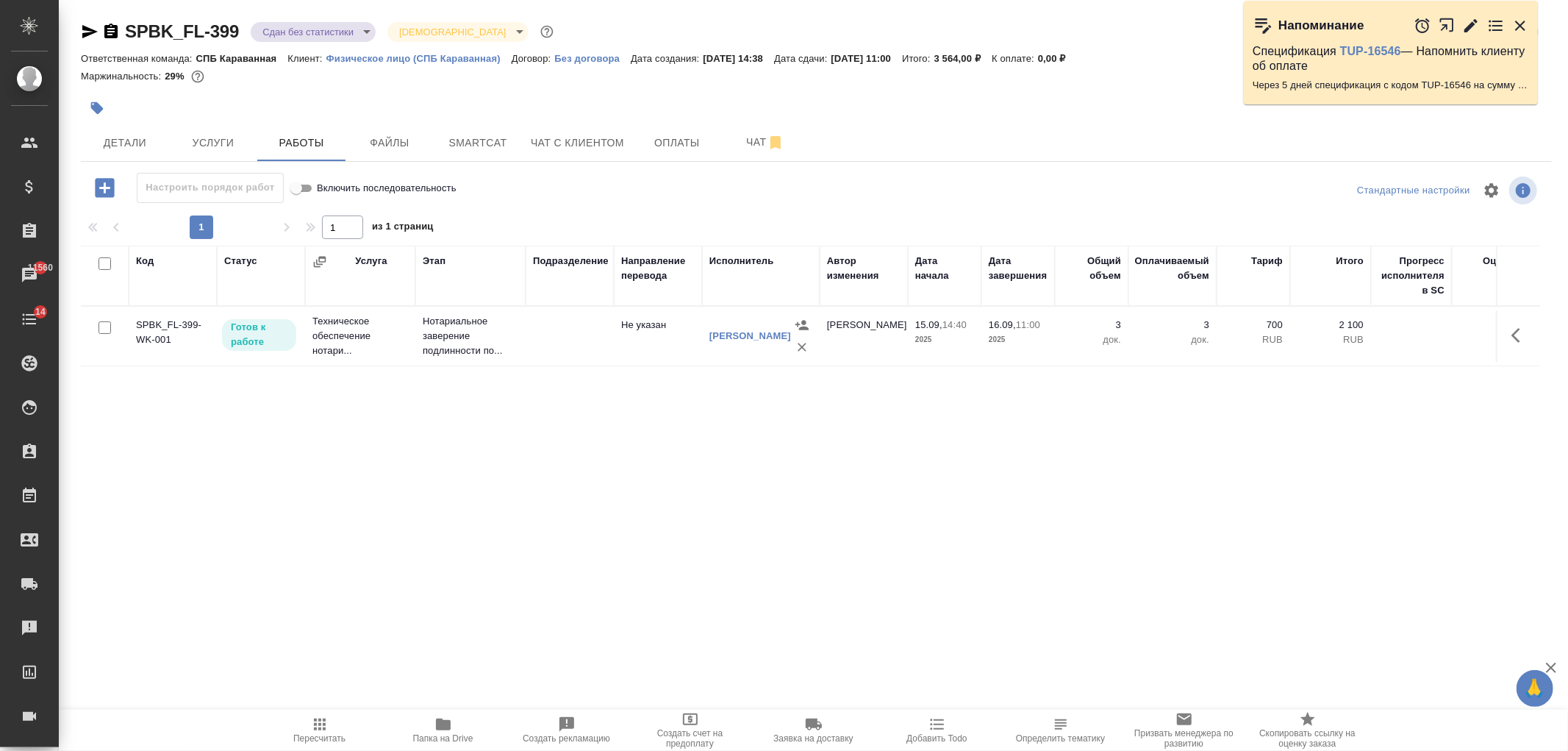
click at [119, 142] on span "Детали" at bounding box center [124, 142] width 71 height 18
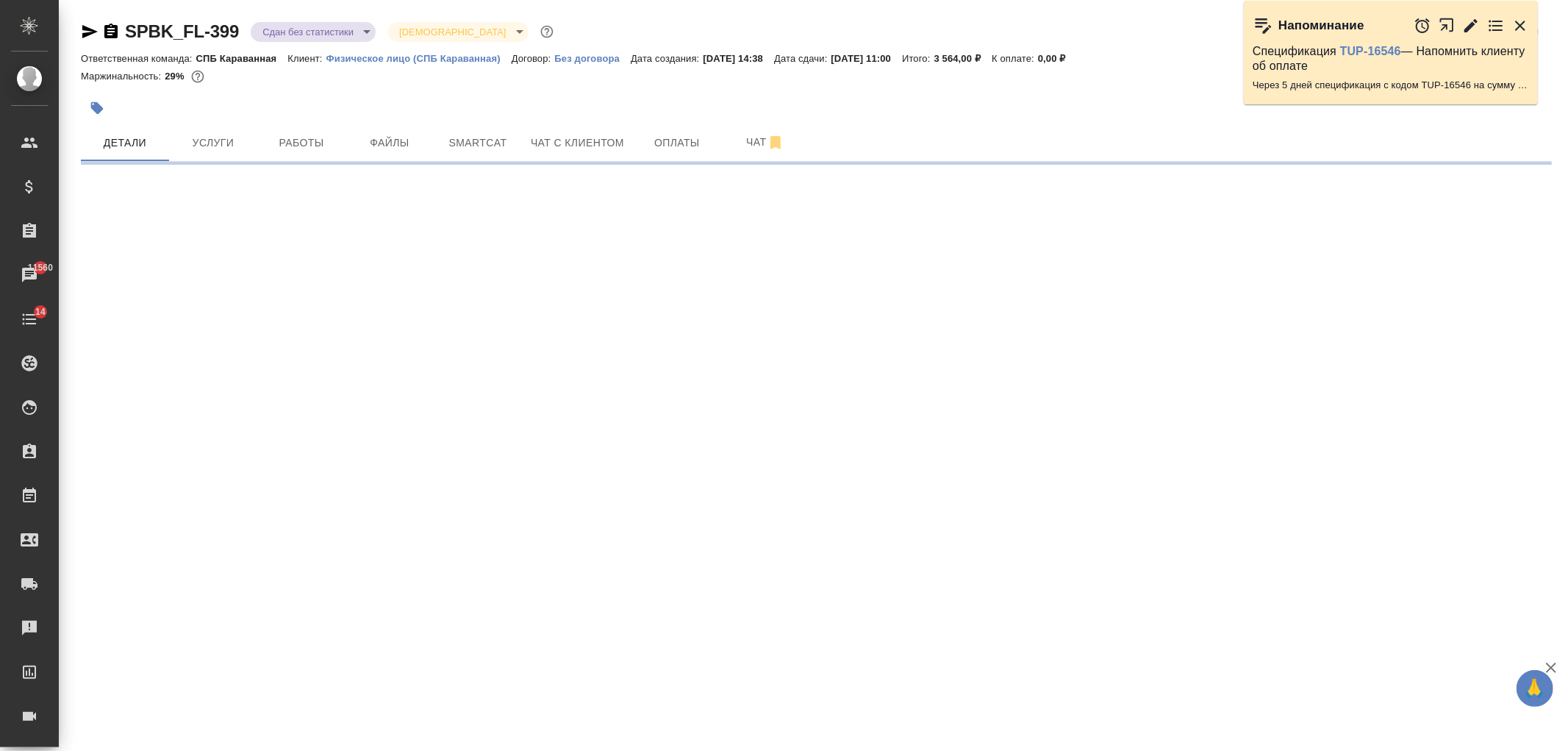
select select "RU"
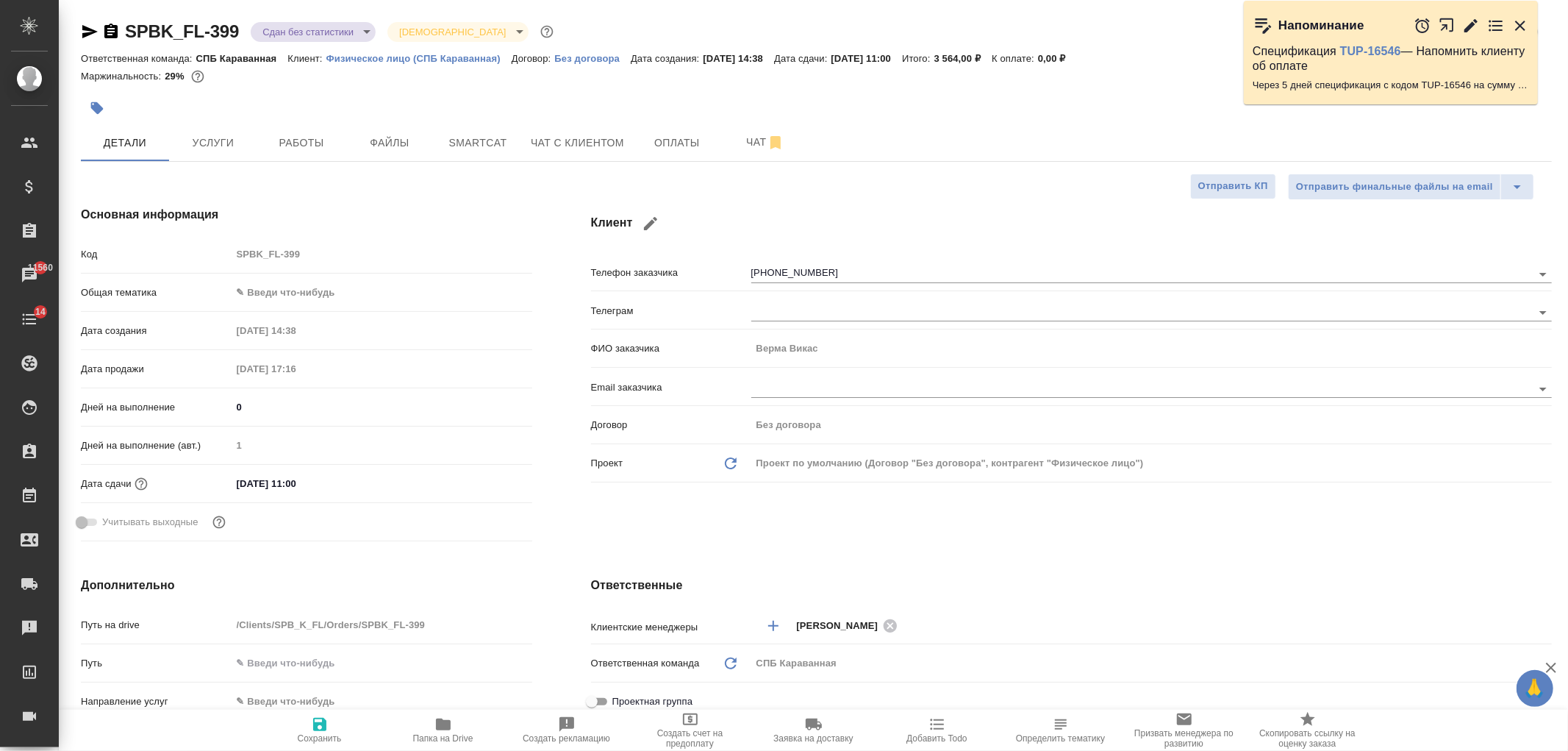
type textarea "x"
click at [229, 159] on button "Услуги" at bounding box center [213, 142] width 89 height 37
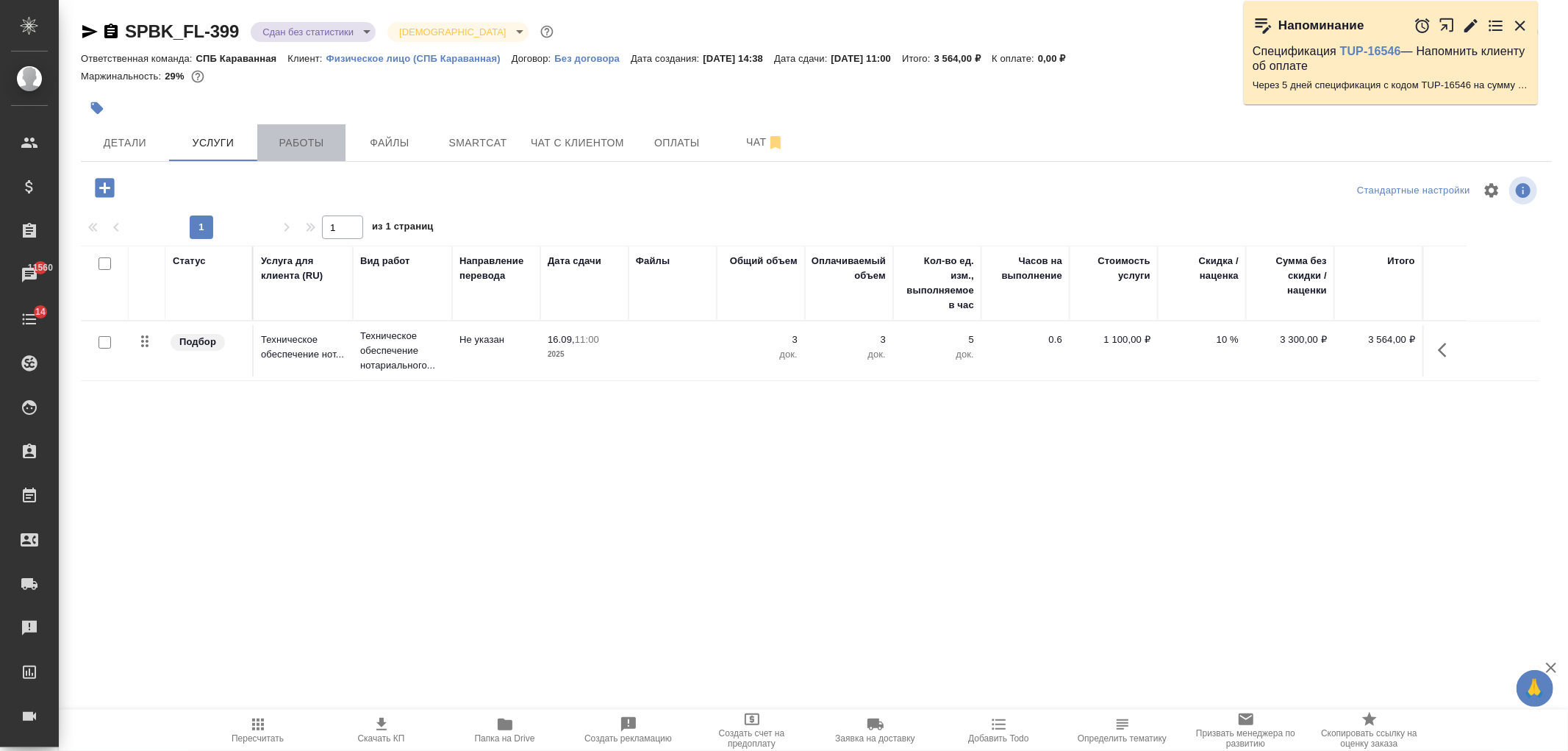
click at [311, 142] on span "Работы" at bounding box center [301, 142] width 71 height 18
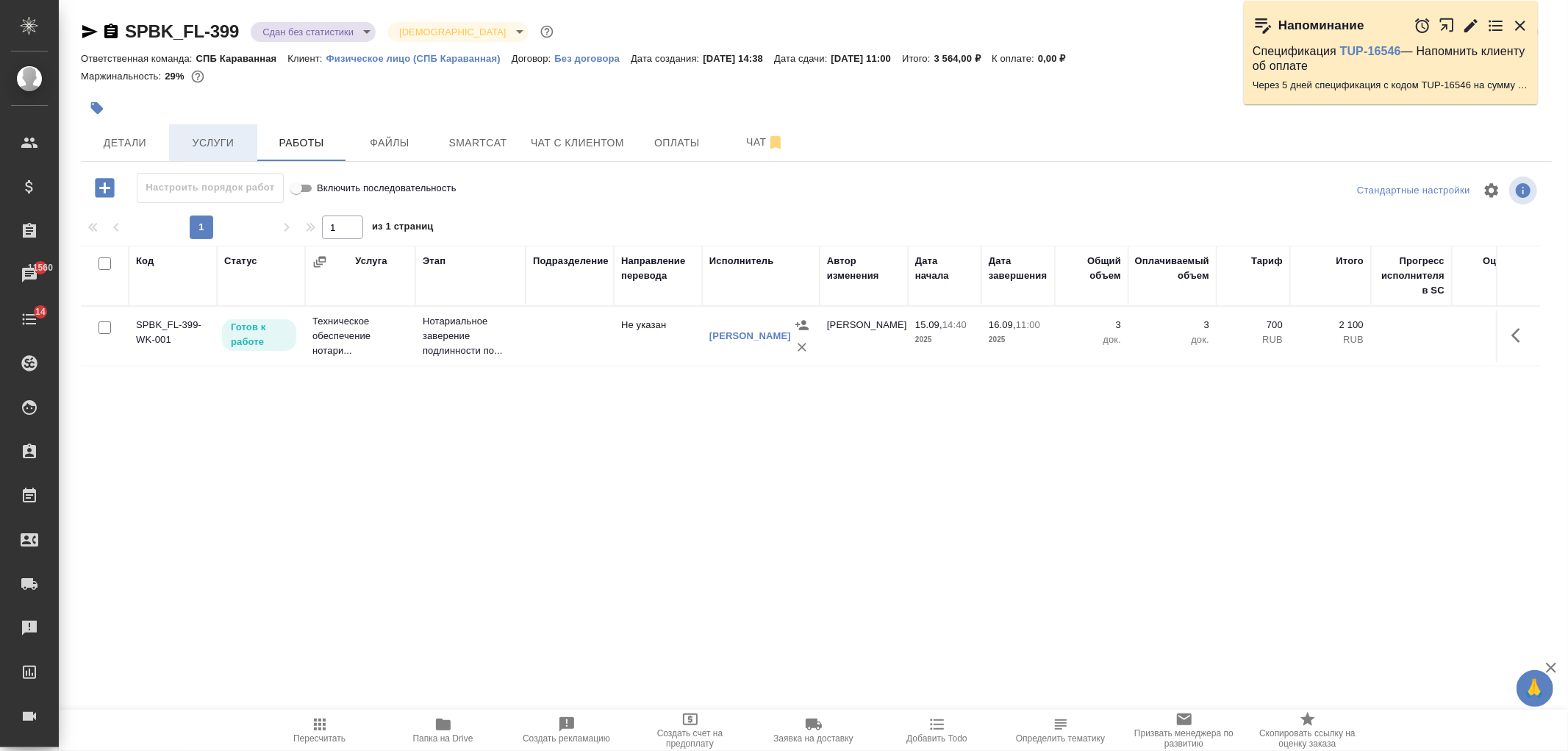
click at [223, 147] on span "Услуги" at bounding box center [213, 142] width 71 height 18
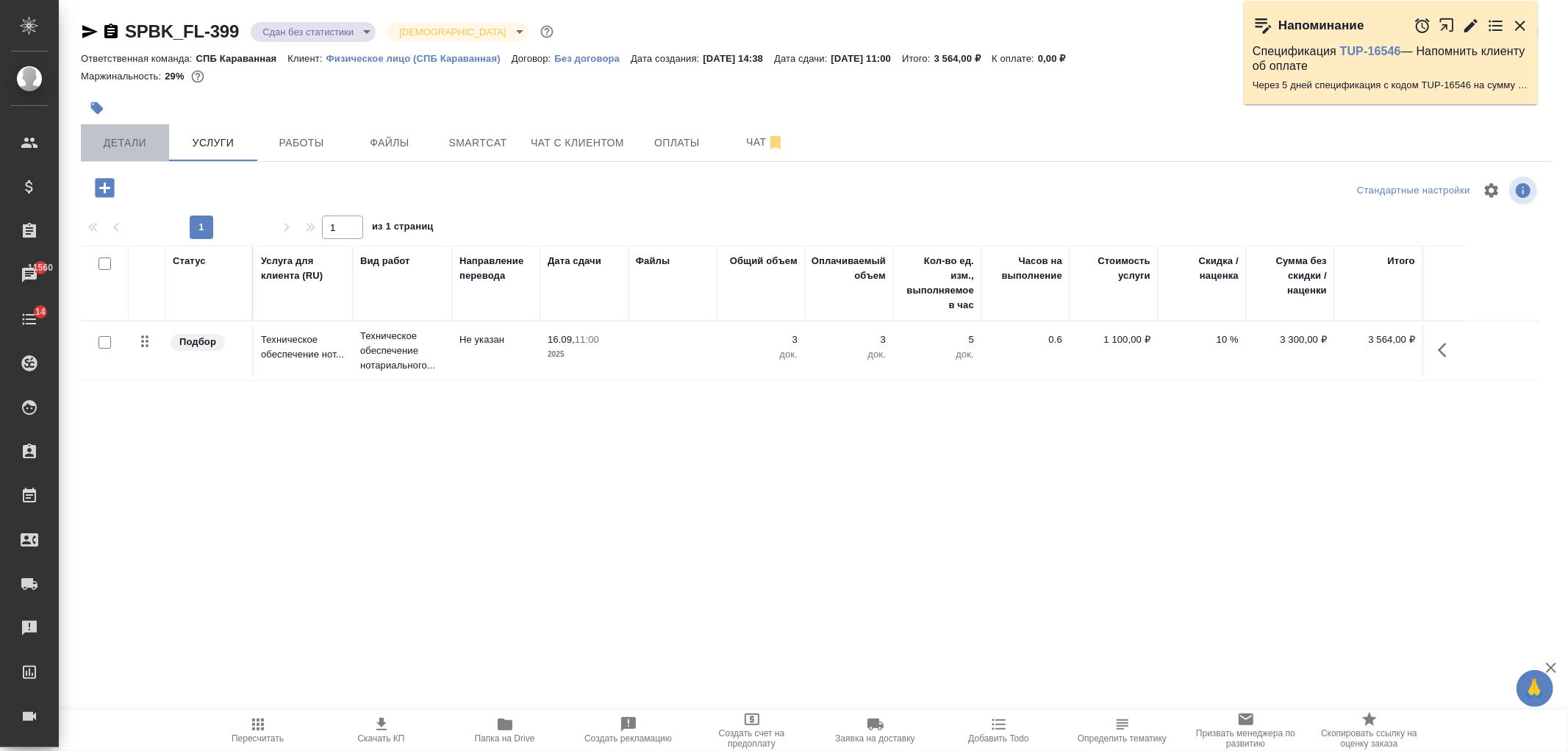
click at [125, 129] on button "Детали" at bounding box center [124, 142] width 89 height 37
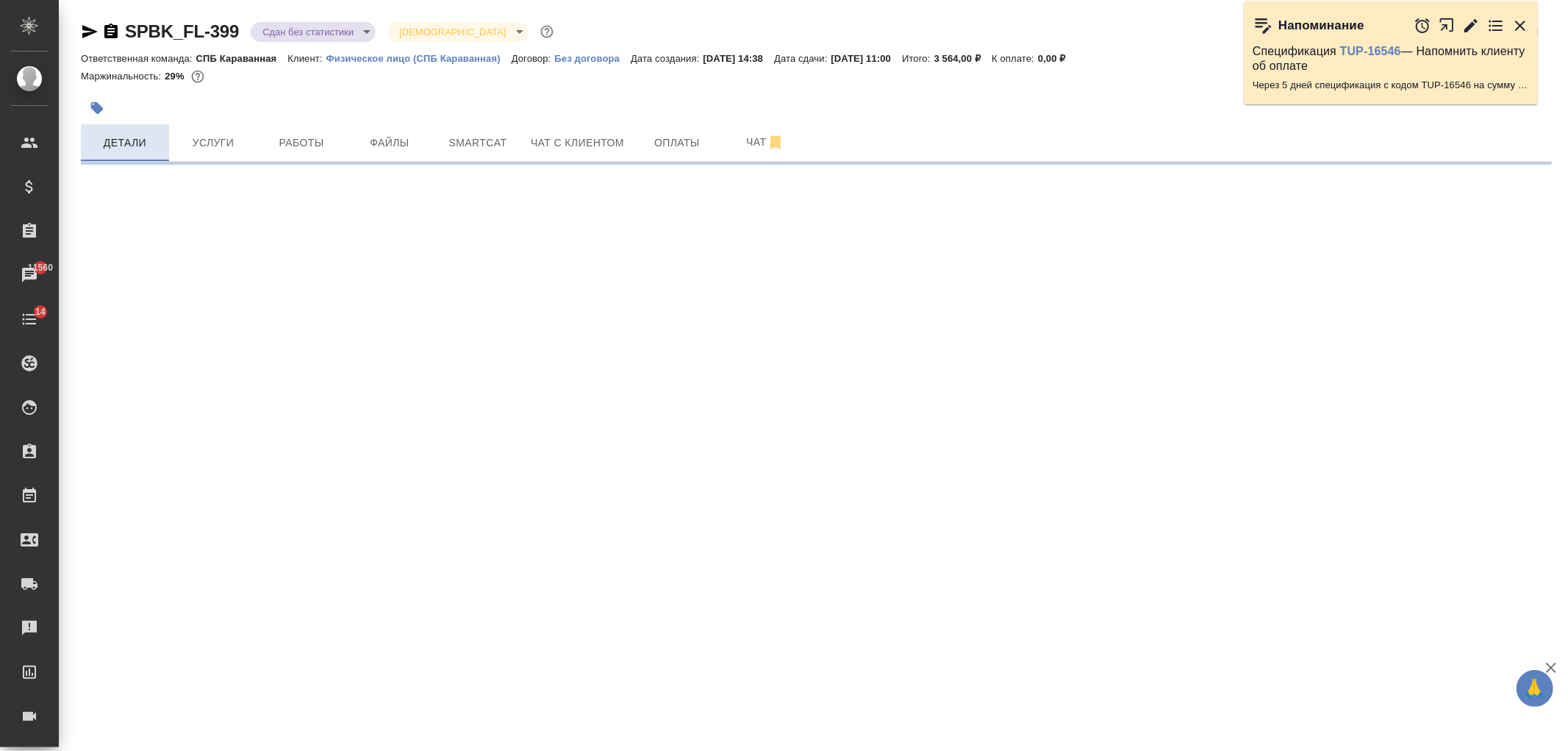
select select "RU"
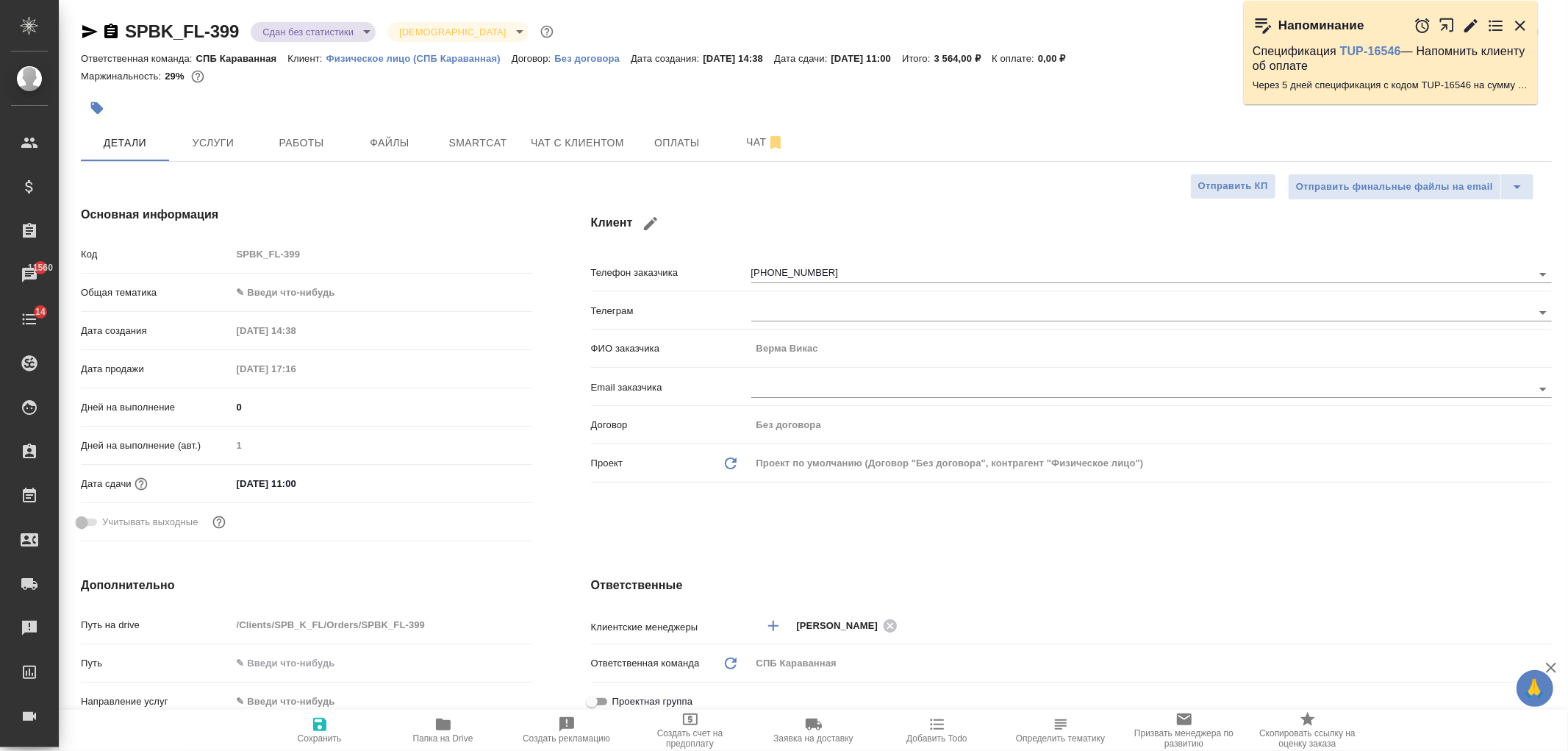
type textarea "x"
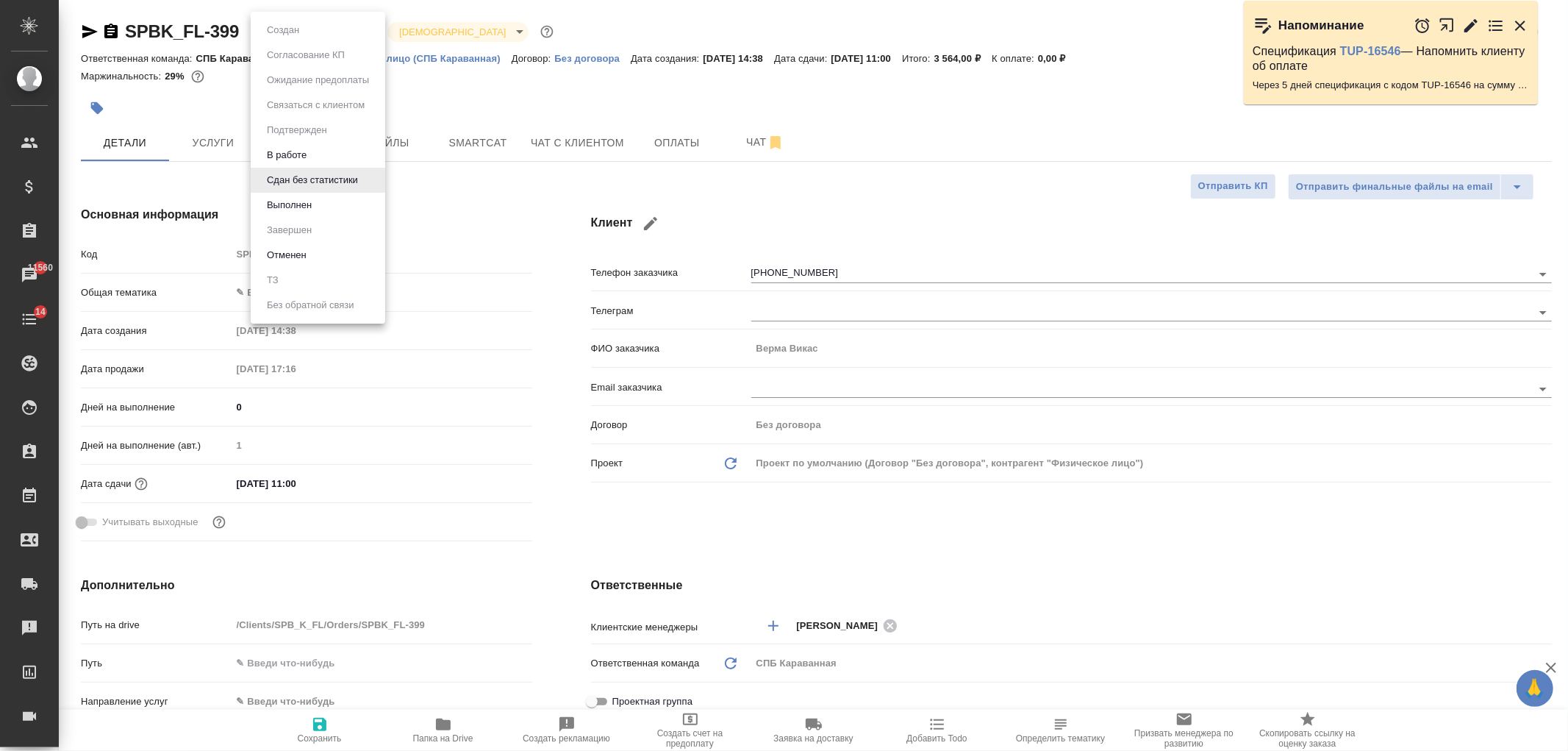
click at [312, 24] on body "🙏 .cls-1 fill:#fff; AWATERA Ivanova Arina Клиенты Спецификации Заказы 11560 Чат…" at bounding box center [784, 376] width 1568 height 751
click at [320, 196] on li "Выполнен" at bounding box center [318, 204] width 134 height 25
type textarea "x"
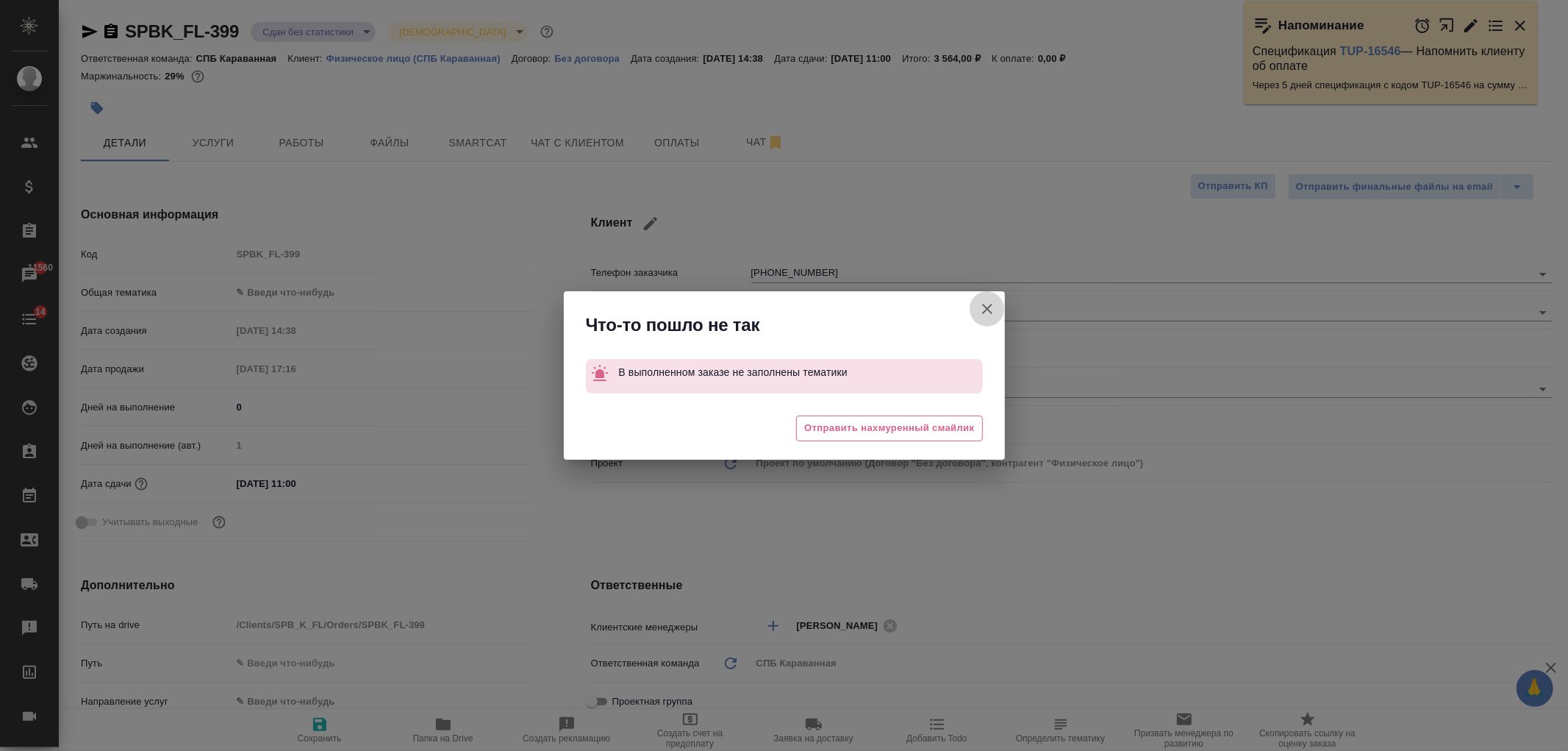
click at [991, 305] on icon "button" at bounding box center [988, 309] width 18 height 18
type textarea "x"
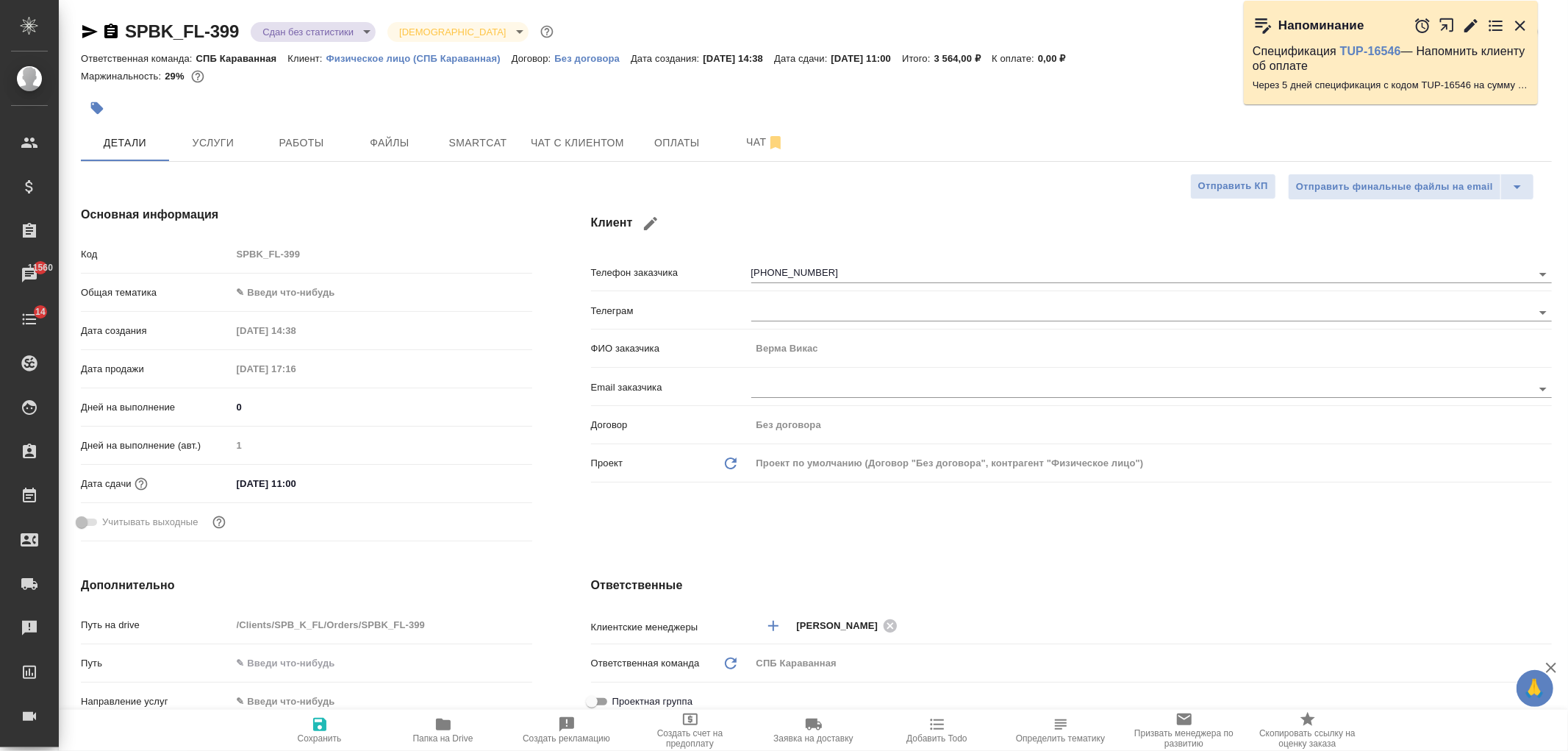
click at [297, 286] on body "🙏 .cls-1 fill:#fff; AWATERA Ivanova Arina Клиенты Спецификации Заказы 11560 Чат…" at bounding box center [784, 376] width 1568 height 751
click at [295, 426] on li "Юридическая/Финансовая" at bounding box center [382, 434] width 301 height 24
type input "yr-fn"
type textarea "x"
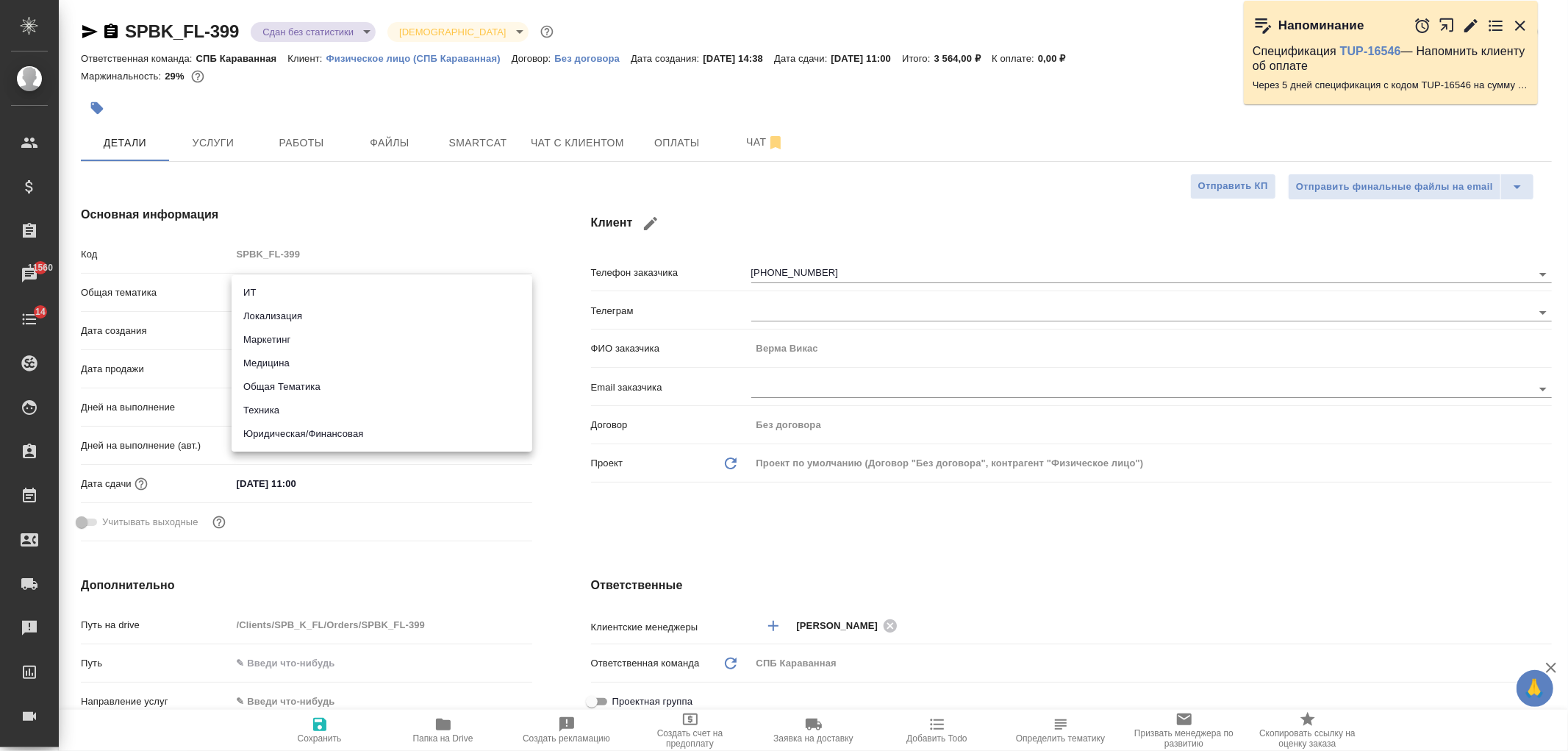
type textarea "x"
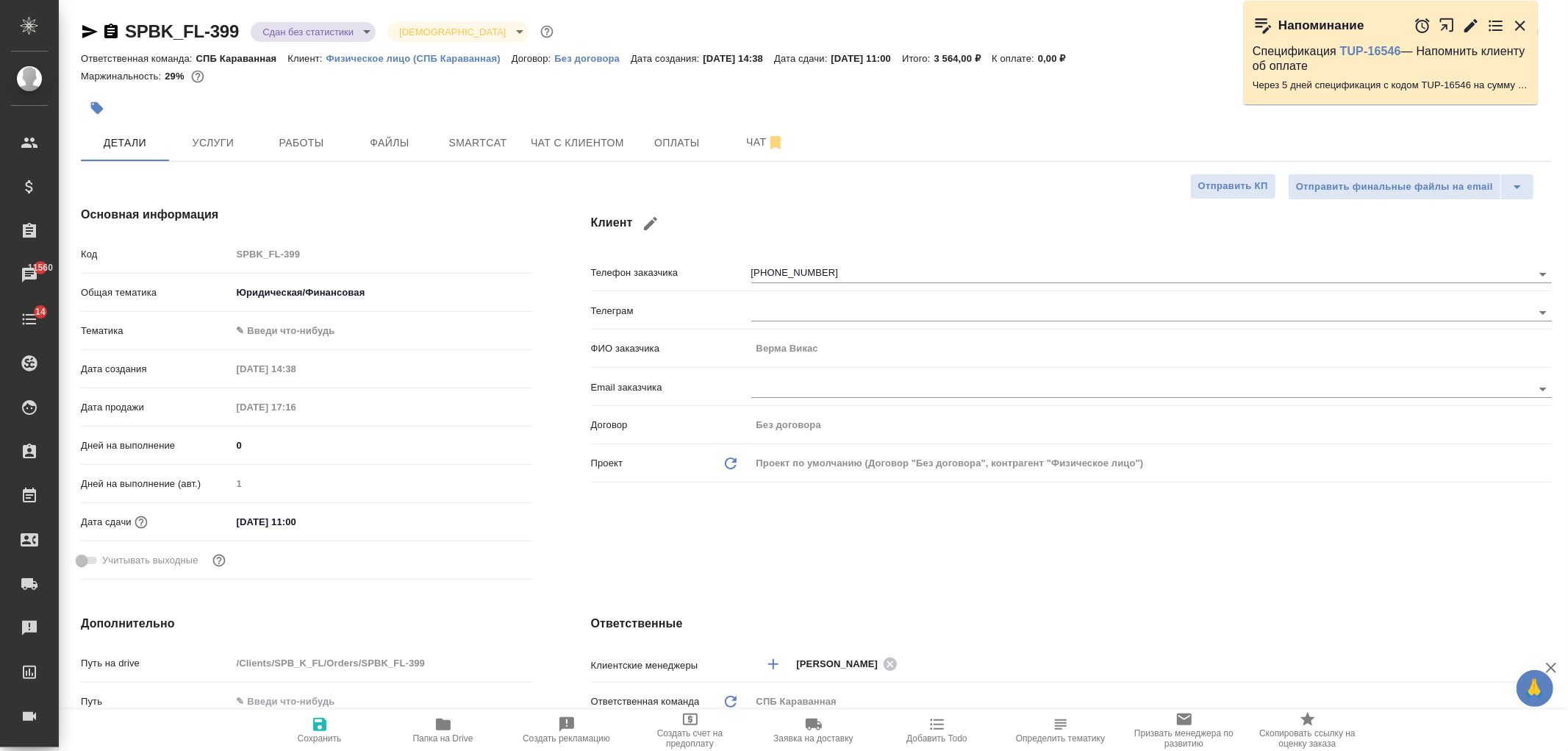
click at [296, 336] on body "🙏 .cls-1 fill:#fff; AWATERA Ivanova Arina Клиенты Спецификации Заказы 11560 Чат…" at bounding box center [784, 376] width 1568 height 751
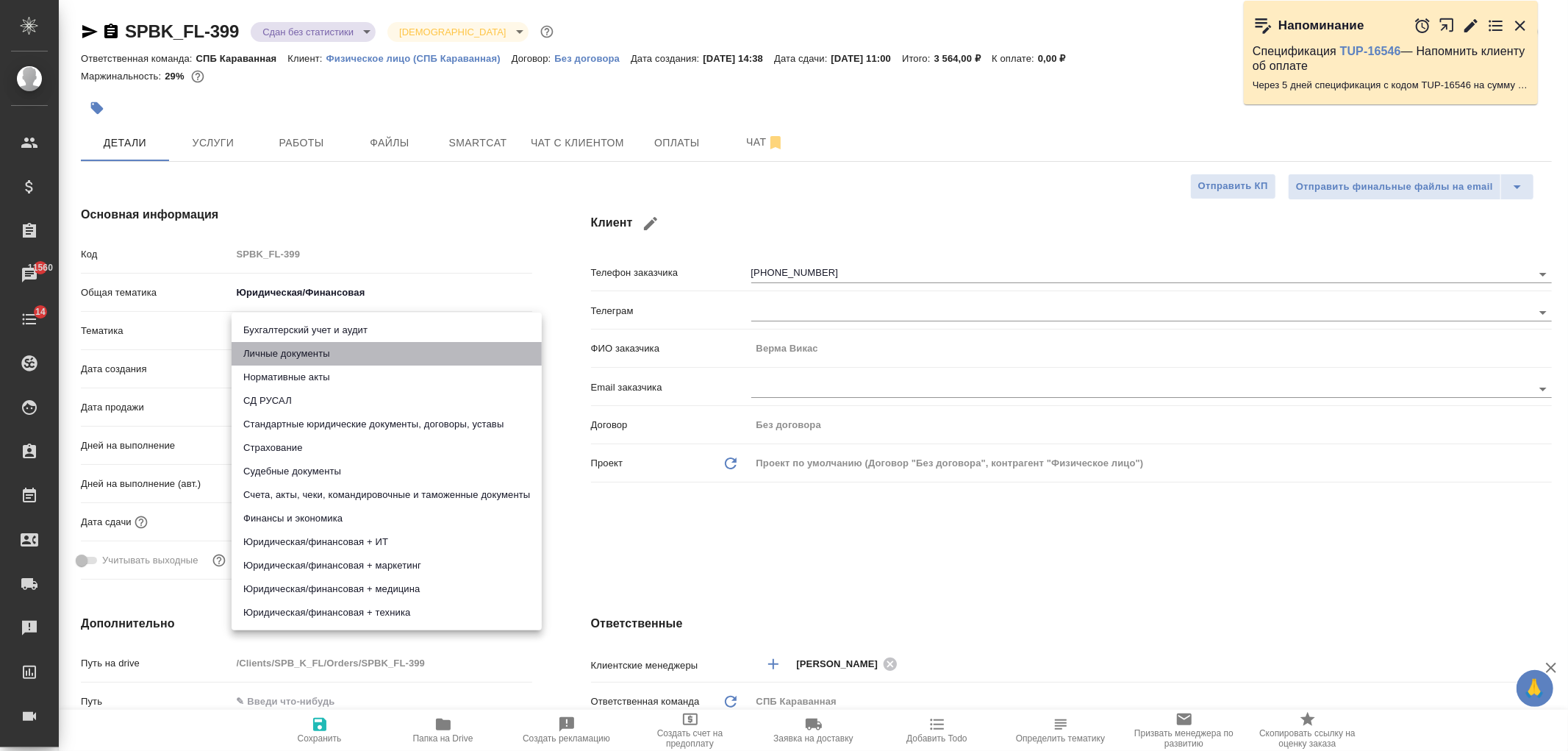
click at [283, 349] on li "Личные документы" at bounding box center [387, 354] width 311 height 24
type textarea "x"
type input "5a8b8b956a9677013d343cfe"
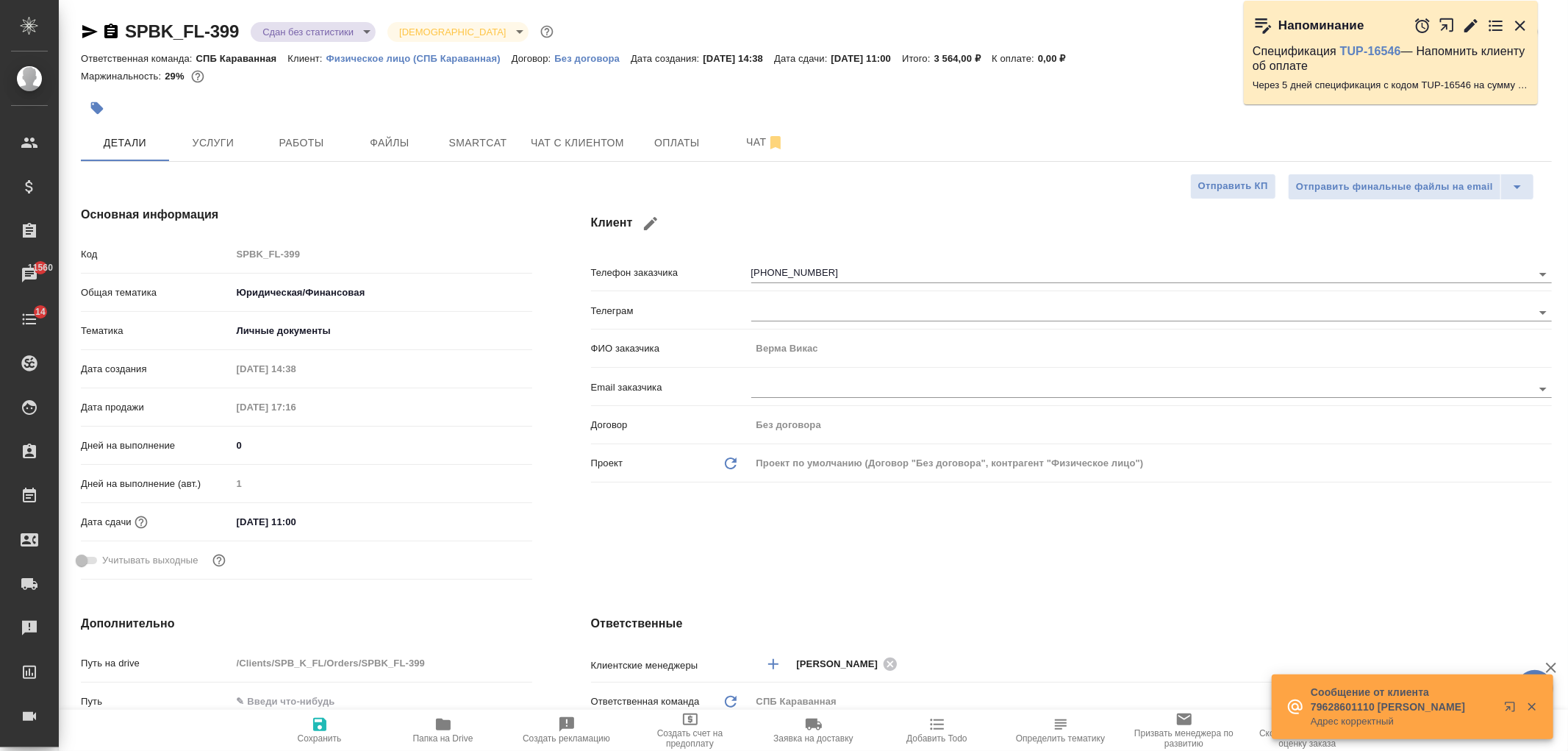
click at [313, 732] on icon "button" at bounding box center [320, 725] width 18 height 18
type textarea "x"
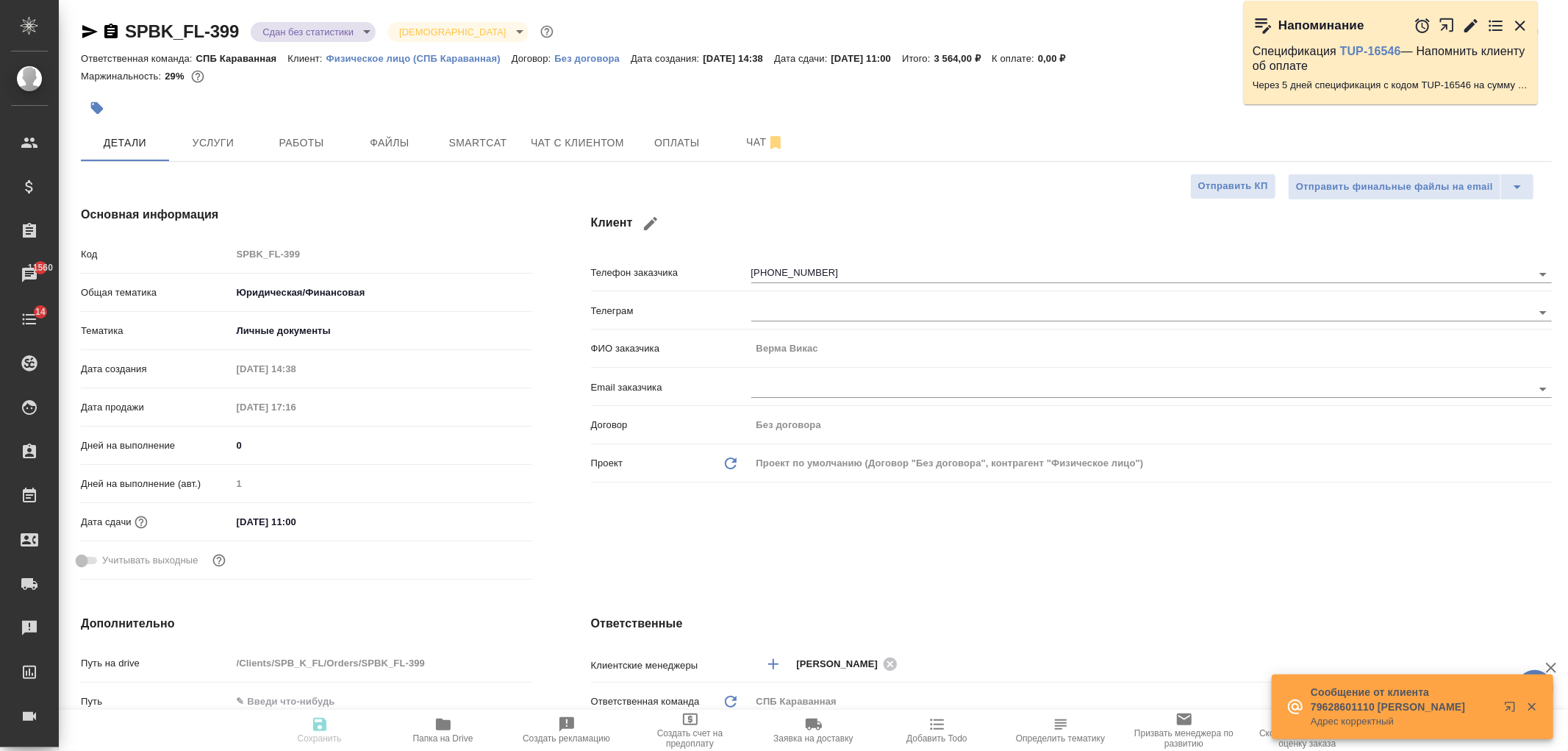
type textarea "x"
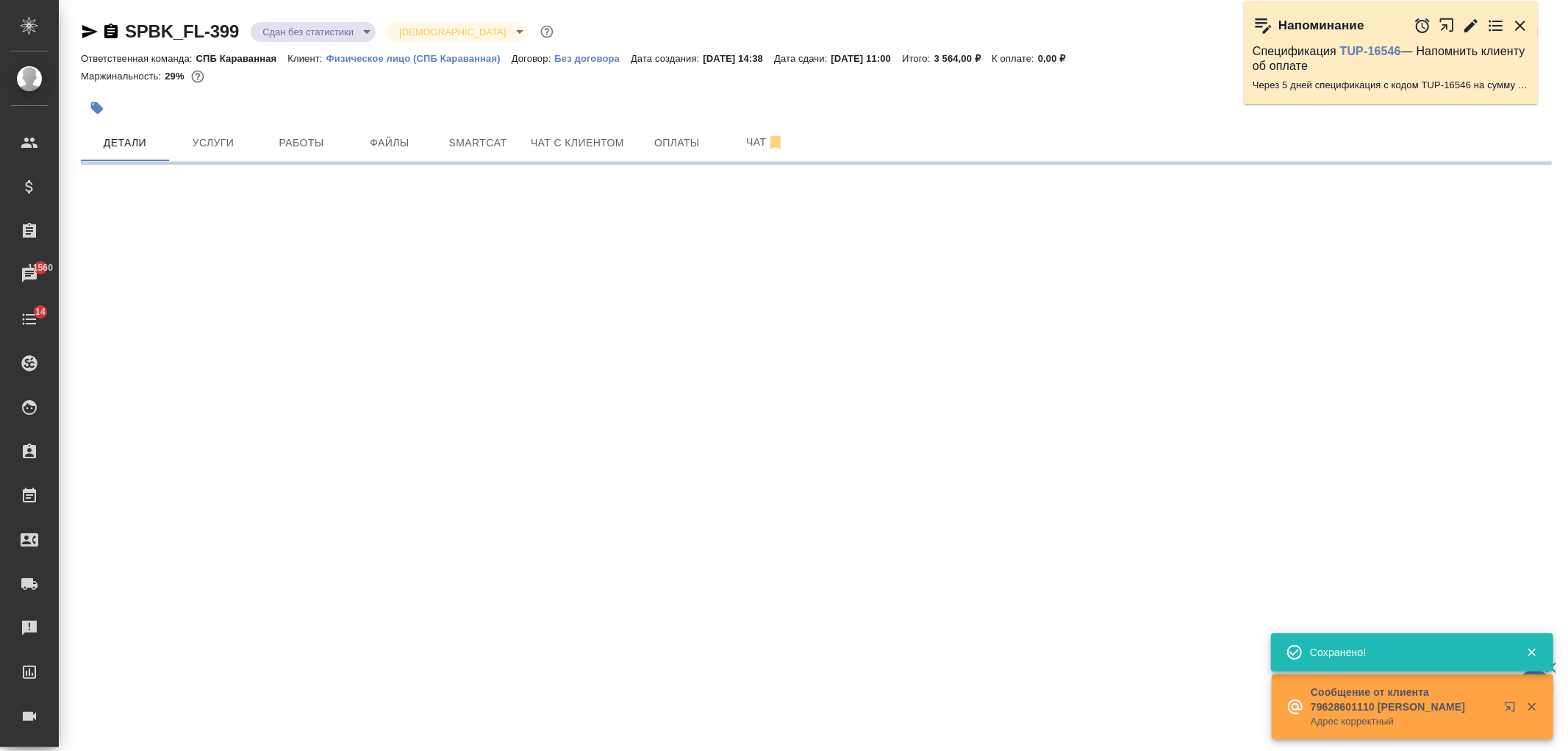
select select "RU"
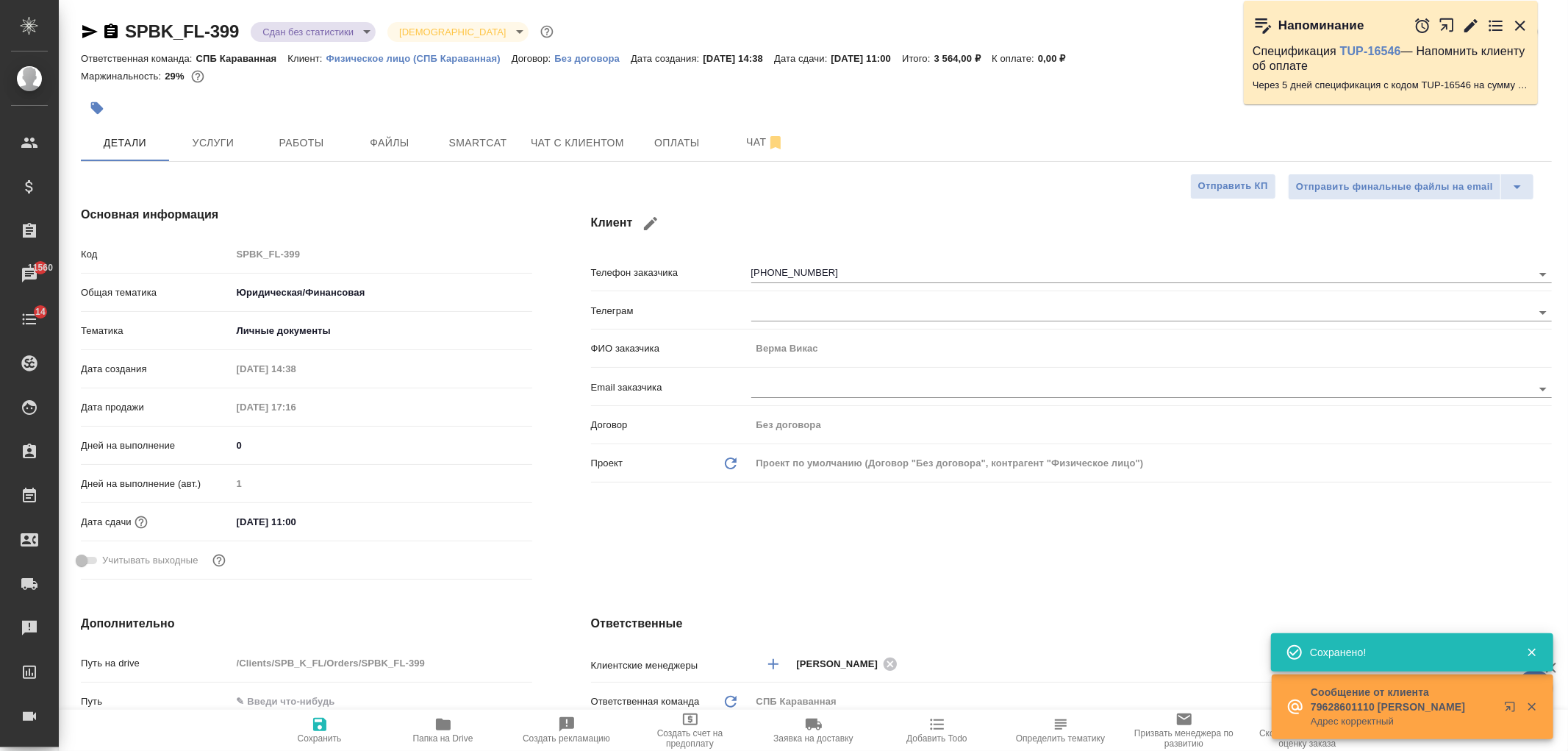
type textarea "x"
click at [299, 34] on body "🙏 .cls-1 fill:#fff; AWATERA Ivanova Arina Клиенты Спецификации Заказы 11560 Чат…" at bounding box center [784, 376] width 1568 height 751
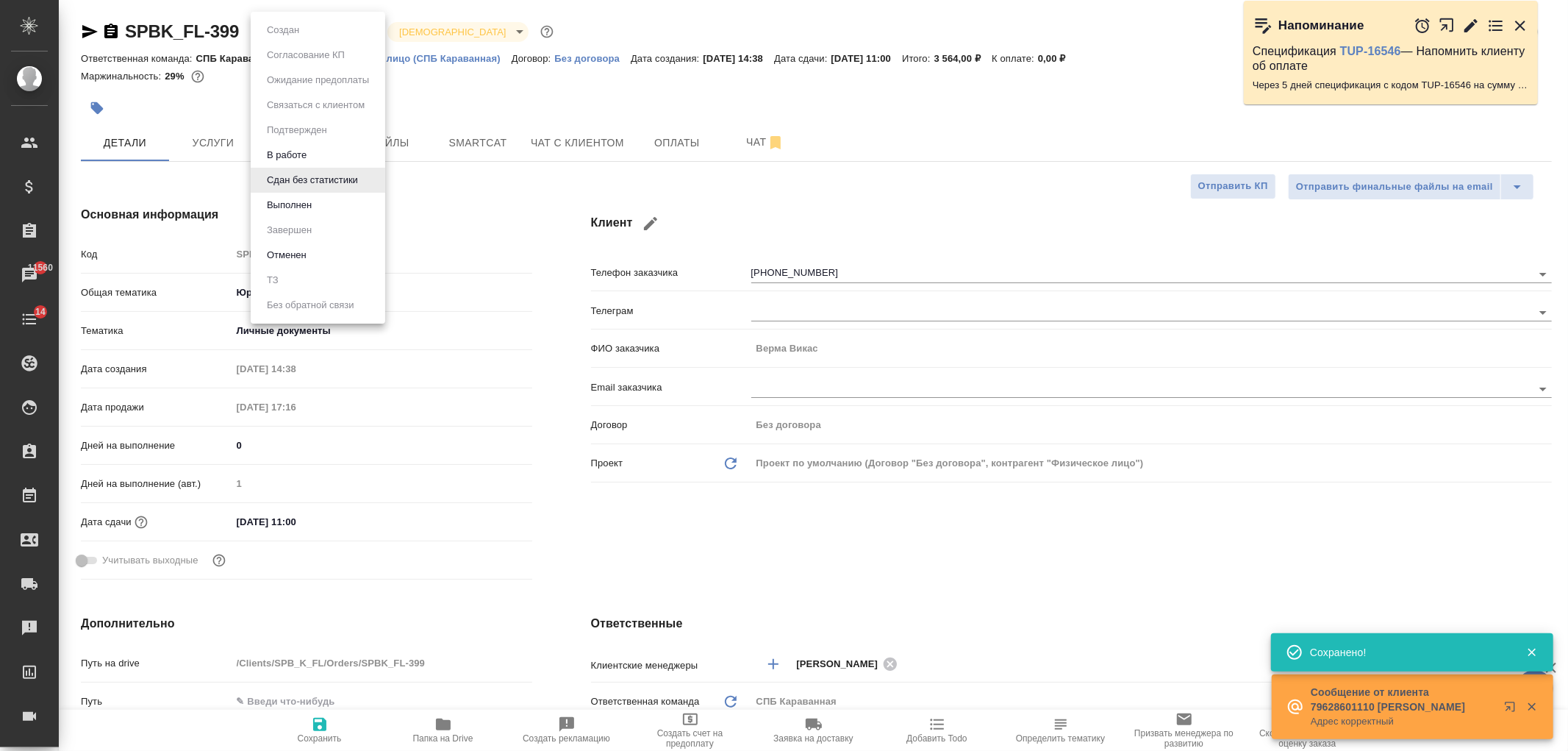
click at [365, 208] on li "Выполнен" at bounding box center [318, 204] width 134 height 25
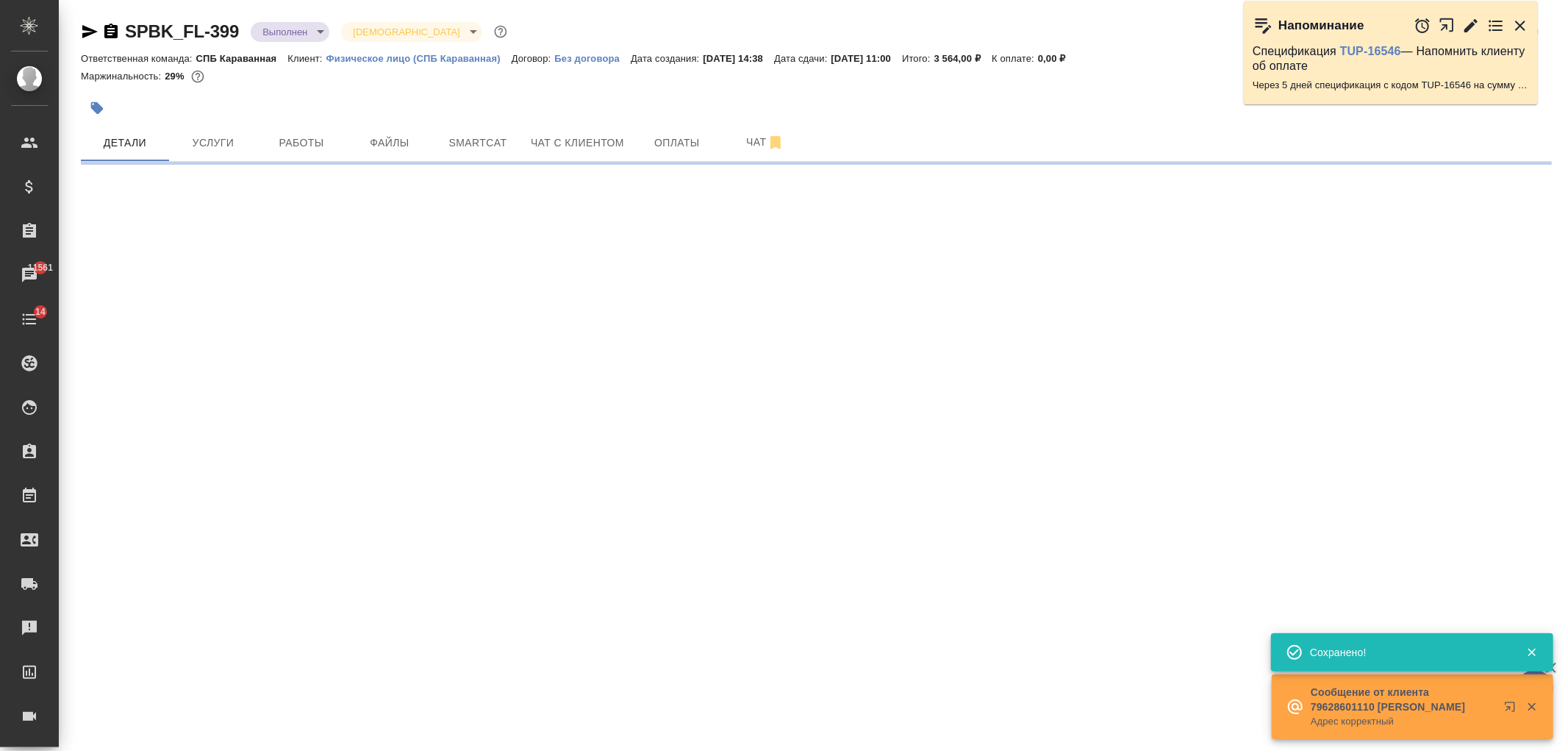
select select "RU"
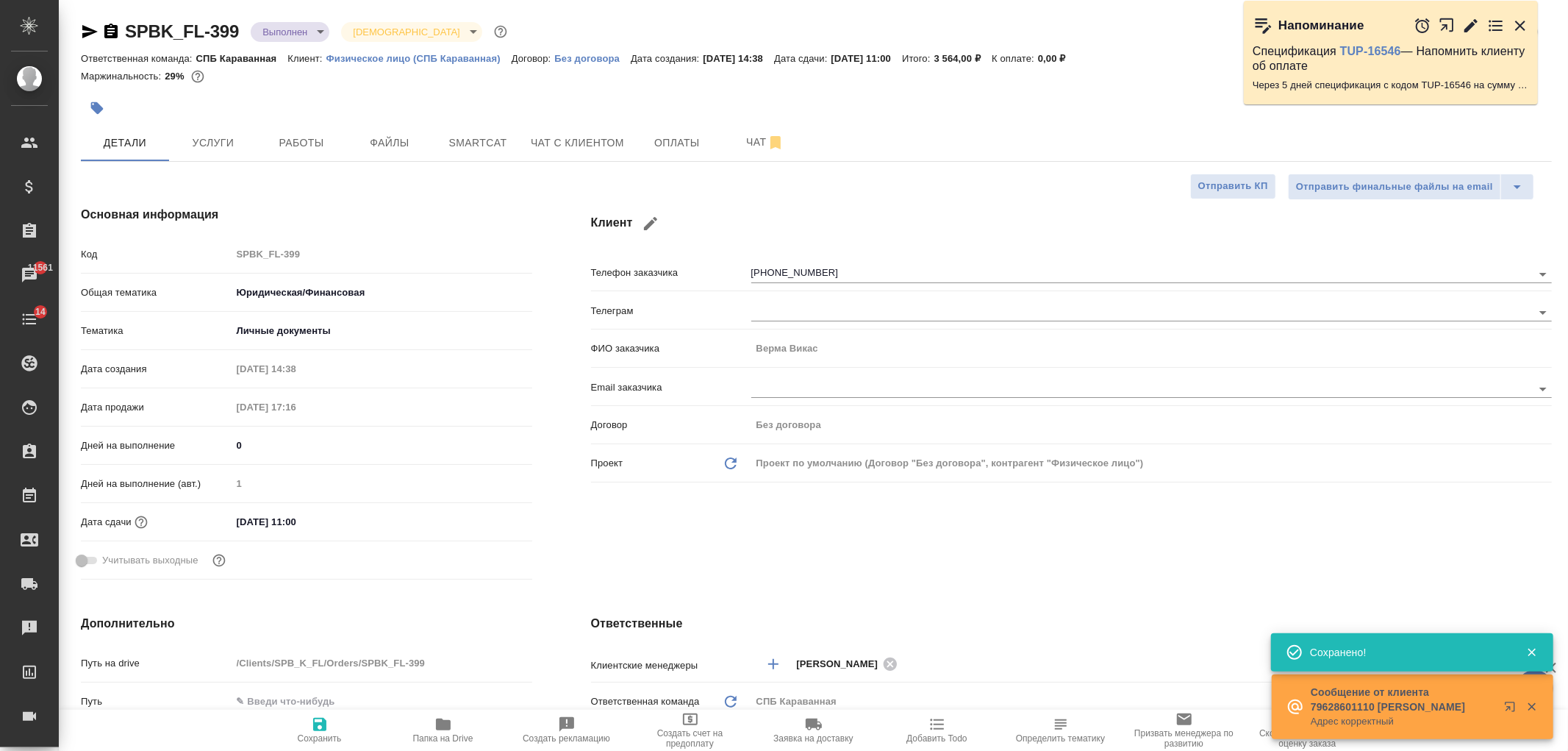
type textarea "x"
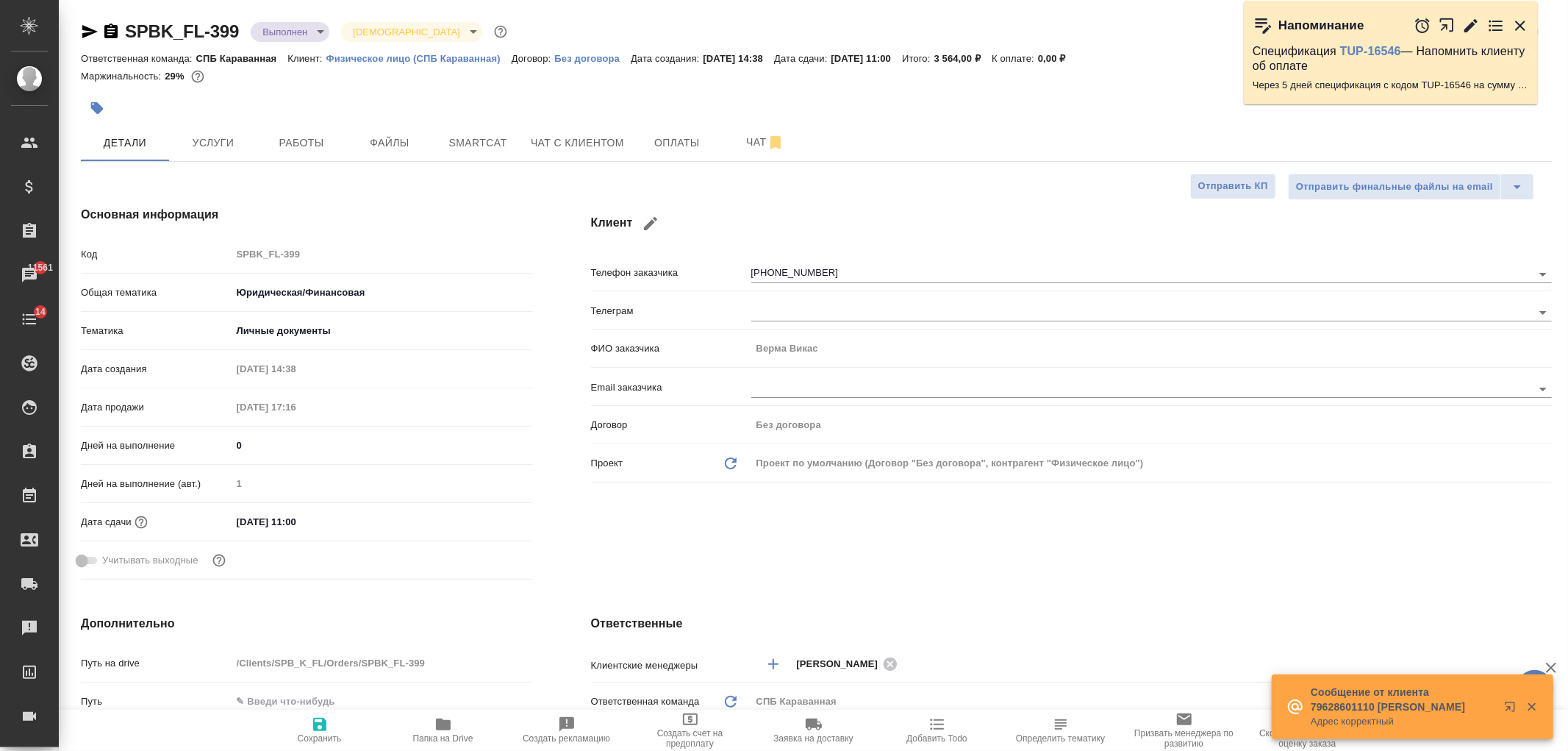
click at [1135, 581] on div "Клиент Телефон заказчика +79516427186 Телеграм ФИО заказчика Верма Викас Email …" at bounding box center [1071, 395] width 1019 height 438
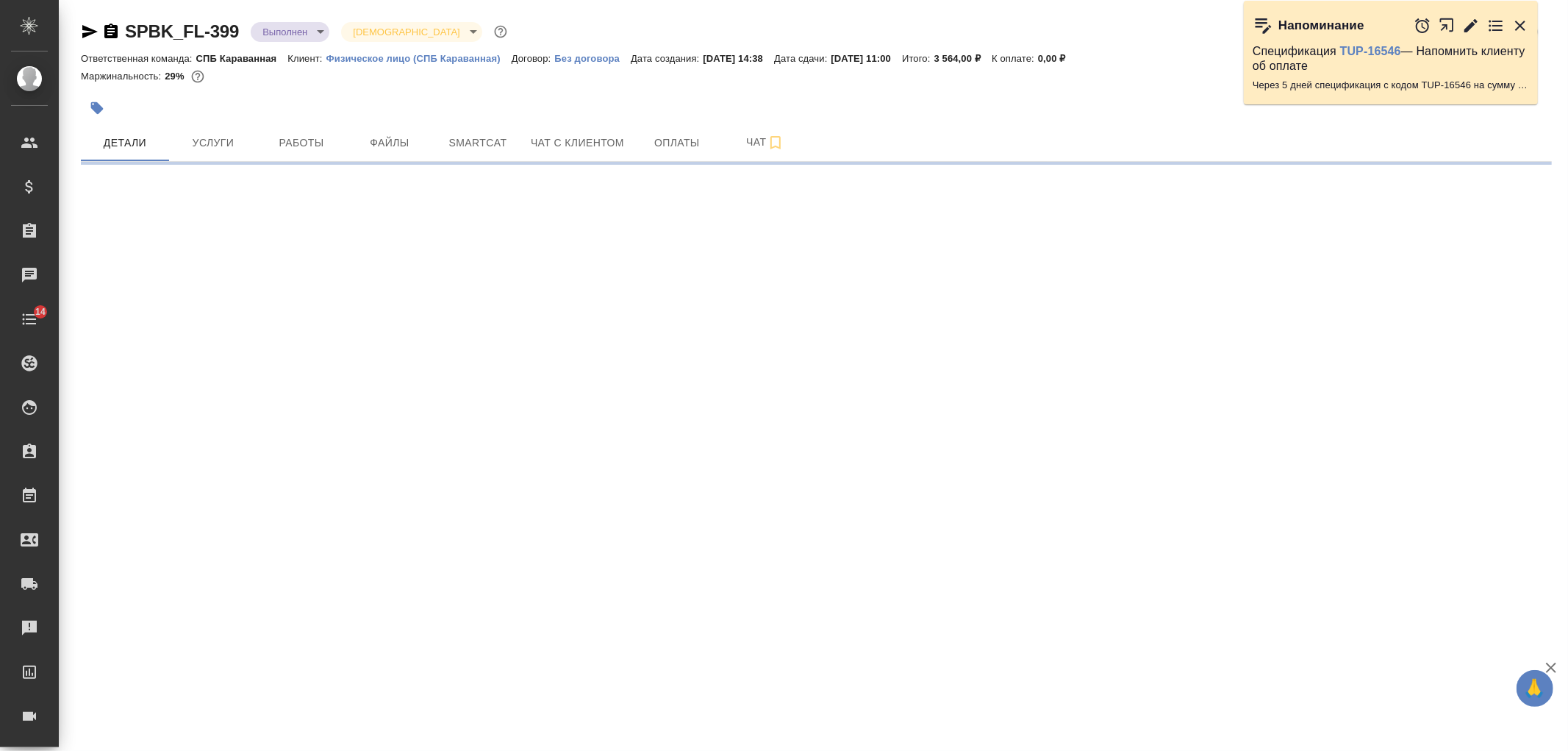
select select "RU"
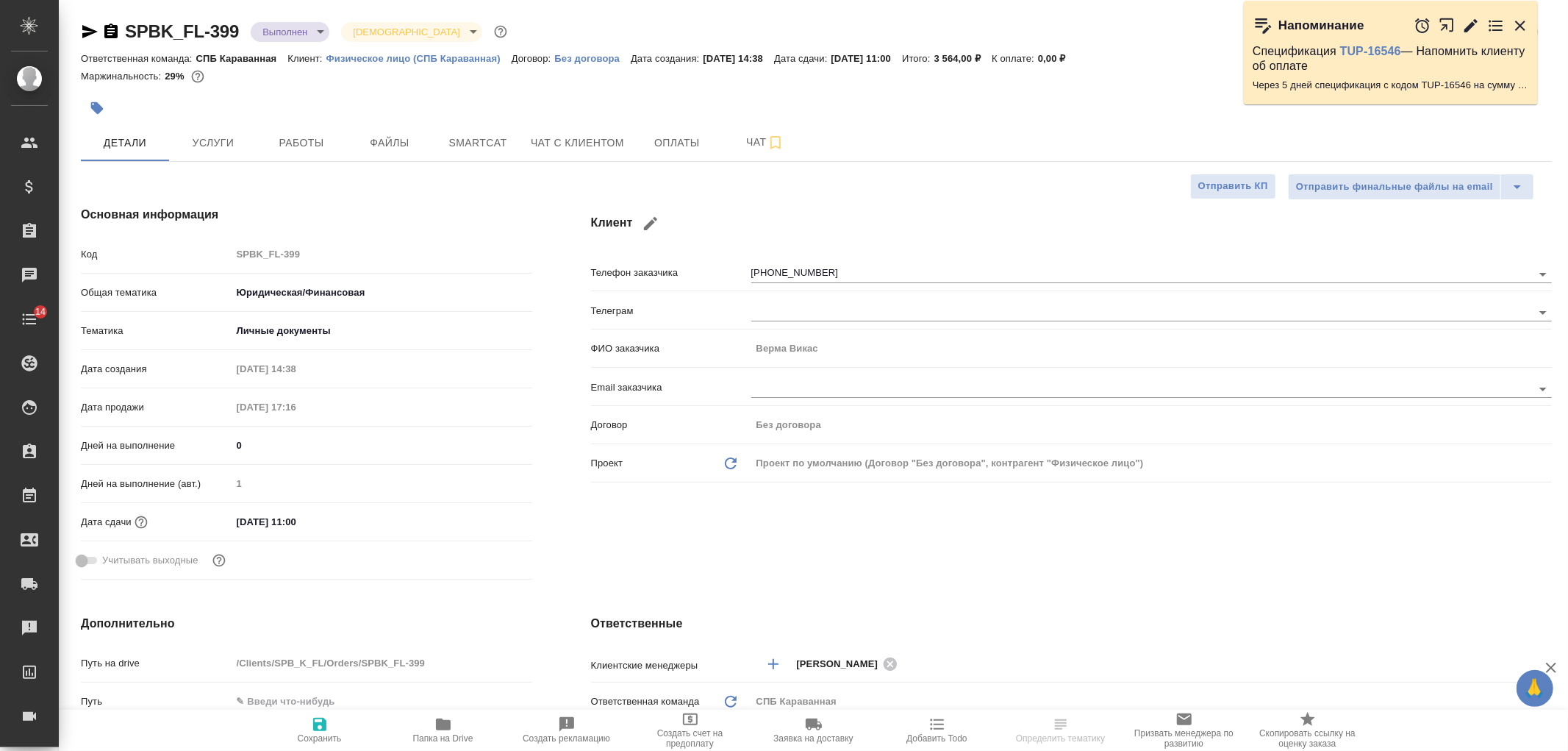
type textarea "x"
click at [297, 35] on body "🙏 .cls-1 fill:#fff; AWATERA [PERSON_NAME] Спецификации Заказы Чаты 14 Todo Прое…" at bounding box center [784, 376] width 1568 height 751
type textarea "x"
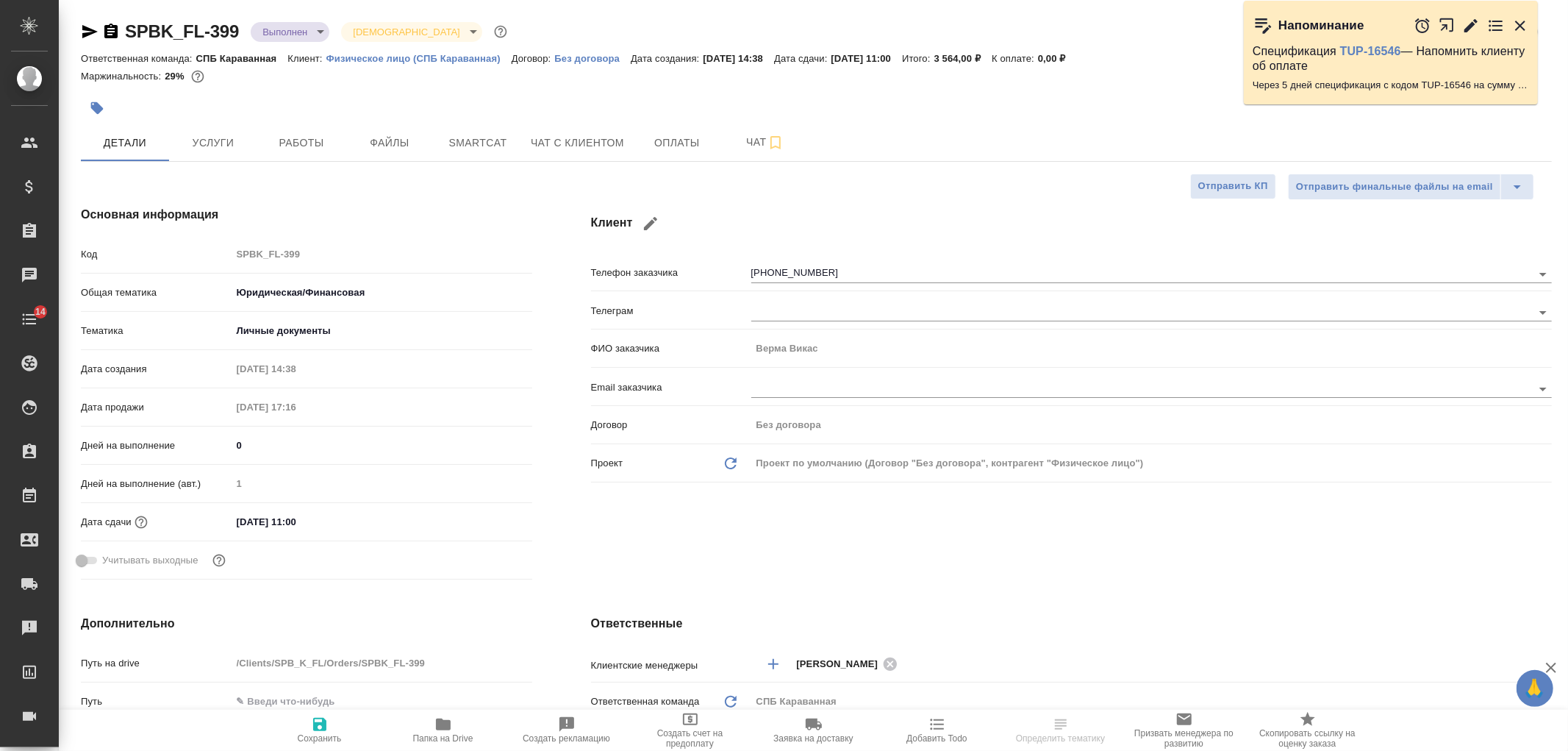
type textarea "x"
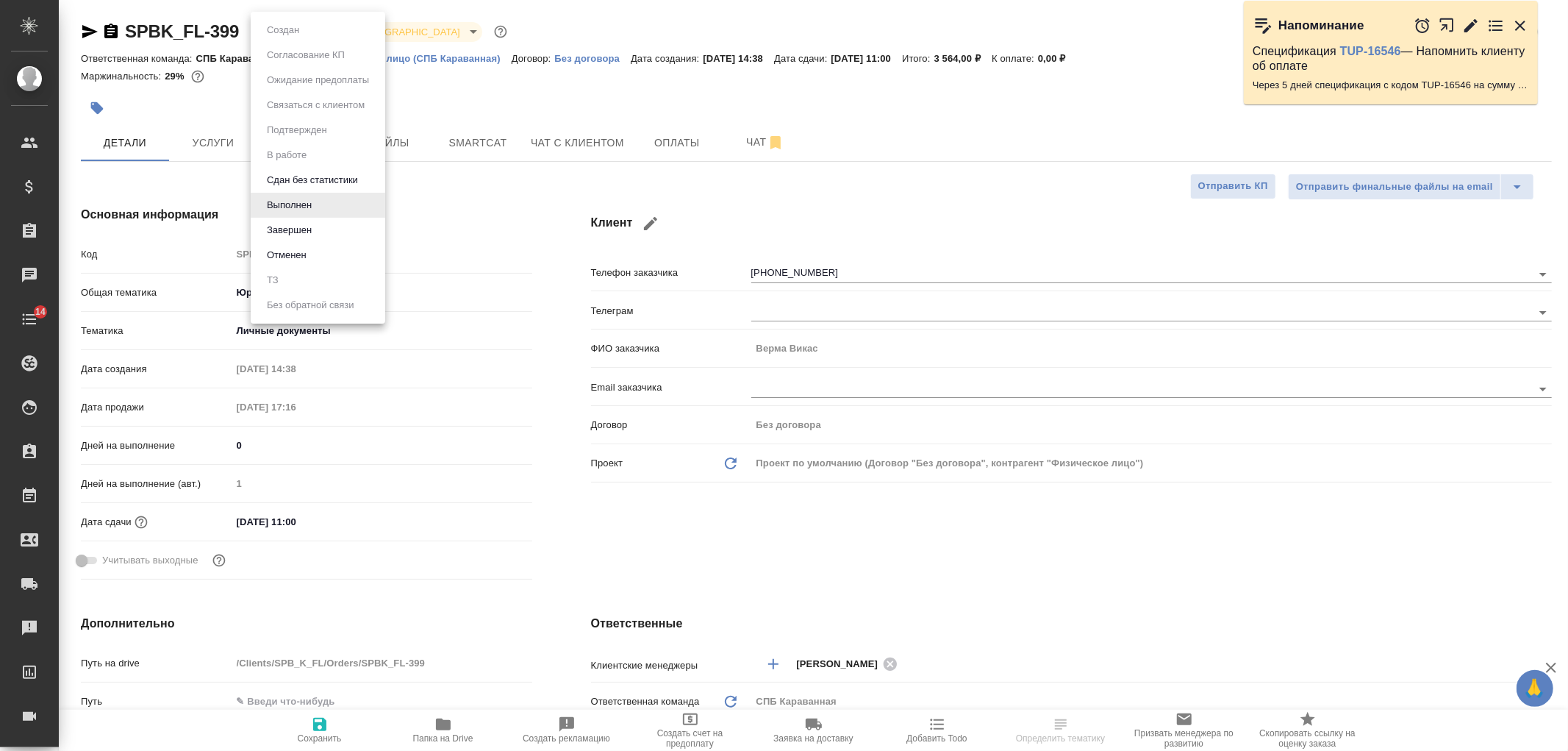
click at [319, 230] on li "Завершен" at bounding box center [318, 230] width 134 height 25
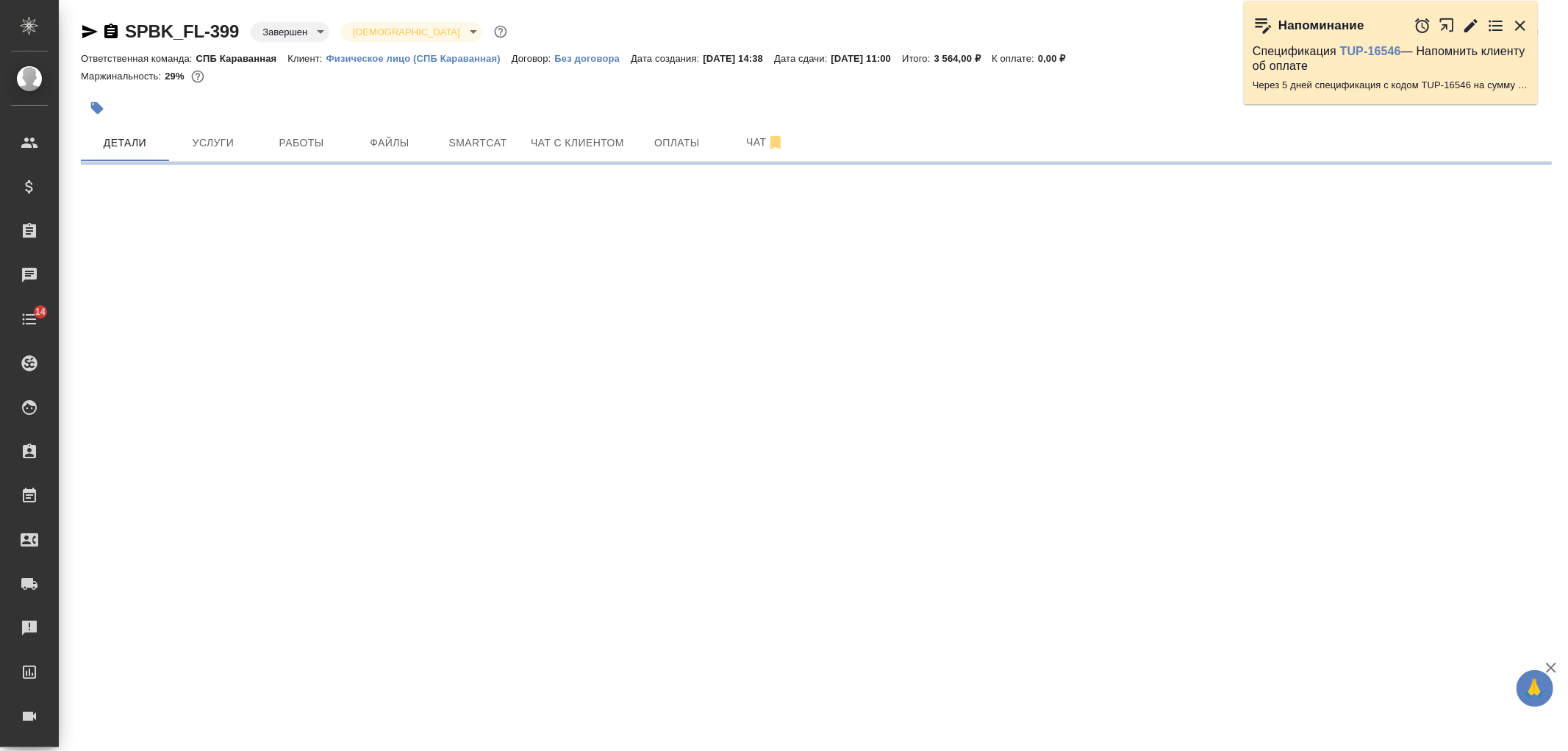
select select "RU"
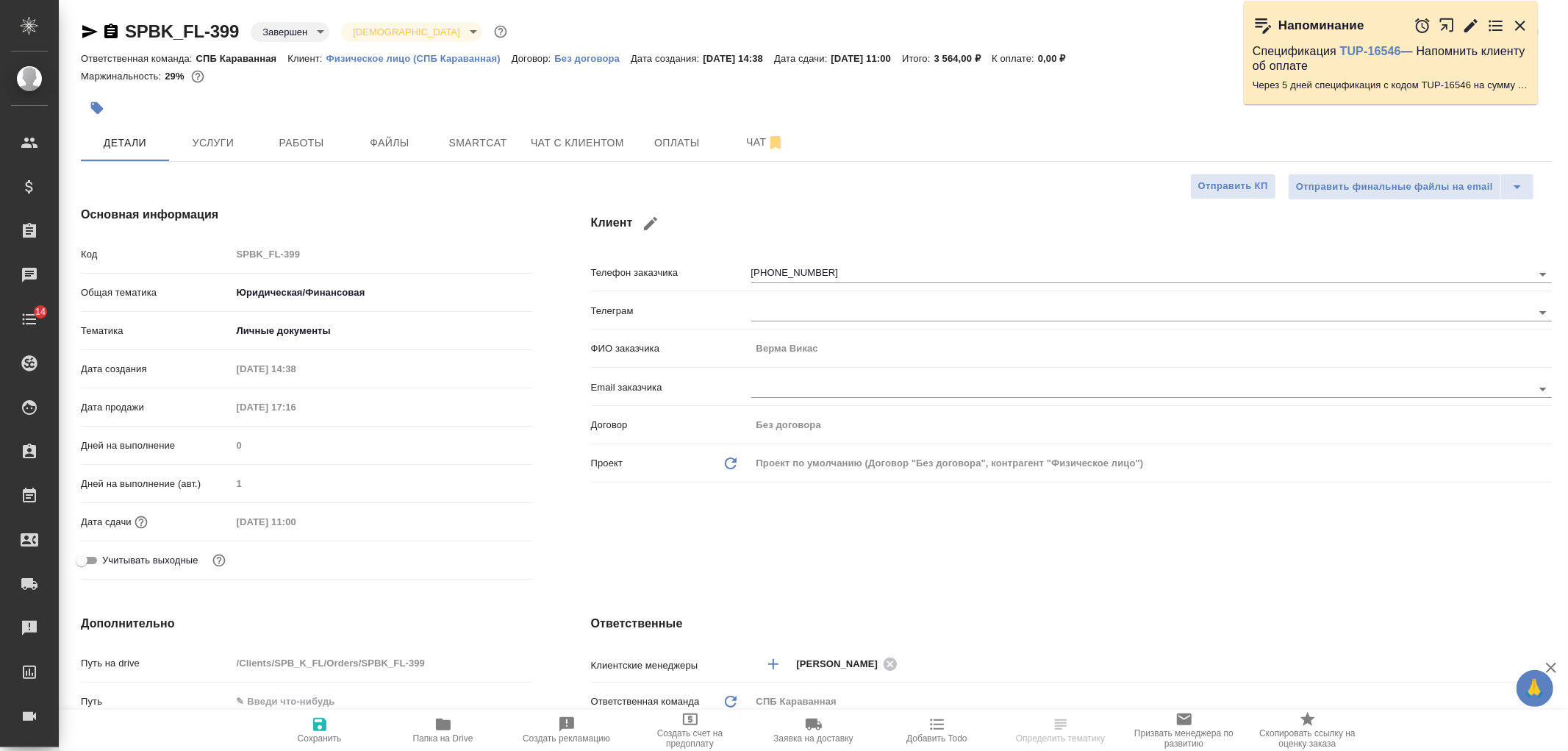
type textarea "x"
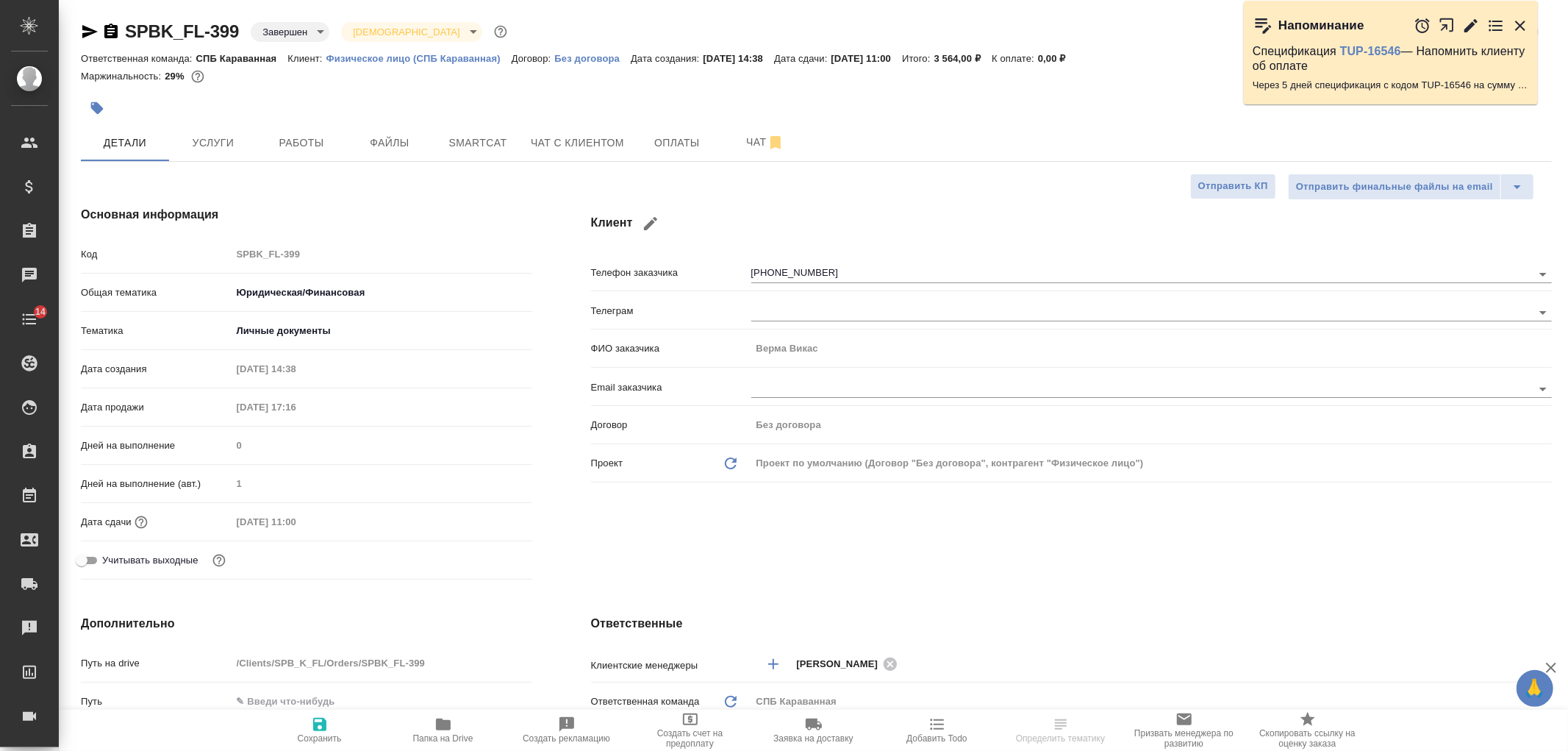
type textarea "x"
select select "RU"
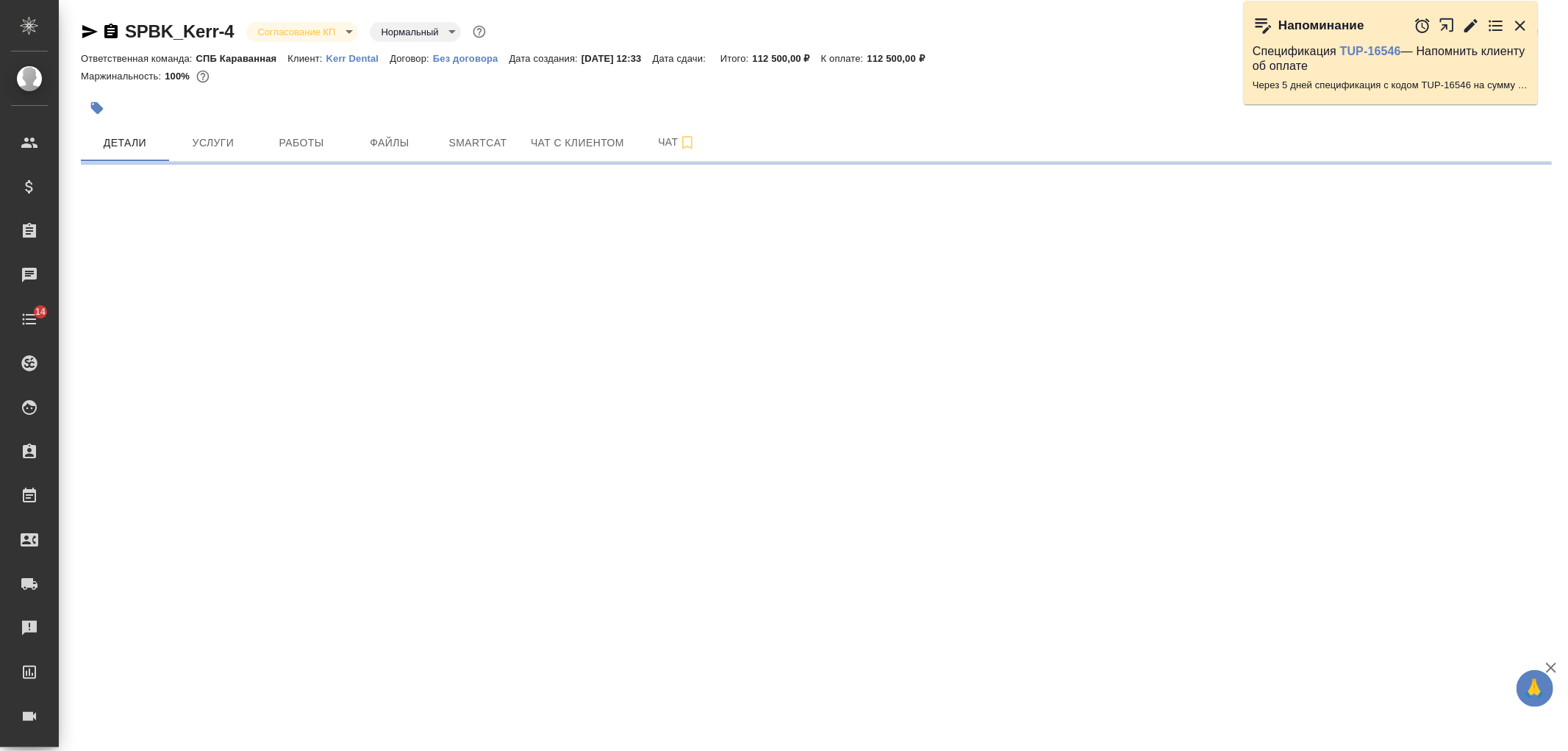
select select "RU"
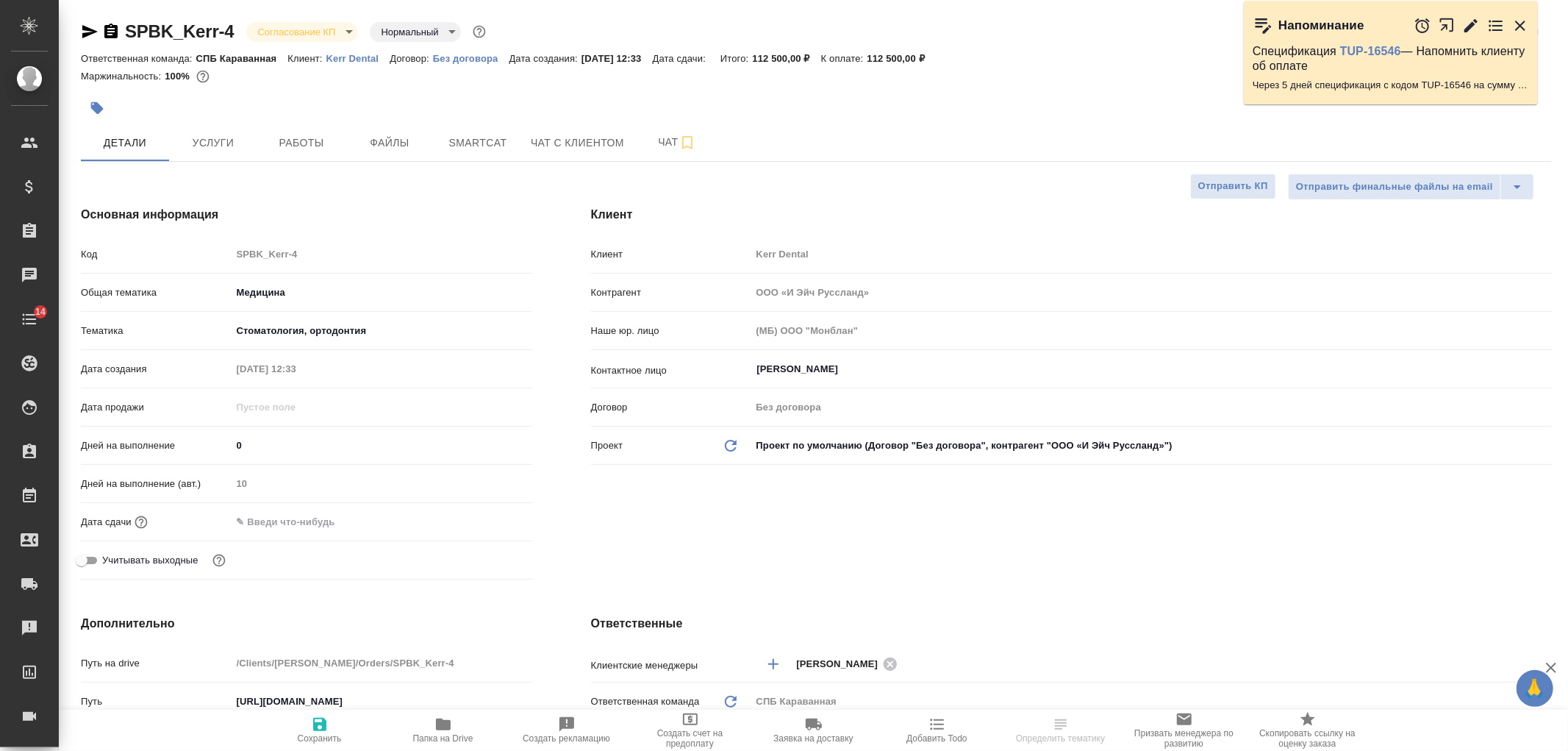
type textarea "x"
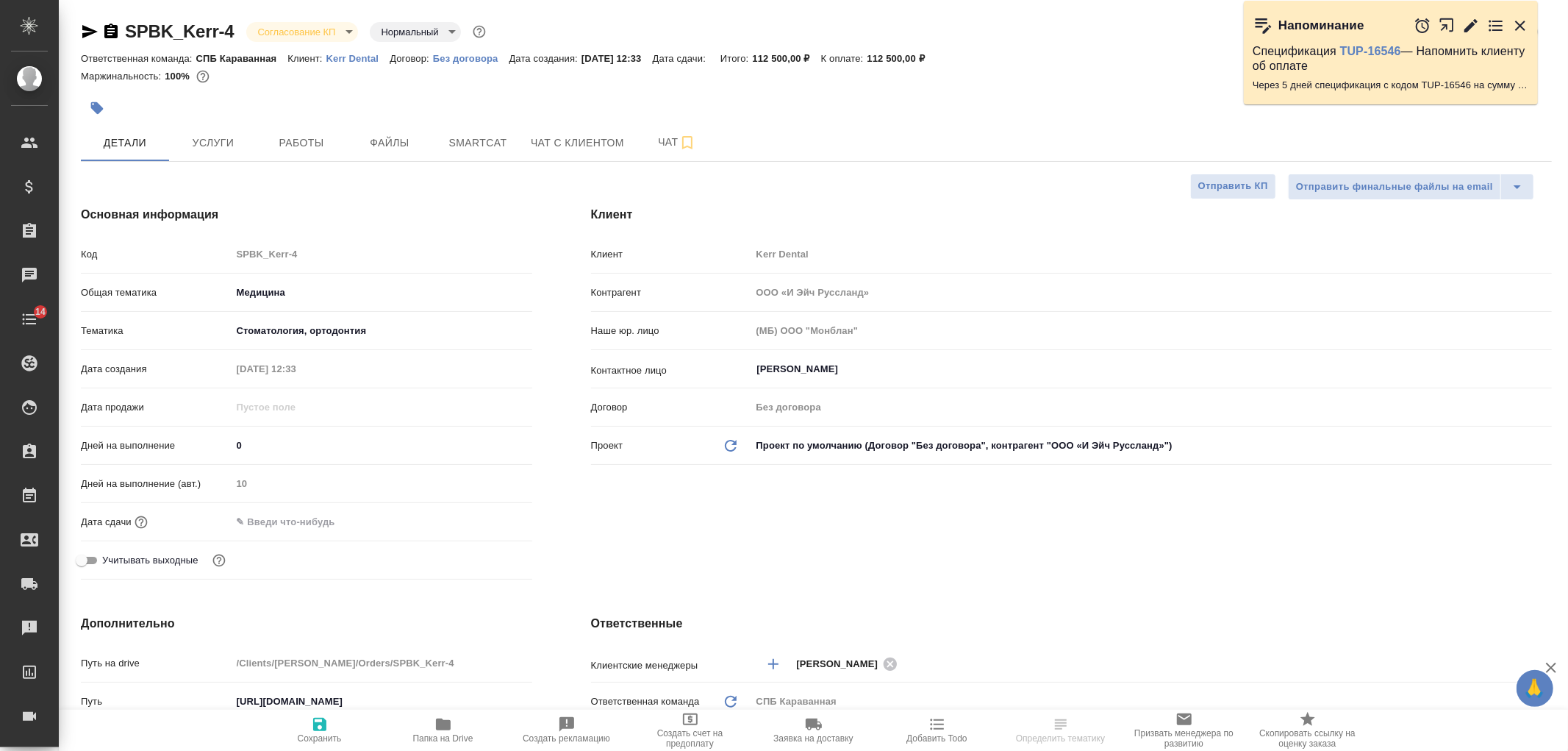
type textarea "x"
click at [344, 32] on body "🙏 .cls-1 fill:#fff; AWATERA Ivanova Arina Клиенты Спецификации Заказы Чаты 14 T…" at bounding box center [784, 376] width 1568 height 751
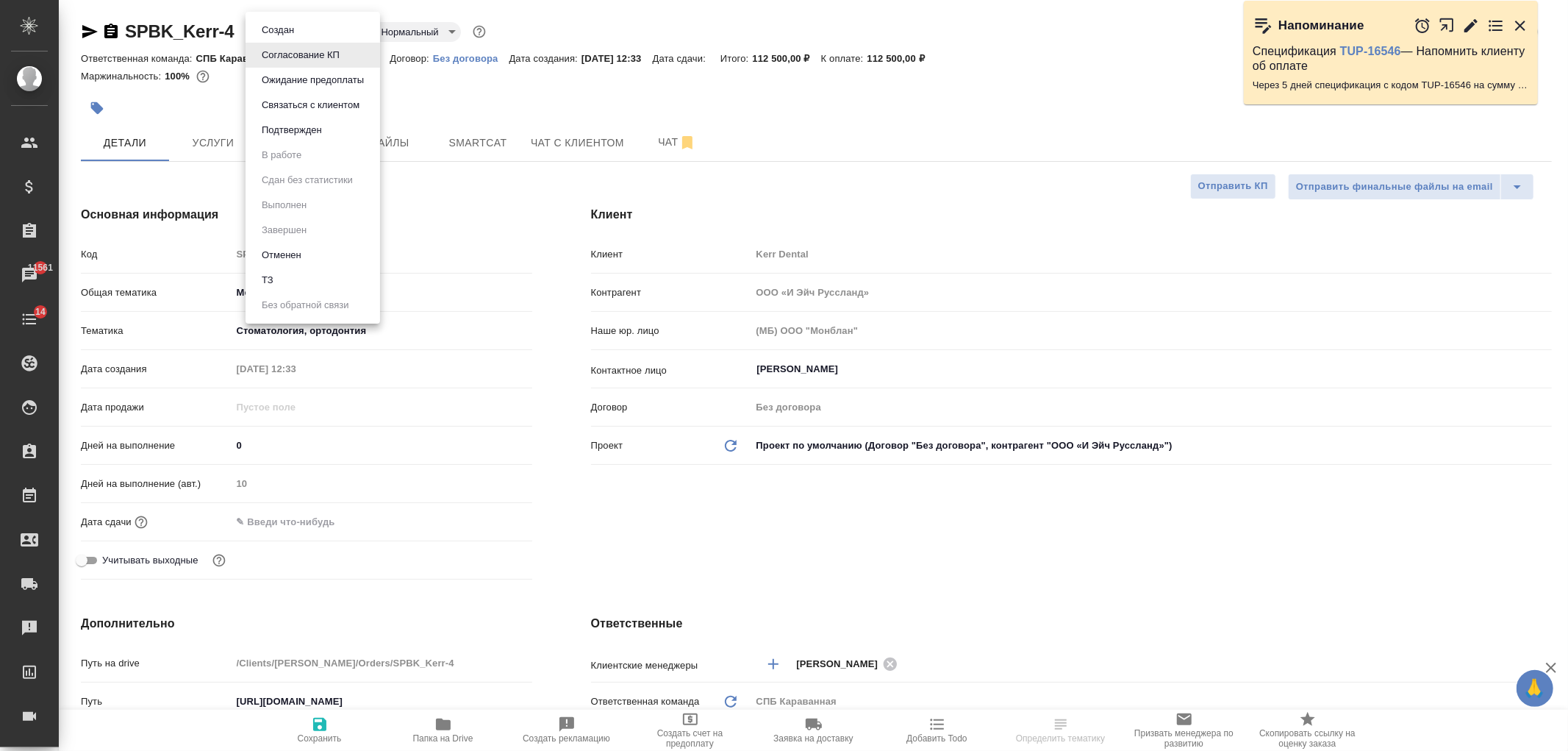
click at [311, 258] on li "Отменен" at bounding box center [313, 255] width 134 height 25
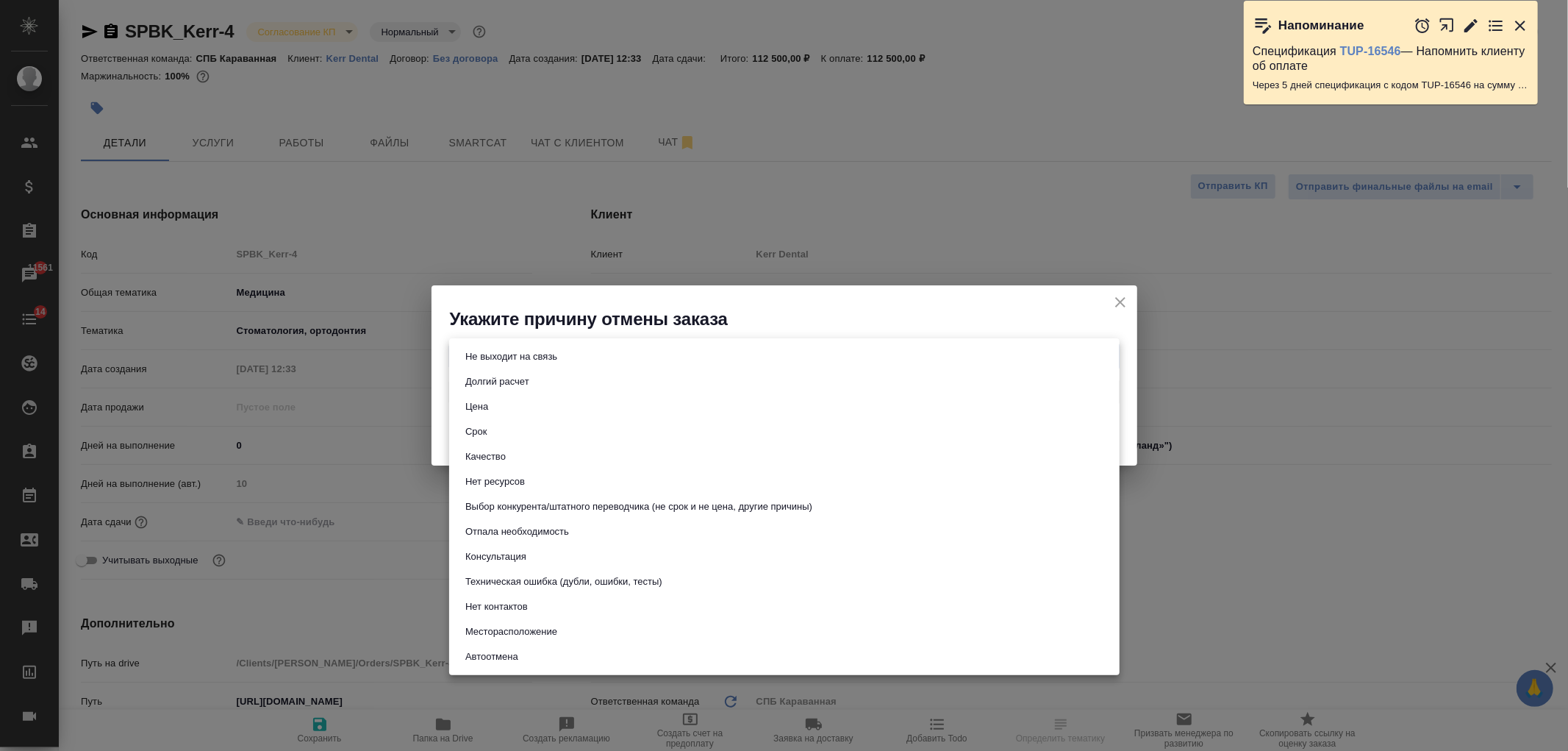
click at [651, 343] on body "🙏 .cls-1 fill:#fff; AWATERA Ivanova Arina Клиенты Спецификации Заказы 11561 Чат…" at bounding box center [784, 376] width 1568 height 751
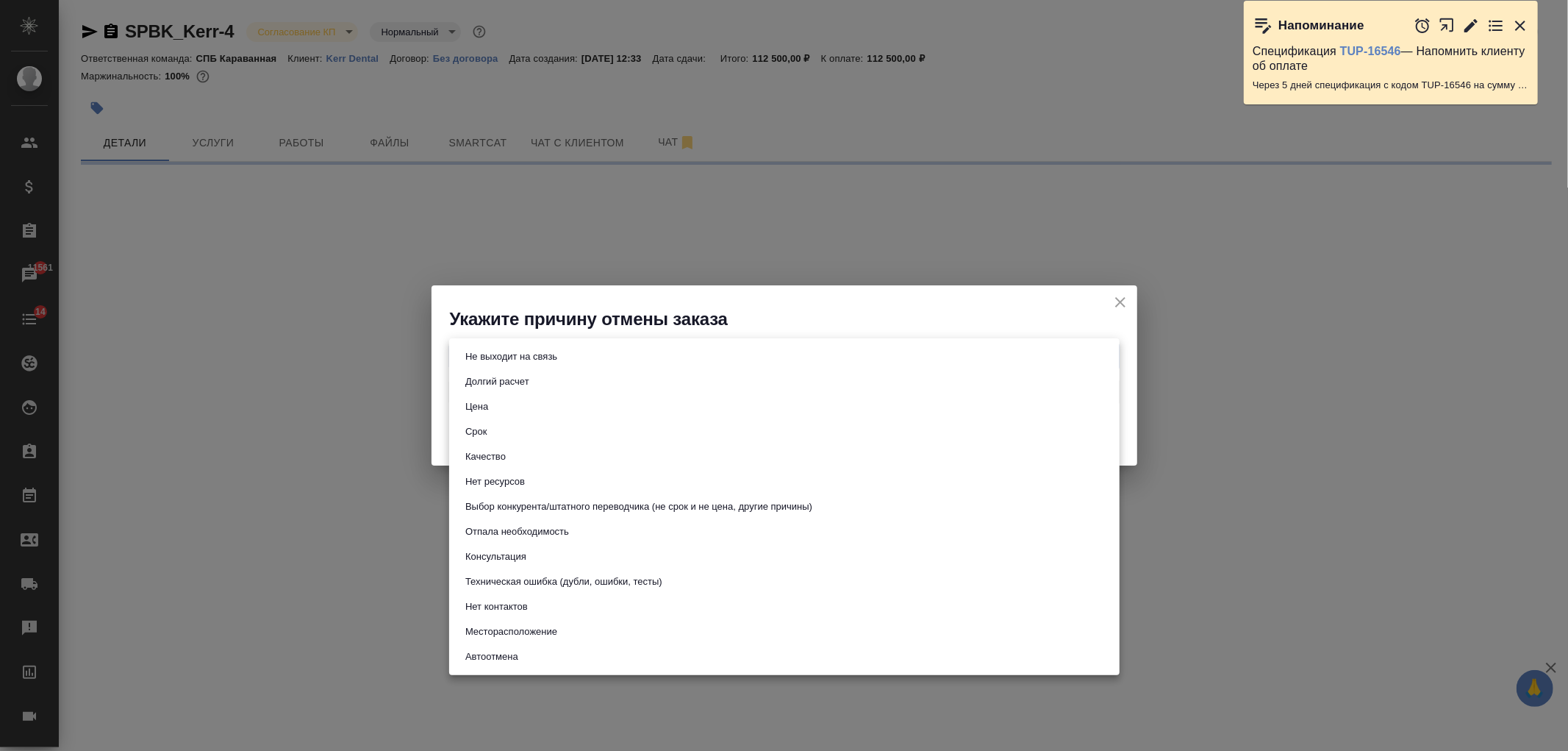
select select "RU"
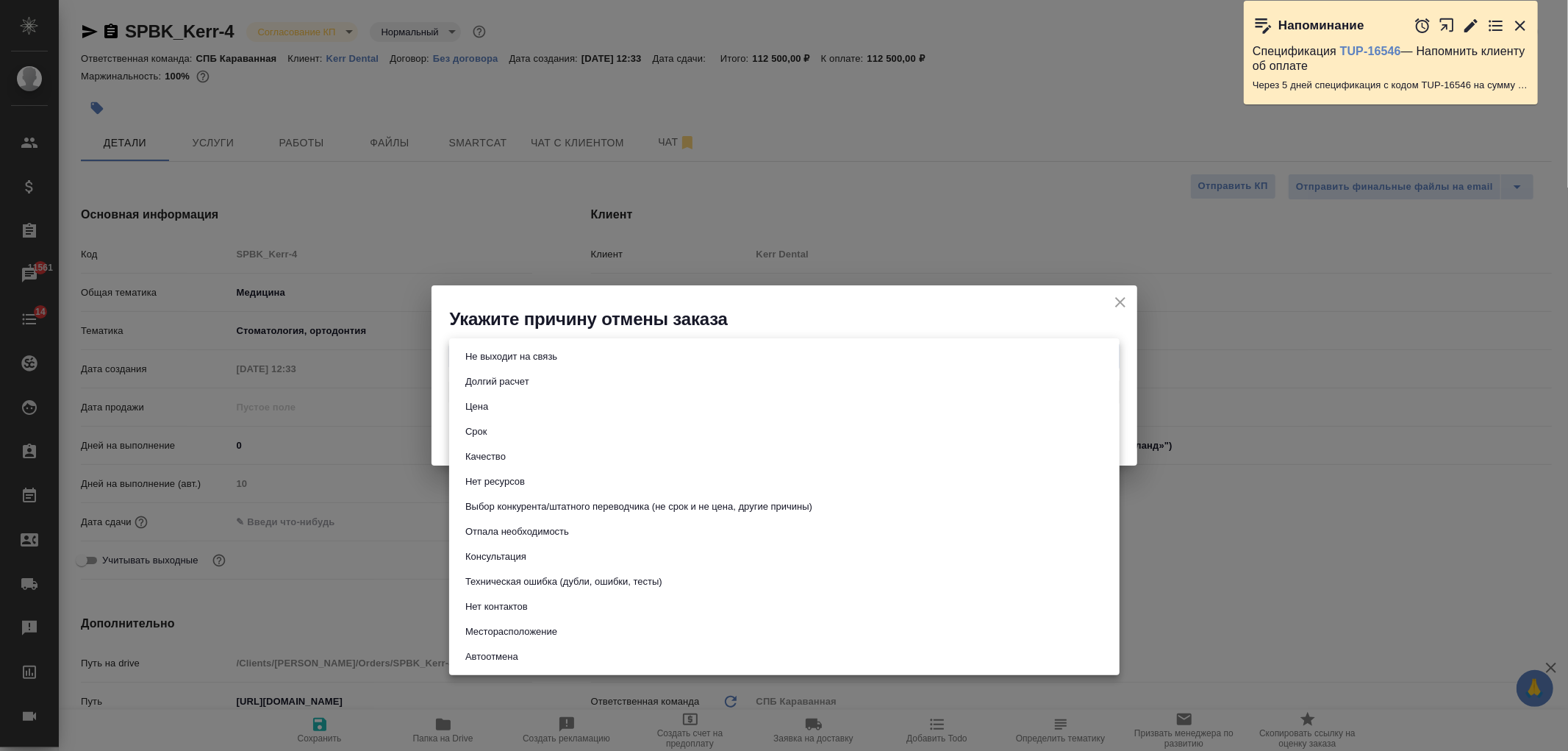
type textarea "x"
click at [569, 539] on button "Отпала необходимость" at bounding box center [517, 532] width 112 height 16
type input "noNeed"
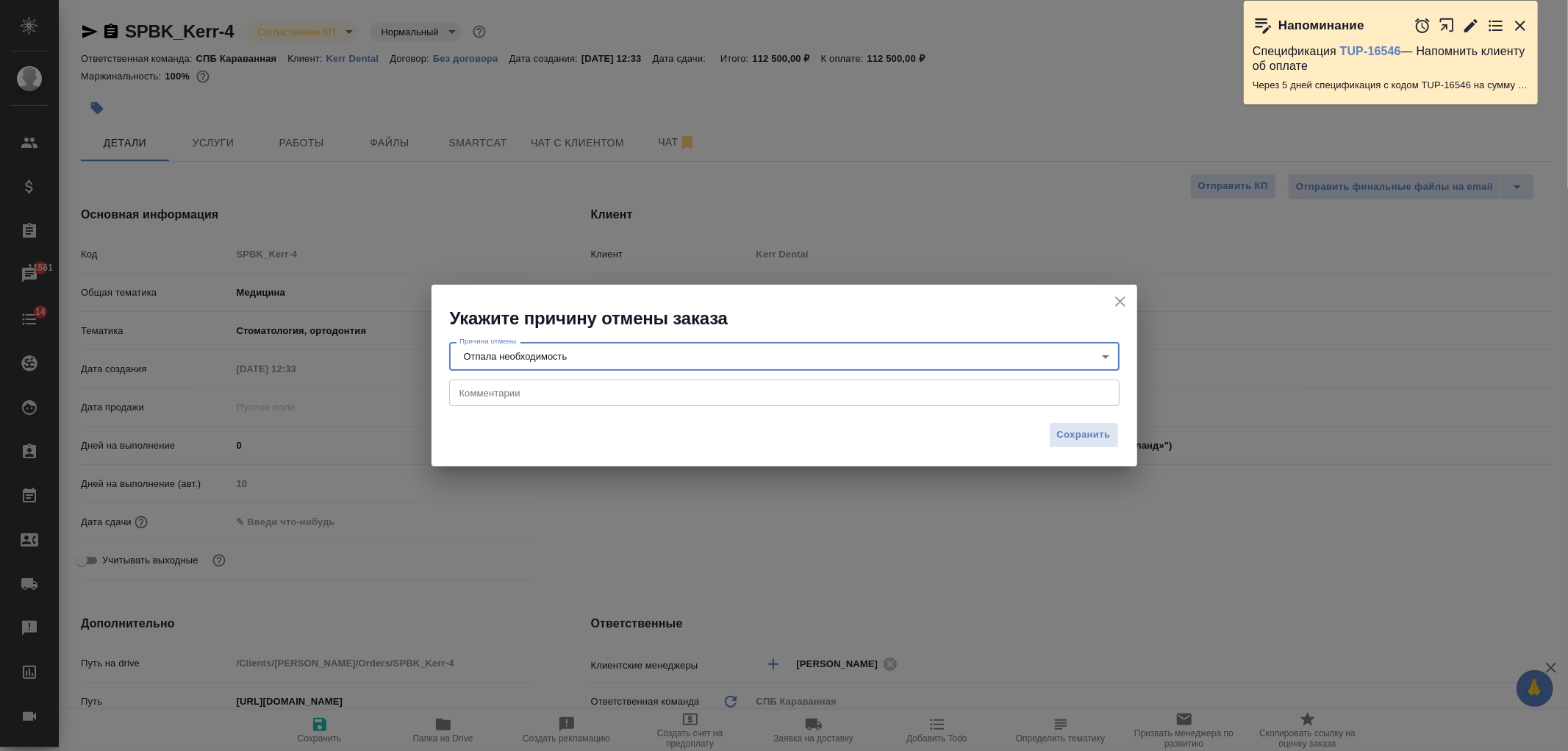
click at [536, 398] on textarea at bounding box center [784, 391] width 650 height 11
type textarea "сказали, пока не будут делать, мб во втором квартале 2026"
click at [1086, 441] on span "Сохранить" at bounding box center [1084, 434] width 54 height 17
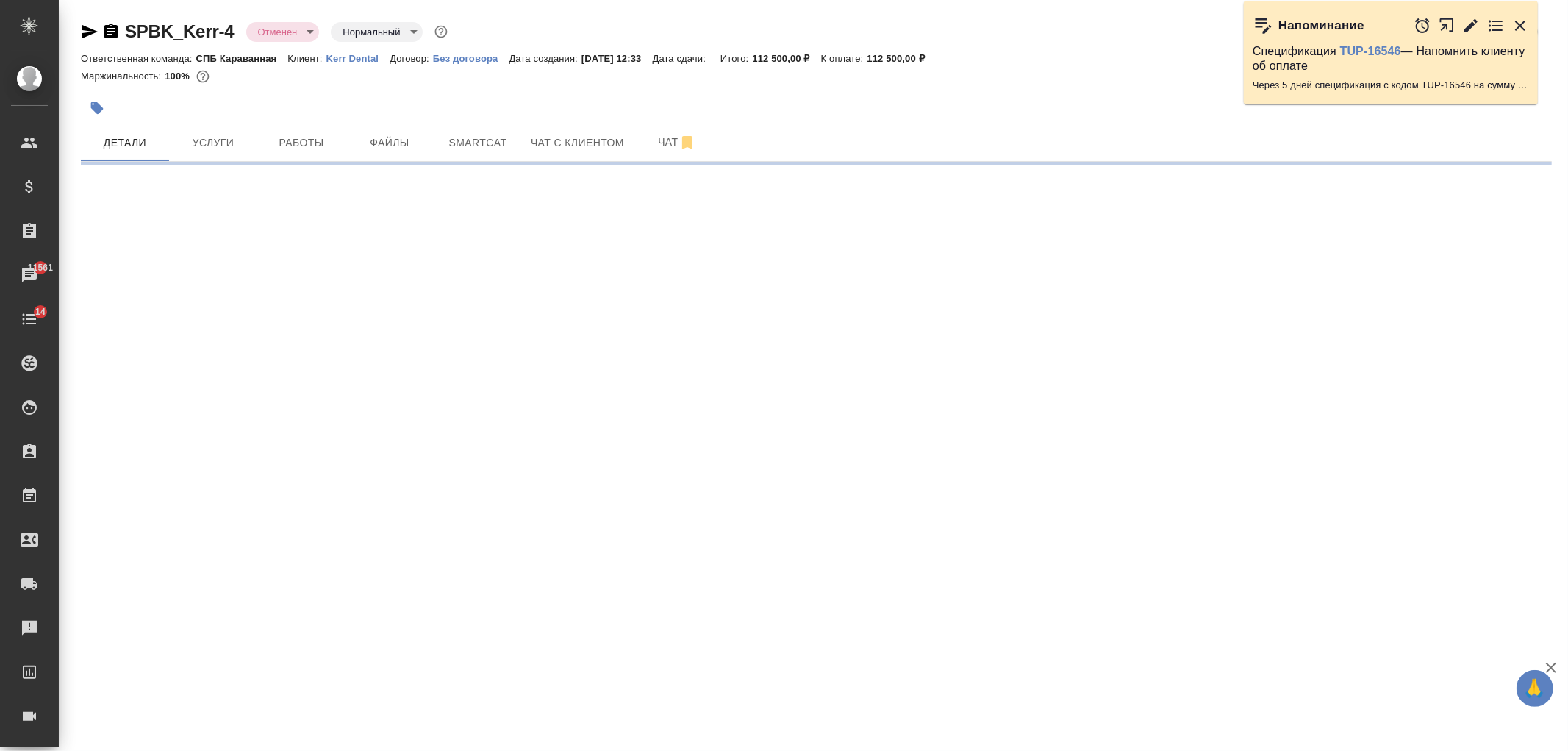
select select "RU"
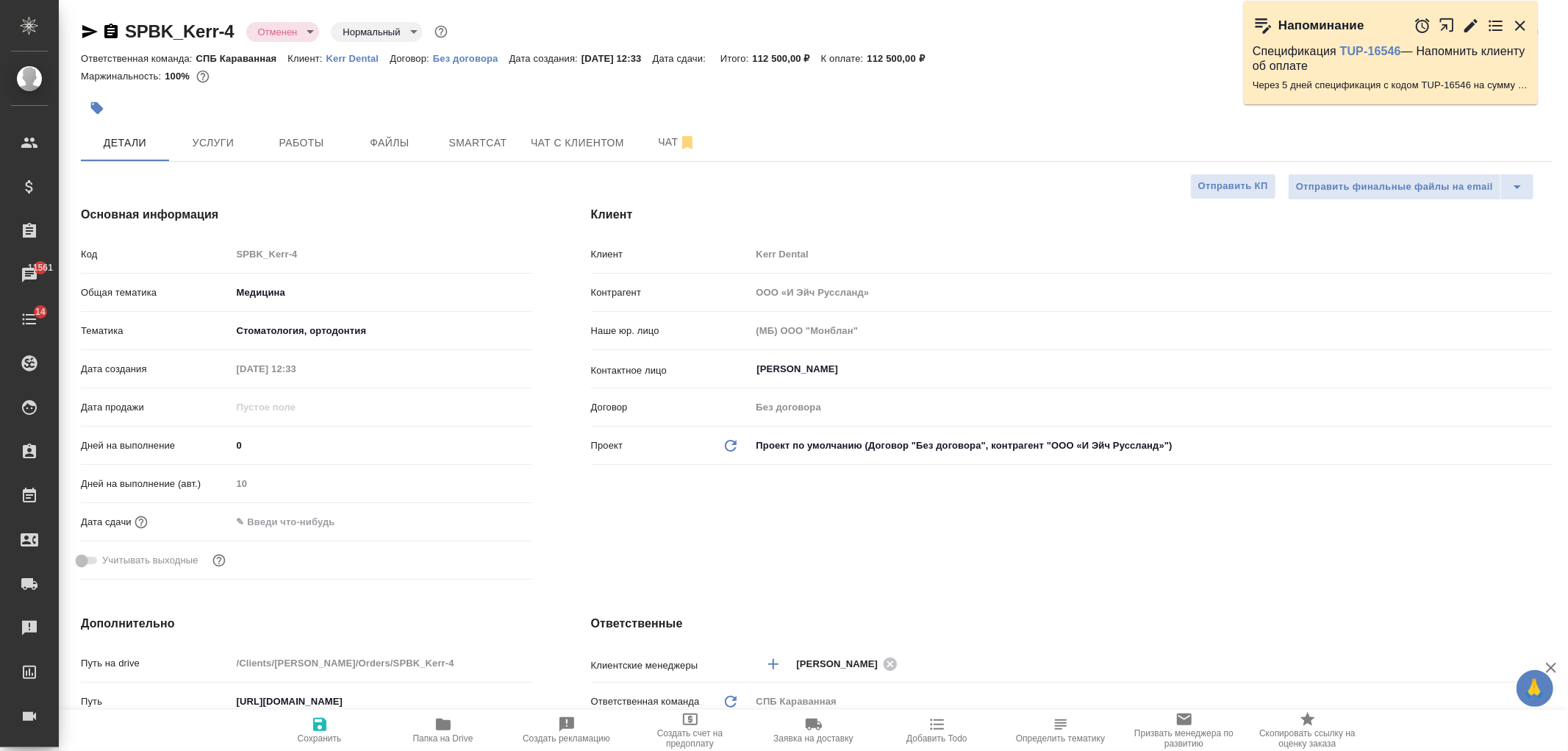
type textarea "x"
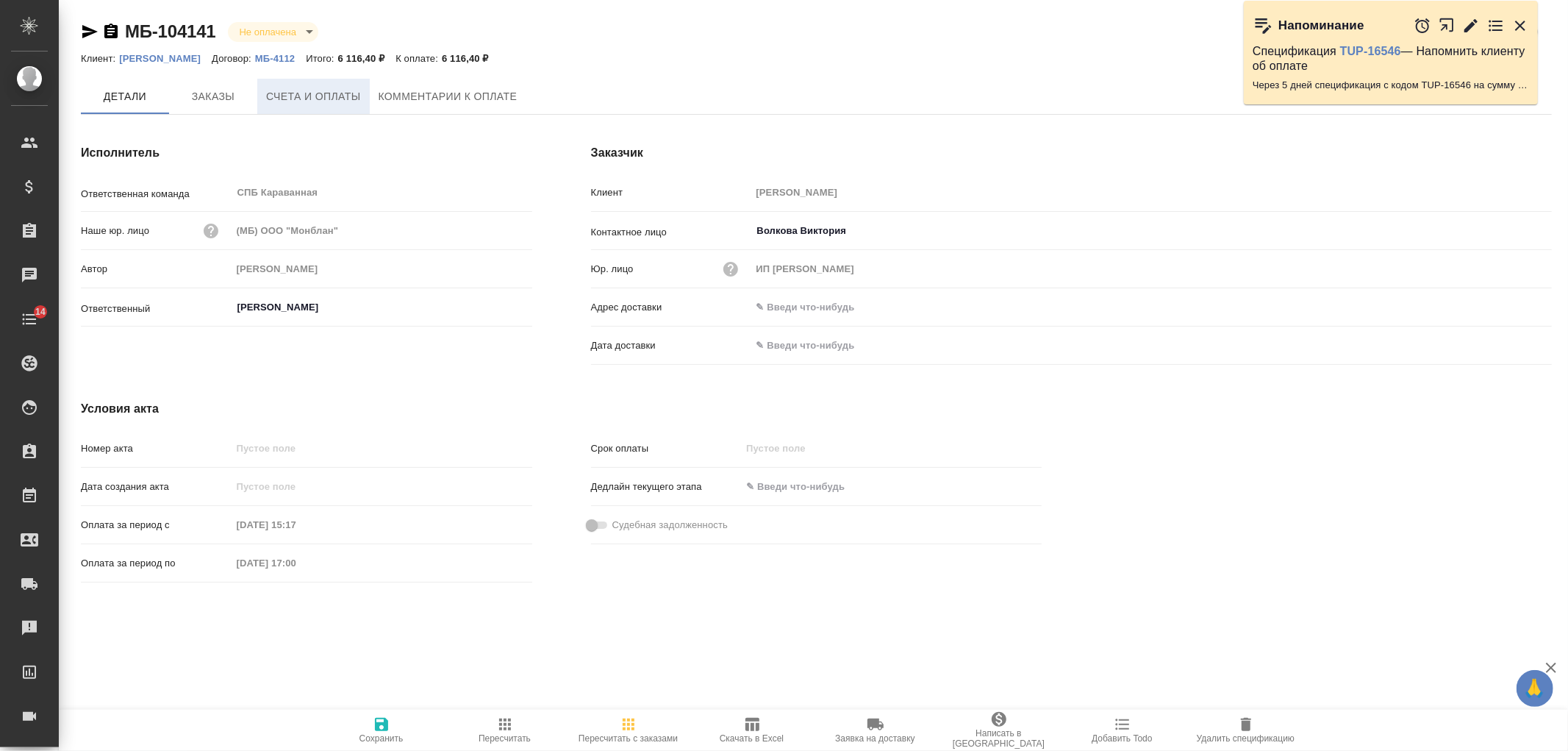
click at [263, 92] on button "Счета и оплаты" at bounding box center [313, 96] width 112 height 35
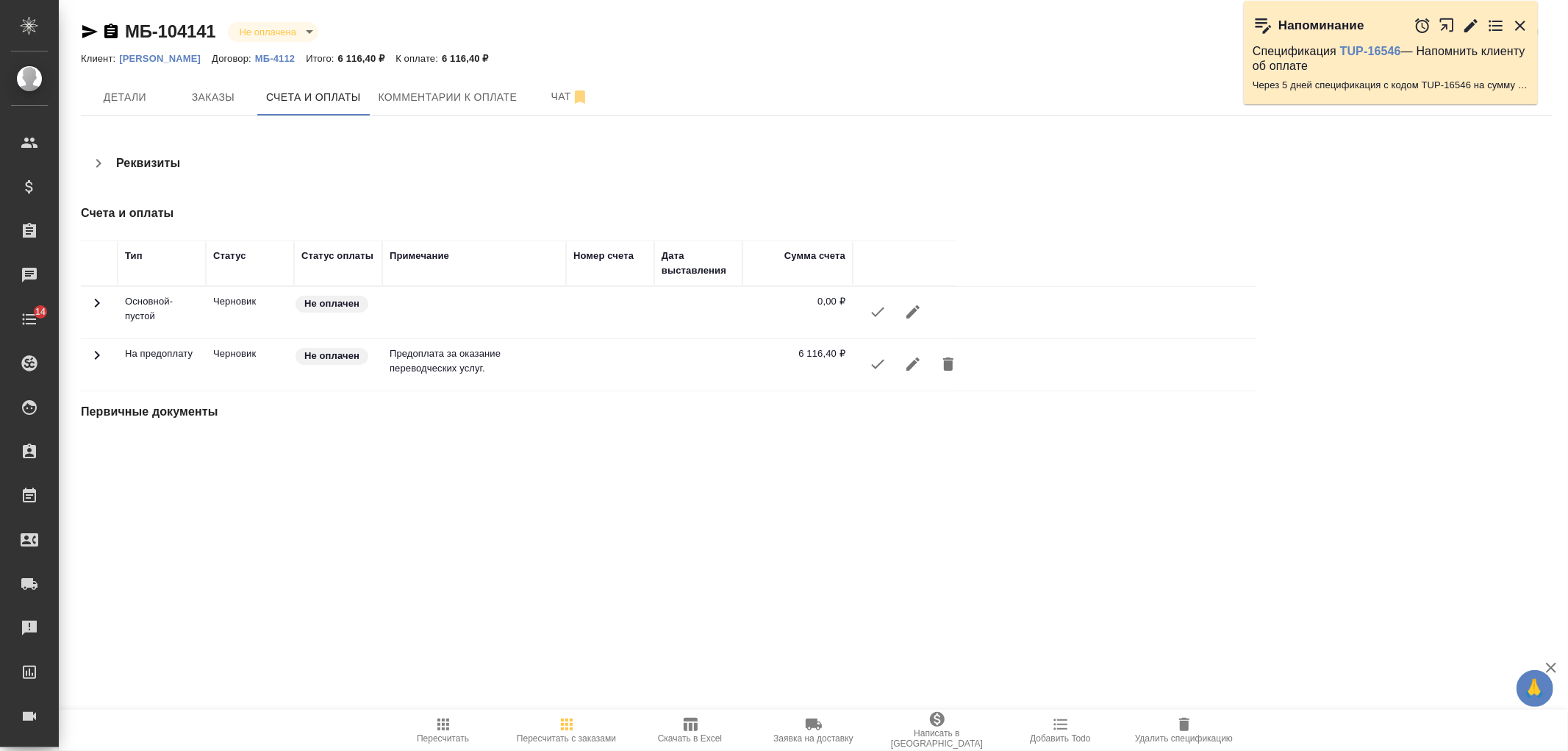
click at [877, 373] on button "button" at bounding box center [877, 364] width 35 height 35
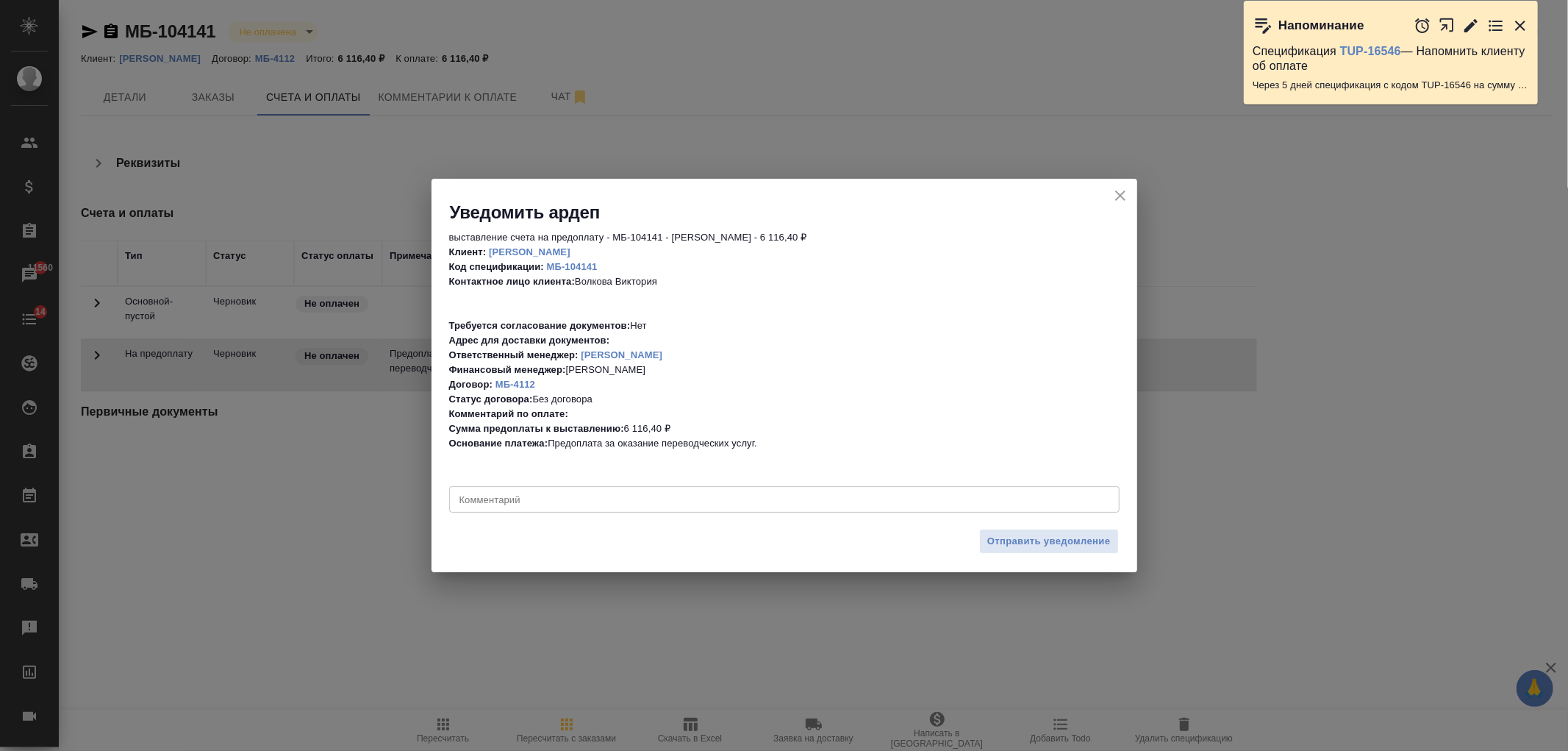
click at [1127, 194] on icon "close" at bounding box center [1121, 196] width 18 height 18
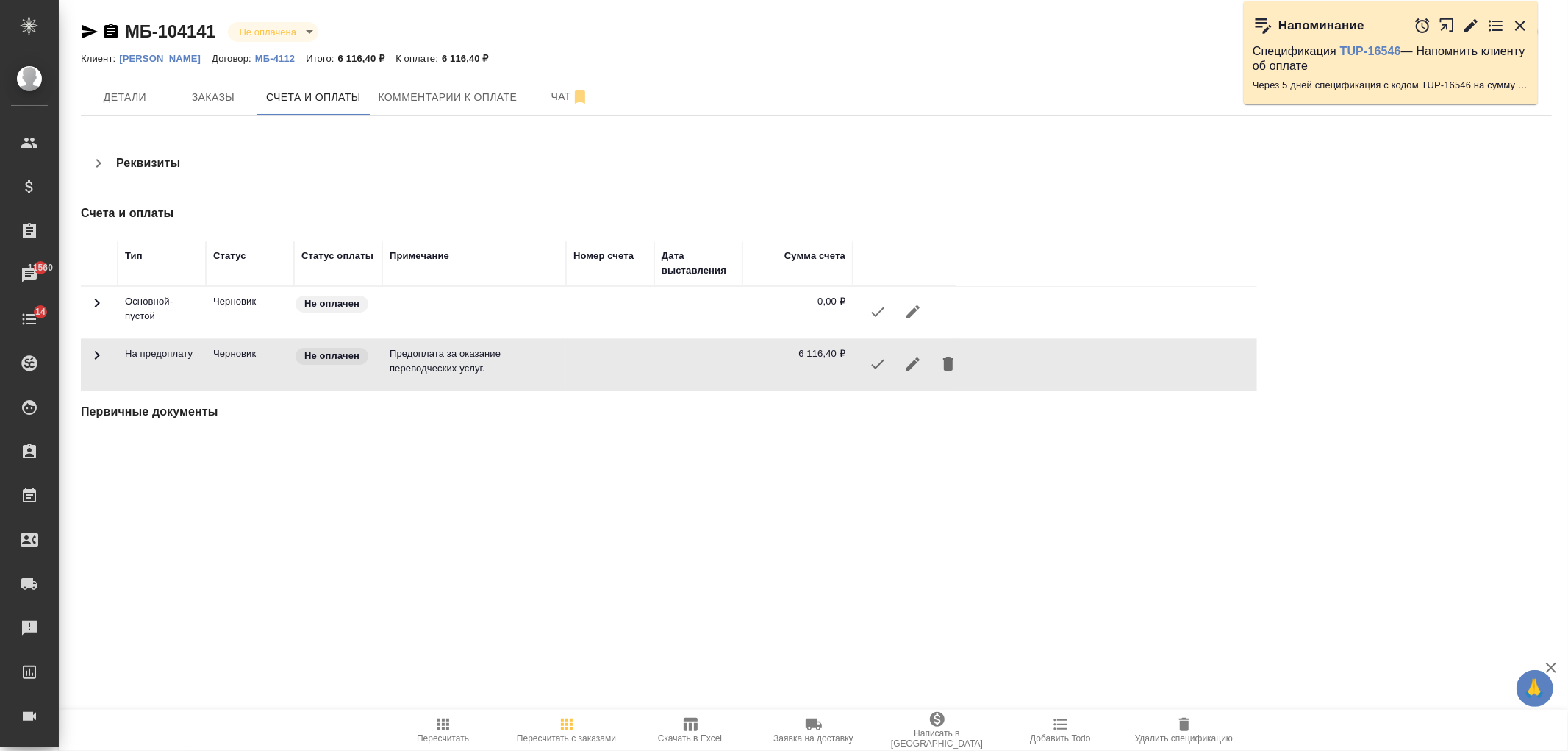
click at [154, 56] on p "Наше Пиво" at bounding box center [165, 58] width 93 height 11
click at [130, 90] on span "Детали" at bounding box center [124, 98] width 71 height 18
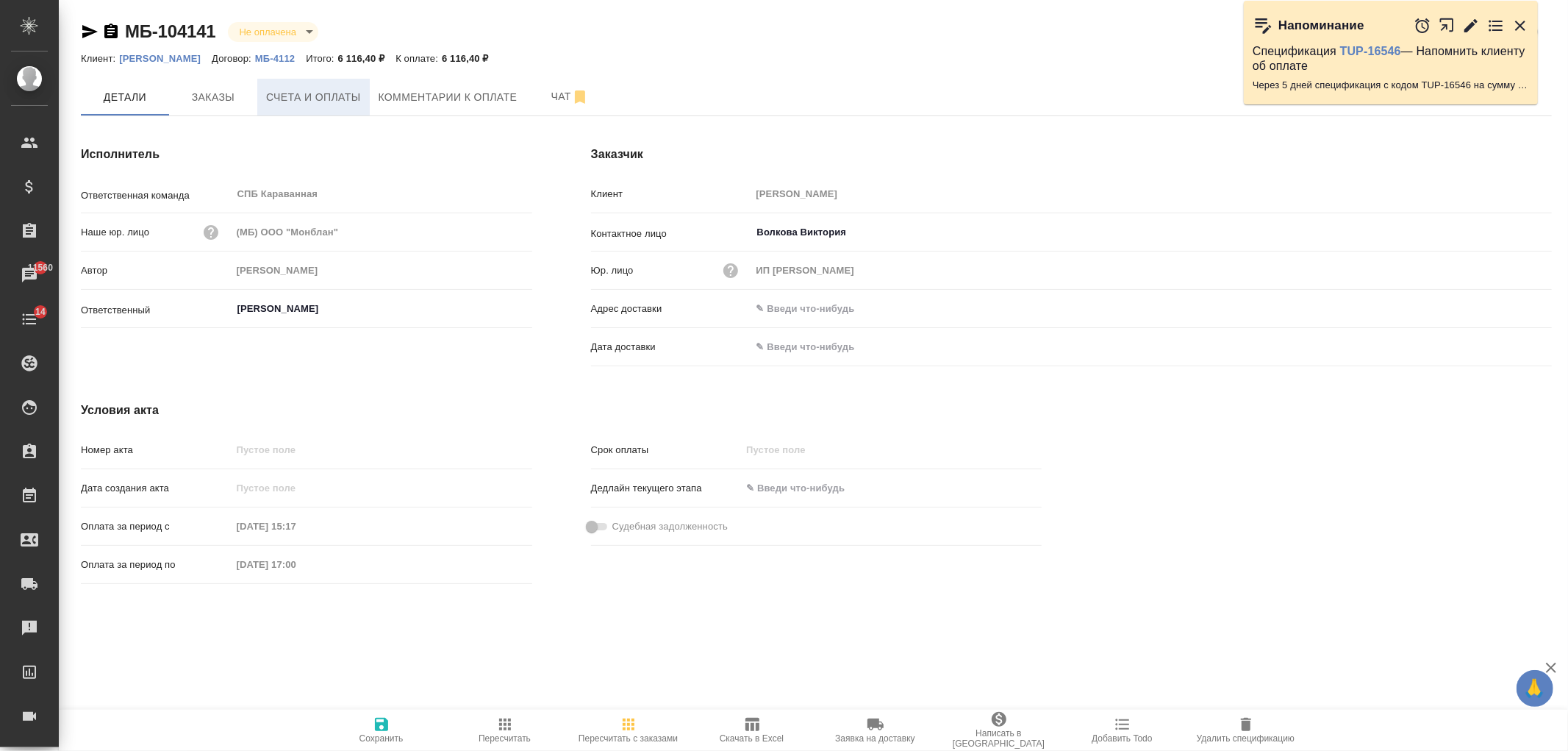
click at [334, 112] on button "Счета и оплаты" at bounding box center [313, 97] width 112 height 37
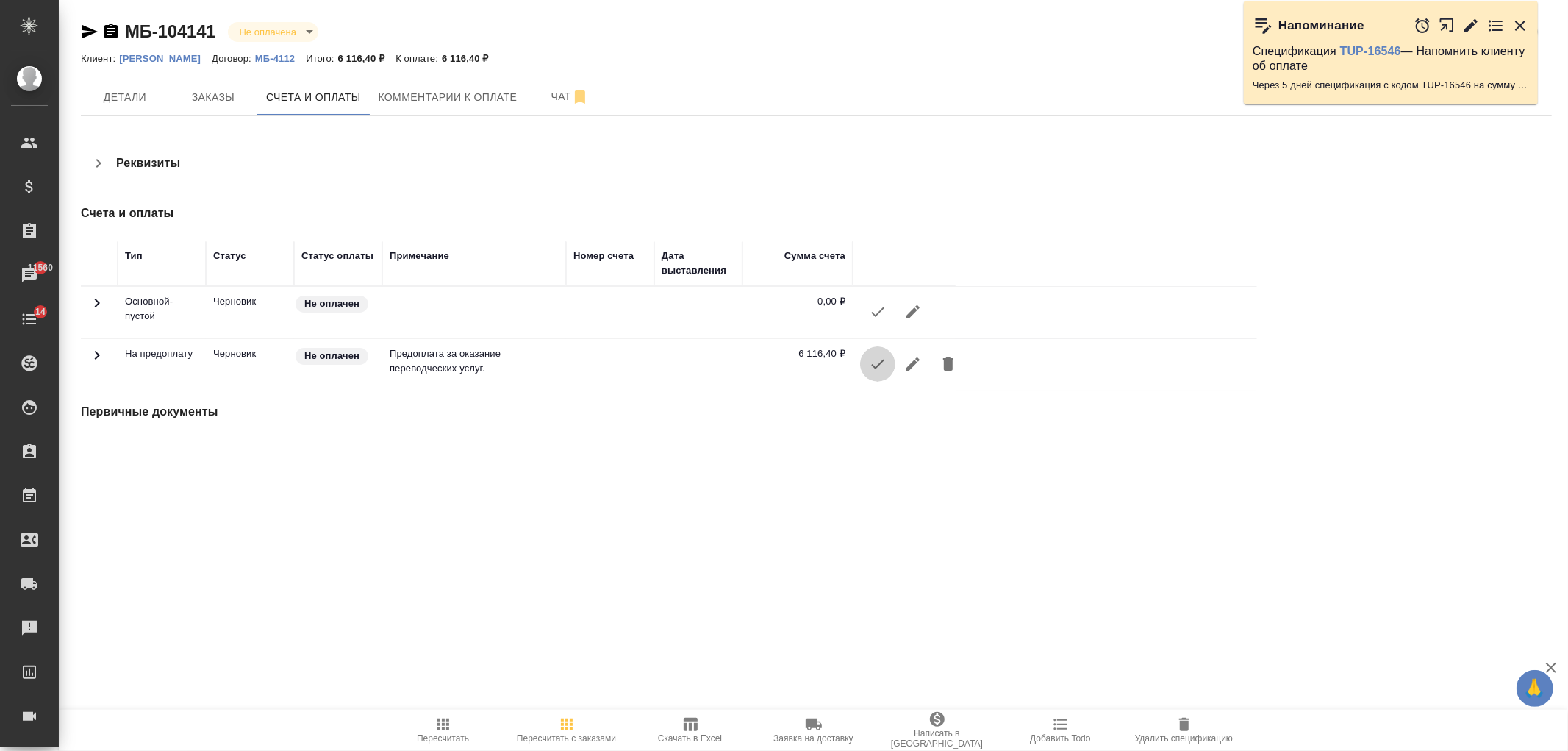
click at [870, 364] on icon "button" at bounding box center [878, 365] width 18 height 18
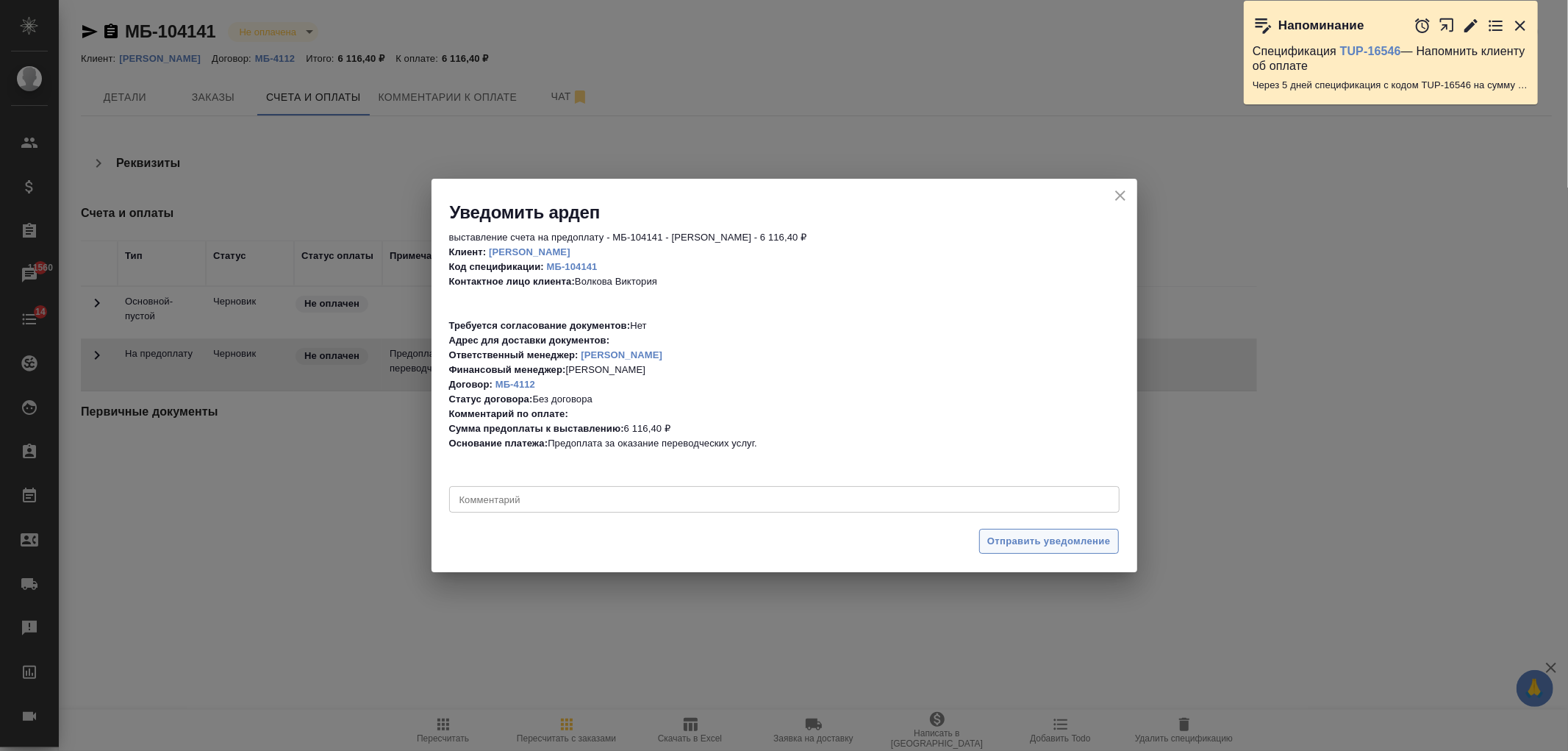
click at [1078, 542] on span "Отправить уведомление" at bounding box center [1049, 541] width 123 height 17
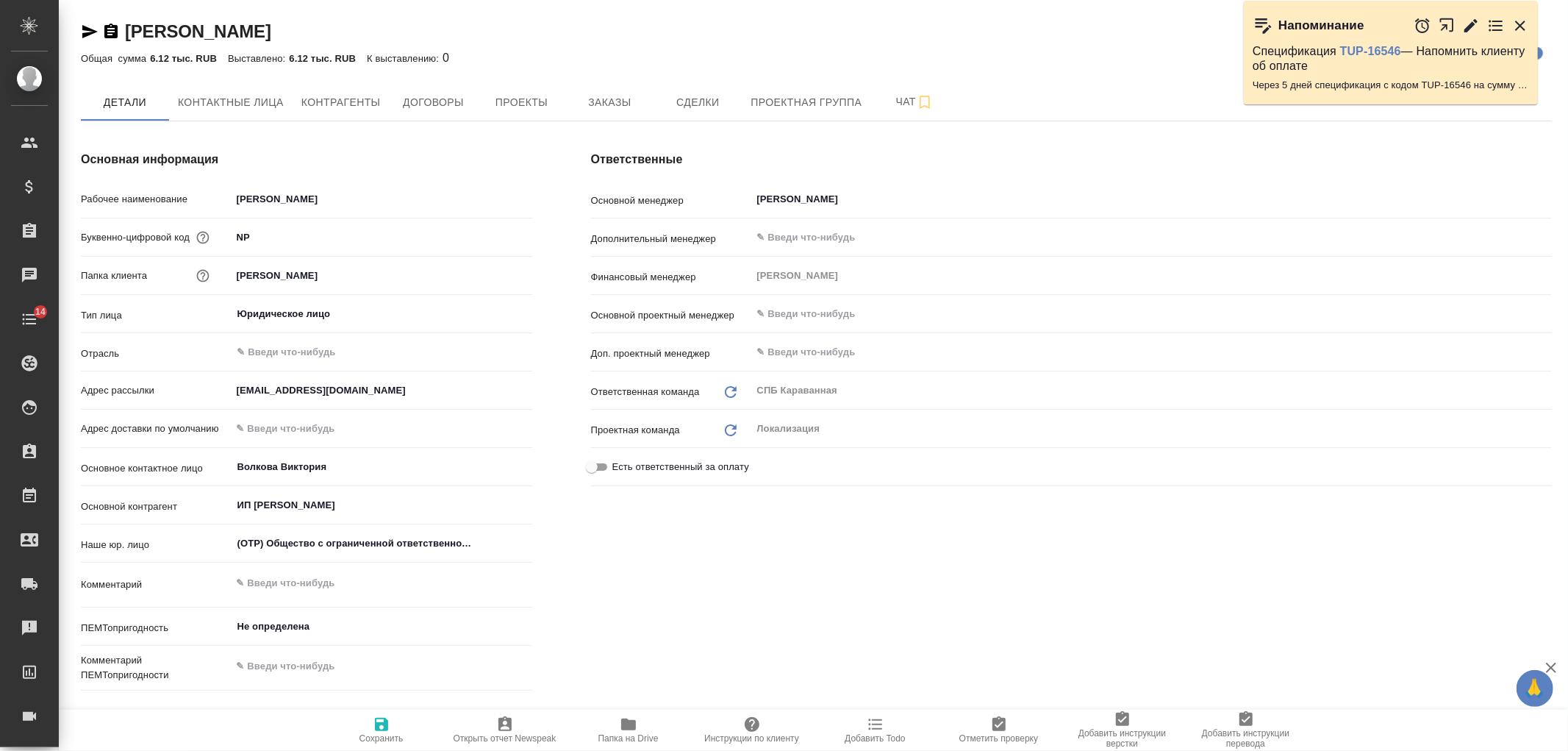
type textarea "x"
click at [364, 101] on span "Контрагенты" at bounding box center [341, 103] width 80 height 18
